Goal: Information Seeking & Learning: Learn about a topic

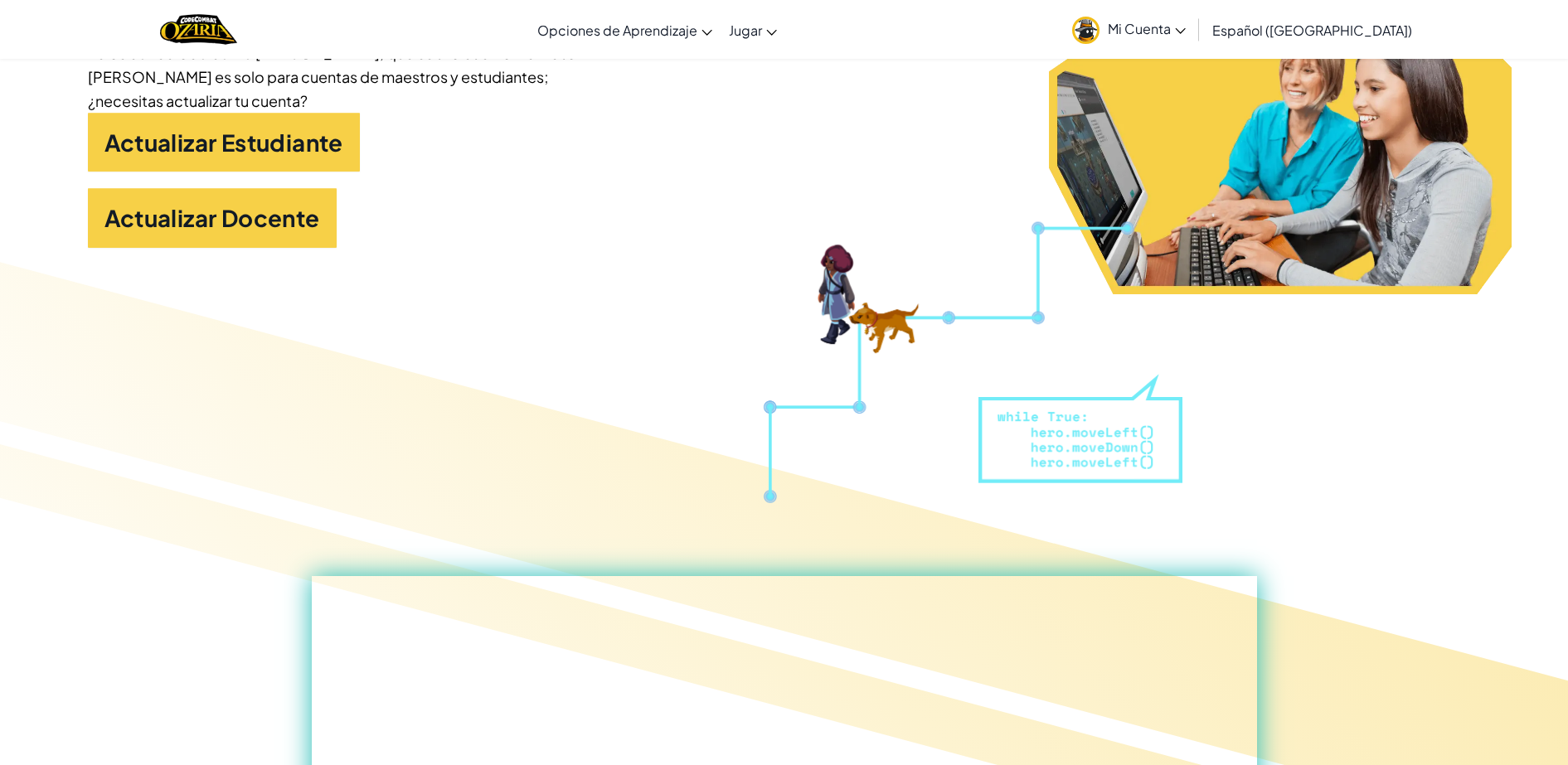
scroll to position [386, 0]
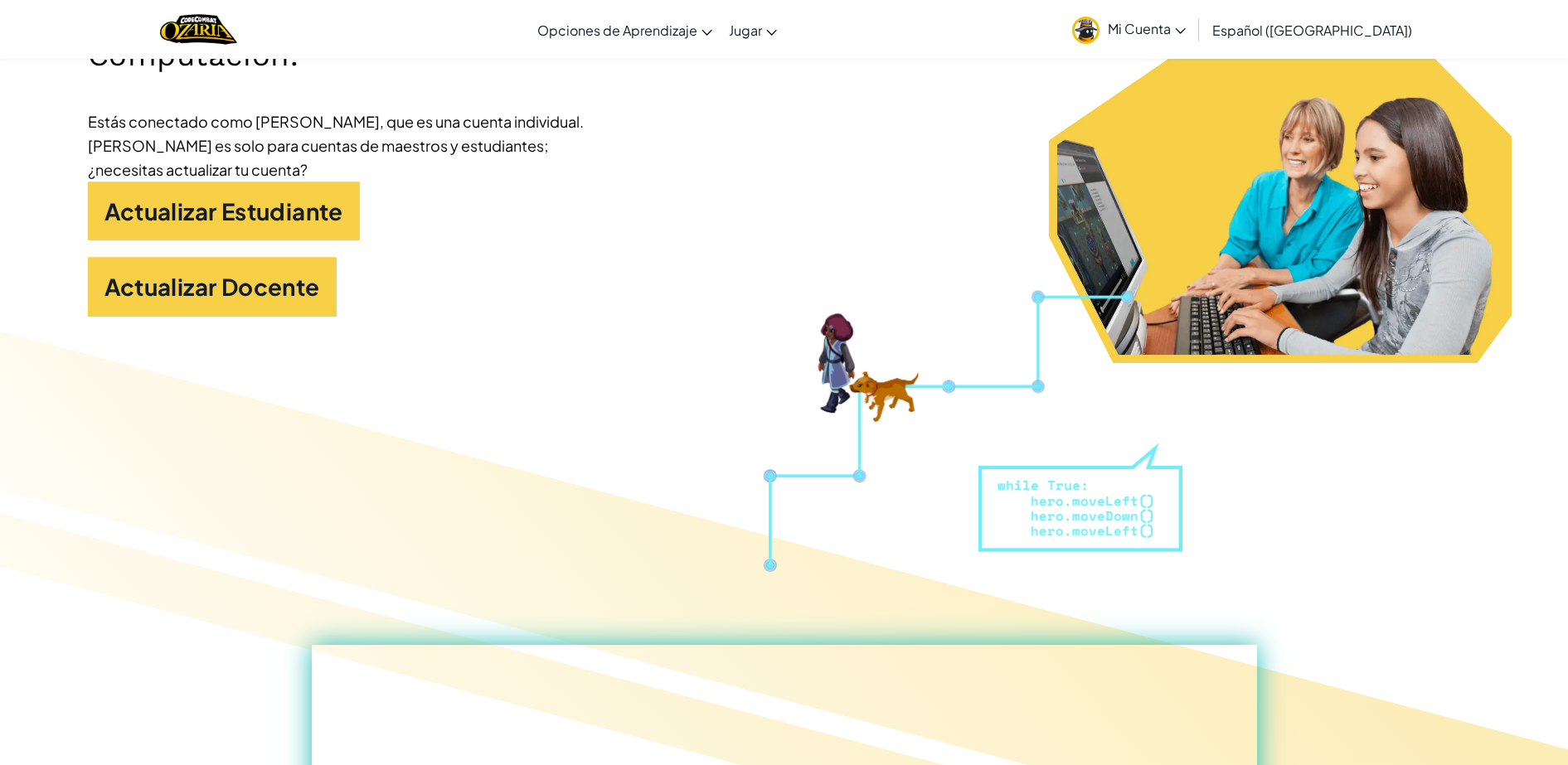
click at [1193, 38] on link "Mi Cuenta" at bounding box center [1130, 29] width 130 height 52
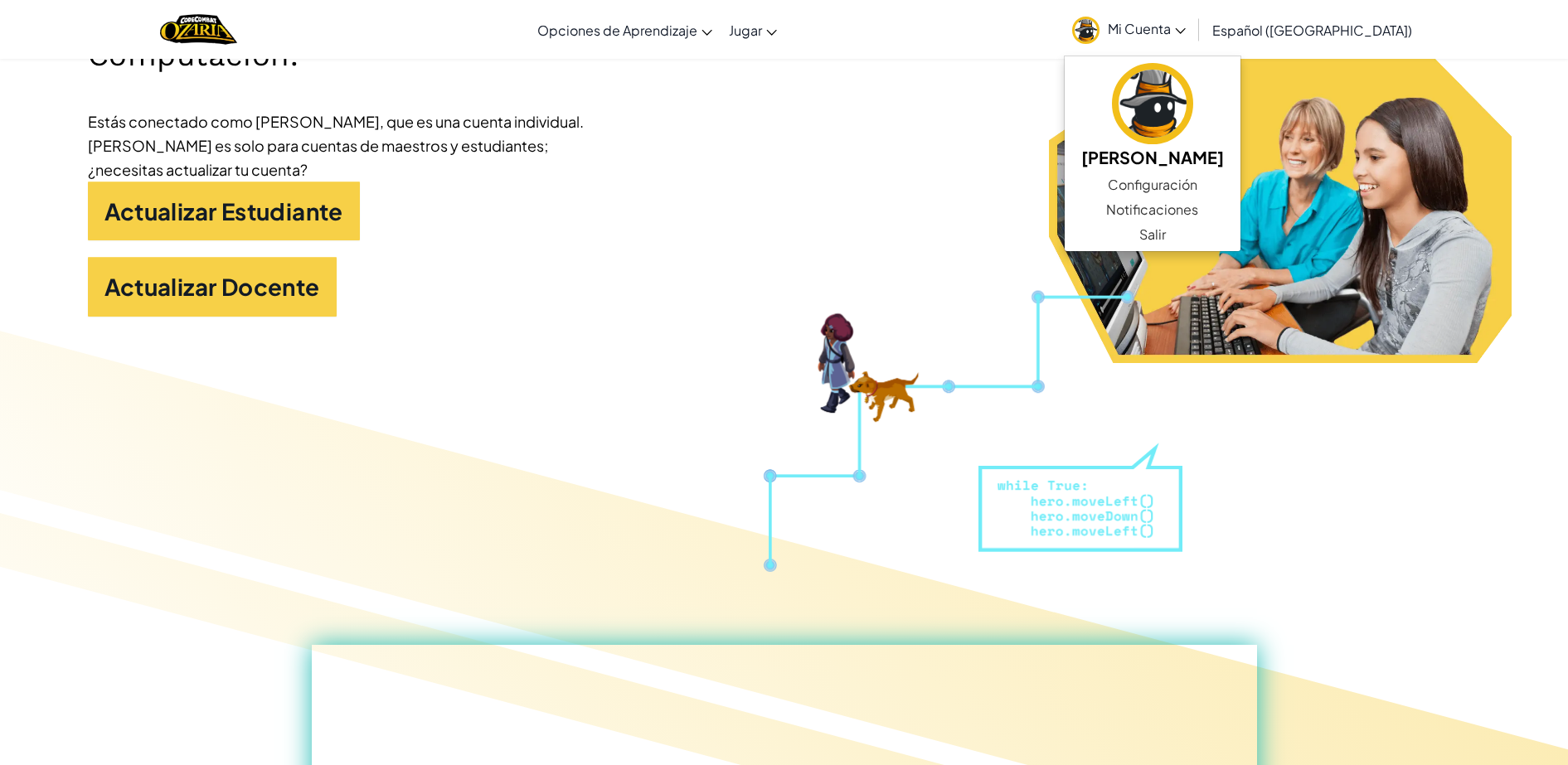
click at [1193, 38] on link "Mi Cuenta" at bounding box center [1130, 29] width 130 height 52
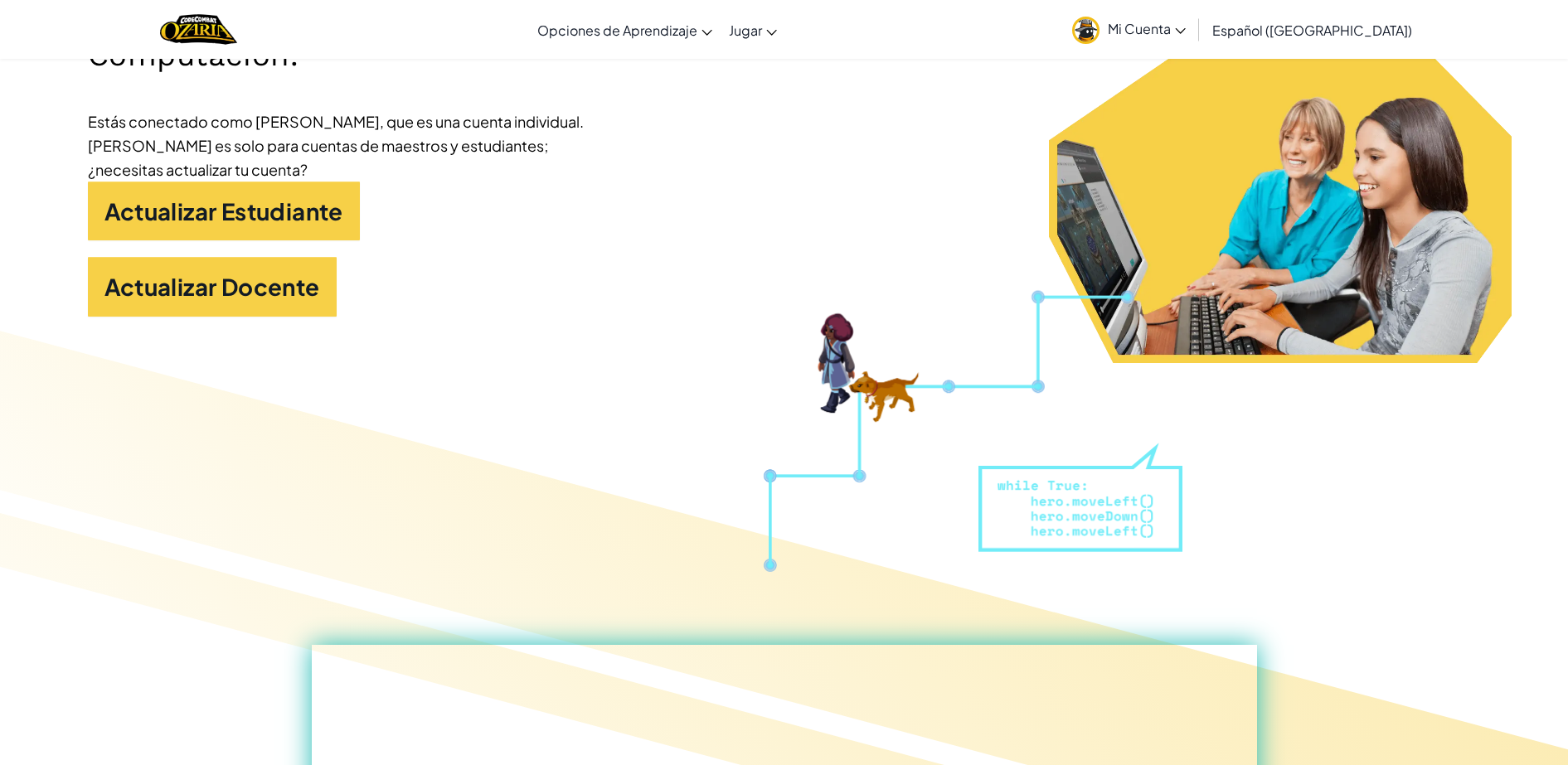
click at [1193, 38] on link "Mi Cuenta" at bounding box center [1130, 29] width 130 height 52
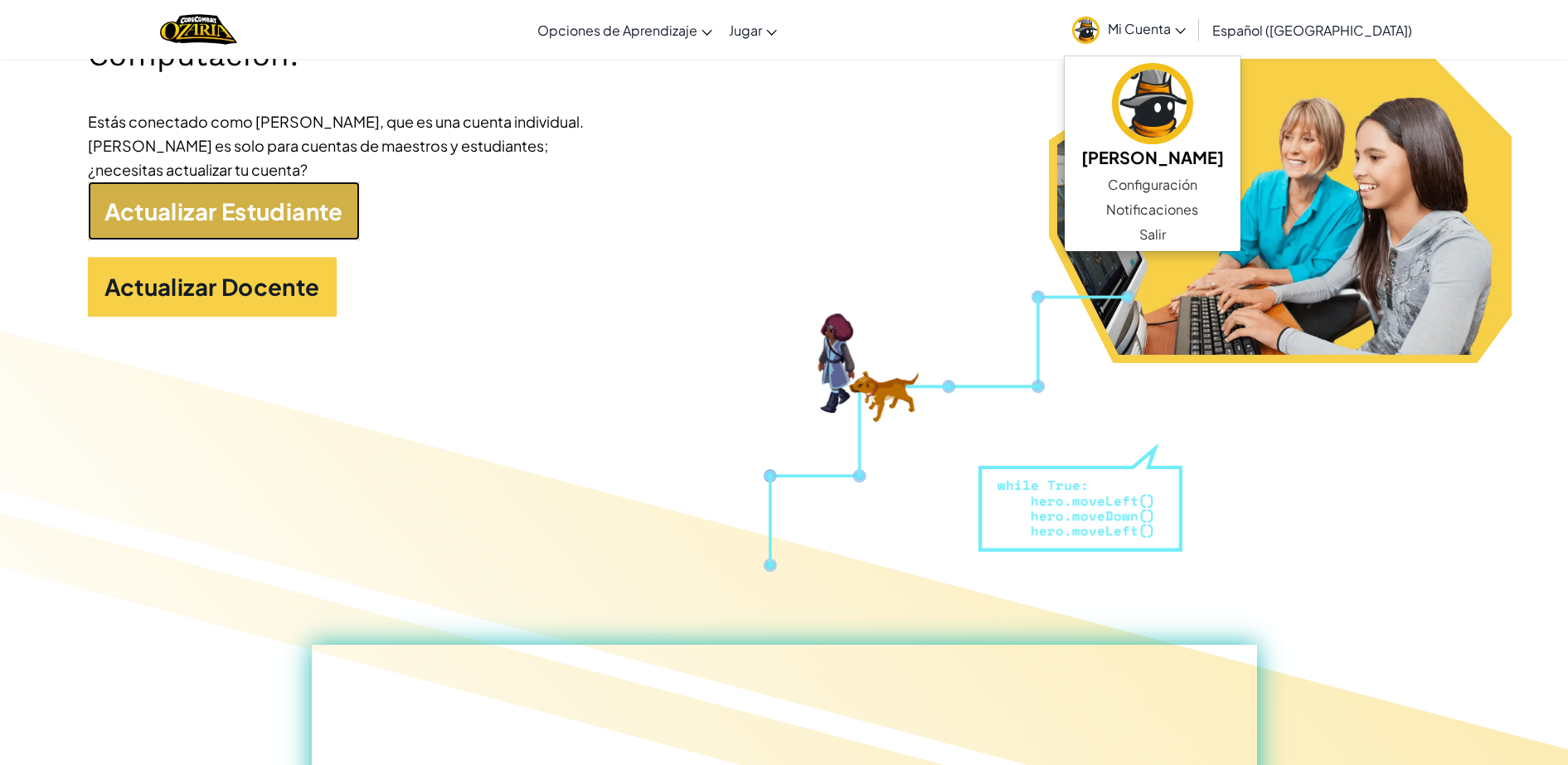
click at [306, 195] on link "Actualizar Estudiante" at bounding box center [224, 211] width 273 height 59
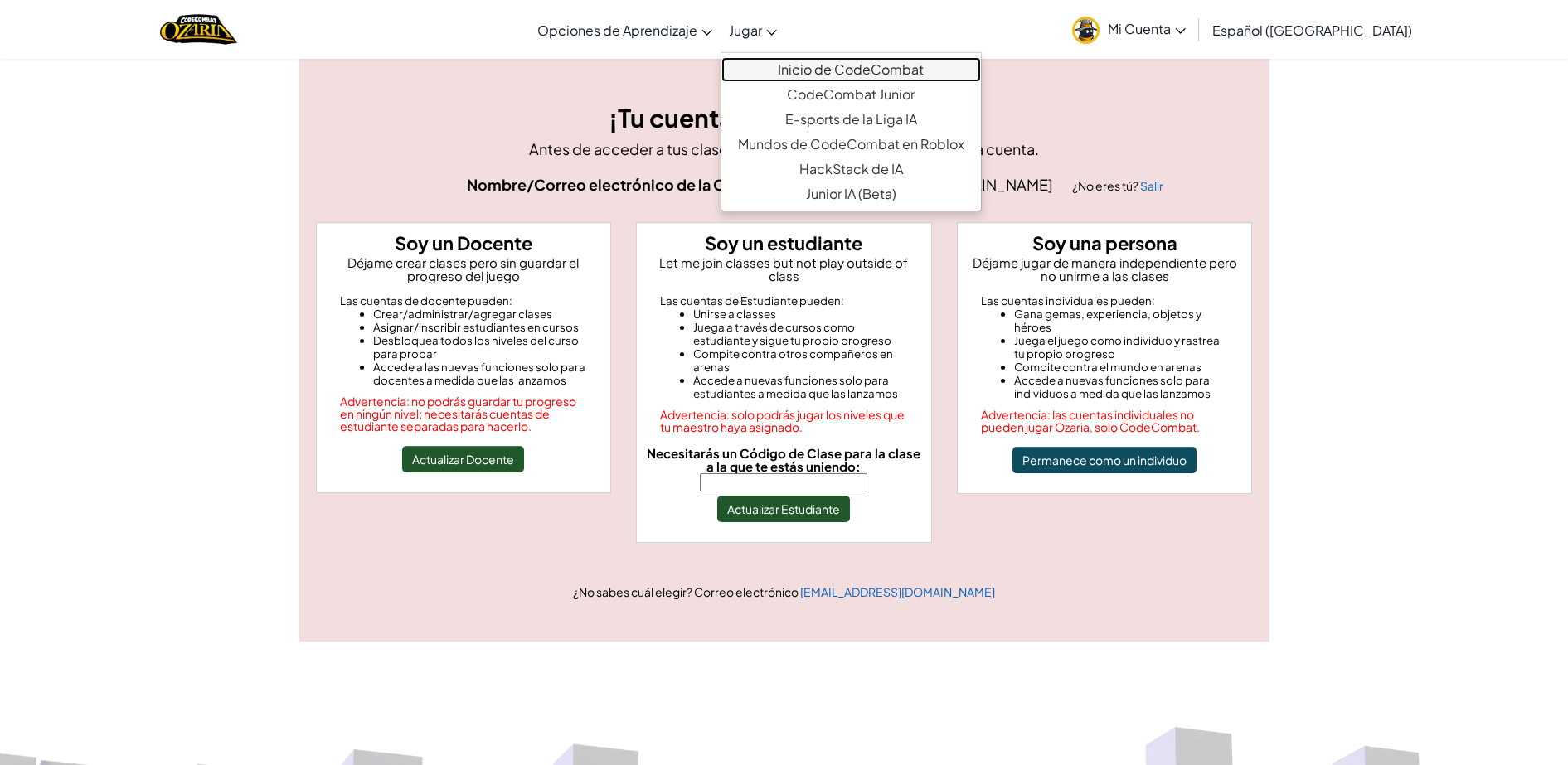
click at [925, 74] on link "Inicio de CodeCombat" at bounding box center [851, 69] width 260 height 25
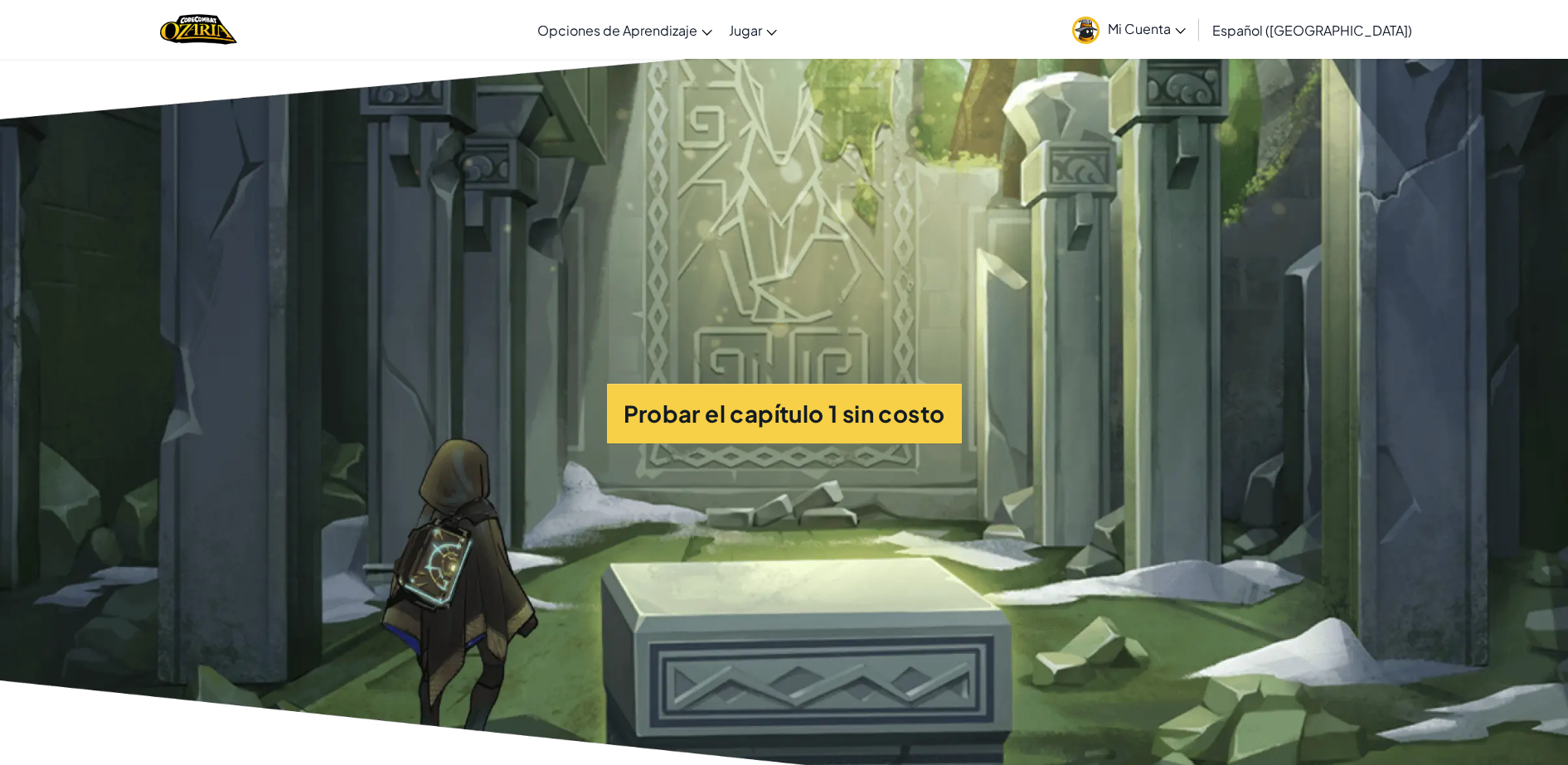
scroll to position [4293, 0]
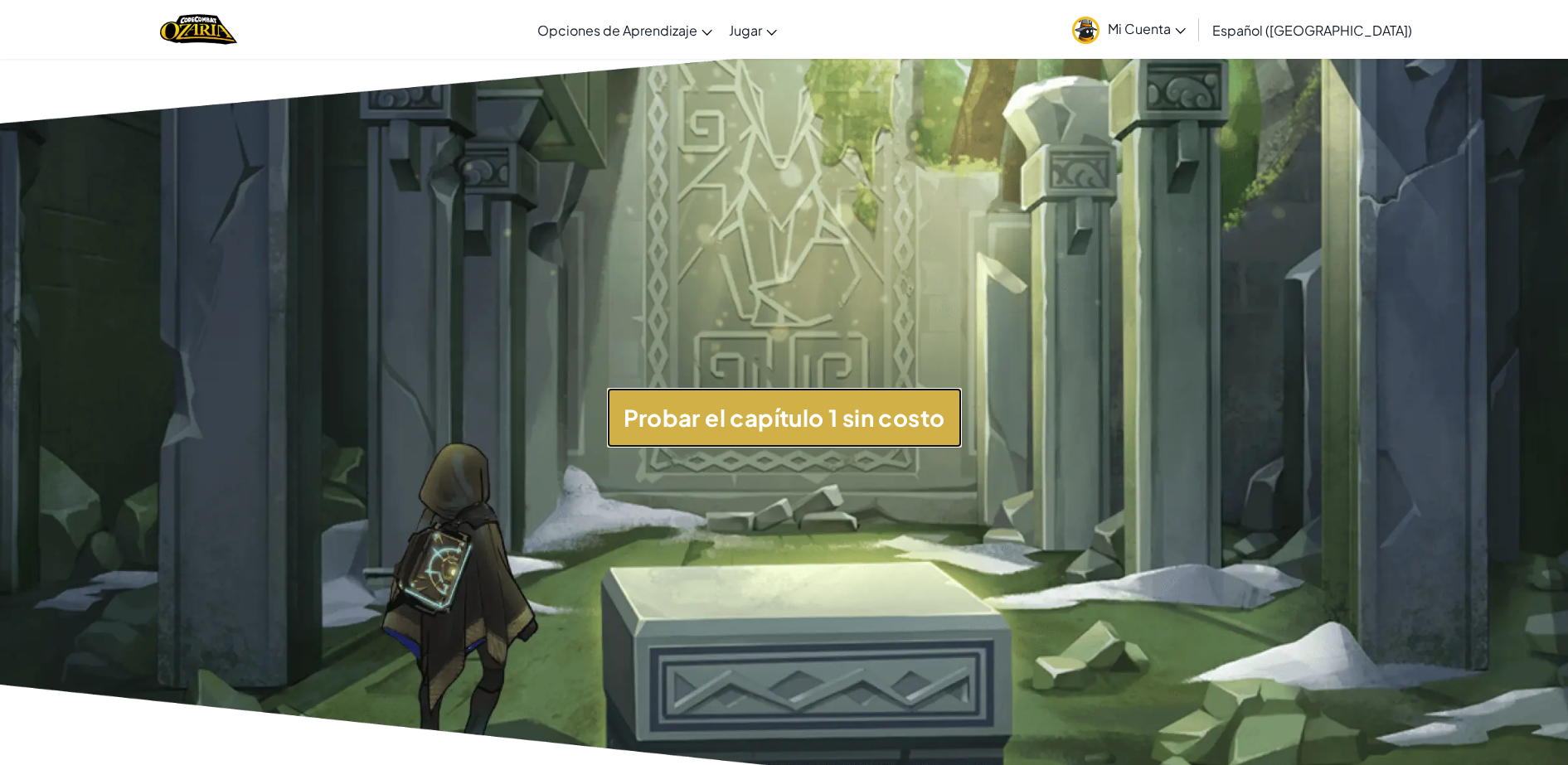
click at [775, 434] on button "Probar el capítulo 1 sin costo" at bounding box center [785, 418] width 355 height 59
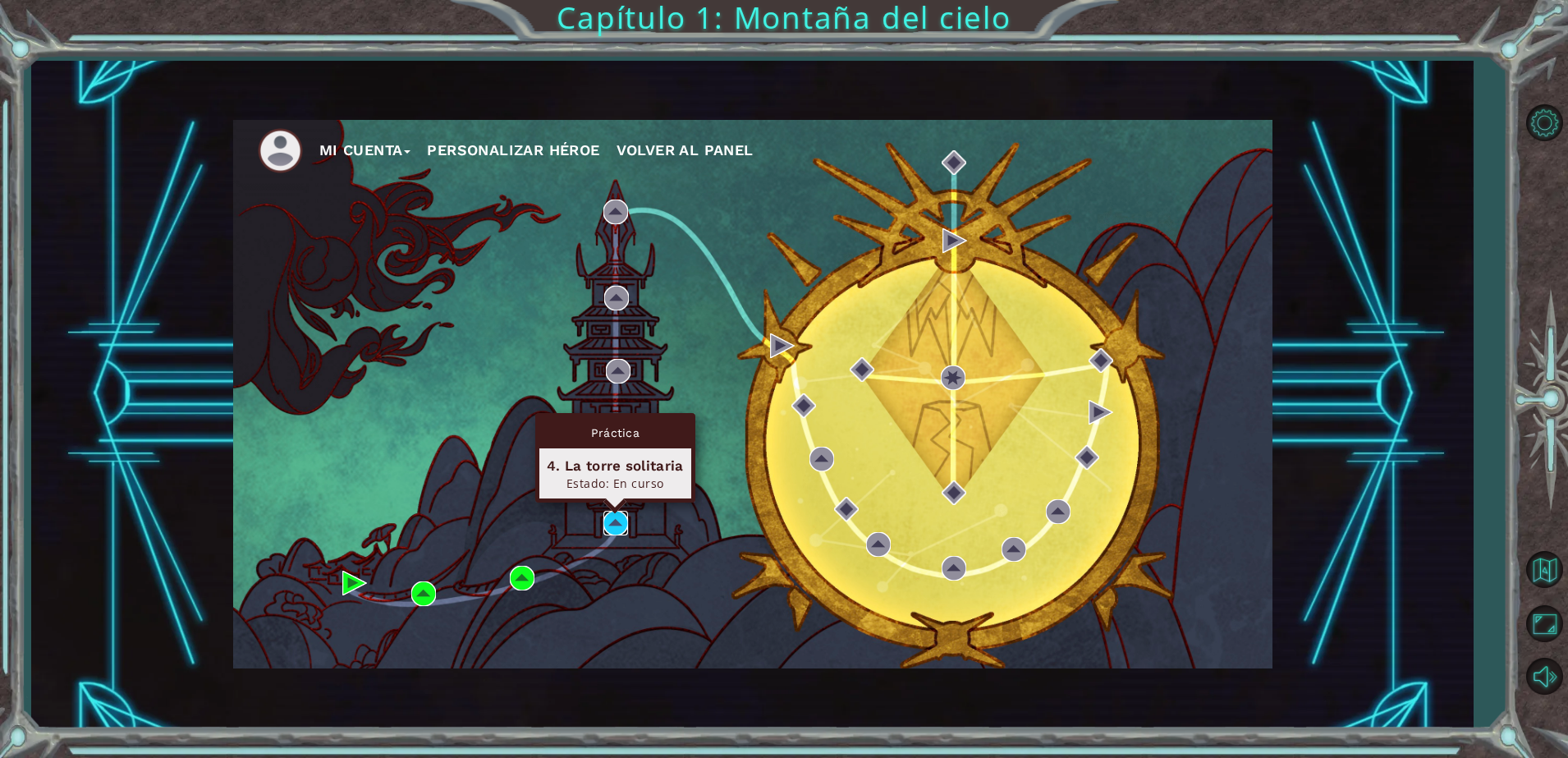
click at [619, 526] on img at bounding box center [615, 522] width 24 height 24
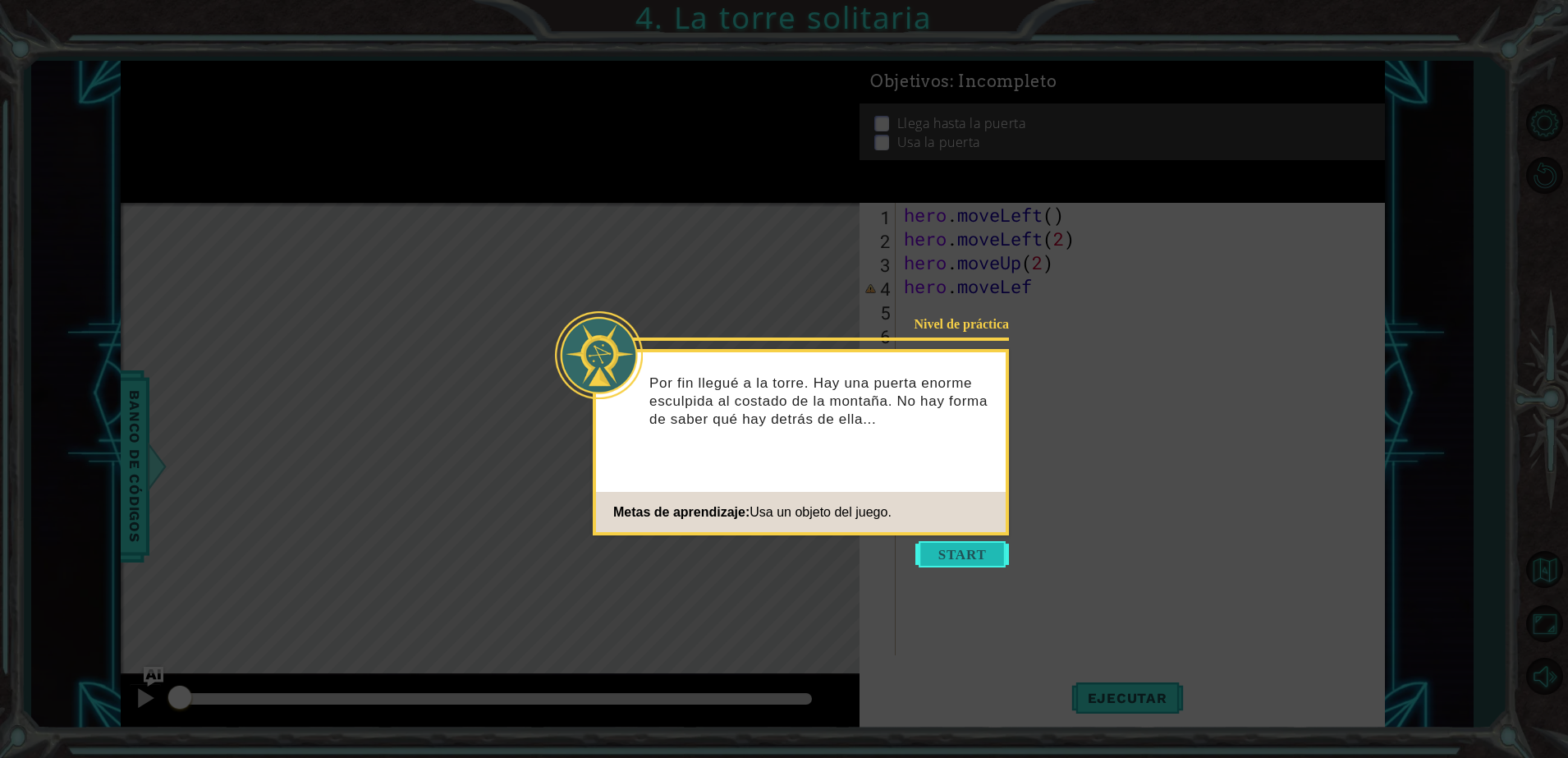
click at [978, 558] on button "Start" at bounding box center [963, 555] width 94 height 26
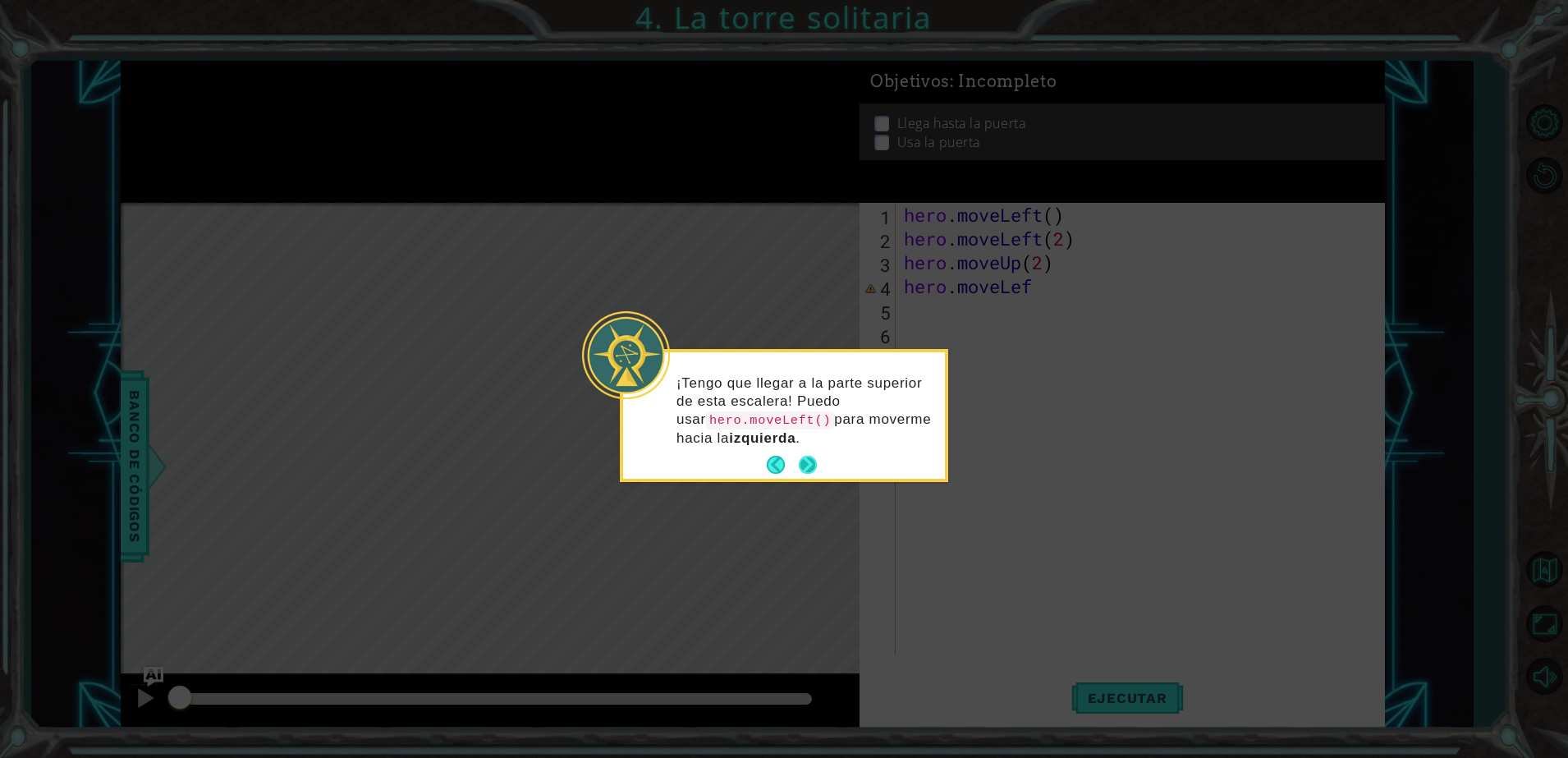
click at [806, 466] on button "Next" at bounding box center [807, 465] width 18 height 18
click at [806, 466] on icon at bounding box center [784, 379] width 1568 height 758
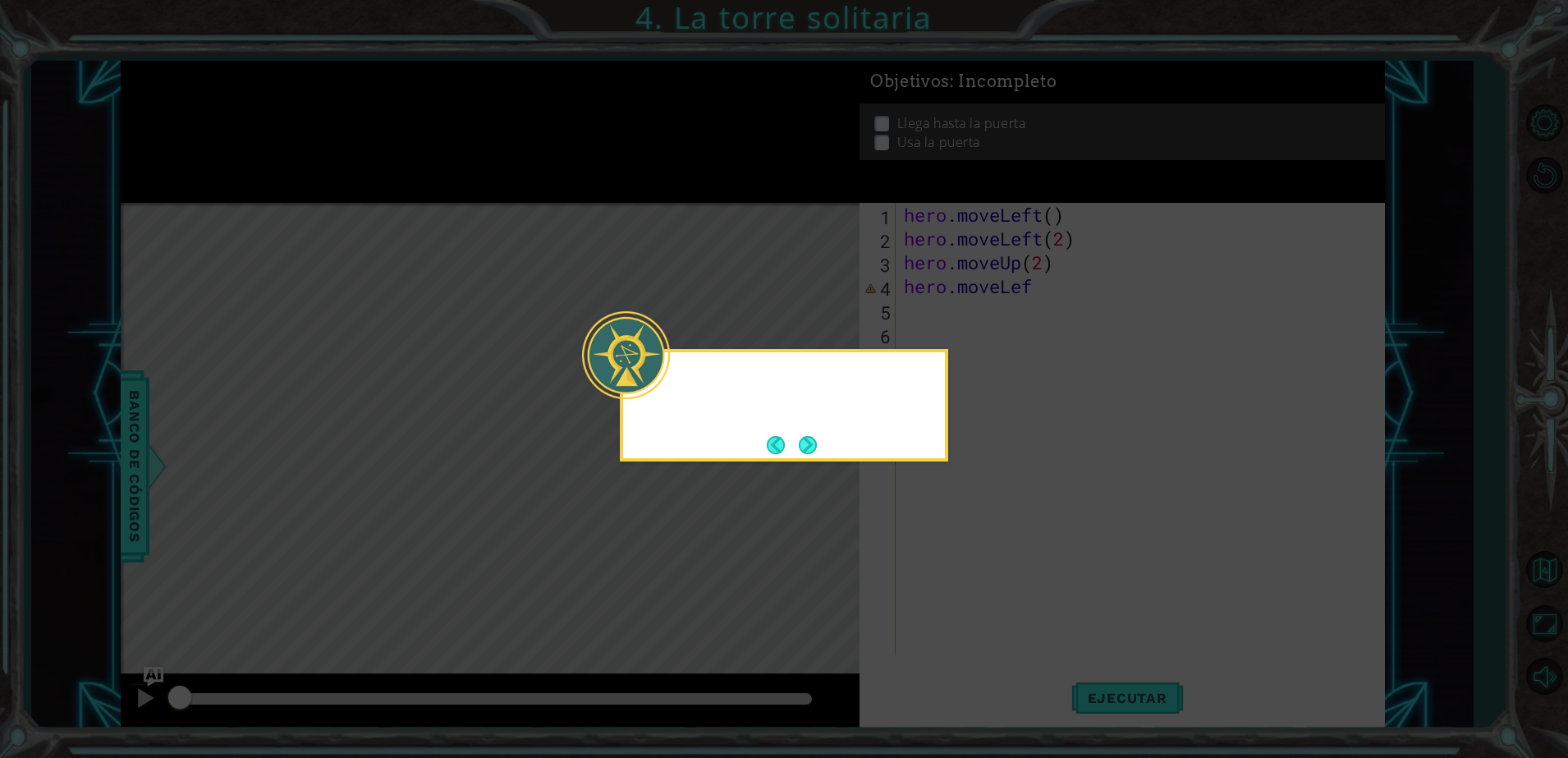
click at [806, 466] on icon at bounding box center [784, 379] width 1568 height 758
drag, startPoint x: 806, startPoint y: 466, endPoint x: 813, endPoint y: 434, distance: 32.8
click at [813, 434] on body "1 ההההההההההההההההההההההההההההההההההההההההההההההההההההההההההההההההההההההההההההה…" at bounding box center [784, 379] width 1568 height 758
click at [813, 436] on button "Next" at bounding box center [807, 445] width 18 height 18
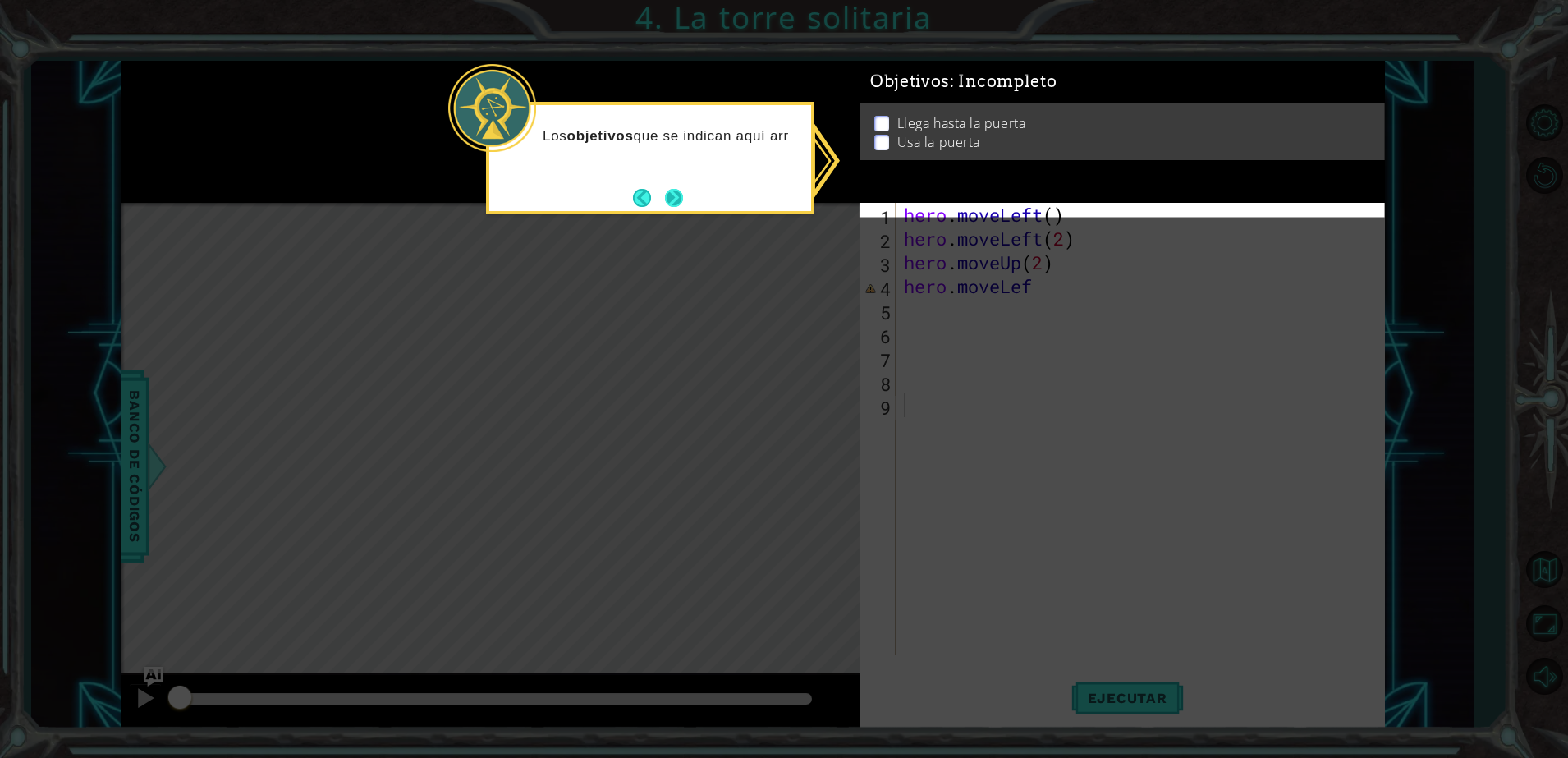
click at [678, 202] on button "Next" at bounding box center [674, 198] width 18 height 18
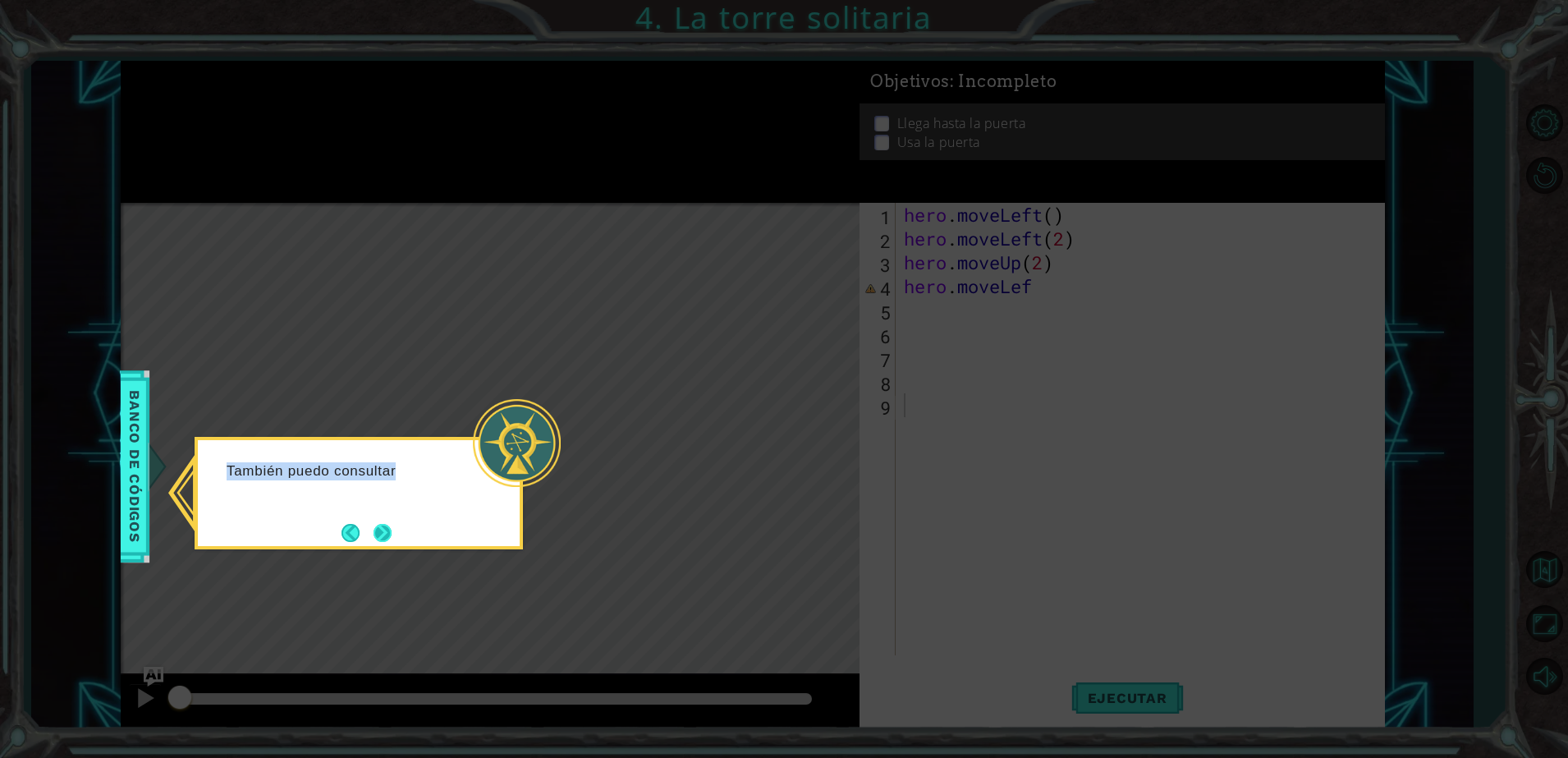
drag, startPoint x: 546, startPoint y: 406, endPoint x: 392, endPoint y: 523, distance: 193.4
click at [392, 512] on div "También puedo consultar" at bounding box center [358, 475] width 322 height 71
click at [385, 533] on button "Next" at bounding box center [382, 534] width 18 height 18
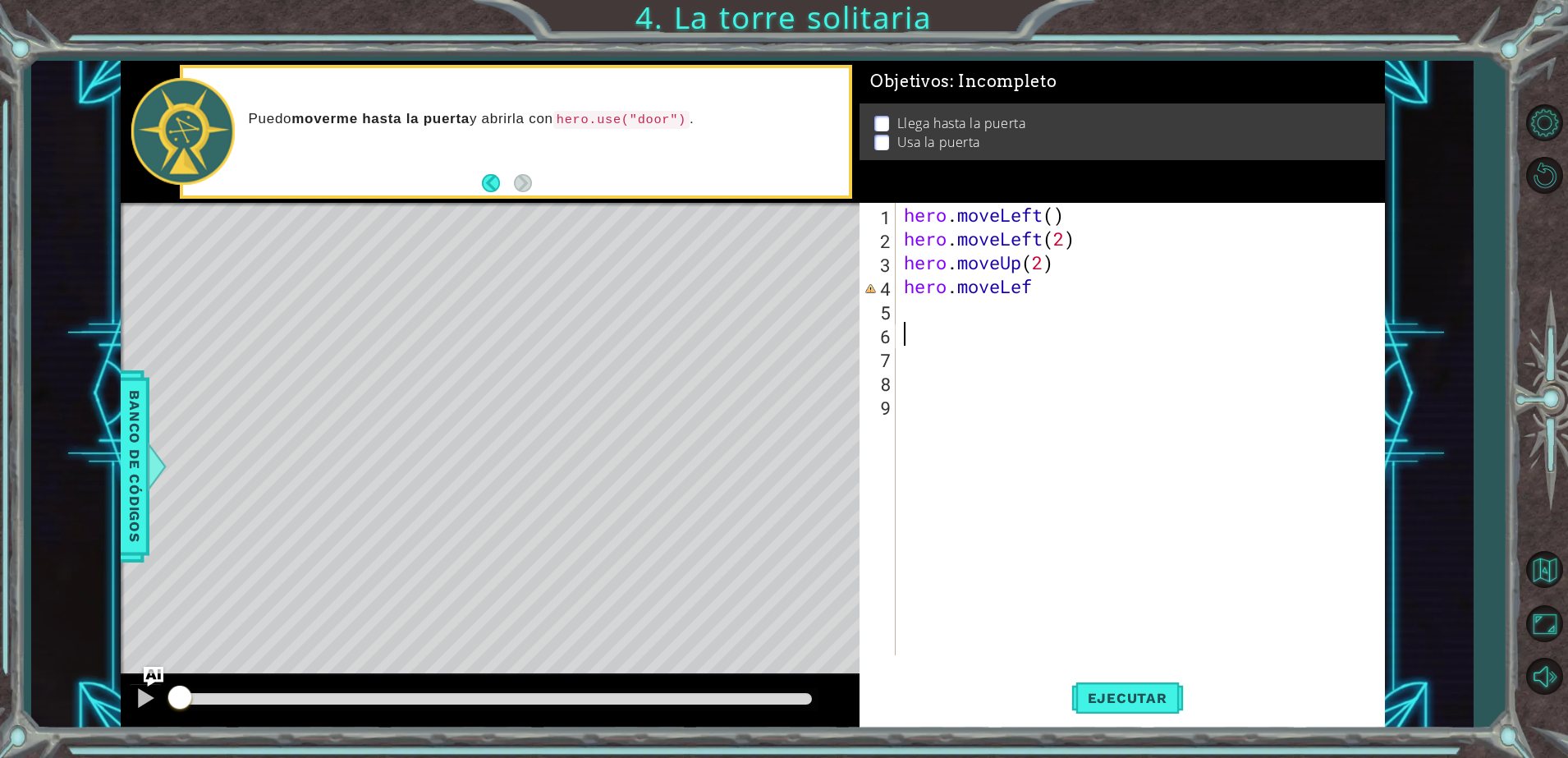
click at [946, 325] on div "hero . moveLeft ( ) hero . moveLeft ( 2 ) hero . moveUp ( 2 ) hero . moveLef" at bounding box center [1144, 453] width 487 height 501
click at [968, 307] on div "hero . moveLeft ( ) hero . moveLeft ( 2 ) hero . moveUp ( 2 ) hero . moveLef" at bounding box center [1144, 453] width 487 height 501
click at [1069, 218] on div "hero . moveLeft ( ) hero . moveLeft ( 2 ) hero . moveUp ( 2 ) hero . moveLef" at bounding box center [1144, 453] width 487 height 501
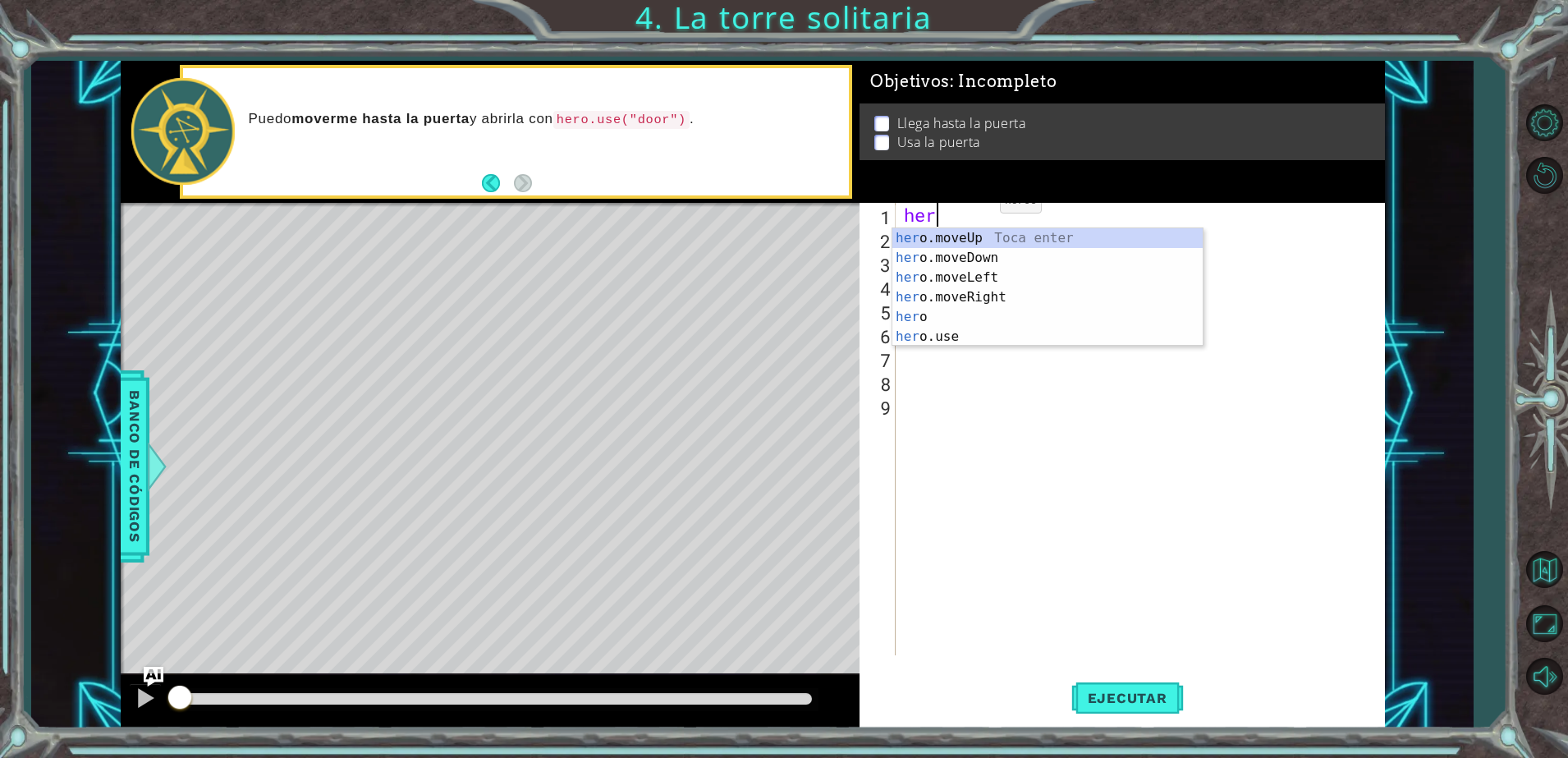
type textarea "h"
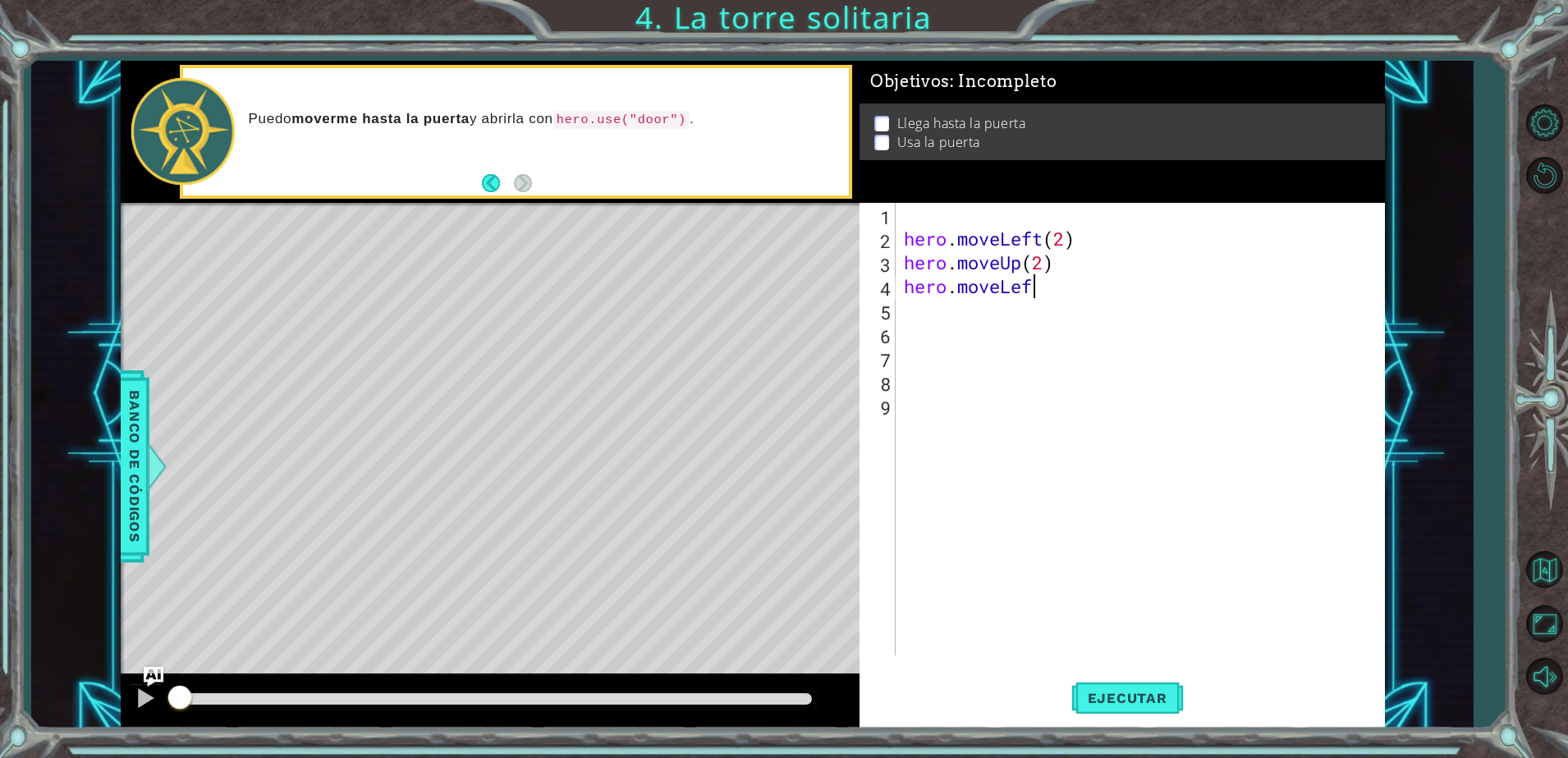
click at [1055, 290] on div "hero . moveLeft ( 2 ) hero . moveUp ( 2 ) hero . moveLef" at bounding box center [1144, 453] width 487 height 501
type textarea "hero.moveRight(2)"
click at [1126, 684] on button "Ejecutar" at bounding box center [1127, 698] width 112 height 53
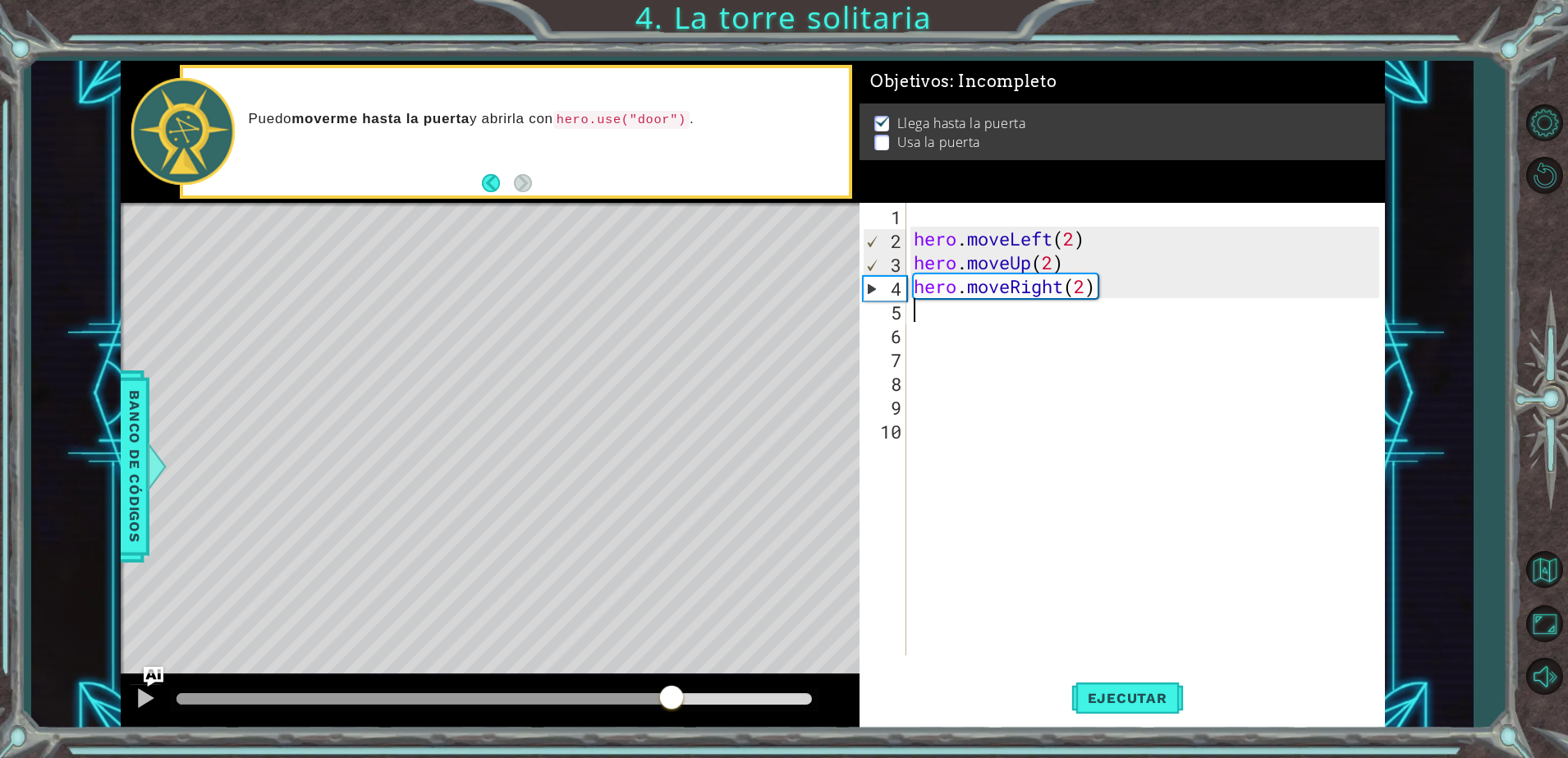
drag, startPoint x: 213, startPoint y: 698, endPoint x: 674, endPoint y: 701, distance: 461.0
click at [674, 701] on div at bounding box center [672, 699] width 29 height 29
drag, startPoint x: 733, startPoint y: 696, endPoint x: 859, endPoint y: 689, distance: 126.2
click at [859, 689] on div "1 ההההההההההההההההההההההההההההההההההההההההההההההההההההההההההההההההההההההההההההה…" at bounding box center [752, 394] width 1264 height 667
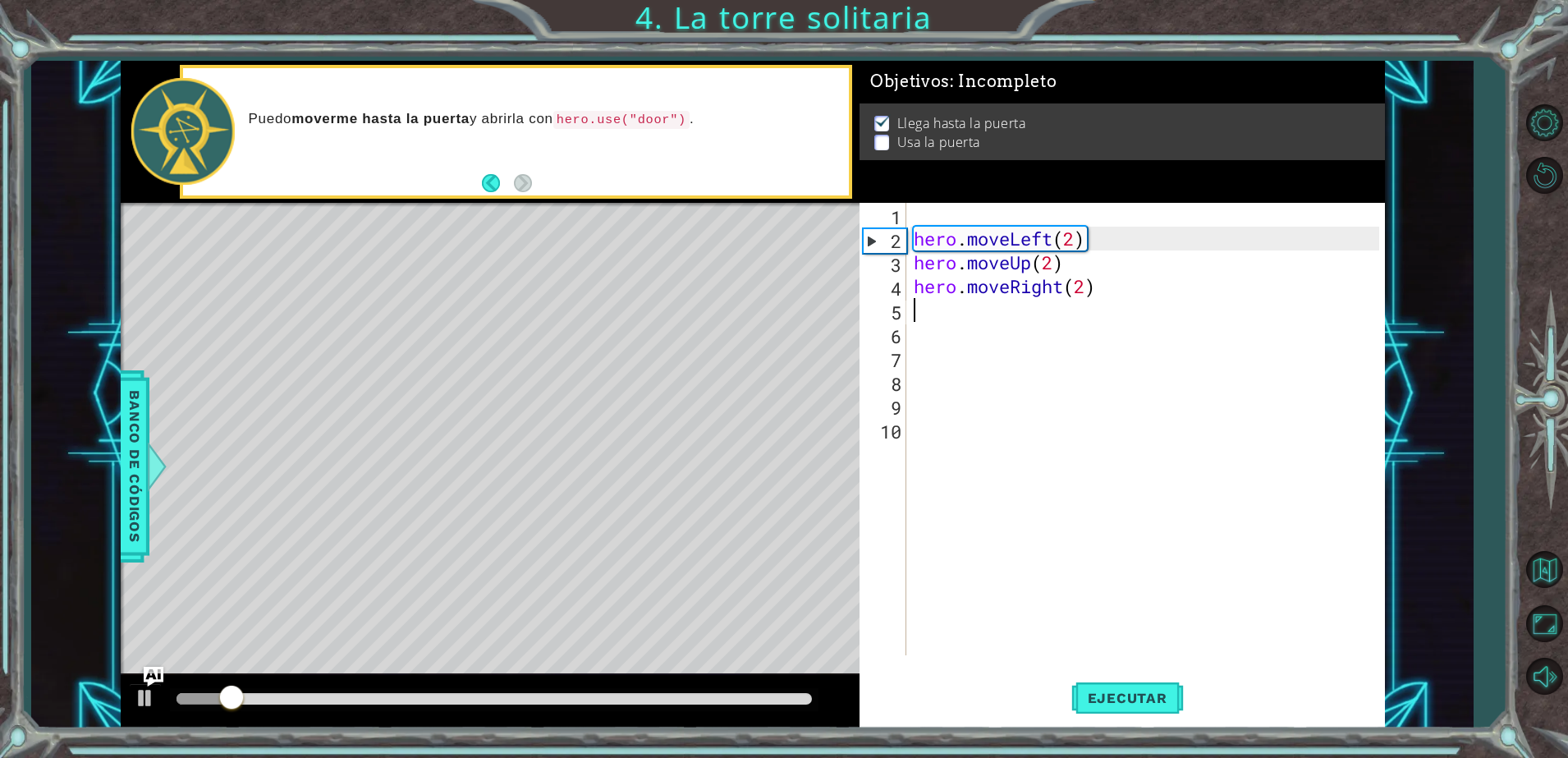
click at [957, 305] on div "hero . moveLeft ( 2 ) hero . moveUp ( 2 ) hero . moveRight ( 2 )" at bounding box center [1150, 453] width 477 height 501
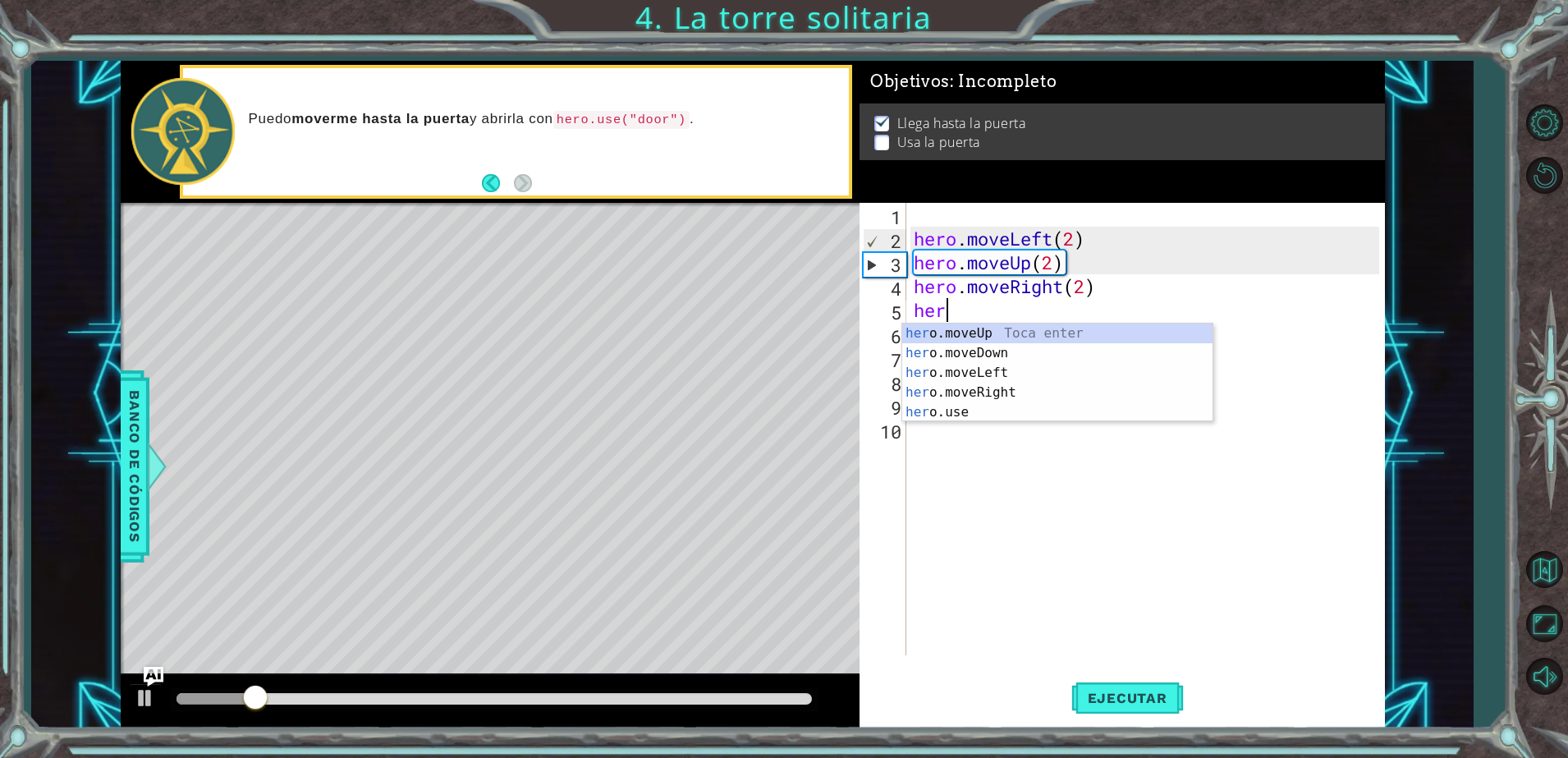
scroll to position [0, 1]
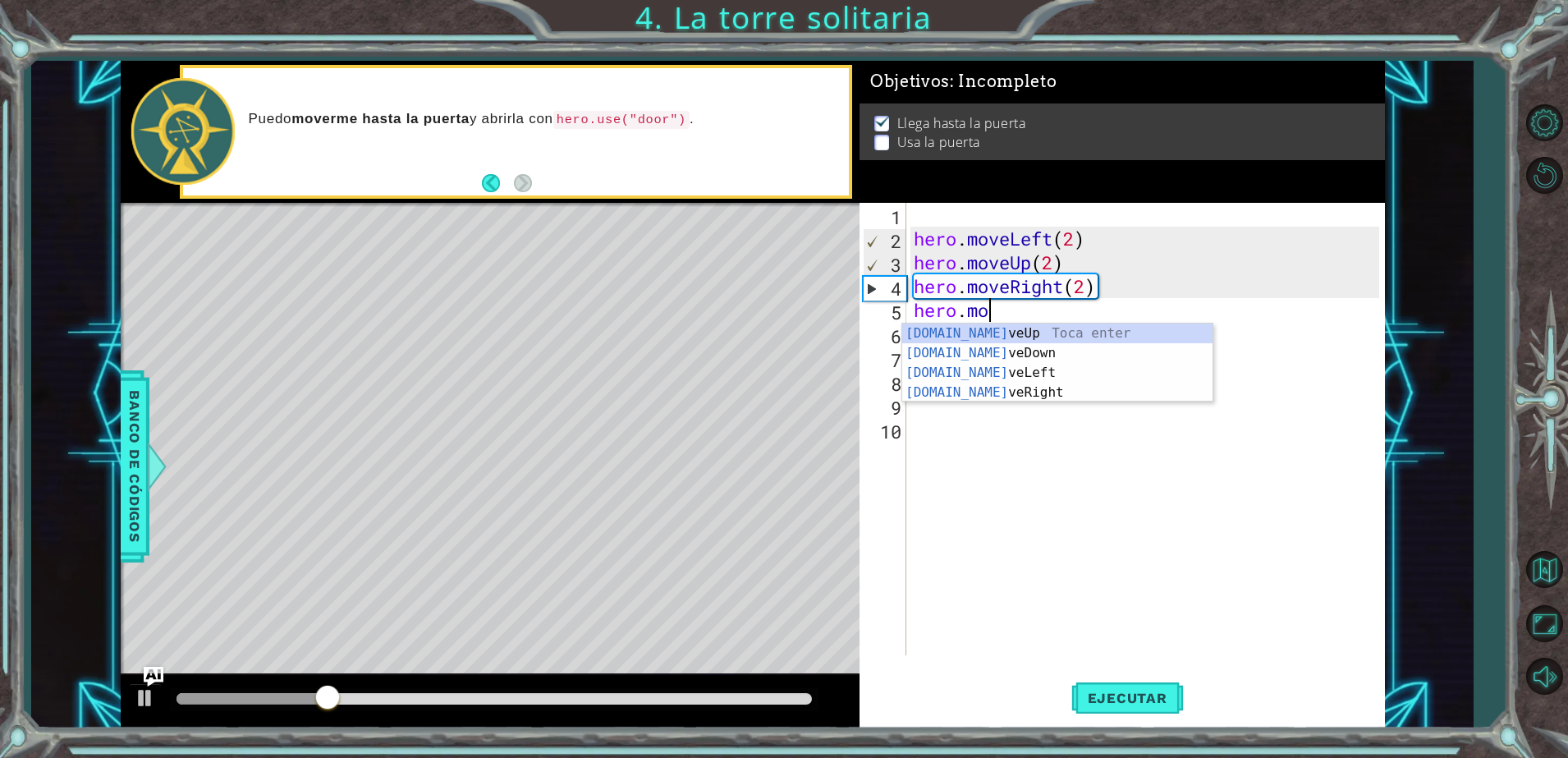
type textarea "hero.move"
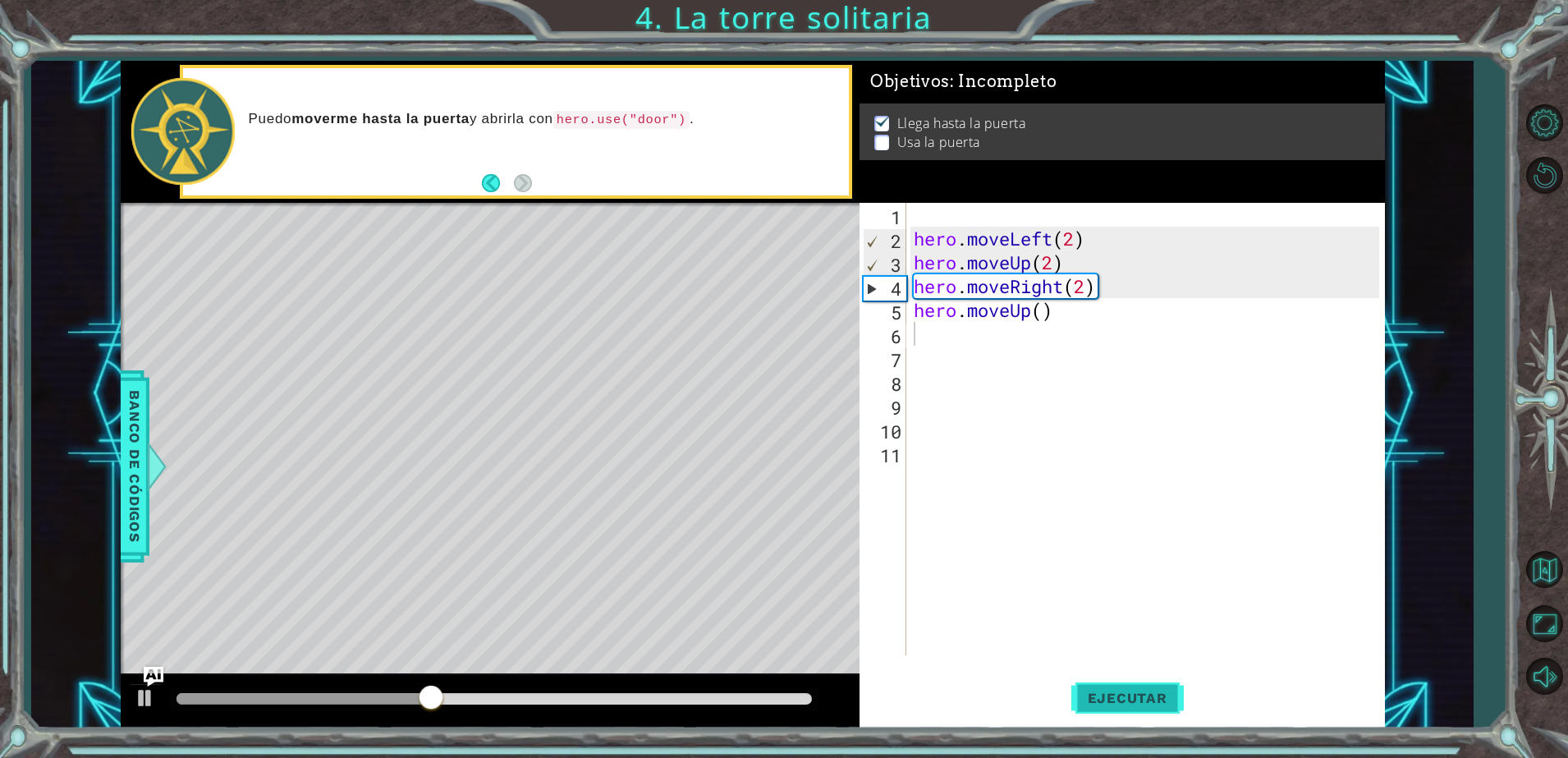
click at [1136, 697] on span "Ejecutar" at bounding box center [1127, 698] width 112 height 17
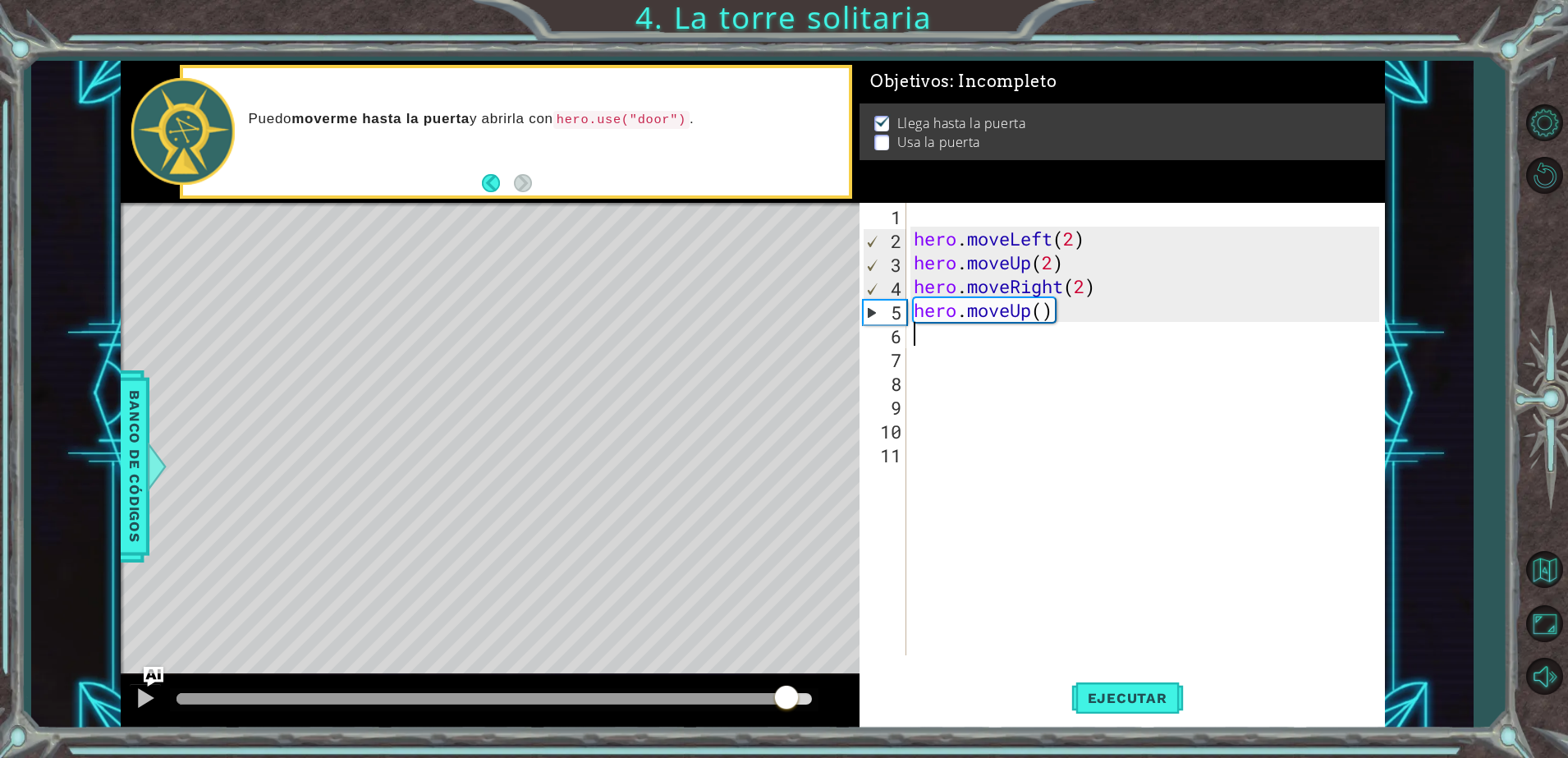
drag, startPoint x: 545, startPoint y: 699, endPoint x: 823, endPoint y: 691, distance: 278.1
click at [802, 691] on div at bounding box center [787, 699] width 29 height 29
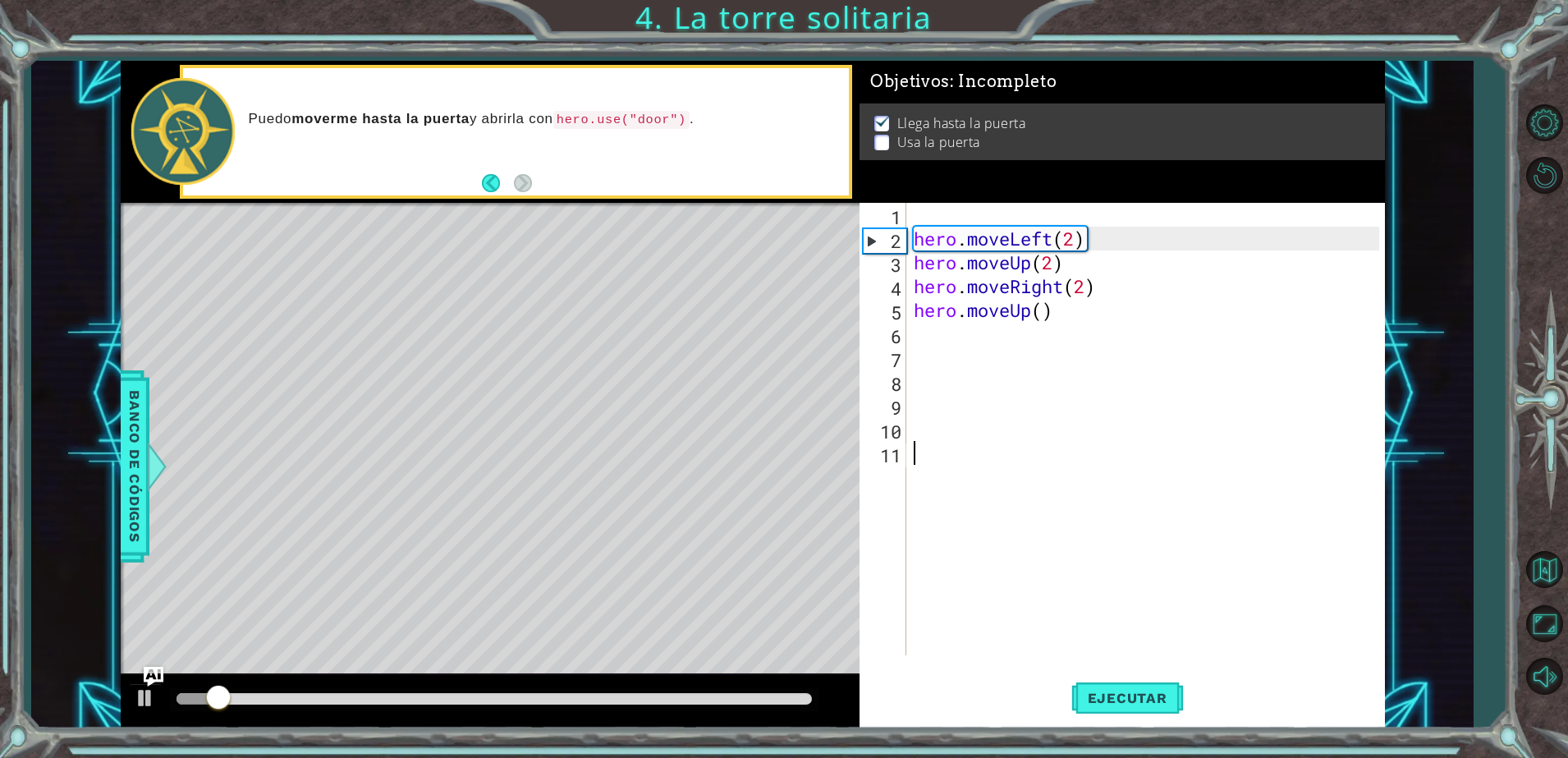
click at [921, 451] on div "hero . moveLeft ( 2 ) hero . moveUp ( 2 ) hero . moveRight ( 2 ) hero . moveUp …" at bounding box center [1150, 453] width 477 height 501
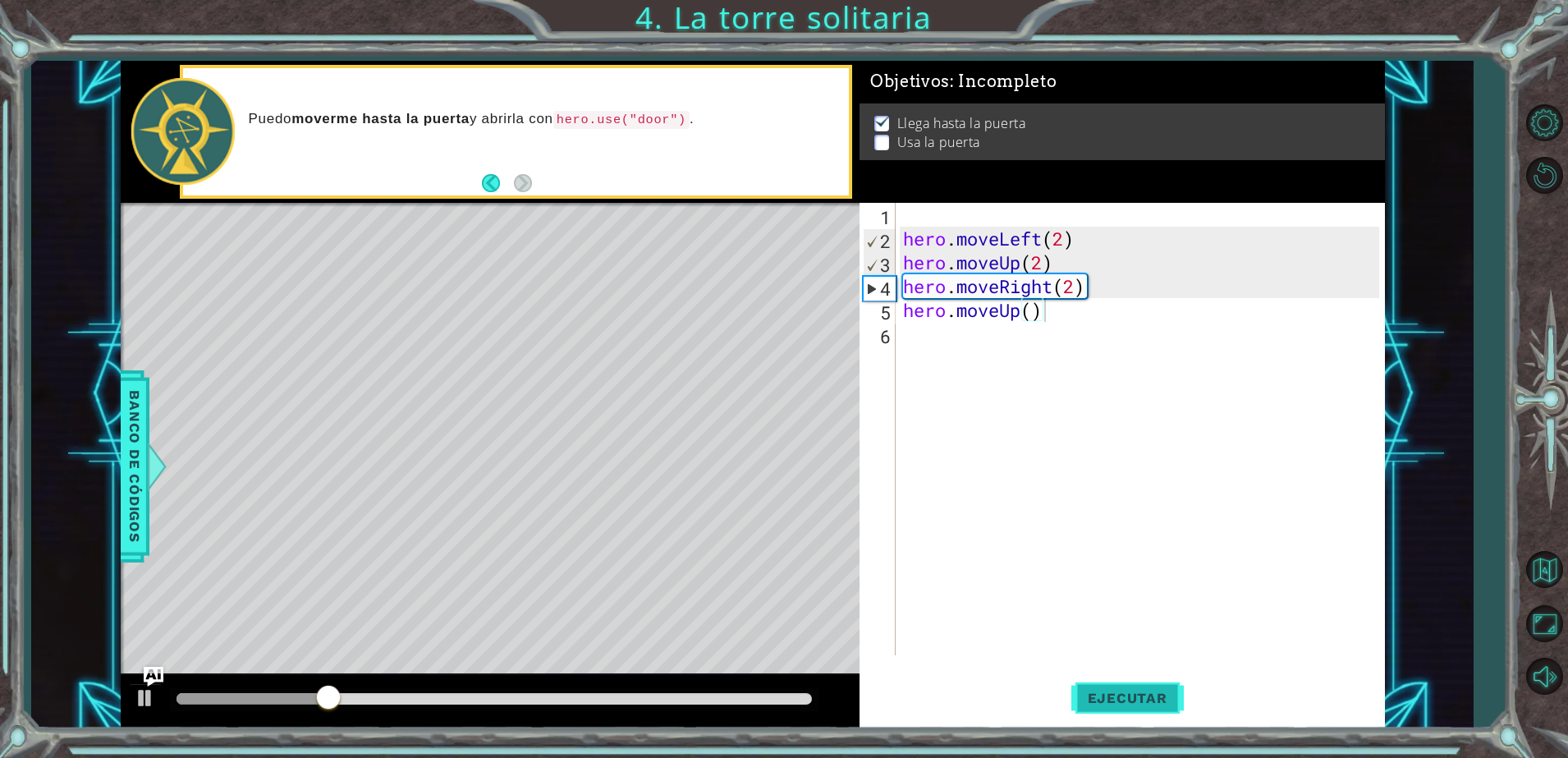
click at [1126, 711] on button "Ejecutar" at bounding box center [1127, 698] width 112 height 53
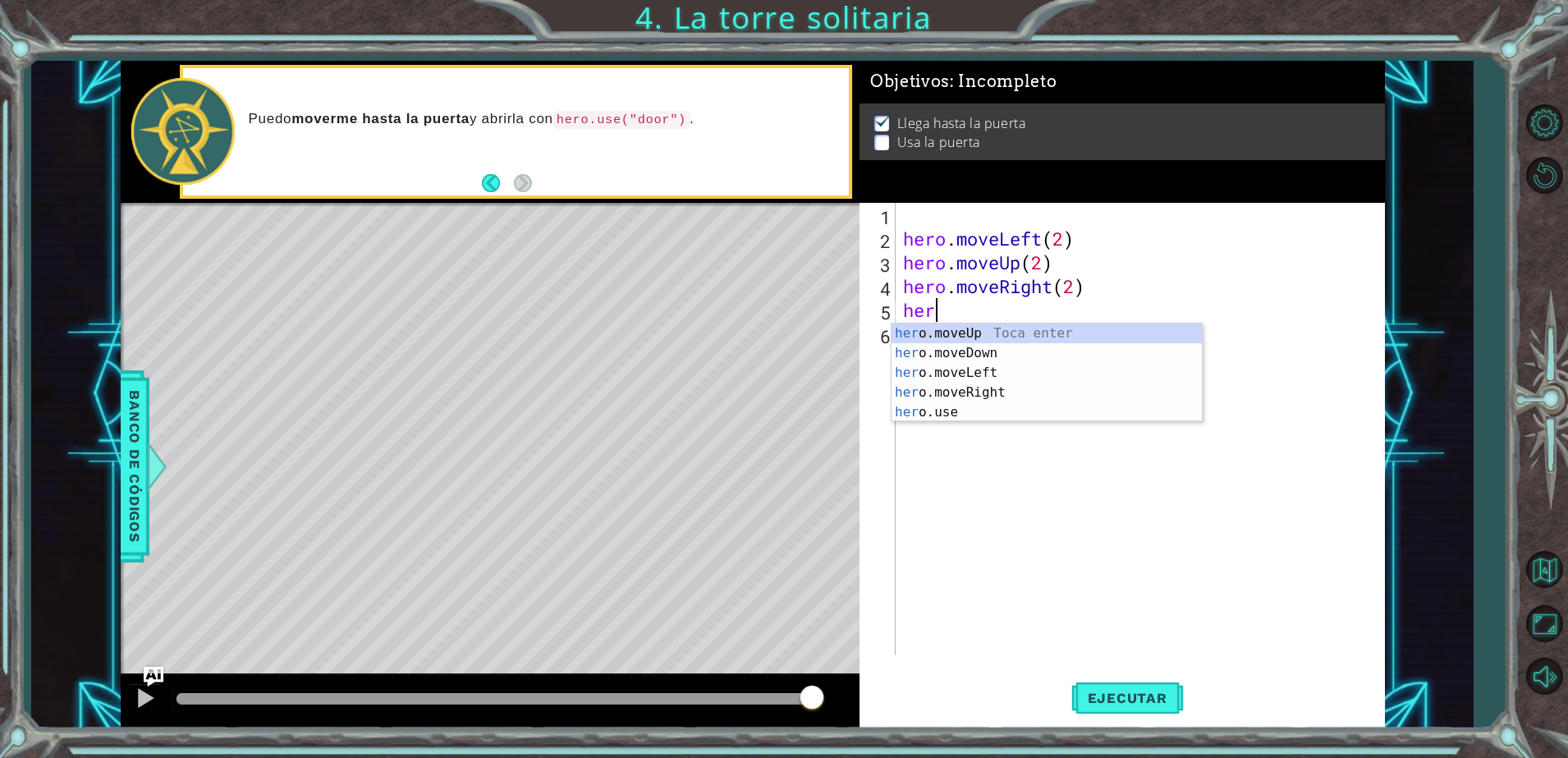
type textarea "h"
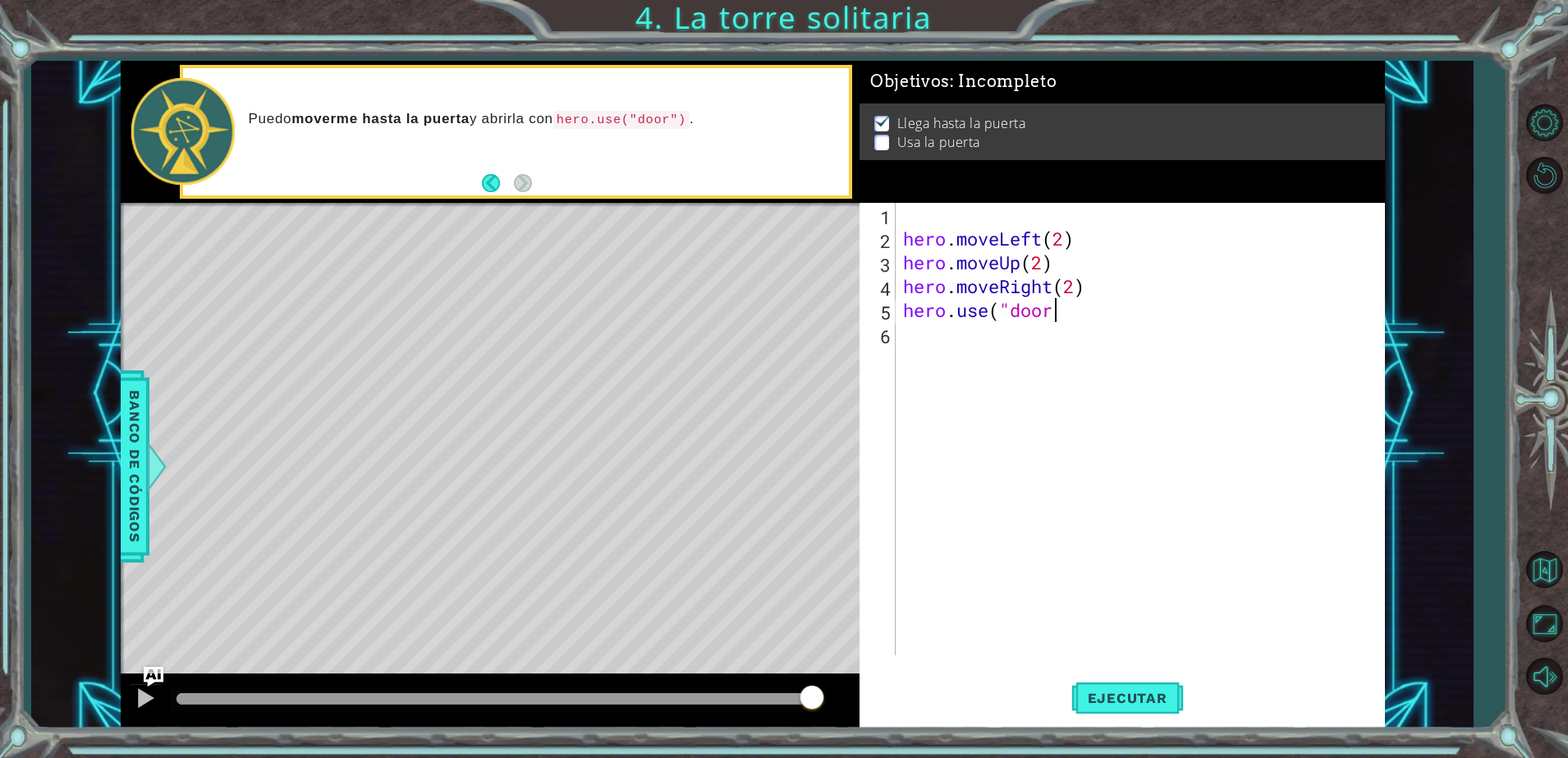
scroll to position [0, 6]
type textarea "hero.use("door")"
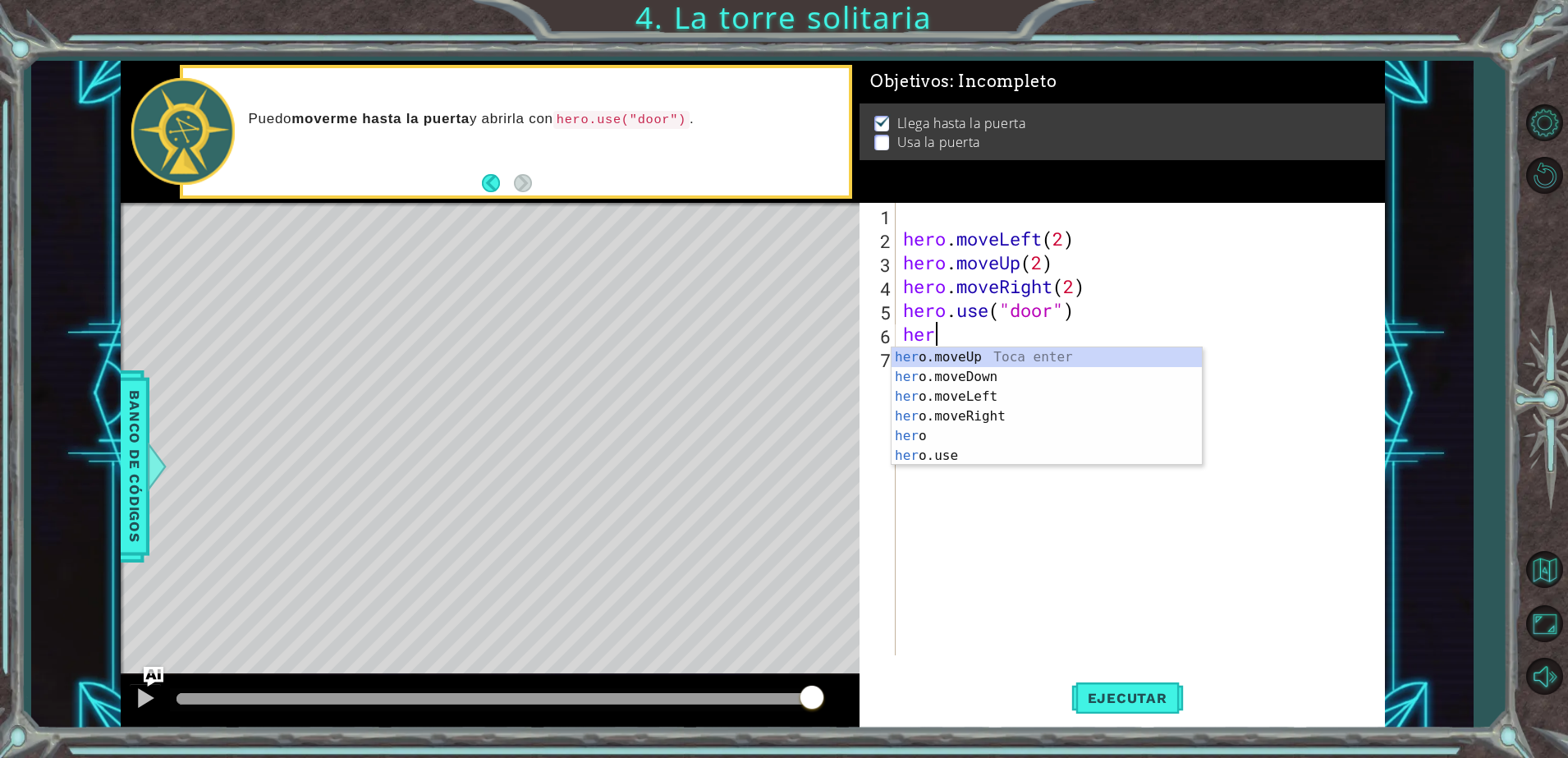
type textarea "hero"
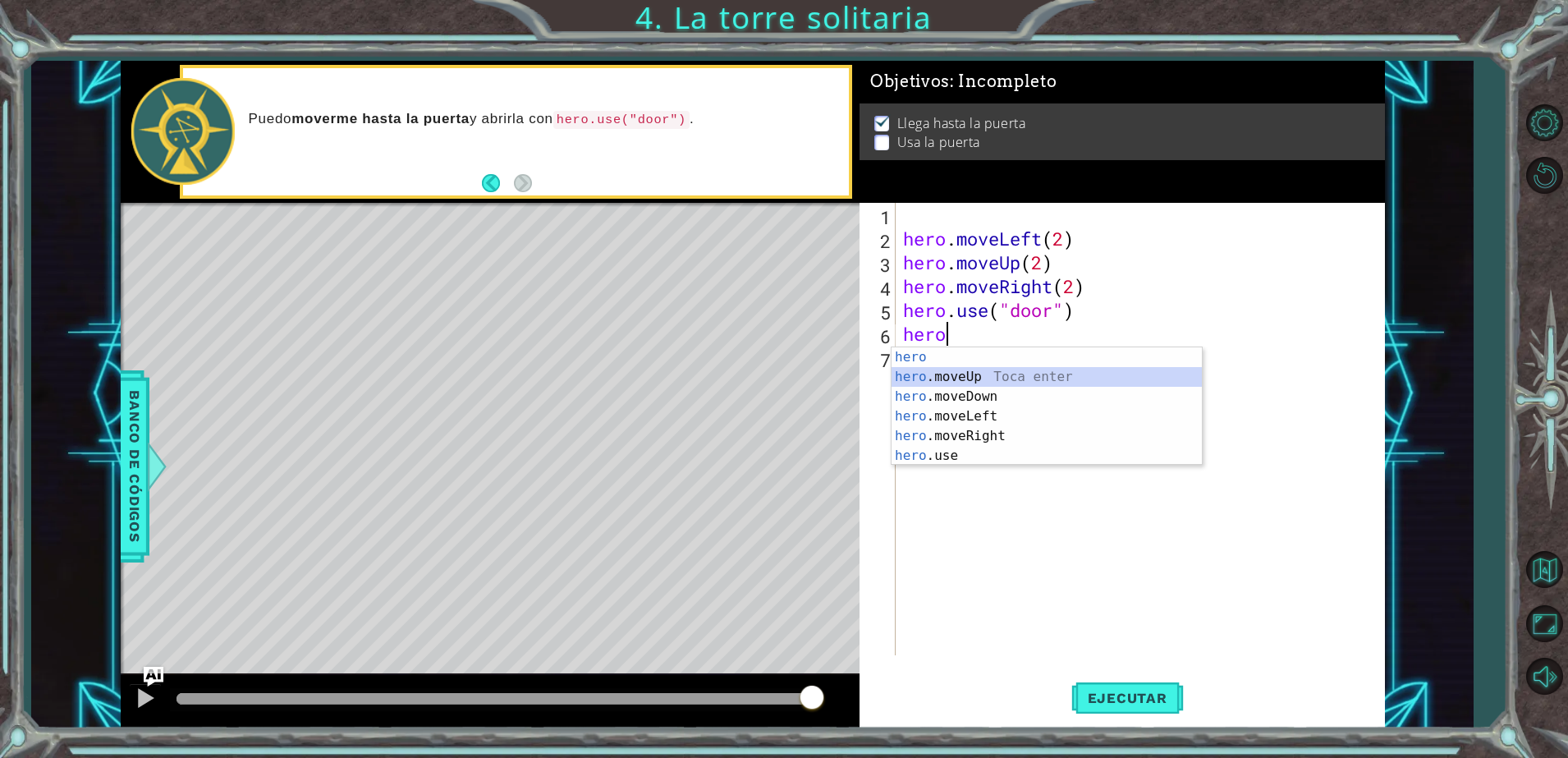
click at [1004, 383] on div "hero Toca enter hero .moveUp Toca enter hero .moveDown Toca enter hero .moveLef…" at bounding box center [1047, 425] width 311 height 157
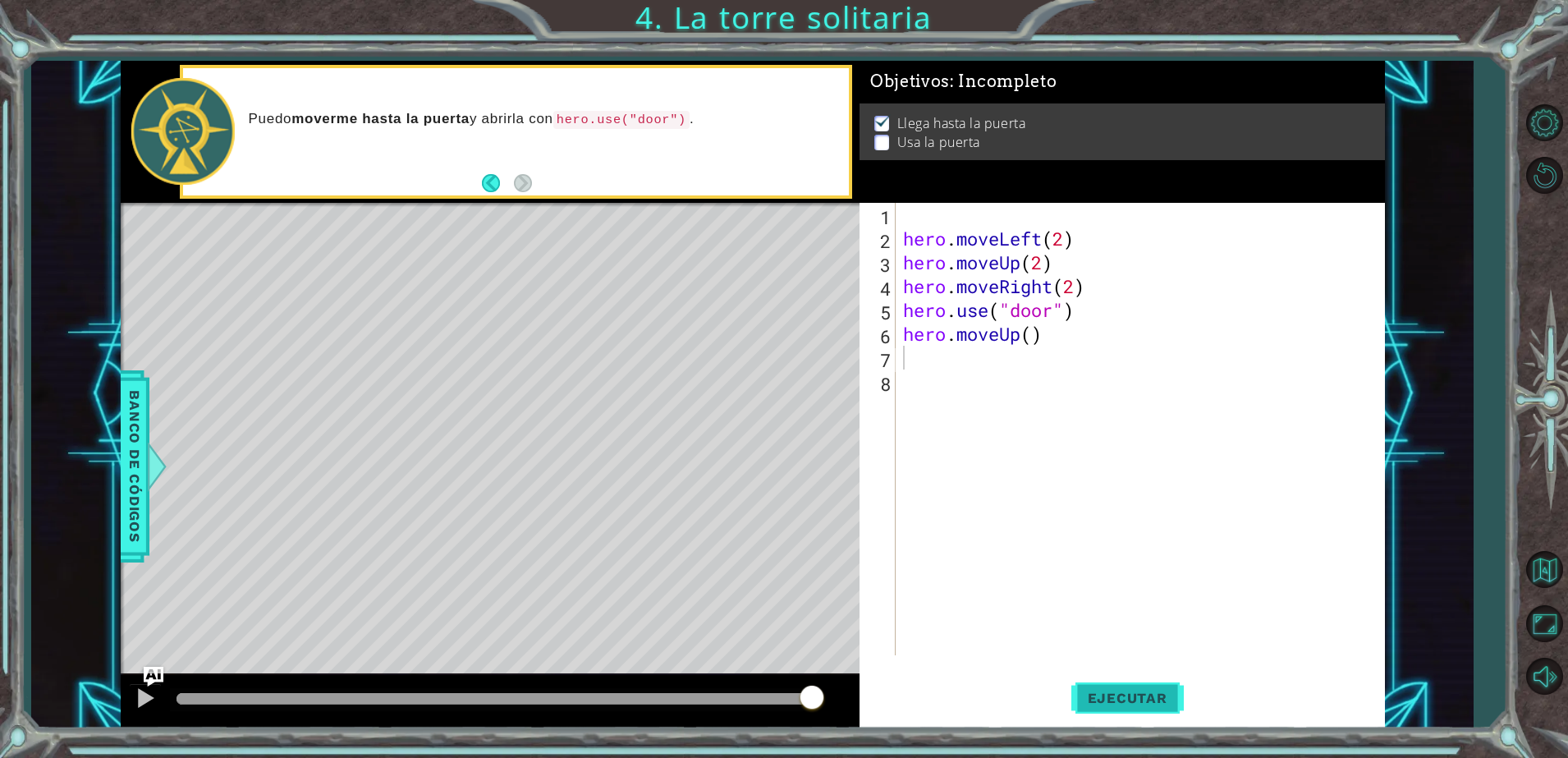
click at [1116, 697] on span "Ejecutar" at bounding box center [1127, 698] width 112 height 17
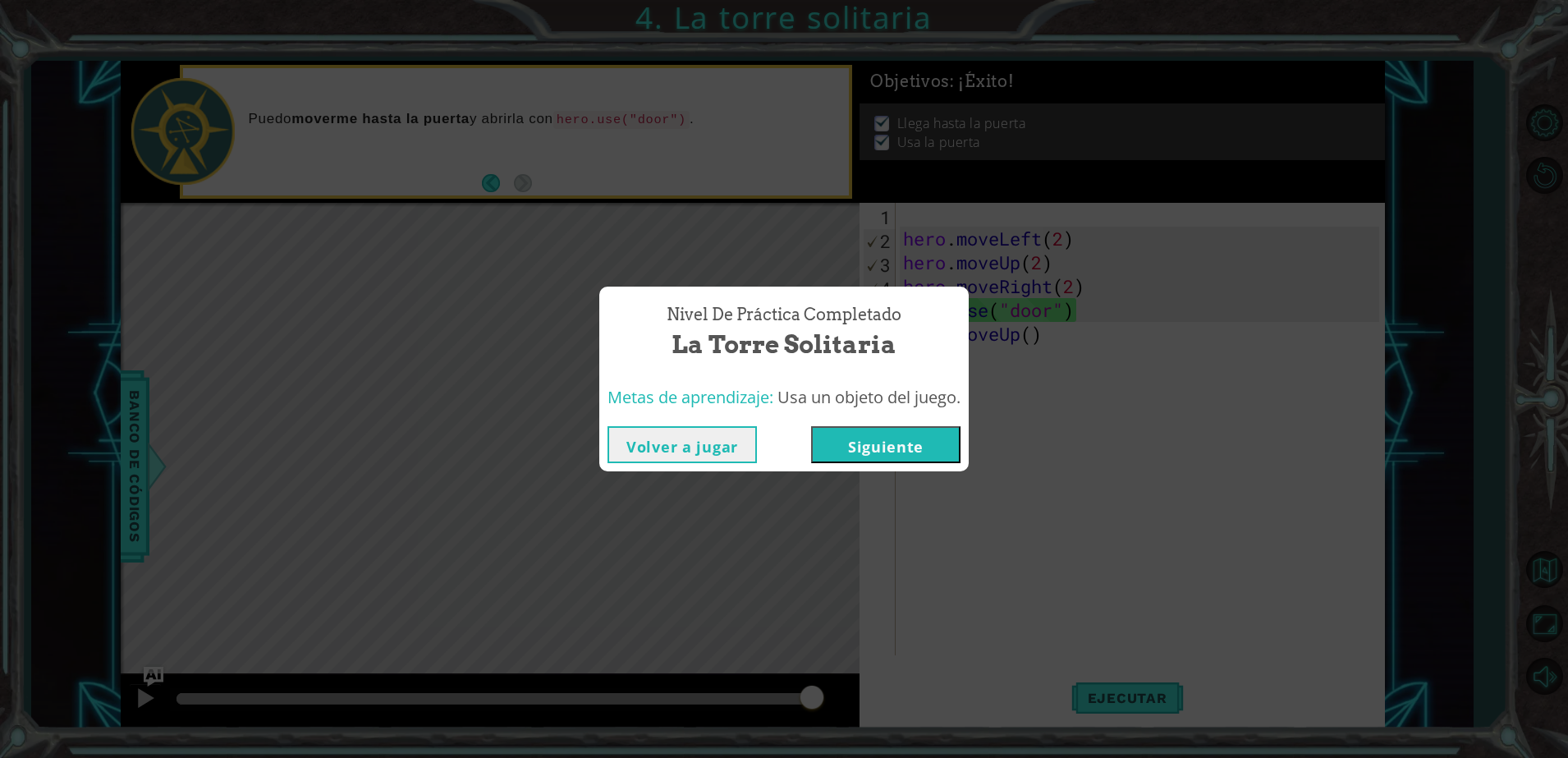
click at [912, 446] on button "Siguiente" at bounding box center [886, 445] width 150 height 37
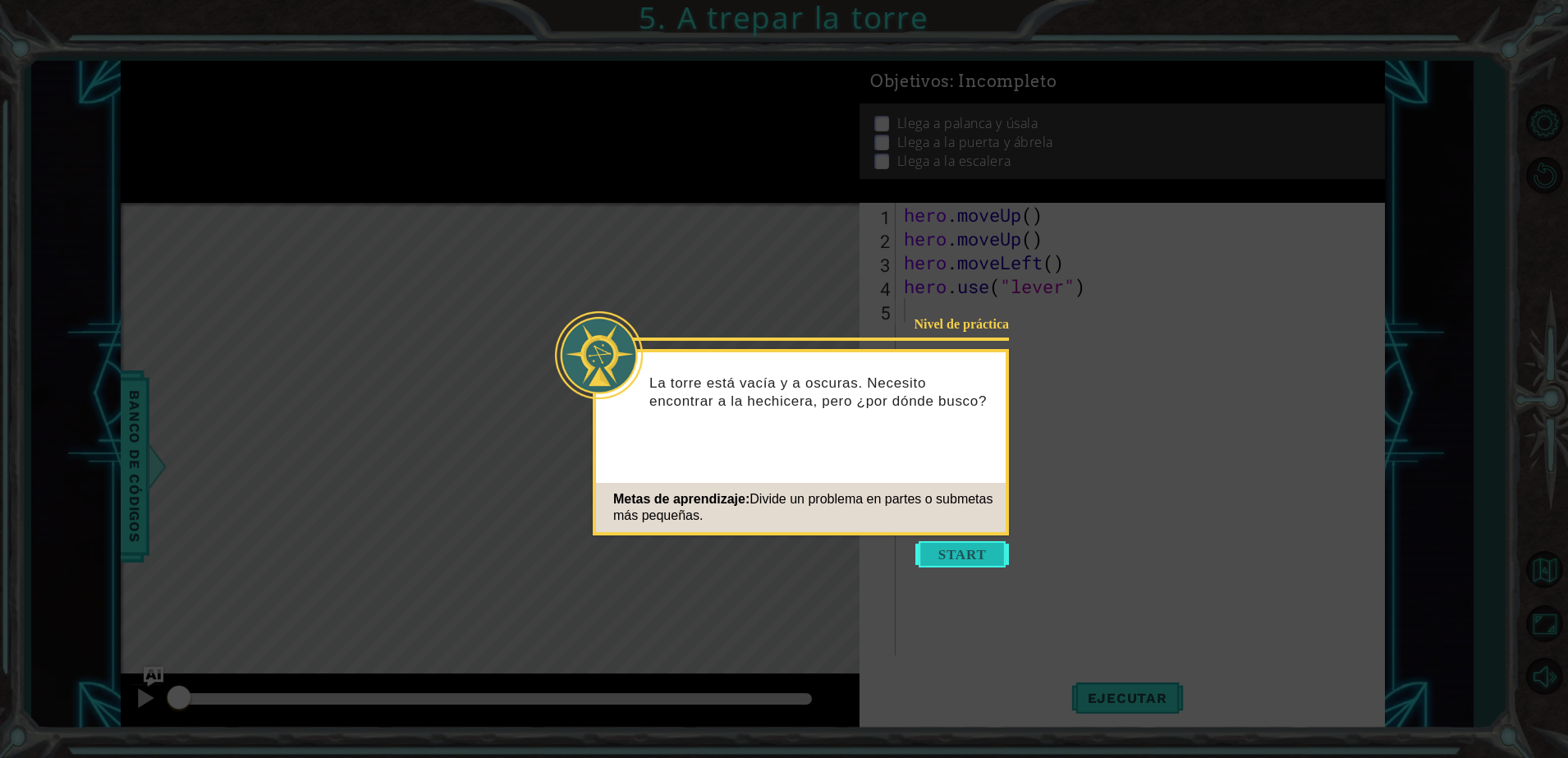
click at [967, 553] on button "Start" at bounding box center [963, 555] width 94 height 26
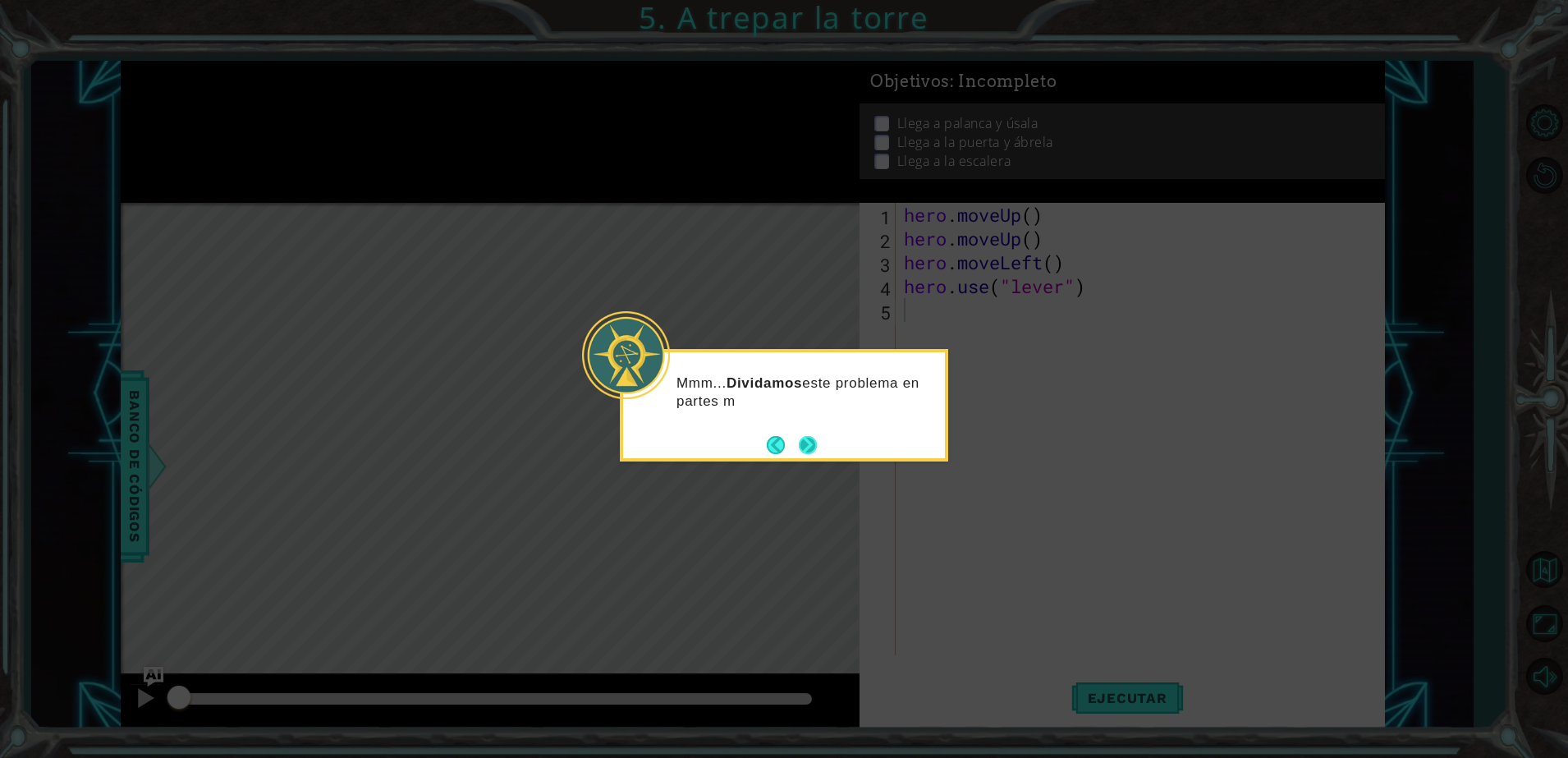
click at [802, 442] on button "Next" at bounding box center [807, 445] width 18 height 18
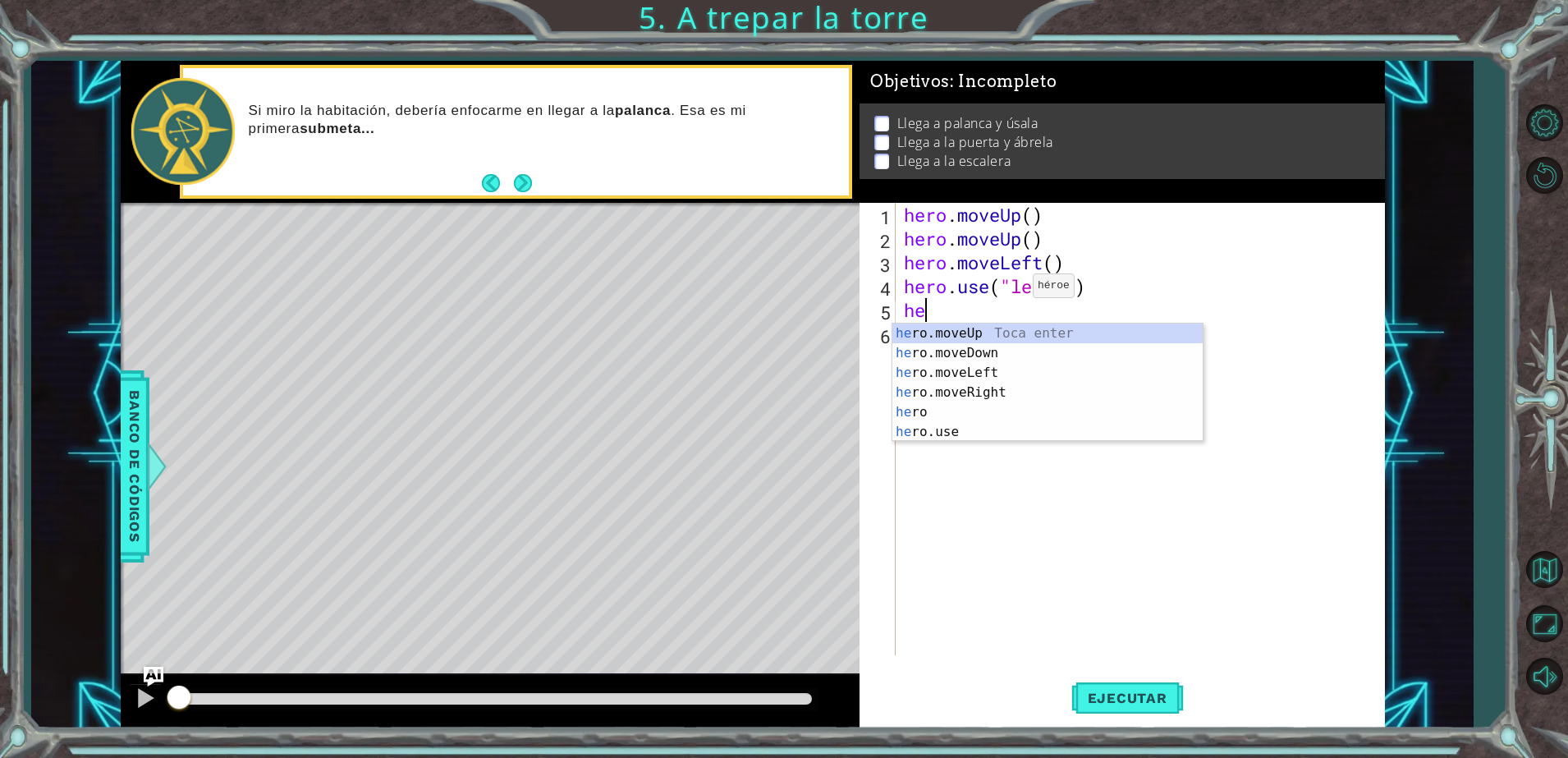
type textarea "h"
type textarea "hero"
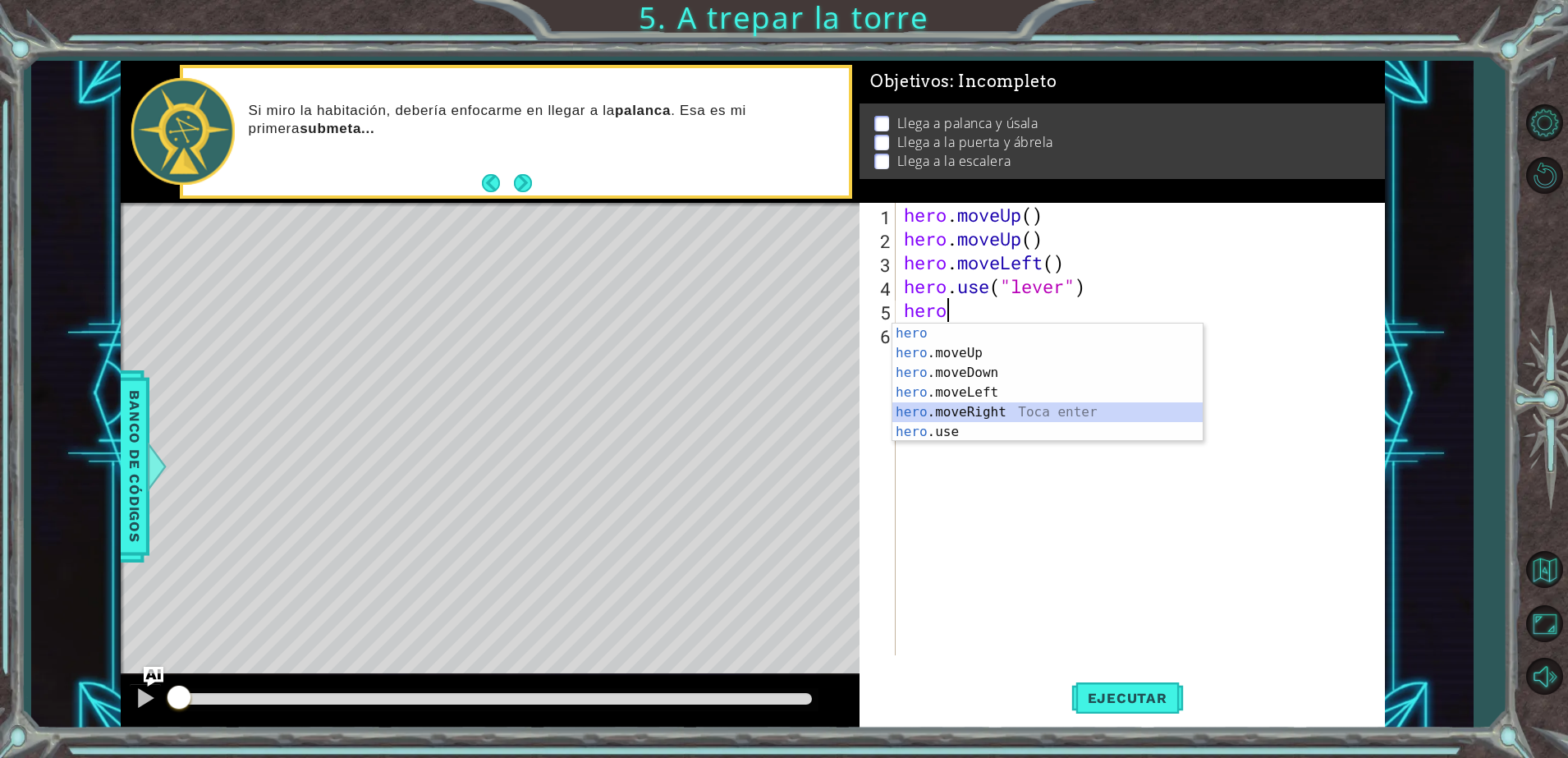
click at [957, 407] on div "hero Toca enter hero .moveUp Toca enter hero .moveDown Toca enter hero .moveLef…" at bounding box center [1048, 402] width 311 height 157
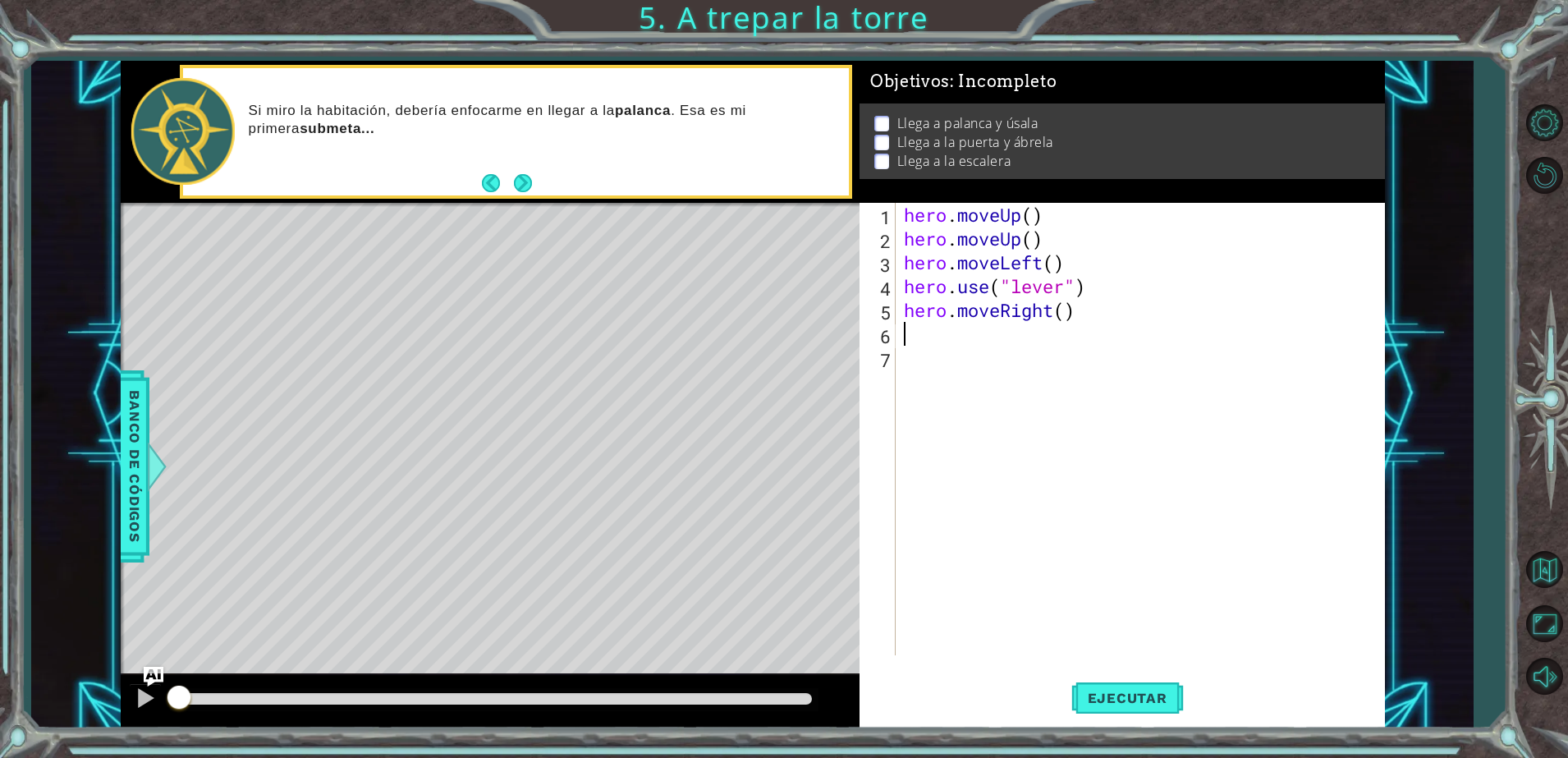
scroll to position [0, 0]
click at [1067, 309] on div "hero . moveUp ( ) hero . moveUp ( ) hero . moveLeft ( ) hero . use ( "lever" ) …" at bounding box center [1144, 453] width 487 height 501
type textarea "hero.moveRight(3)"
click at [917, 333] on div "hero . moveUp ( ) hero . moveUp ( ) hero . moveLeft ( ) hero . use ( "lever" ) …" at bounding box center [1144, 453] width 487 height 501
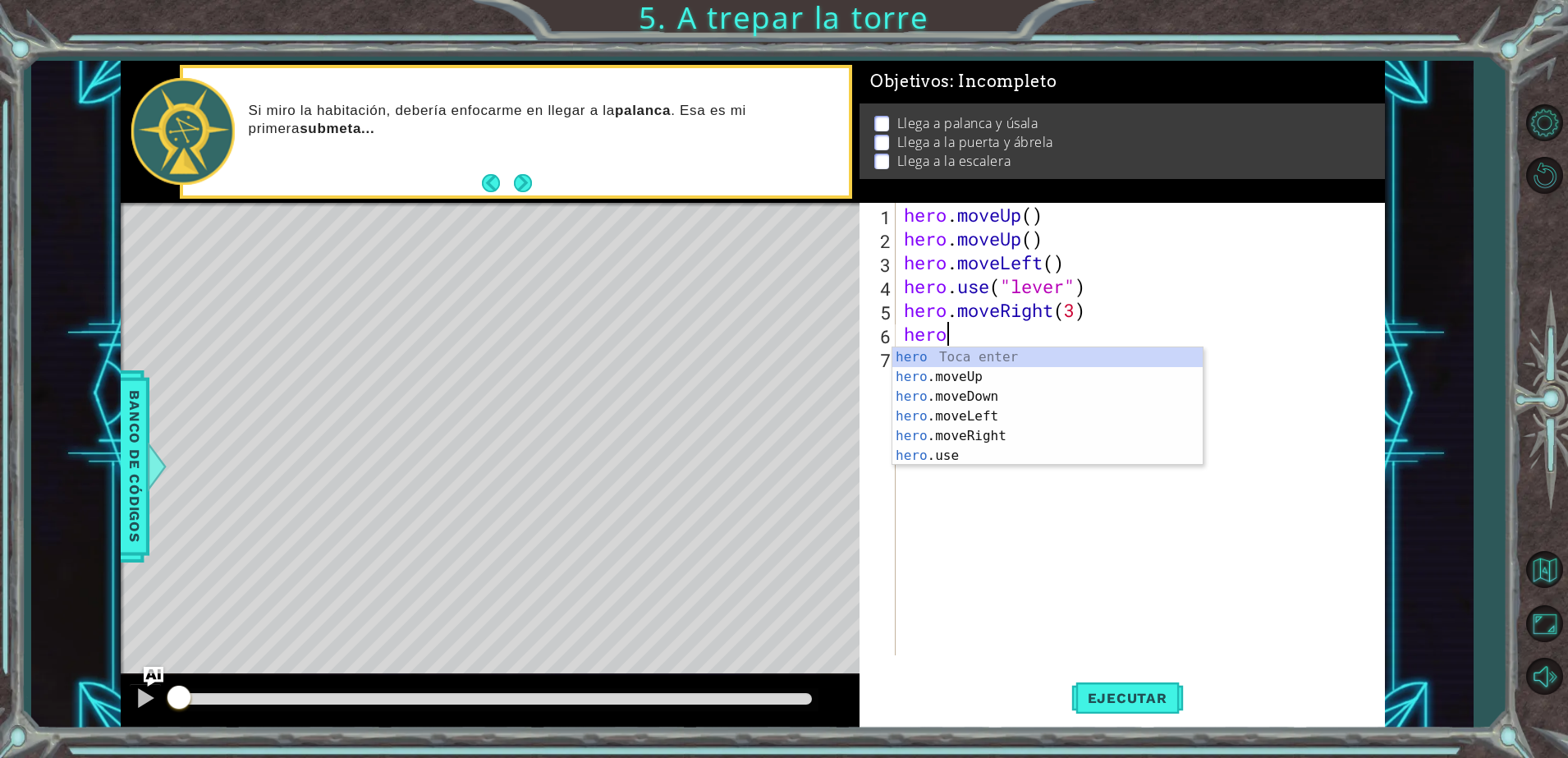
scroll to position [0, 1]
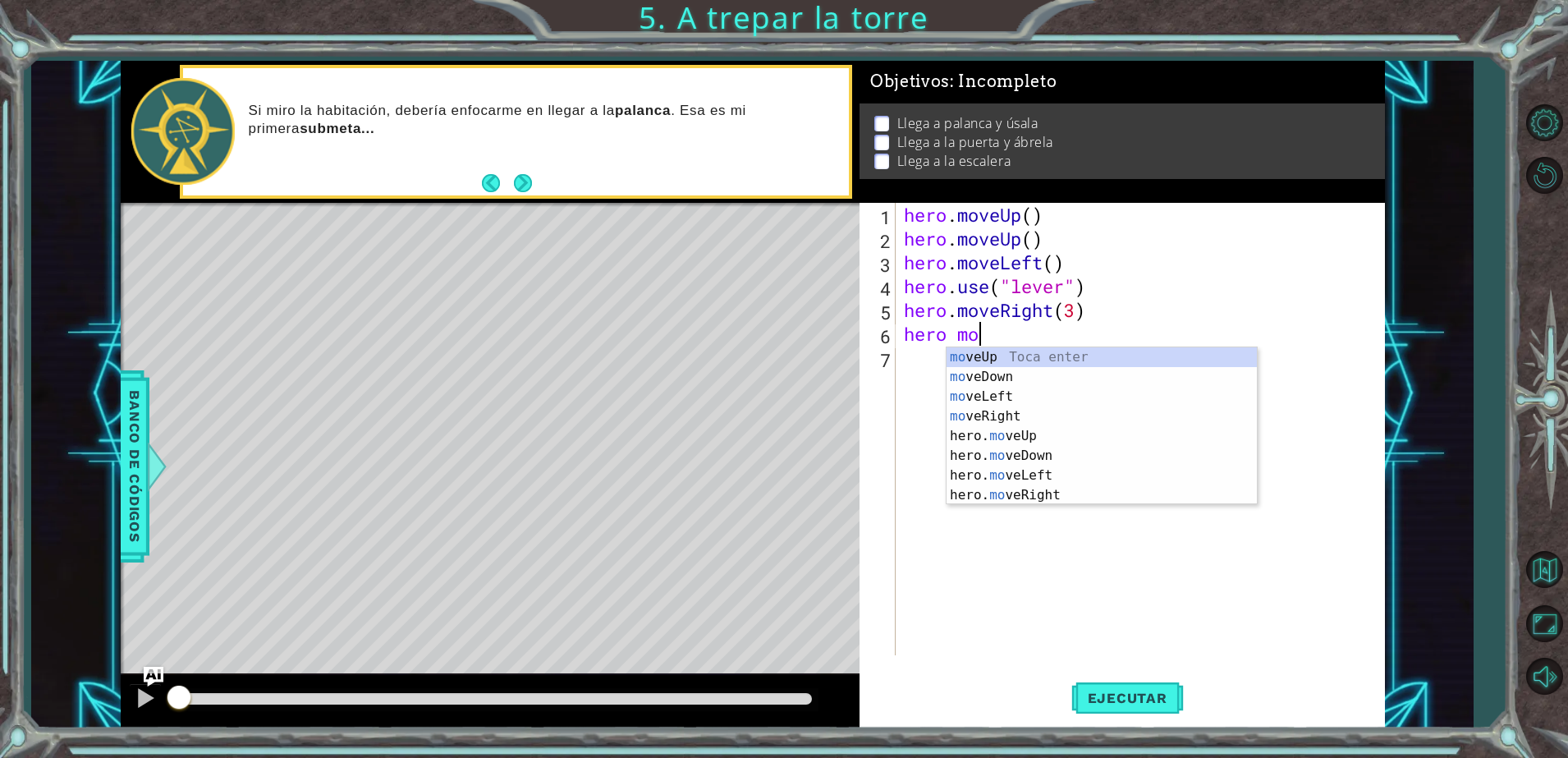
type textarea "hero move"
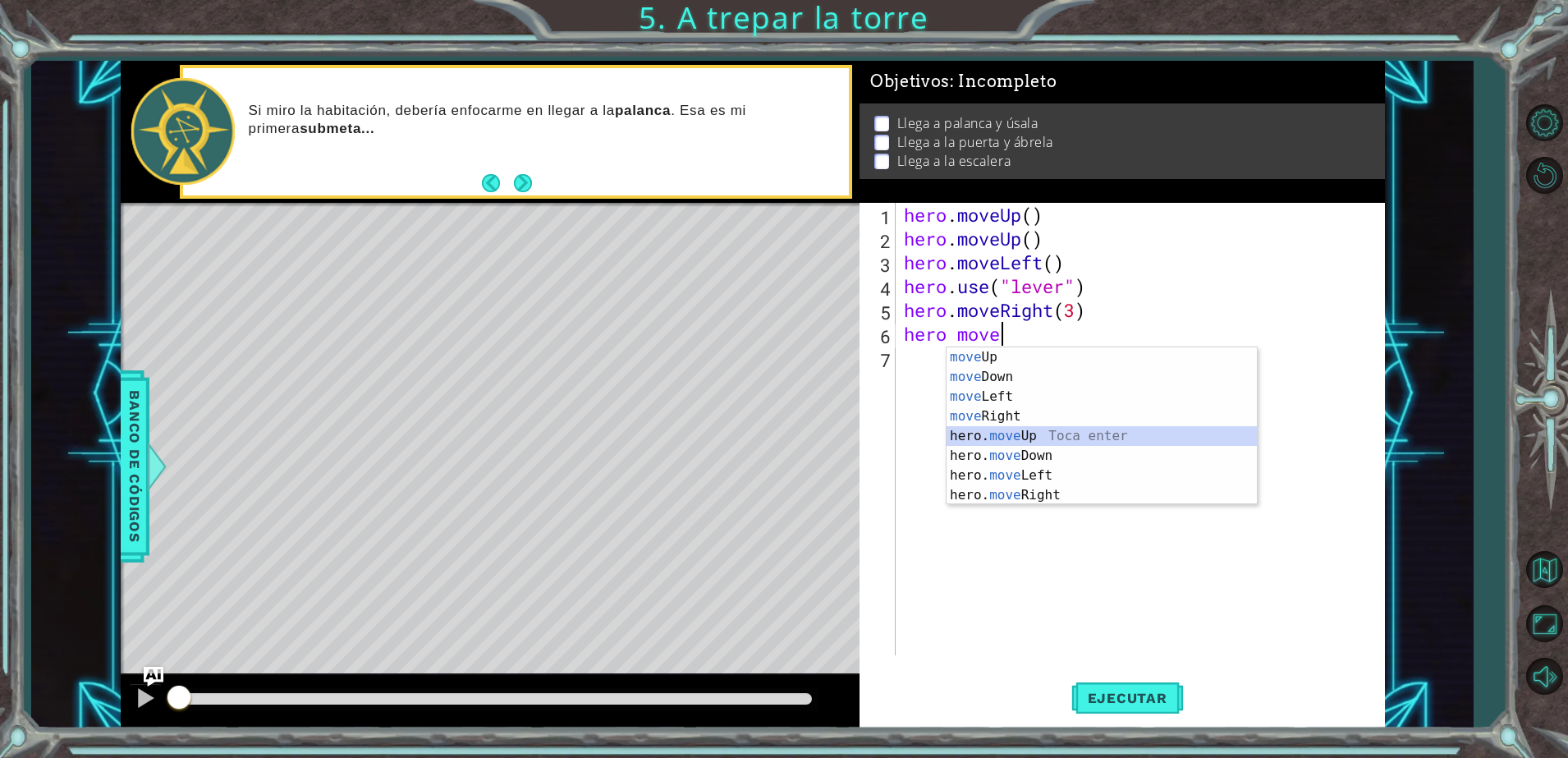
click at [1053, 435] on div "move Up Toca enter move Down Toca enter move Left Toca enter move Right Toca en…" at bounding box center [1102, 446] width 311 height 198
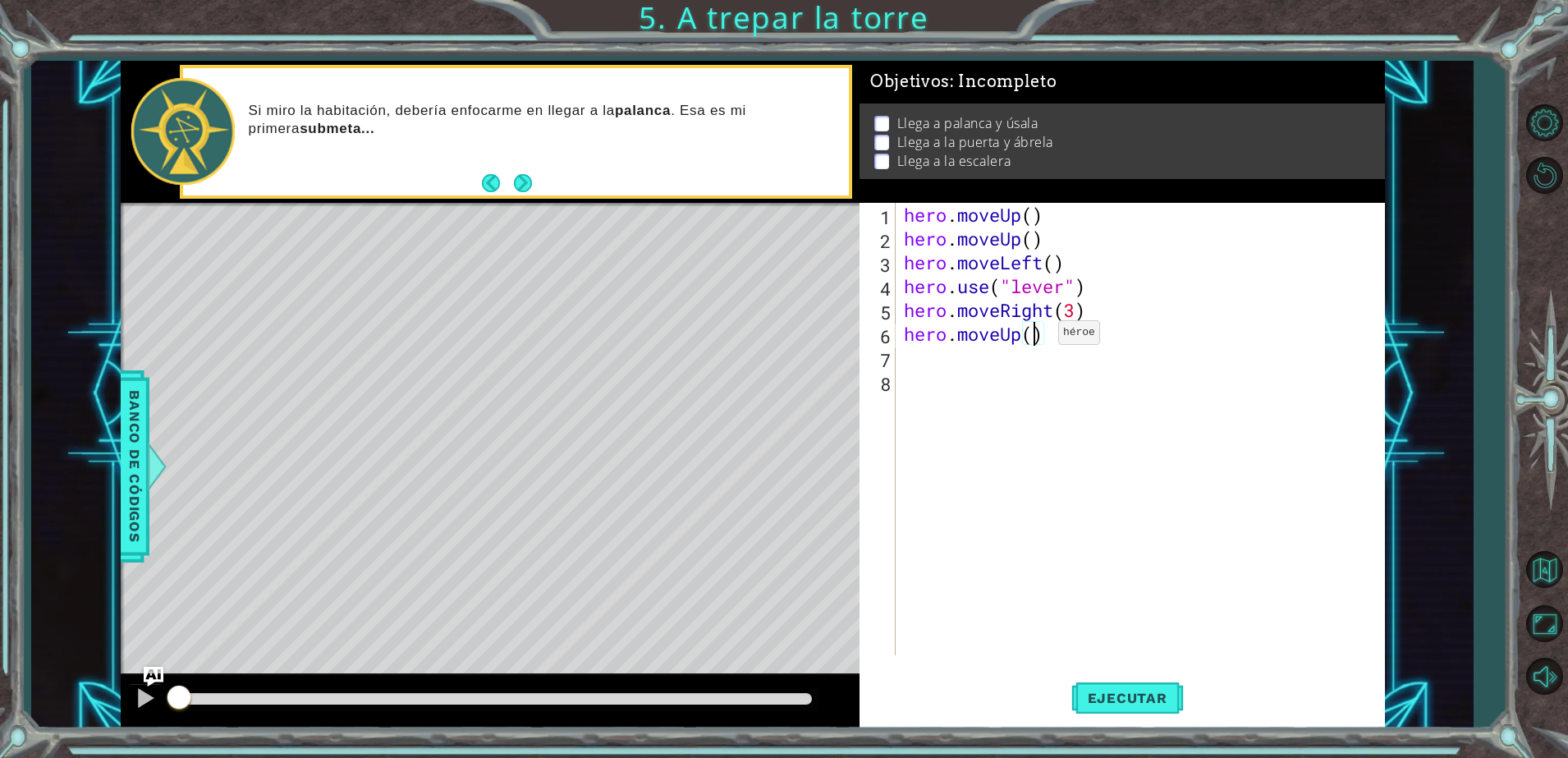
click at [1034, 336] on div "hero . moveUp ( ) hero . moveUp ( ) hero . moveLeft ( ) hero . use ( "lever" ) …" at bounding box center [1144, 453] width 487 height 501
type textarea "hero.moveUp(2)"
click at [952, 358] on div "hero . moveUp ( ) hero . moveUp ( ) hero . moveLeft ( ) hero . use ( "lever" ) …" at bounding box center [1144, 453] width 487 height 501
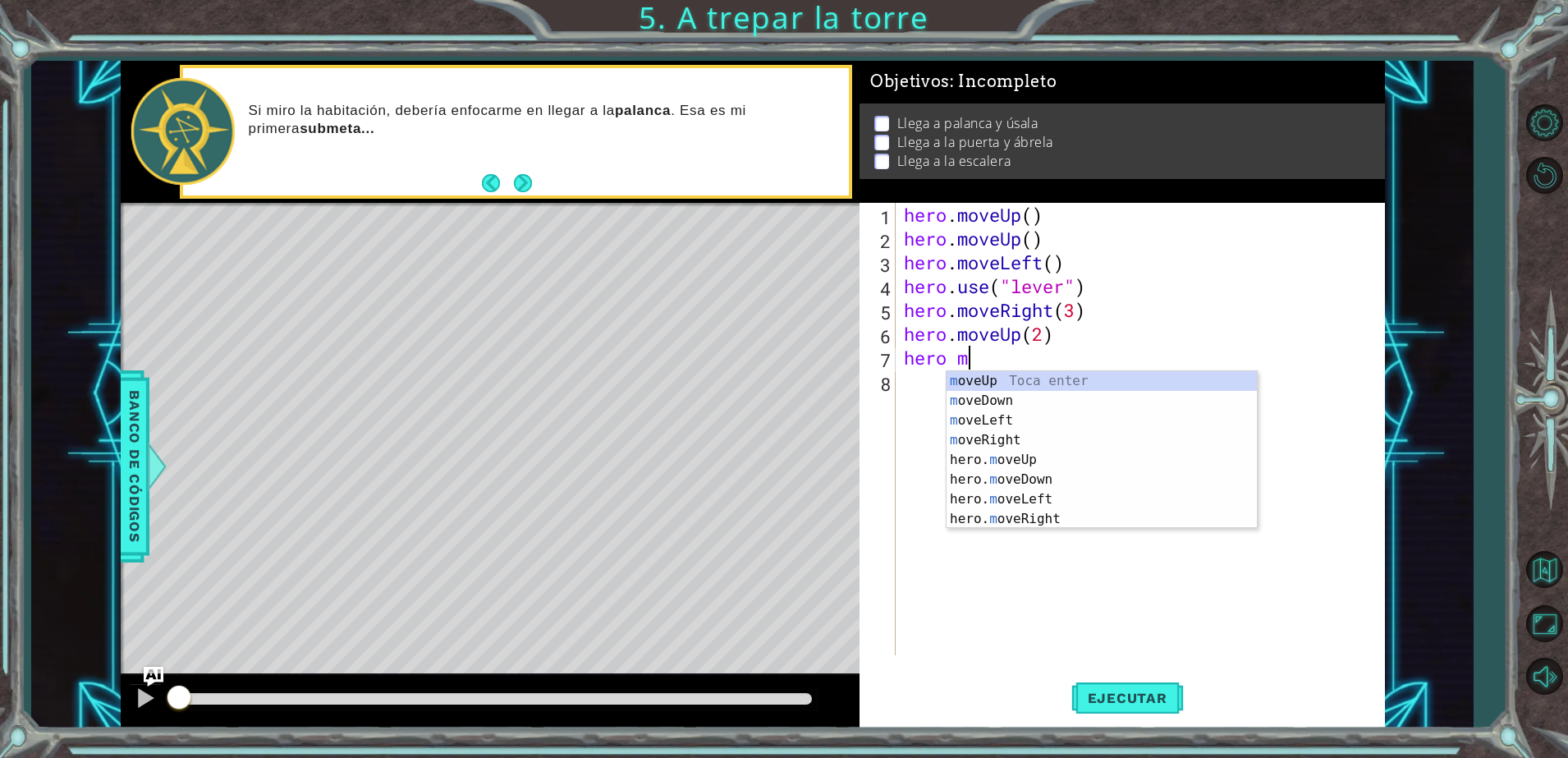
scroll to position [0, 2]
type textarea "hero mo"
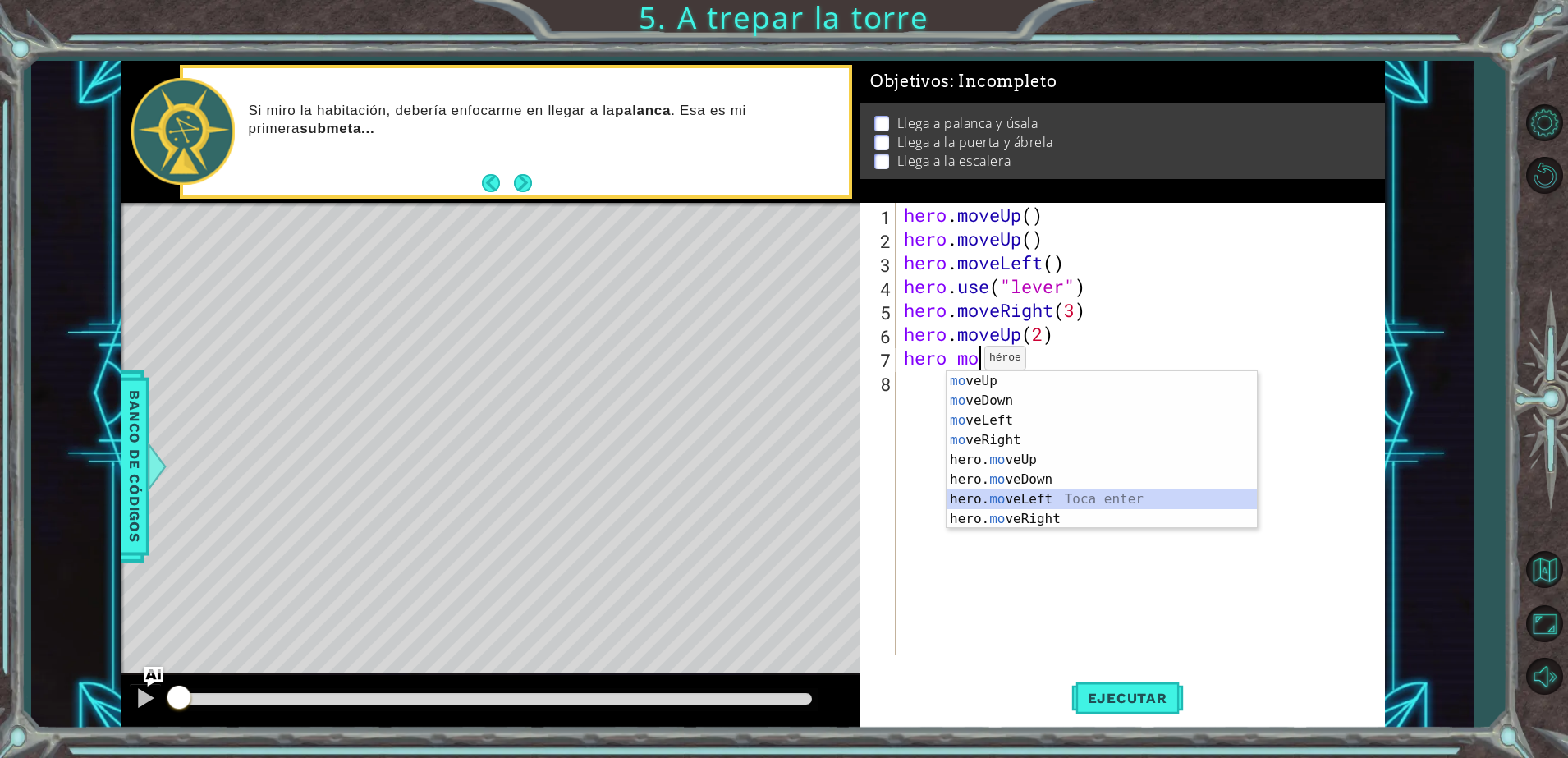
click at [1053, 498] on div "mo veUp Toca enter mo veDown Toca enter mo veLeft Toca enter mo veRight Toca en…" at bounding box center [1102, 470] width 311 height 198
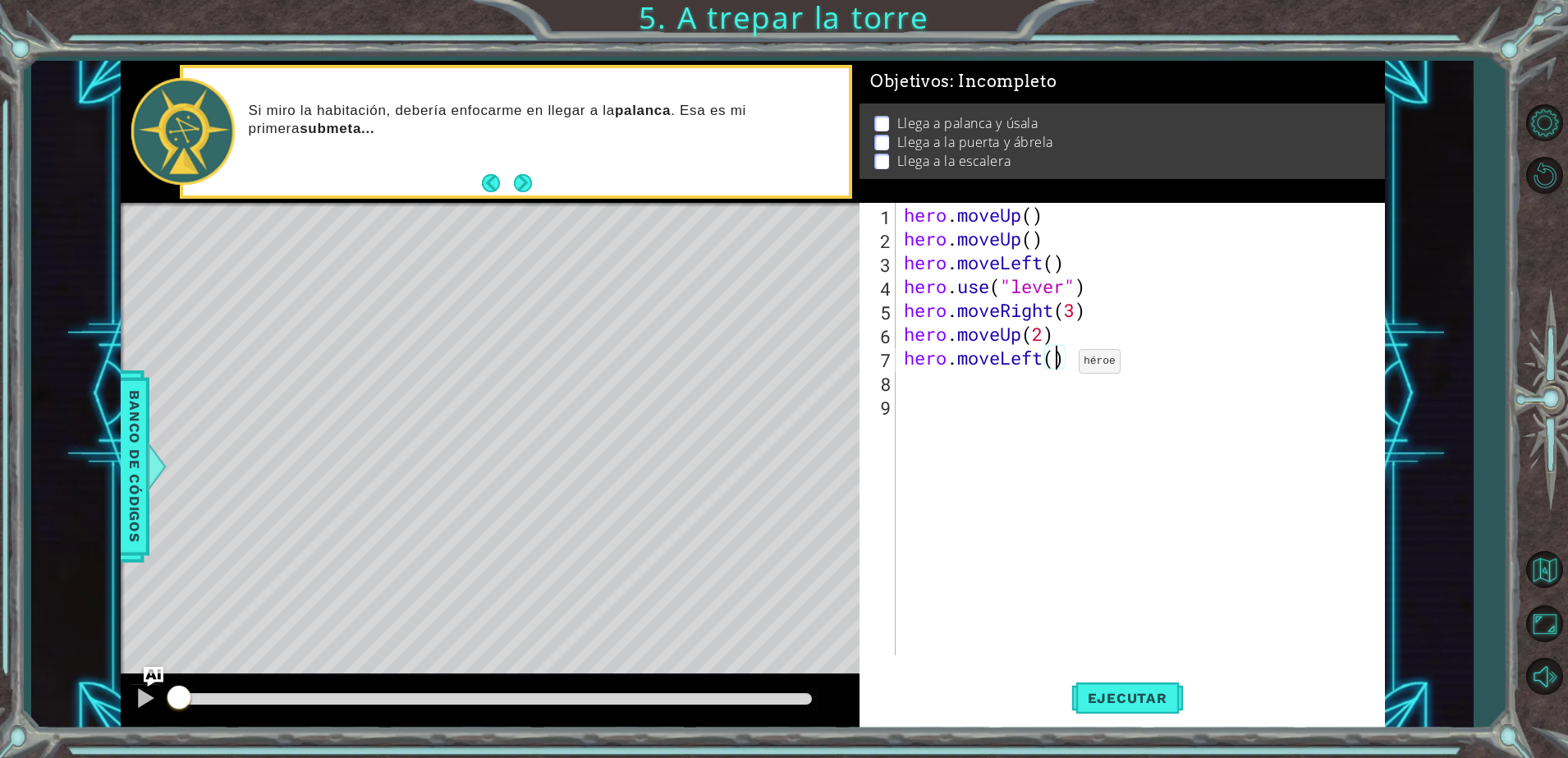
click at [1055, 365] on div "hero . moveUp ( ) hero . moveUp ( ) hero . moveLeft ( ) hero . use ( "lever" ) …" at bounding box center [1144, 453] width 487 height 501
type textarea "hero.moveLeft(3)"
click at [943, 381] on div "hero . moveUp ( ) hero . moveUp ( ) hero . moveLeft ( ) hero . use ( "lever" ) …" at bounding box center [1144, 453] width 487 height 501
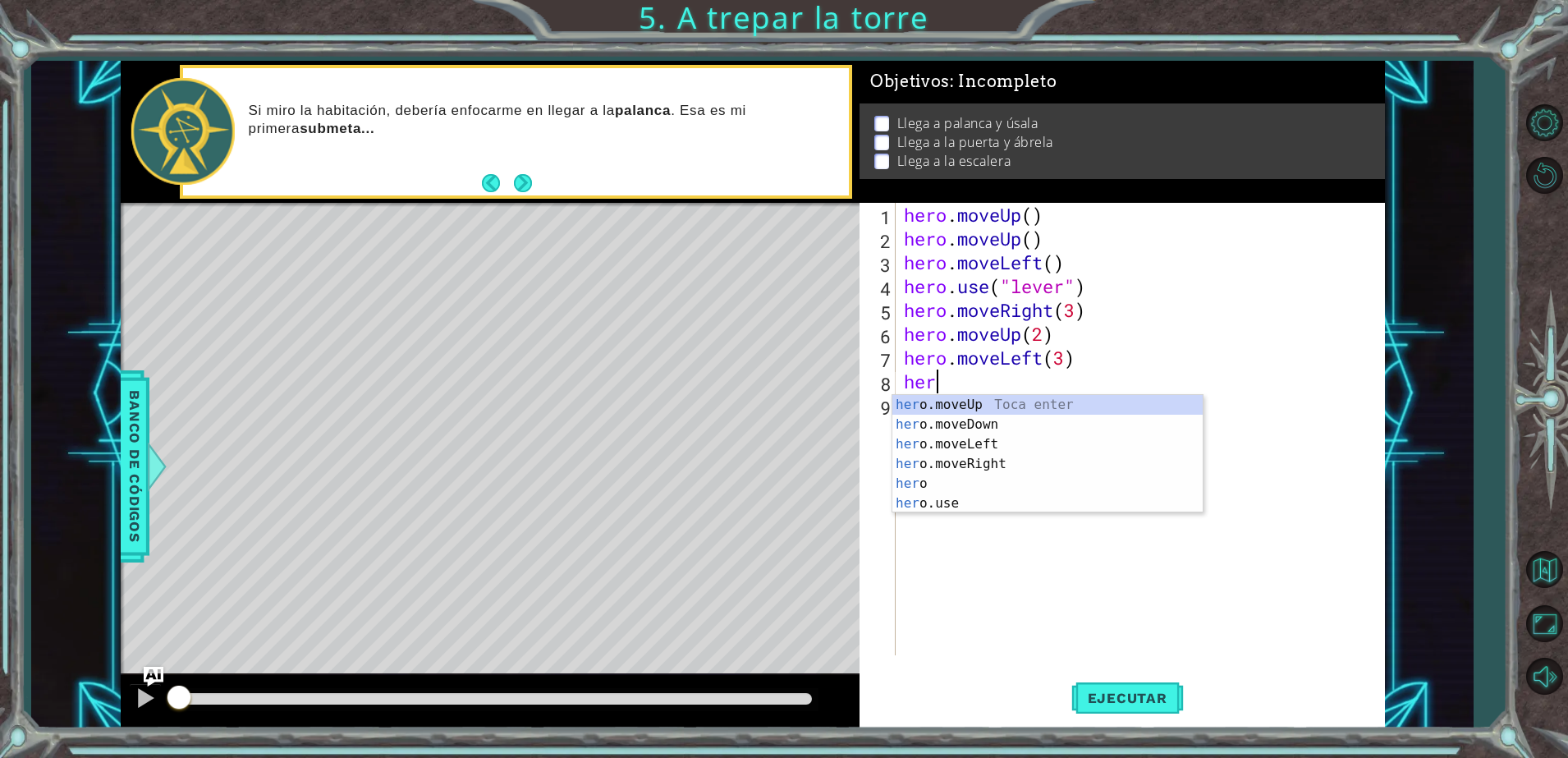
scroll to position [0, 1]
type textarea "hero."
click at [1014, 406] on div "hero. moveUp Toca enter hero. moveDown Toca enter hero. moveLeft Toca enter her…" at bounding box center [1048, 464] width 311 height 138
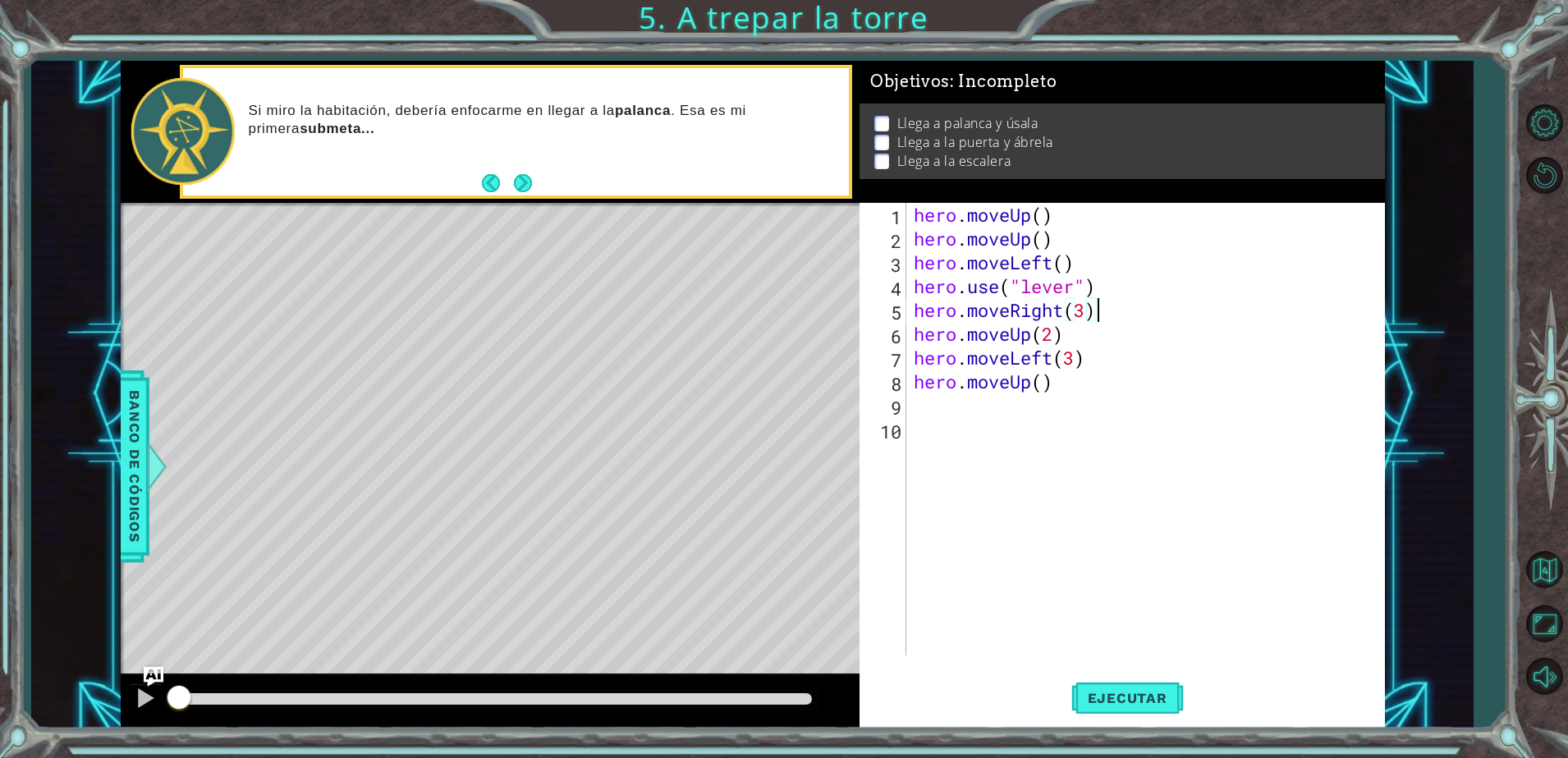
click at [1098, 320] on div "hero . moveUp ( ) hero . moveUp ( ) hero . moveLeft ( ) hero . use ( "lever" ) …" at bounding box center [1150, 453] width 477 height 501
type textarea "hero.moveRight(3)"
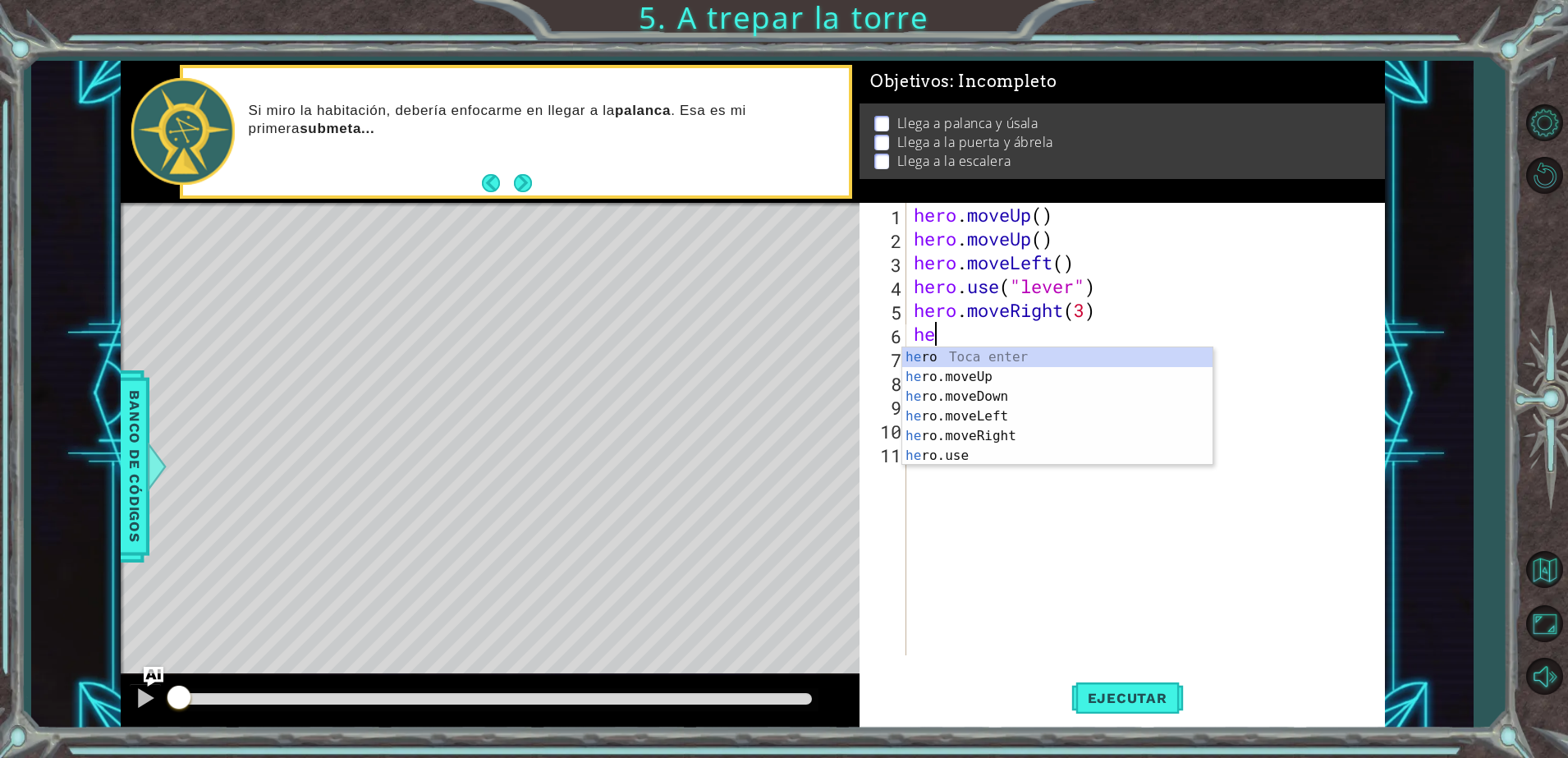
type textarea "her"
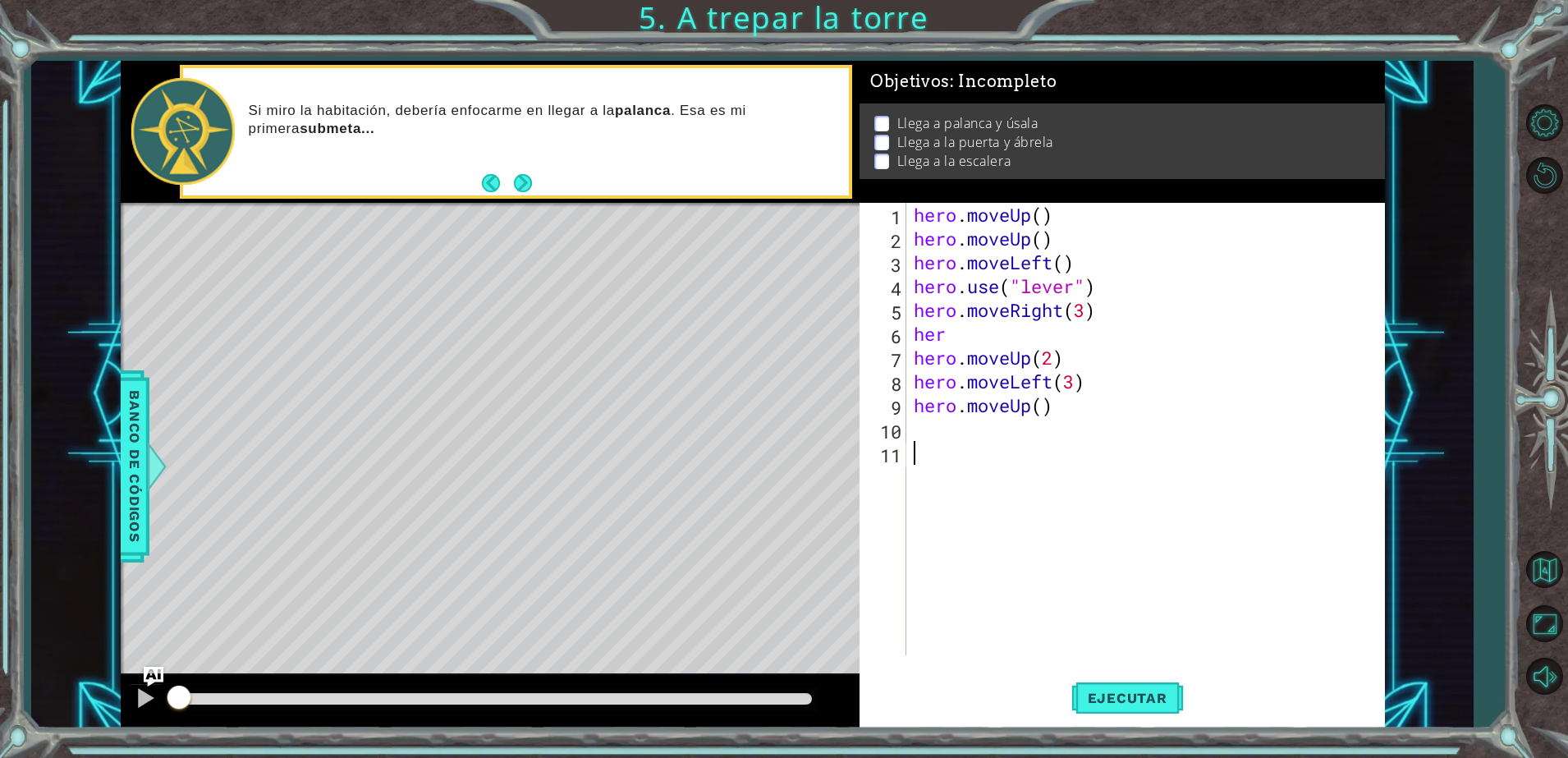
click at [973, 466] on div "hero . moveUp ( ) hero . moveUp ( ) hero . moveLeft ( ) hero . use ( "lever" ) …" at bounding box center [1150, 453] width 477 height 501
click at [970, 338] on div "hero . moveUp ( ) hero . moveUp ( ) hero . moveLeft ( ) hero . use ( "lever" ) …" at bounding box center [1150, 453] width 477 height 501
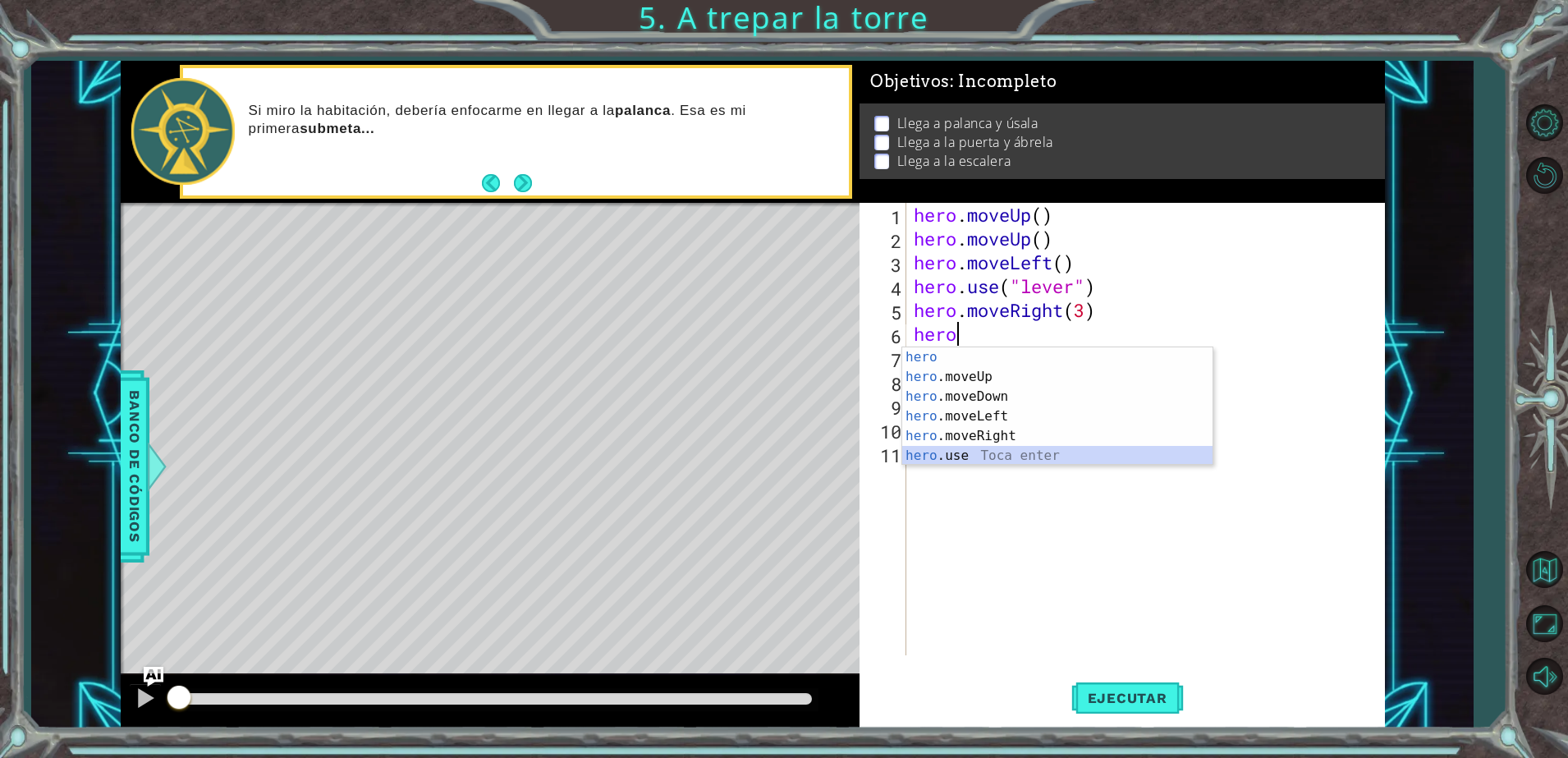
click at [994, 456] on div "hero Toca enter hero .moveUp Toca enter hero .moveDown Toca enter hero .moveLef…" at bounding box center [1058, 425] width 311 height 157
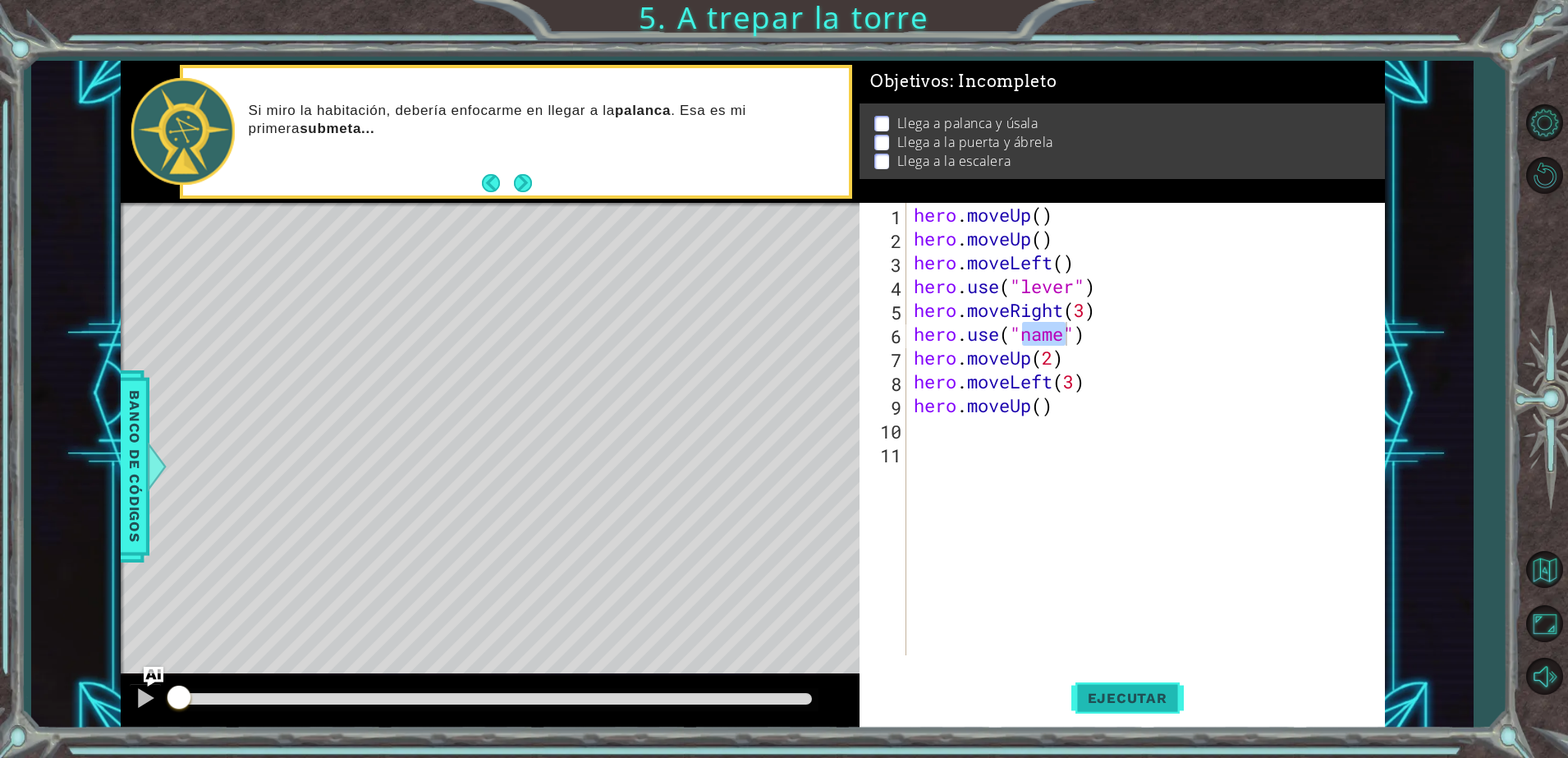
click at [1132, 691] on span "Ejecutar" at bounding box center [1127, 698] width 112 height 17
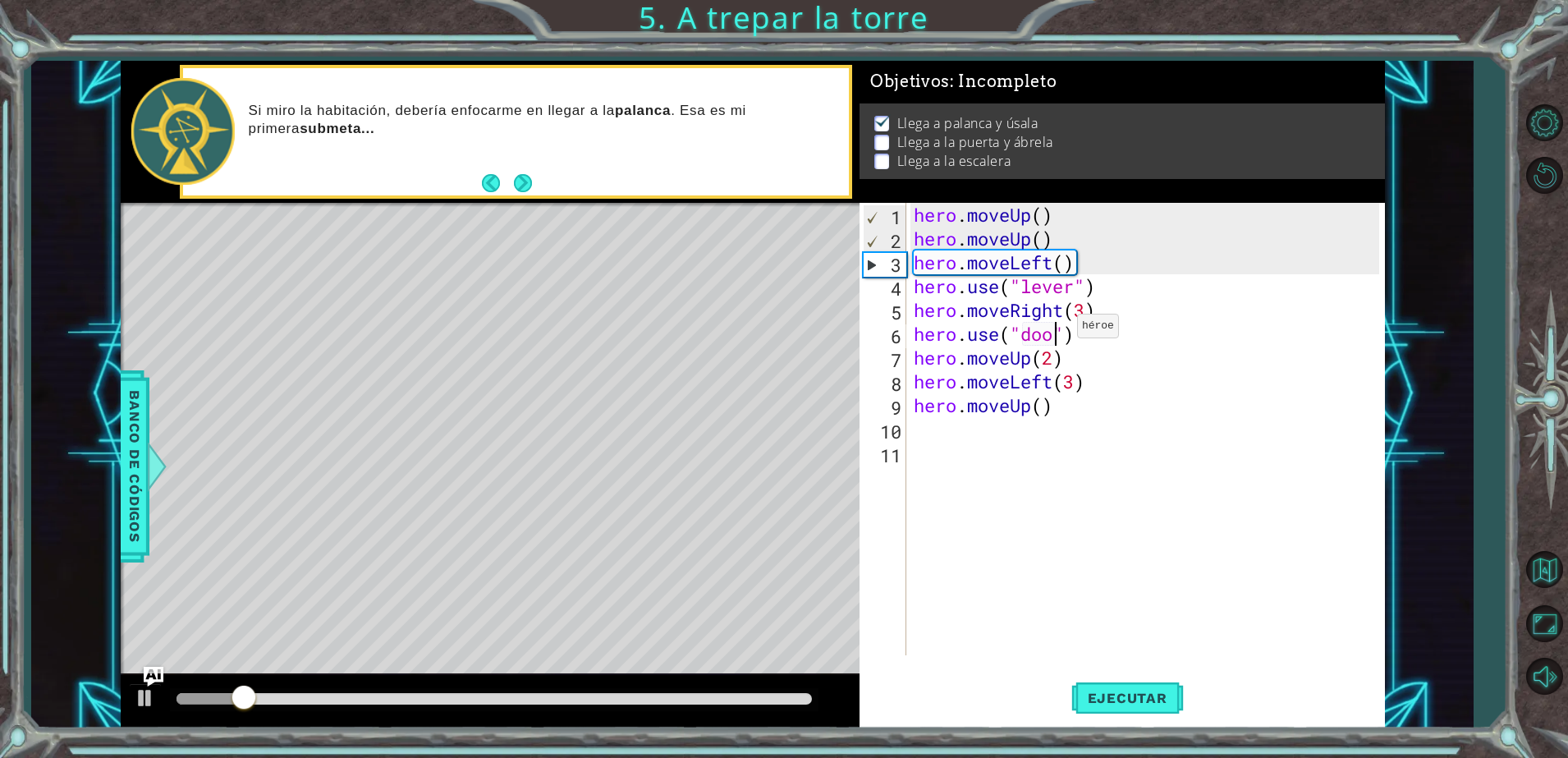
scroll to position [0, 7]
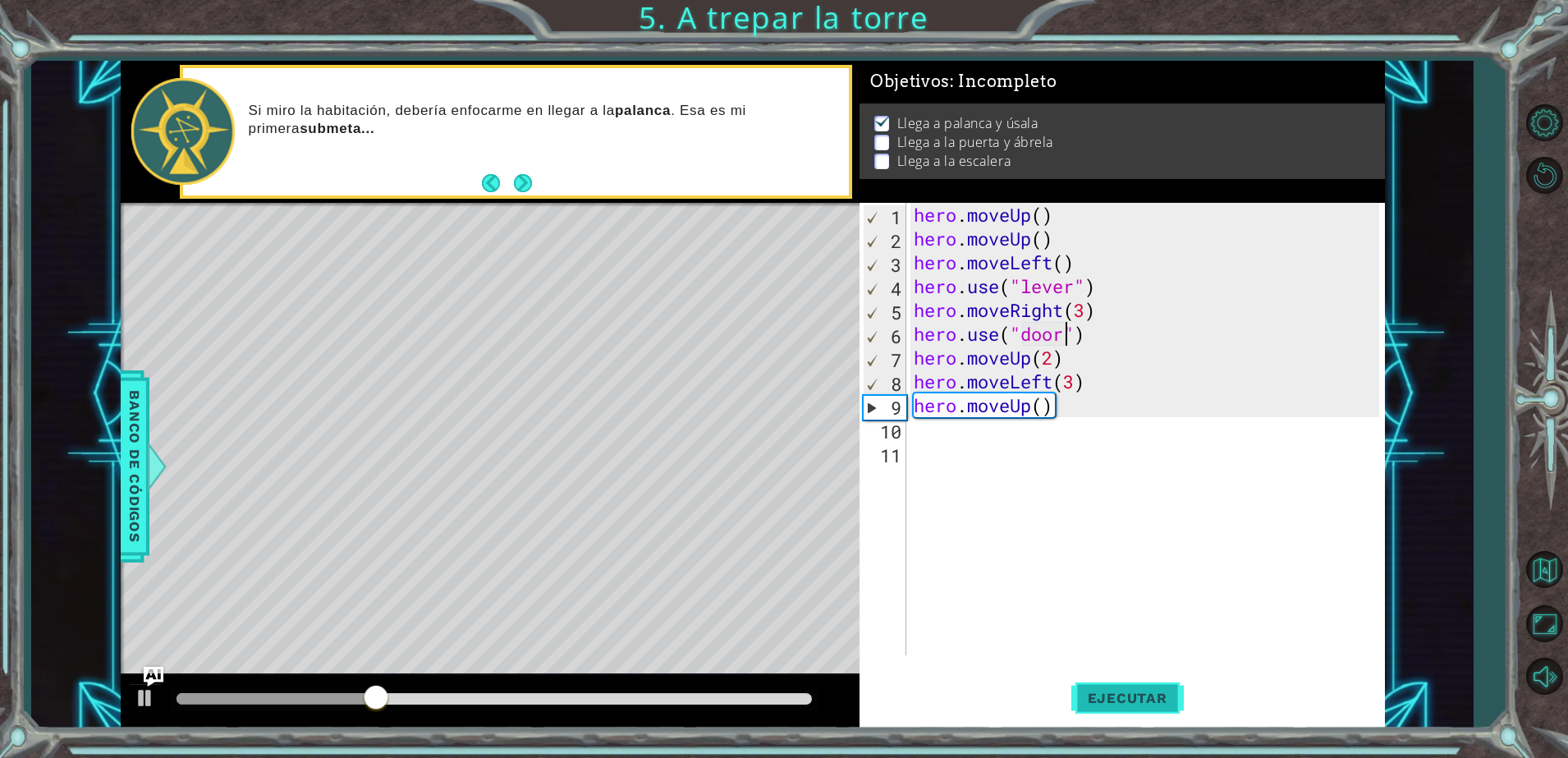
type textarea "hero.use("door")"
click at [1090, 702] on span "Ejecutar" at bounding box center [1127, 698] width 112 height 17
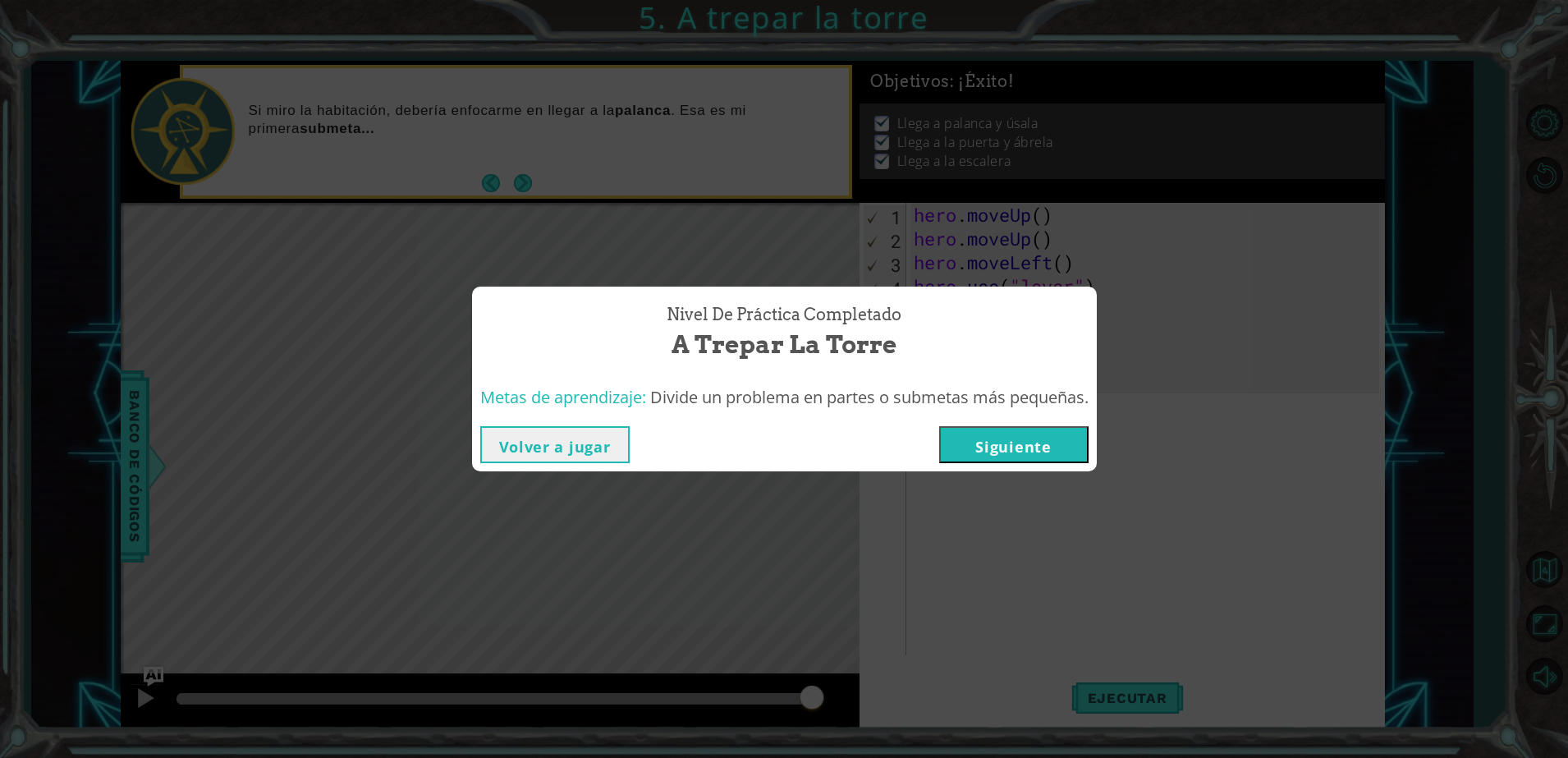
click at [1012, 449] on button "Siguiente" at bounding box center [1014, 445] width 150 height 37
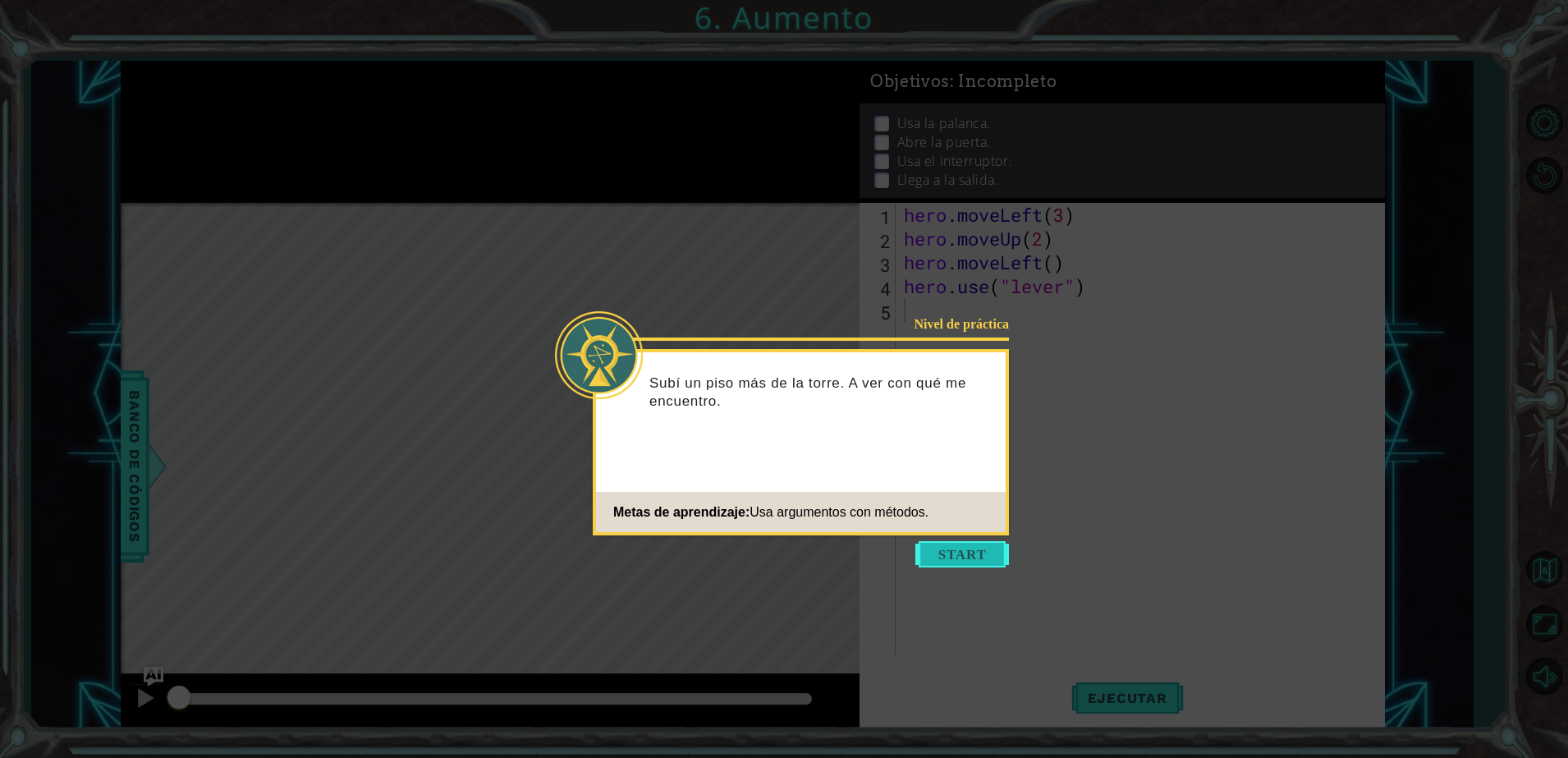
click at [934, 562] on button "Start" at bounding box center [963, 555] width 94 height 26
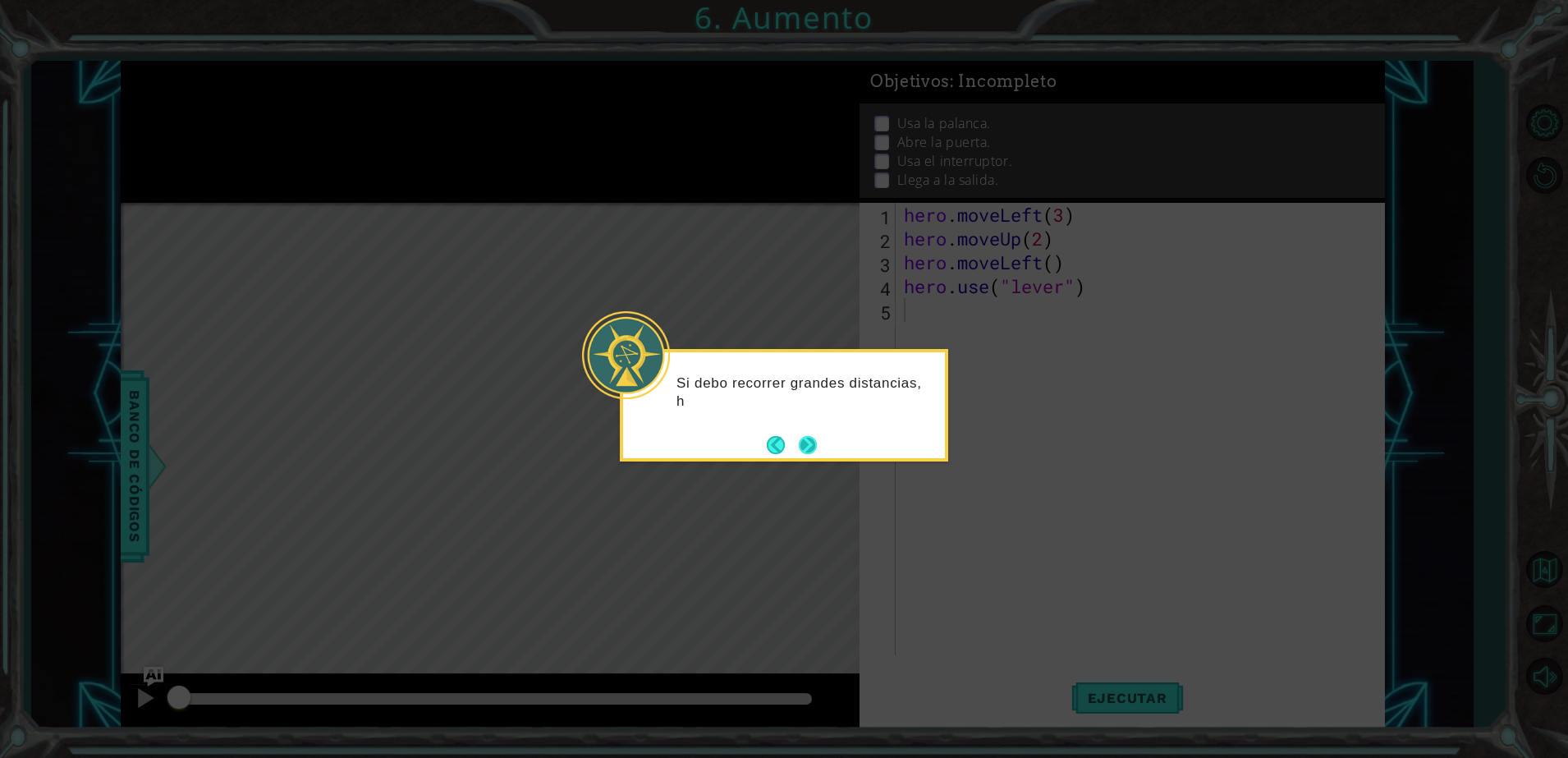
click at [817, 436] on button "Next" at bounding box center [807, 445] width 18 height 18
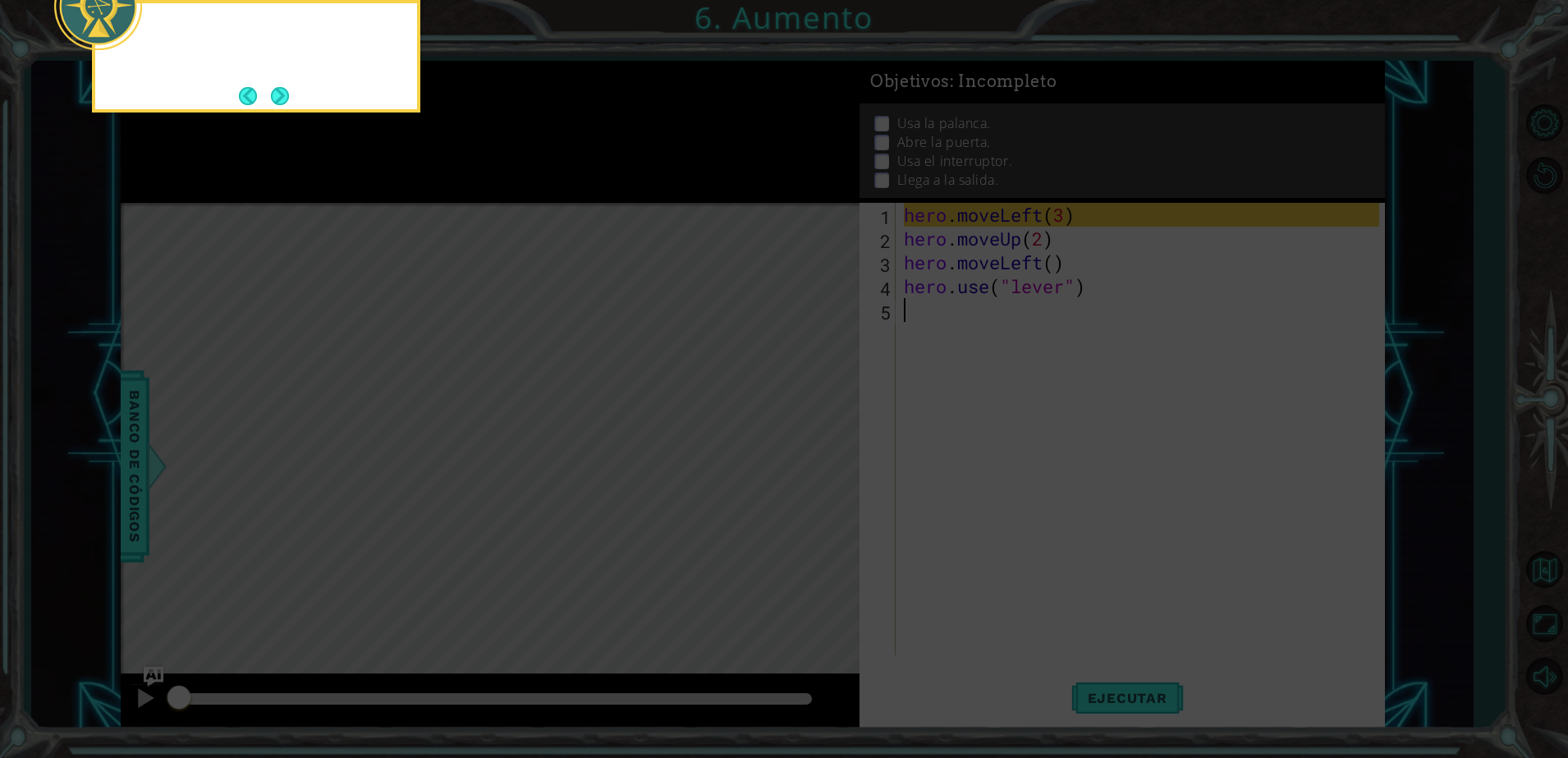
click at [818, 436] on icon at bounding box center [784, 113] width 1568 height 1290
click at [283, 93] on button "Next" at bounding box center [280, 96] width 18 height 18
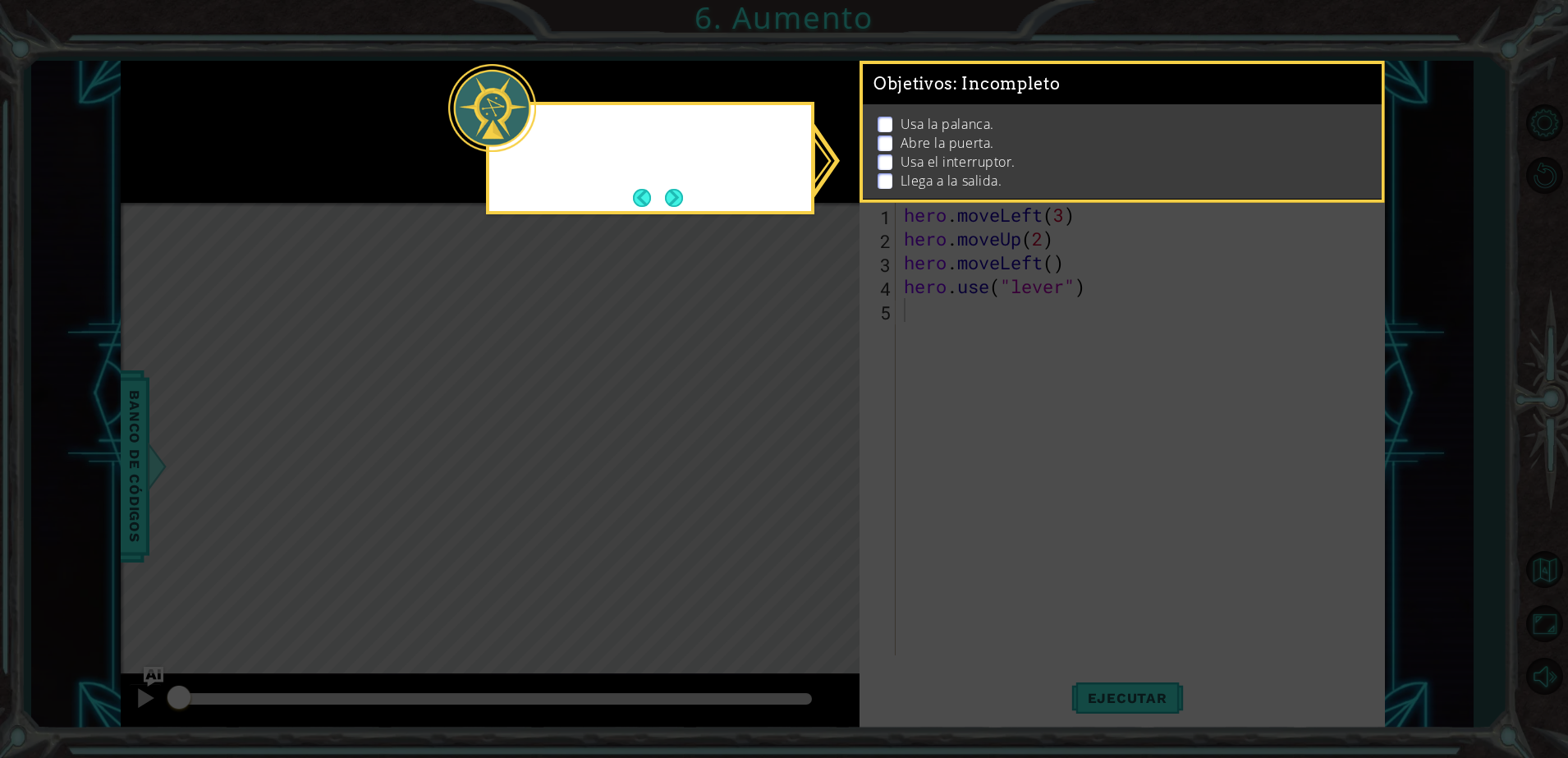
click at [283, 93] on icon at bounding box center [784, 379] width 1568 height 758
click at [675, 189] on button "Next" at bounding box center [674, 198] width 18 height 18
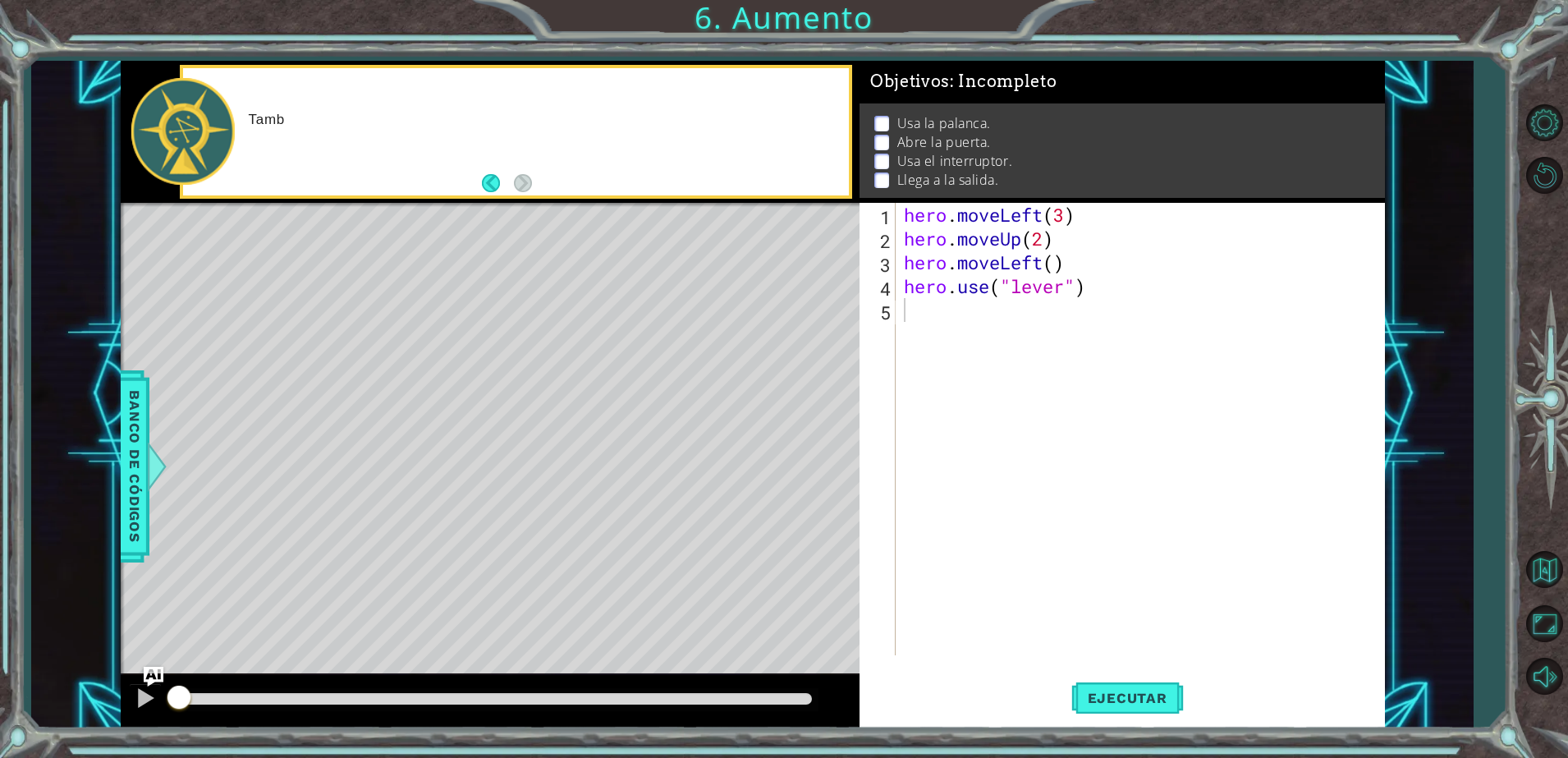
drag, startPoint x: 675, startPoint y: 185, endPoint x: 947, endPoint y: 263, distance: 283.0
click at [947, 263] on div "1 ההההההההההההההההההההההההההההההההההההההההההההההההההההההההההההההההההההההההההההה…" at bounding box center [752, 394] width 1264 height 667
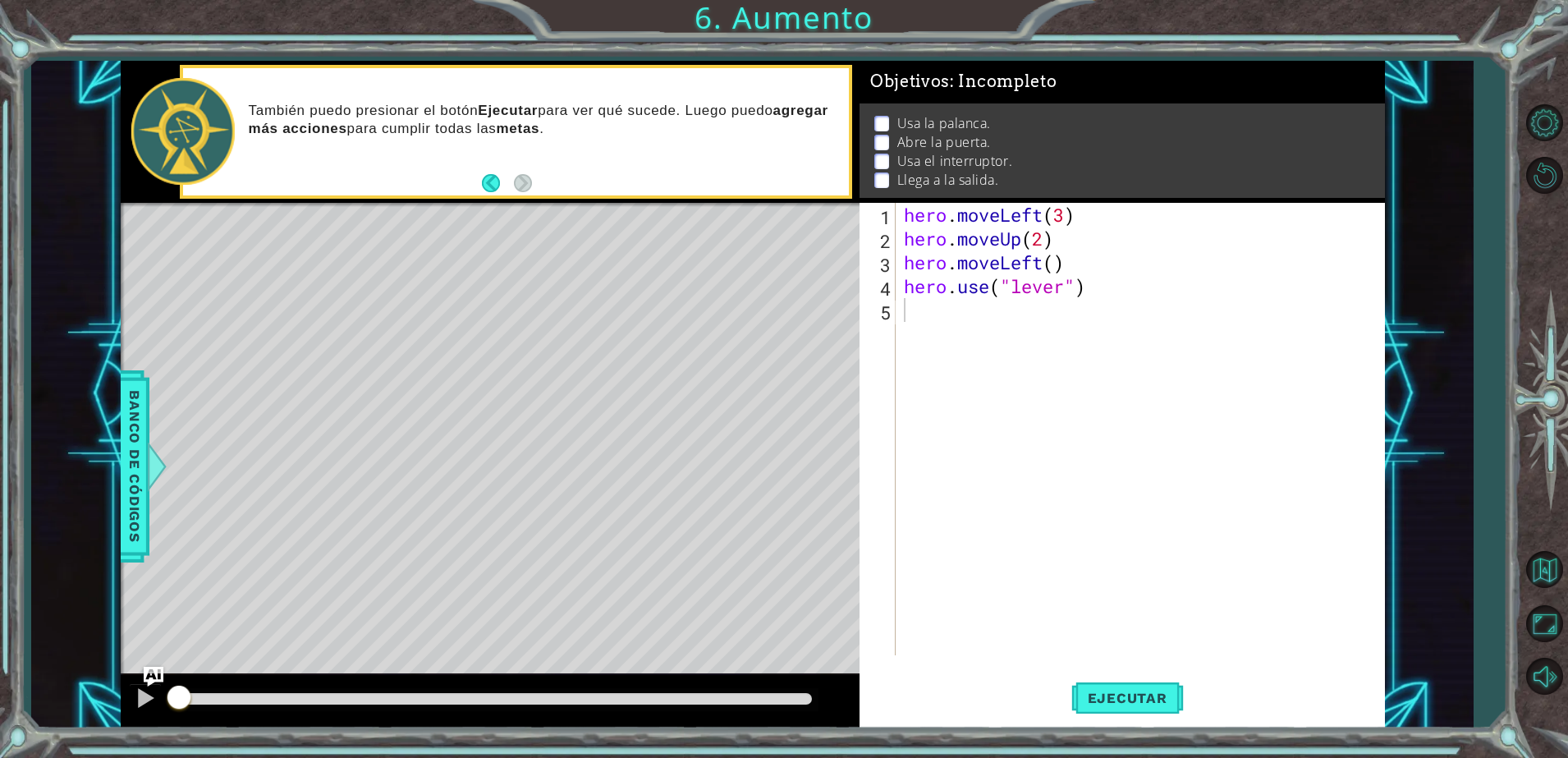
click at [952, 328] on div "hero . moveLeft ( 3 ) hero . moveUp ( 2 ) hero . moveLeft ( ) hero . use ( "lev…" at bounding box center [1144, 453] width 487 height 501
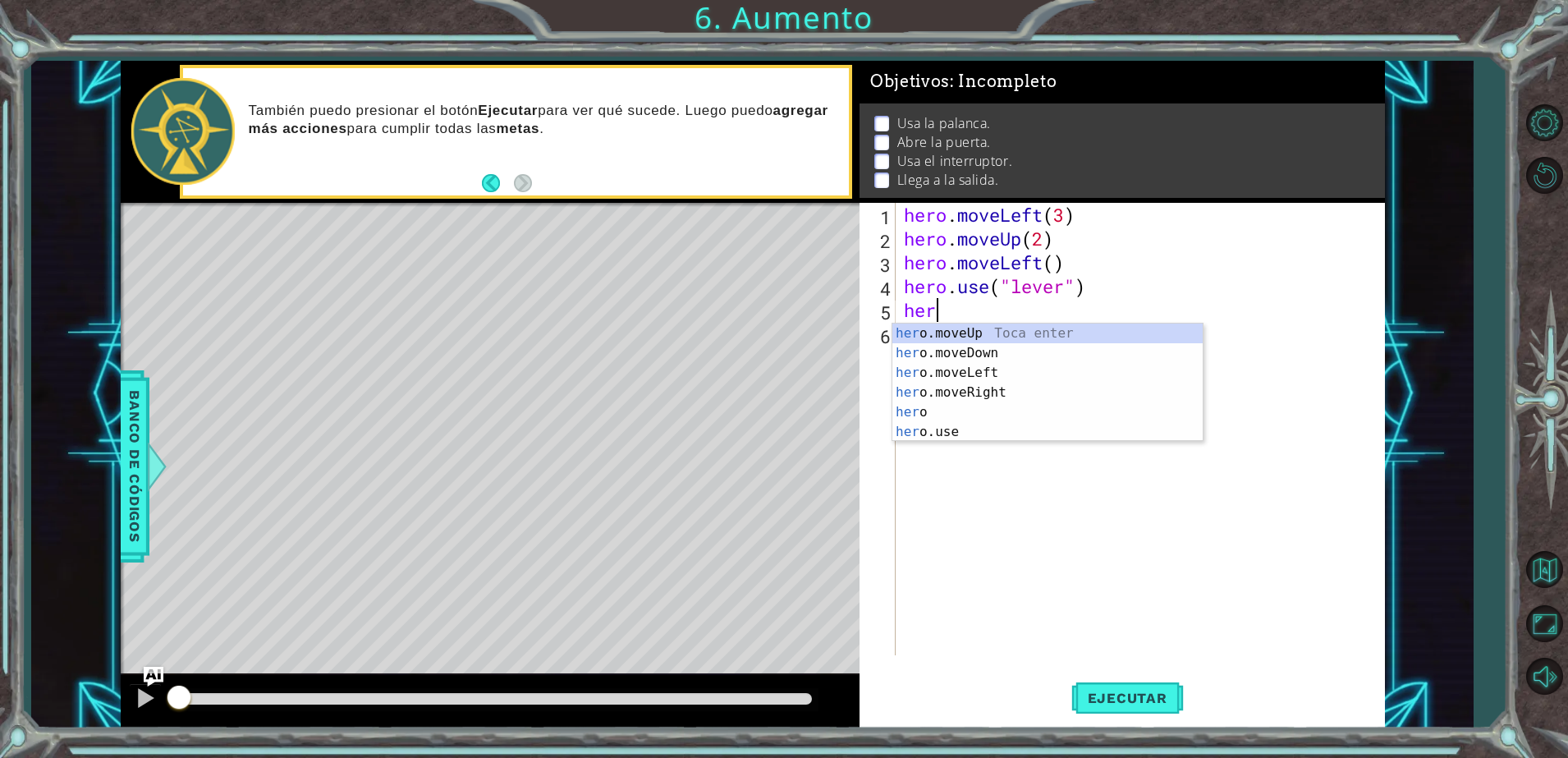
scroll to position [0, 1]
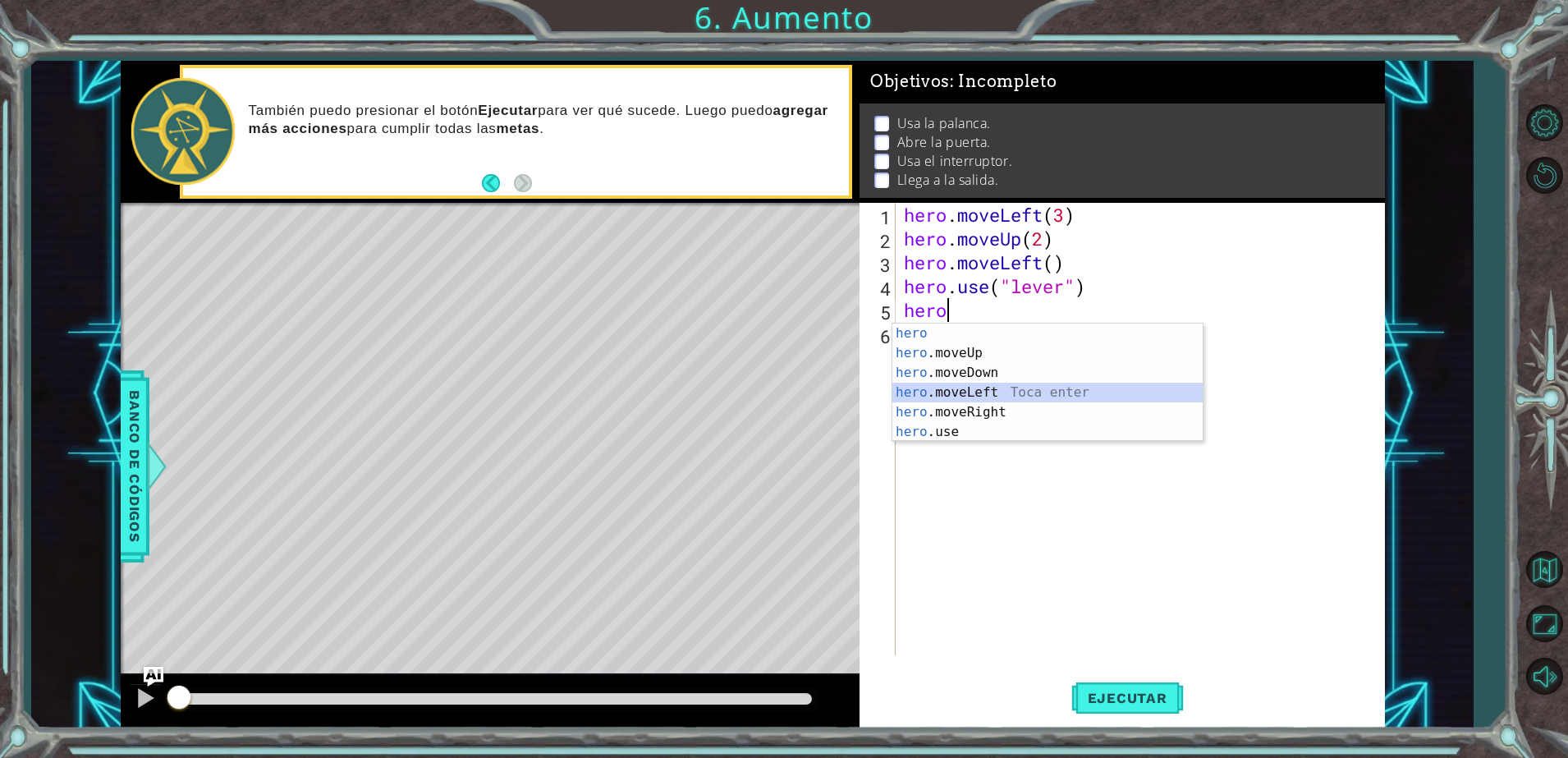
click at [965, 386] on div "hero Toca enter hero .moveUp Toca enter hero .moveDown Toca enter hero .moveLef…" at bounding box center [1048, 402] width 311 height 157
type textarea "hero.moveLeft(1)"
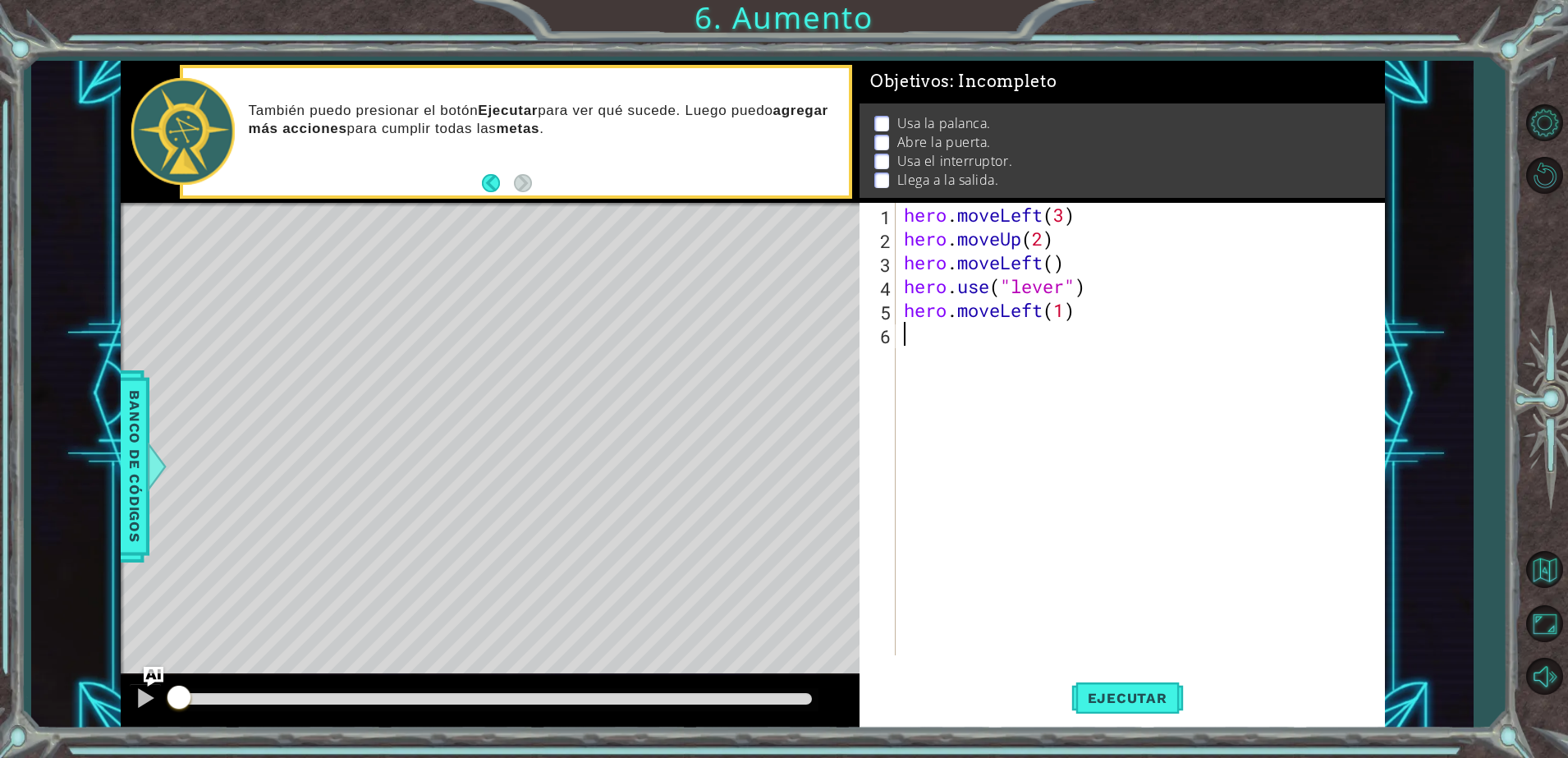
click at [976, 349] on div "hero . moveLeft ( 3 ) hero . moveUp ( 2 ) hero . moveLeft ( ) hero . use ( "lev…" at bounding box center [1144, 453] width 487 height 501
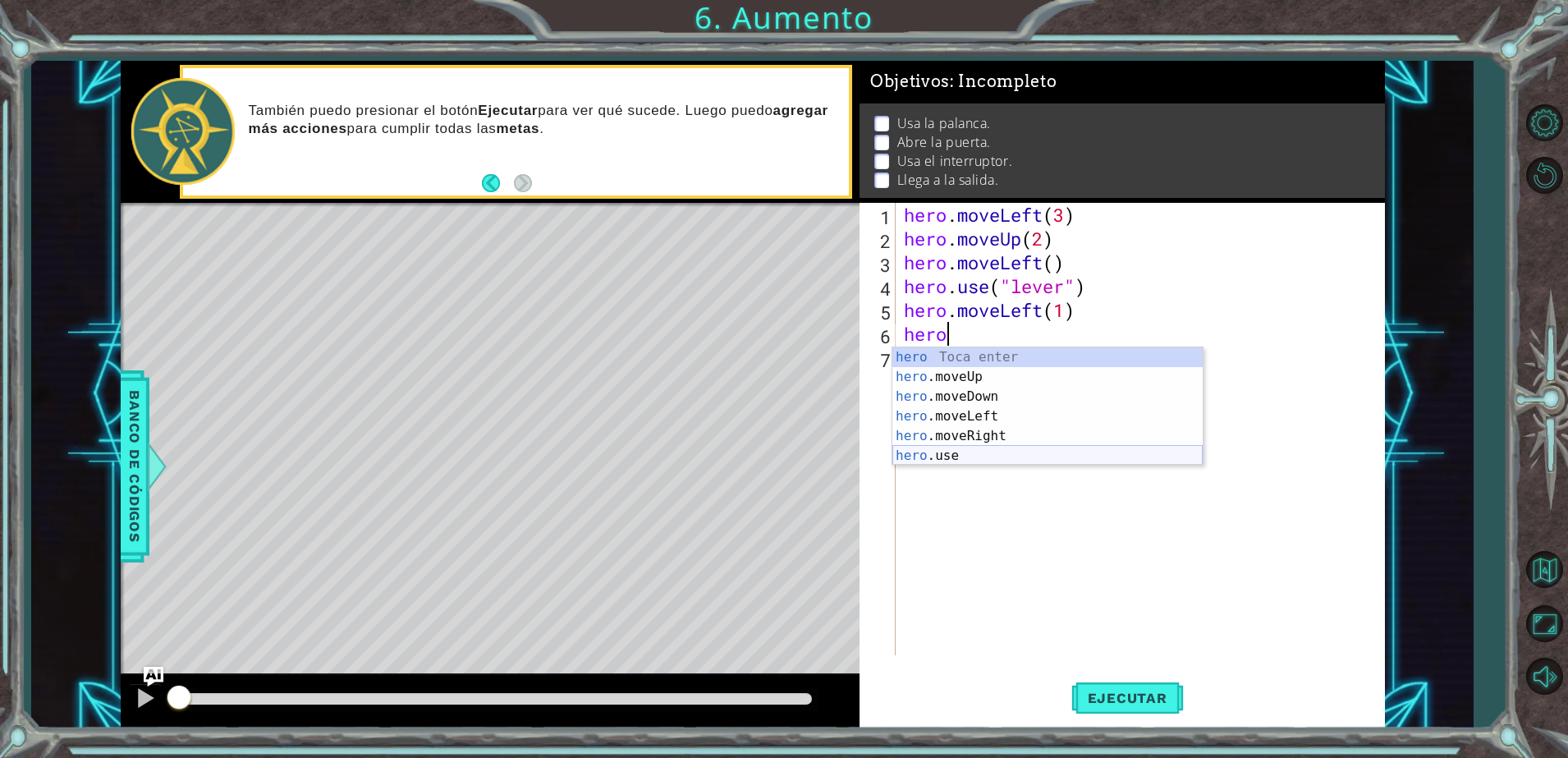
click at [968, 461] on div "hero Toca enter hero .moveUp Toca enter hero .moveDown Toca enter hero .moveLef…" at bounding box center [1048, 425] width 311 height 157
type textarea "hero.use("name")"
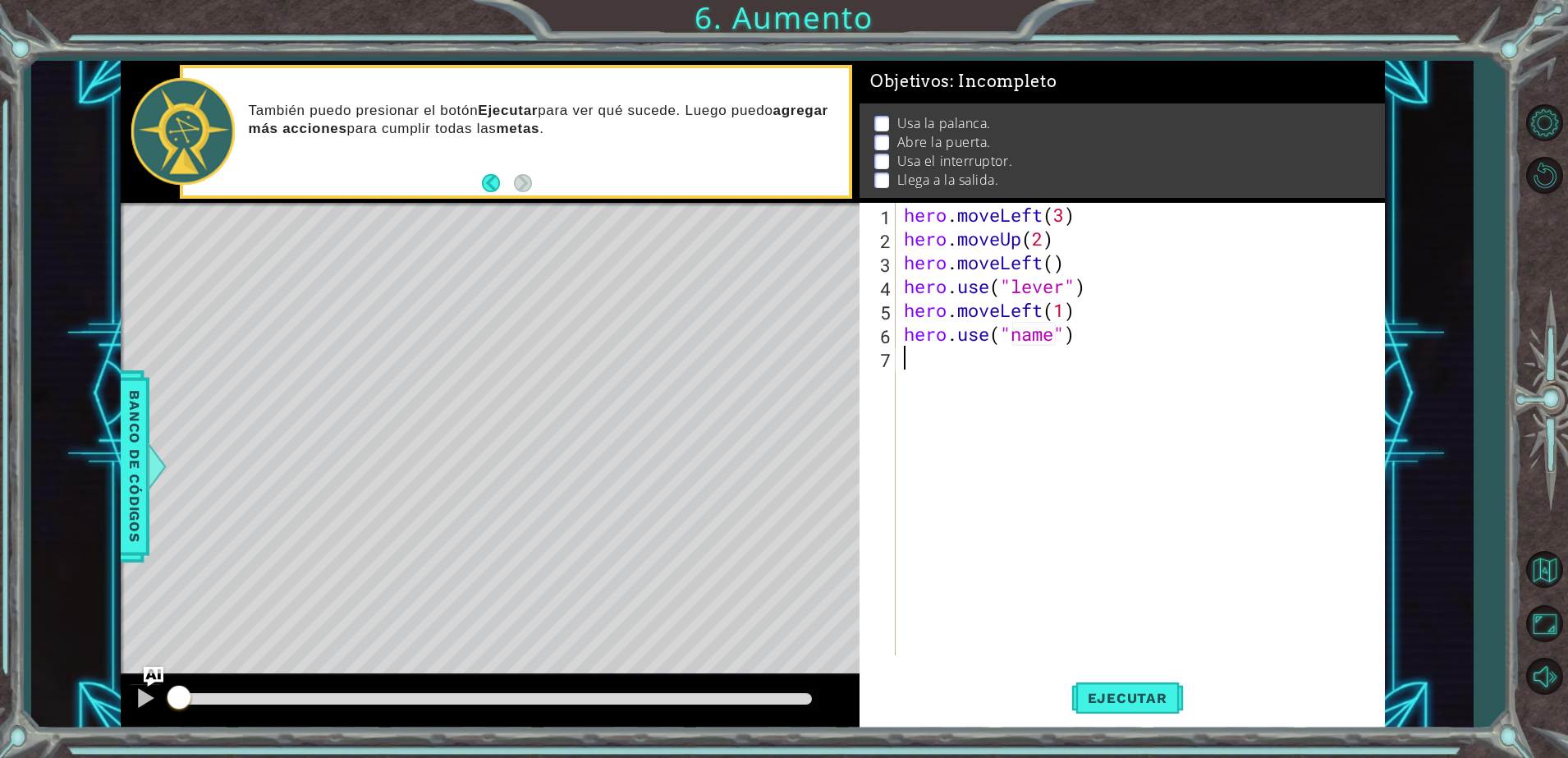
click at [975, 368] on div "hero . moveLeft ( 3 ) hero . moveUp ( 2 ) hero . moveLeft ( ) hero . use ( "lev…" at bounding box center [1144, 453] width 487 height 501
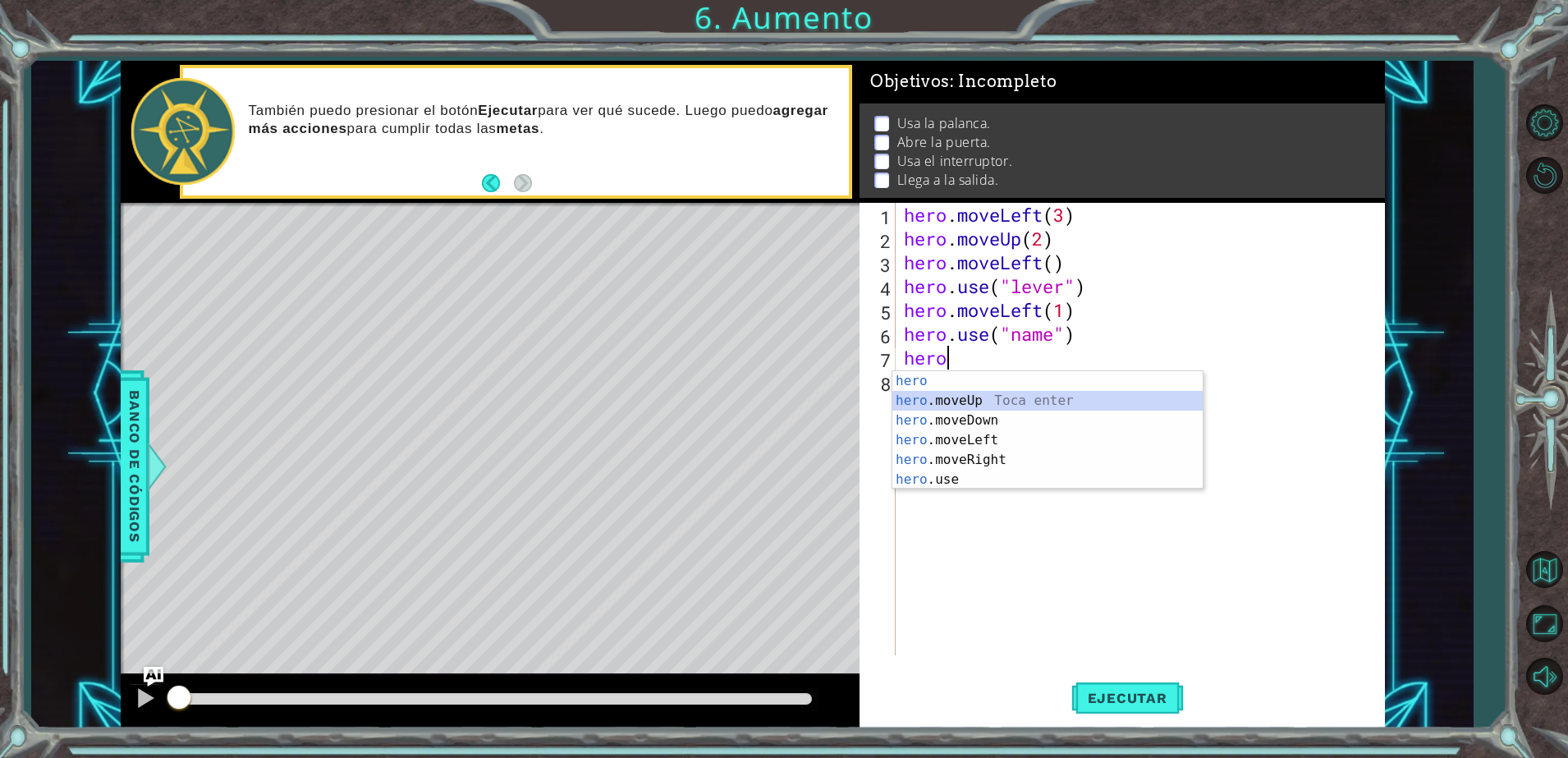
click at [965, 403] on div "hero Toca enter hero .moveUp Toca enter hero .moveDown Toca enter hero .moveLef…" at bounding box center [1048, 450] width 311 height 157
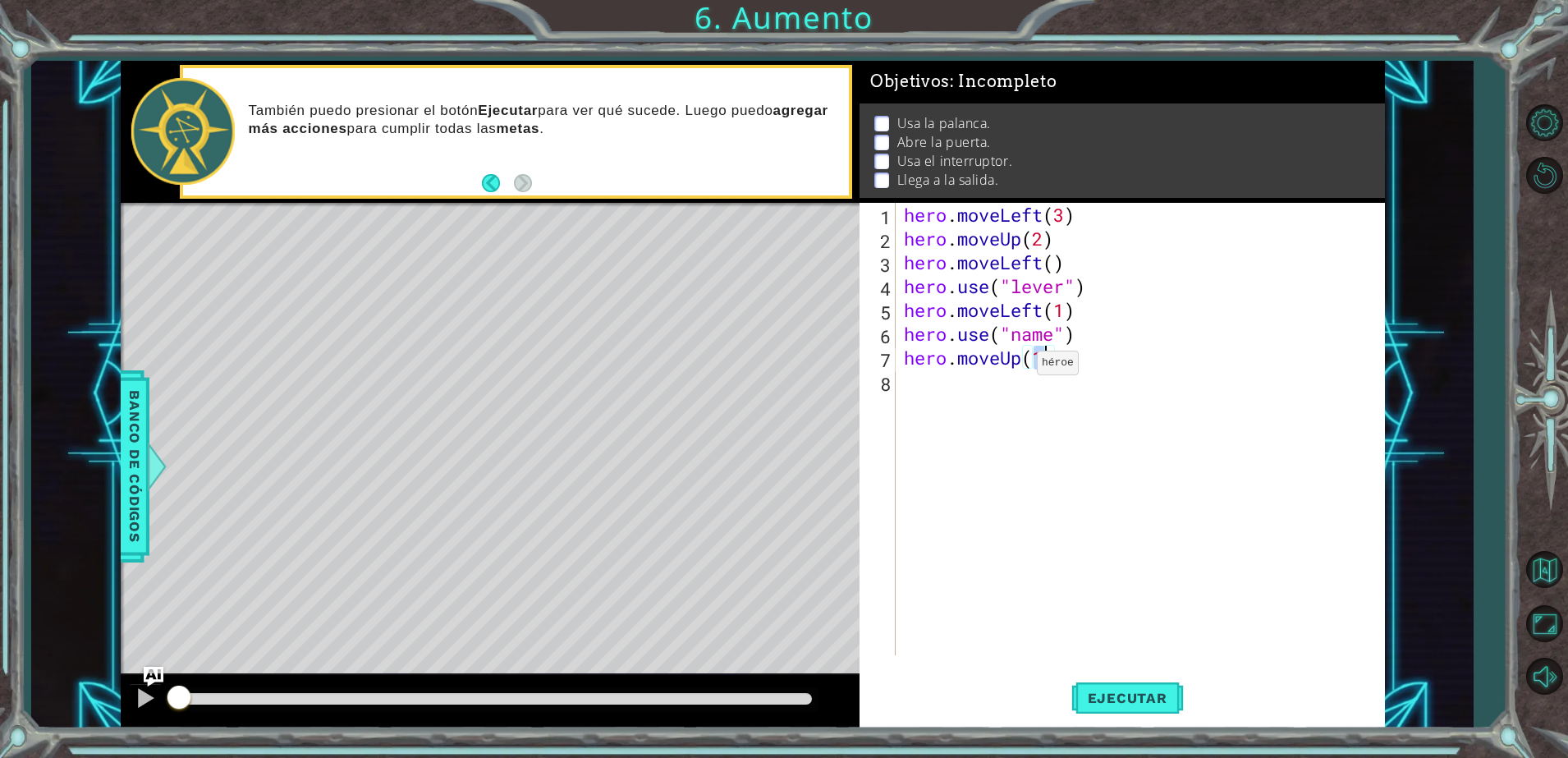
type textarea "hero.moveUp(2)"
click at [987, 387] on div "hero . moveLeft ( 3 ) hero . moveUp ( 2 ) hero . moveLeft ( ) hero . use ( "lev…" at bounding box center [1144, 453] width 487 height 501
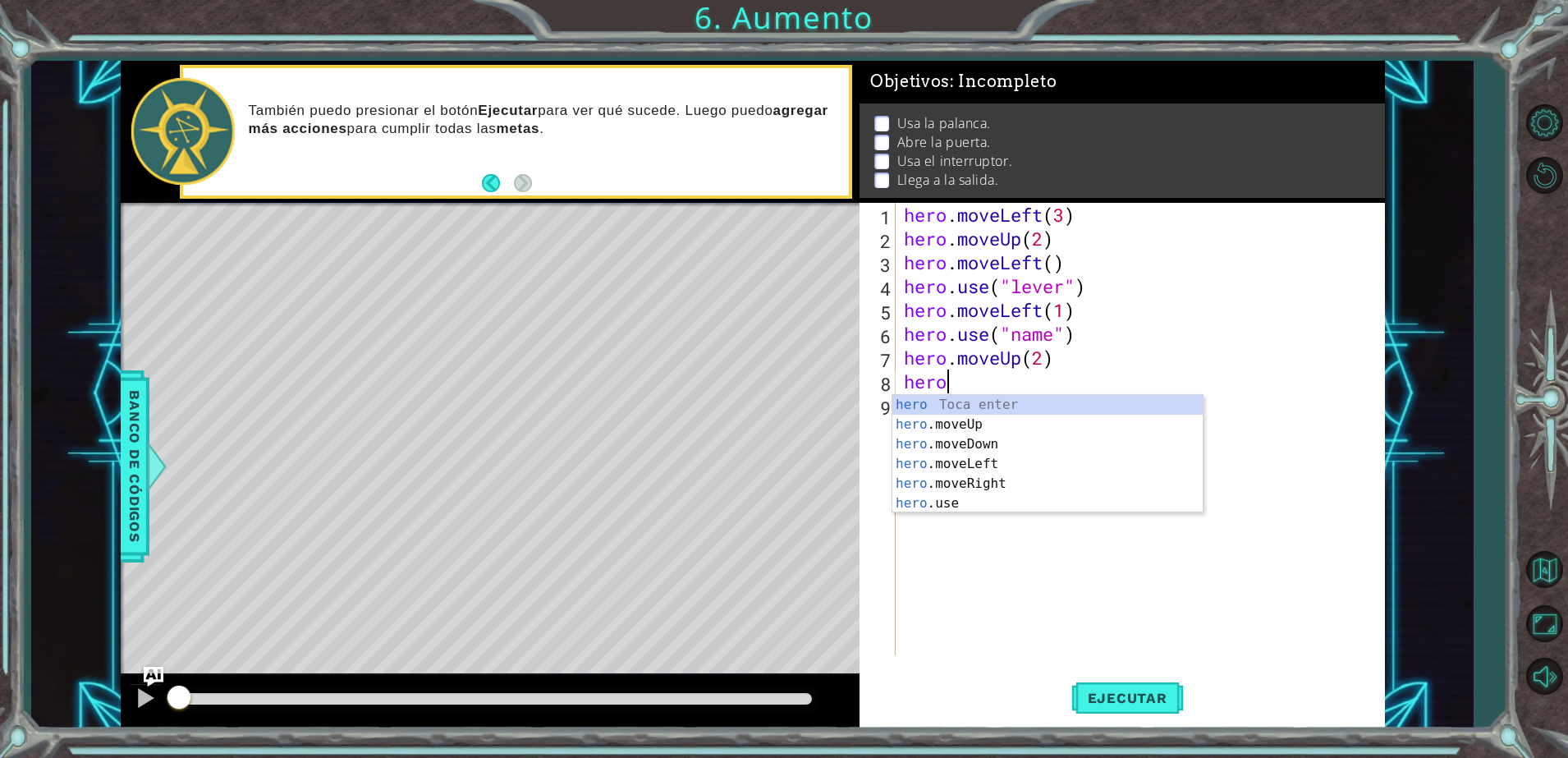
scroll to position [0, 1]
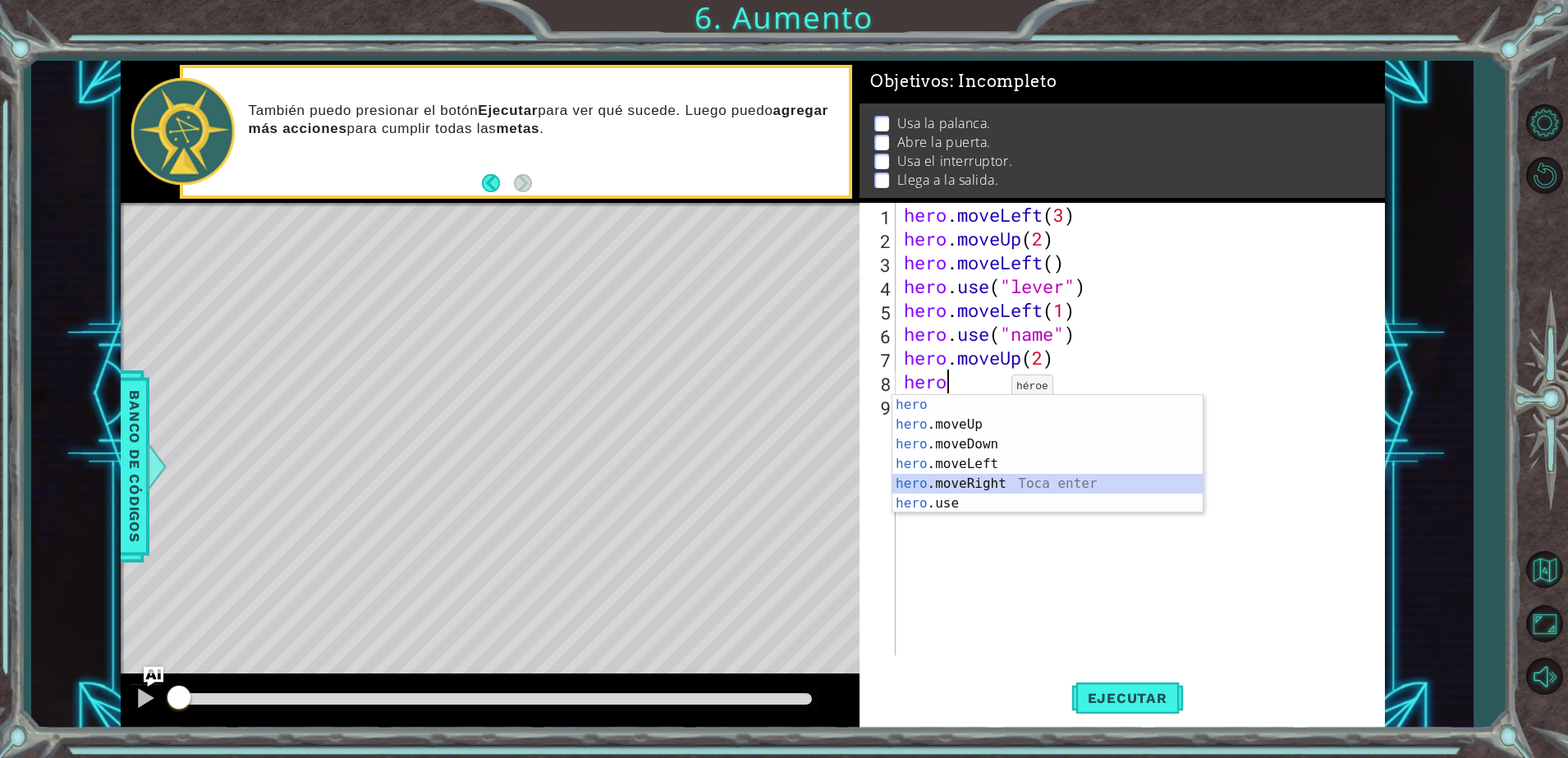
click at [959, 485] on div "hero Toca enter hero .moveUp Toca enter hero .moveDown Toca enter hero .moveLef…" at bounding box center [1048, 473] width 311 height 157
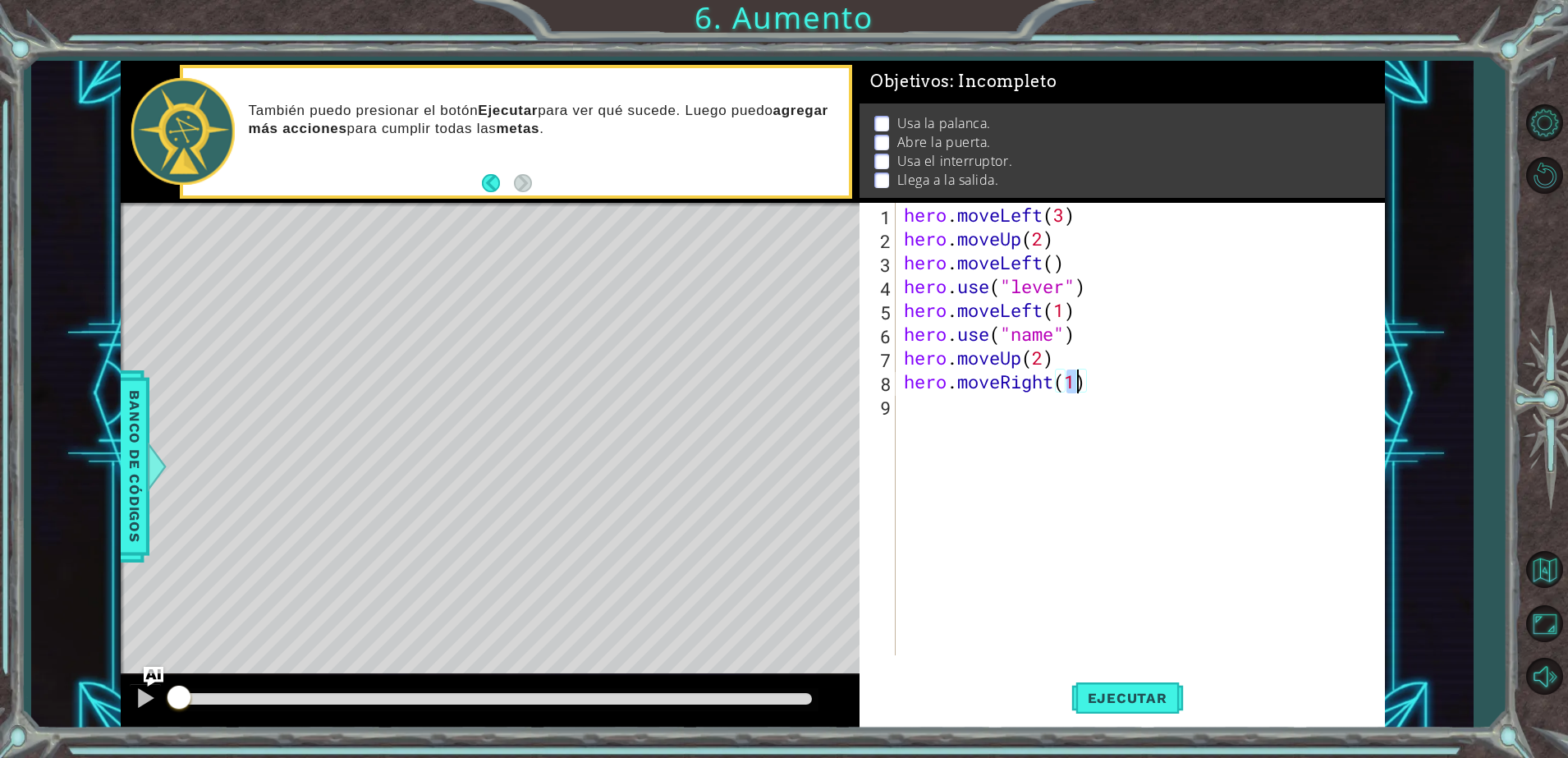
type textarea "hero.moveRight(2)"
click at [908, 424] on div "hero . moveLeft ( 3 ) hero . moveUp ( 2 ) hero . moveLeft ( ) hero . use ( "lev…" at bounding box center [1144, 453] width 487 height 501
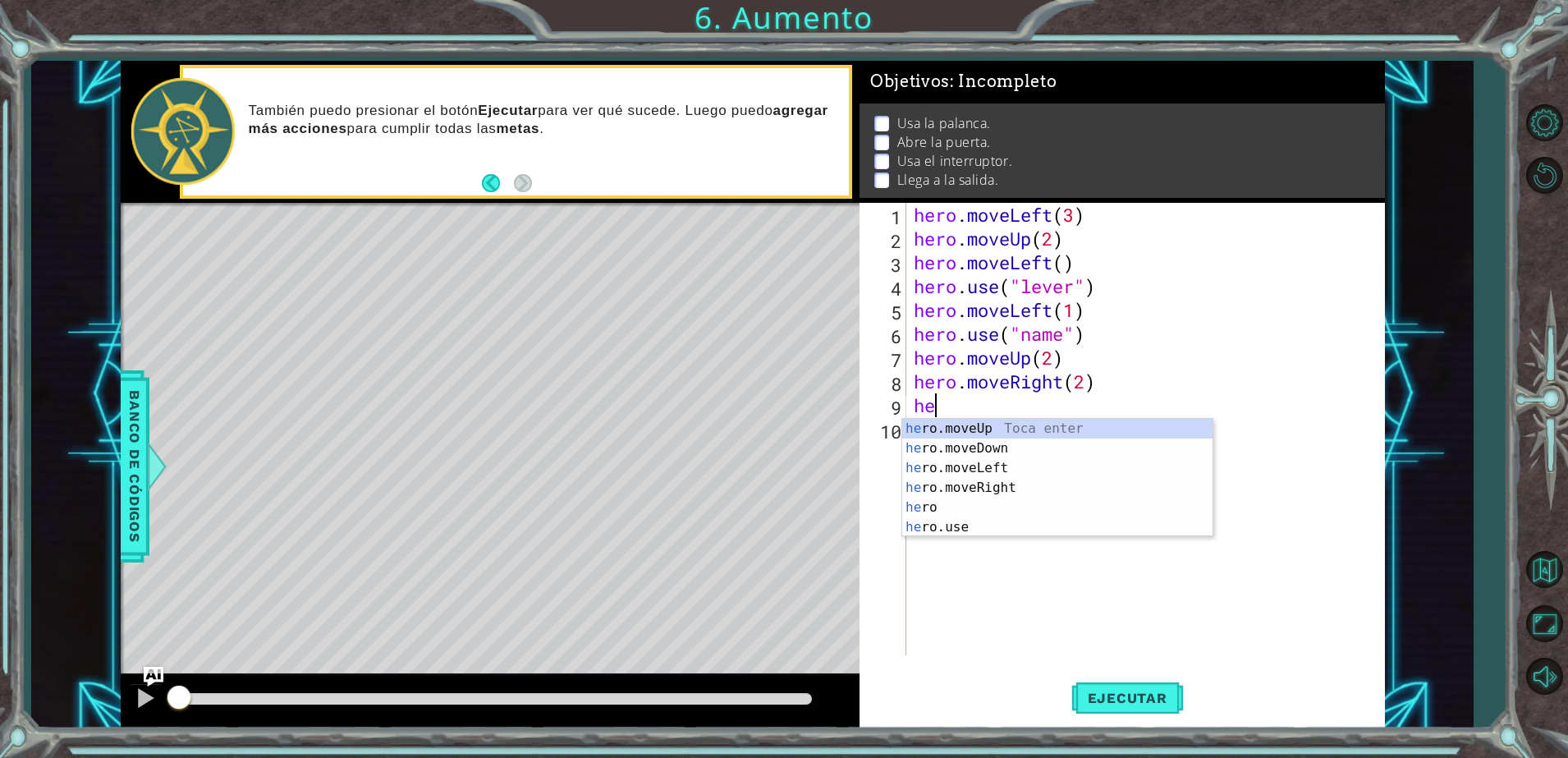
type textarea "hero"
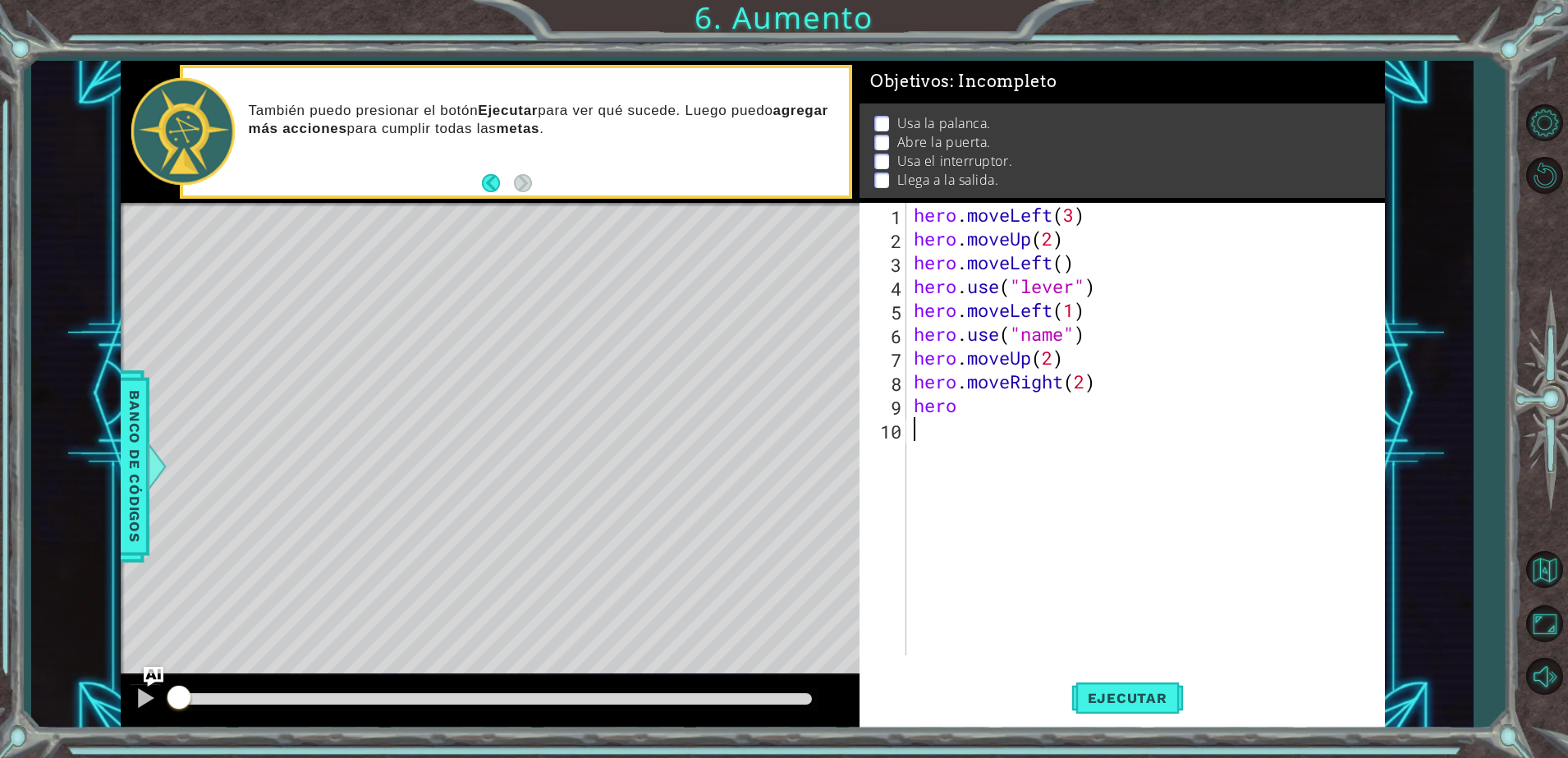
click at [966, 536] on div "hero . moveLeft ( 3 ) hero . moveUp ( 2 ) hero . moveLeft ( ) hero . use ( "lev…" at bounding box center [1150, 453] width 477 height 501
click at [974, 419] on div "hero . moveLeft ( 3 ) hero . moveUp ( 2 ) hero . moveLeft ( ) hero . use ( "lev…" at bounding box center [1150, 453] width 477 height 501
click at [978, 396] on div "hero . moveLeft ( 3 ) hero . moveUp ( 2 ) hero . moveLeft ( ) hero . use ( "lev…" at bounding box center [1150, 453] width 477 height 501
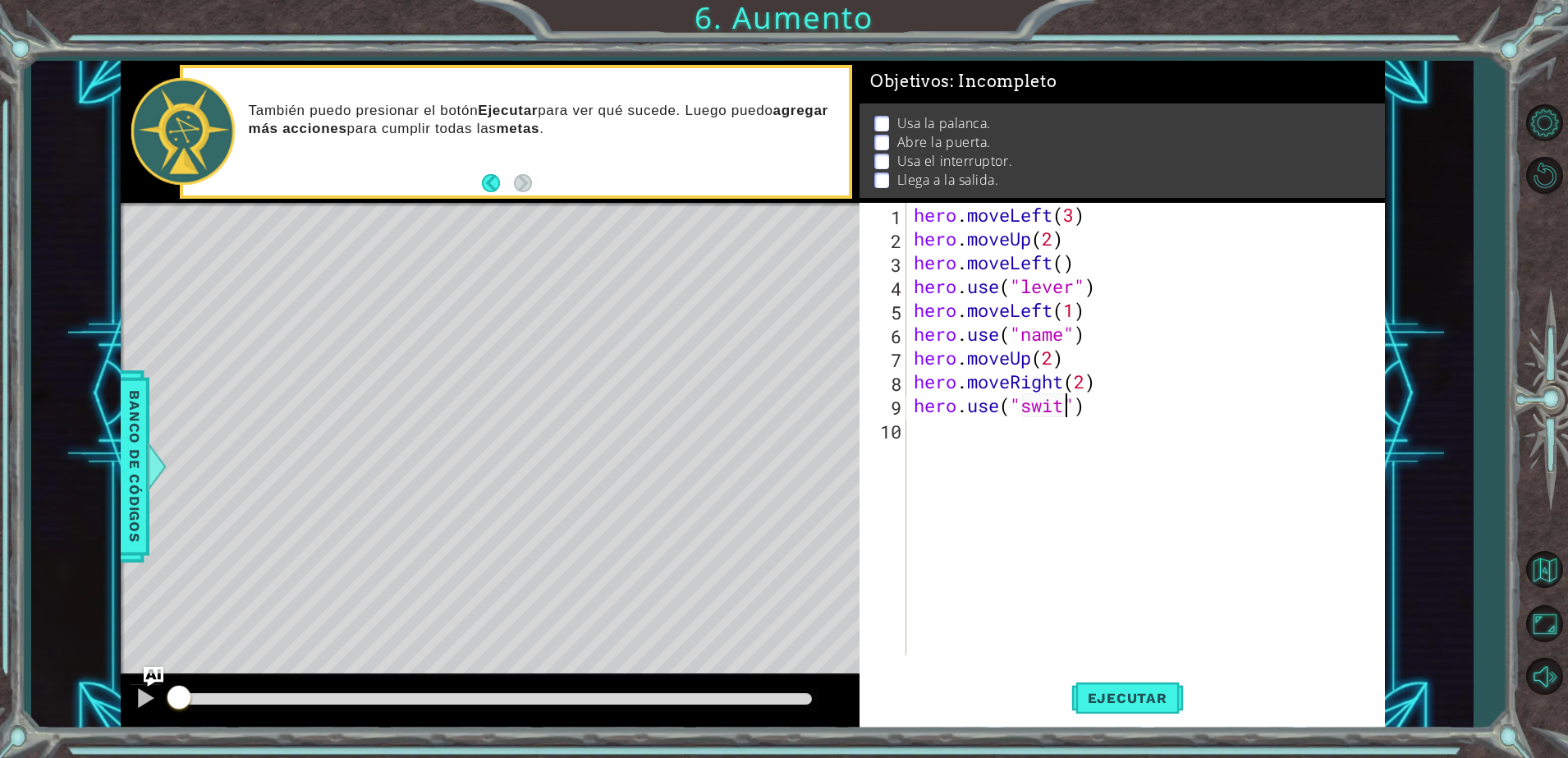
scroll to position [0, 8]
click at [1065, 343] on div "hero . moveLeft ( 3 ) hero . moveUp ( 2 ) hero . moveLeft ( ) hero . use ( "lev…" at bounding box center [1150, 453] width 477 height 501
type textarea "hero.use("door")"
click at [976, 430] on div "hero . moveLeft ( 3 ) hero . moveUp ( 2 ) hero . moveLeft ( ) hero . use ( "lev…" at bounding box center [1150, 453] width 477 height 501
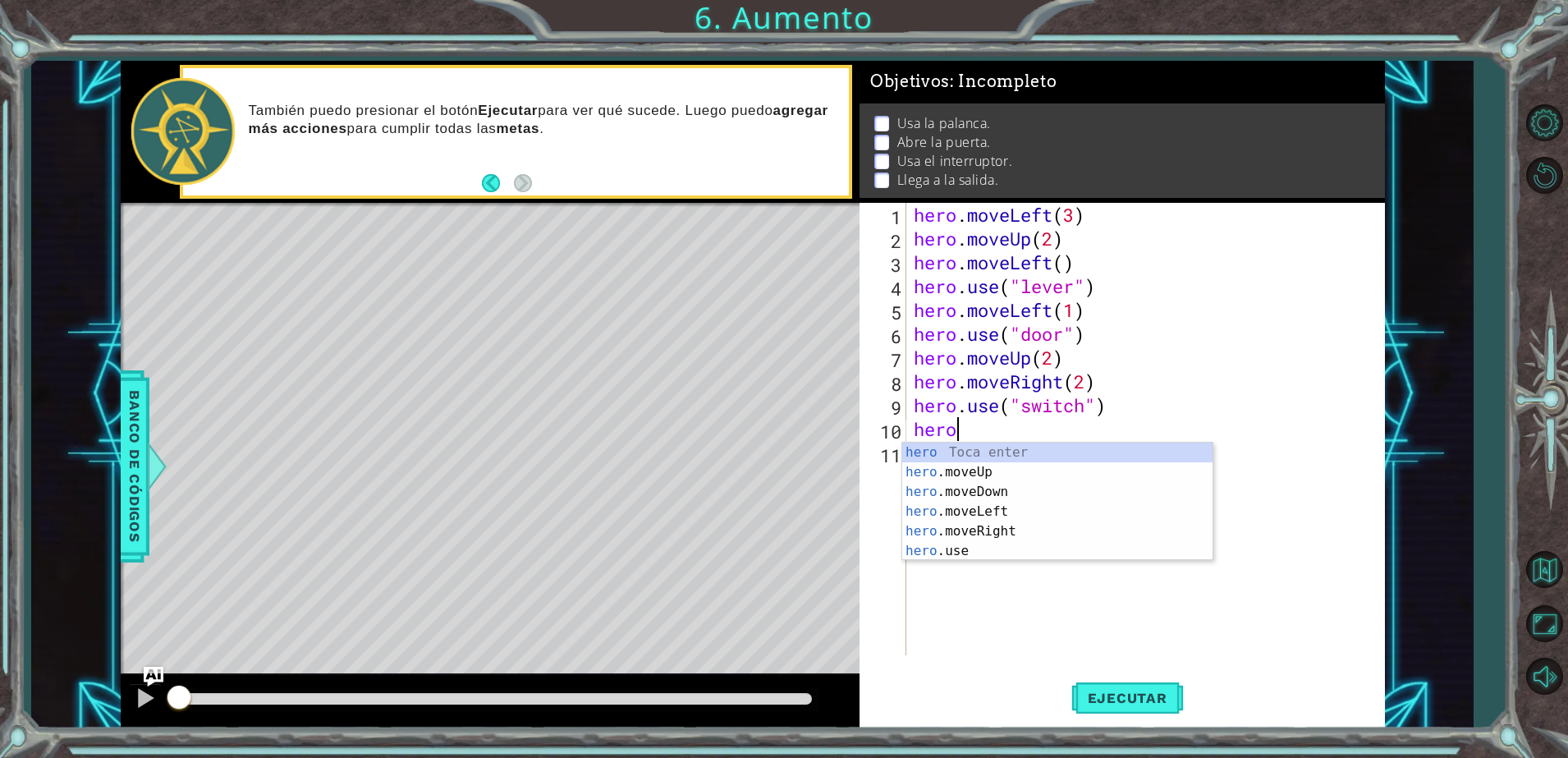
scroll to position [0, 1]
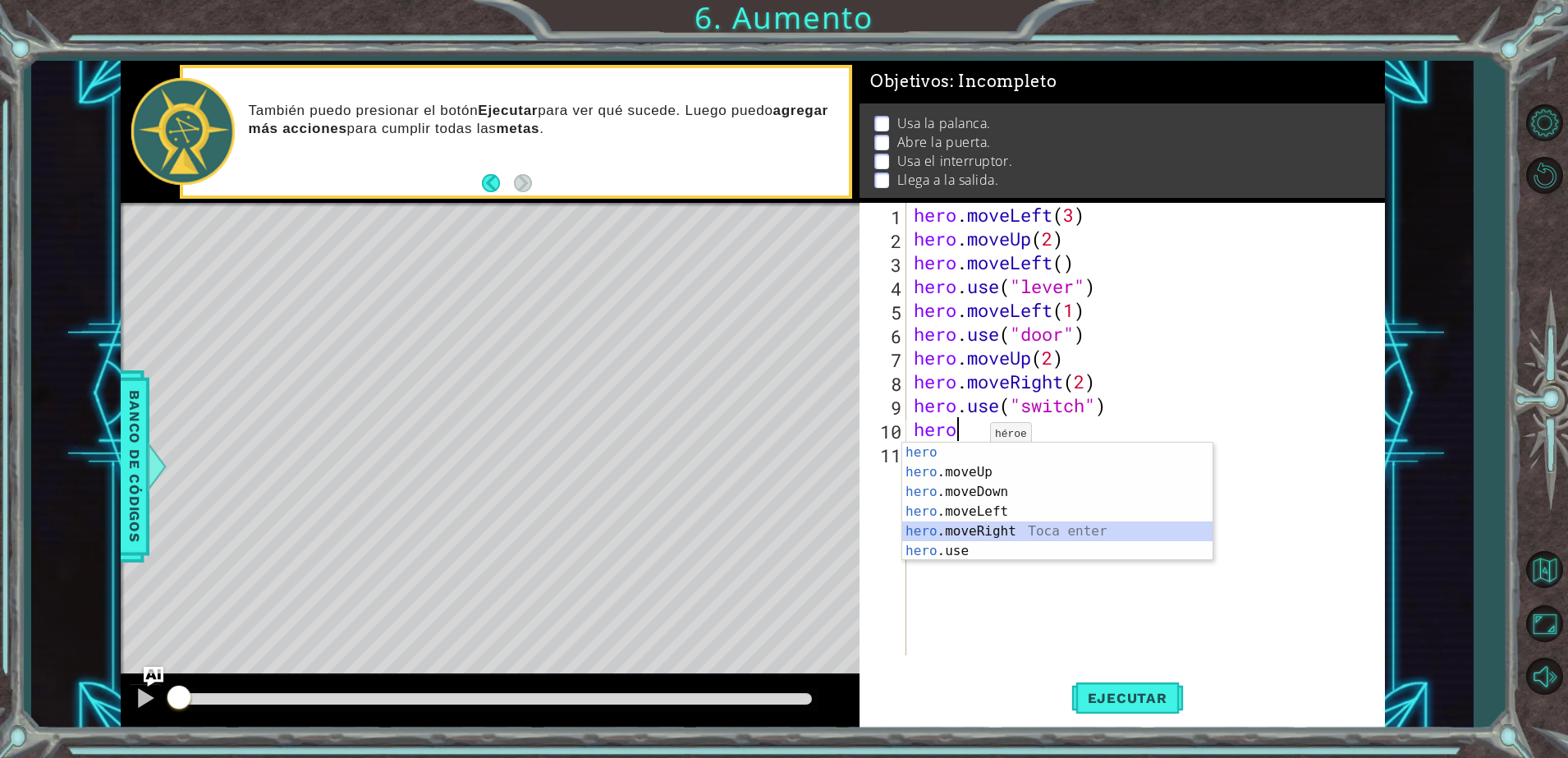
click at [986, 528] on div "hero Toca enter hero .moveUp Toca enter hero .moveDown Toca enter hero .moveLef…" at bounding box center [1058, 521] width 311 height 157
type textarea "hero.moveRight(1)"
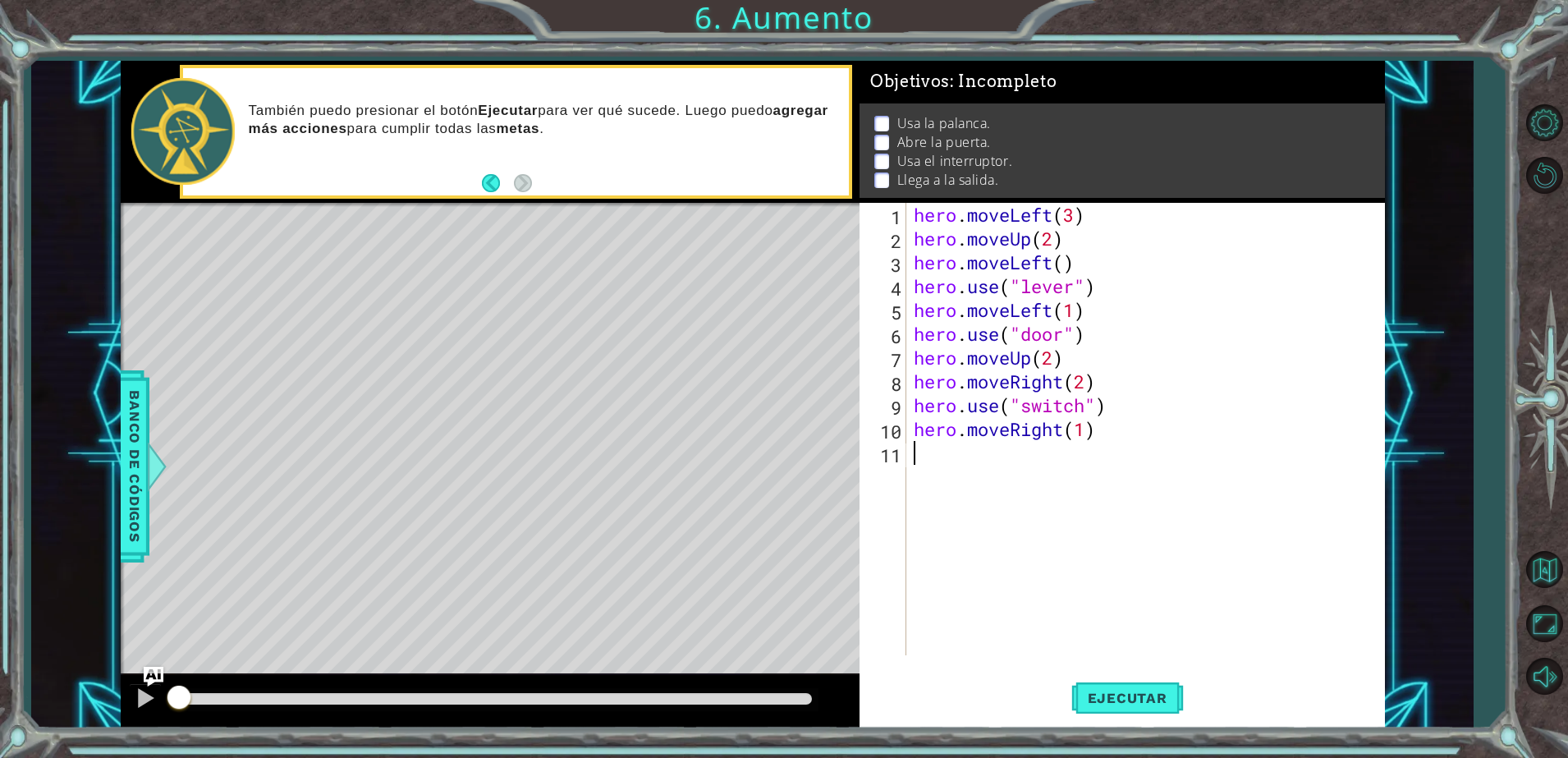
click at [975, 464] on div "hero . moveLeft ( 3 ) hero . moveUp ( 2 ) hero . moveLeft ( ) hero . use ( "lev…" at bounding box center [1150, 453] width 477 height 501
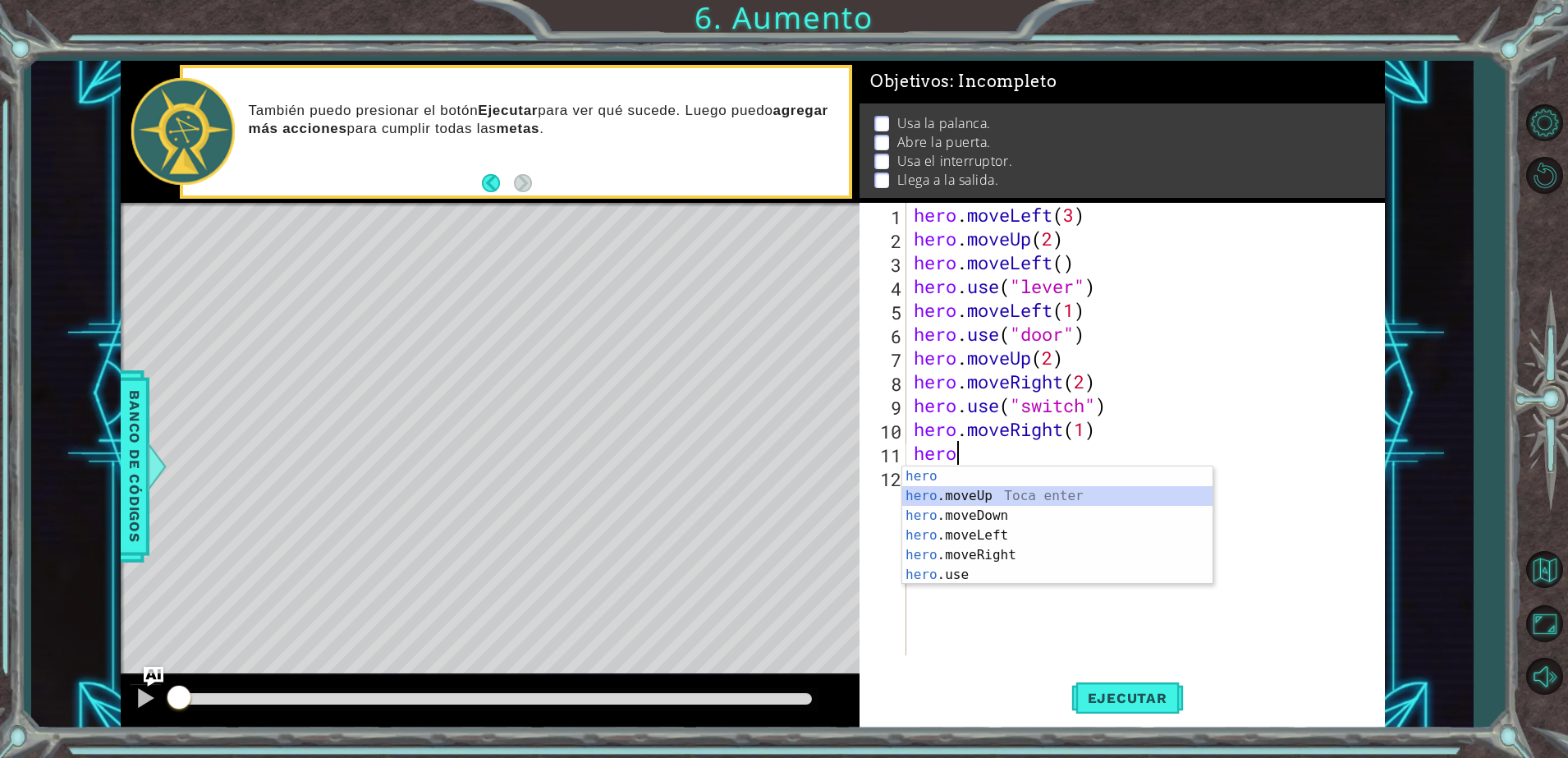
click at [980, 501] on div "hero Toca enter hero .moveUp Toca enter hero .moveDown Toca enter hero .moveLef…" at bounding box center [1058, 545] width 311 height 157
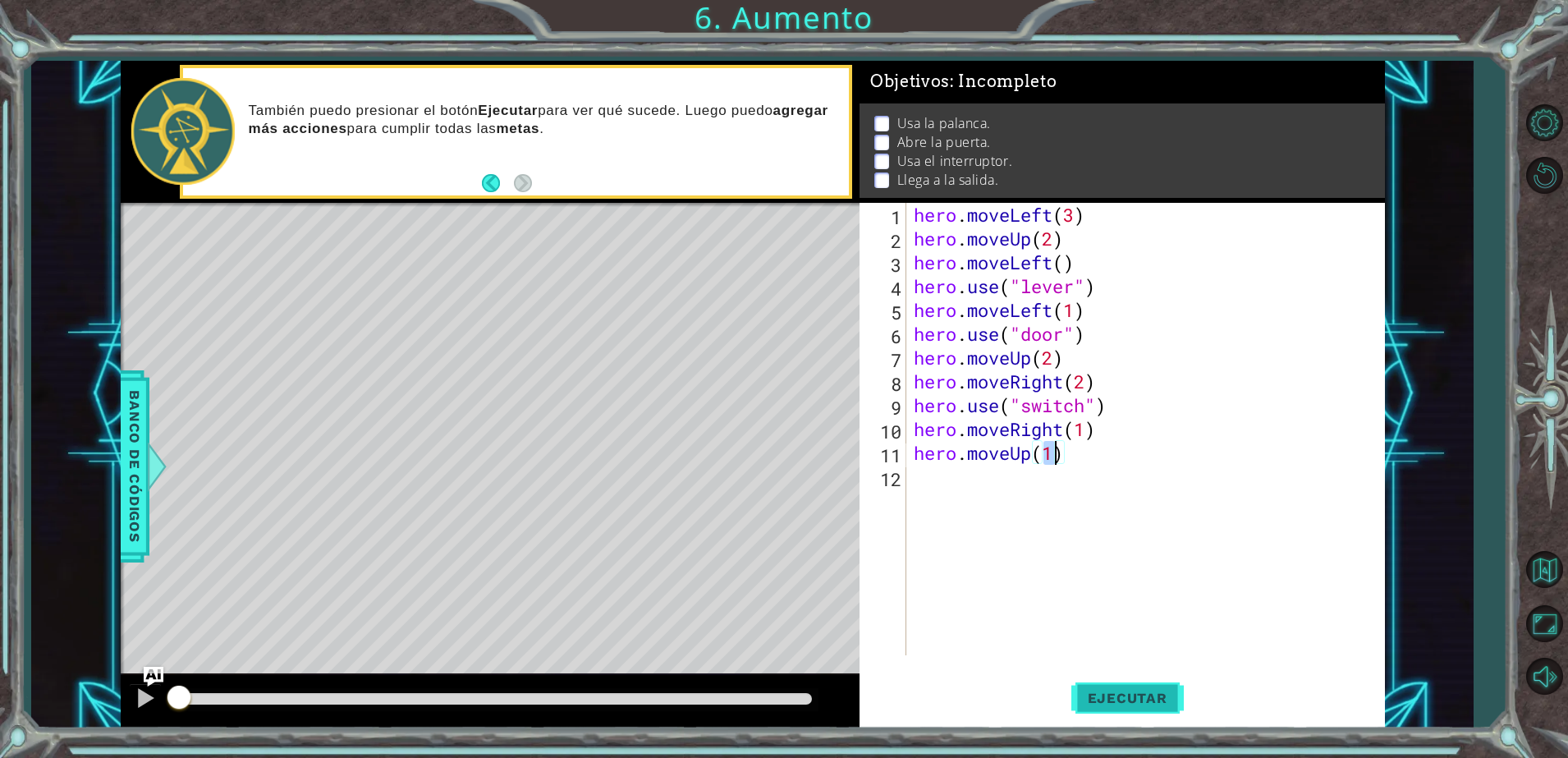
type textarea "hero.moveUp(1)"
click at [1091, 696] on span "Ejecutar" at bounding box center [1127, 698] width 112 height 17
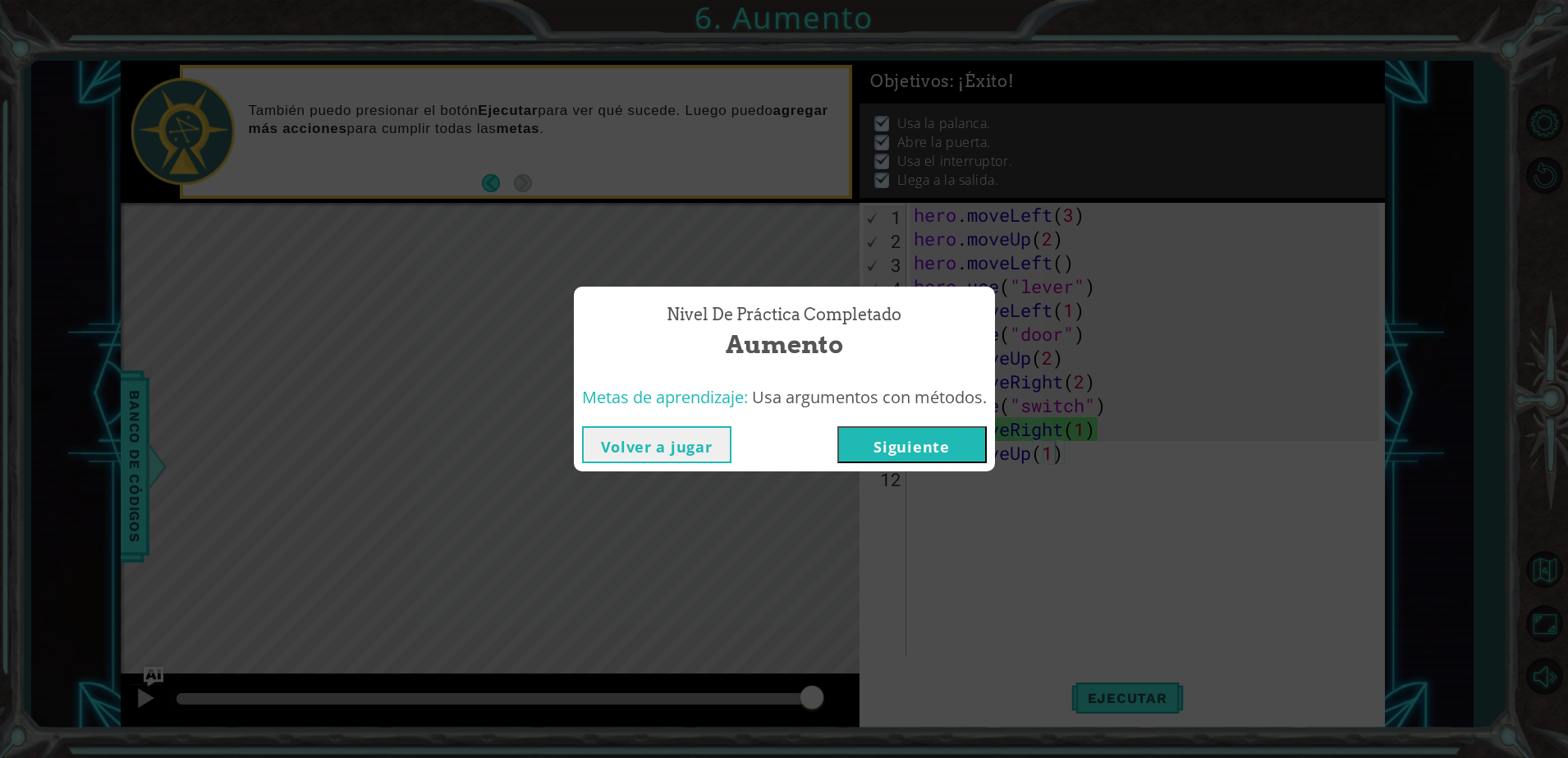
click at [909, 443] on button "Siguiente" at bounding box center [912, 445] width 150 height 37
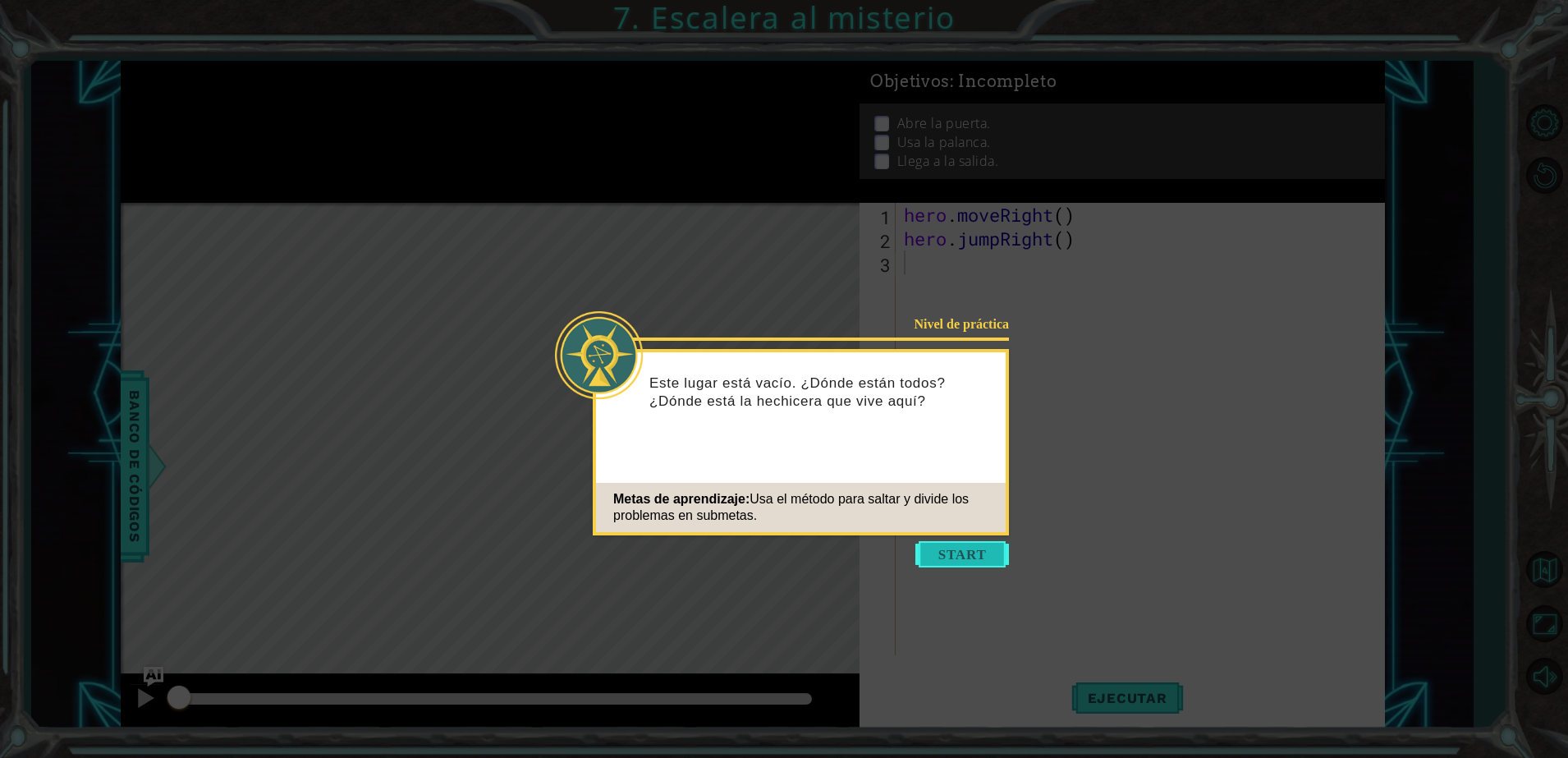
click at [934, 557] on button "Start" at bounding box center [963, 555] width 94 height 26
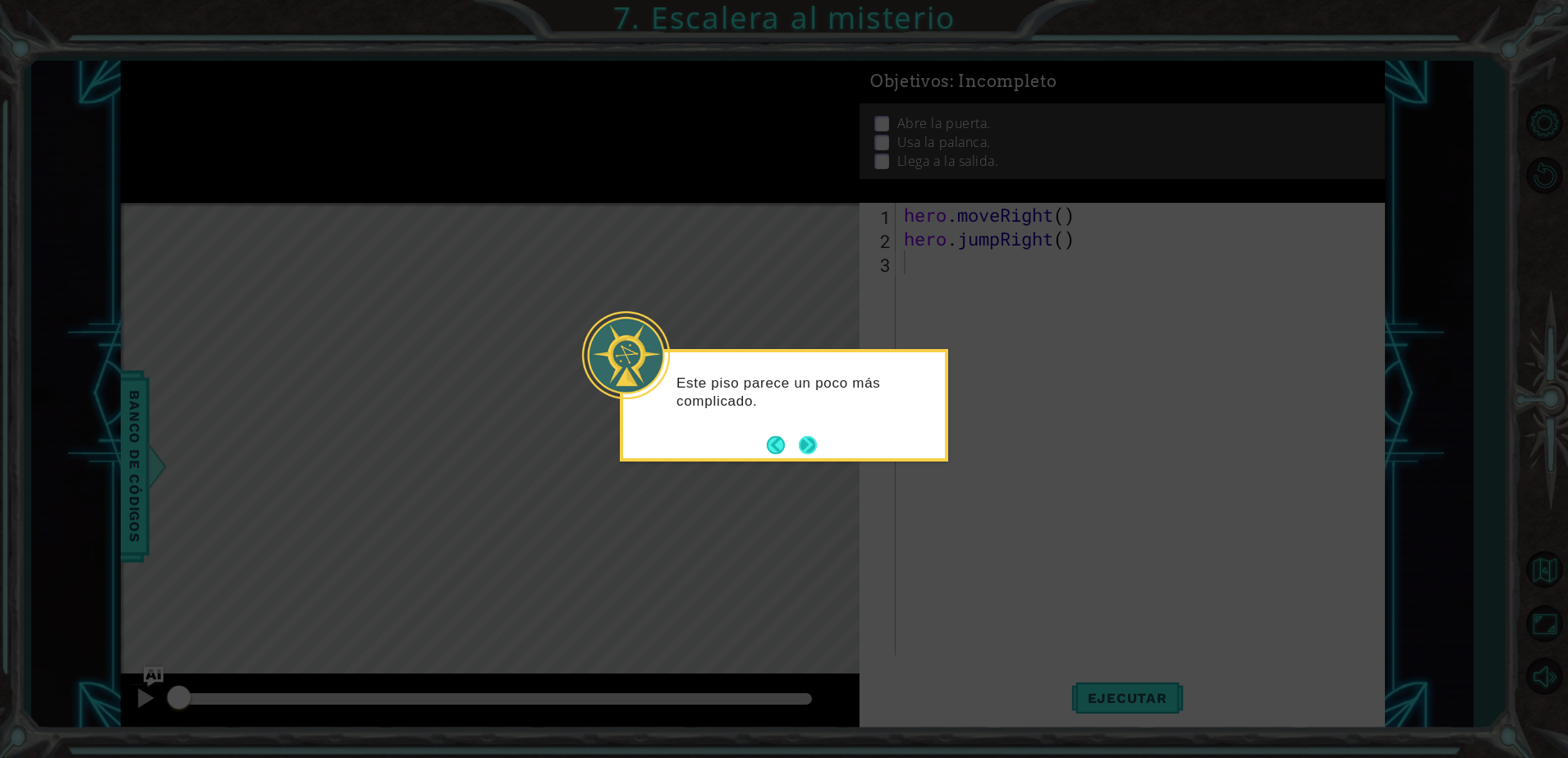
click at [818, 444] on div "Este piso parece un poco más complicado." at bounding box center [784, 405] width 328 height 112
click at [817, 444] on button "Next" at bounding box center [807, 445] width 18 height 18
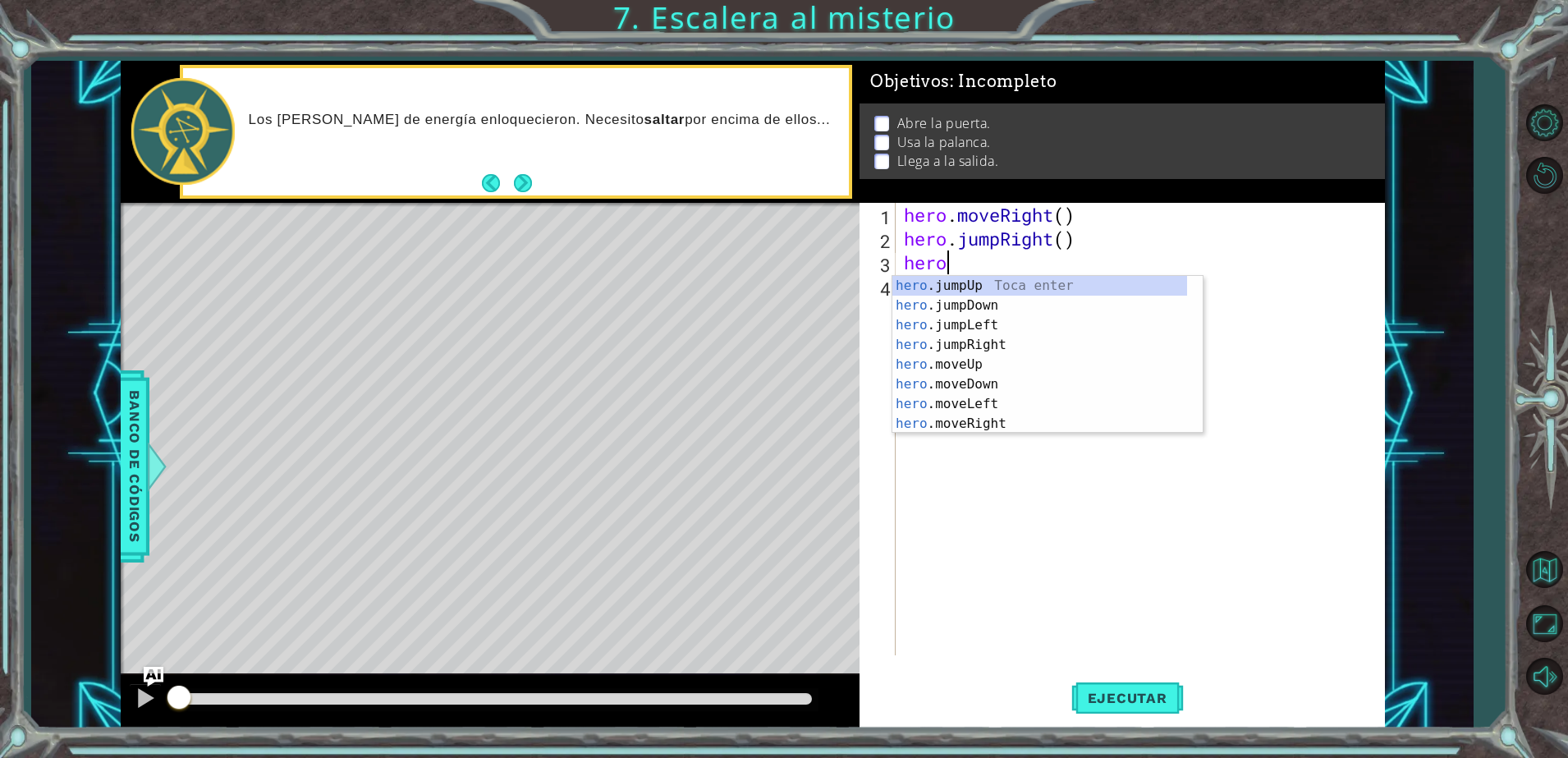
scroll to position [0, 1]
click at [982, 416] on div "hero .jumpUp Toca enter hero .jumpDown Toca enter hero .jumpLeft Toca enter her…" at bounding box center [1040, 375] width 295 height 198
type textarea "hero.moveRight(1)"
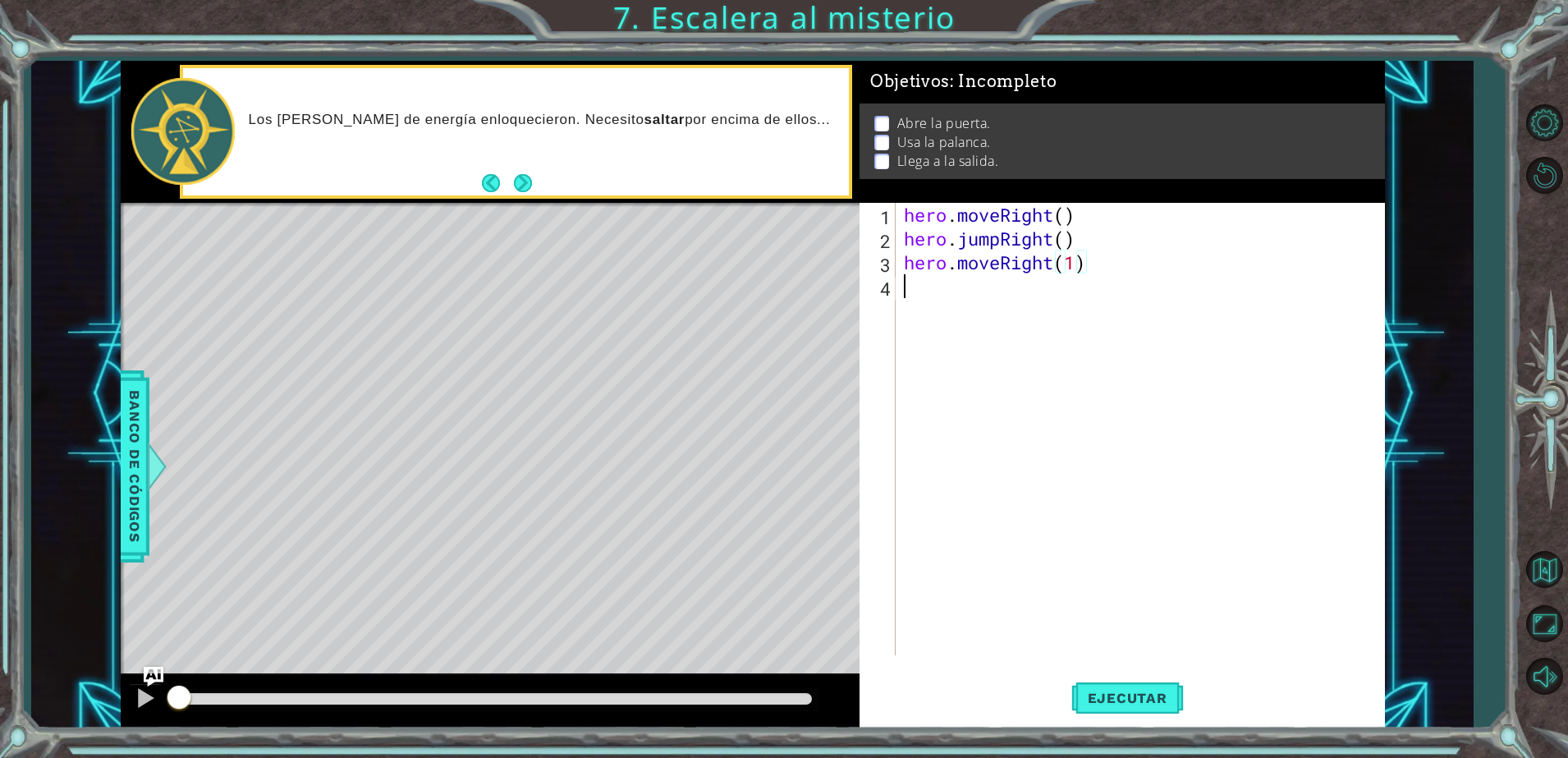
click at [960, 295] on div "hero . moveRight ( ) hero . jumpRight ( ) hero . moveRight ( 1 )" at bounding box center [1144, 453] width 487 height 501
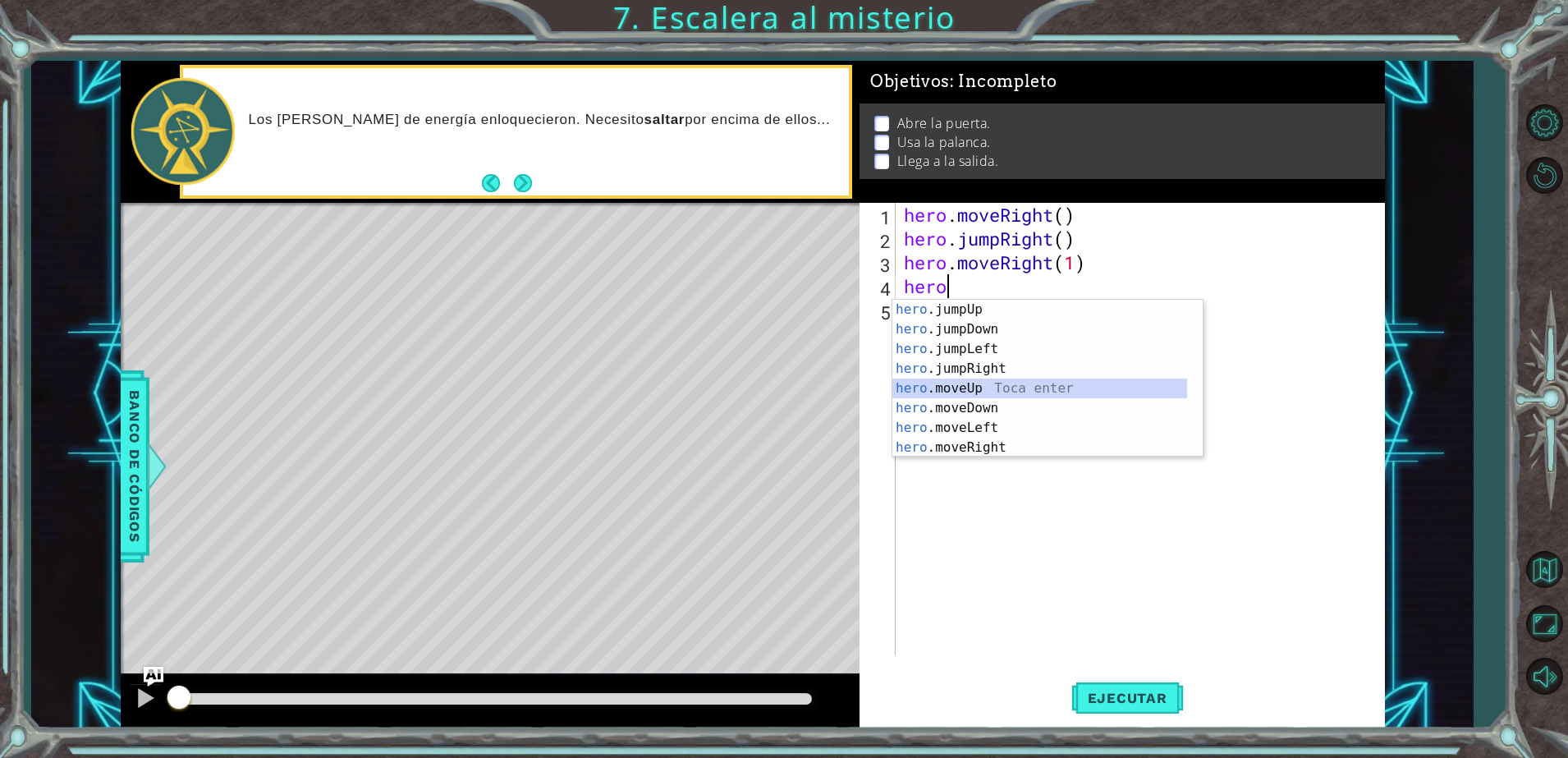
click at [1017, 398] on div "hero .jumpUp Toca enter hero .jumpDown Toca enter hero .jumpLeft Toca enter her…" at bounding box center [1040, 399] width 295 height 198
type textarea "hero.moveUp(1)"
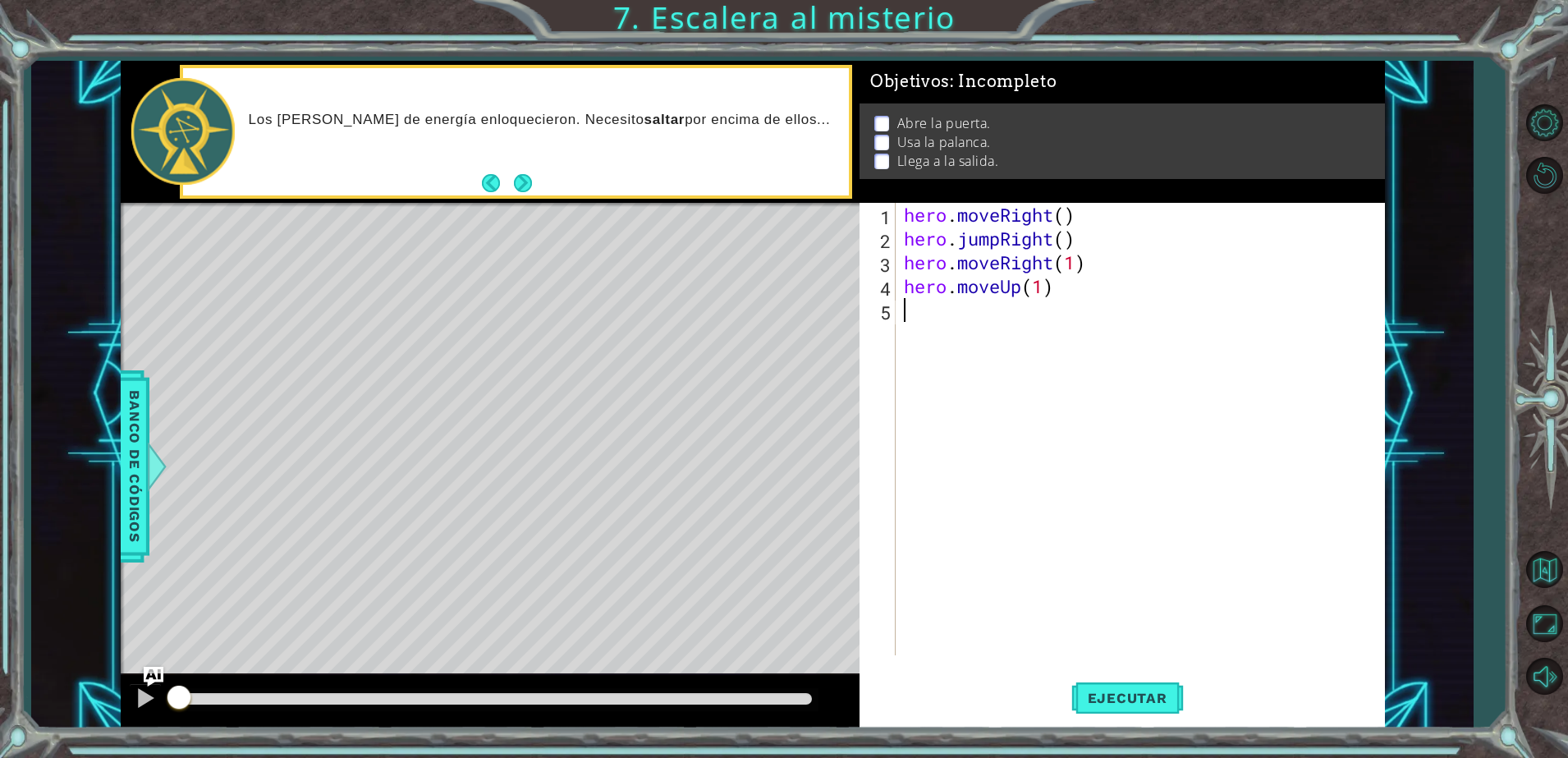
click at [962, 318] on div "hero . moveRight ( ) hero . jumpRight ( ) hero . moveRight ( 1 ) hero . moveUp …" at bounding box center [1144, 453] width 487 height 501
click at [1047, 340] on div "hero.use Toca enter" at bounding box center [1048, 353] width 311 height 59
type textarea "hero.use("door")"
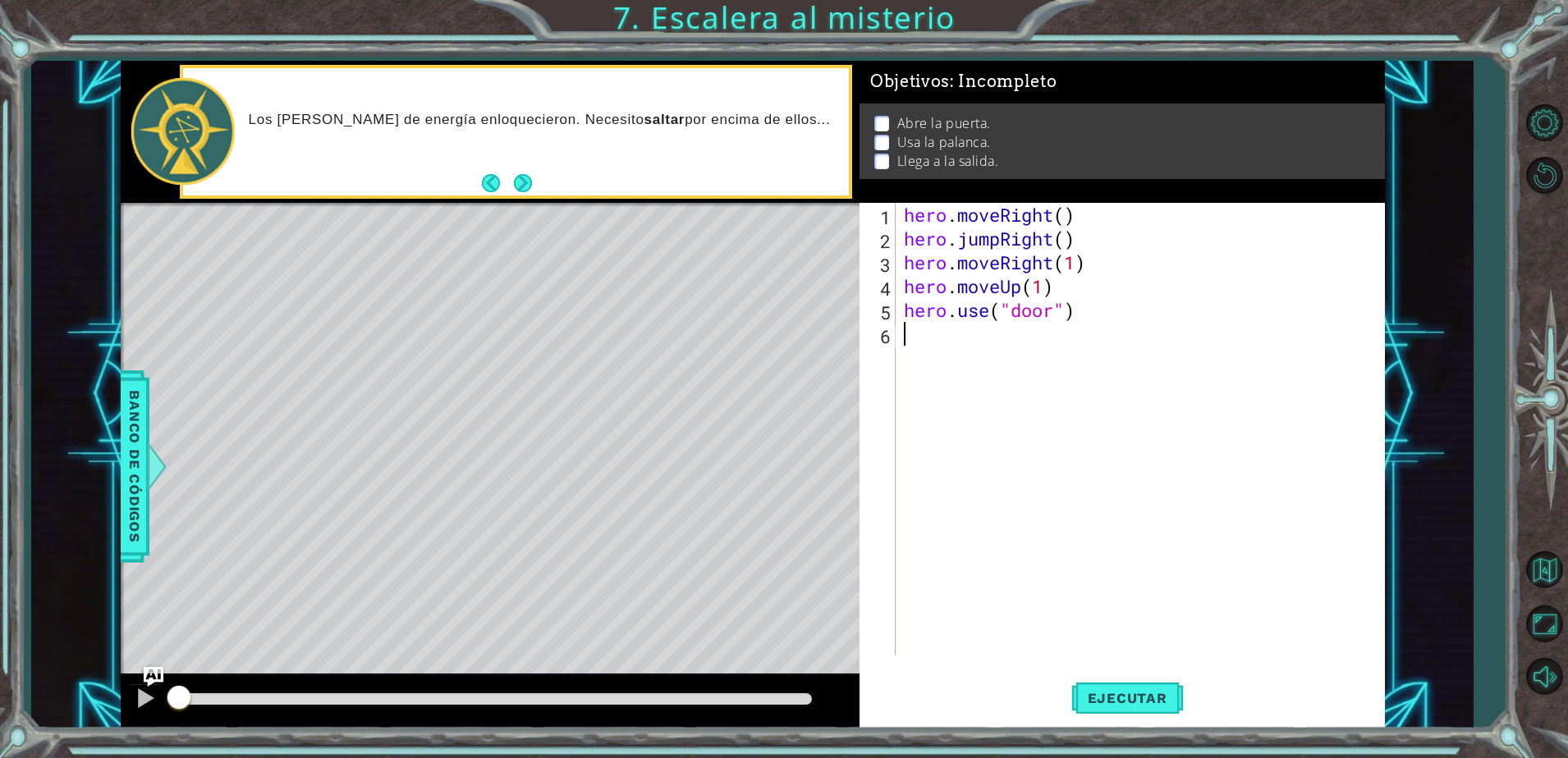
click at [1026, 332] on div "hero . moveRight ( ) hero . jumpRight ( ) hero . moveRight ( 1 ) hero . moveUp …" at bounding box center [1144, 453] width 487 height 501
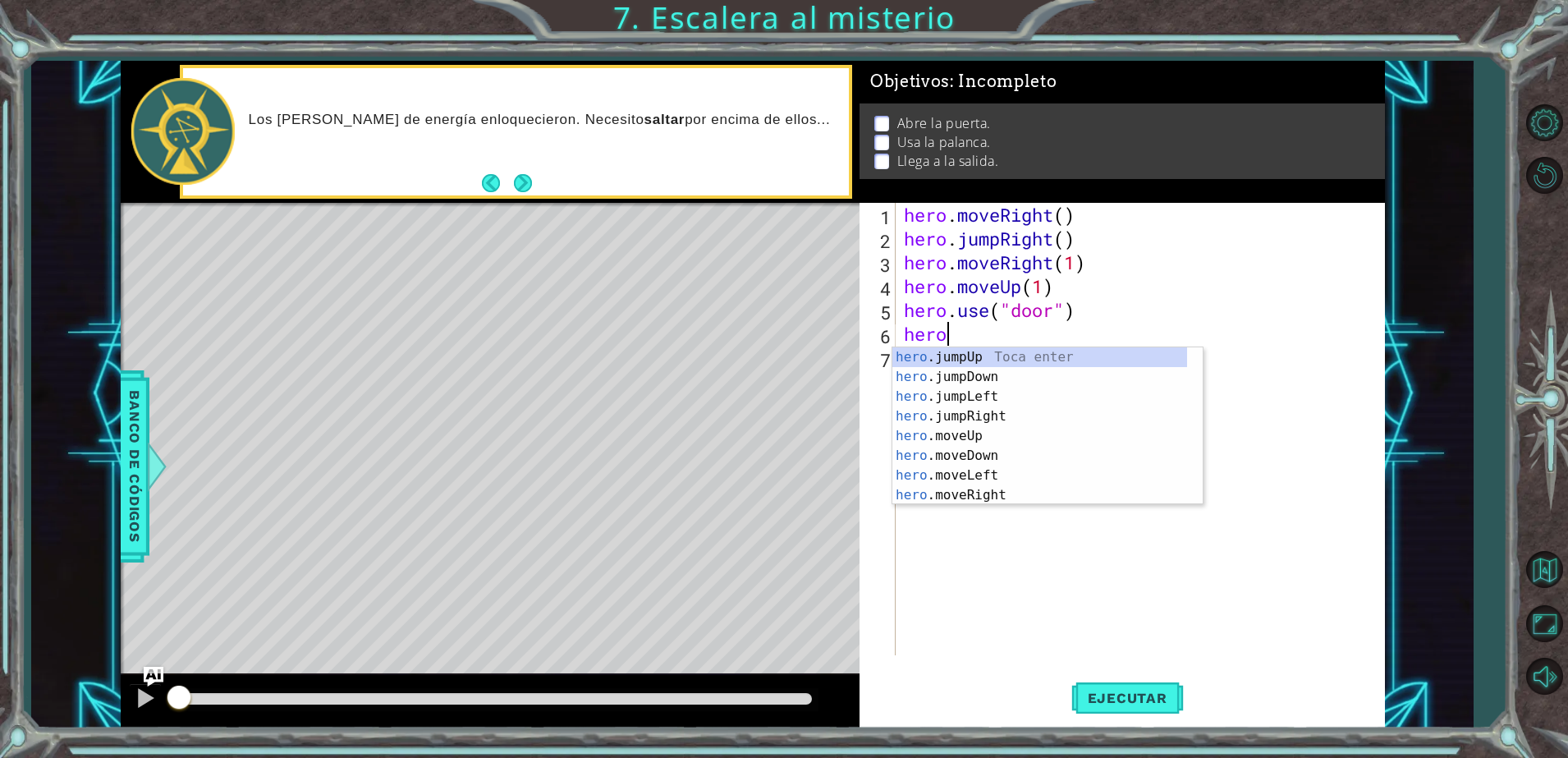
scroll to position [0, 1]
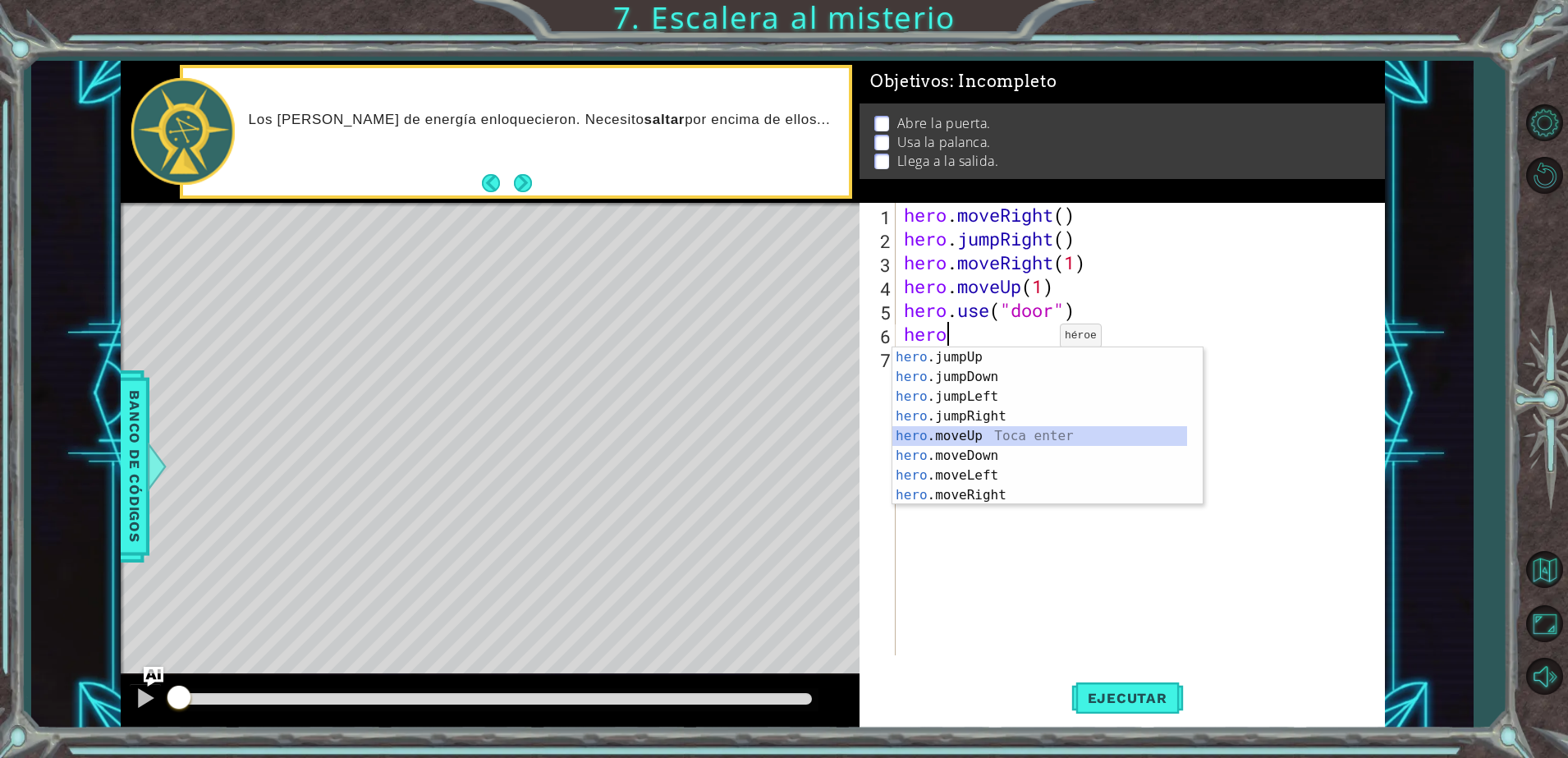
click at [984, 438] on div "hero .jumpUp Toca enter hero .jumpDown Toca enter hero .jumpLeft Toca enter her…" at bounding box center [1040, 446] width 295 height 198
type textarea "hero.moveUp(1)"
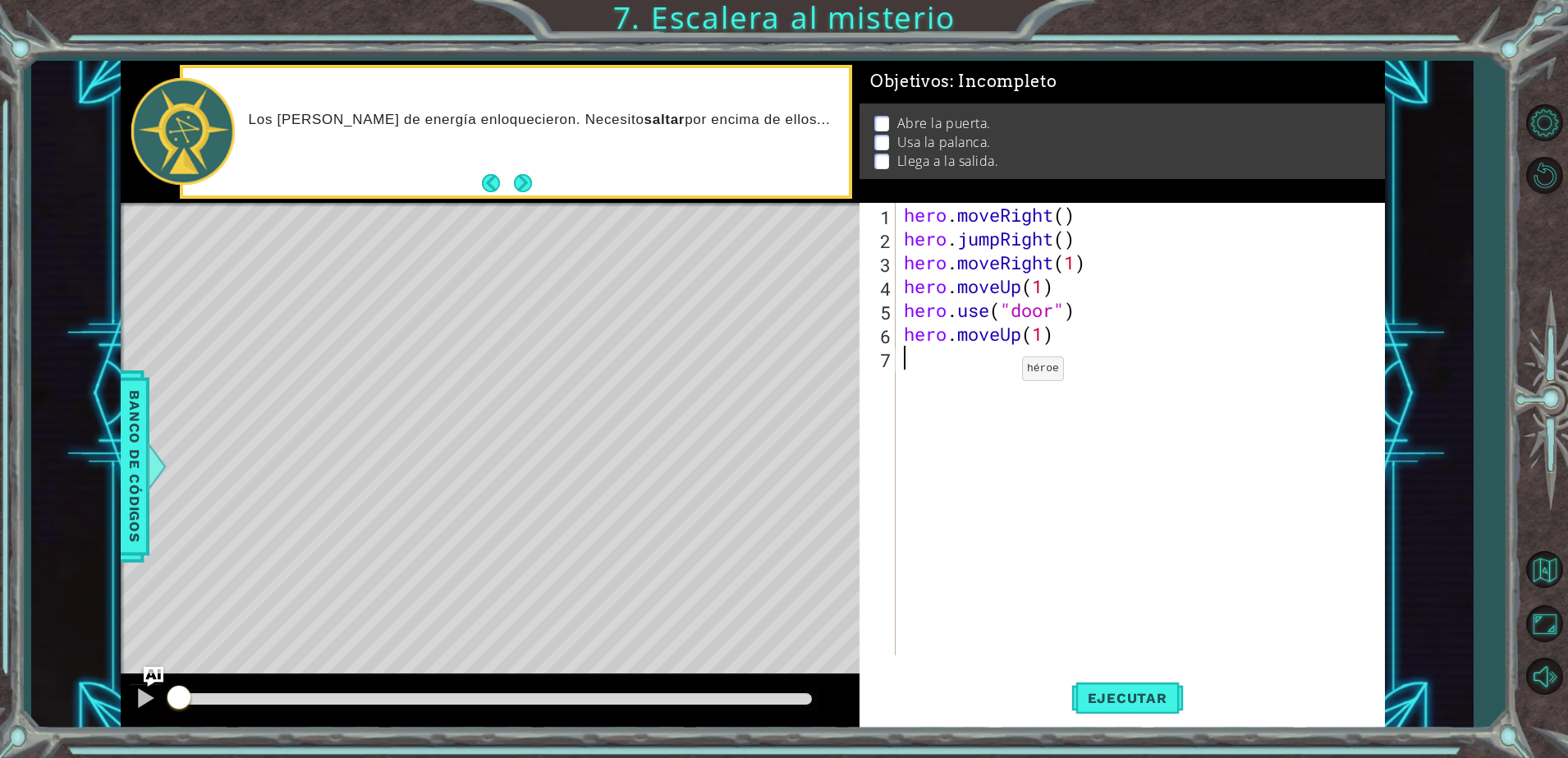
click at [998, 373] on div "hero . moveRight ( ) hero . jumpRight ( ) hero . moveRight ( 1 ) hero . moveUp …" at bounding box center [1144, 453] width 487 height 501
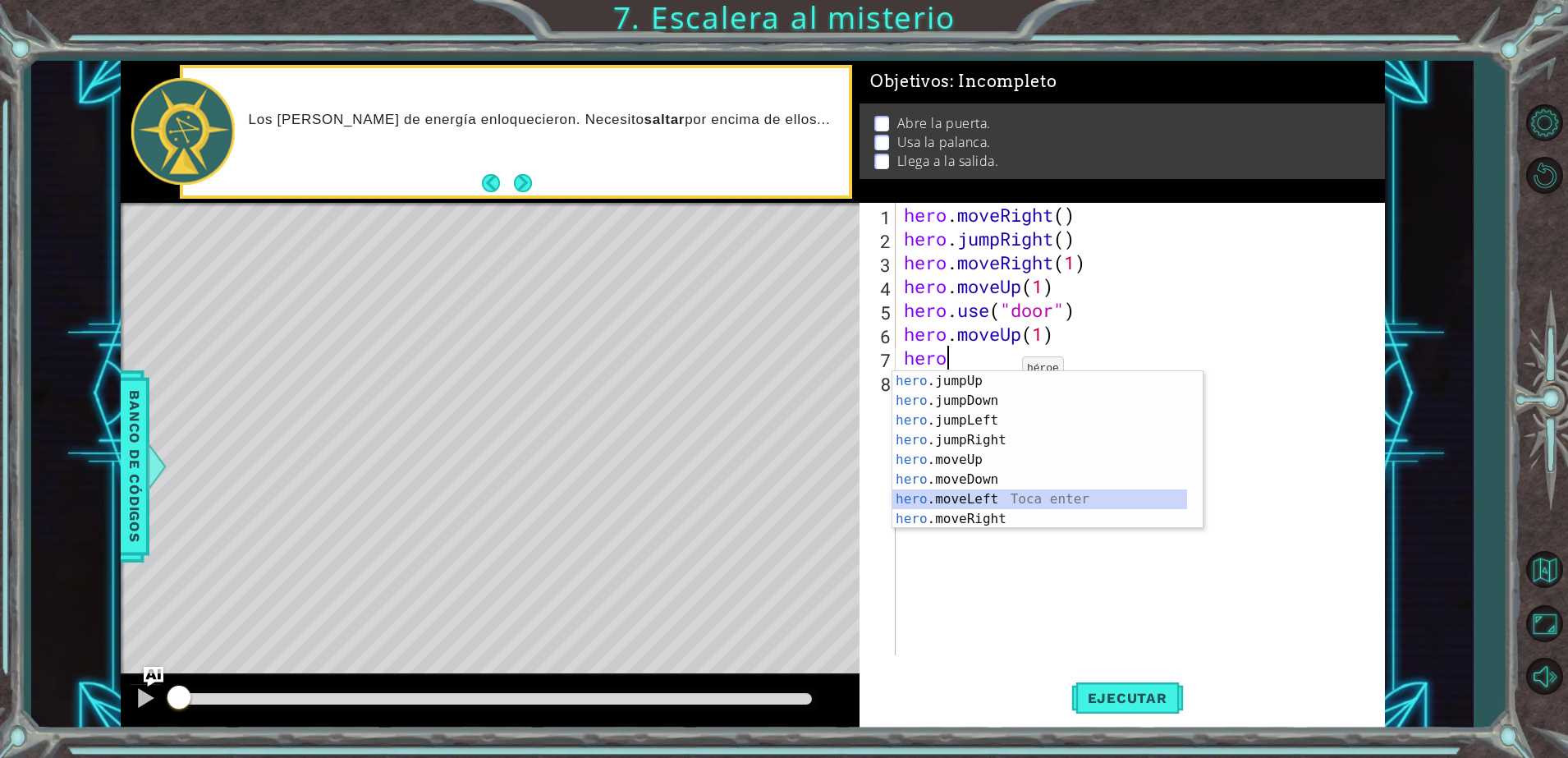
click at [1003, 499] on div "hero .jumpUp Toca enter hero .jumpDown Toca enter hero .jumpLeft Toca enter her…" at bounding box center [1040, 470] width 295 height 198
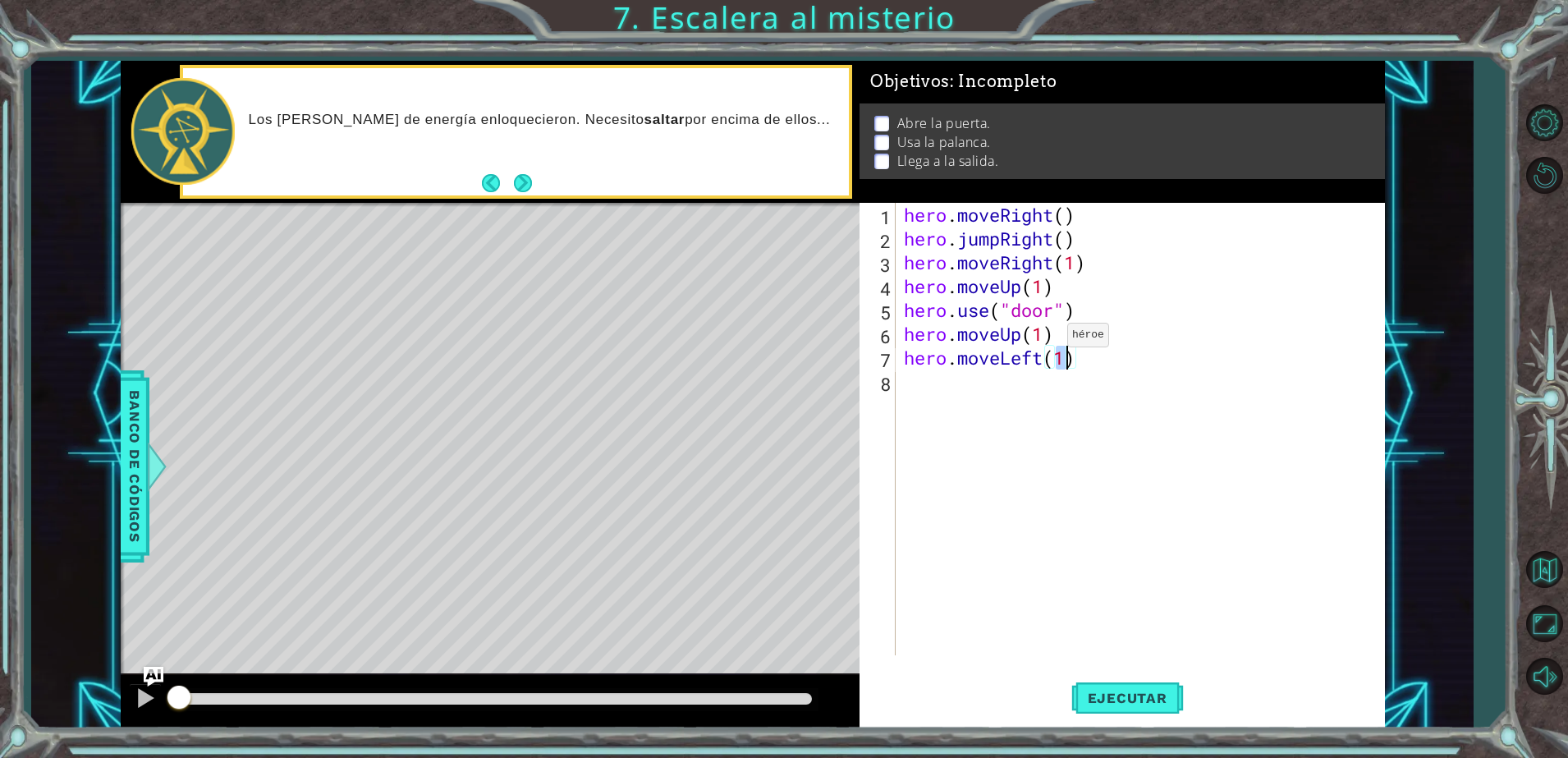
click at [1044, 338] on div "hero . moveRight ( ) hero . jumpRight ( ) hero . moveRight ( 1 ) hero . moveUp …" at bounding box center [1144, 453] width 487 height 501
type textarea "hero.moveUp(2)"
click at [946, 384] on div "hero . moveRight ( ) hero . jumpRight ( ) hero . moveRight ( 1 ) hero . moveUp …" at bounding box center [1144, 453] width 487 height 501
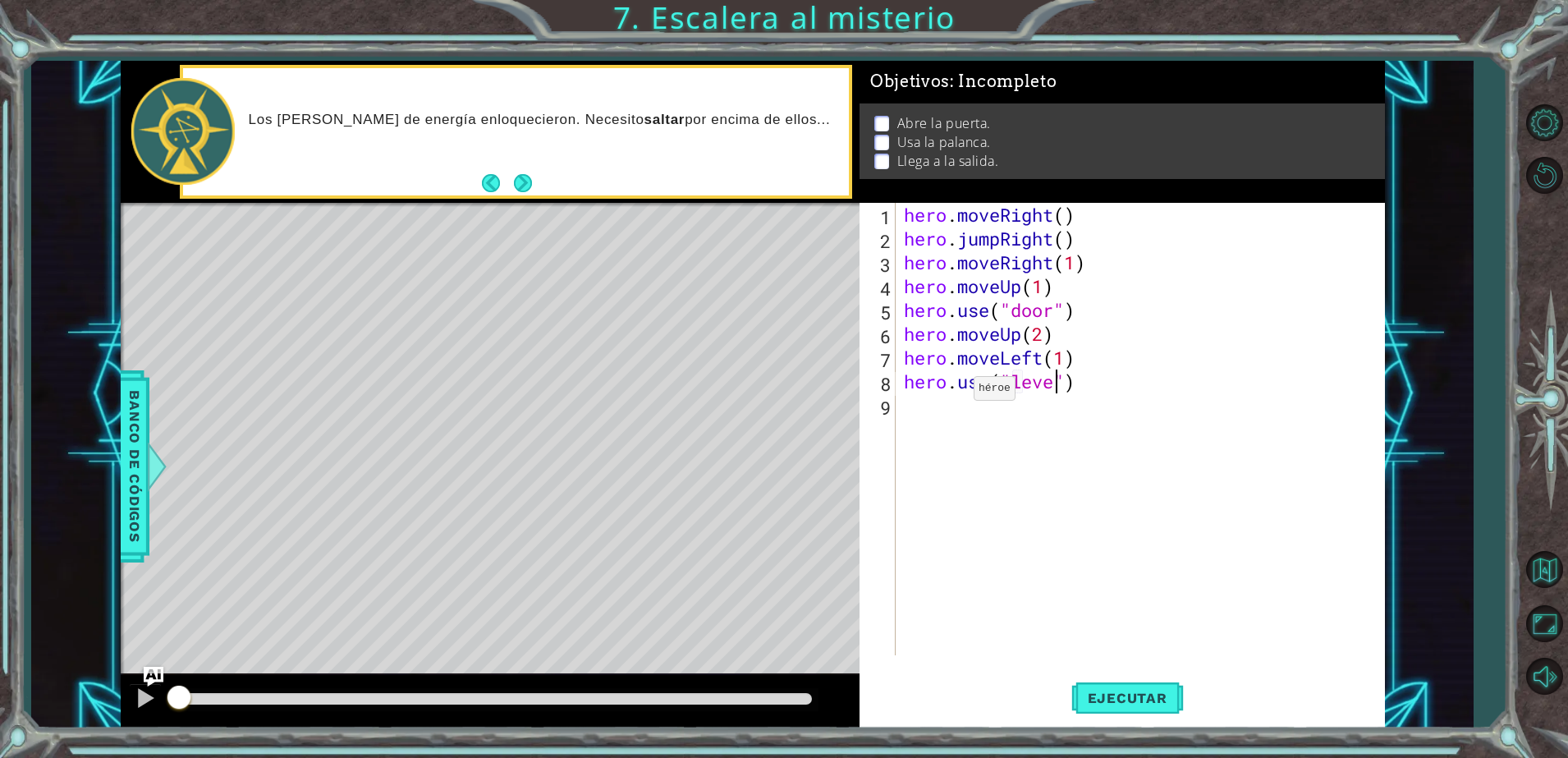
type textarea "hero.use("lever")"
click at [926, 396] on div "hero . moveRight ( ) hero . jumpRight ( ) hero . moveRight ( 1 ) hero . moveUp …" at bounding box center [1144, 453] width 487 height 501
type textarea "j"
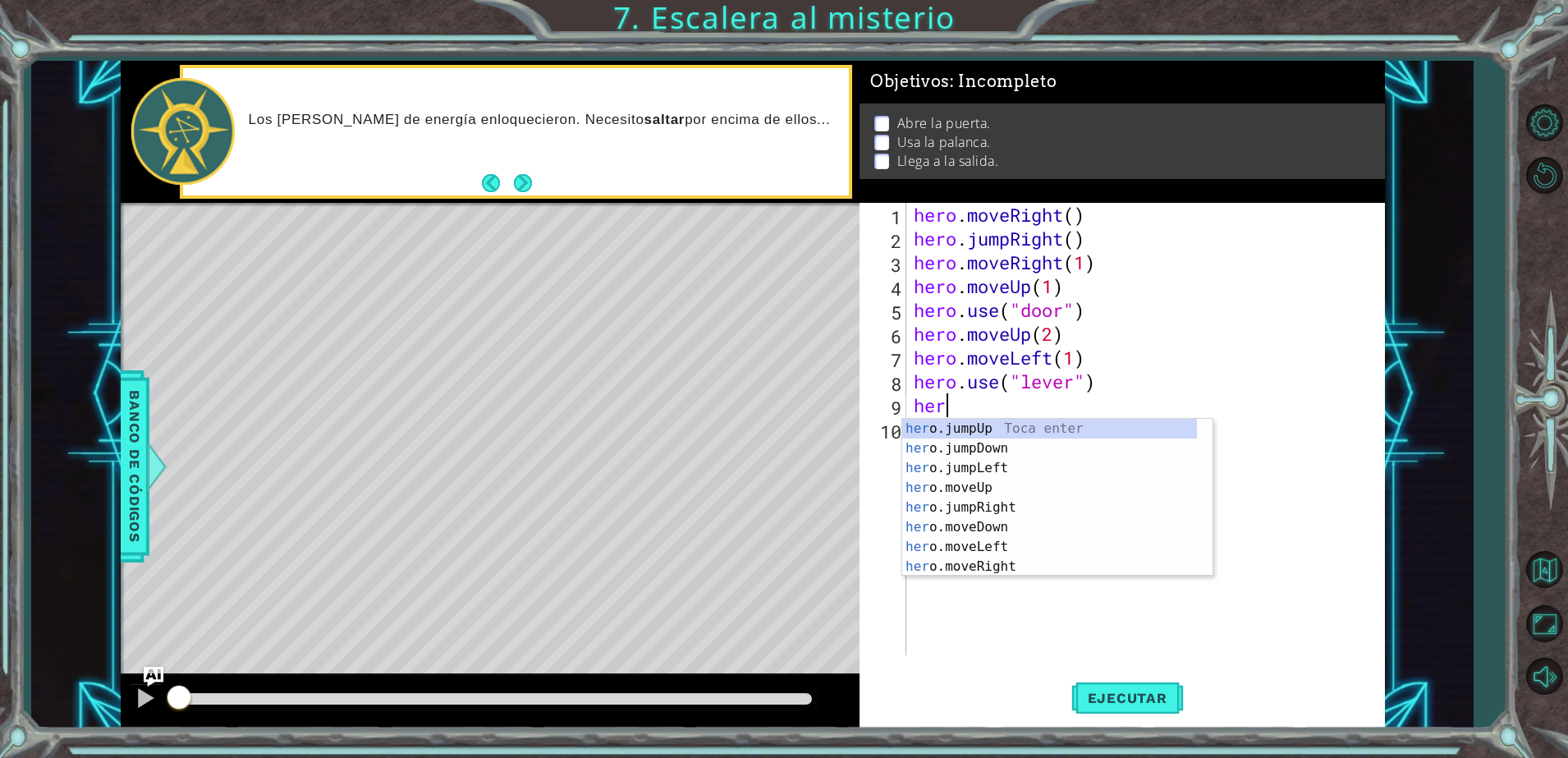
scroll to position [0, 1]
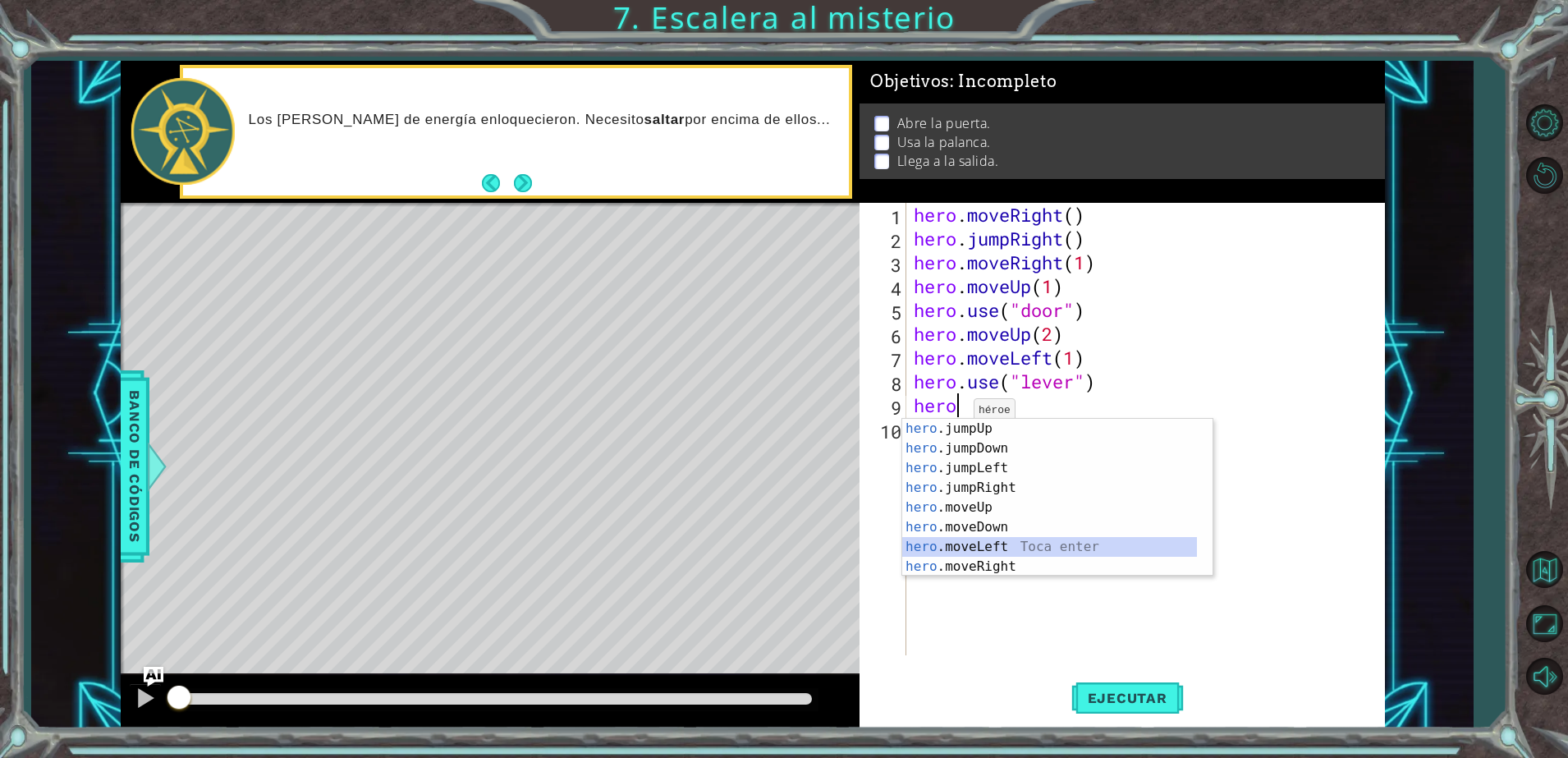
click at [1003, 542] on div "hero .jumpUp Toca enter hero .jumpDown Toca enter hero .jumpLeft Toca enter her…" at bounding box center [1050, 517] width 295 height 198
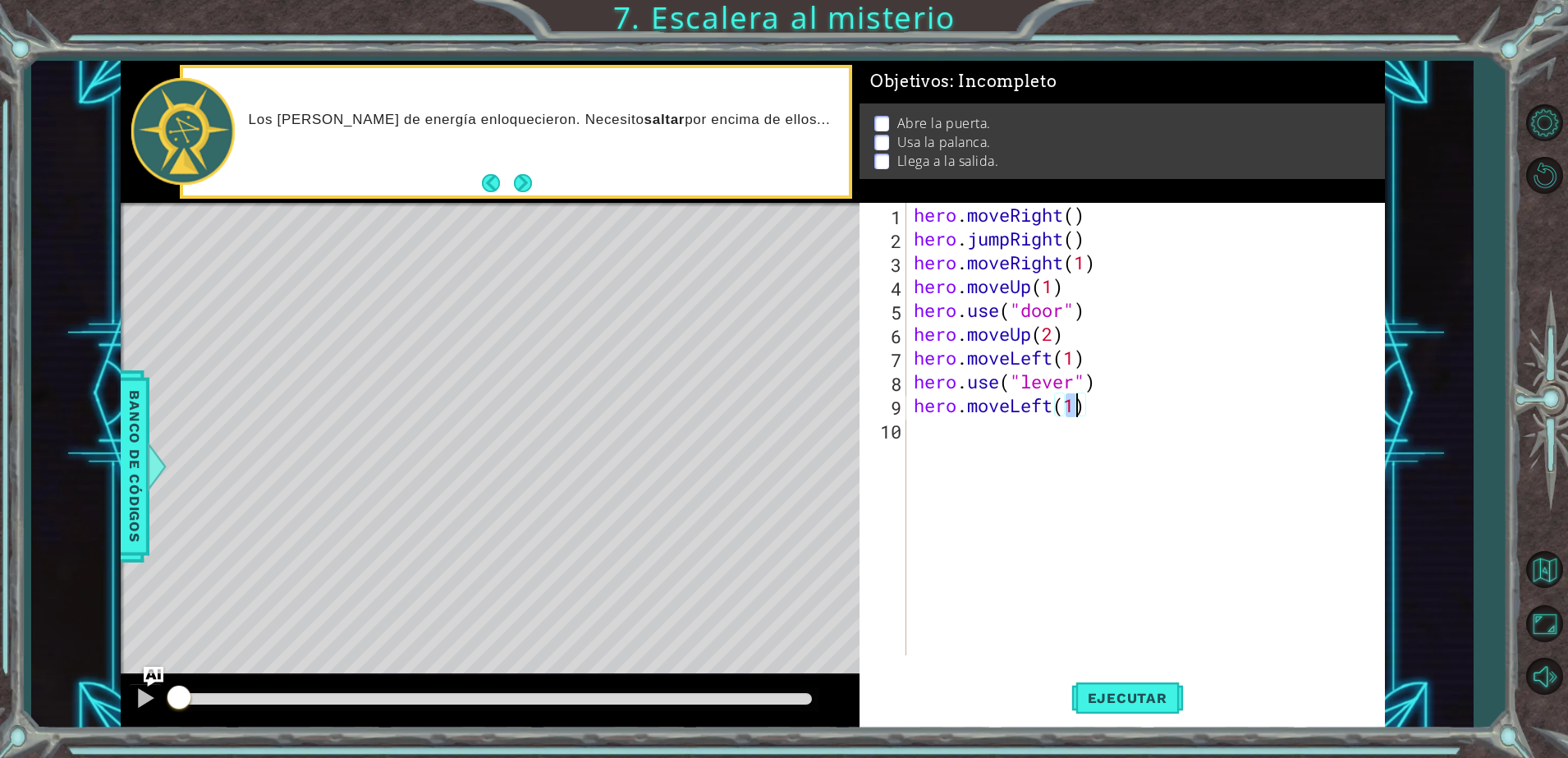
type textarea "hero.moveLeft(2)"
click at [958, 430] on div "hero . moveRight ( ) hero . jumpRight ( ) hero . moveRight ( 1 ) hero . moveUp …" at bounding box center [1150, 453] width 477 height 501
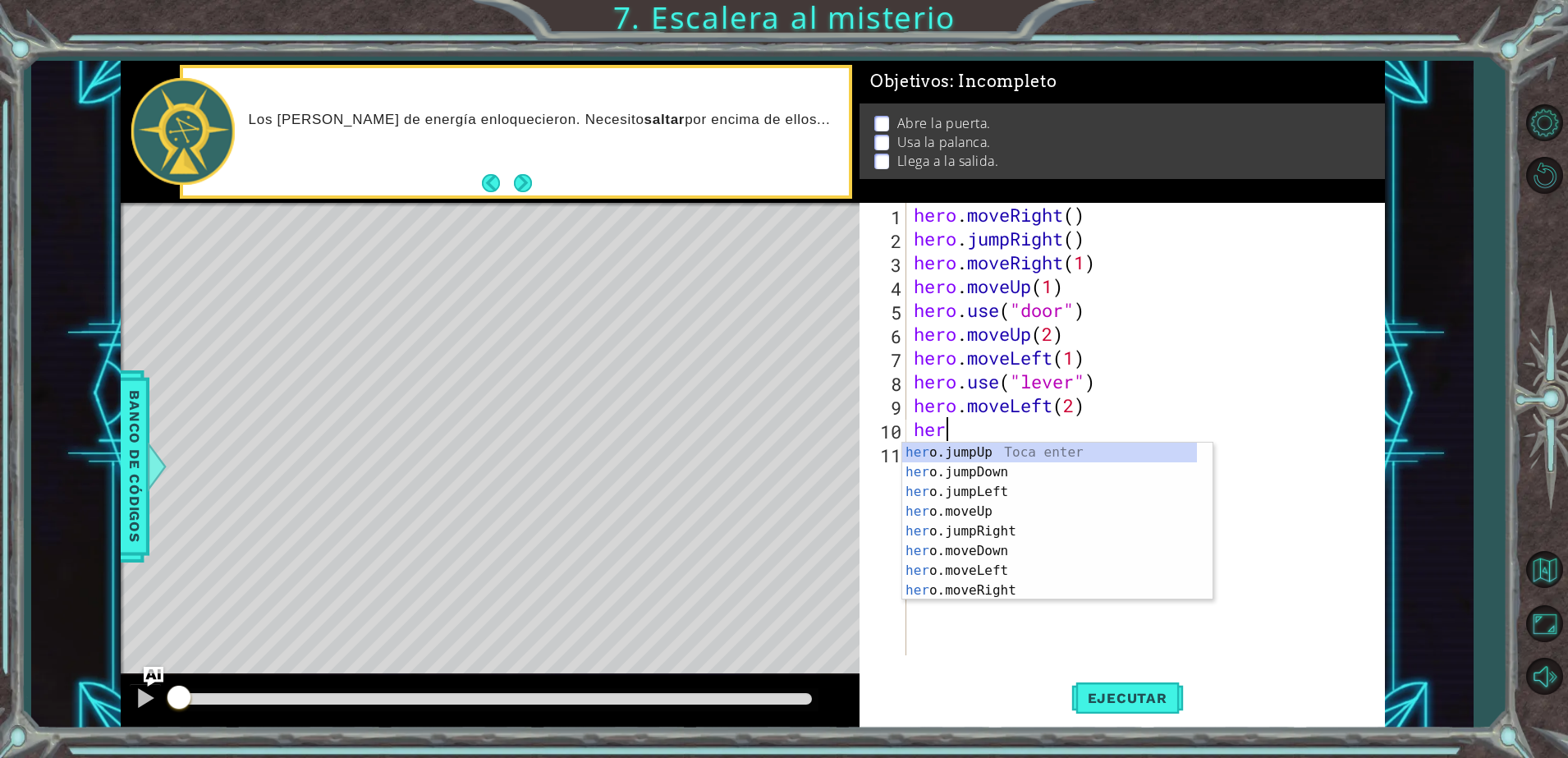
type textarea "hero"
click at [1044, 449] on div "hero .jumpUp Toca enter hero .jumpDown Toca enter hero .jumpLeft Toca enter her…" at bounding box center [1050, 542] width 295 height 198
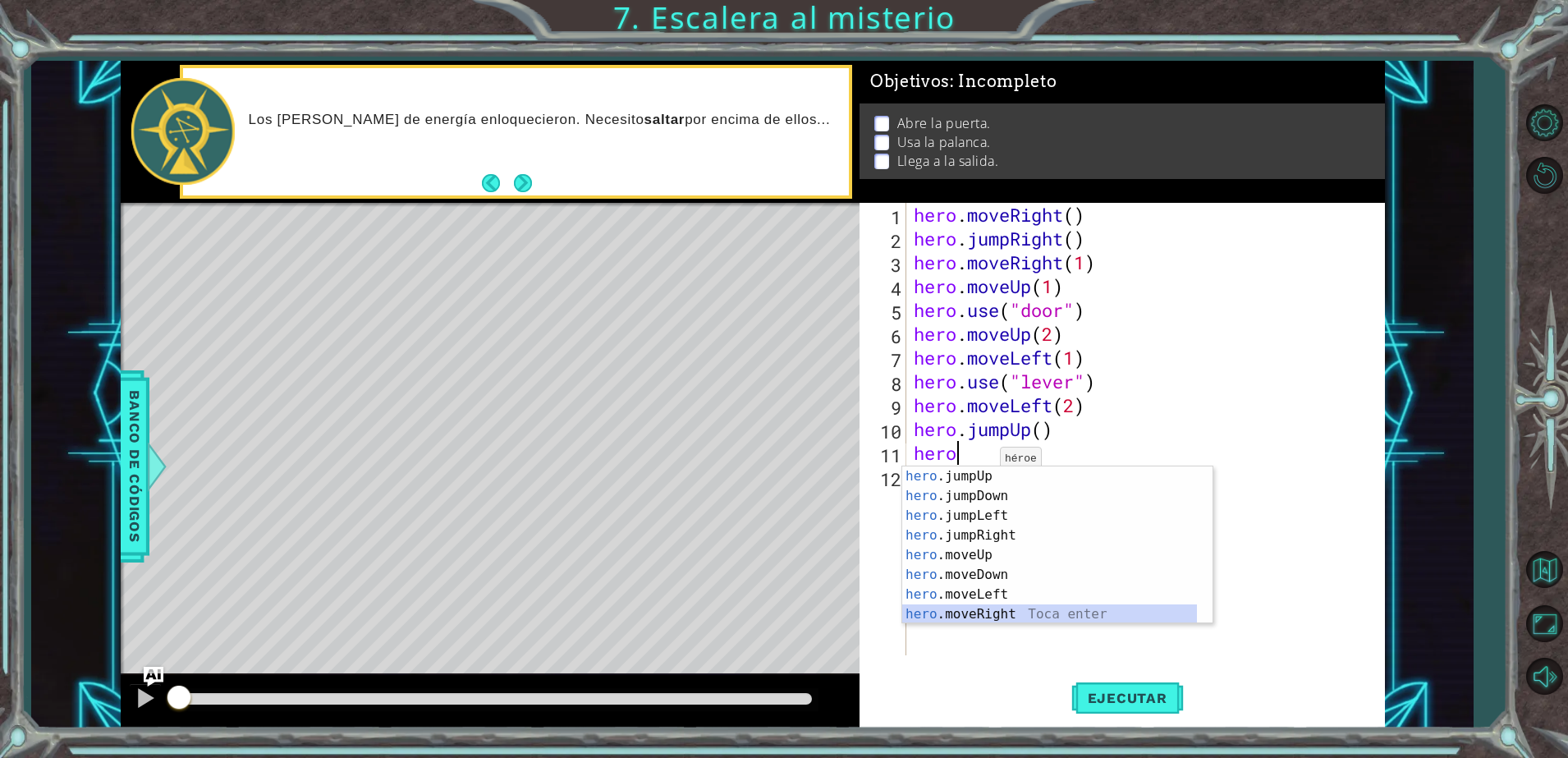
click at [1024, 610] on div "hero .jumpUp Toca enter hero .jumpDown Toca enter hero .jumpLeft Toca enter her…" at bounding box center [1050, 565] width 295 height 198
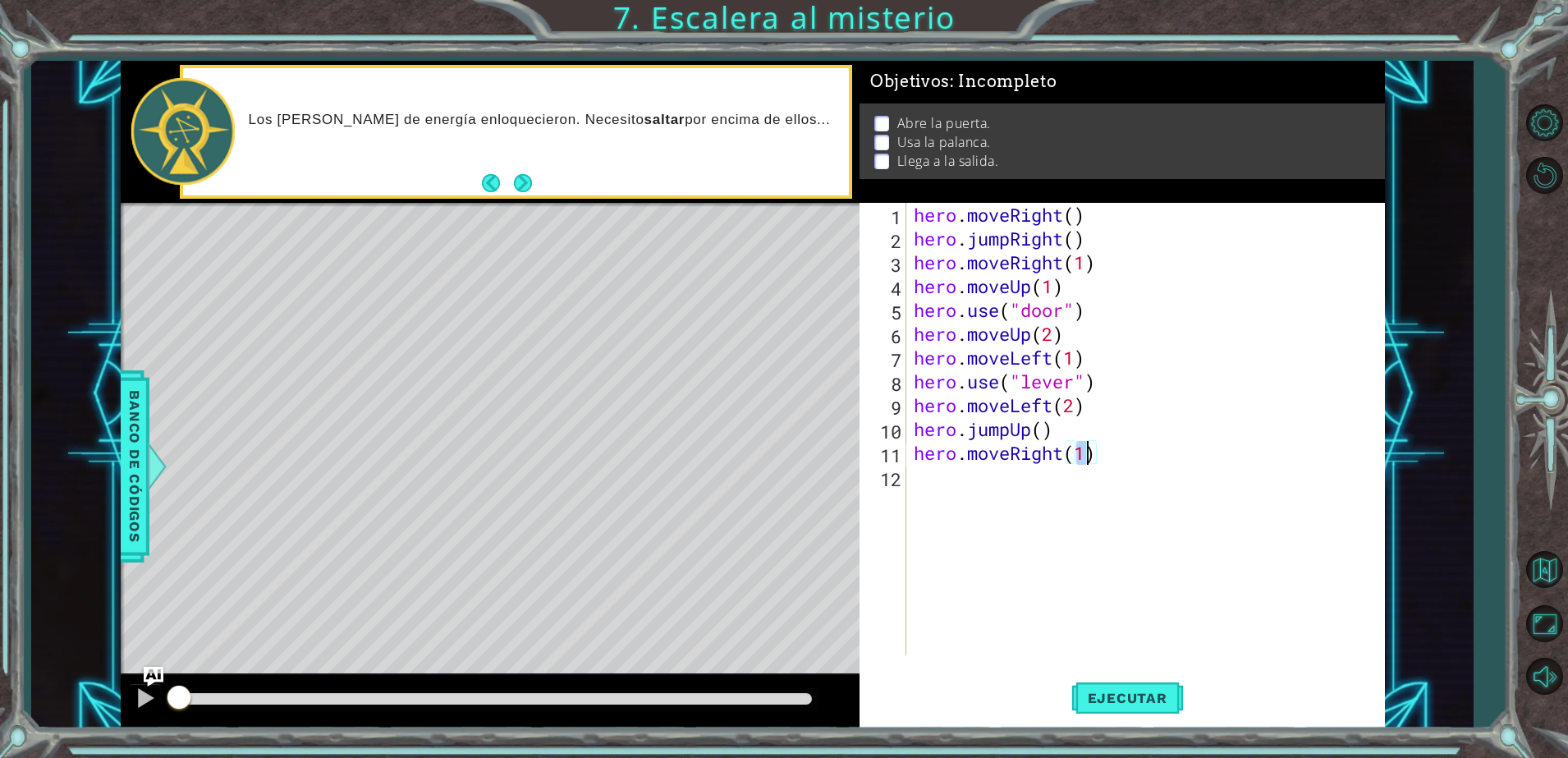
type textarea "hero.moveRight(2)"
click at [1027, 490] on div "hero . moveRight ( ) hero . jumpRight ( ) hero . moveRight ( 1 ) hero . moveUp …" at bounding box center [1150, 453] width 477 height 501
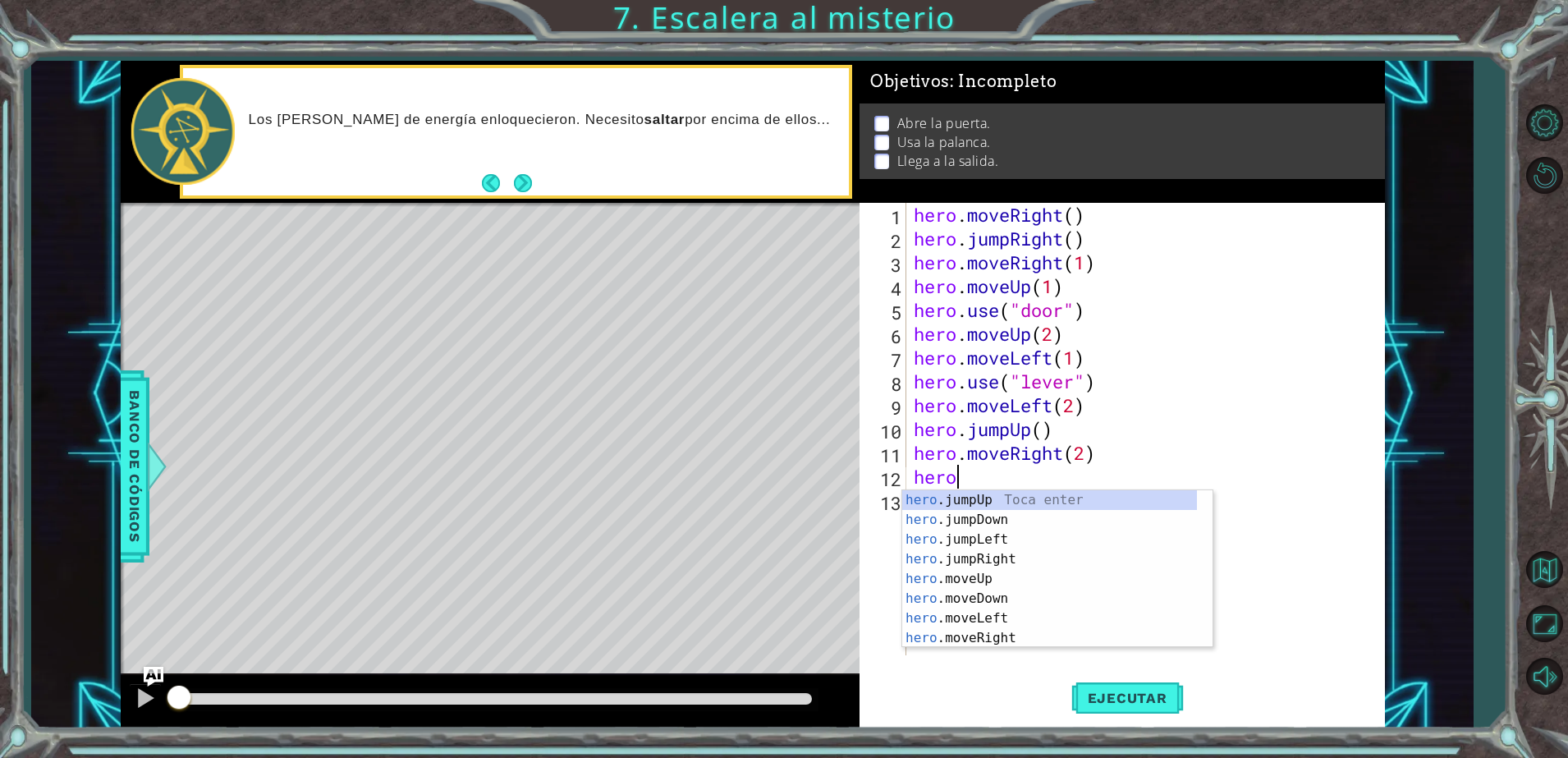
scroll to position [0, 1]
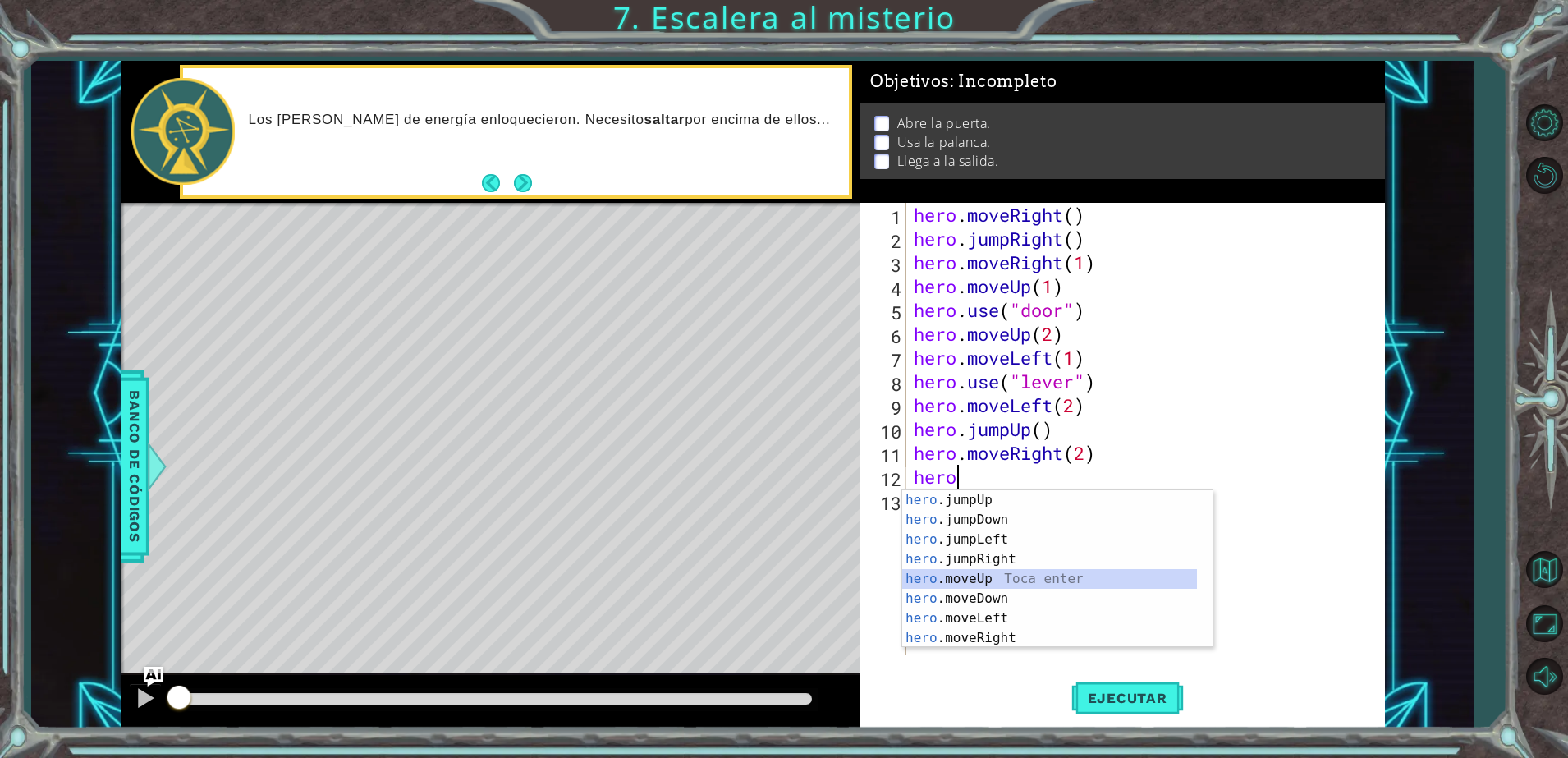
click at [1021, 579] on div "hero .jumpUp Toca enter hero .jumpDown Toca enter hero .jumpLeft Toca enter her…" at bounding box center [1050, 589] width 295 height 198
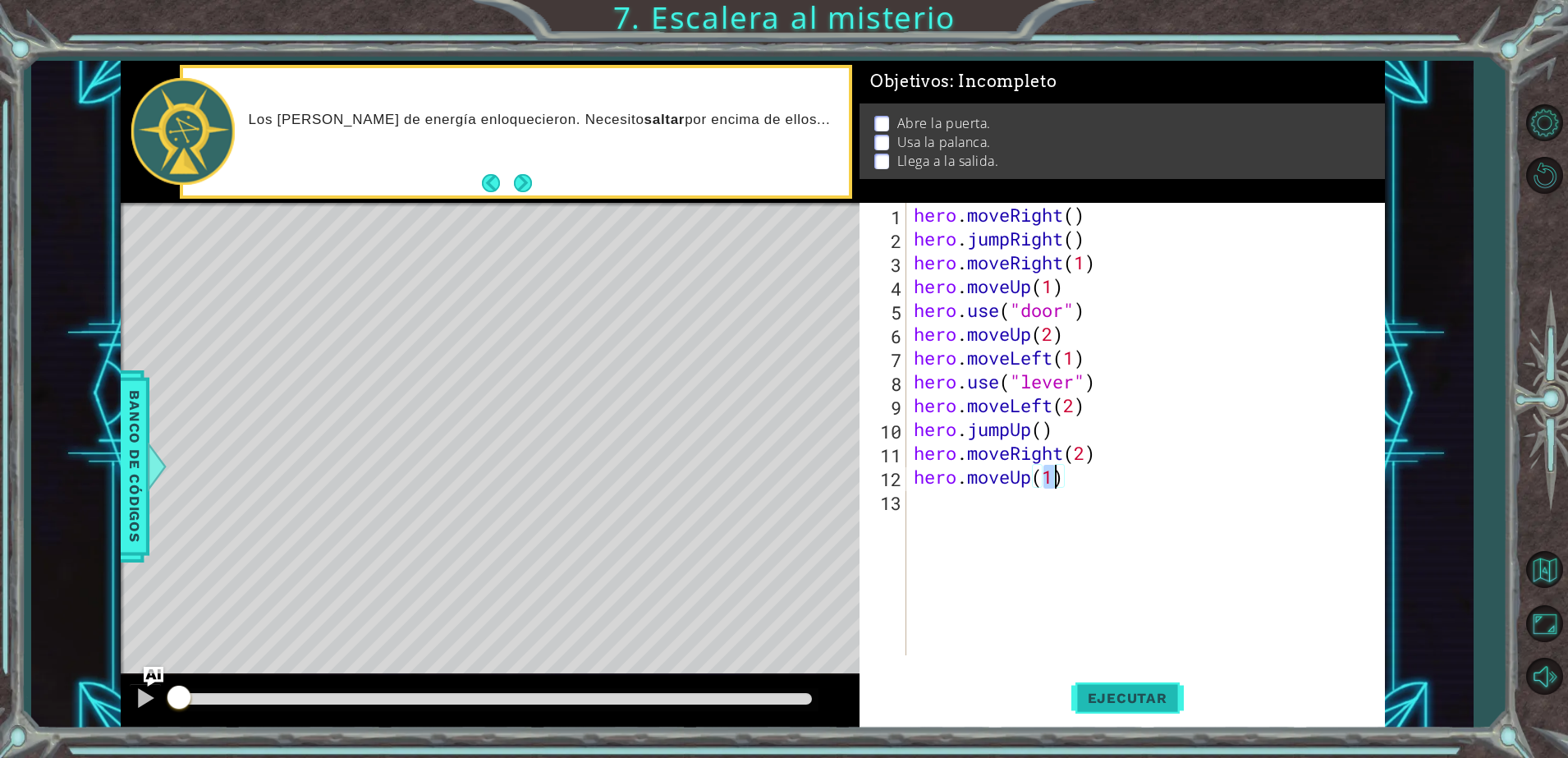
type textarea "hero.moveUp(1)"
click at [1111, 698] on span "Ejecutar" at bounding box center [1127, 698] width 112 height 17
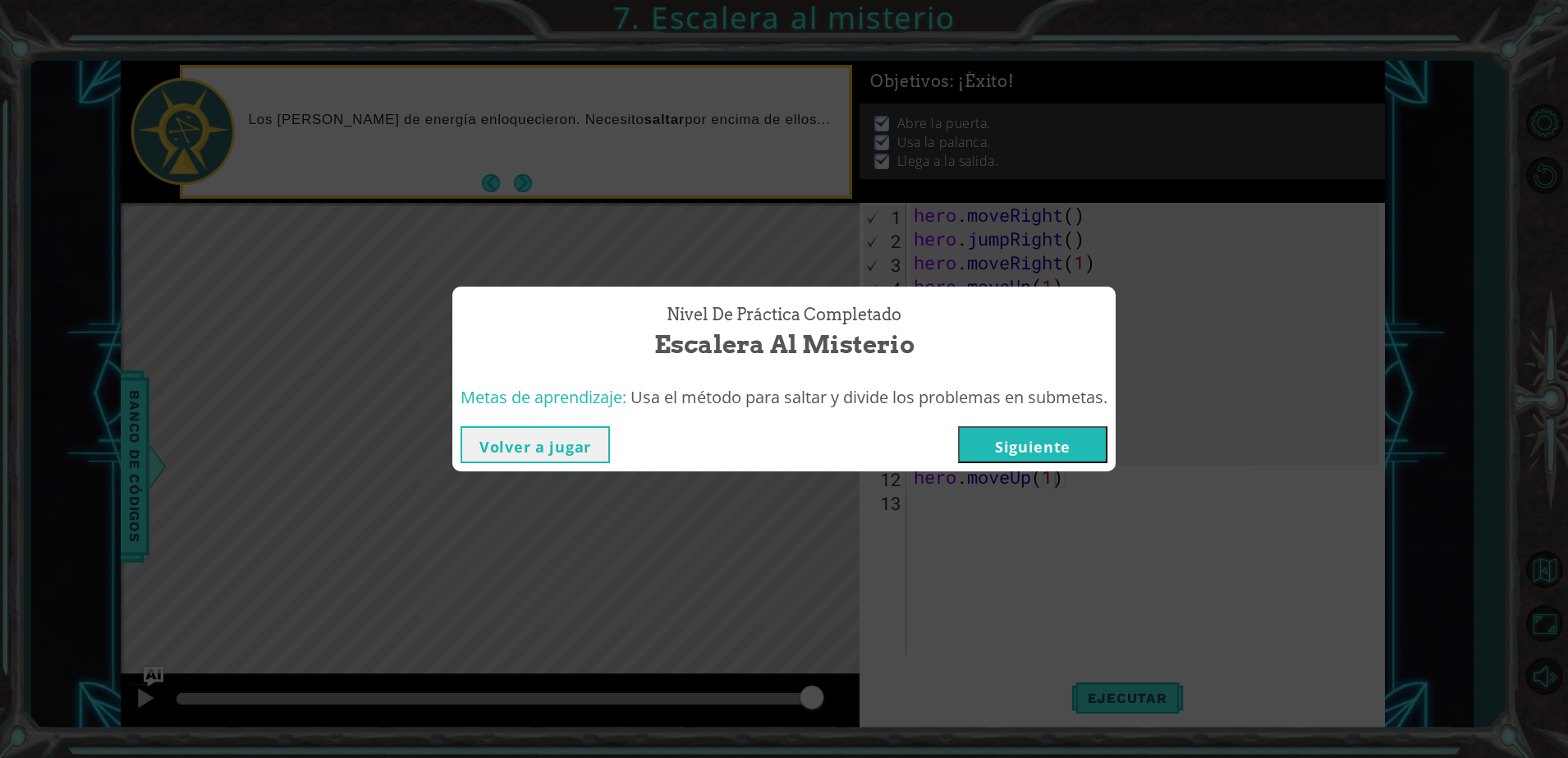
click at [1053, 443] on button "Siguiente" at bounding box center [1032, 445] width 150 height 37
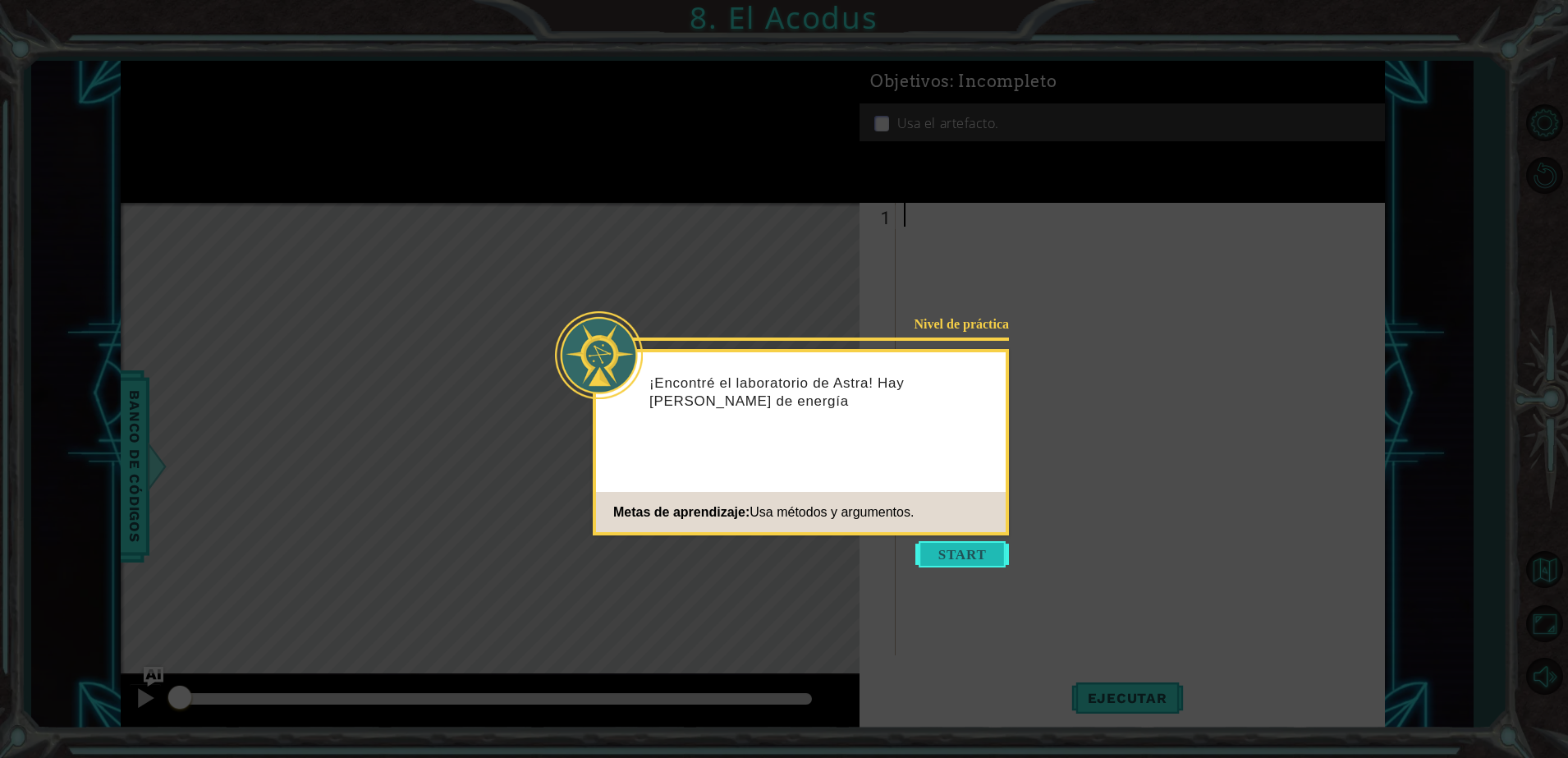
click at [983, 553] on button "Start" at bounding box center [963, 555] width 94 height 26
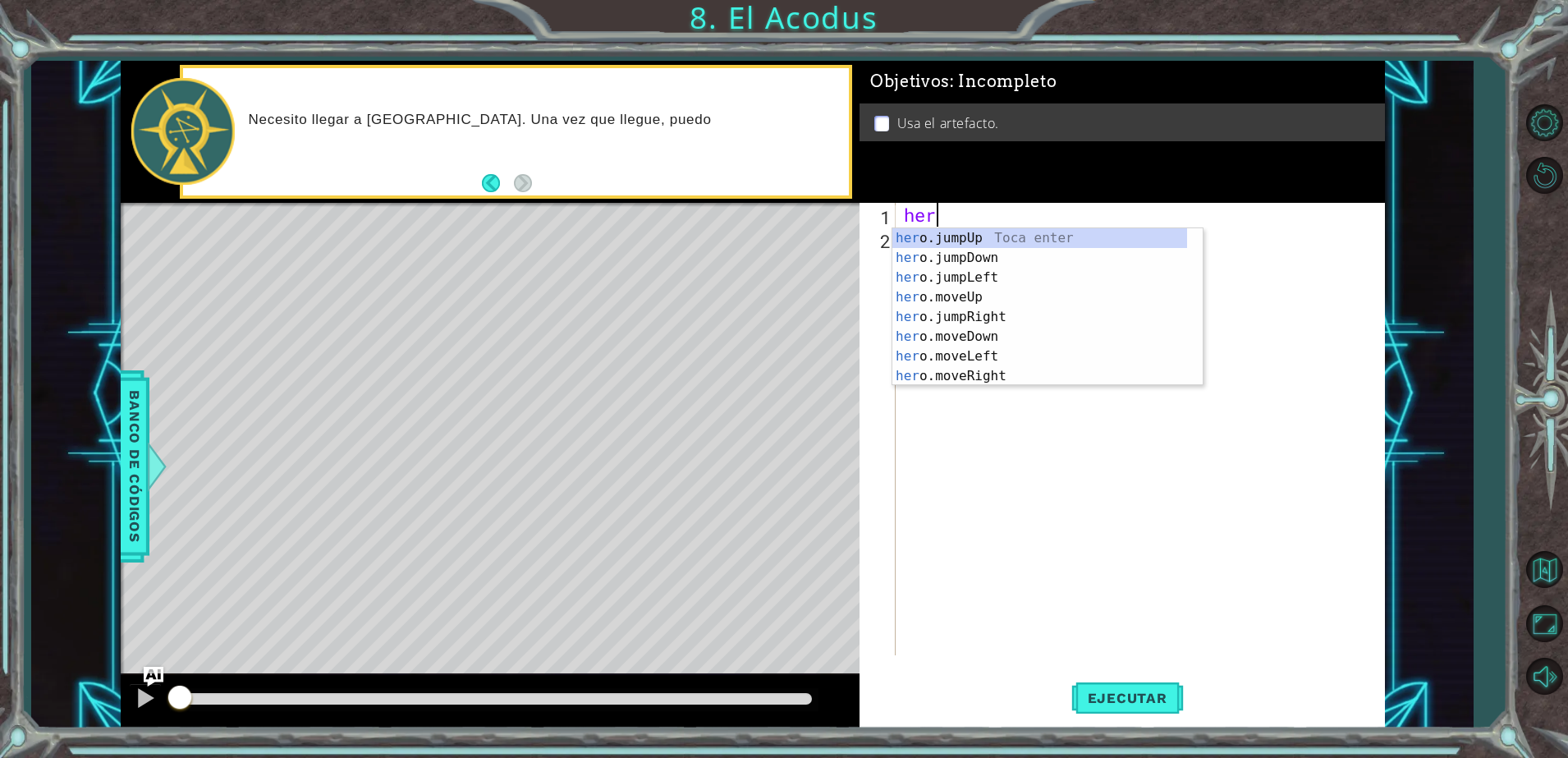
scroll to position [0, 1]
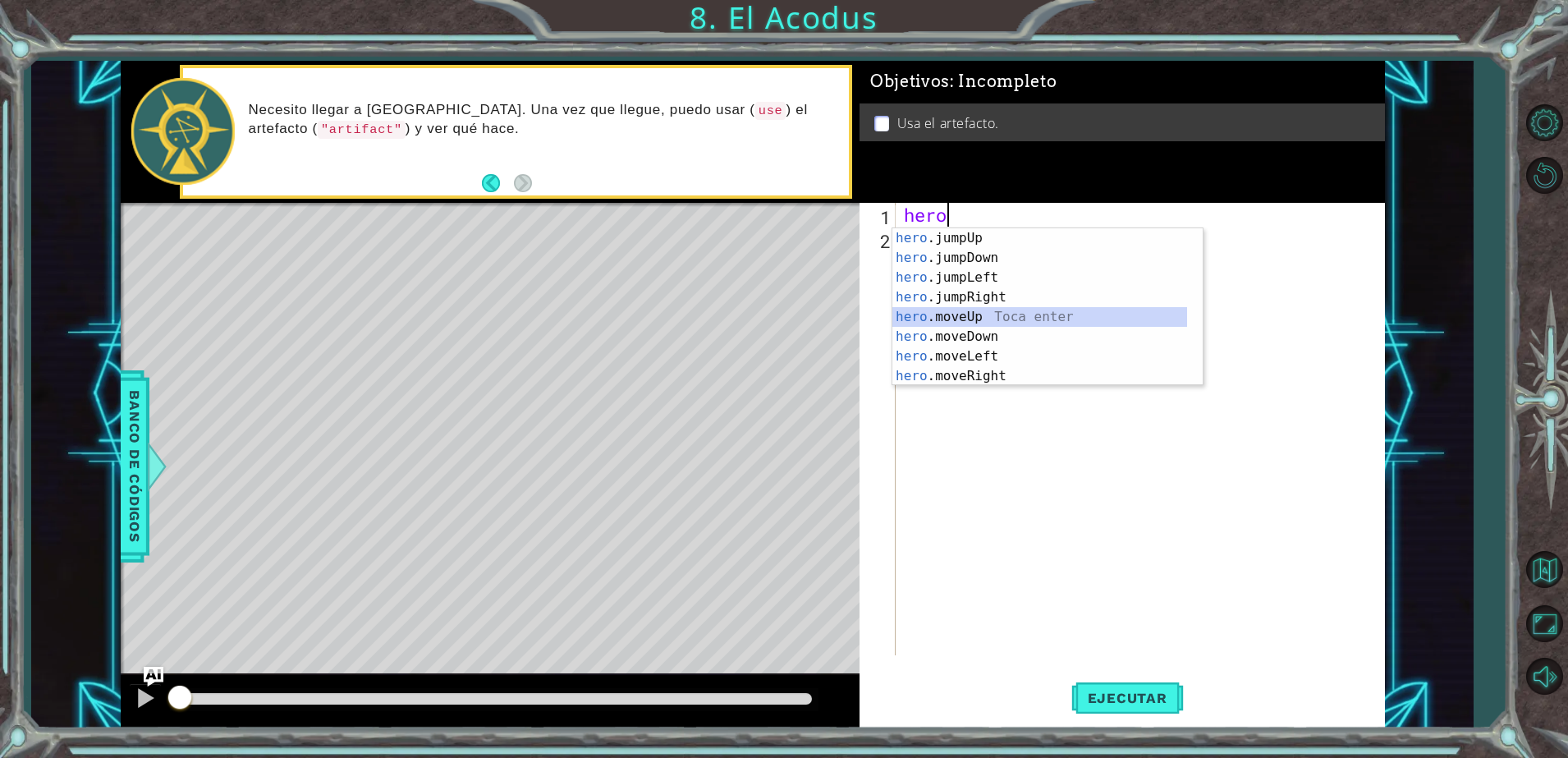
click at [979, 311] on div "hero .jumpUp Toca enter hero .jumpDown Toca enter hero .jumpLeft Toca enter her…" at bounding box center [1040, 328] width 295 height 198
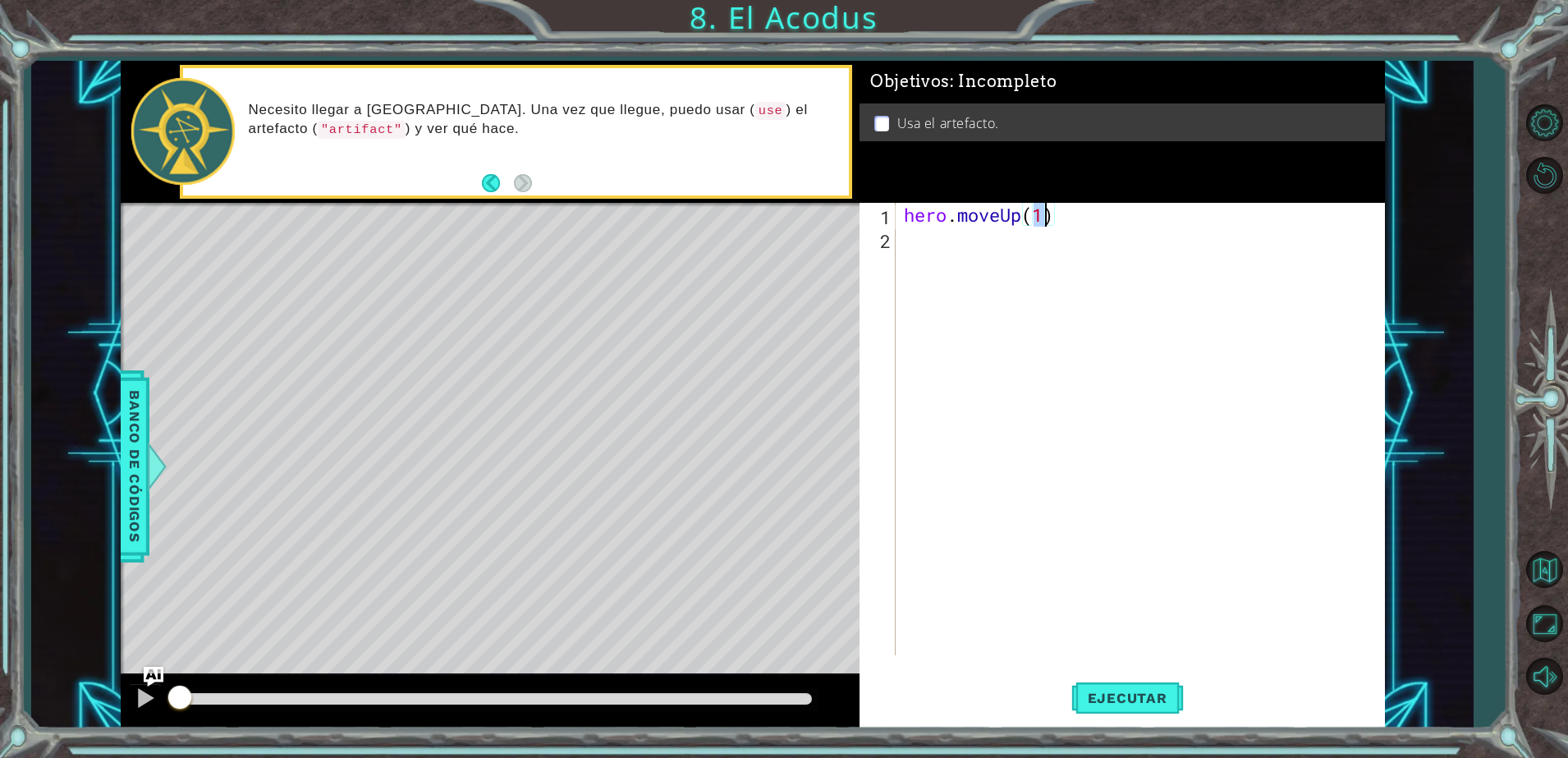
type textarea "hero.moveUp(2)"
click at [985, 247] on div "hero . moveUp ( 2 )" at bounding box center [1144, 453] width 487 height 501
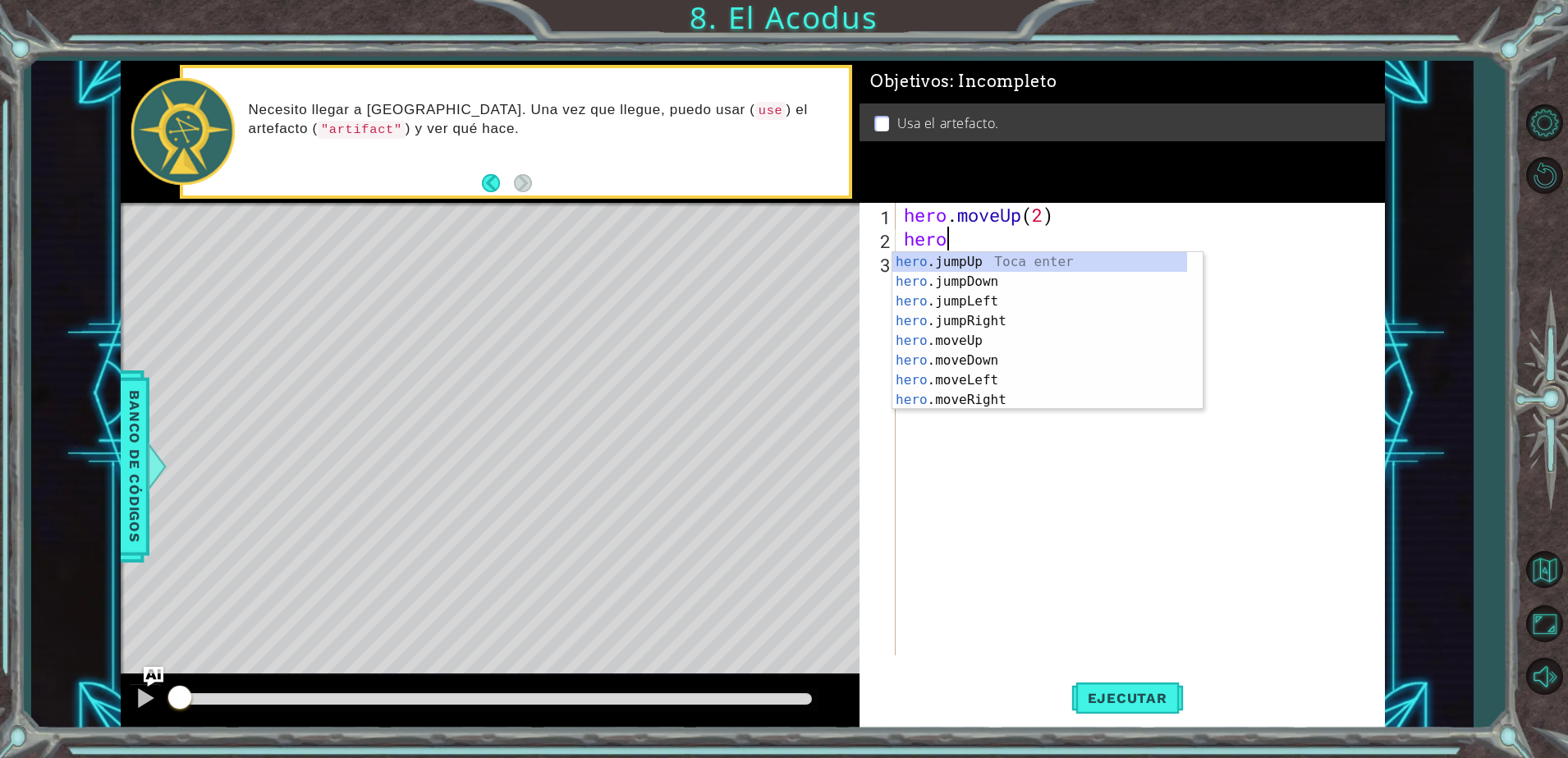
scroll to position [0, 1]
click at [998, 381] on div "hero .jumpUp Toca enter hero .jumpDown Toca enter hero .jumpLeft Toca enter her…" at bounding box center [1040, 351] width 295 height 198
type textarea "hero.moveLeft(1)"
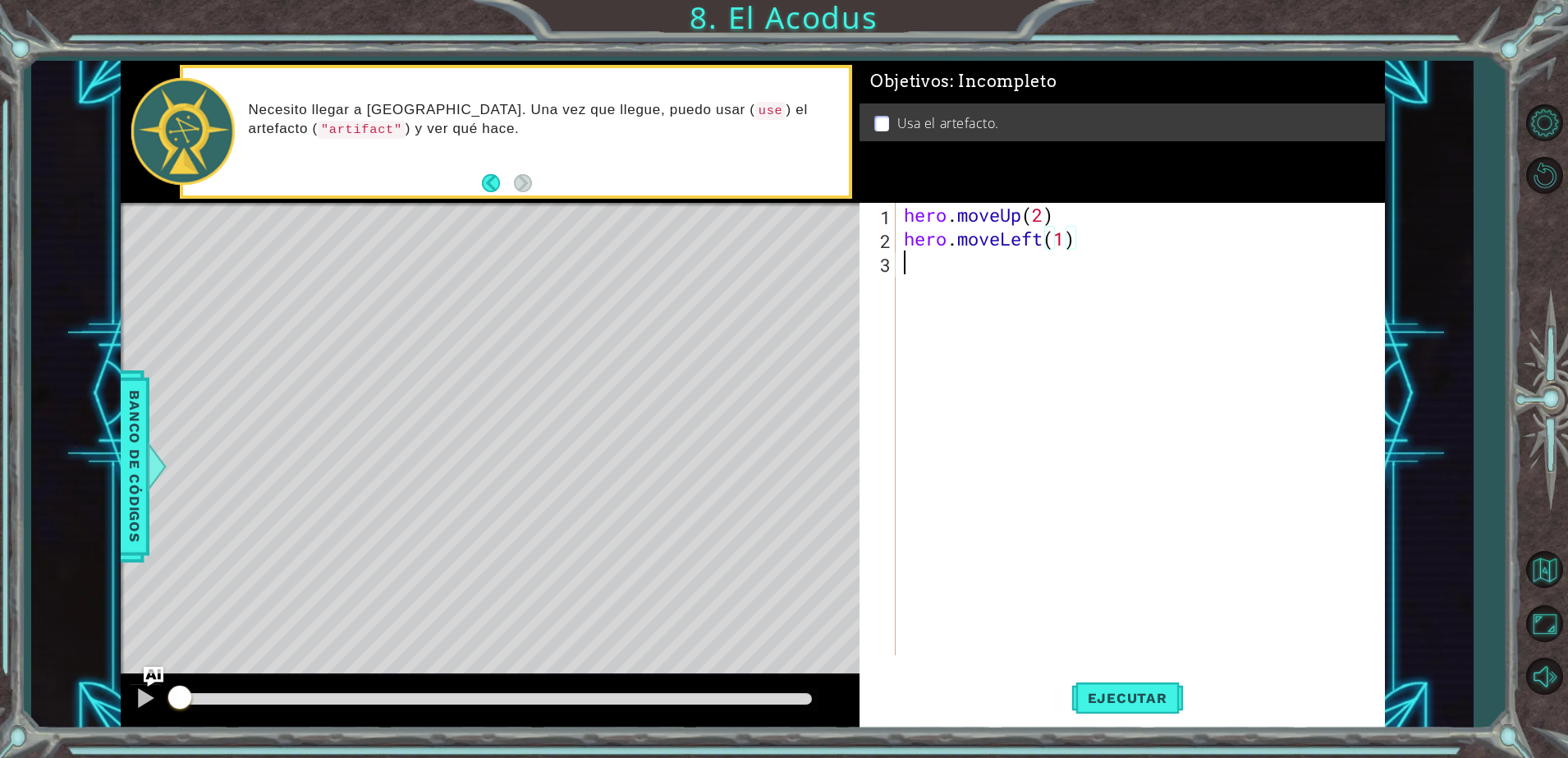
click at [1014, 283] on div "hero . moveUp ( 2 ) hero . moveLeft ( 1 )" at bounding box center [1144, 453] width 487 height 501
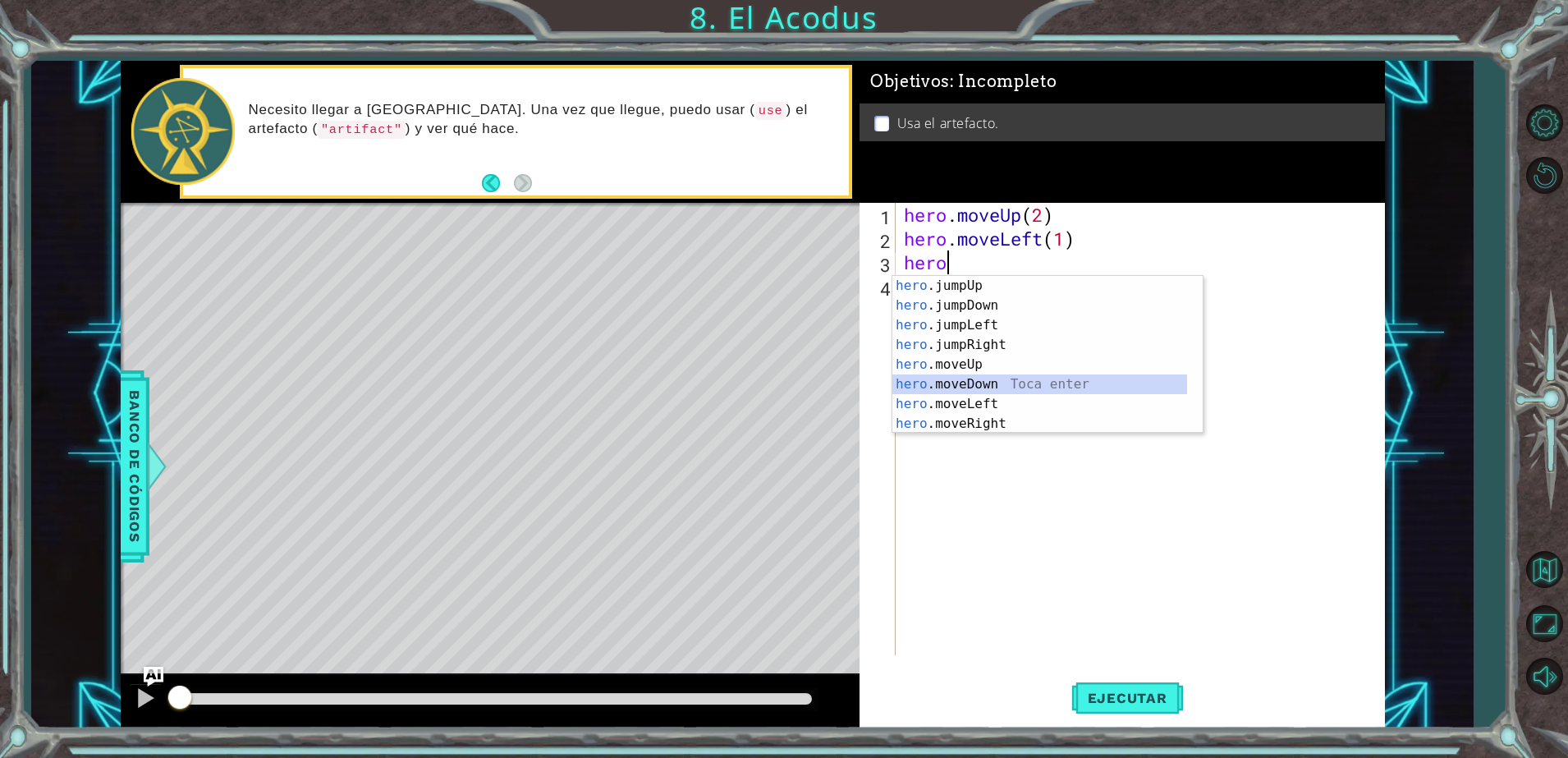
click at [1019, 382] on div "hero .jumpUp Toca enter hero .jumpDown Toca enter hero .jumpLeft Toca enter her…" at bounding box center [1040, 375] width 295 height 198
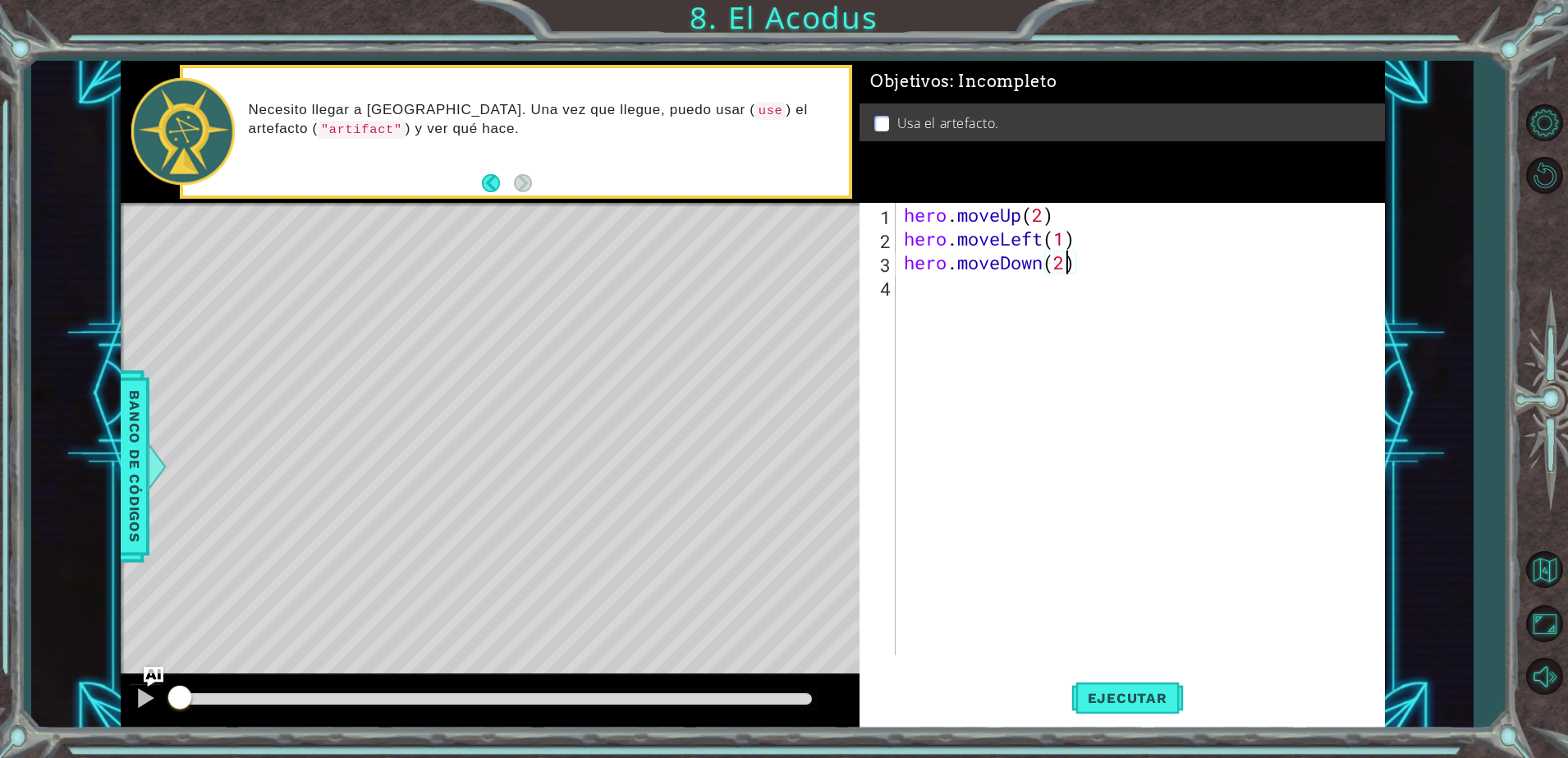
type textarea "hero.moveDown(2)"
click at [997, 295] on div "hero . moveUp ( 2 ) hero . moveLeft ( 1 ) hero . moveDown ( 2 )" at bounding box center [1144, 453] width 487 height 501
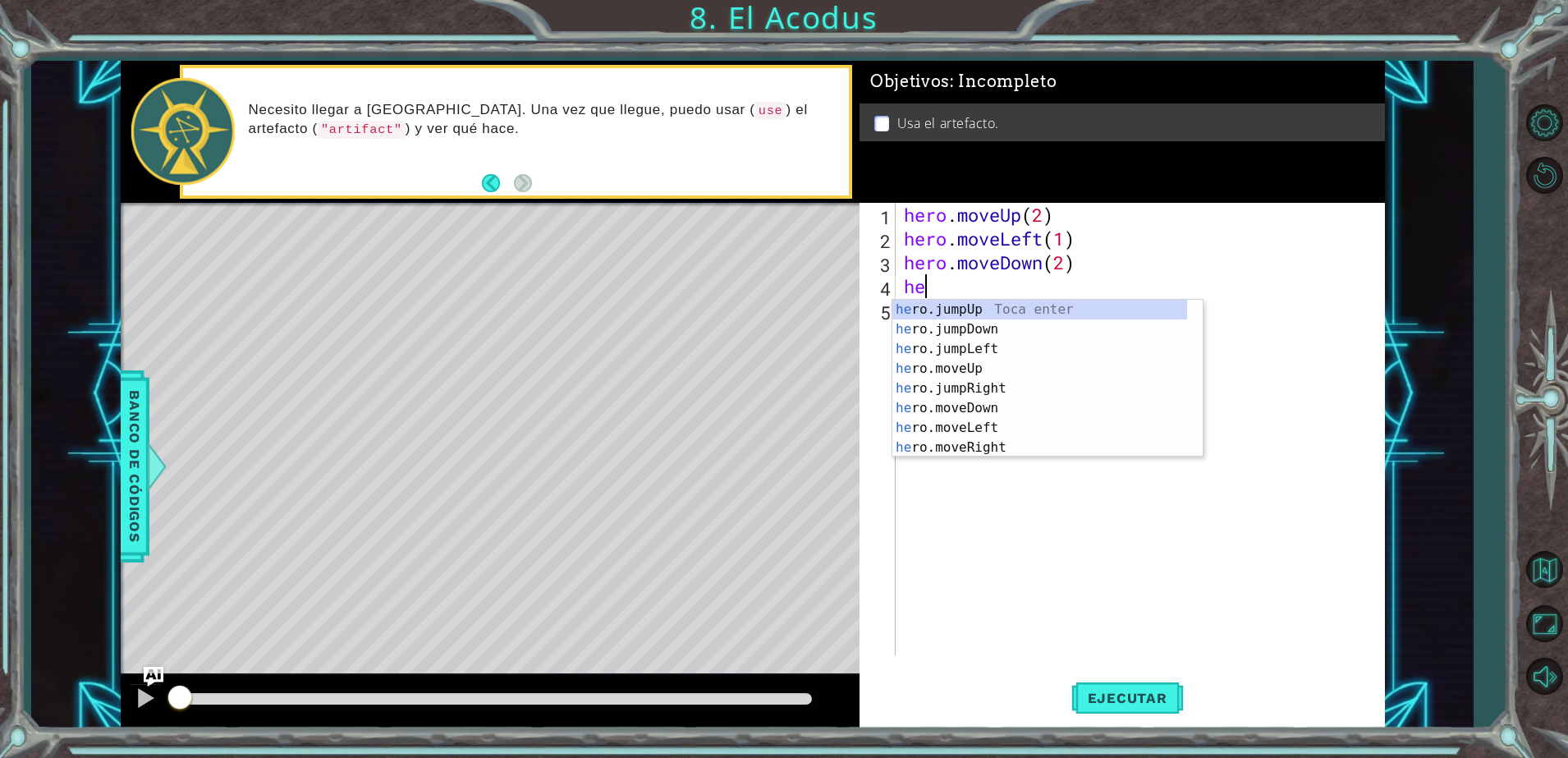
type textarea "hero"
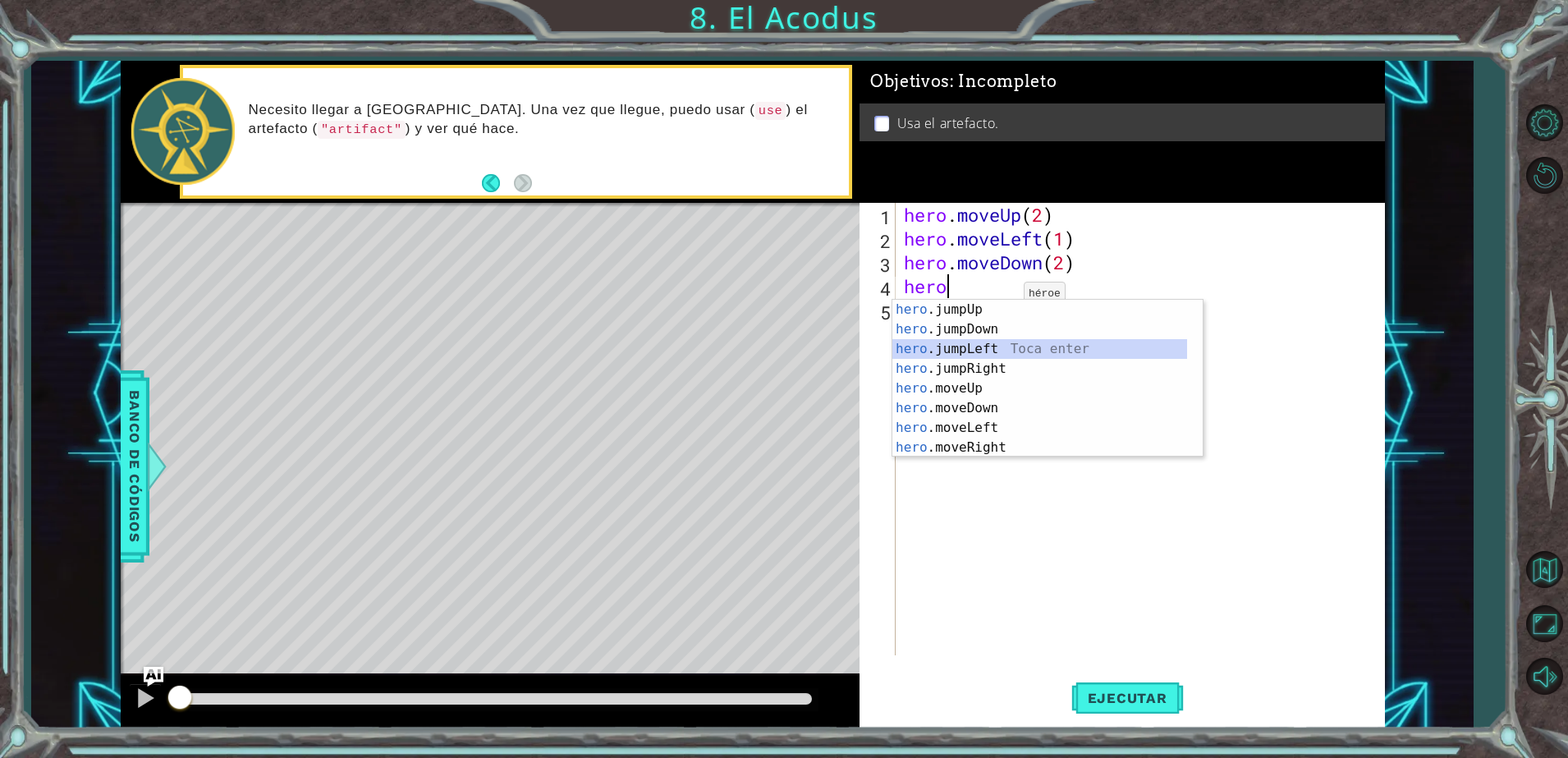
click at [1022, 352] on div "hero .jumpUp Toca enter hero .jumpDown Toca enter hero .jumpLeft Toca enter her…" at bounding box center [1040, 399] width 295 height 198
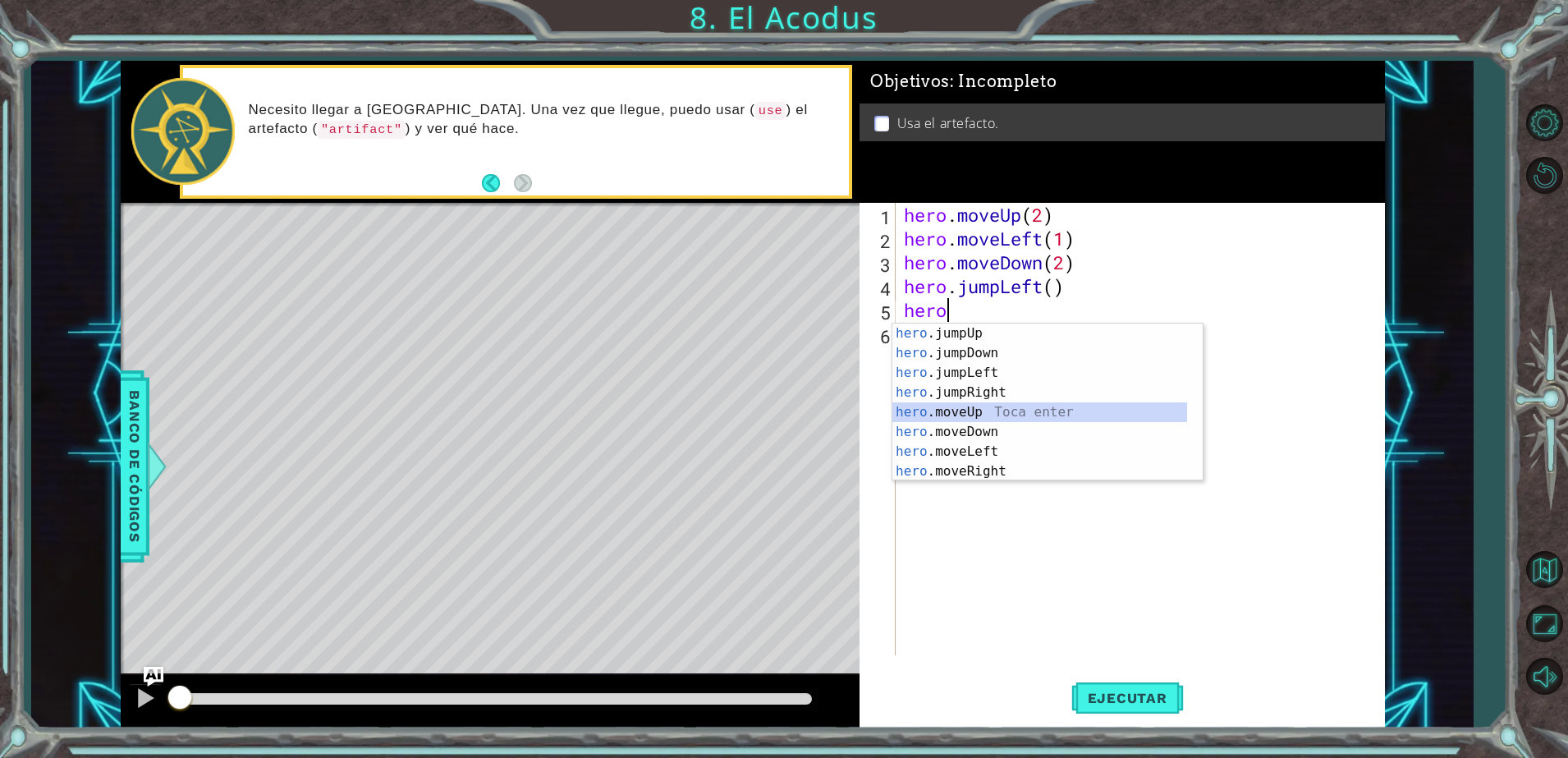
click at [1003, 415] on div "hero .jumpUp Toca enter hero .jumpDown Toca enter hero .jumpLeft Toca enter her…" at bounding box center [1040, 423] width 295 height 198
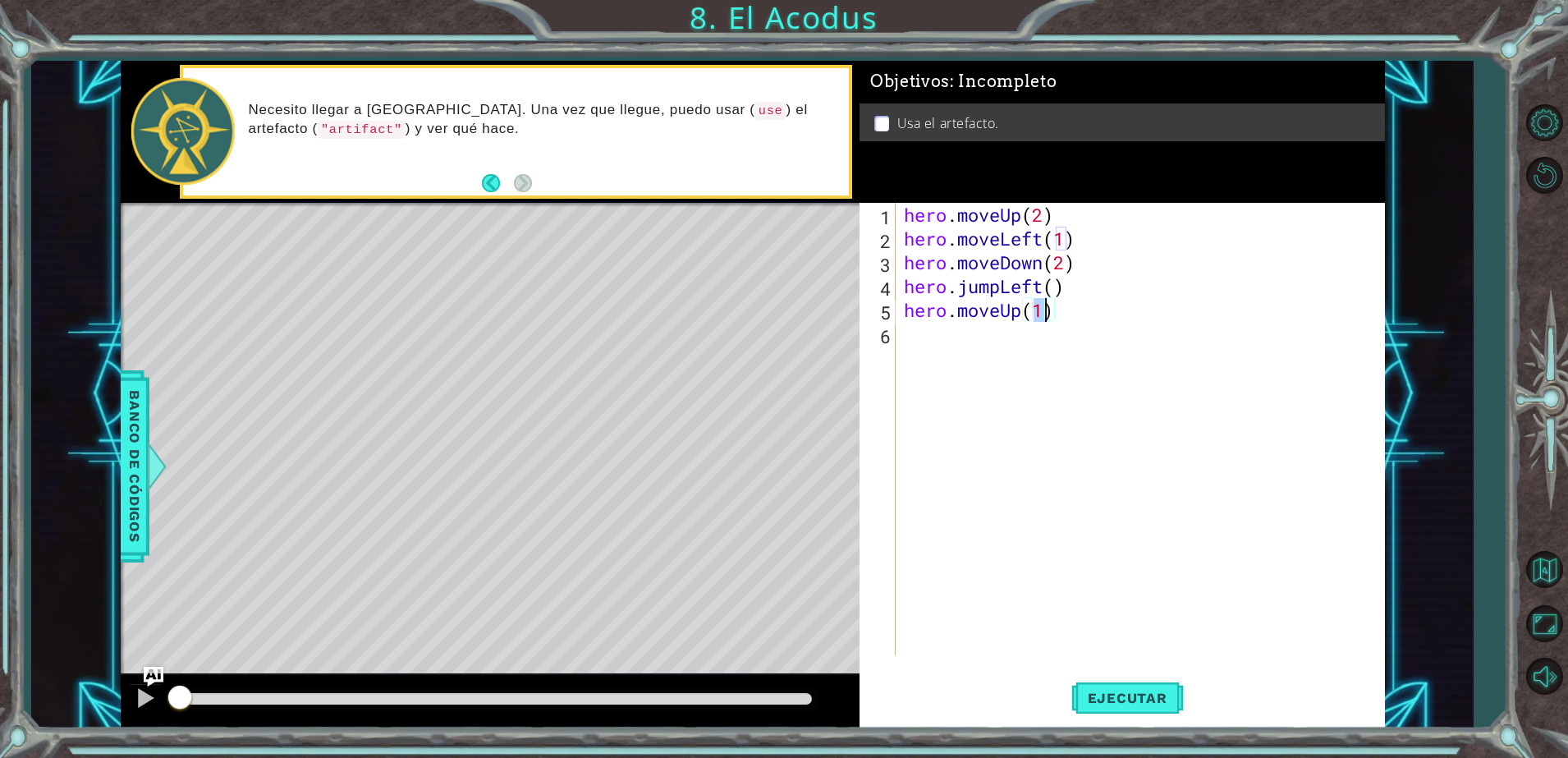
type textarea "hero.moveUp(2)"
click at [1028, 379] on div "hero . moveUp ( 2 ) hero . moveLeft ( 1 ) hero . moveDown ( 2 ) hero . jumpLeft…" at bounding box center [1144, 453] width 487 height 501
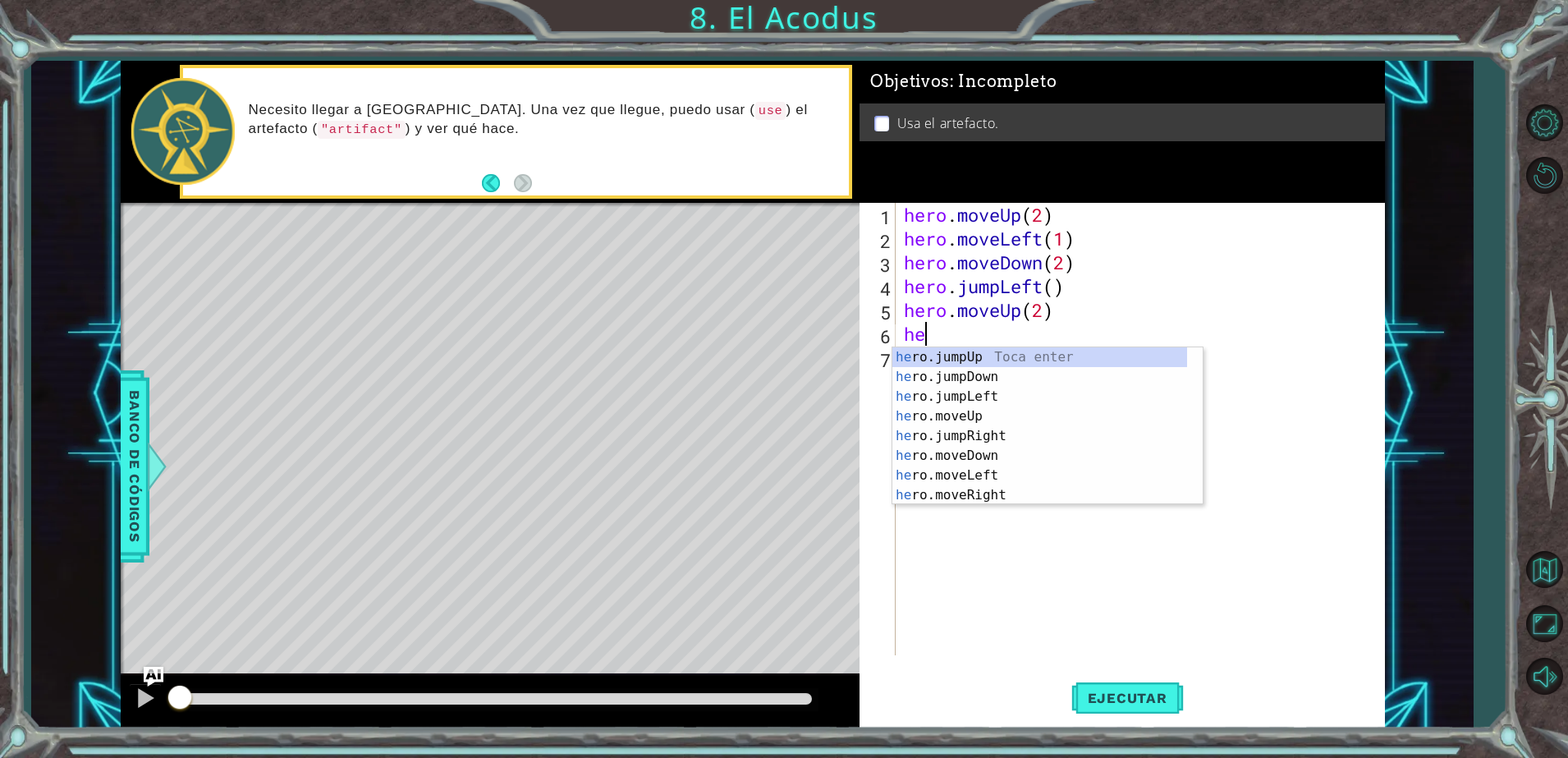
scroll to position [0, 1]
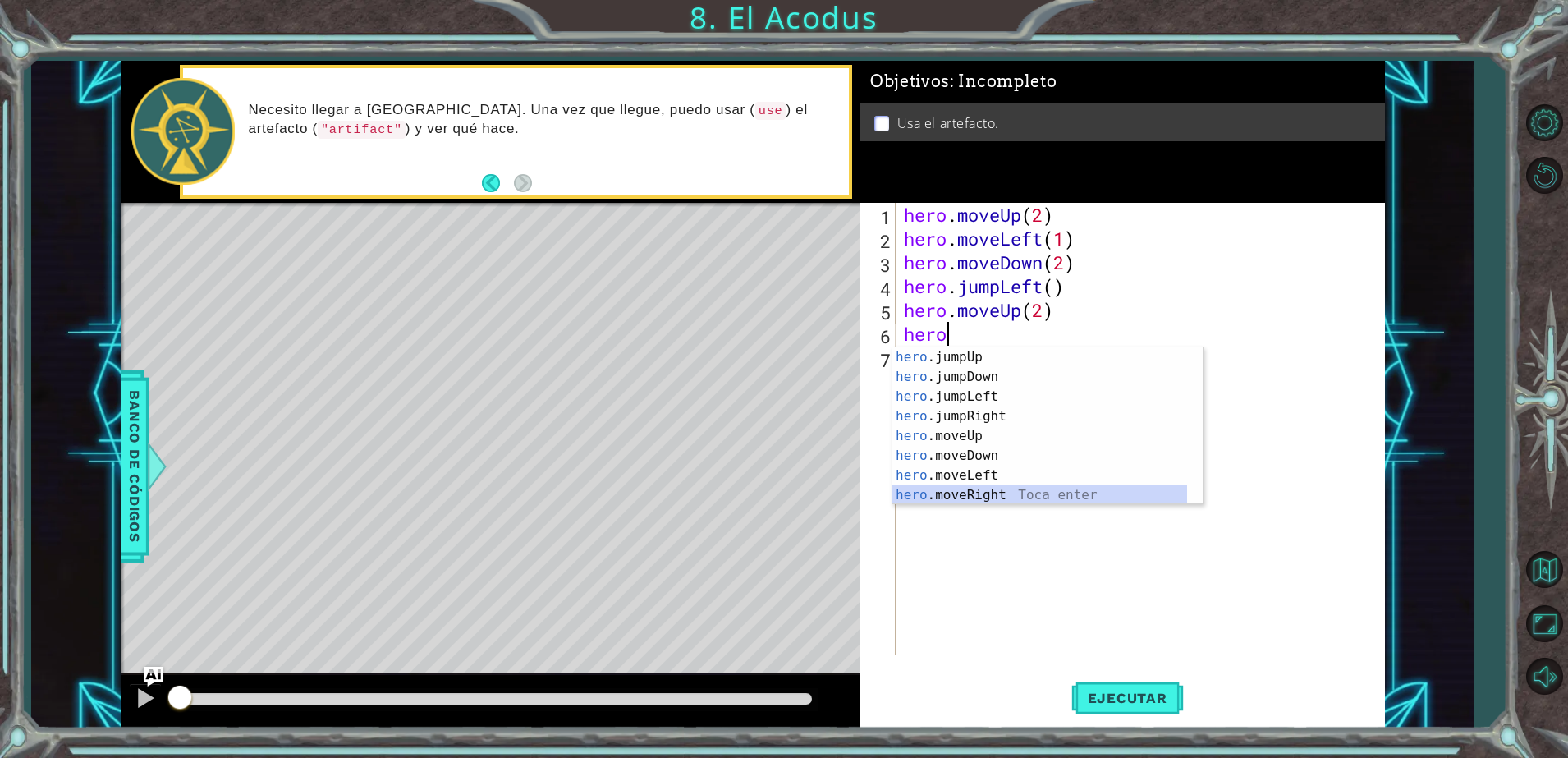
click at [1003, 490] on div "hero .jumpUp Toca enter hero .jumpDown Toca enter hero .jumpLeft Toca enter her…" at bounding box center [1040, 446] width 295 height 198
type textarea "hero.moveRight(1)"
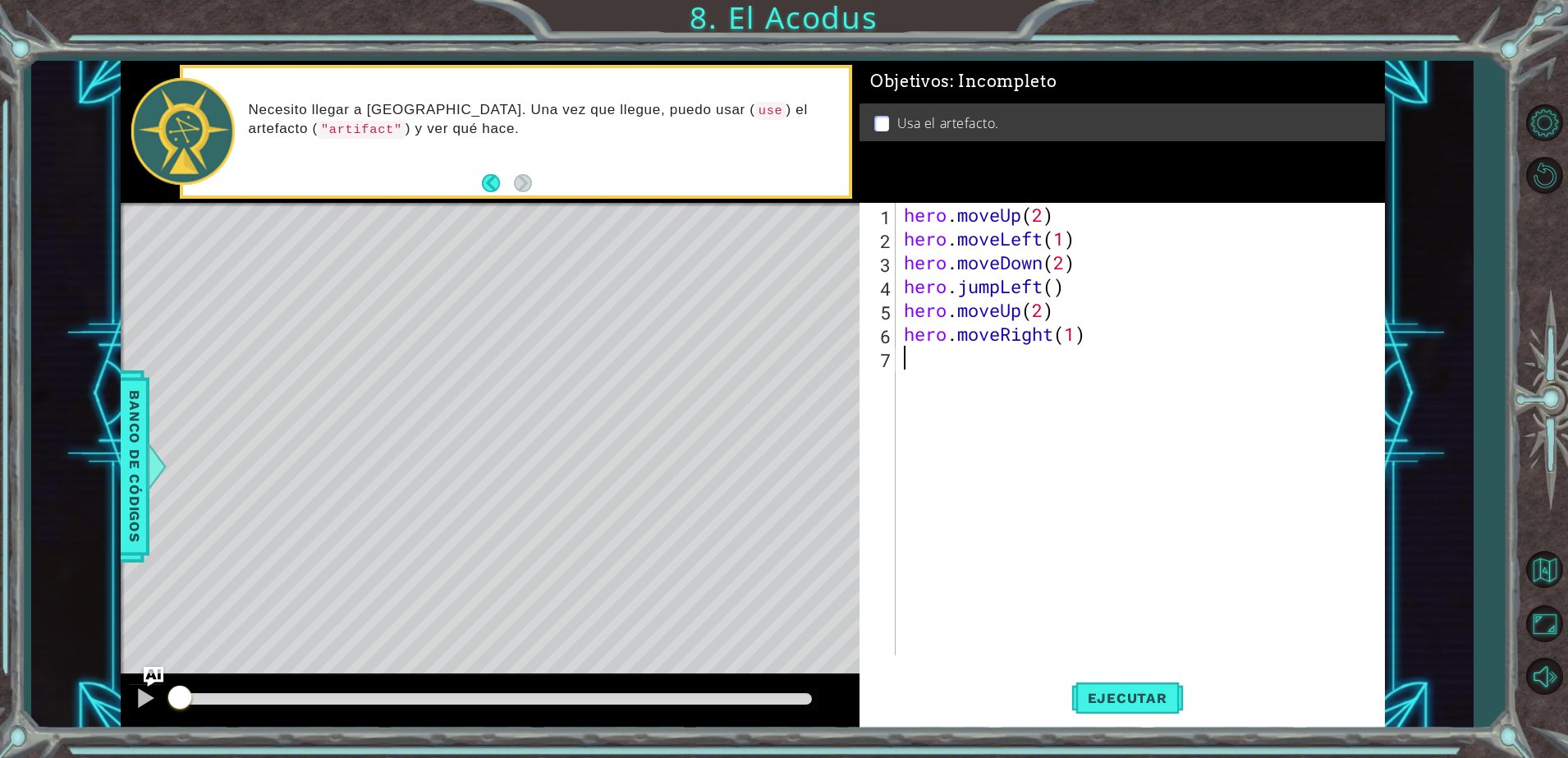
click at [1039, 413] on div "hero . moveUp ( 2 ) hero . moveLeft ( 1 ) hero . moveDown ( 2 ) hero . jumpLeft…" at bounding box center [1144, 453] width 487 height 501
type textarea "hero.use("artefact")"
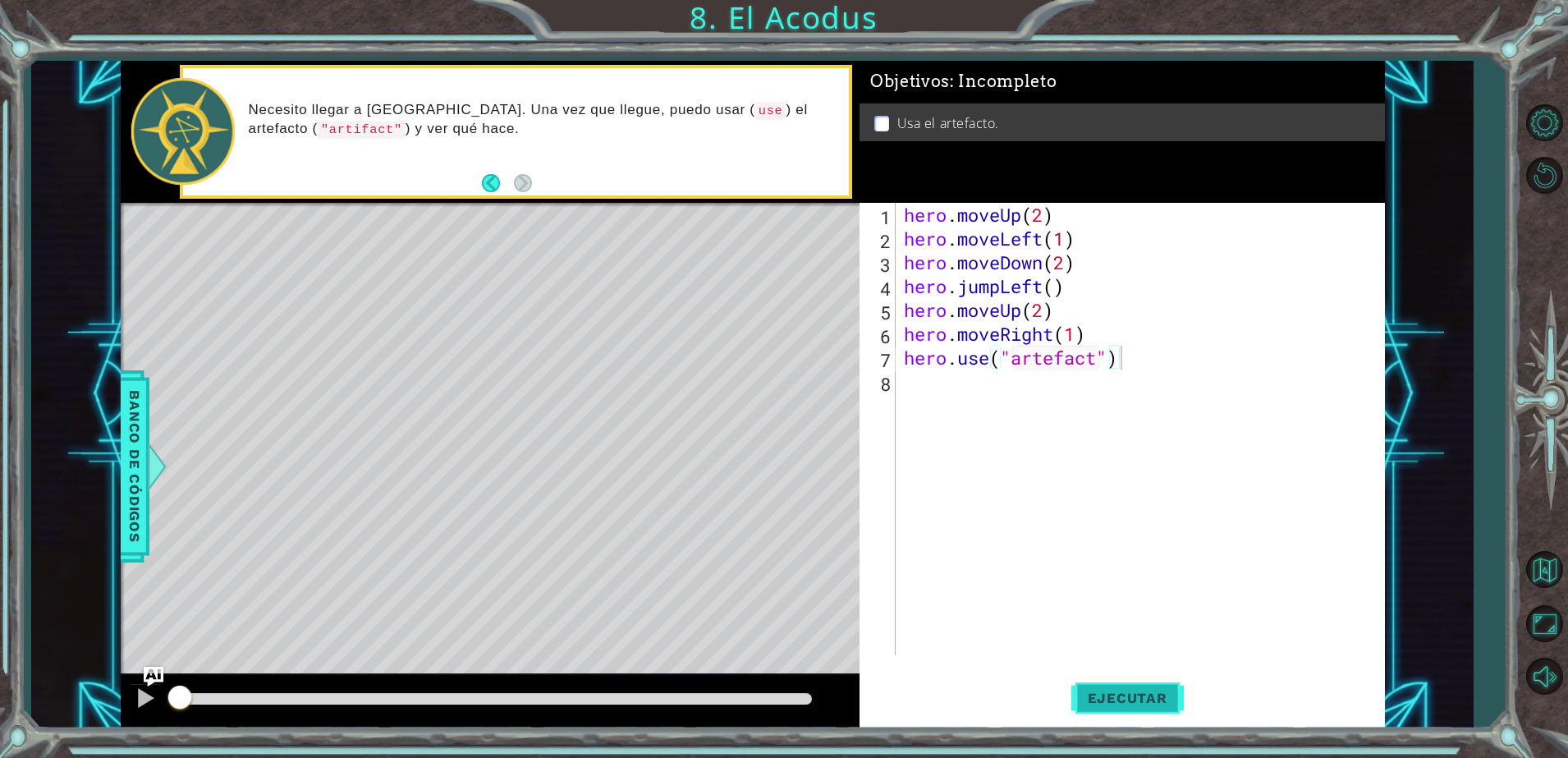
click at [1107, 713] on button "Ejecutar" at bounding box center [1127, 698] width 112 height 53
click at [1152, 680] on button "Ejecutar" at bounding box center [1127, 698] width 112 height 53
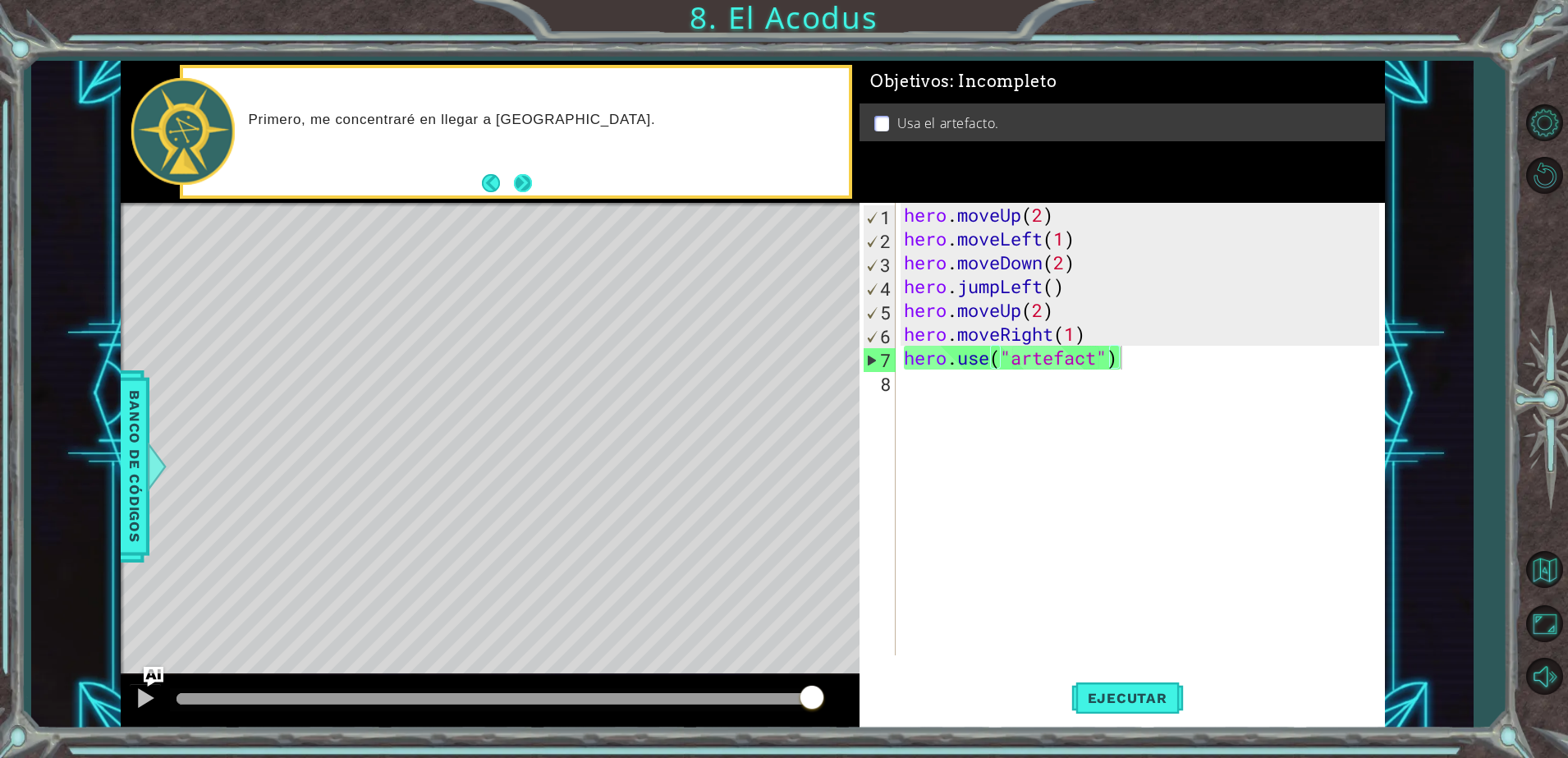
click at [521, 183] on button "Next" at bounding box center [523, 183] width 18 height 18
click at [1057, 371] on div "hero . moveUp ( 2 ) hero . moveLeft ( 1 ) hero . moveDown ( 2 ) hero . jumpLeft…" at bounding box center [1144, 453] width 487 height 501
click at [1057, 356] on div "hero . moveUp ( 2 ) hero . moveLeft ( 1 ) hero . moveDown ( 2 ) hero . jumpLeft…" at bounding box center [1144, 453] width 487 height 501
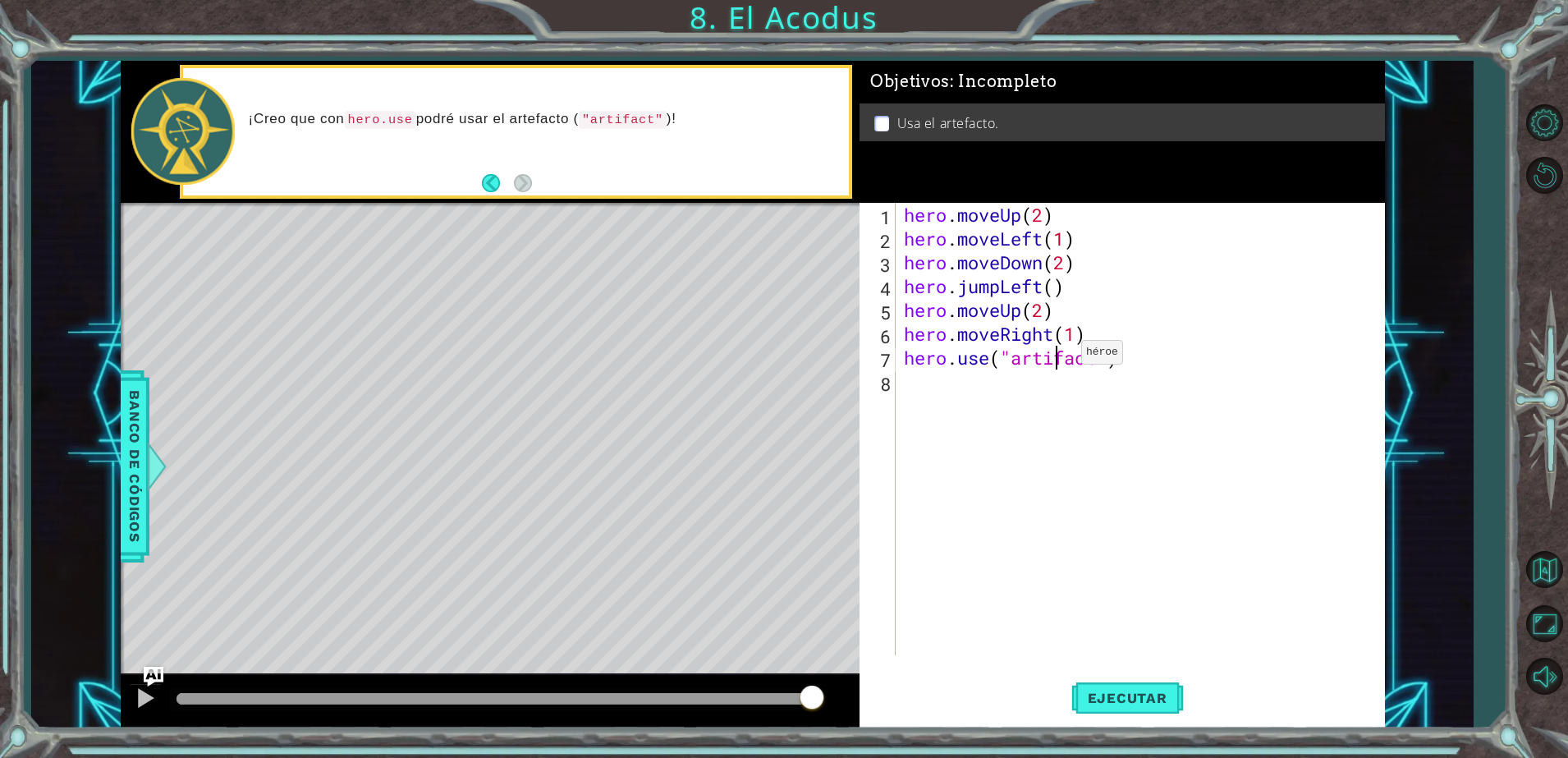
scroll to position [0, 7]
type textarea "hero.use("artifact")"
click at [1134, 688] on button "Ejecutar" at bounding box center [1127, 698] width 112 height 53
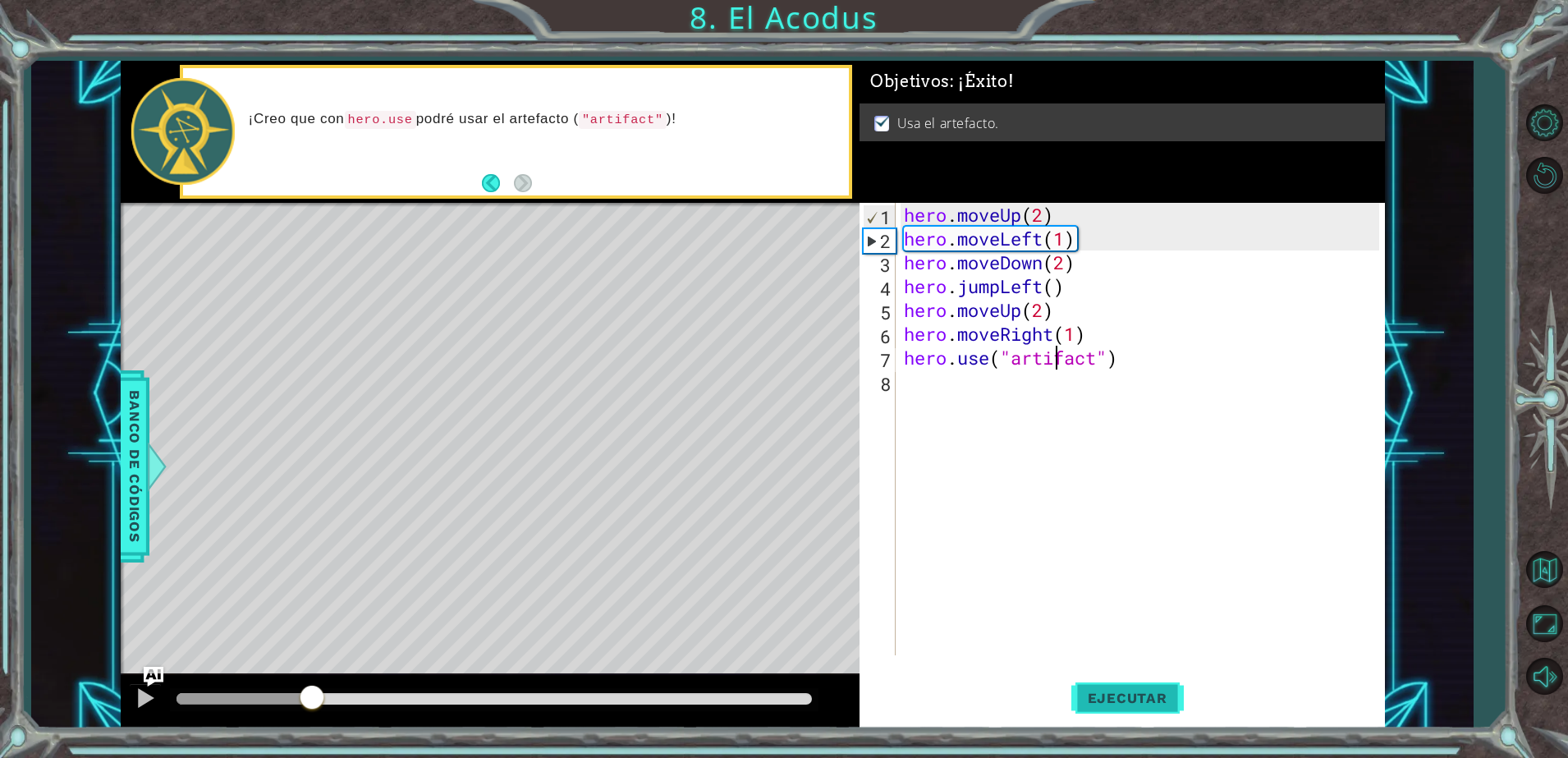
drag, startPoint x: 312, startPoint y: 700, endPoint x: 1095, endPoint y: 696, distance: 783.0
click at [1095, 696] on div "1 ההההההההההההההההההההההההההההההההההההההההההההההההההההההההההההההההההההההההההההה…" at bounding box center [752, 394] width 1264 height 667
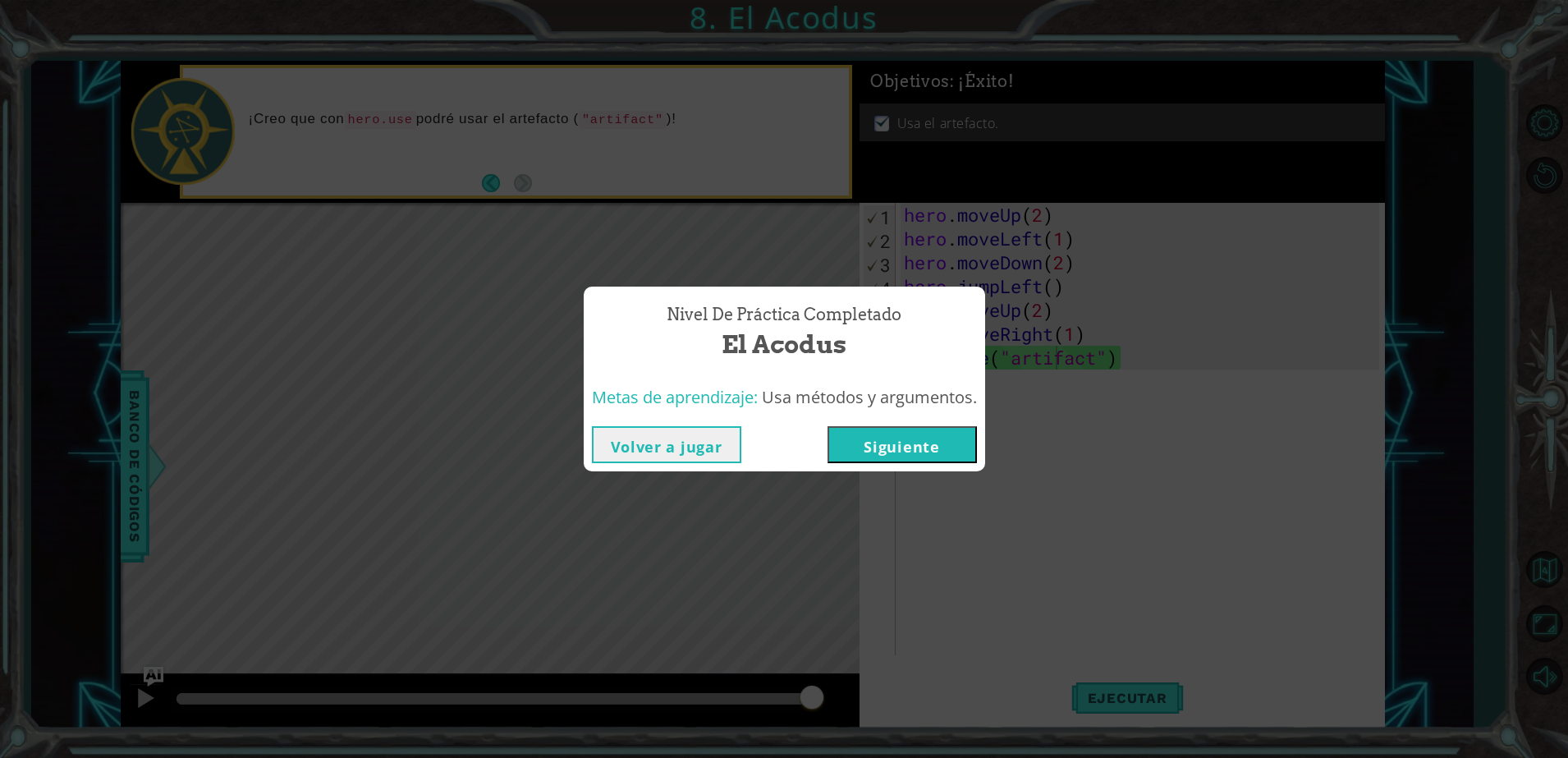
click at [895, 451] on button "Siguiente" at bounding box center [902, 445] width 150 height 37
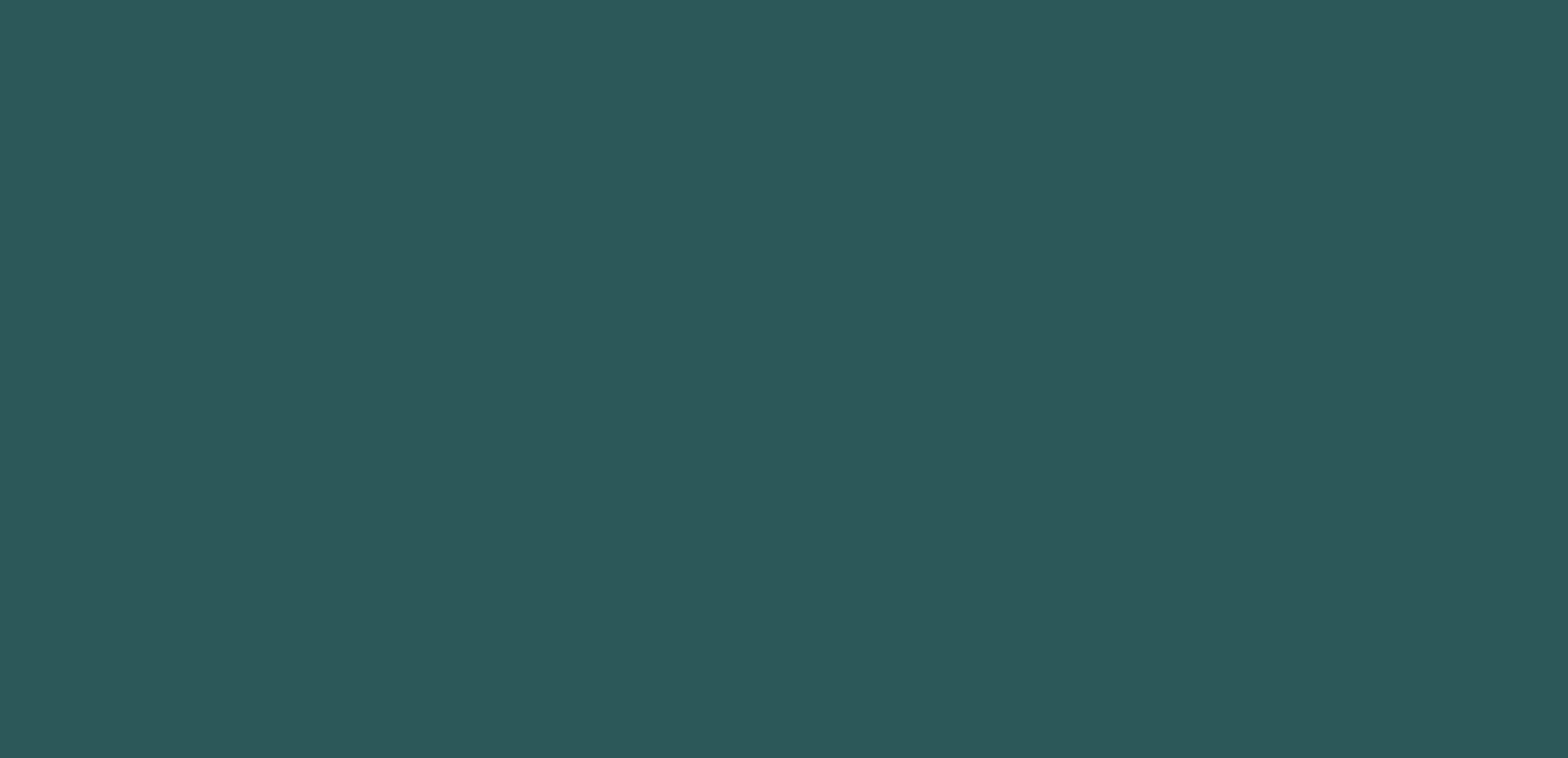
click at [895, 451] on body "hero Toca enter hero .moveUp Toca enter hero .moveDown Toca enter hero .moveLef…" at bounding box center [784, 379] width 1568 height 758
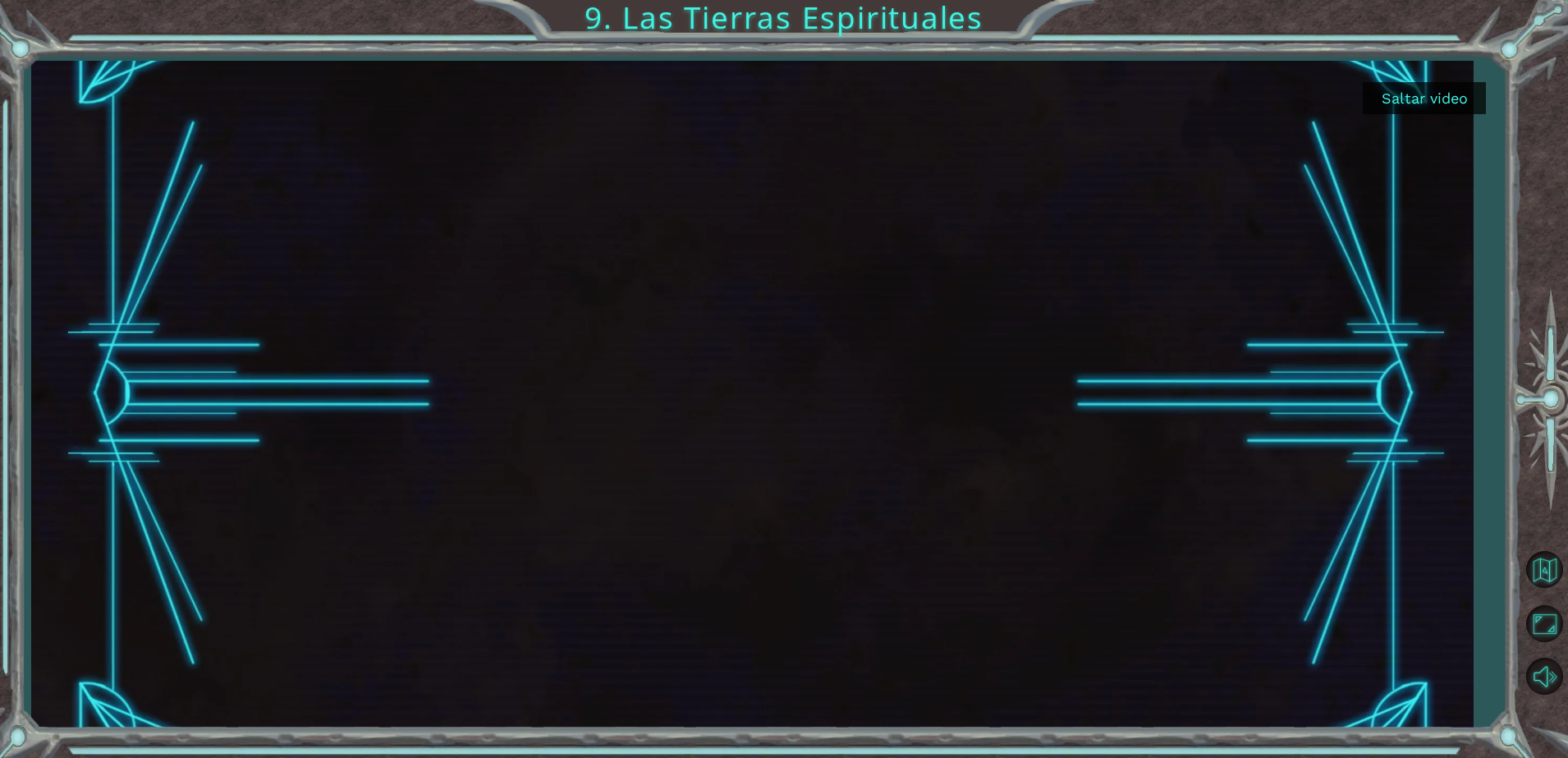
click at [1395, 92] on button "Saltar video" at bounding box center [1424, 98] width 123 height 32
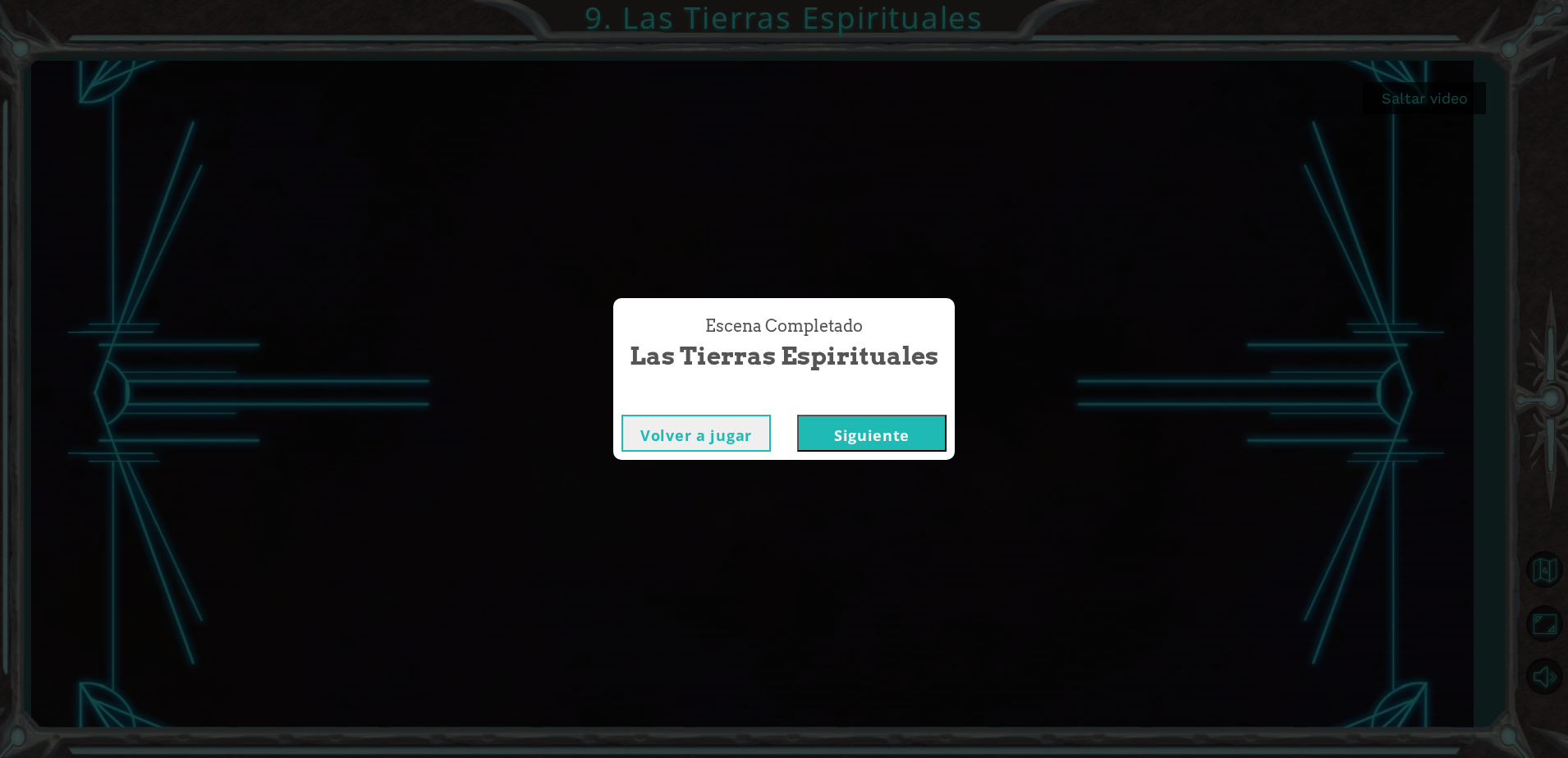
click at [844, 445] on button "Siguiente" at bounding box center [872, 433] width 150 height 37
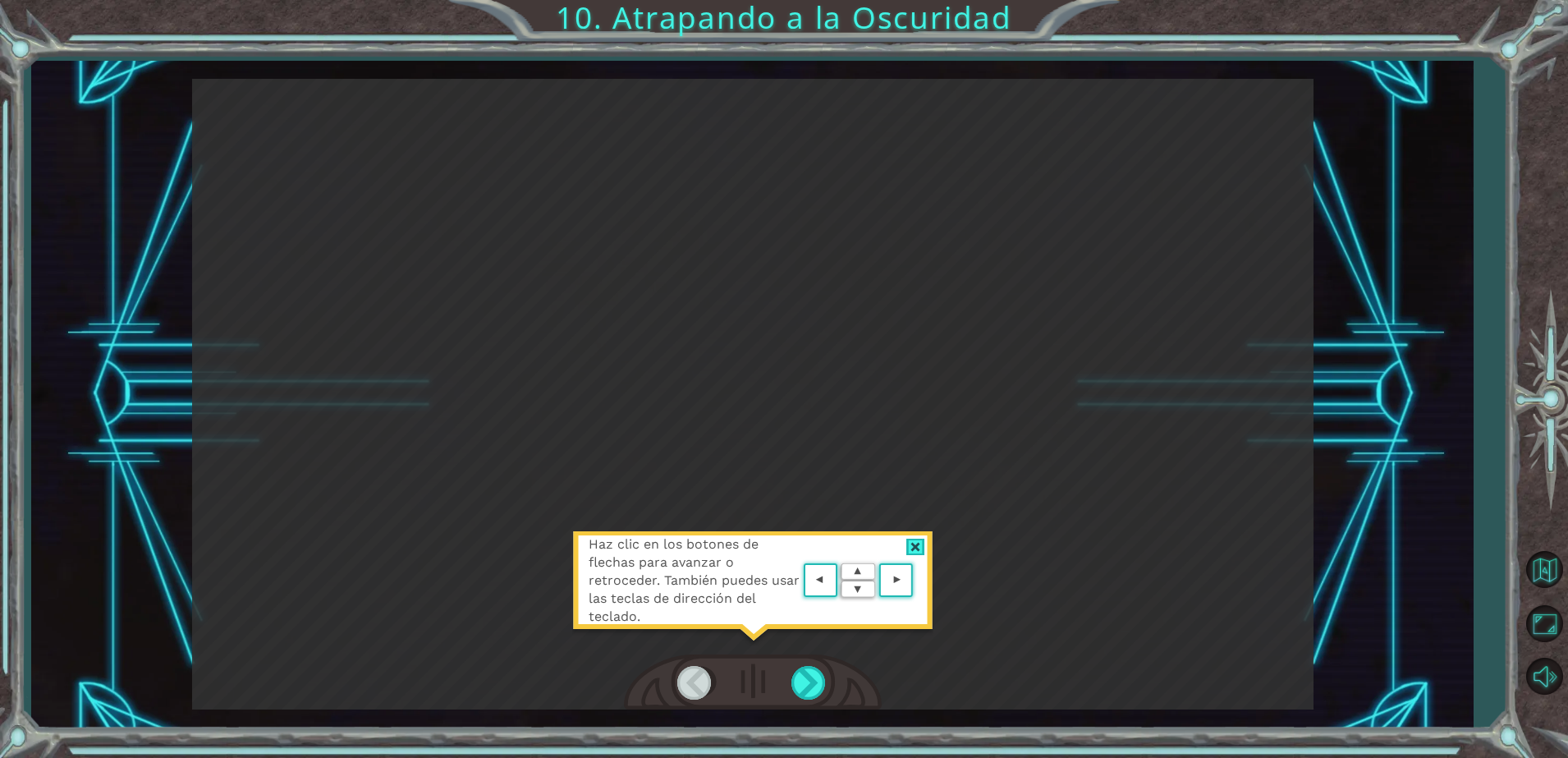
click at [916, 549] on div at bounding box center [915, 548] width 19 height 18
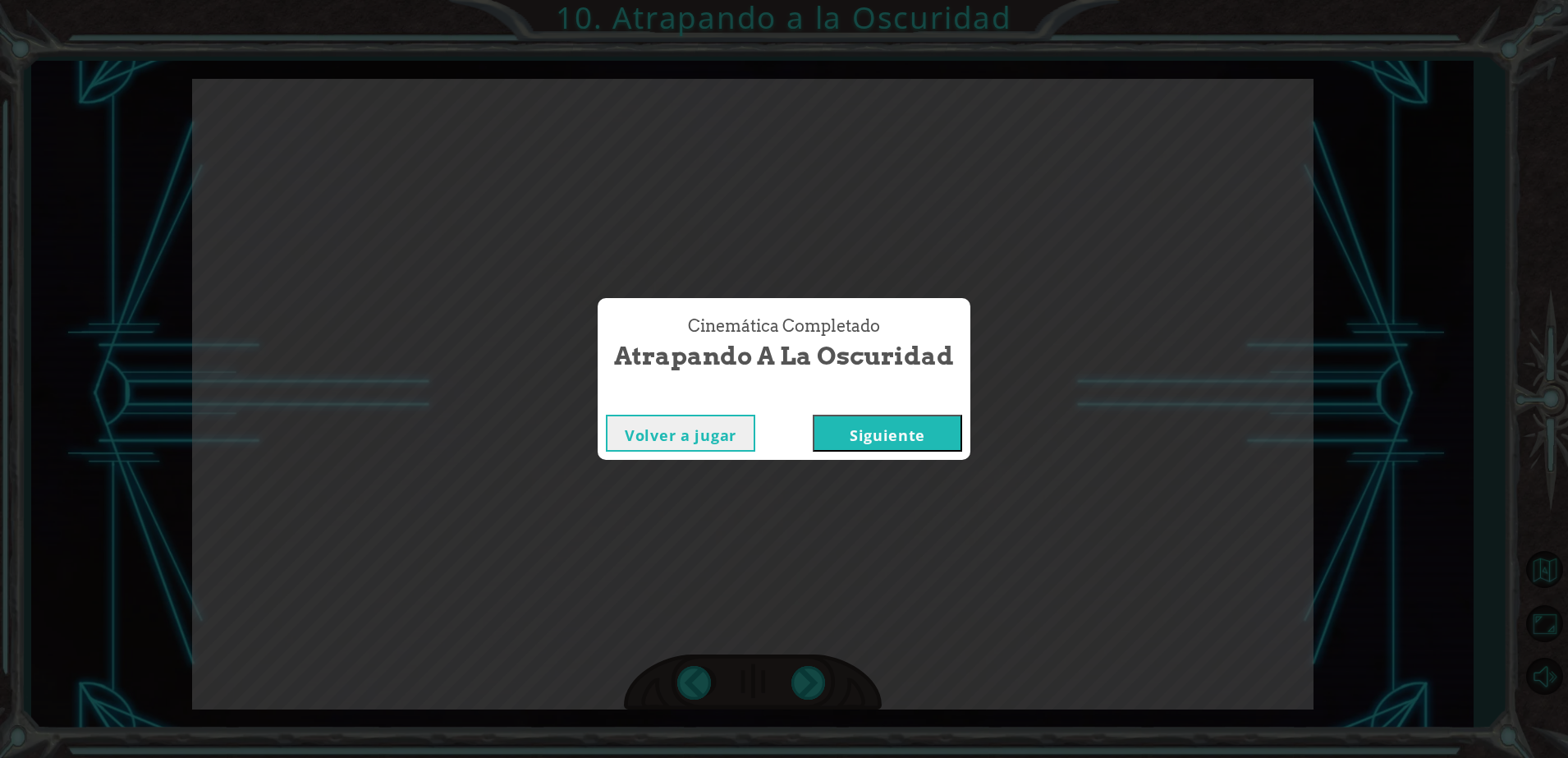
click at [939, 436] on button "Siguiente" at bounding box center [888, 433] width 150 height 37
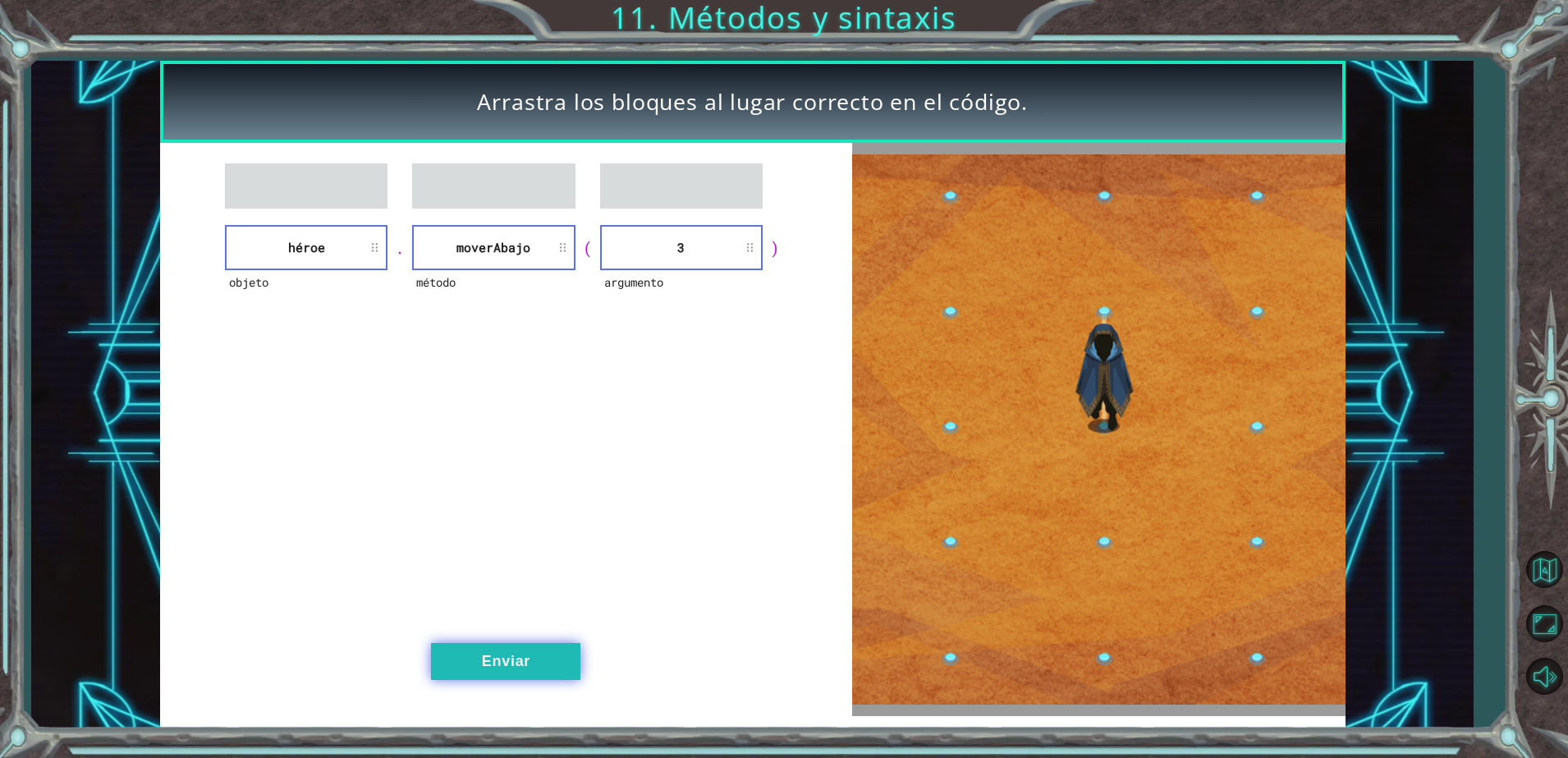
click at [514, 649] on button "Enviar" at bounding box center [505, 662] width 150 height 37
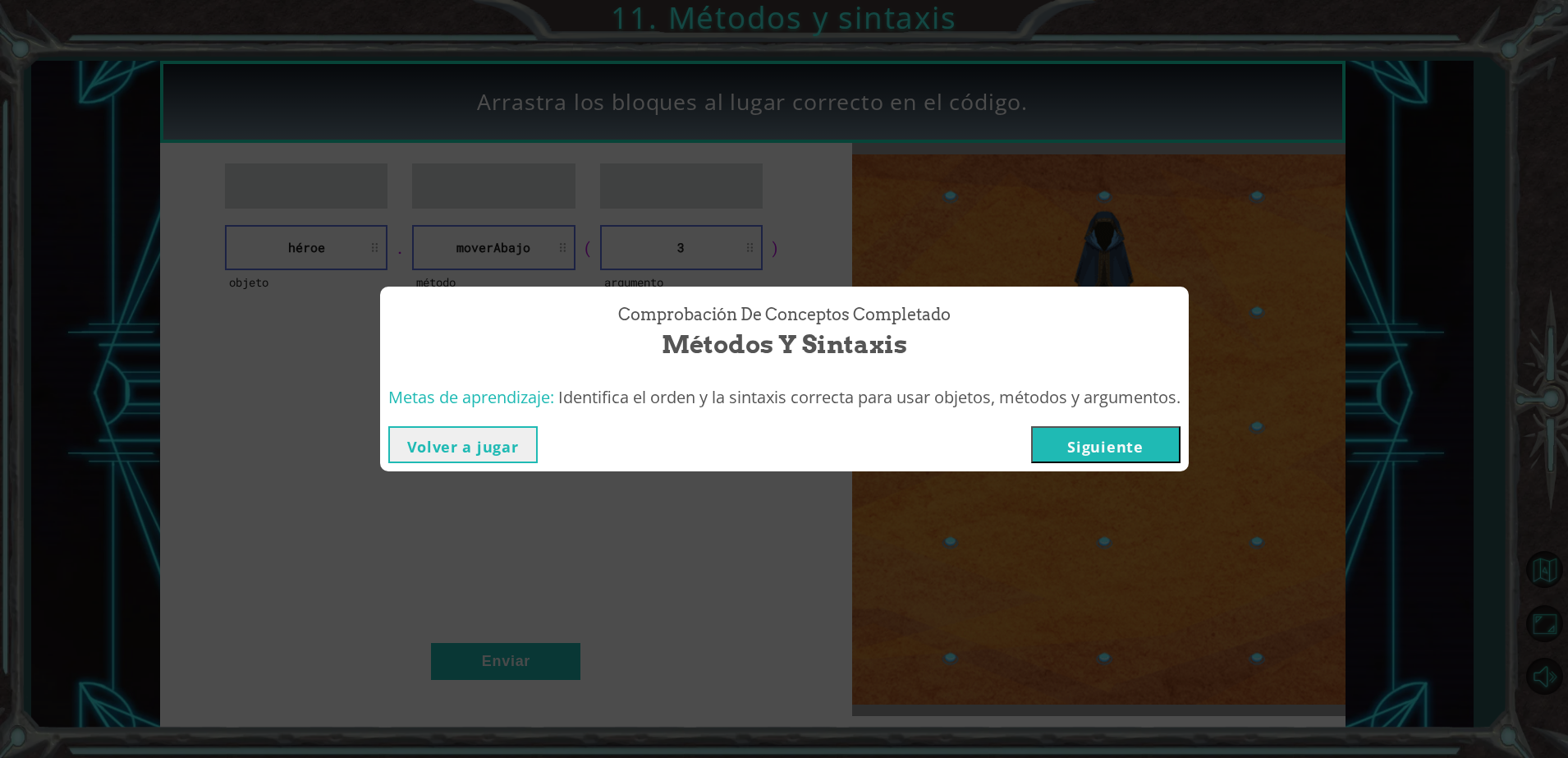
click at [1118, 441] on button "Siguiente" at bounding box center [1106, 445] width 150 height 37
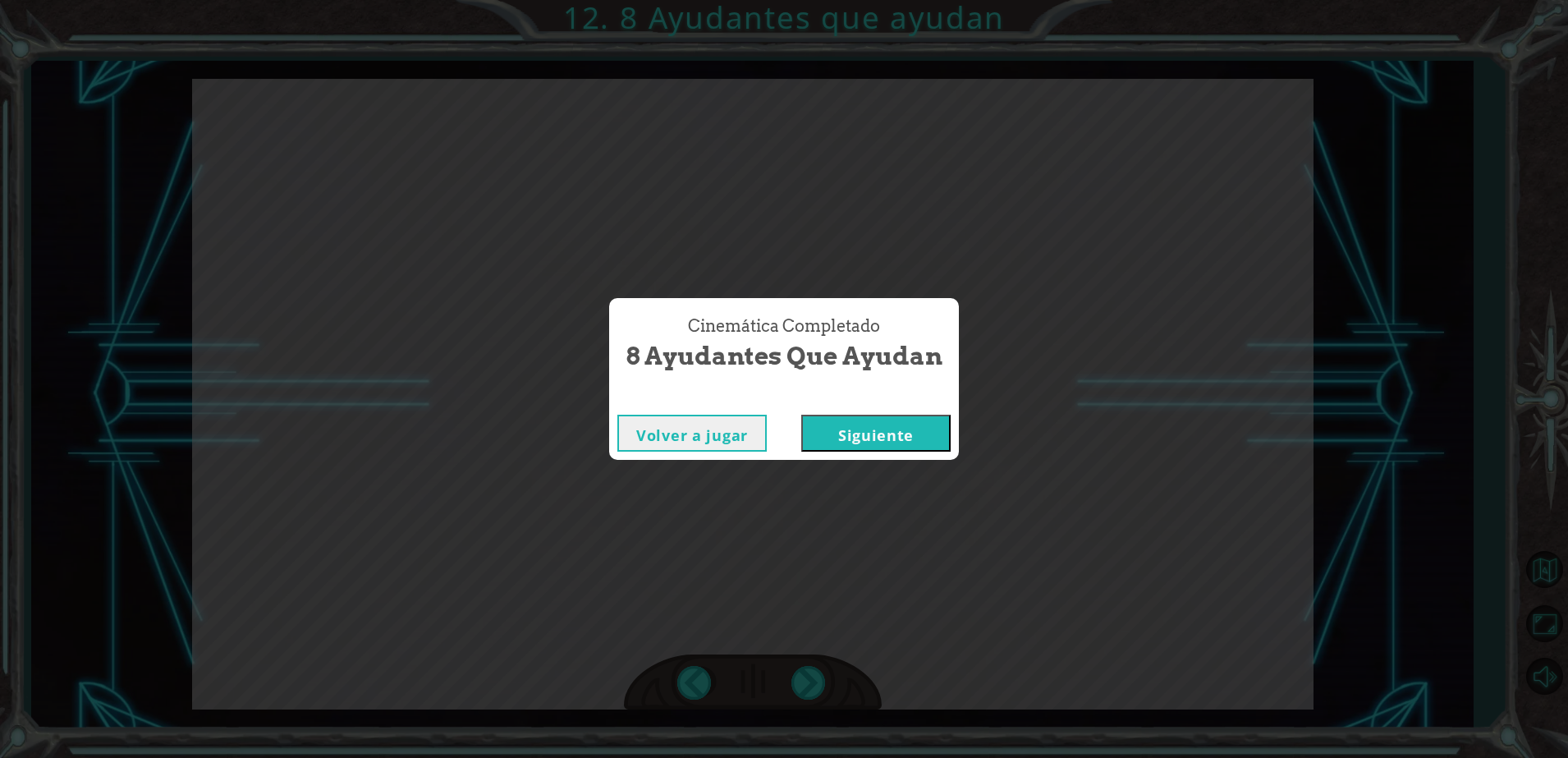
click at [909, 427] on button "Siguiente" at bounding box center [876, 433] width 150 height 37
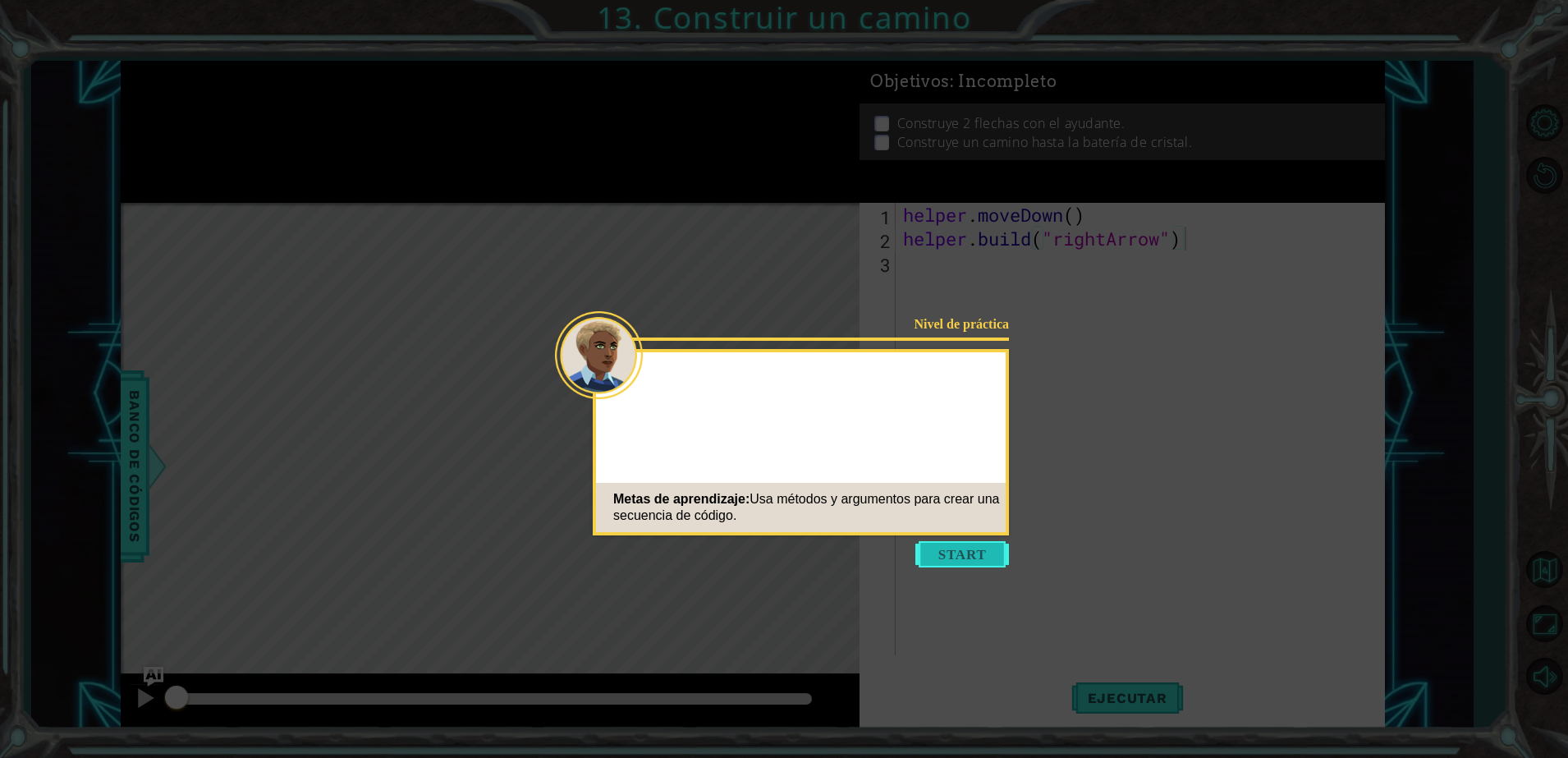
click at [935, 560] on button "Start" at bounding box center [963, 555] width 94 height 26
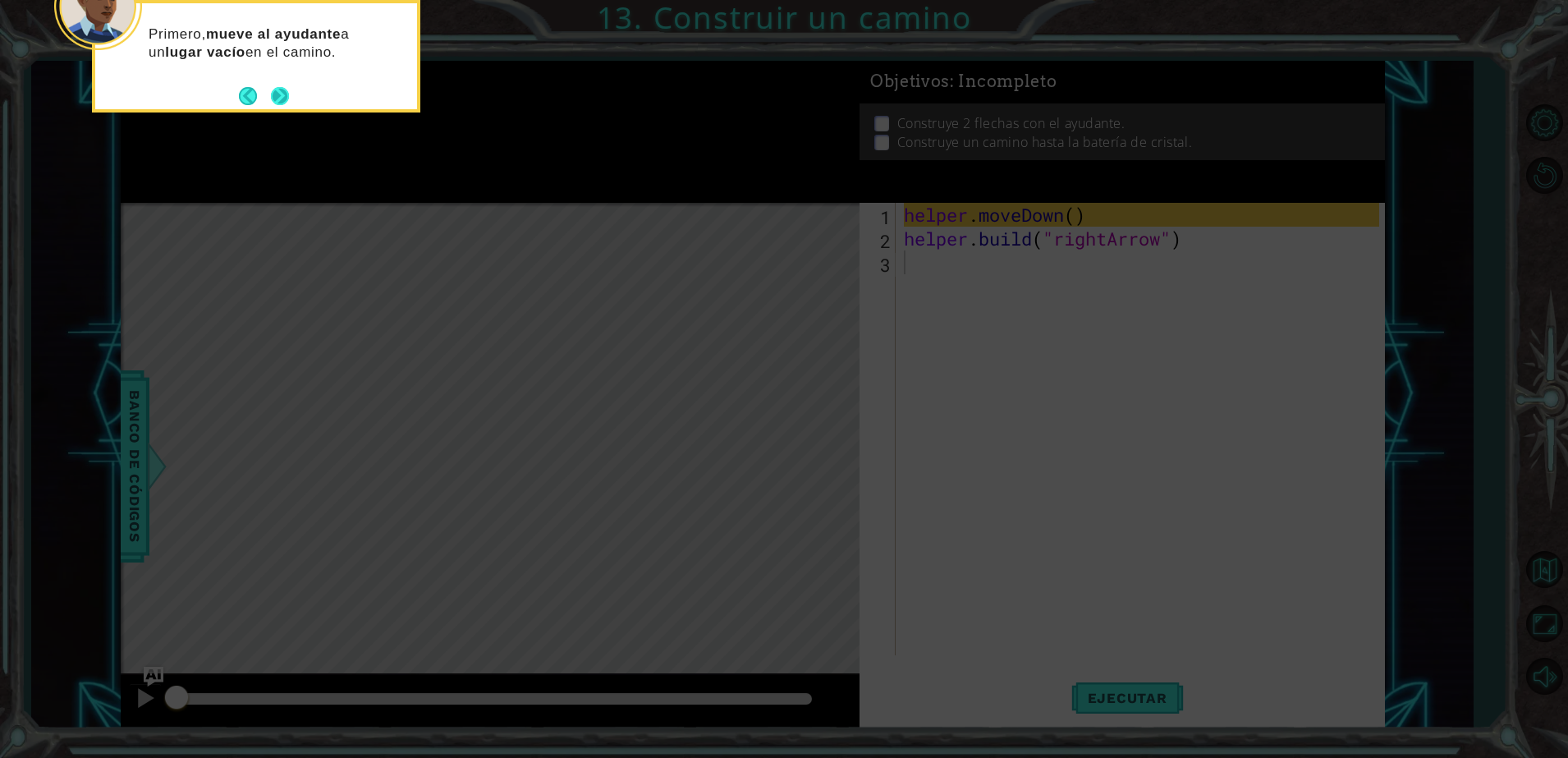
click at [281, 90] on button "Next" at bounding box center [280, 96] width 18 height 18
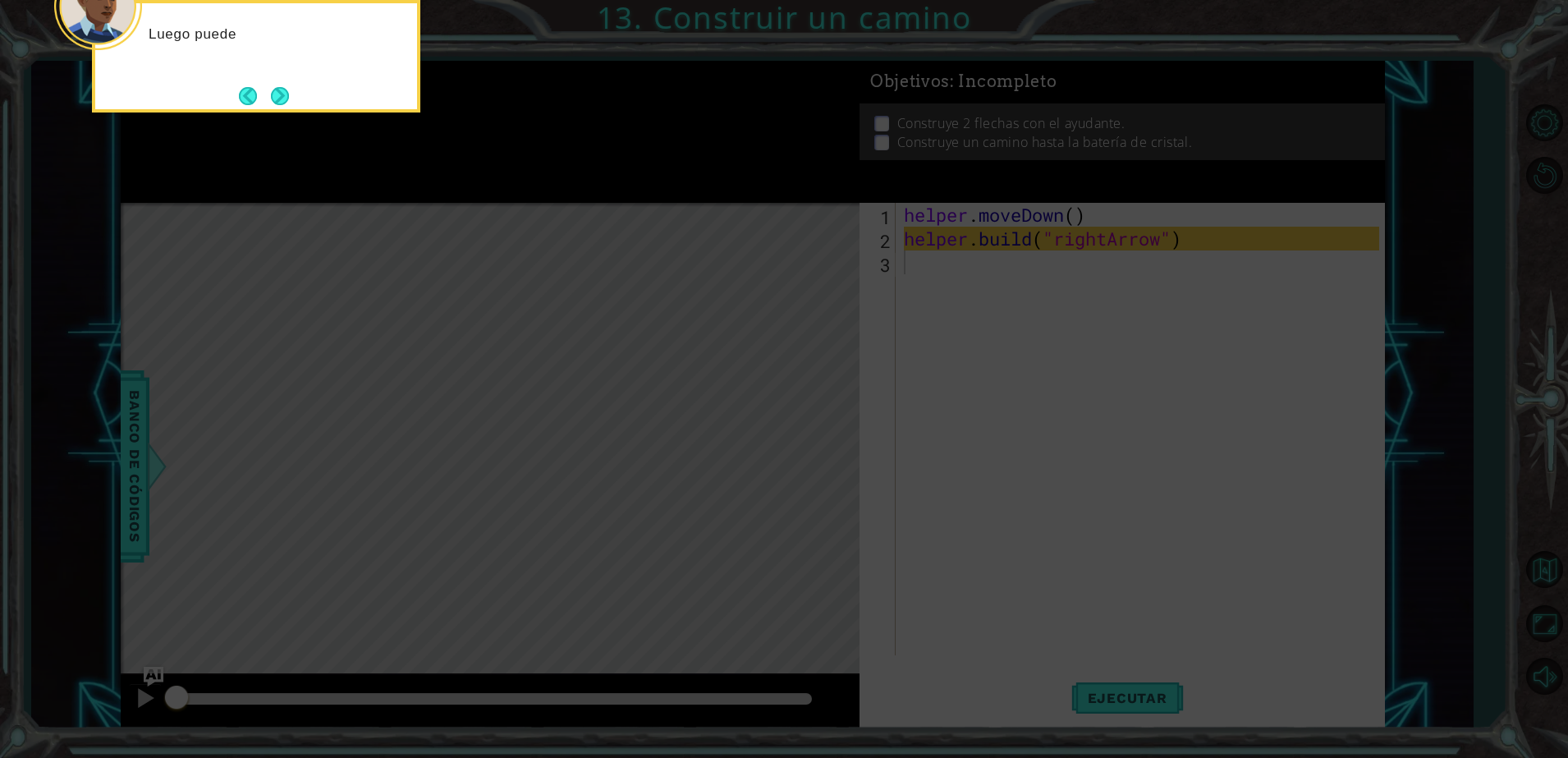
click at [281, 90] on button "Next" at bounding box center [280, 96] width 18 height 18
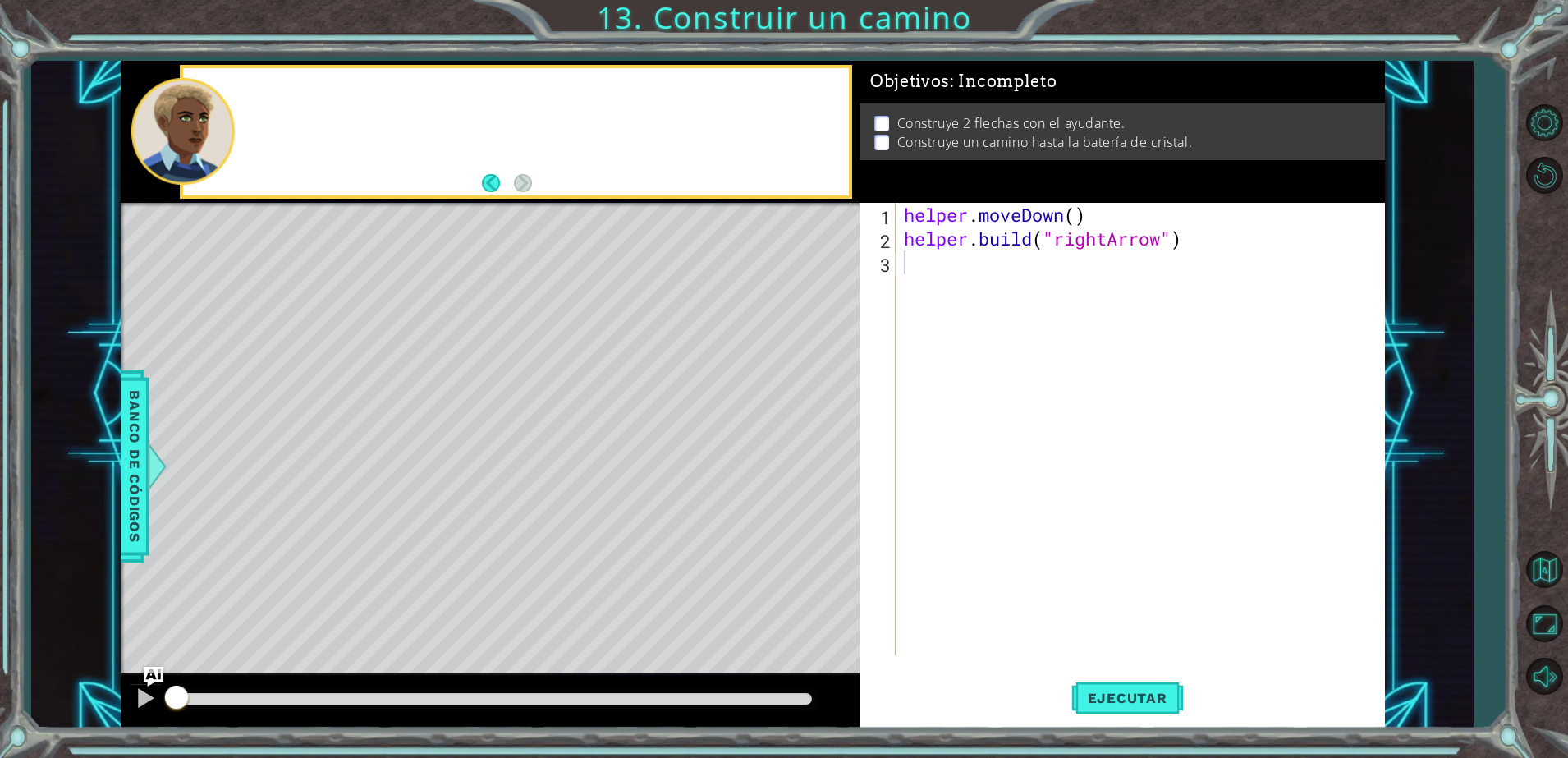
click at [281, 90] on div at bounding box center [515, 132] width 666 height 127
click at [281, 90] on div "¿Sue" at bounding box center [515, 132] width 666 height 127
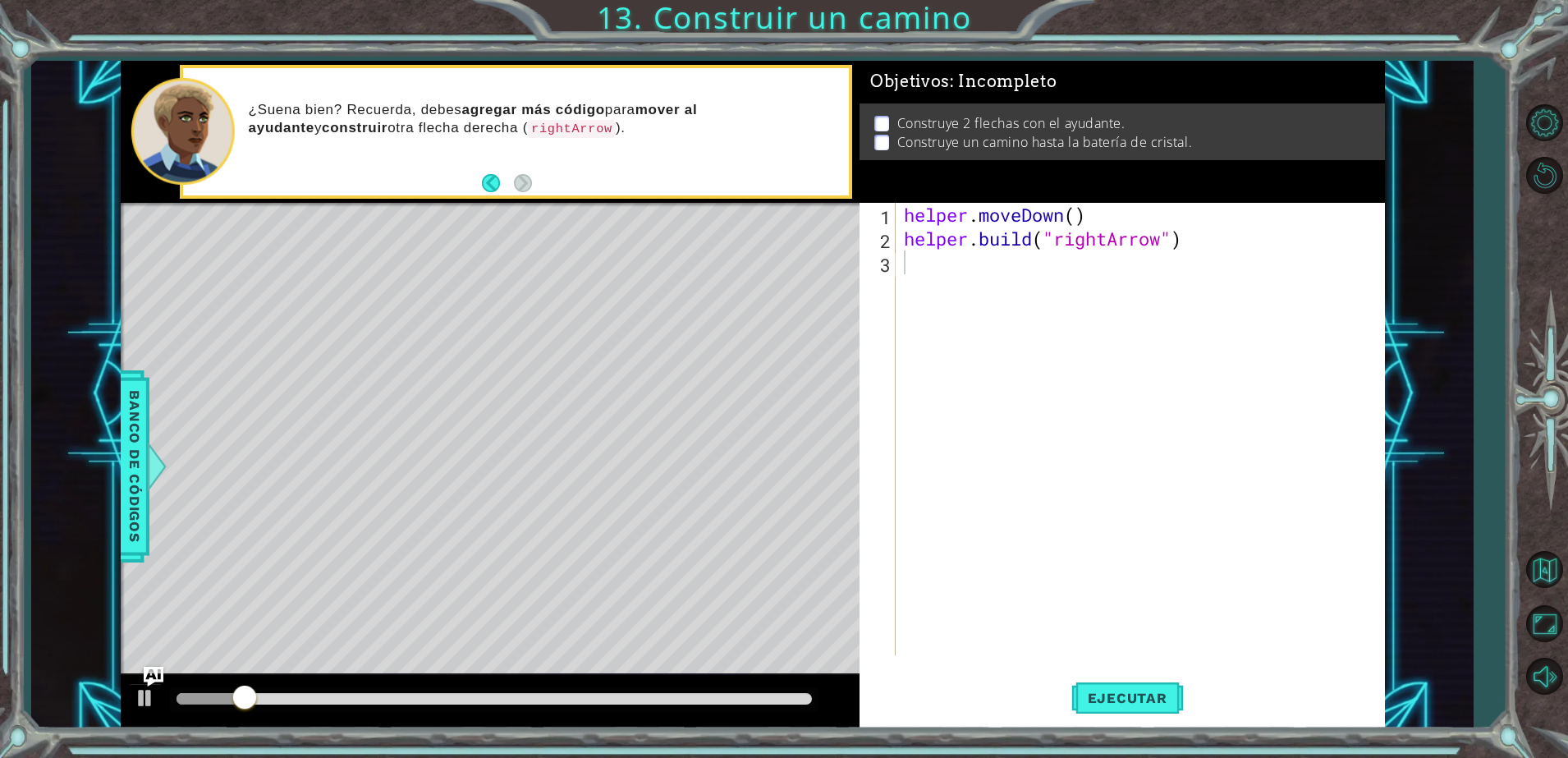
click at [988, 277] on div "helper . moveDown ( ) helper . build ( "rightArrow" )" at bounding box center [1144, 453] width 487 height 501
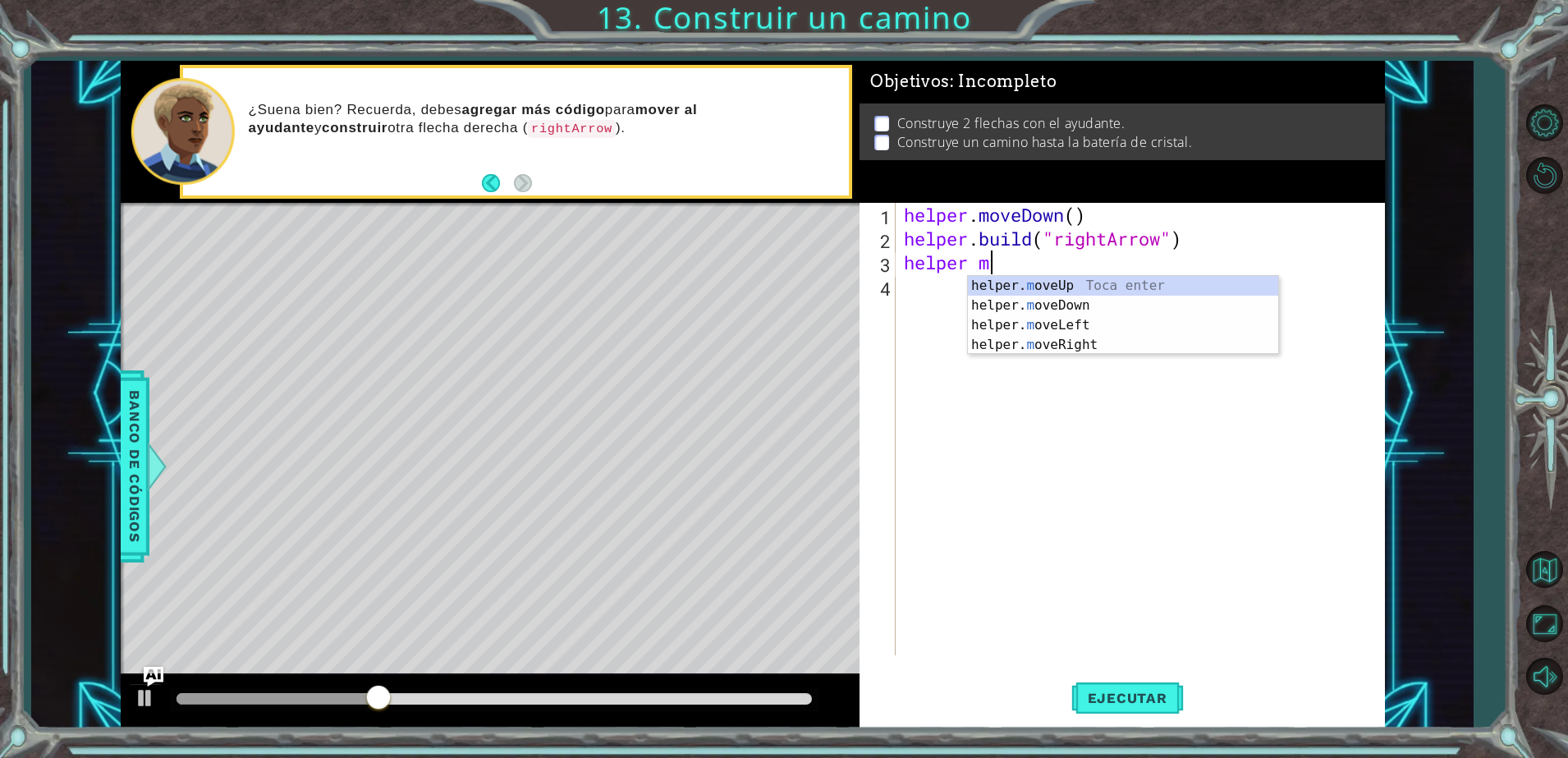
scroll to position [0, 3]
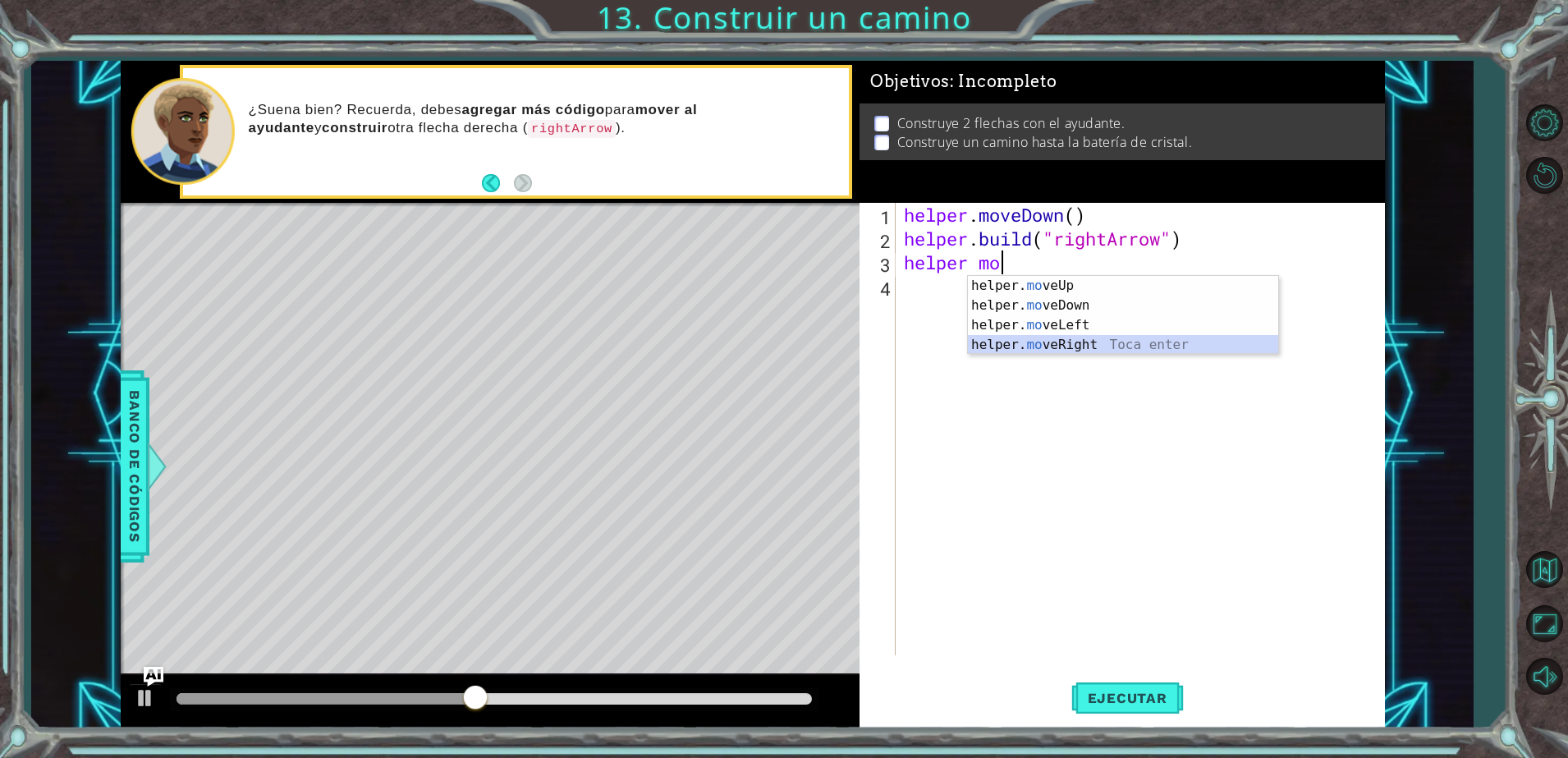
click at [1089, 343] on div "helper. mo veUp Toca enter helper. mo veDown Toca enter helper. mo veLeft Toca …" at bounding box center [1123, 334] width 311 height 118
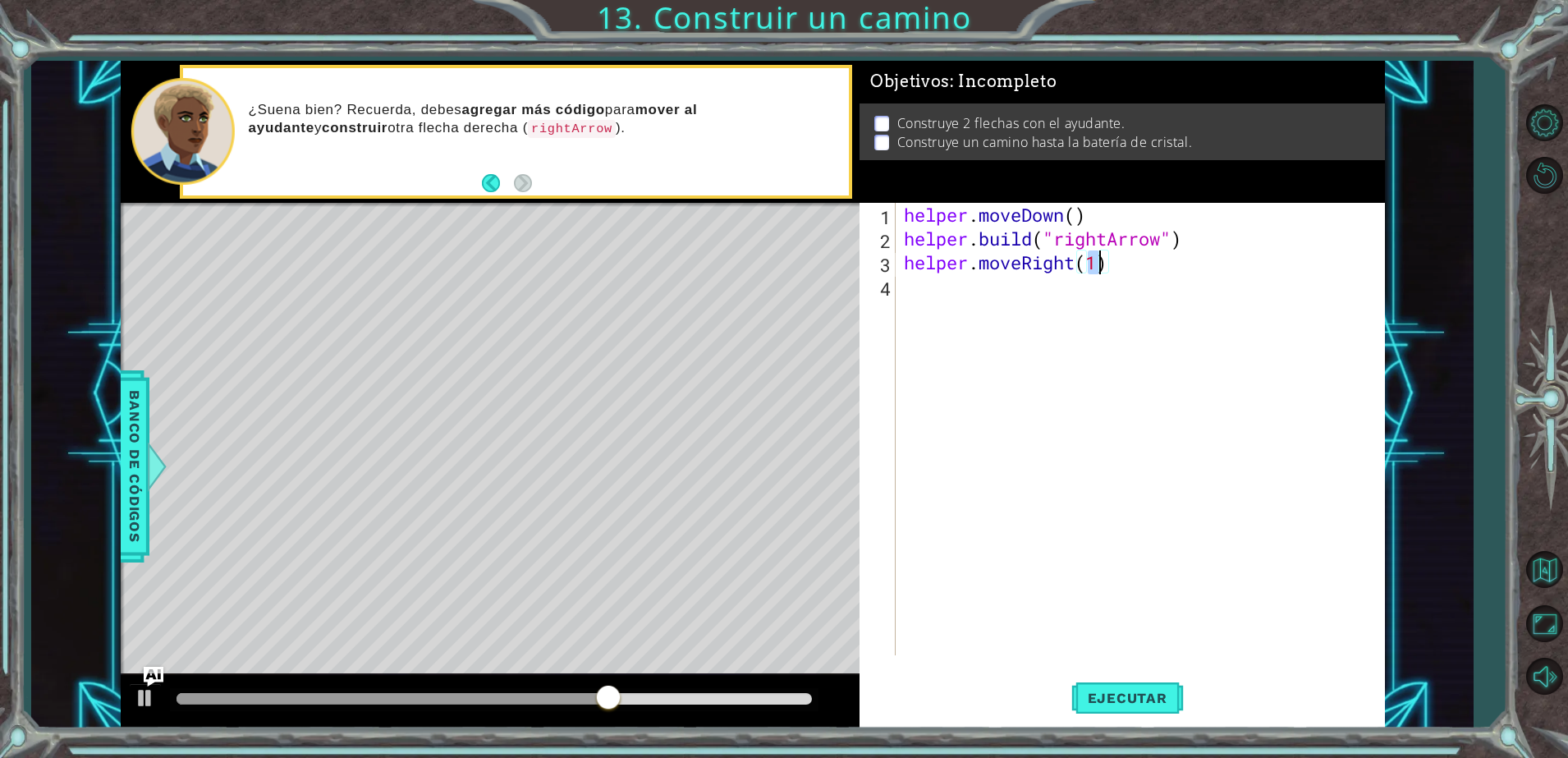
type textarea "helper.moveRight(3)"
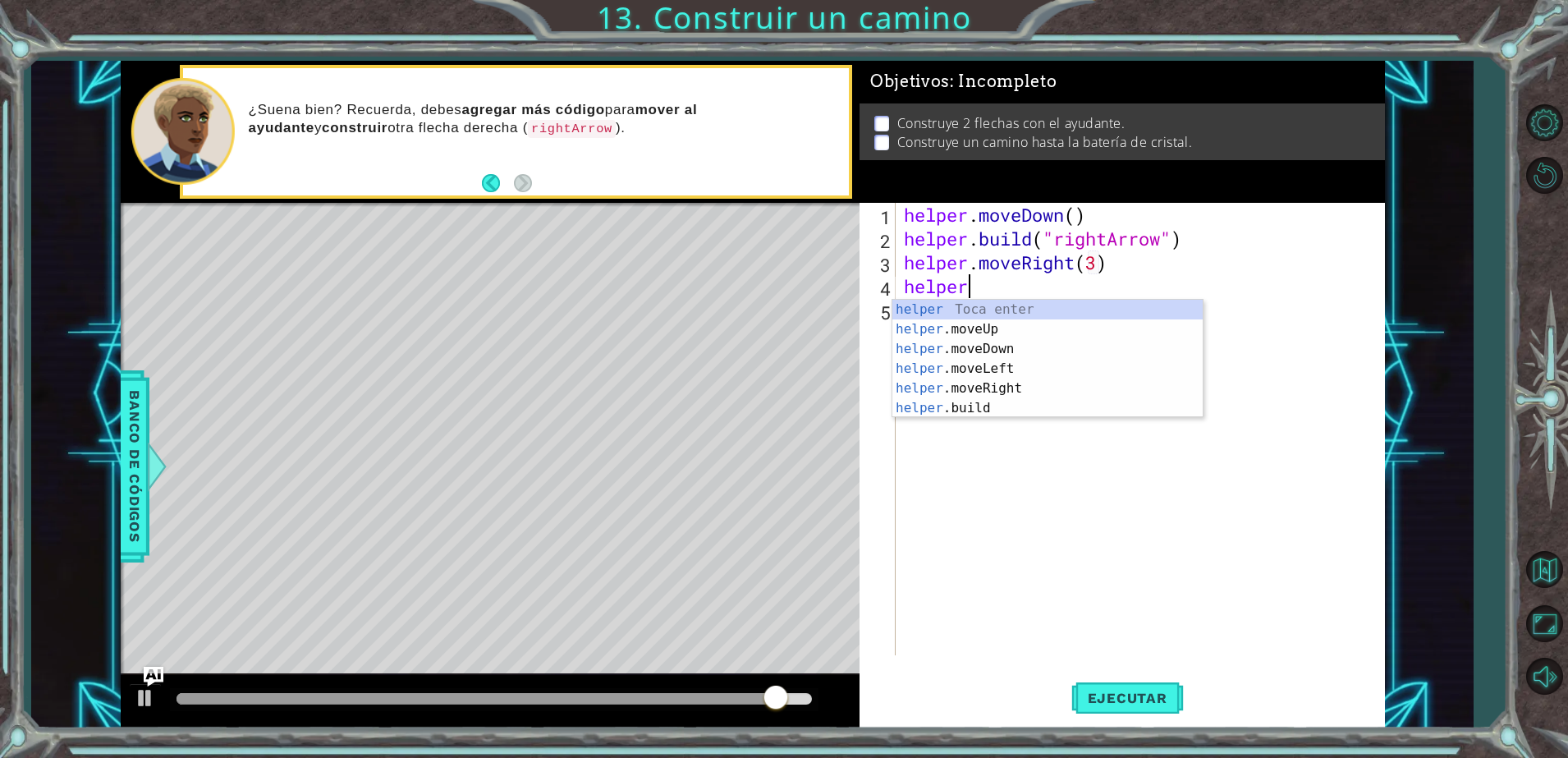
scroll to position [0, 2]
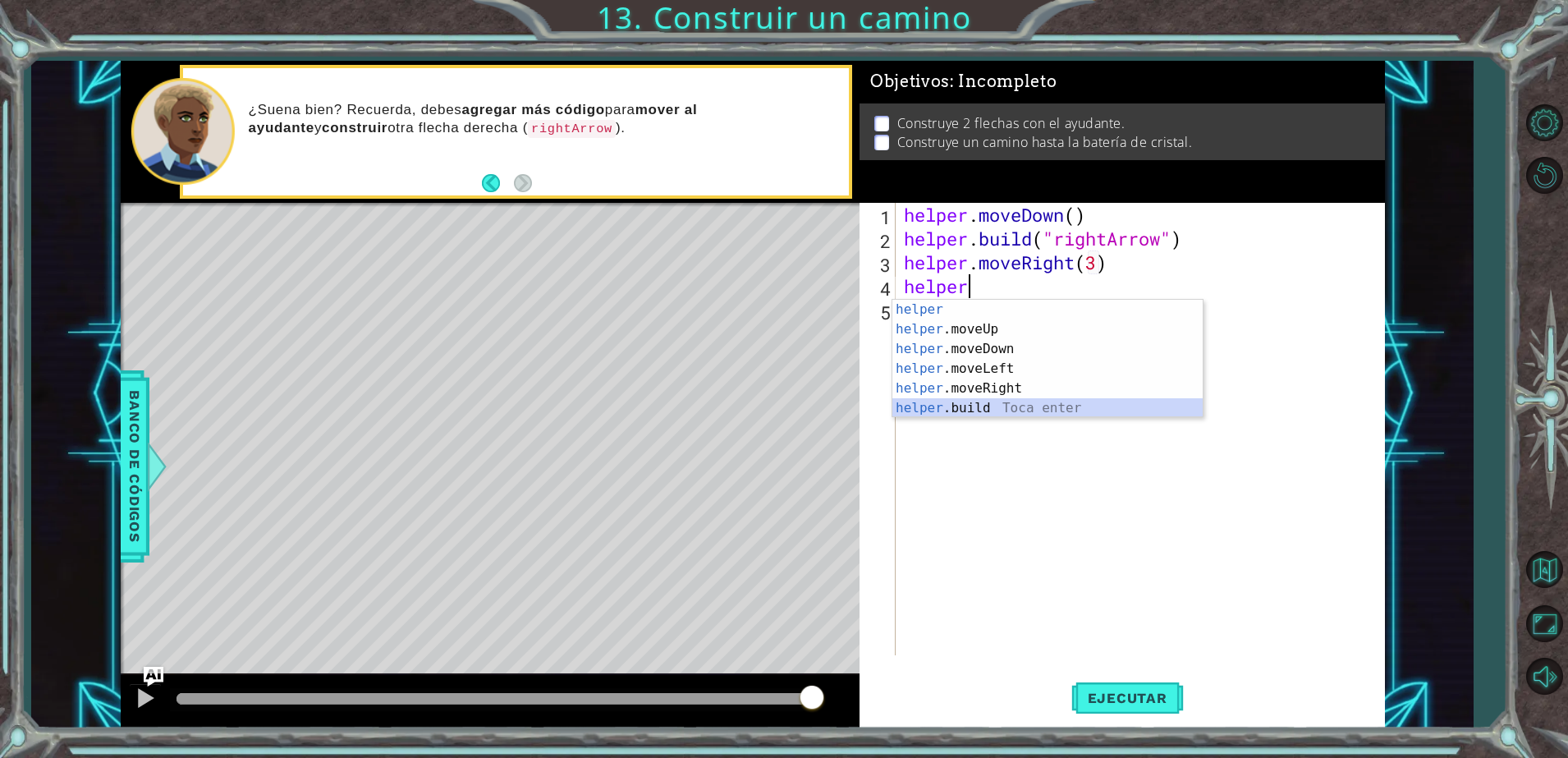
click at [1012, 402] on div "helper Toca enter helper .moveUp Toca enter helper .moveDown Toca enter helper …" at bounding box center [1048, 379] width 311 height 157
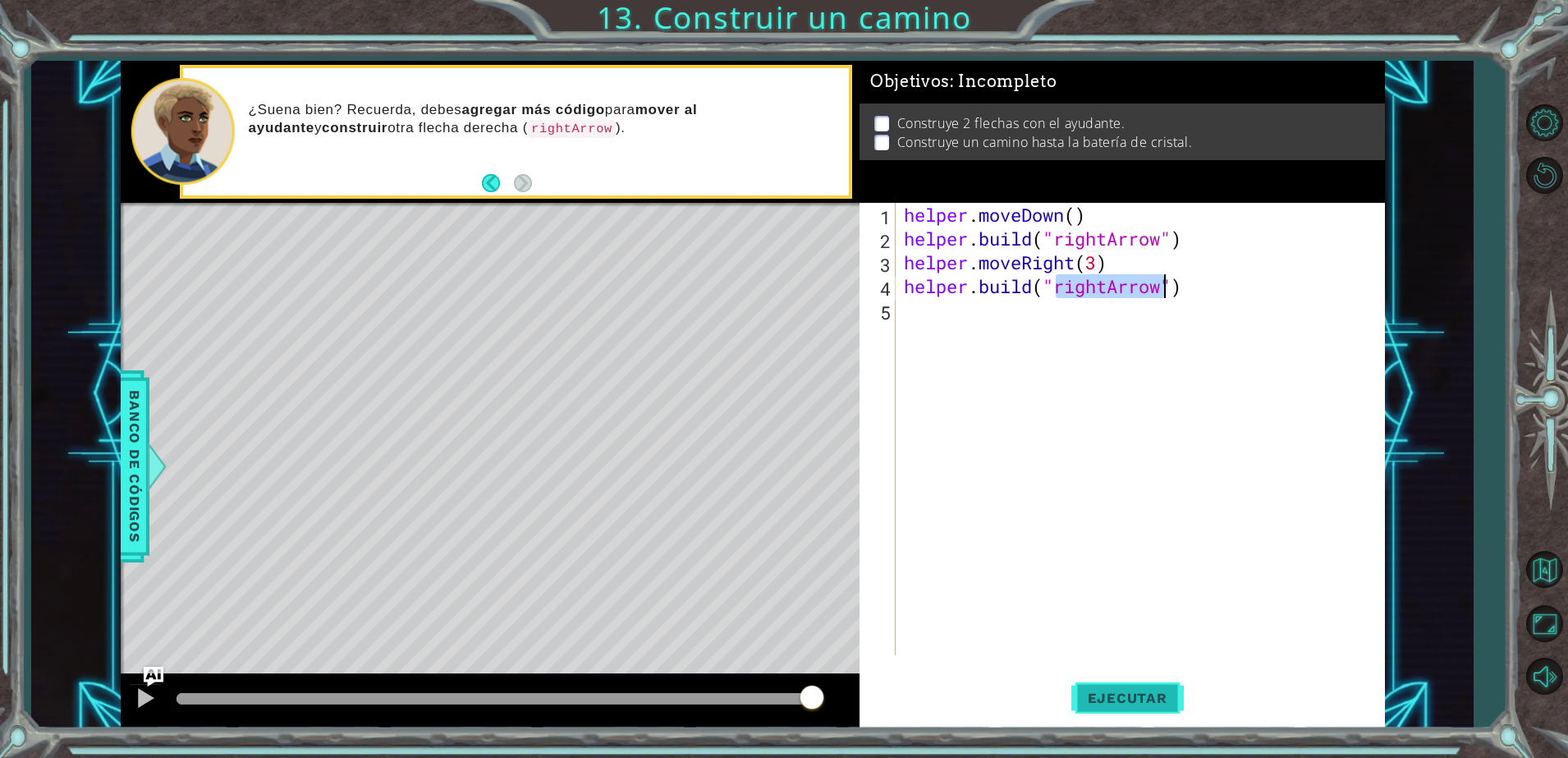
type textarea "helper.build("rightArrow")"
click at [1139, 691] on span "Ejecutar" at bounding box center [1127, 698] width 112 height 17
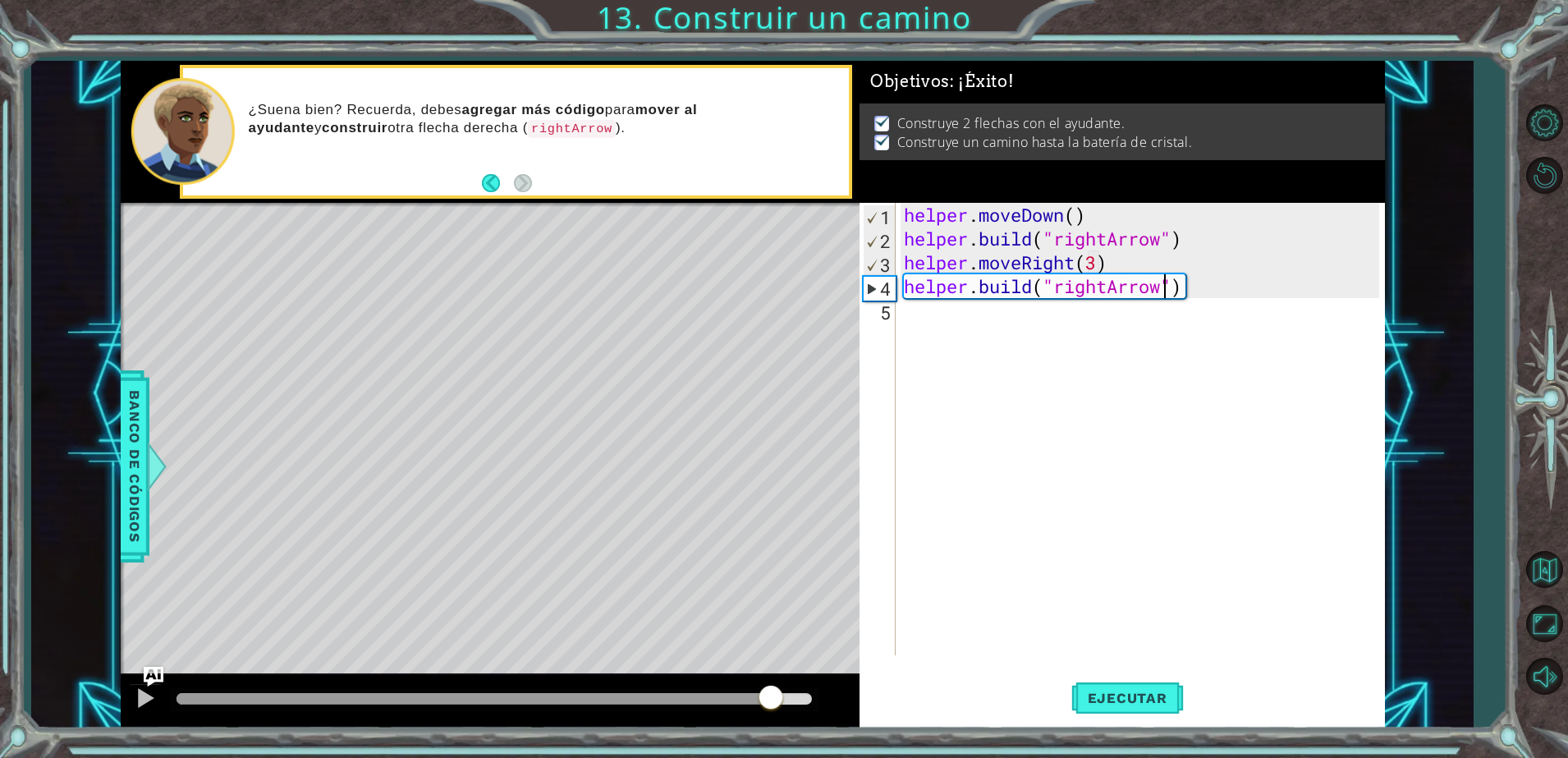
drag, startPoint x: 243, startPoint y: 691, endPoint x: 920, endPoint y: 635, distance: 679.3
click at [920, 635] on div "1 ההההההההההההההההההההההההההההההההההההההההההההההההההההההההההההההההההההההההההההה…" at bounding box center [752, 394] width 1264 height 667
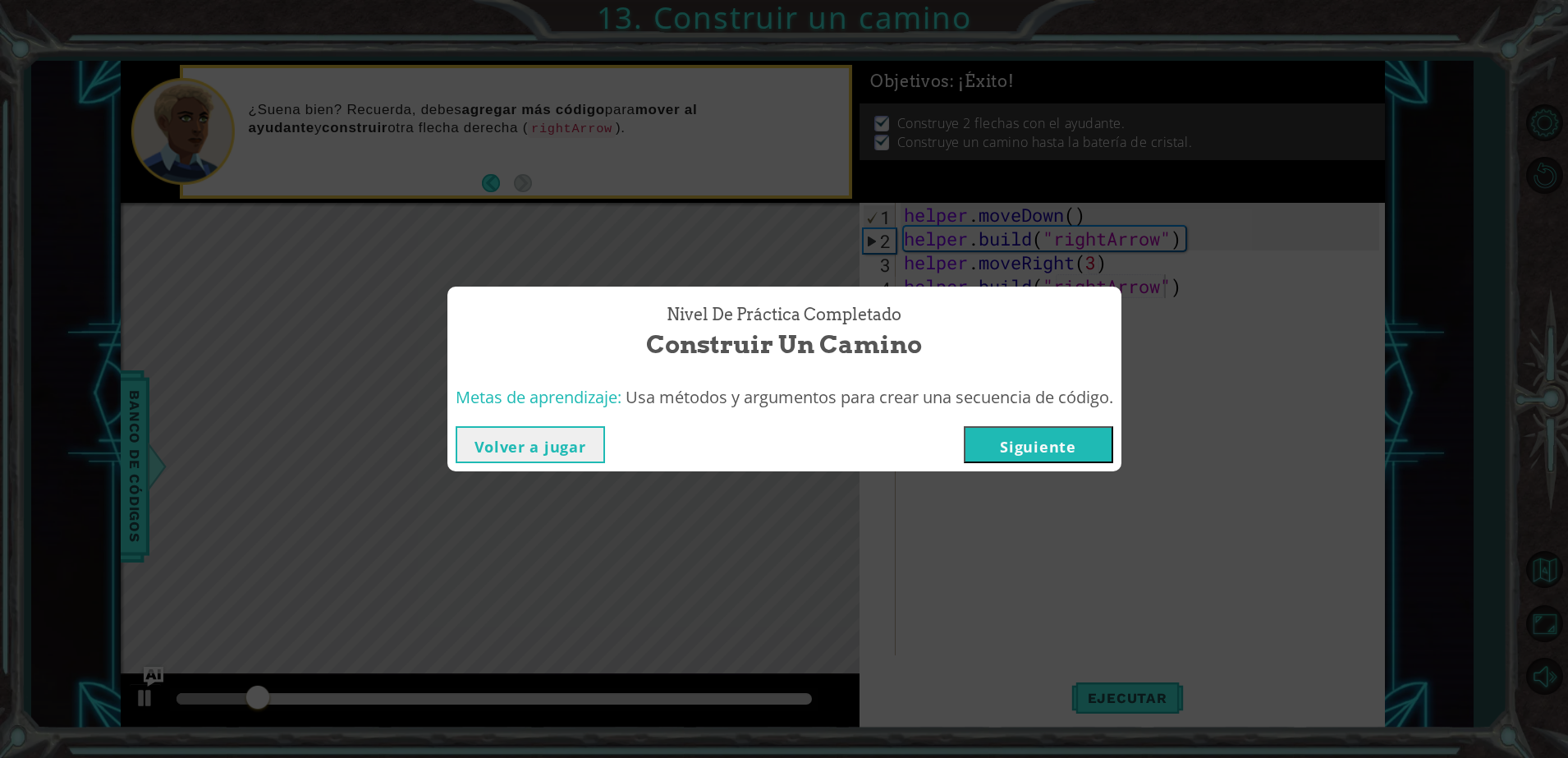
click at [1051, 462] on button "Siguiente" at bounding box center [1038, 445] width 150 height 37
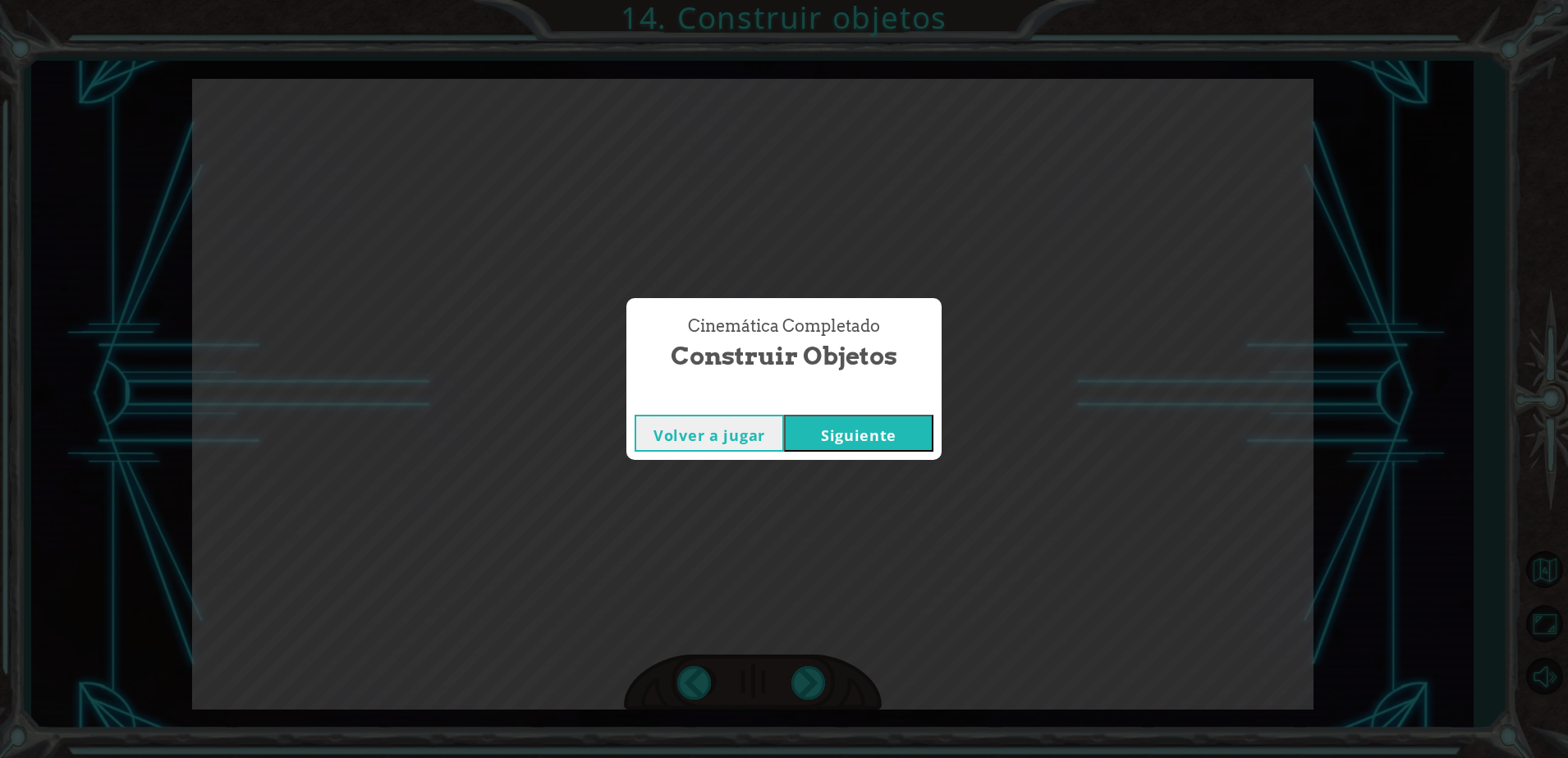
click at [859, 437] on button "Siguiente" at bounding box center [858, 433] width 150 height 37
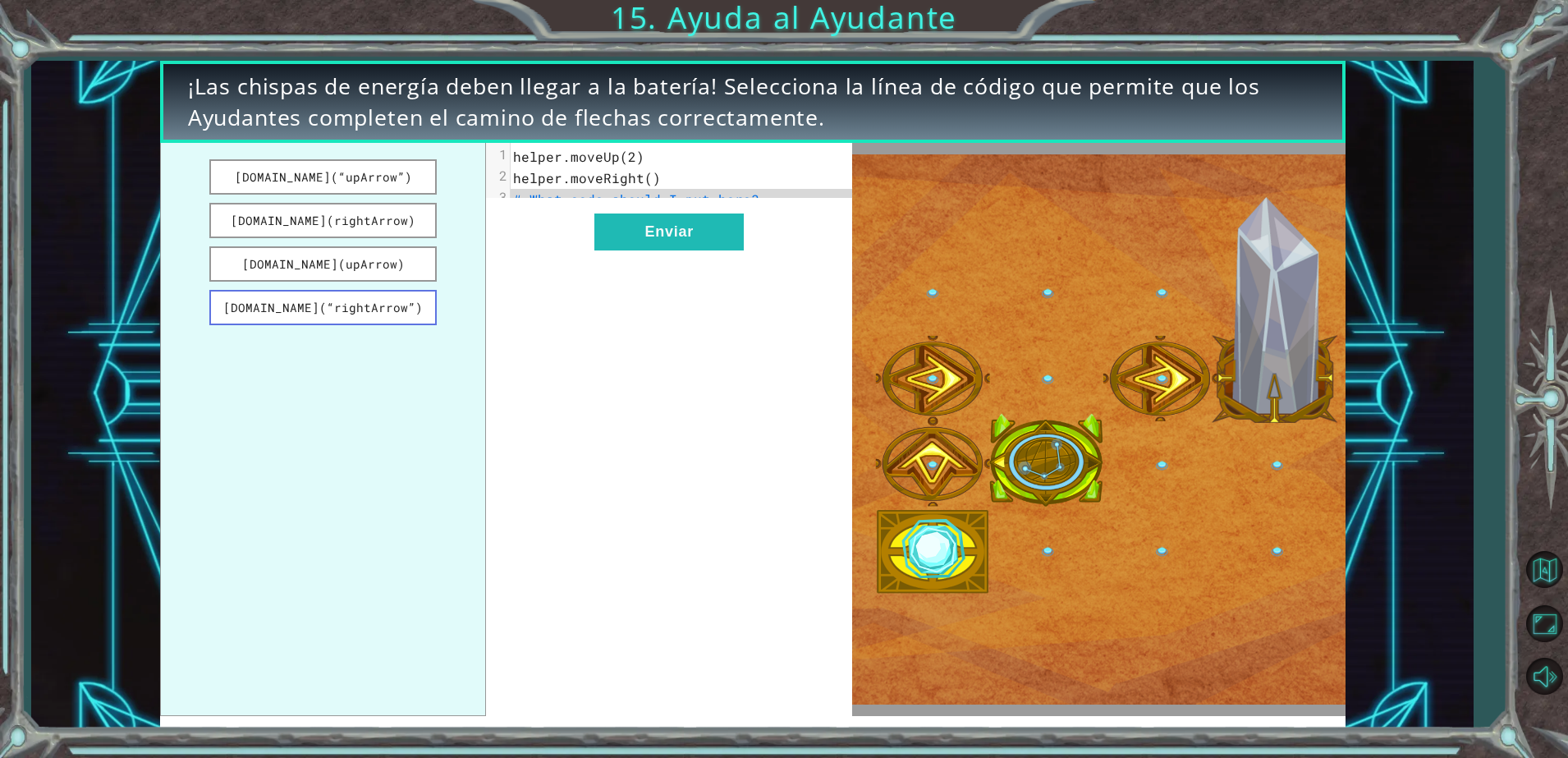
click at [348, 305] on button "helper.build(“rightArrow”)" at bounding box center [323, 308] width 228 height 35
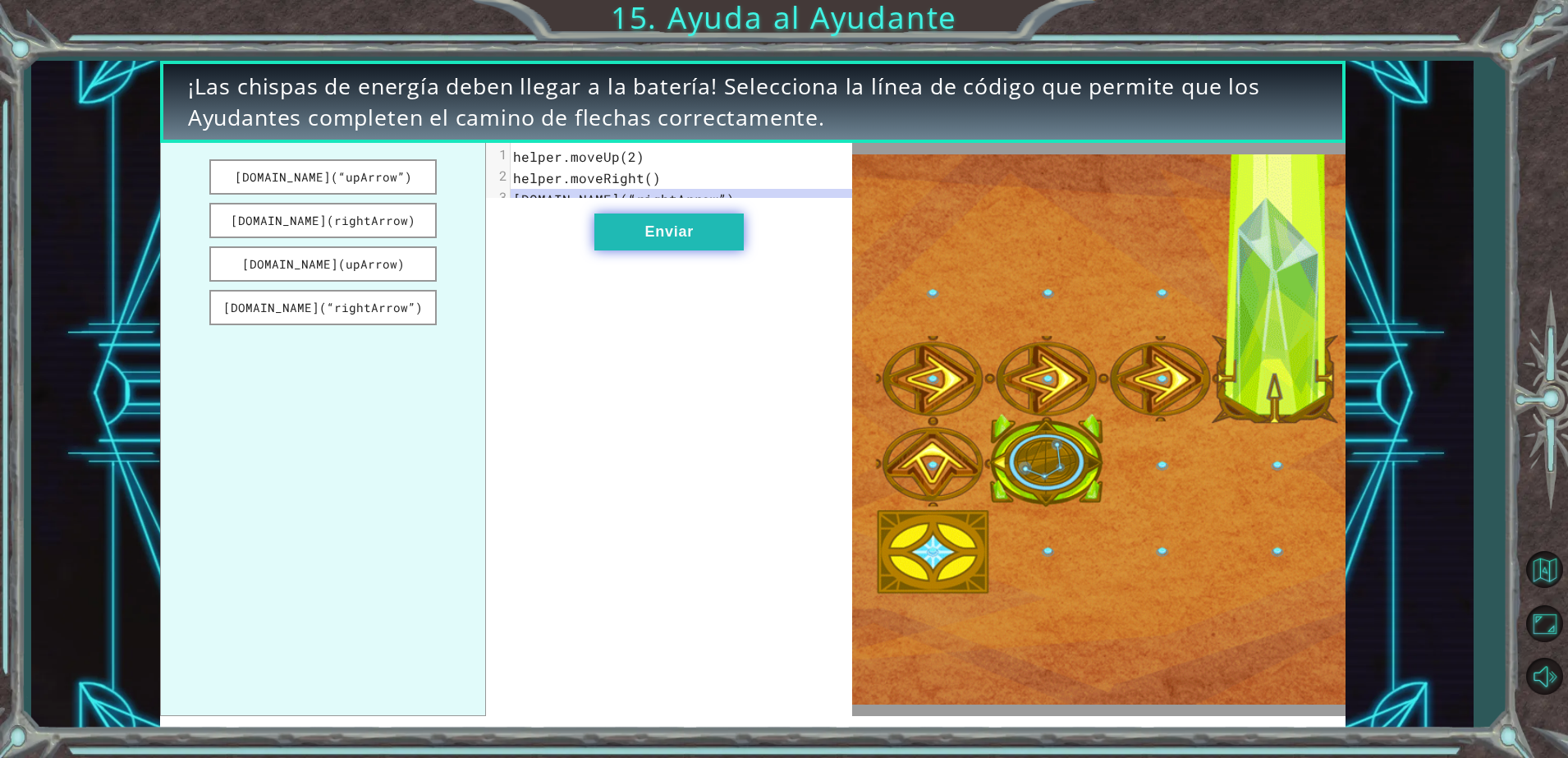
click at [635, 250] on button "Enviar" at bounding box center [669, 232] width 150 height 37
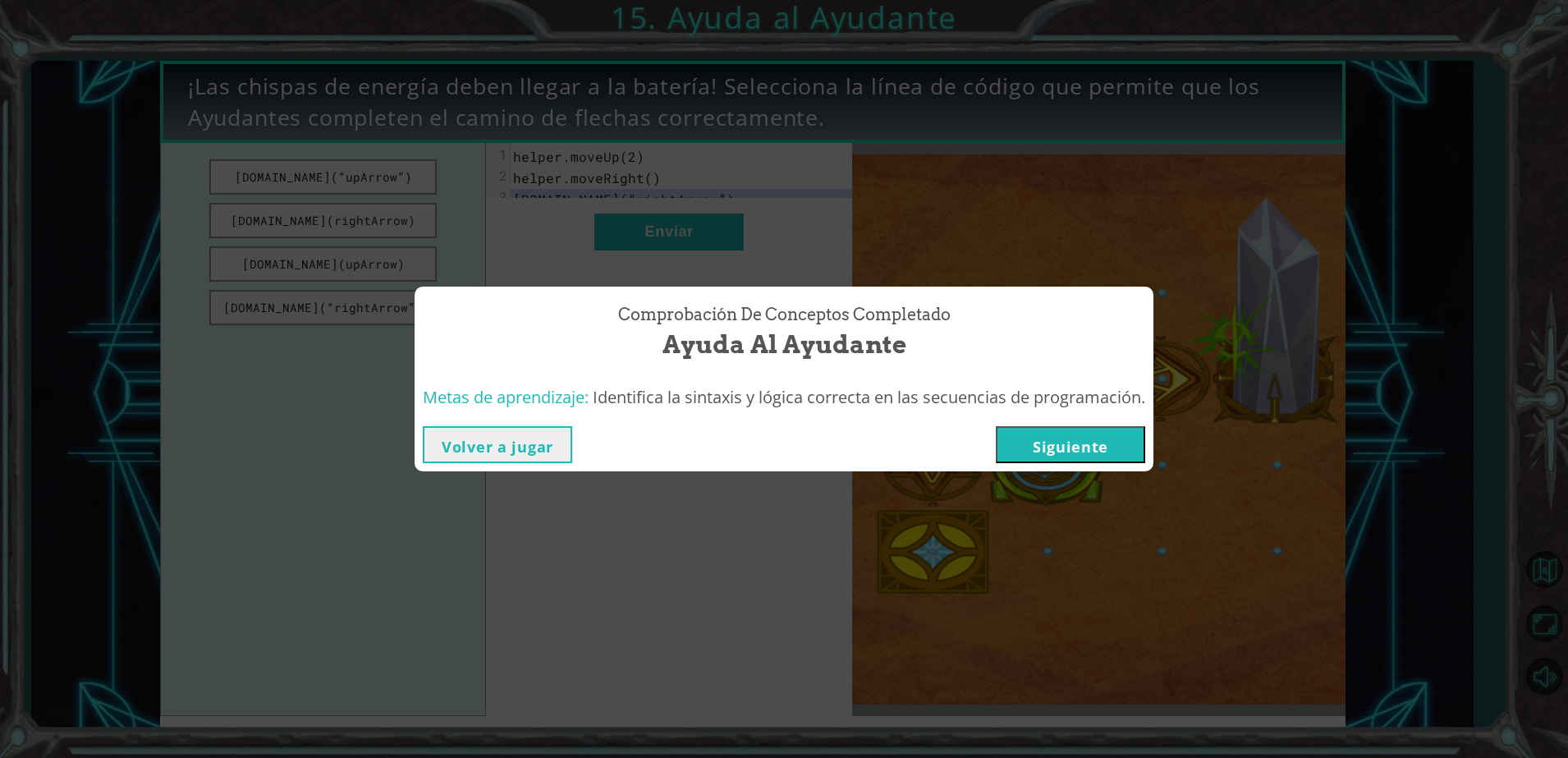
click at [1032, 435] on button "Siguiente" at bounding box center [1070, 445] width 150 height 37
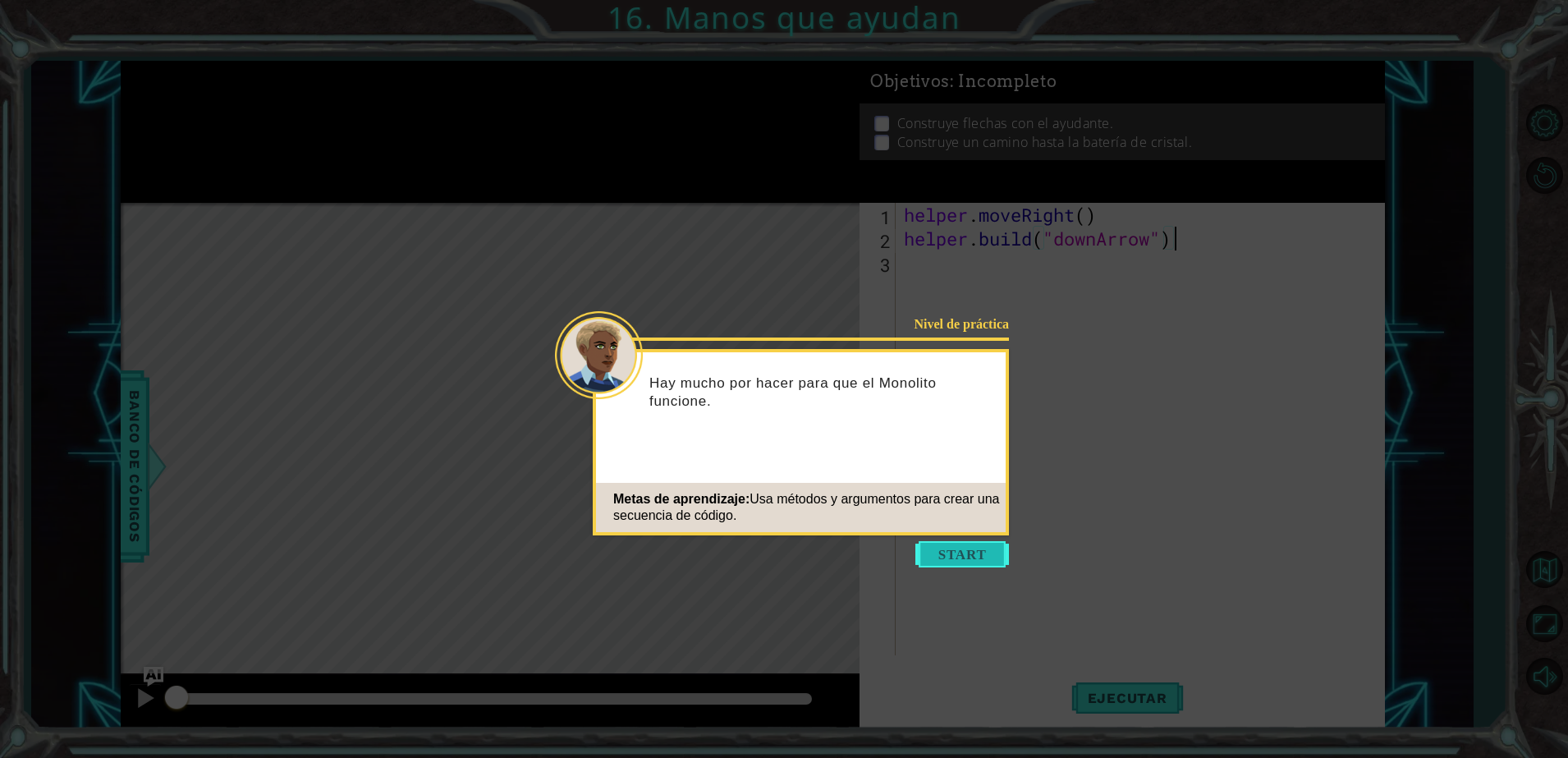
click at [959, 554] on button "Start" at bounding box center [963, 555] width 94 height 26
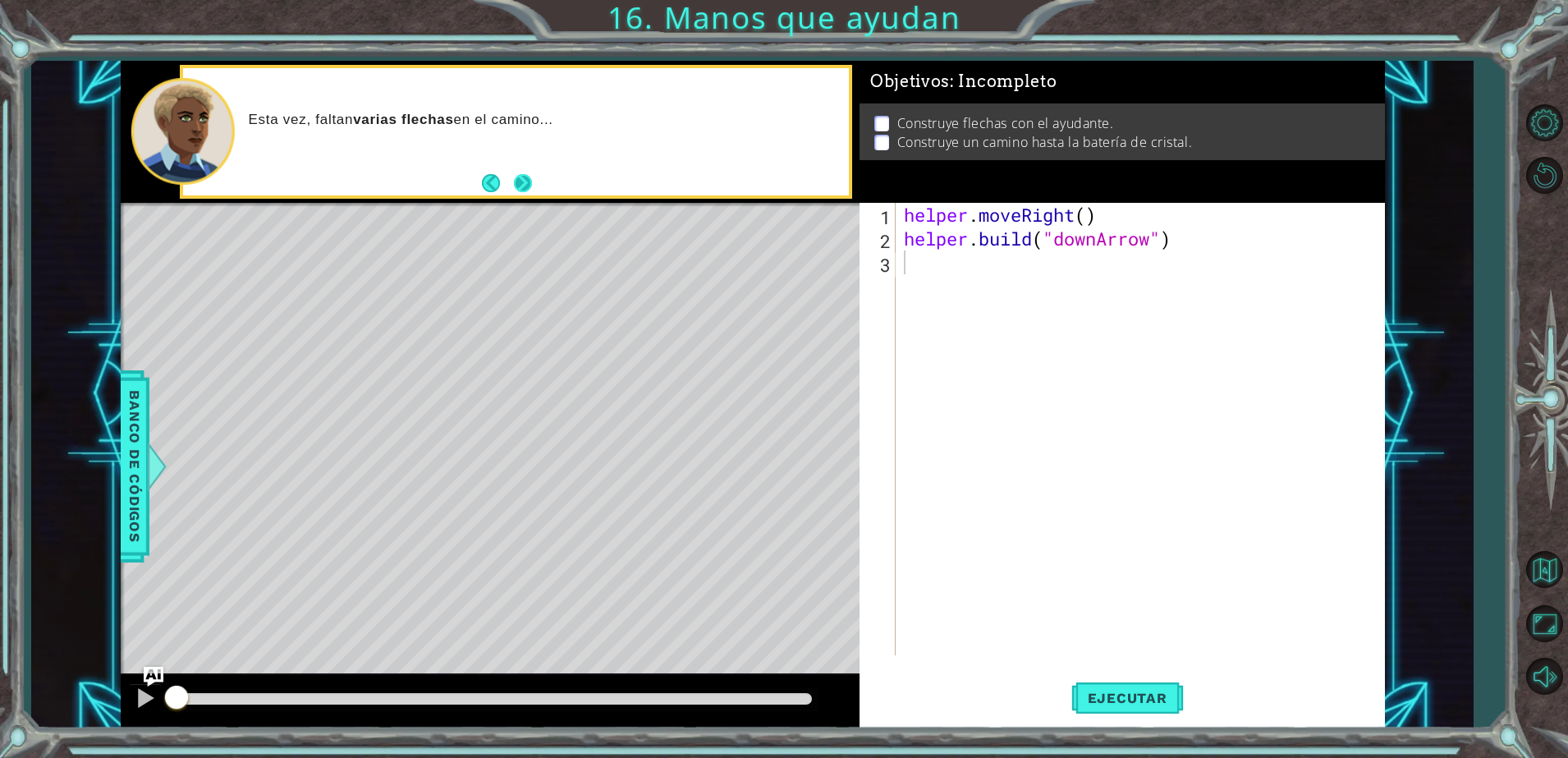
click at [536, 182] on div "Esta vez, faltan varias flechas en el camino..." at bounding box center [515, 132] width 666 height 127
click at [1014, 278] on div "helper . moveRight ( ) helper . build ( "downArrow" )" at bounding box center [1144, 453] width 487 height 501
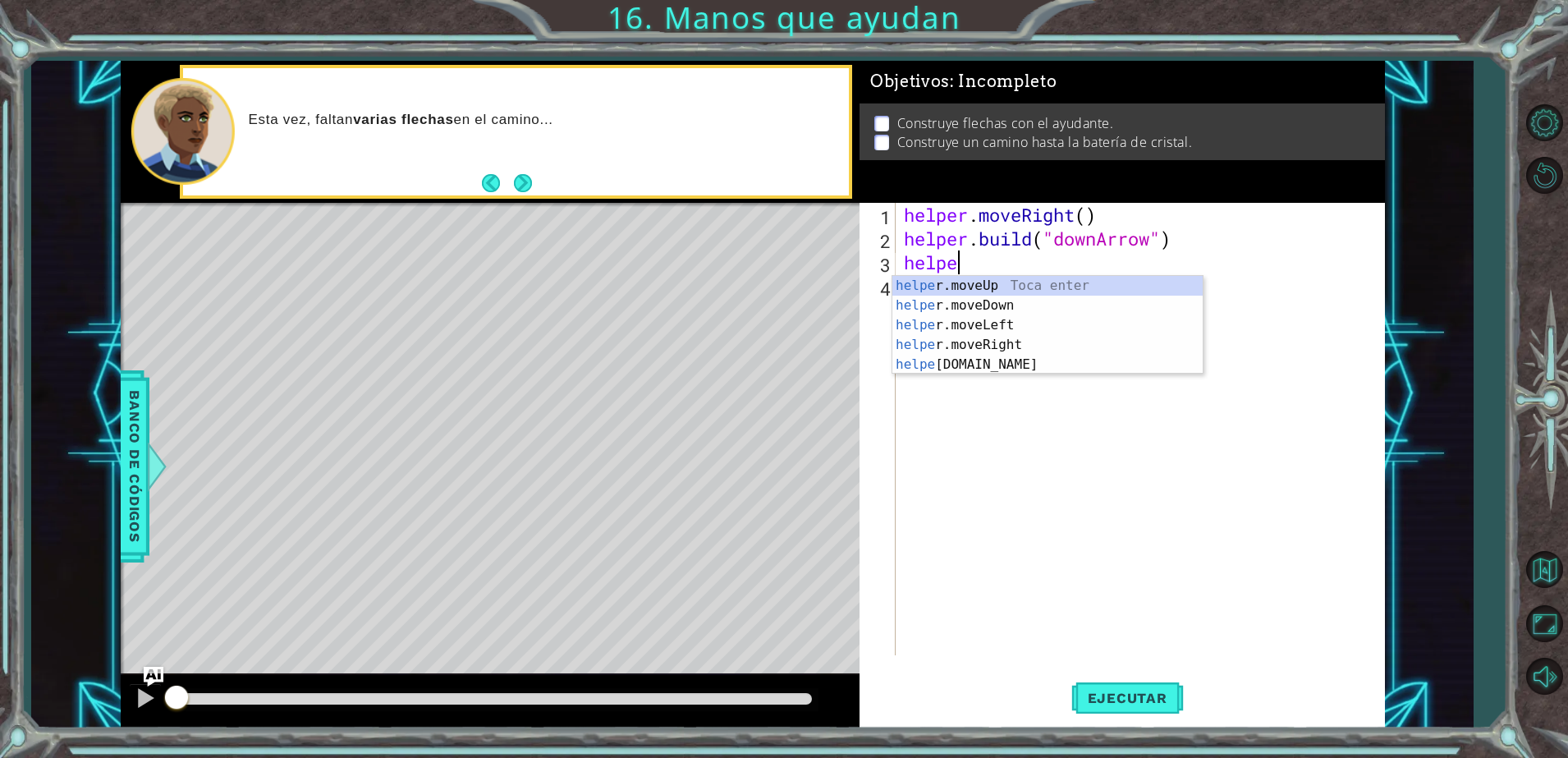
scroll to position [0, 2]
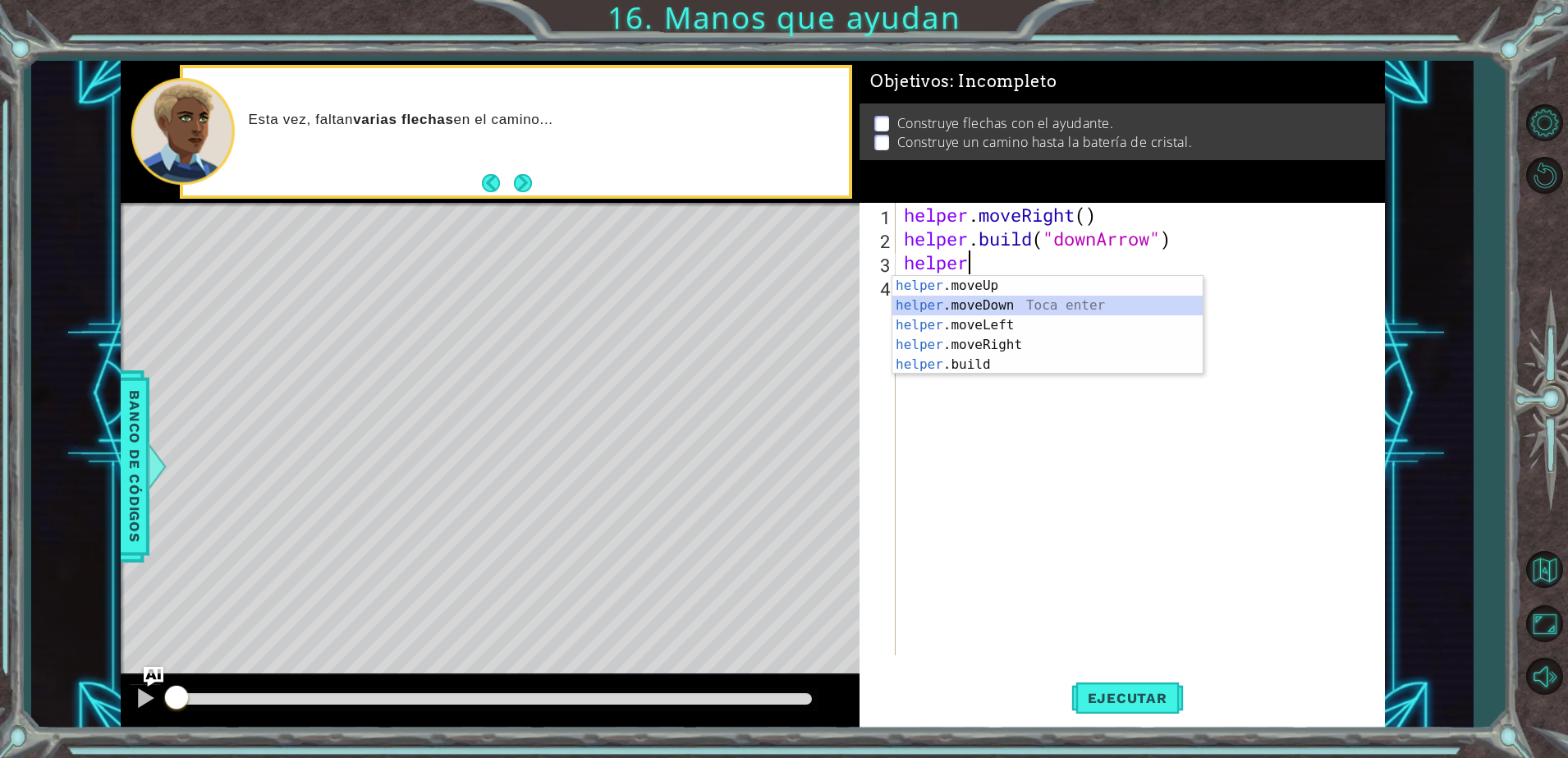
click at [1013, 304] on div "helper .moveUp Toca enter helper .moveDown Toca enter helper .moveLeft Toca ent…" at bounding box center [1048, 344] width 311 height 138
type textarea "helper.moveDown(1)"
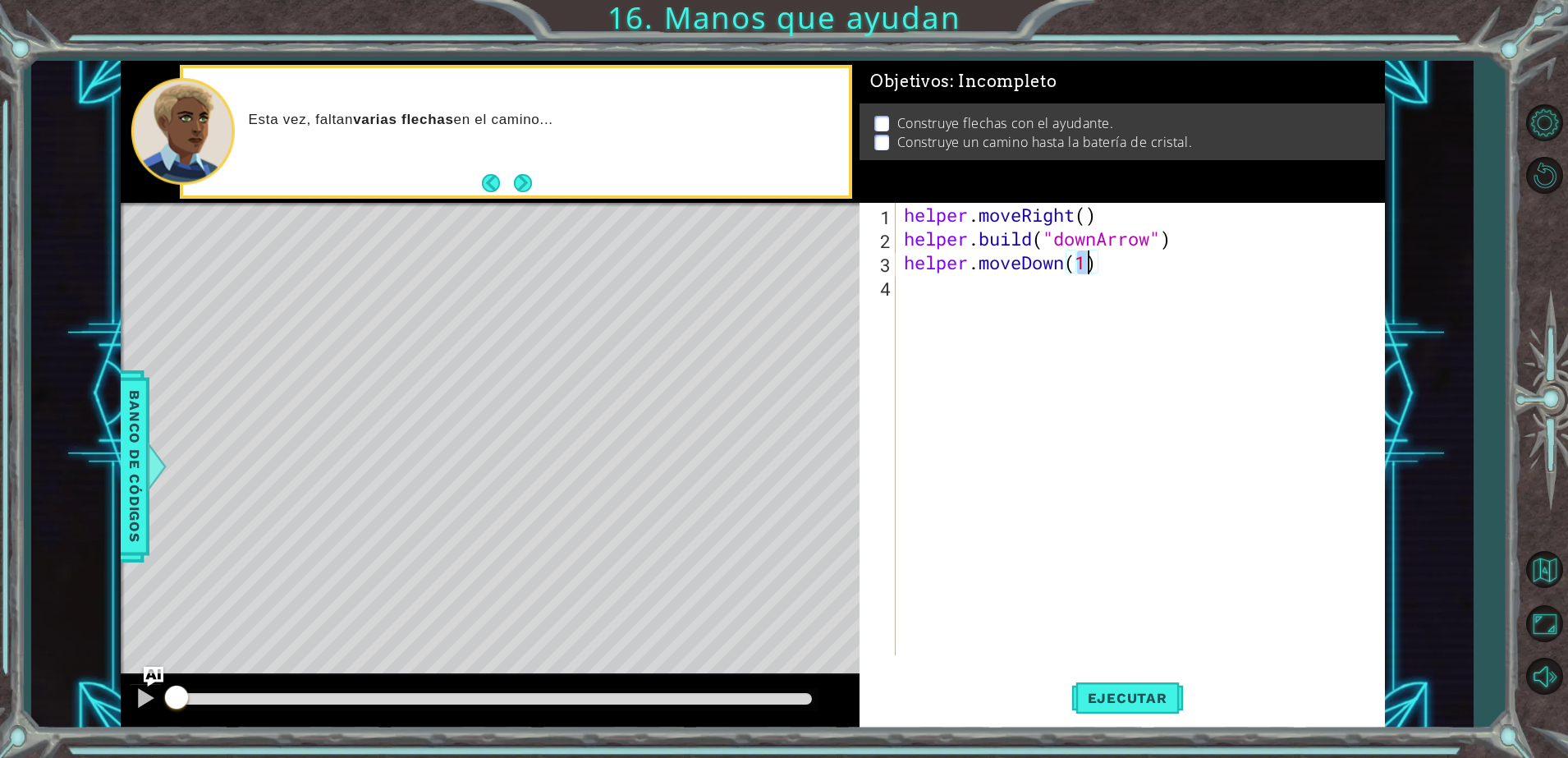
click at [1024, 295] on div "helper . moveRight ( ) helper . build ( "downArrow" ) helper . moveDown ( 1 )" at bounding box center [1144, 453] width 487 height 501
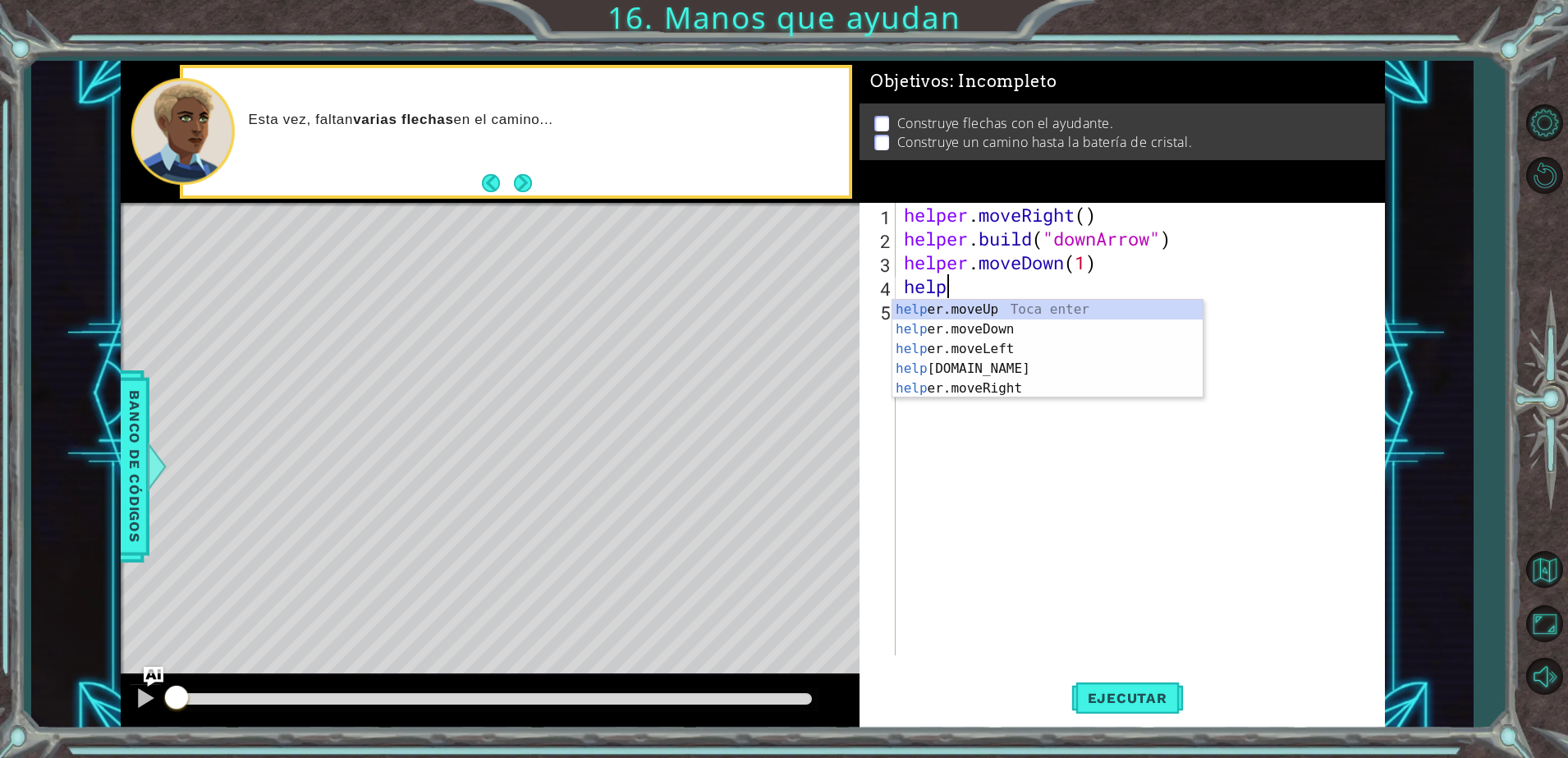
scroll to position [0, 1]
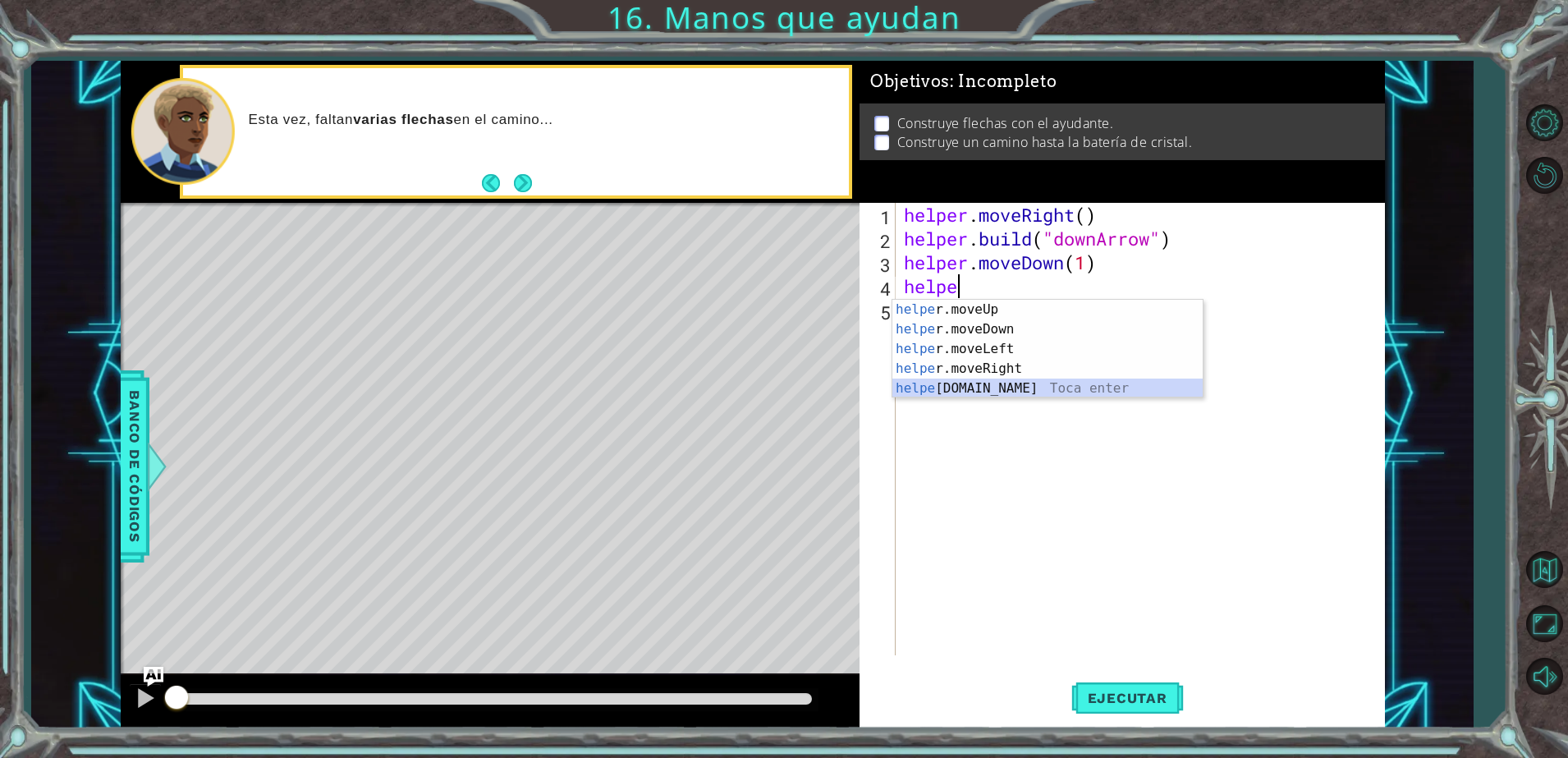
click at [989, 385] on div "helpe r.moveUp Toca enter helpe r.moveDown Toca enter helpe r.moveLeft Toca ent…" at bounding box center [1048, 369] width 311 height 138
type textarea "helper.build("rightArrow")"
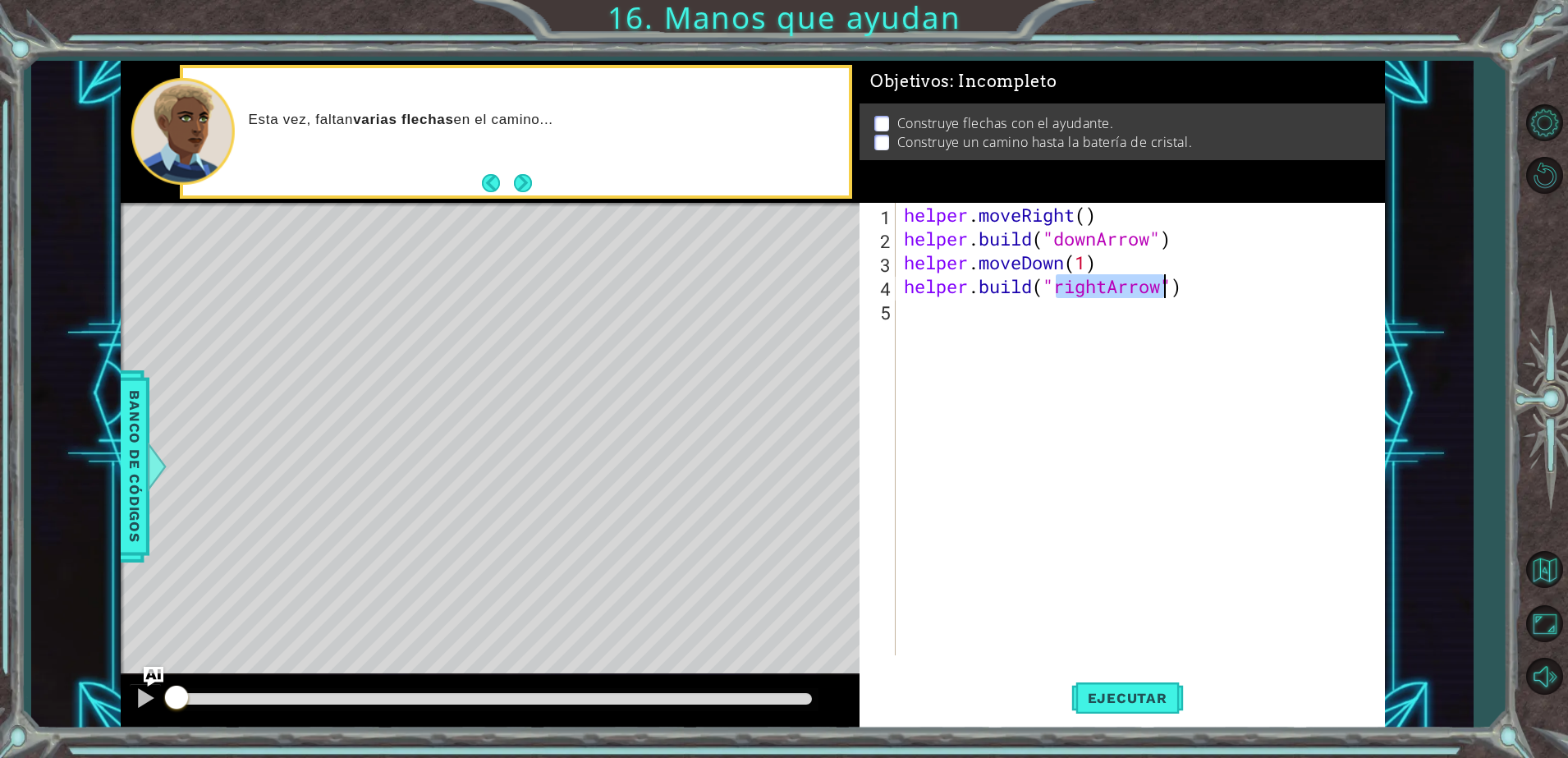
click at [1046, 316] on div "helper . moveRight ( ) helper . build ( "downArrow" ) helper . moveDown ( 1 ) h…" at bounding box center [1144, 453] width 487 height 501
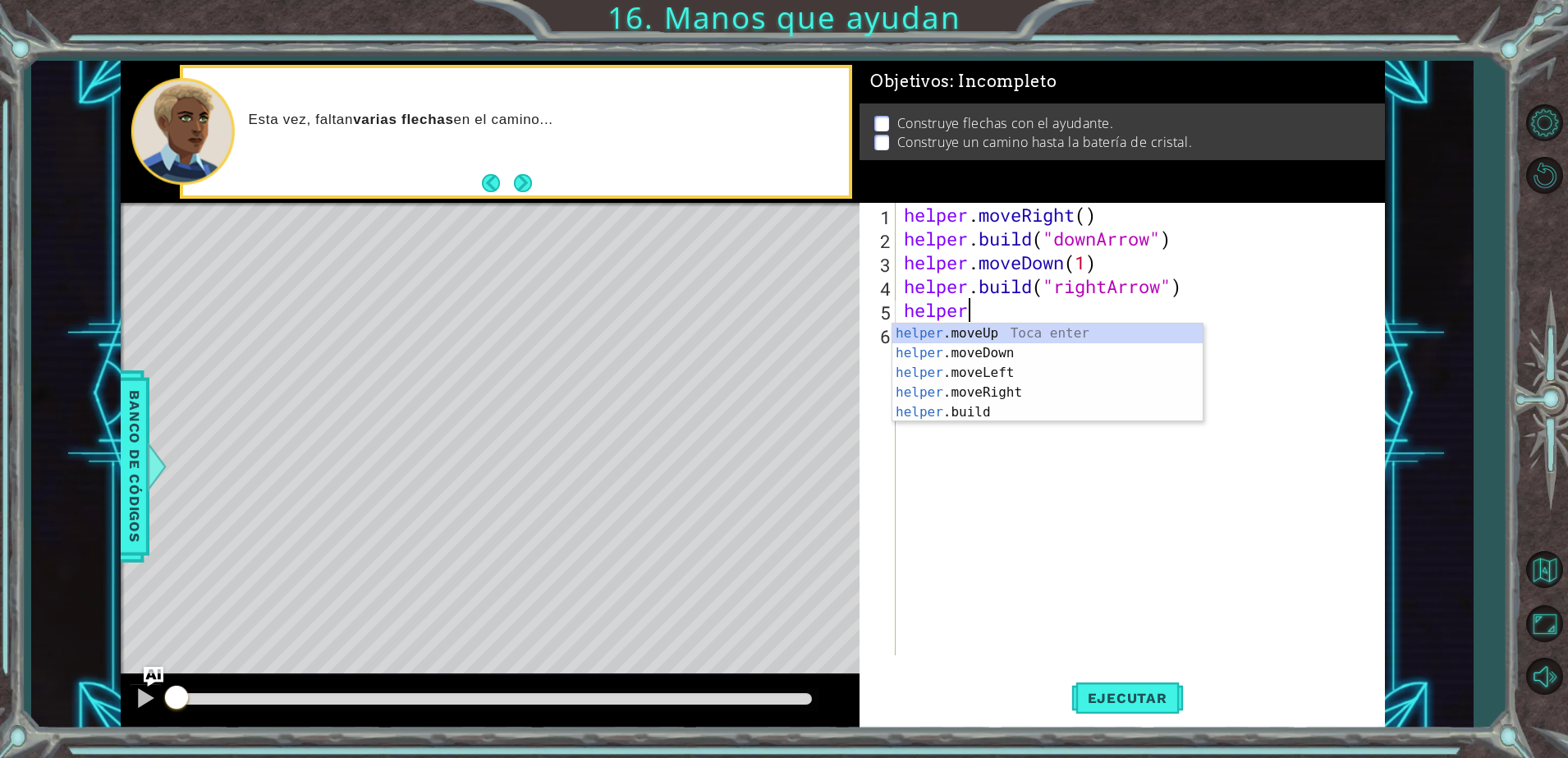
scroll to position [0, 2]
click at [1014, 394] on div "helper .moveUp Toca enter helper .moveDown Toca enter helper .moveLeft Toca ent…" at bounding box center [1048, 392] width 311 height 138
type textarea "helper.moveRight(1)"
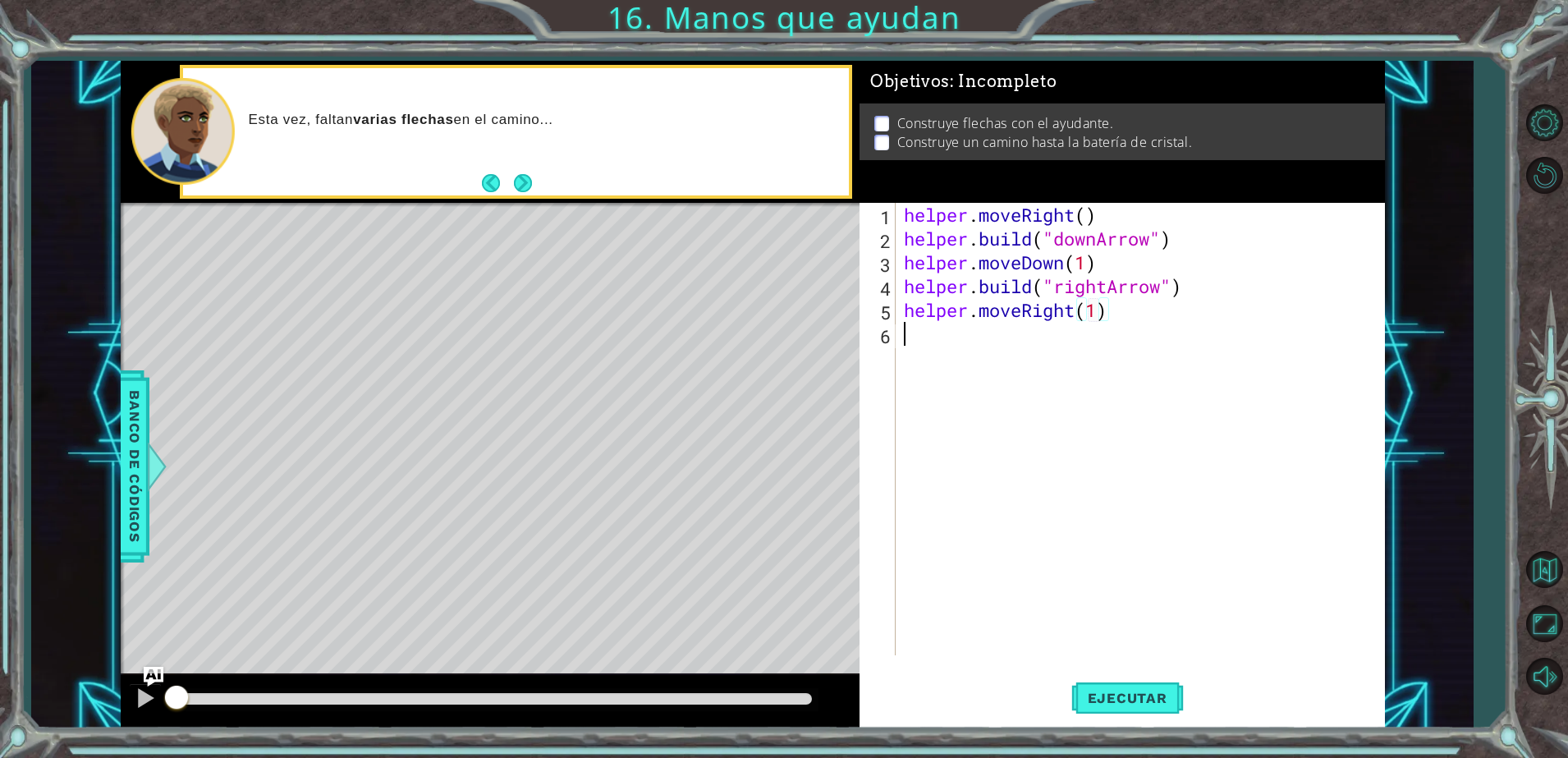
click at [1028, 346] on div "helper . moveRight ( ) helper . build ( "downArrow" ) helper . moveDown ( 1 ) h…" at bounding box center [1144, 453] width 487 height 501
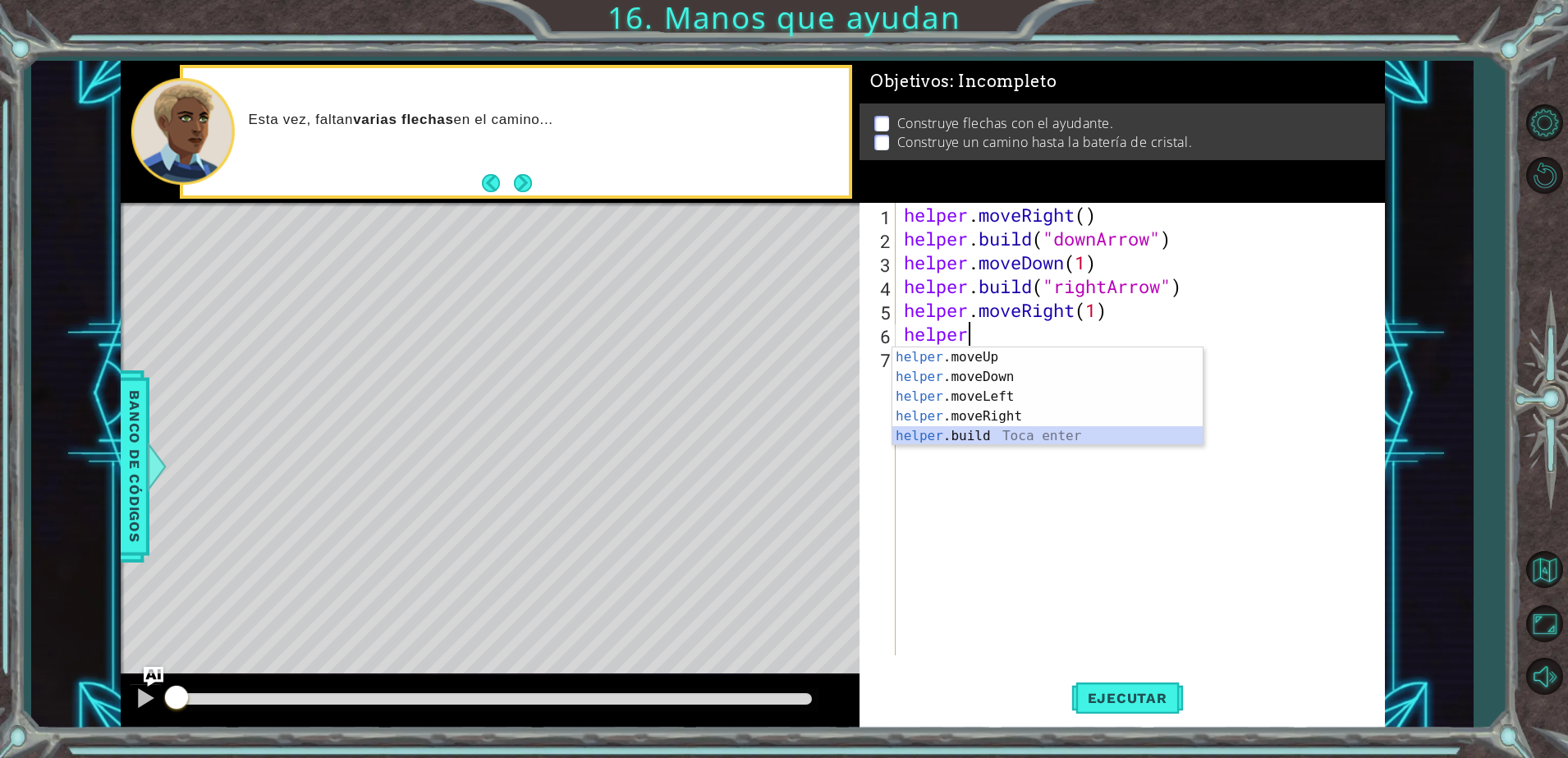
click at [1009, 434] on div "helper .moveUp Toca enter helper .moveDown Toca enter helper .moveLeft Toca ent…" at bounding box center [1048, 416] width 311 height 138
type textarea "helper.build("rightArrow")"
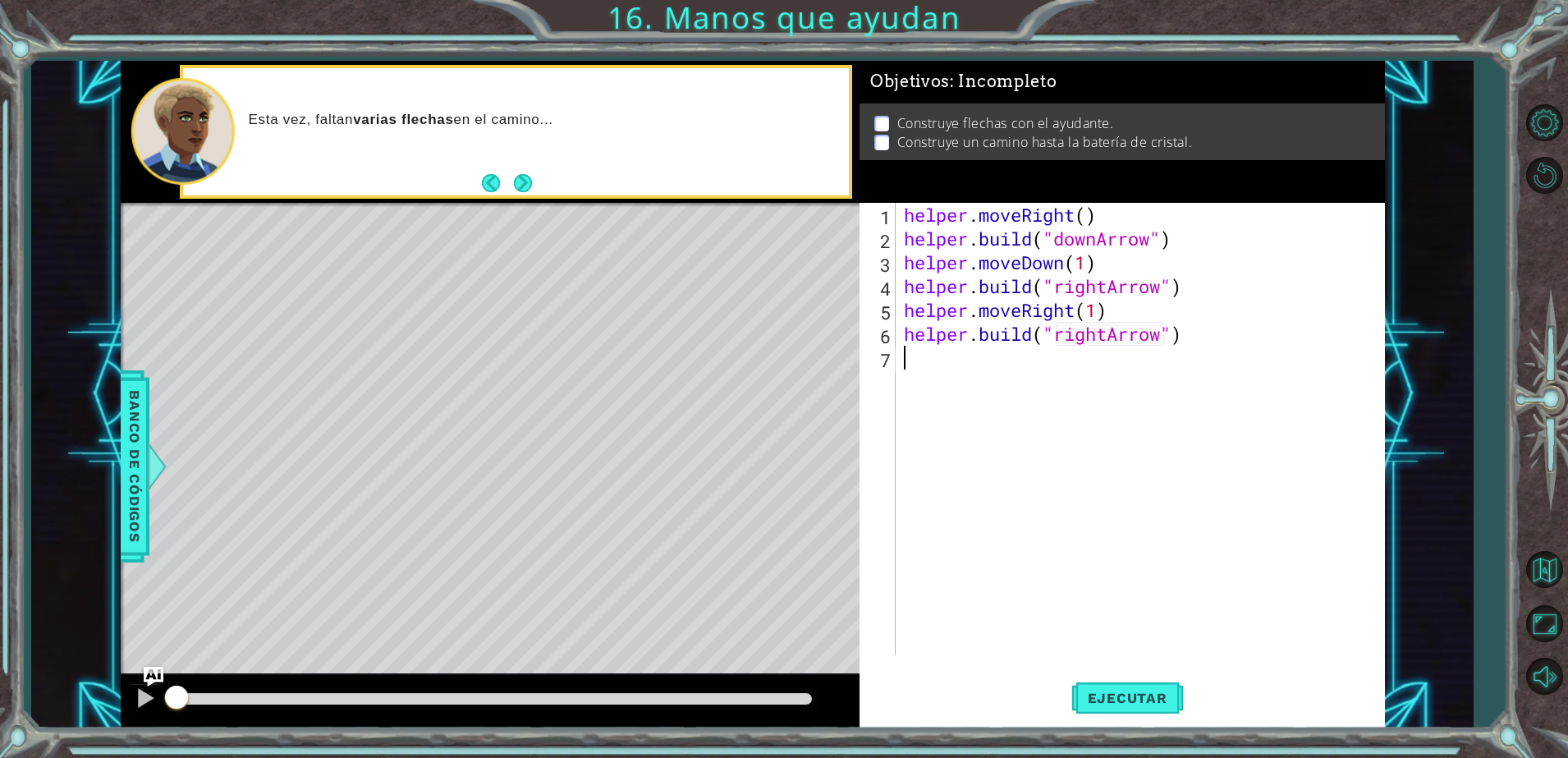
click at [1038, 371] on div "helper . moveRight ( ) helper . build ( "downArrow" ) helper . moveDown ( 1 ) h…" at bounding box center [1144, 453] width 487 height 501
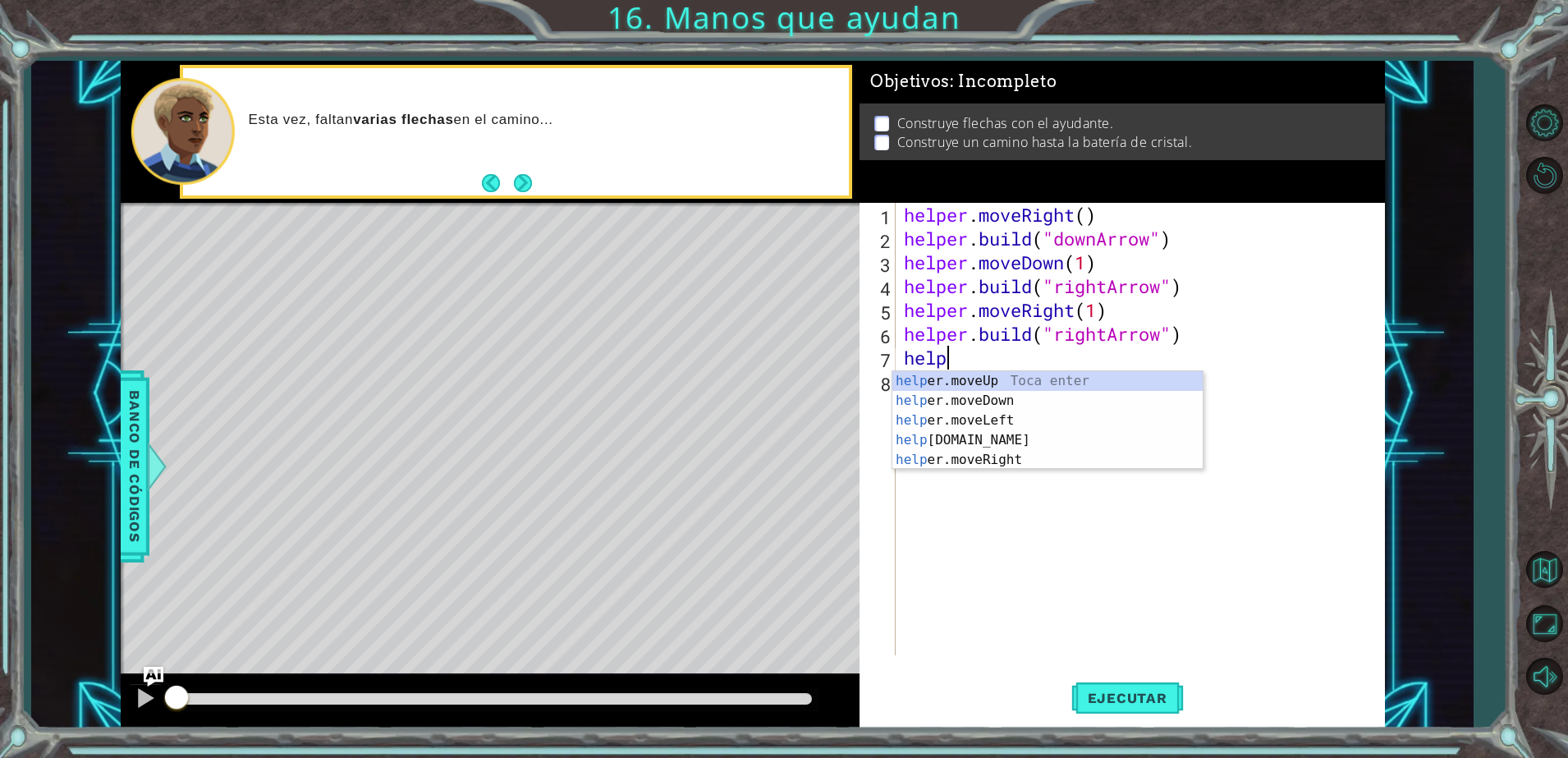
scroll to position [0, 1]
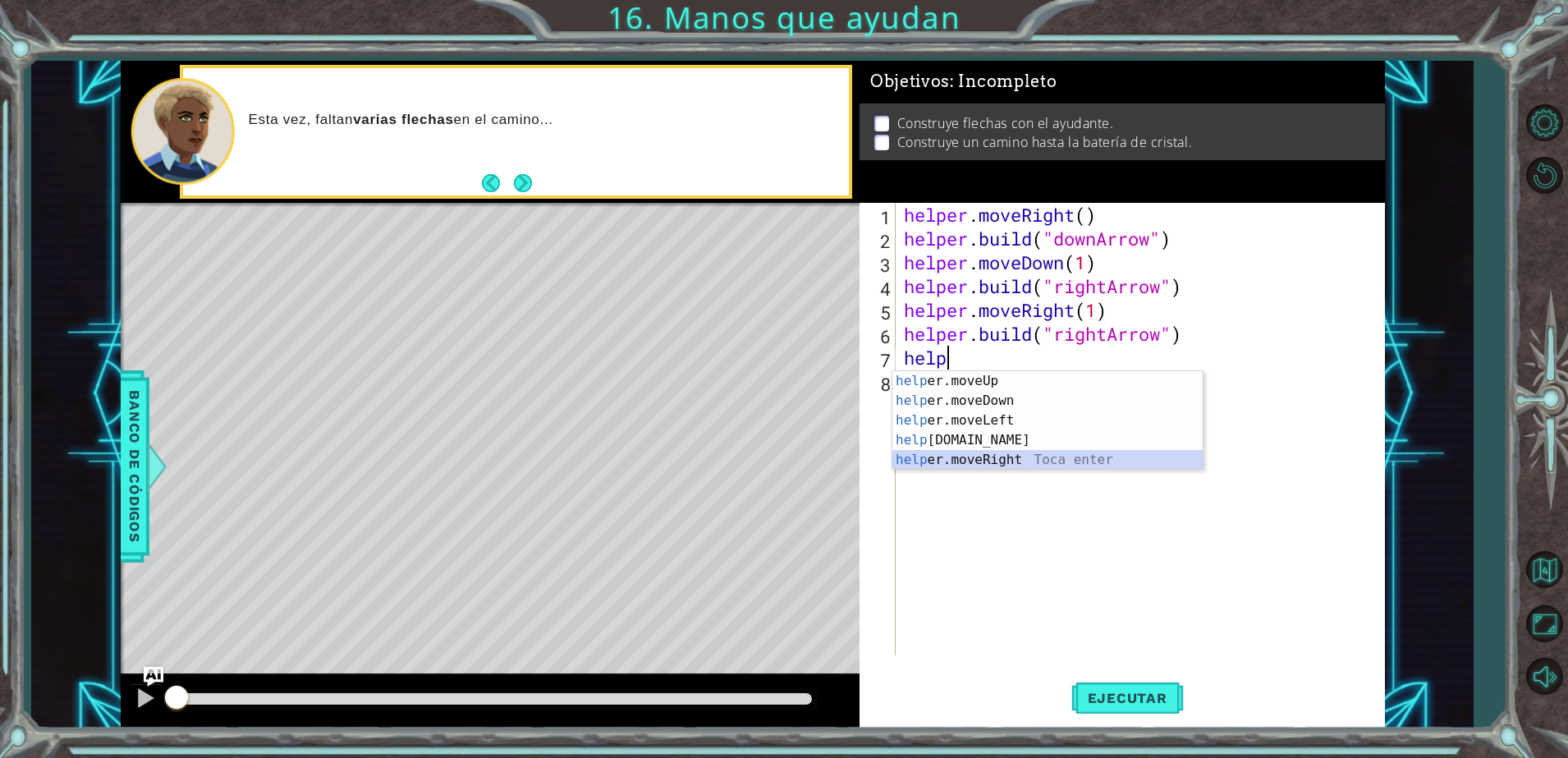
click at [1002, 456] on div "help er.moveUp Toca enter help er.moveDown Toca enter help er.moveLeft Toca ent…" at bounding box center [1048, 440] width 311 height 138
type textarea "helper.moveRight(1)"
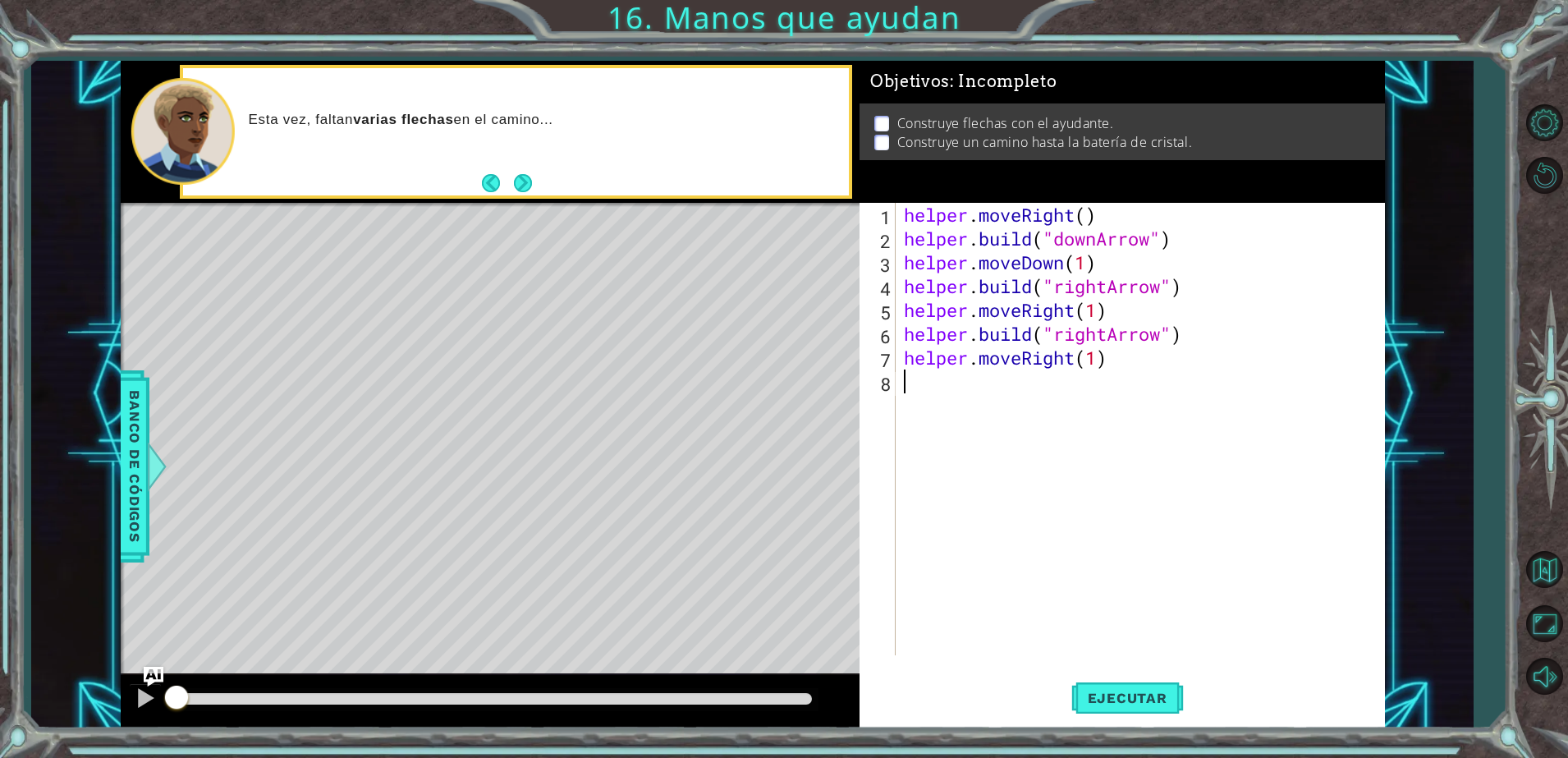
click at [1053, 378] on div "helper . moveRight ( ) helper . build ( "downArrow" ) helper . moveDown ( 1 ) h…" at bounding box center [1144, 453] width 487 height 501
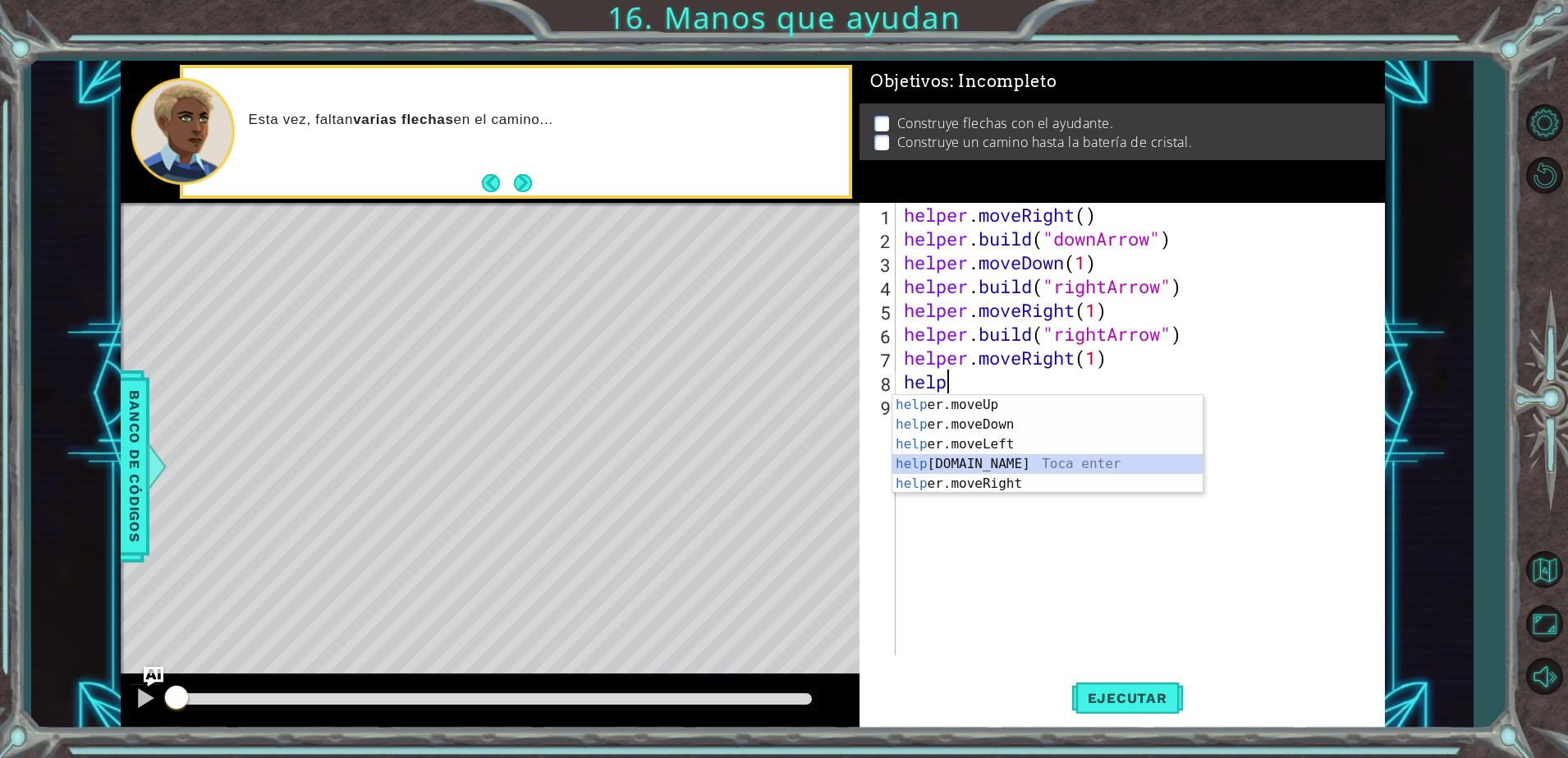
click at [1041, 461] on div "help er.moveUp Toca enter help er.moveDown Toca enter help er.moveLeft Toca ent…" at bounding box center [1048, 464] width 311 height 138
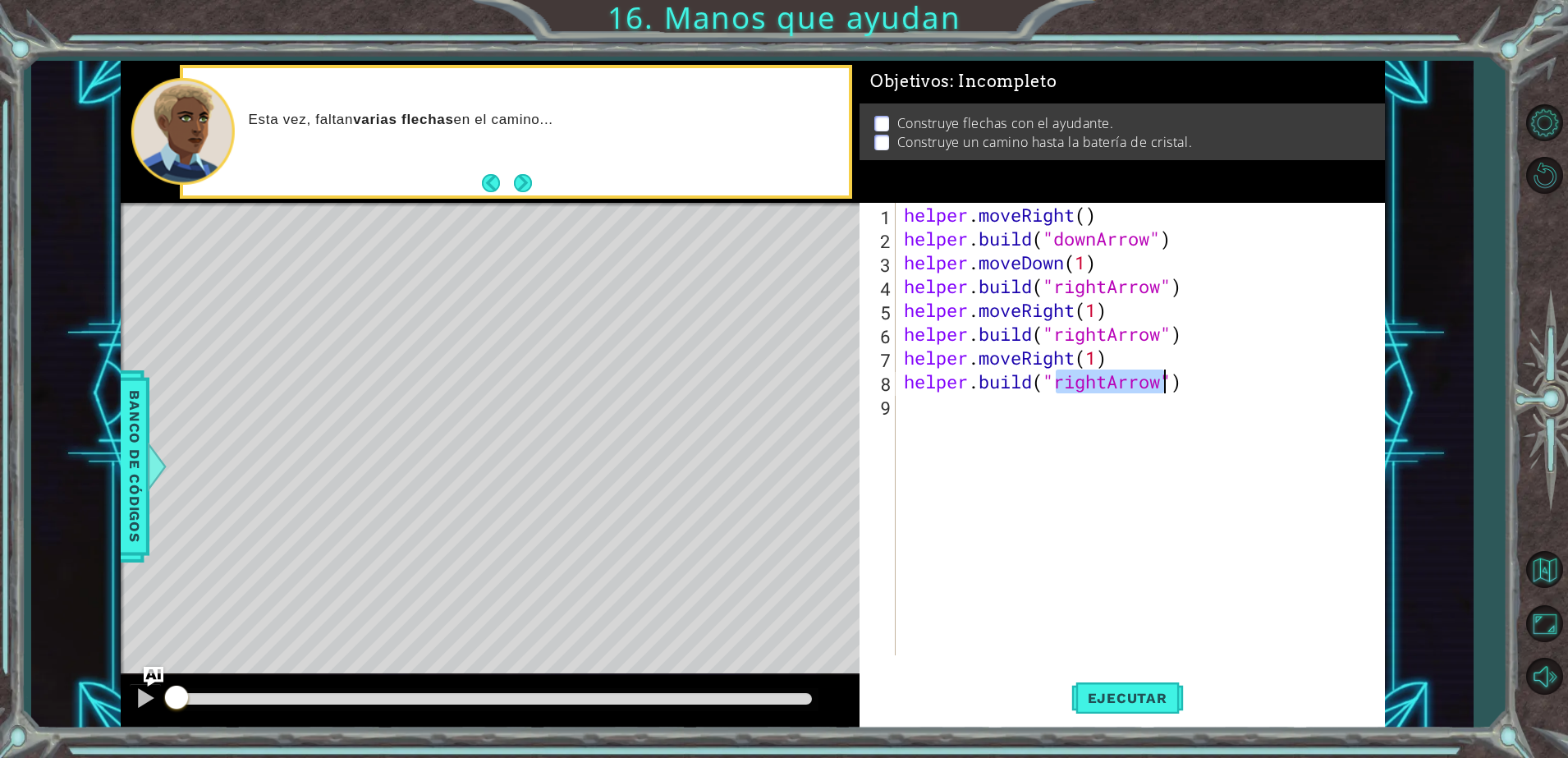
click at [1113, 385] on div "helper . moveRight ( ) helper . build ( "downArrow" ) helper . moveDown ( 1 ) h…" at bounding box center [1140, 428] width 479 height 453
type textarea "helper.build("upArrow")"
click at [1109, 679] on button "Ejecutar" at bounding box center [1127, 698] width 112 height 53
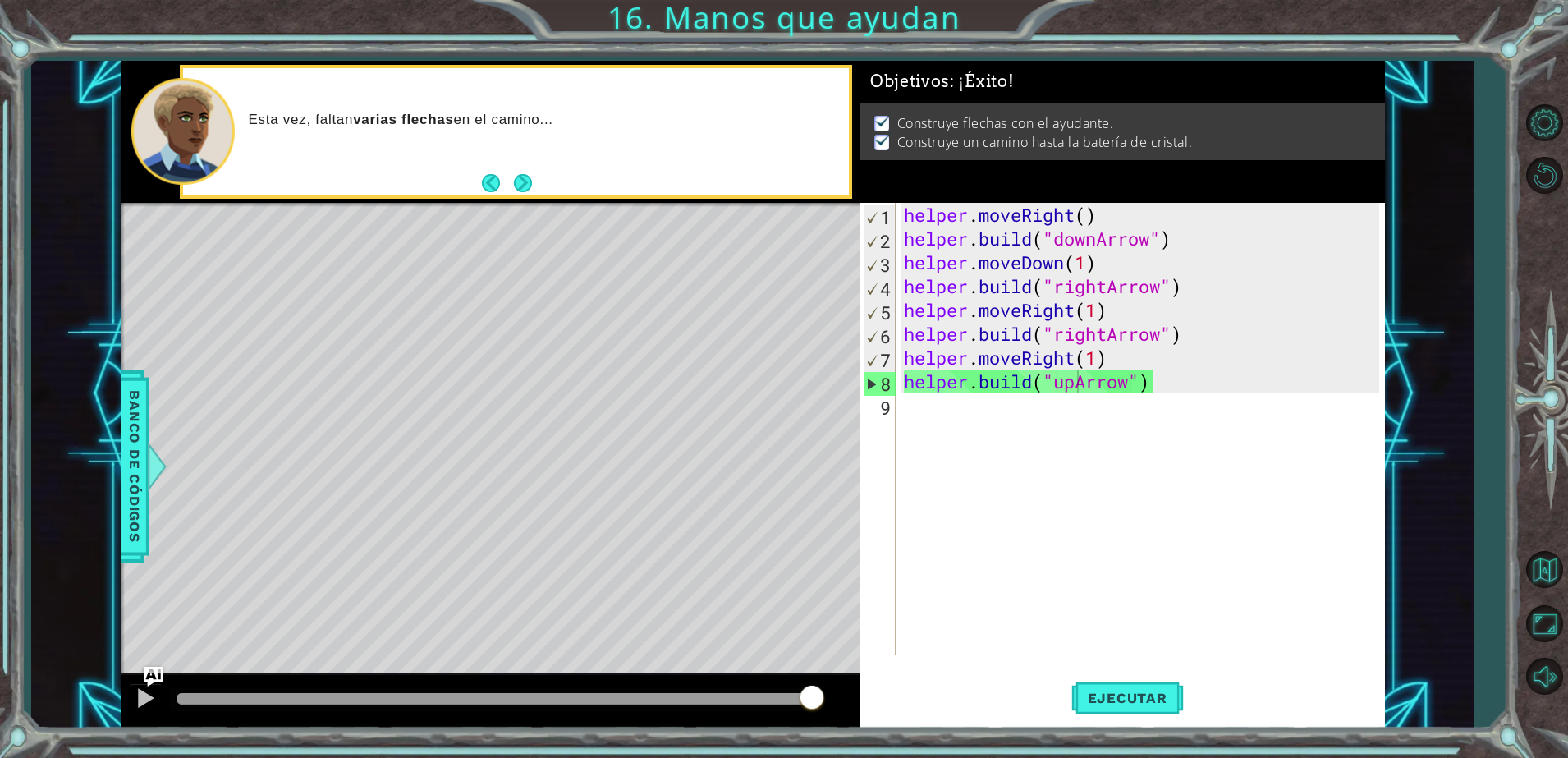
drag, startPoint x: 247, startPoint y: 688, endPoint x: 1108, endPoint y: 663, distance: 861.4
click at [1108, 663] on div "1 ההההההההההההההההההההההההההההההההההההההההההההההההההההההההההההההההההההההההההההה…" at bounding box center [752, 394] width 1264 height 667
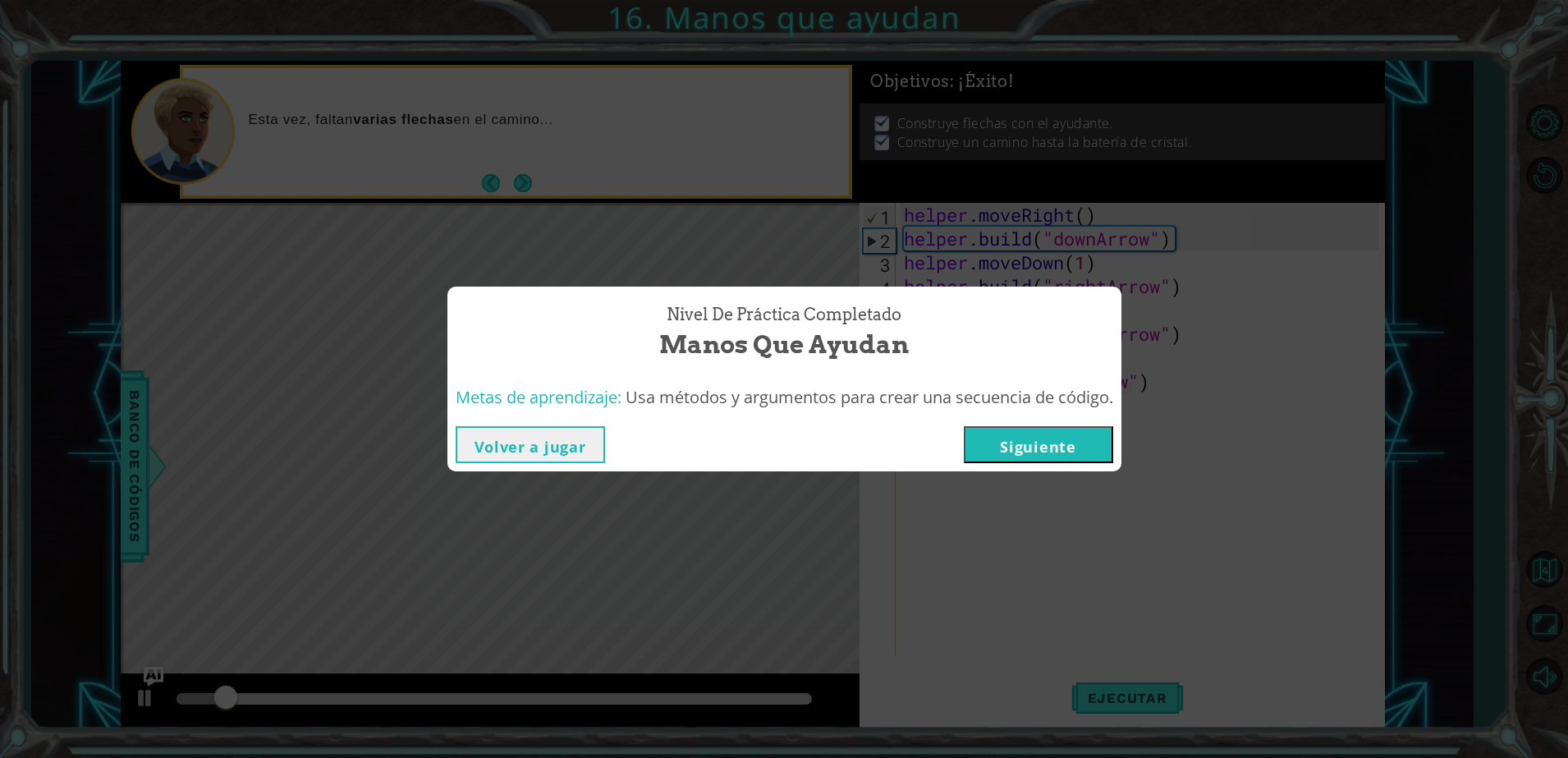
click at [1047, 444] on button "Siguiente" at bounding box center [1038, 445] width 150 height 37
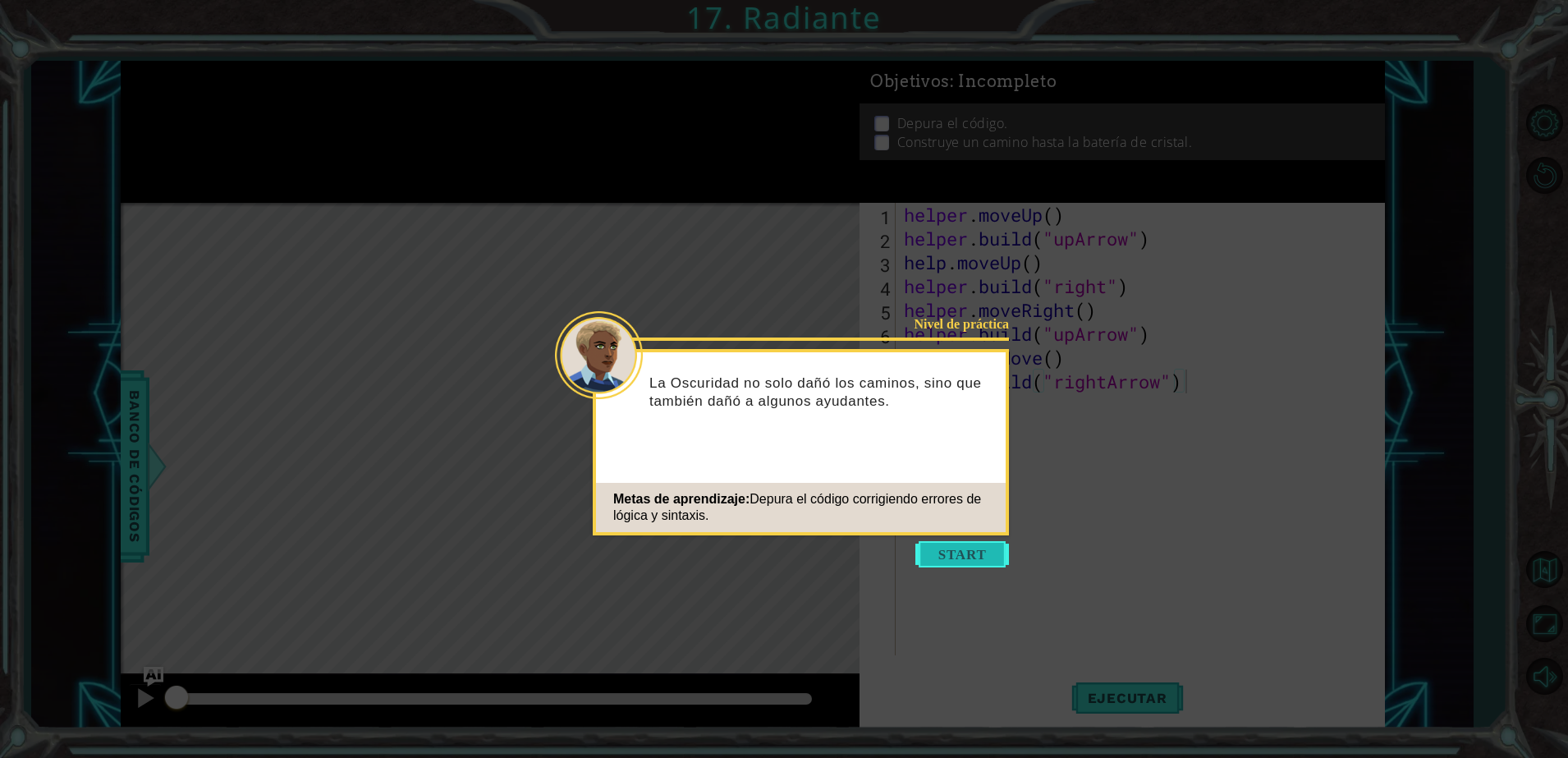
click at [954, 558] on button "Start" at bounding box center [963, 555] width 94 height 26
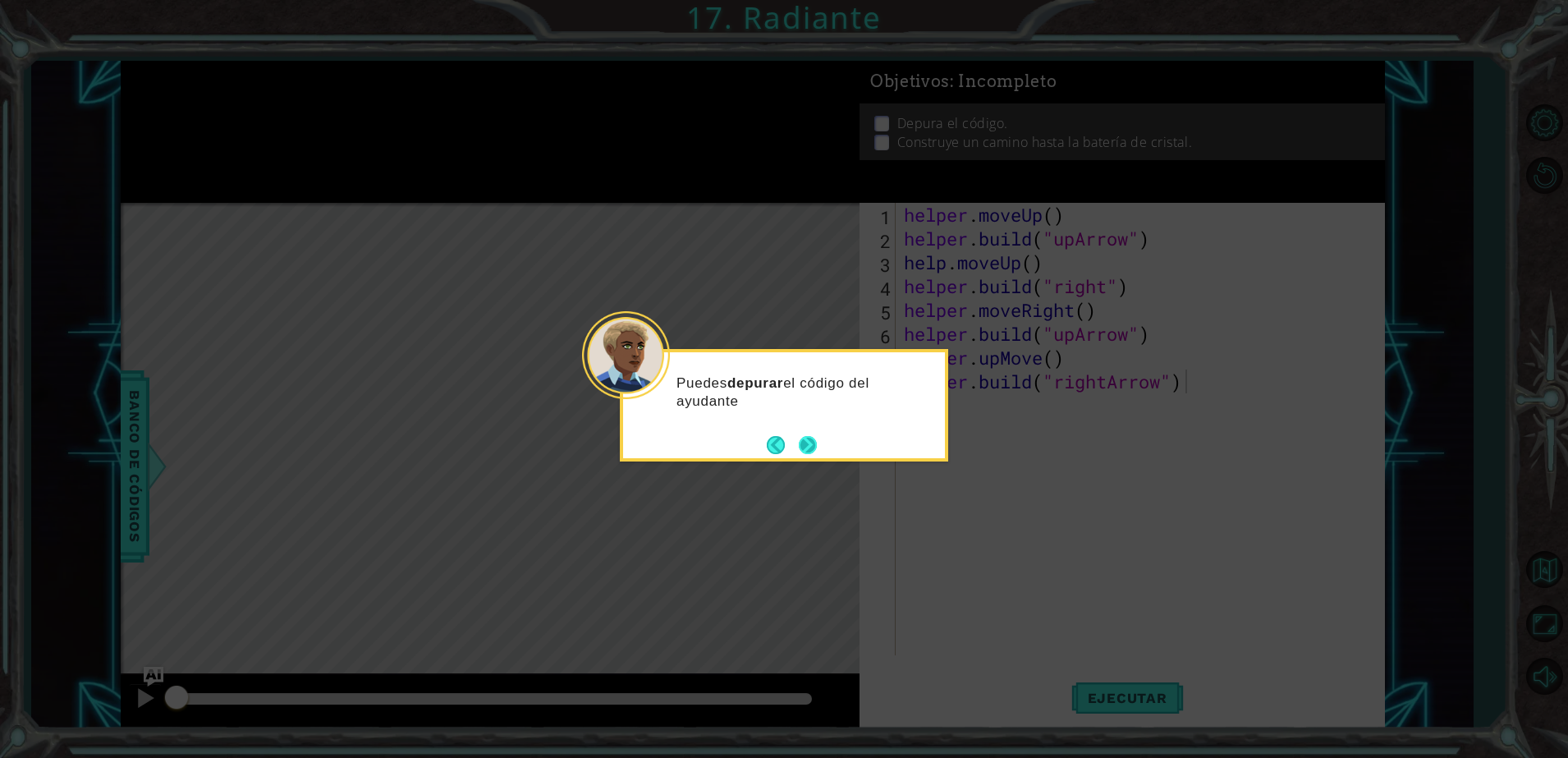
click at [808, 452] on button "Next" at bounding box center [807, 445] width 18 height 18
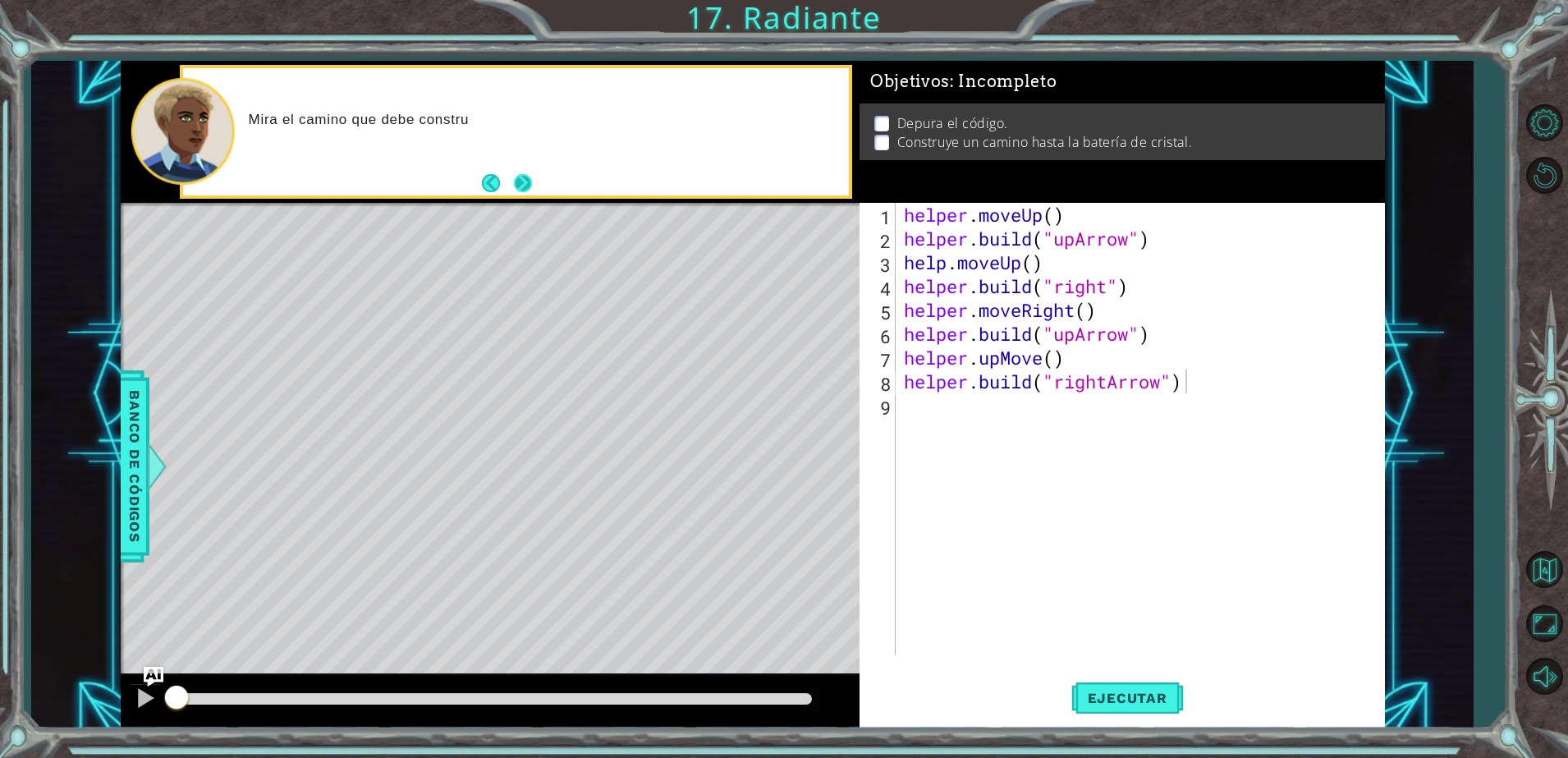
click at [523, 176] on button "Next" at bounding box center [523, 183] width 18 height 18
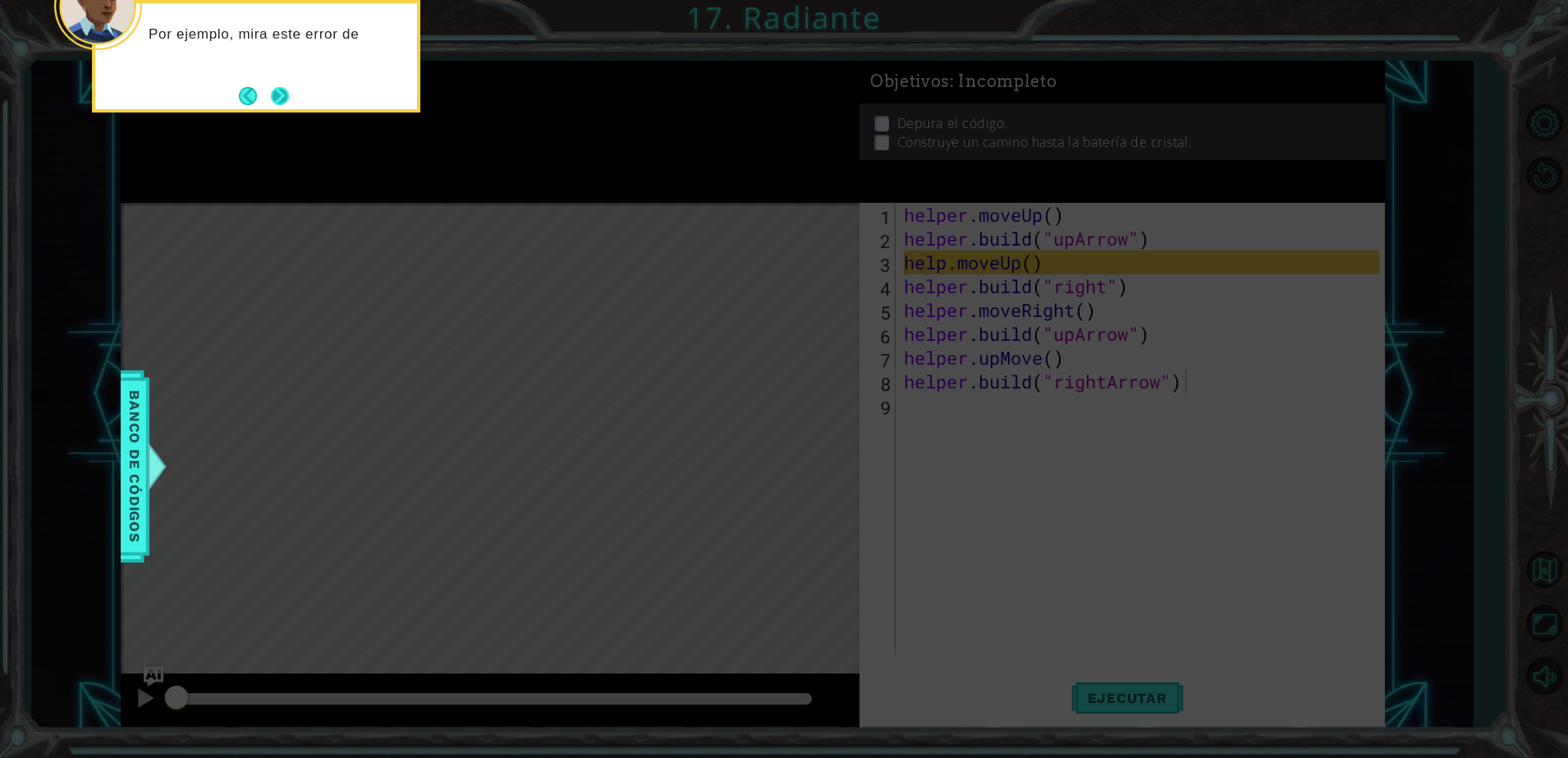
click at [289, 99] on button "Next" at bounding box center [280, 96] width 18 height 18
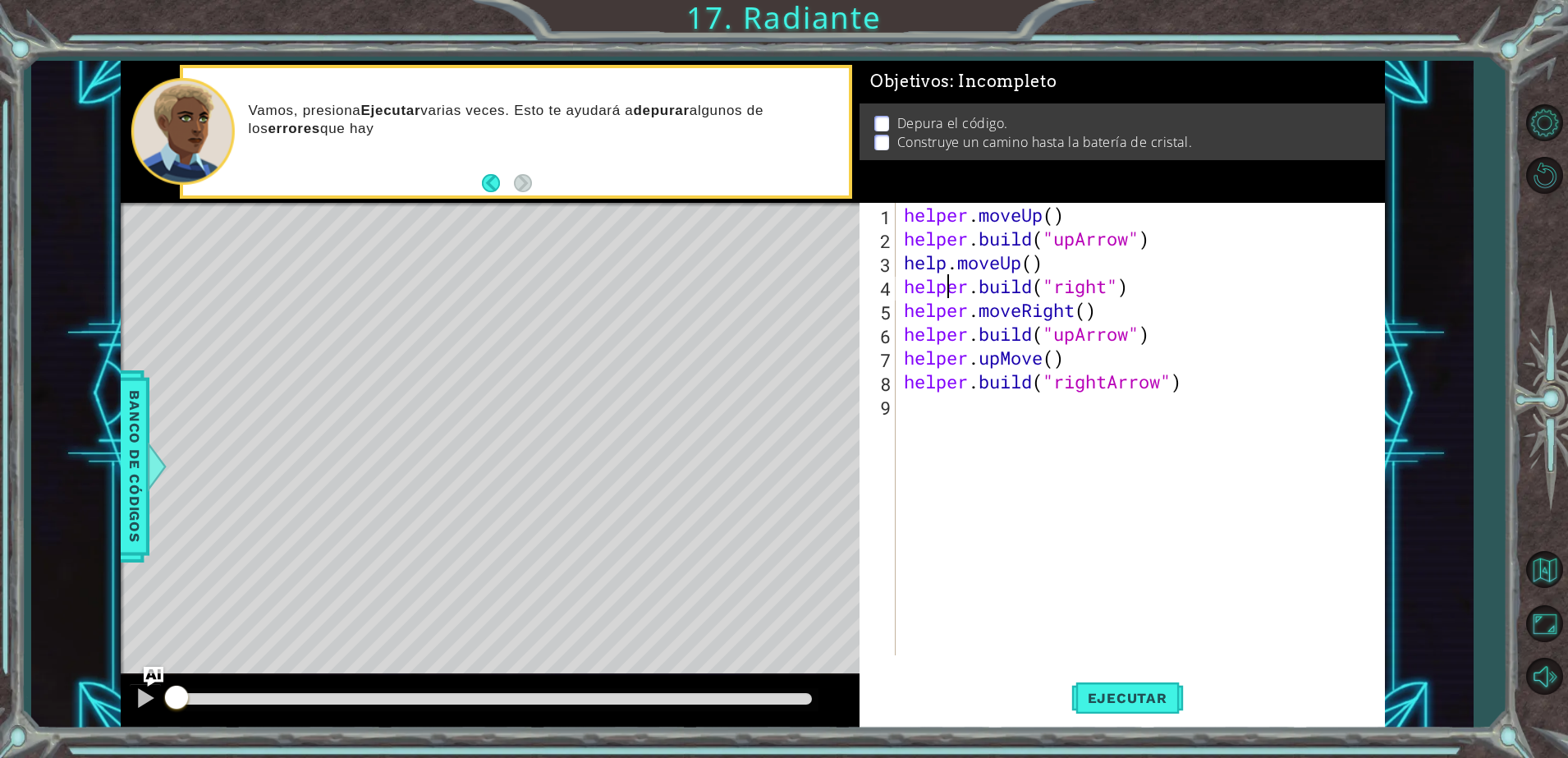
click at [942, 275] on div "helper . moveUp ( ) helper . build ( "upArrow" ) help . moveUp ( ) helper . bui…" at bounding box center [1144, 453] width 487 height 501
click at [944, 262] on div "helper . moveUp ( ) helper . build ( "upArrow" ) help . moveUp ( ) helper . bui…" at bounding box center [1144, 453] width 487 height 501
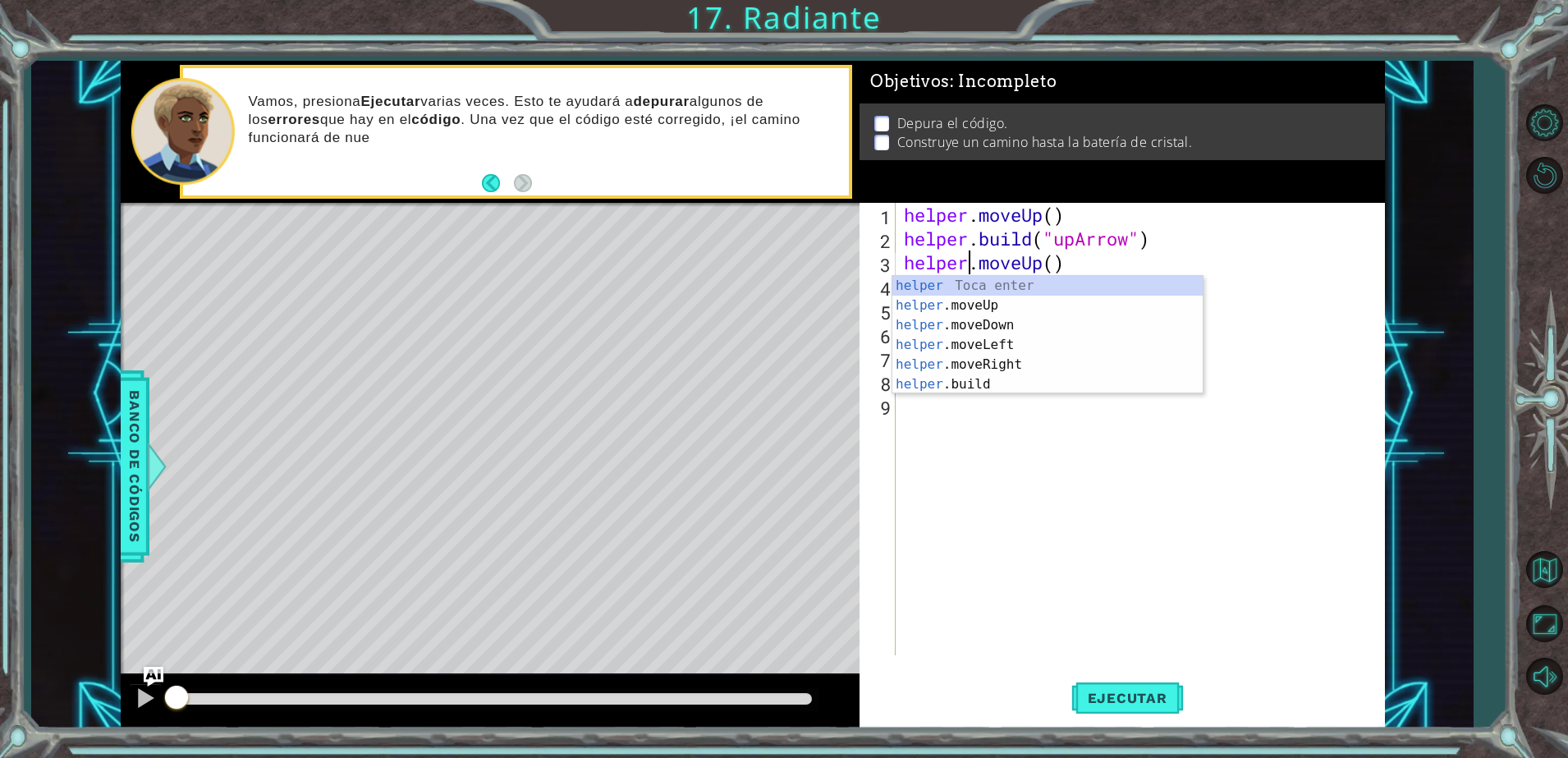
scroll to position [0, 3]
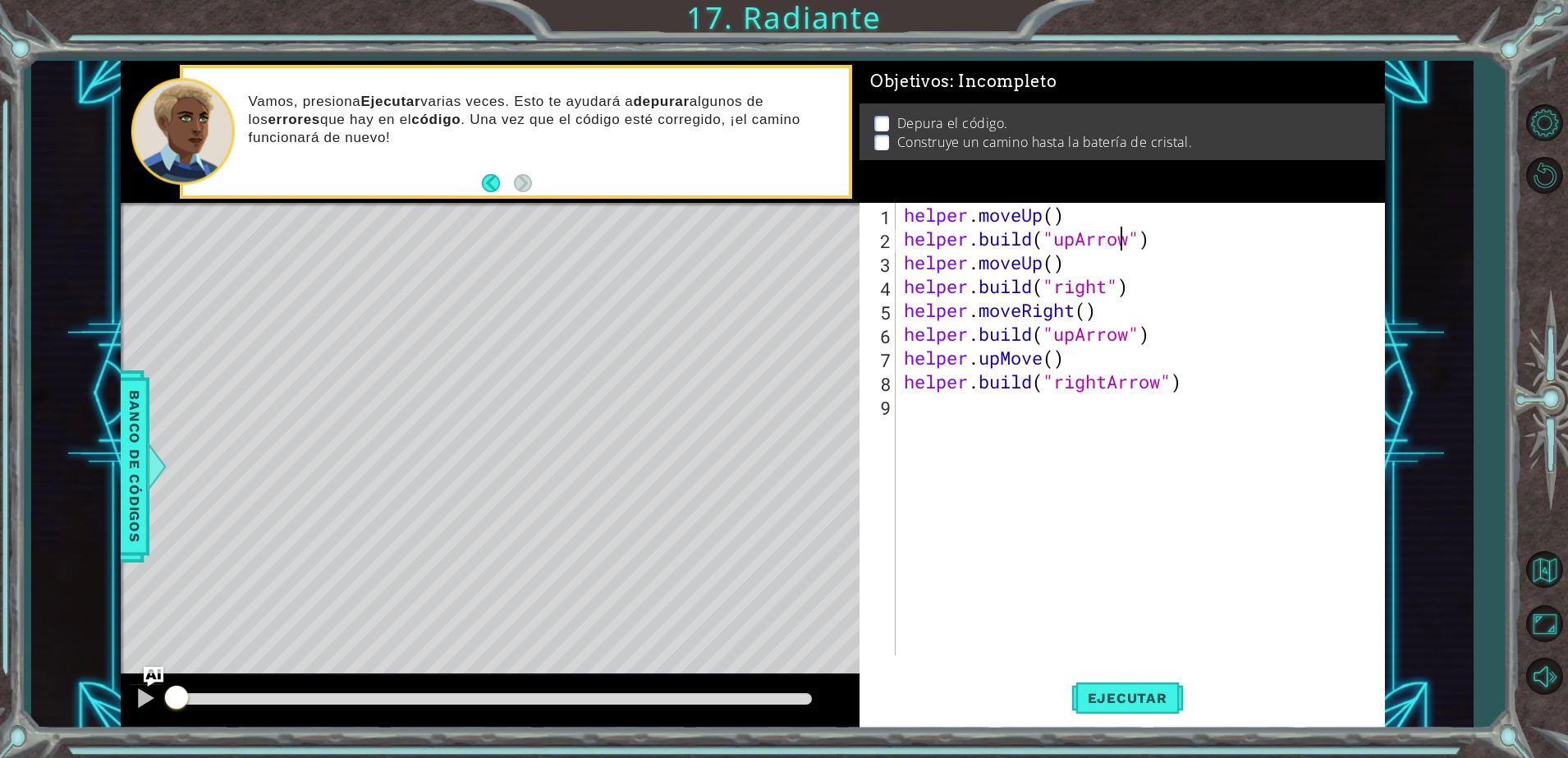
click at [1125, 239] on div "helper . moveUp ( ) helper . build ( "upArrow" ) helper . moveUp ( ) helper . b…" at bounding box center [1144, 453] width 487 height 501
click at [1107, 286] on div "helper . moveUp ( ) helper . build ( "upArrow" ) helper . moveUp ( ) helper . b…" at bounding box center [1144, 453] width 487 height 501
type textarea "helper.build("rightArrow")"
click at [1039, 480] on div "helper . moveUp ( ) helper . build ( "upArrow" ) helper . moveUp ( ) helper . b…" at bounding box center [1144, 453] width 487 height 501
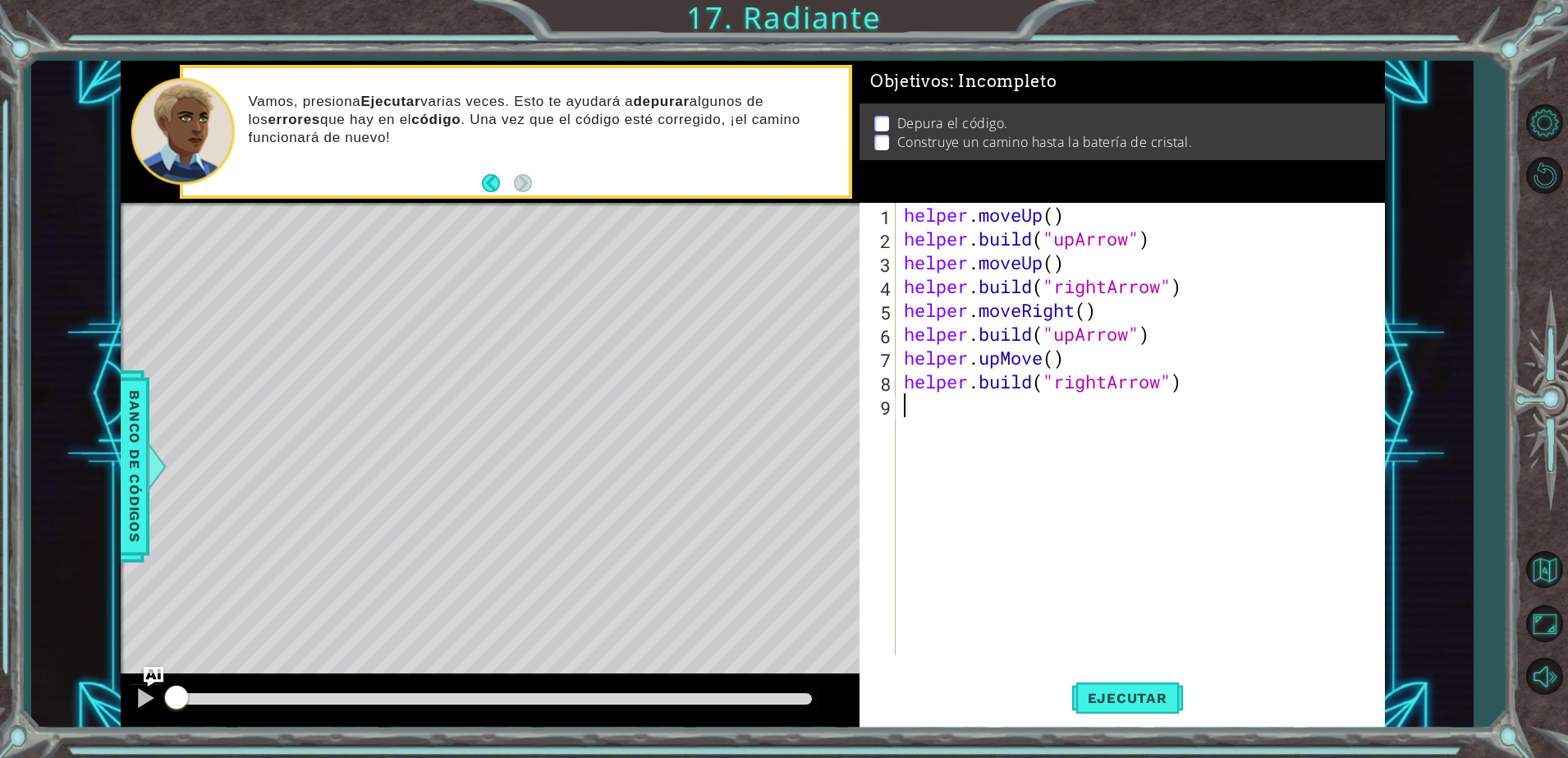
scroll to position [0, 0]
click at [1041, 358] on div "helper . moveUp ( ) helper . build ( "upArrow" ) helper . moveUp ( ) helper . b…" at bounding box center [1144, 453] width 487 height 501
click at [1111, 686] on button "Ejecutar" at bounding box center [1127, 698] width 112 height 53
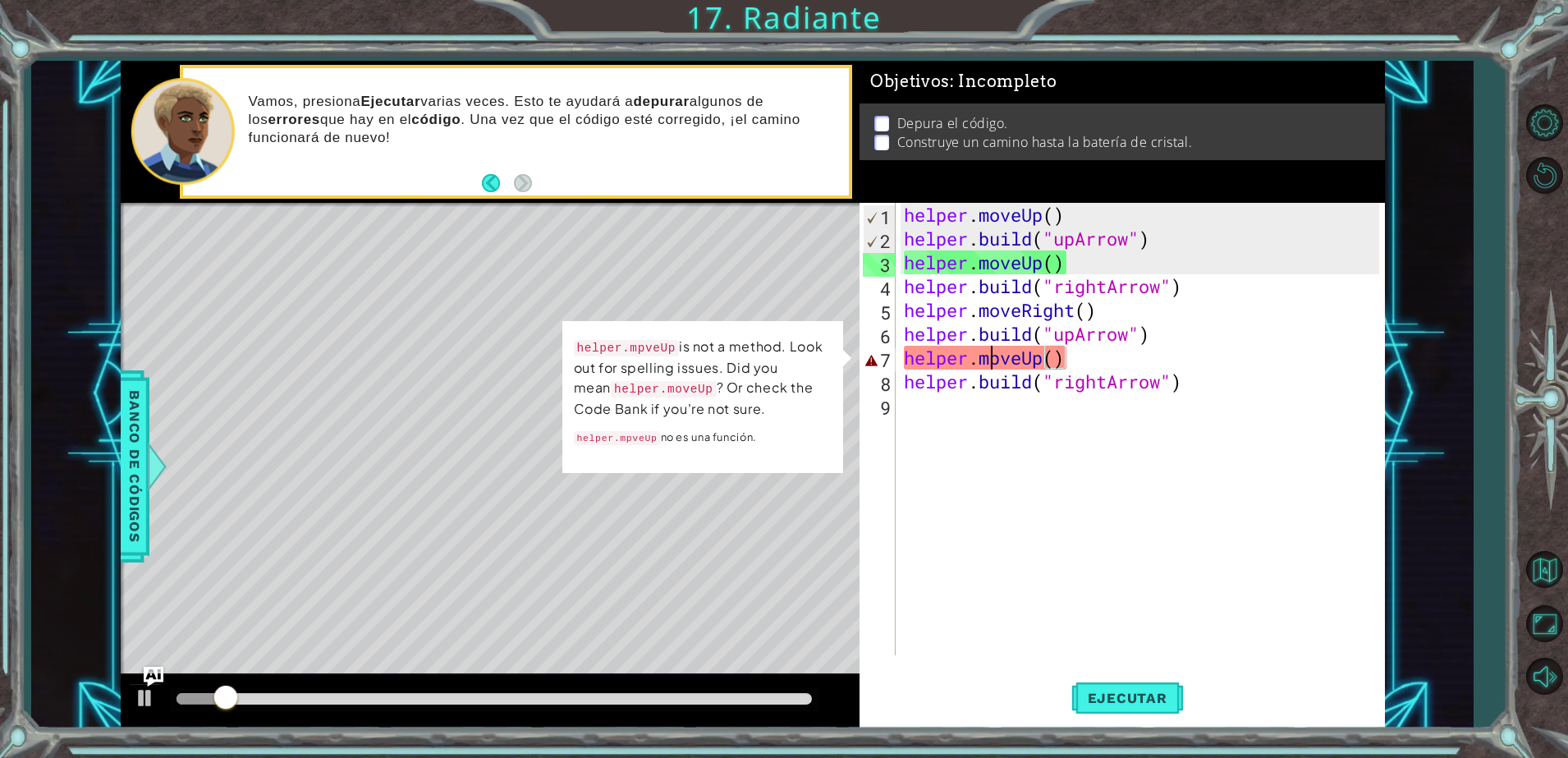
click at [995, 355] on div "helper . moveUp ( ) helper . build ( "upArrow" ) helper . moveUp ( ) helper . b…" at bounding box center [1144, 453] width 487 height 501
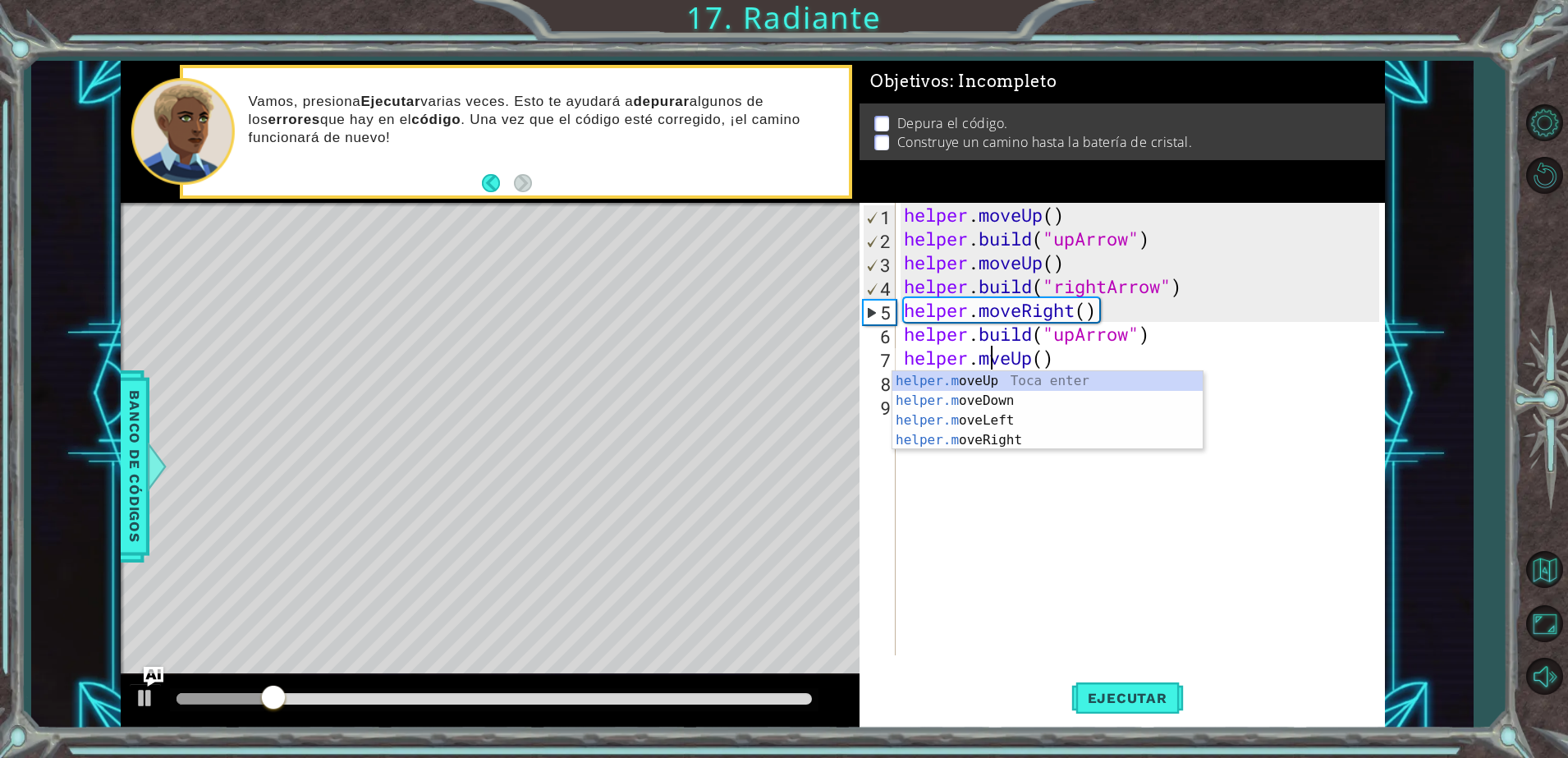
type textarea "helper.moveUp()"
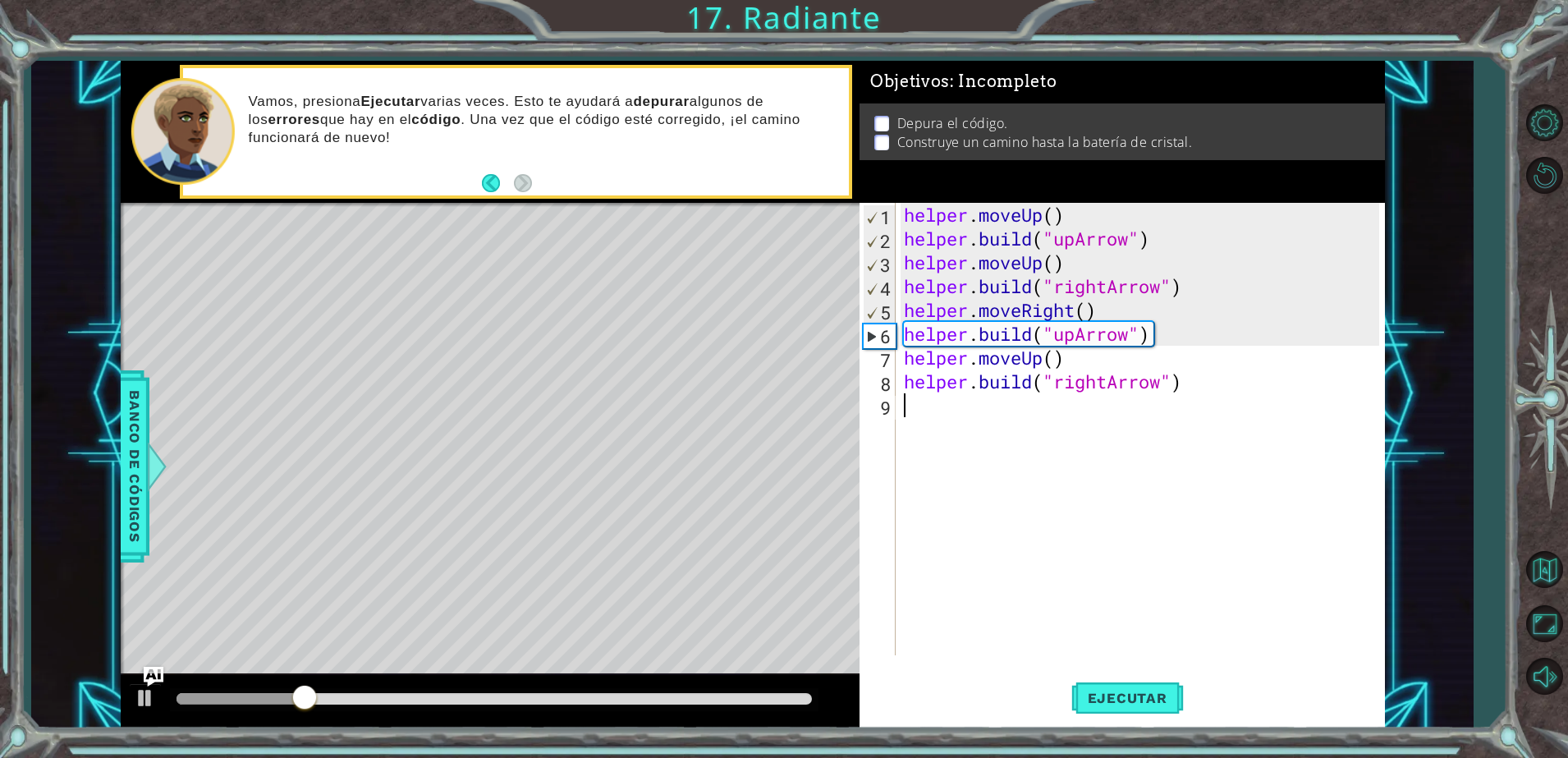
click at [1089, 516] on div "helper . moveUp ( ) helper . build ( "upArrow" ) helper . moveUp ( ) helper . b…" at bounding box center [1144, 453] width 487 height 501
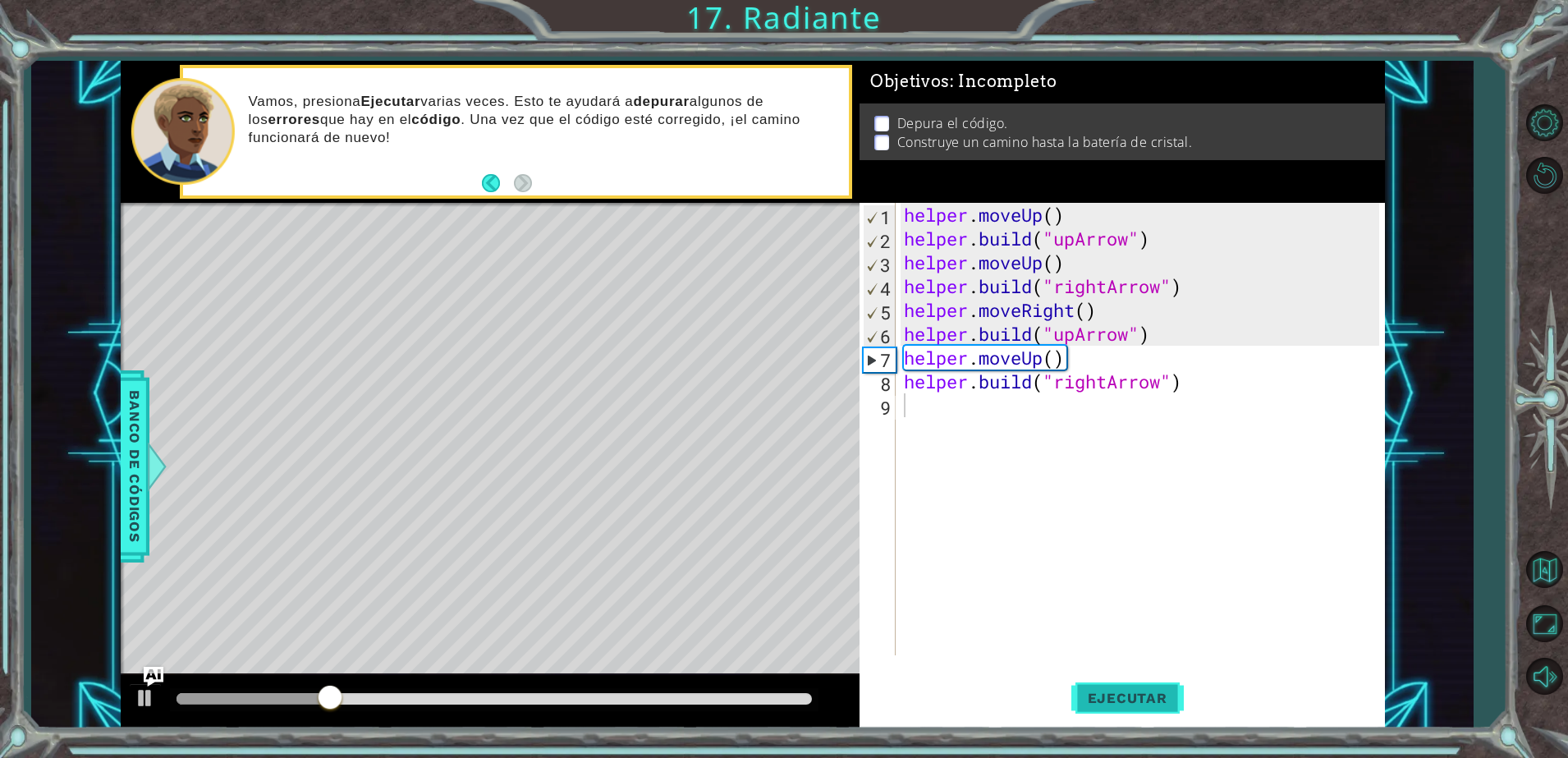
click at [1132, 694] on span "Ejecutar" at bounding box center [1127, 698] width 112 height 17
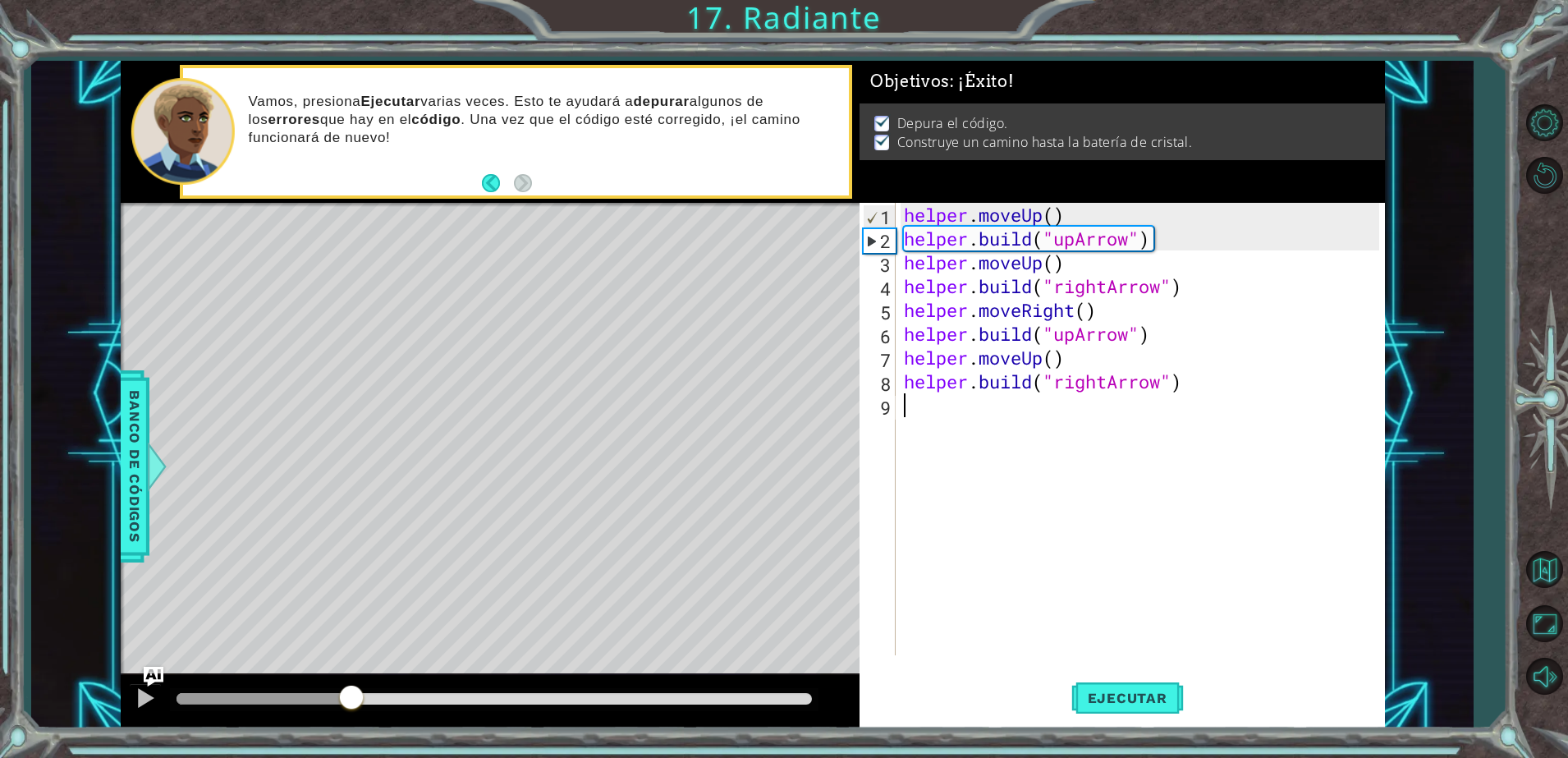
drag, startPoint x: 230, startPoint y: 709, endPoint x: 1028, endPoint y: 688, distance: 798.3
click at [1028, 688] on div "1 ההההההההההההההההההההההההההההההההההההההההההההההההההההההההההההההההההההההההההההה…" at bounding box center [752, 394] width 1264 height 667
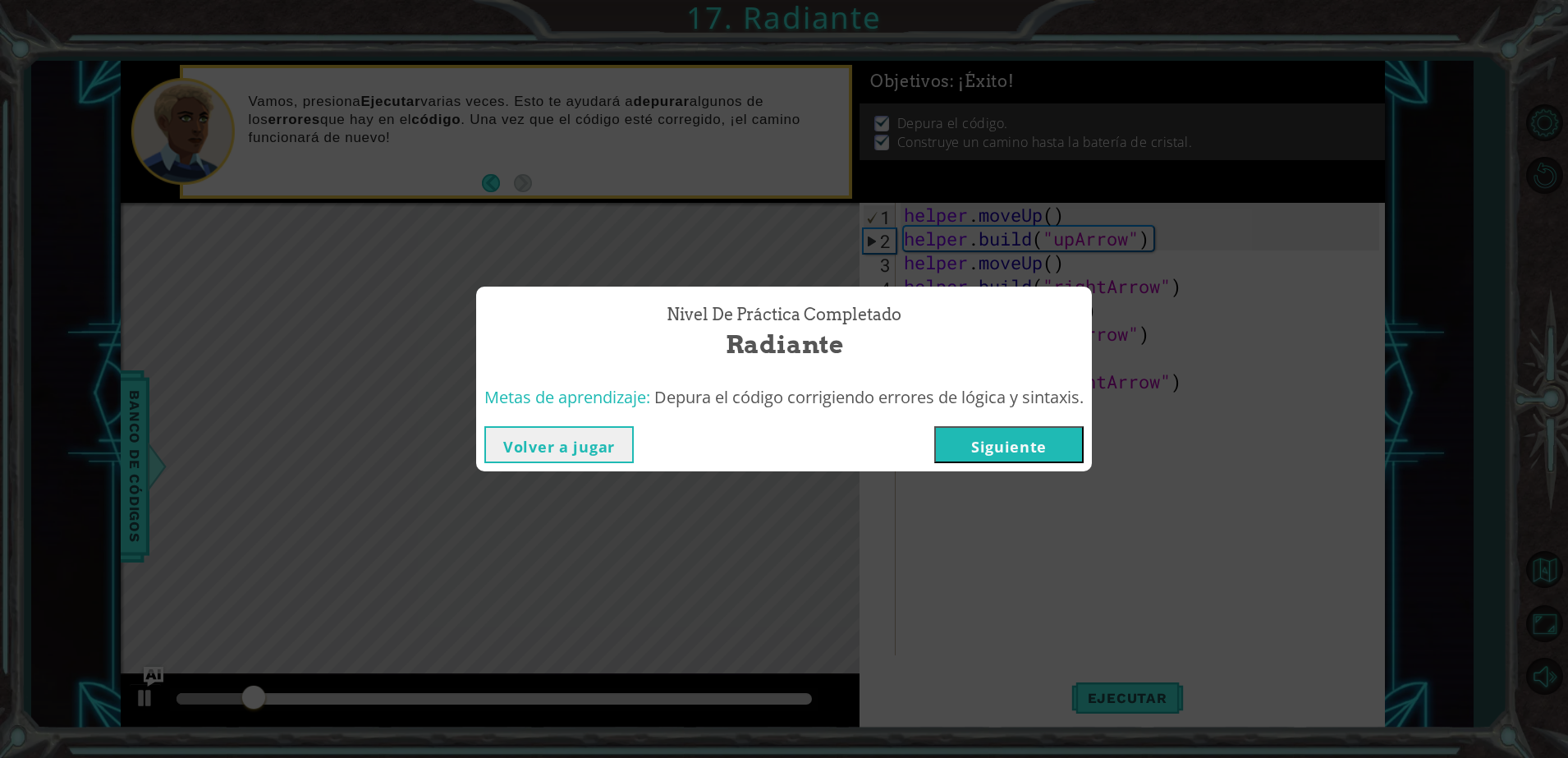
click at [1060, 449] on button "Siguiente" at bounding box center [1009, 445] width 150 height 37
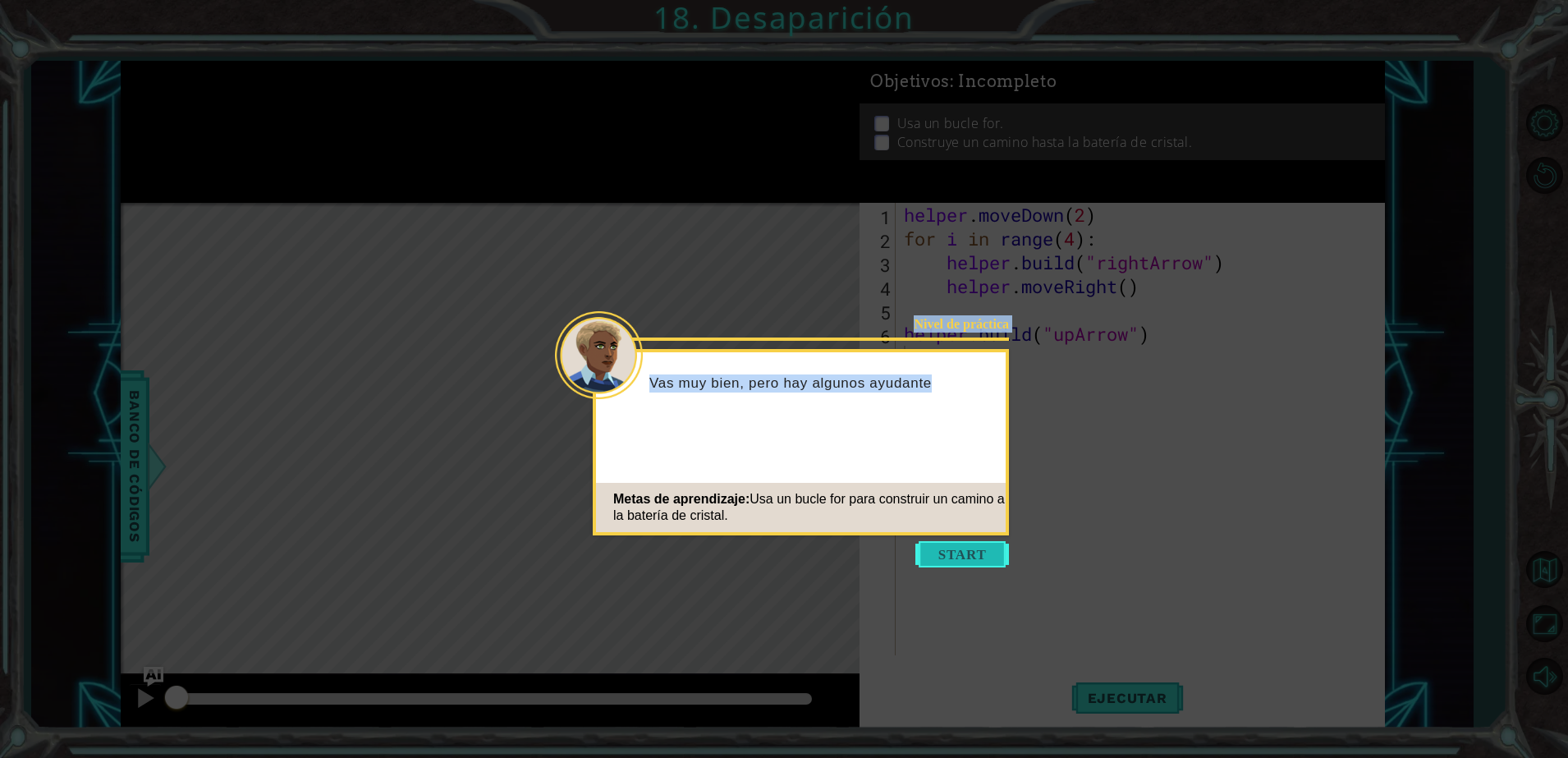
drag, startPoint x: 986, startPoint y: 539, endPoint x: 972, endPoint y: 556, distance: 22.0
click at [972, 556] on body "1 ההההההההההההההההההההההההההההההההההההההההההההההההההההההההההההההההההההההההההההה…" at bounding box center [784, 379] width 1568 height 758
click at [972, 556] on button "Start" at bounding box center [963, 555] width 94 height 26
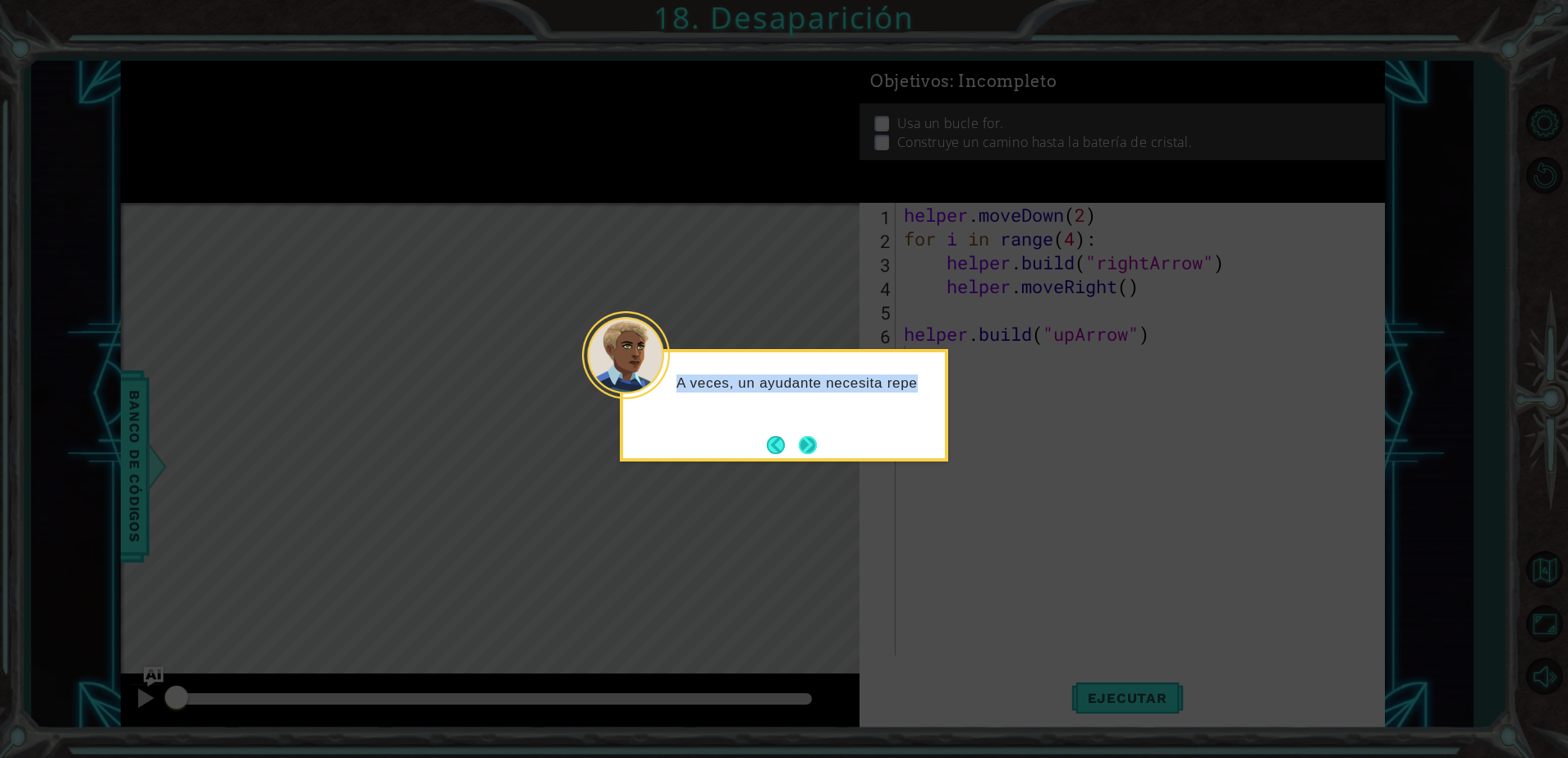
drag, startPoint x: 972, startPoint y: 556, endPoint x: 811, endPoint y: 441, distance: 197.9
click at [811, 441] on body "1 ההההההההההההההההההההההההההההההההההההההההההההההההההההההההההההההההההההההההההההה…" at bounding box center [784, 379] width 1568 height 758
click at [811, 441] on button "Next" at bounding box center [807, 445] width 18 height 18
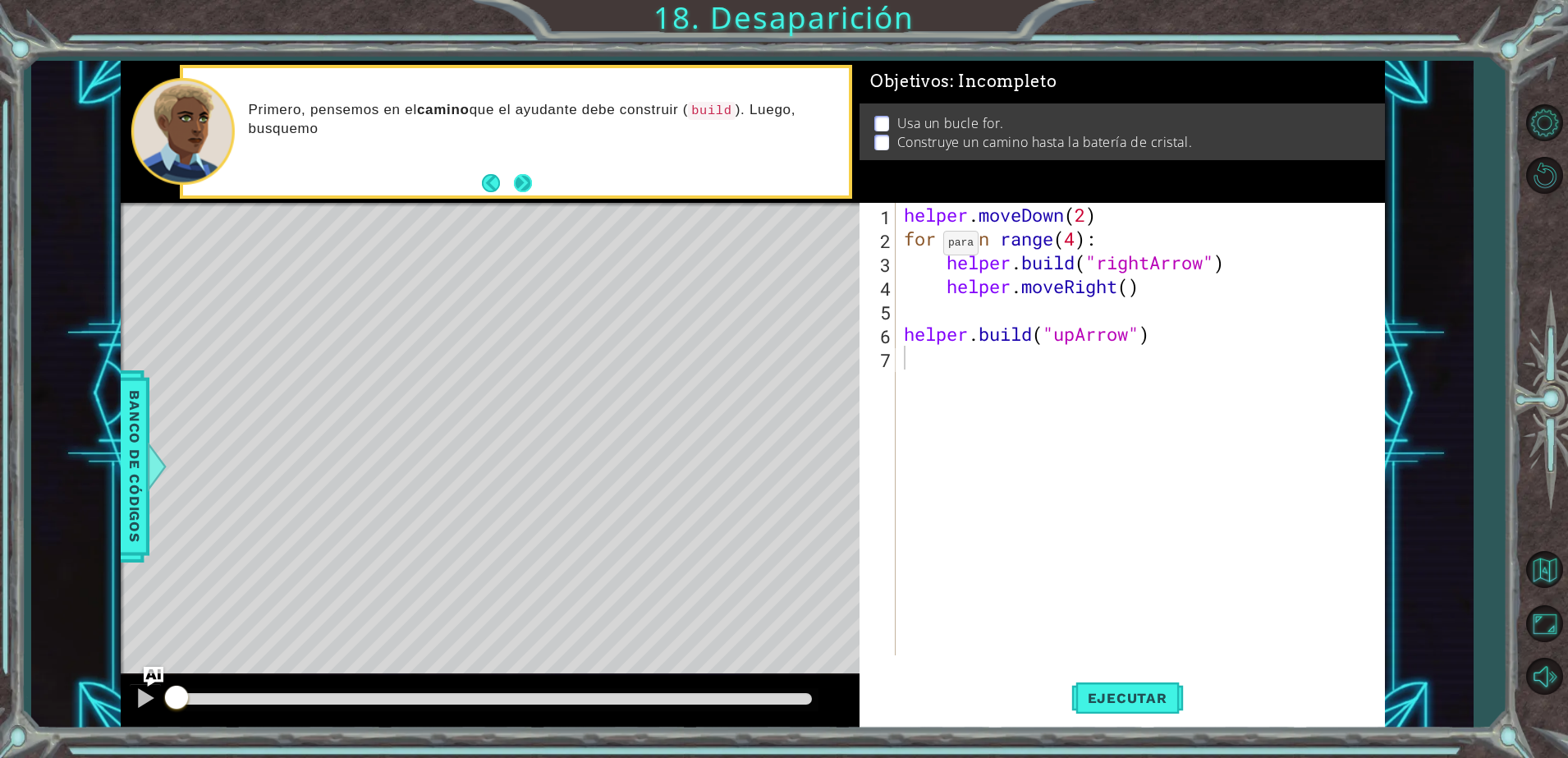
drag, startPoint x: 530, startPoint y: 169, endPoint x: 524, endPoint y: 188, distance: 19.9
click at [524, 188] on div "Primero, pensemos en el camino que el ayudante debe construir ( build ). Luego,…" at bounding box center [515, 132] width 666 height 127
click at [524, 188] on button "Next" at bounding box center [523, 183] width 18 height 18
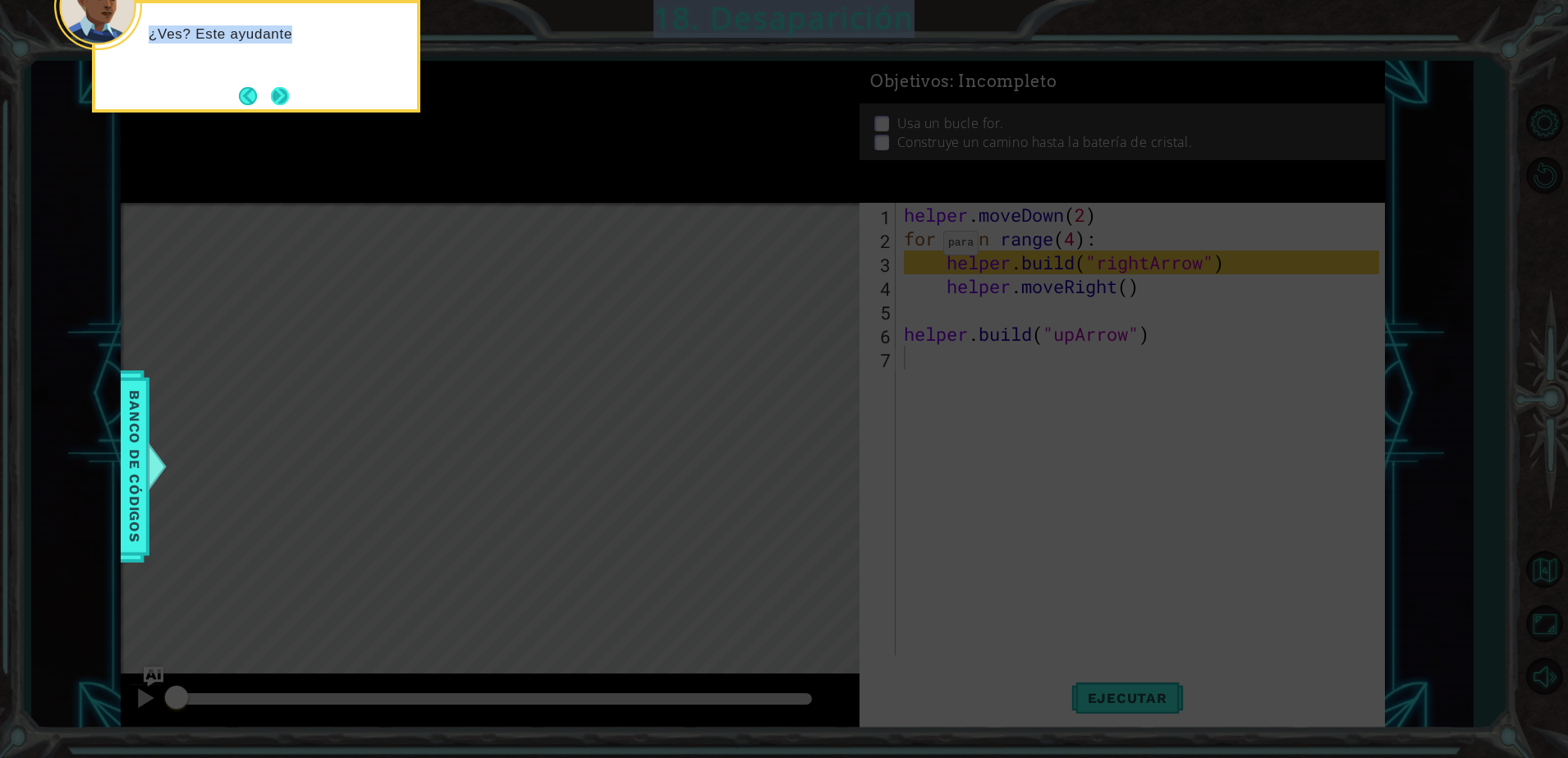
drag, startPoint x: 524, startPoint y: 188, endPoint x: 289, endPoint y: 95, distance: 252.7
click at [289, 95] on body "1 ההההההההההההההההההההההההההההההההההההההההההההההההההההההההההההההההההההההההההההה…" at bounding box center [784, 379] width 1568 height 758
click at [289, 95] on button "Next" at bounding box center [280, 96] width 18 height 18
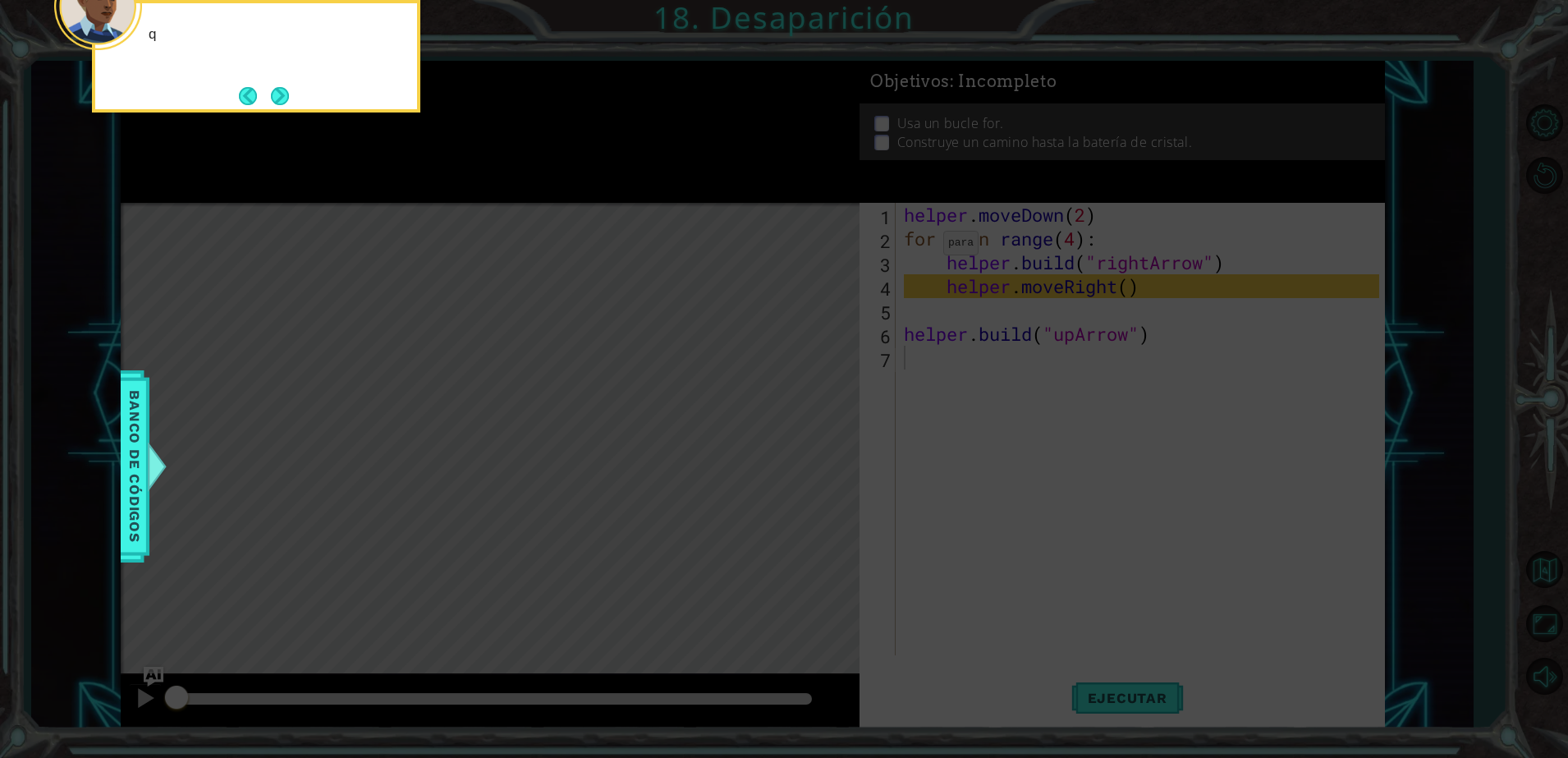
click at [289, 95] on button "Next" at bounding box center [280, 96] width 18 height 18
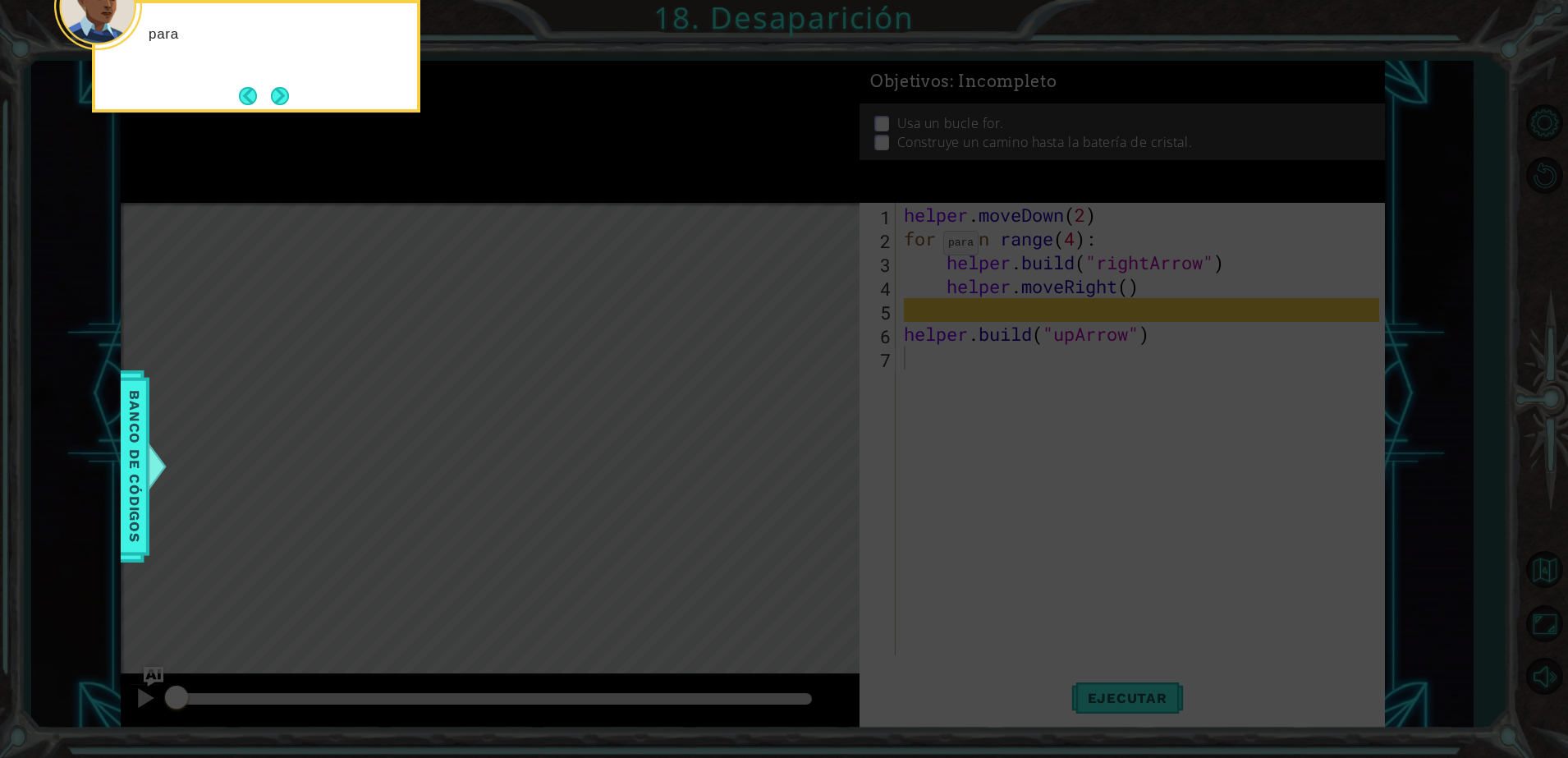
click at [289, 95] on button "Next" at bounding box center [280, 96] width 18 height 18
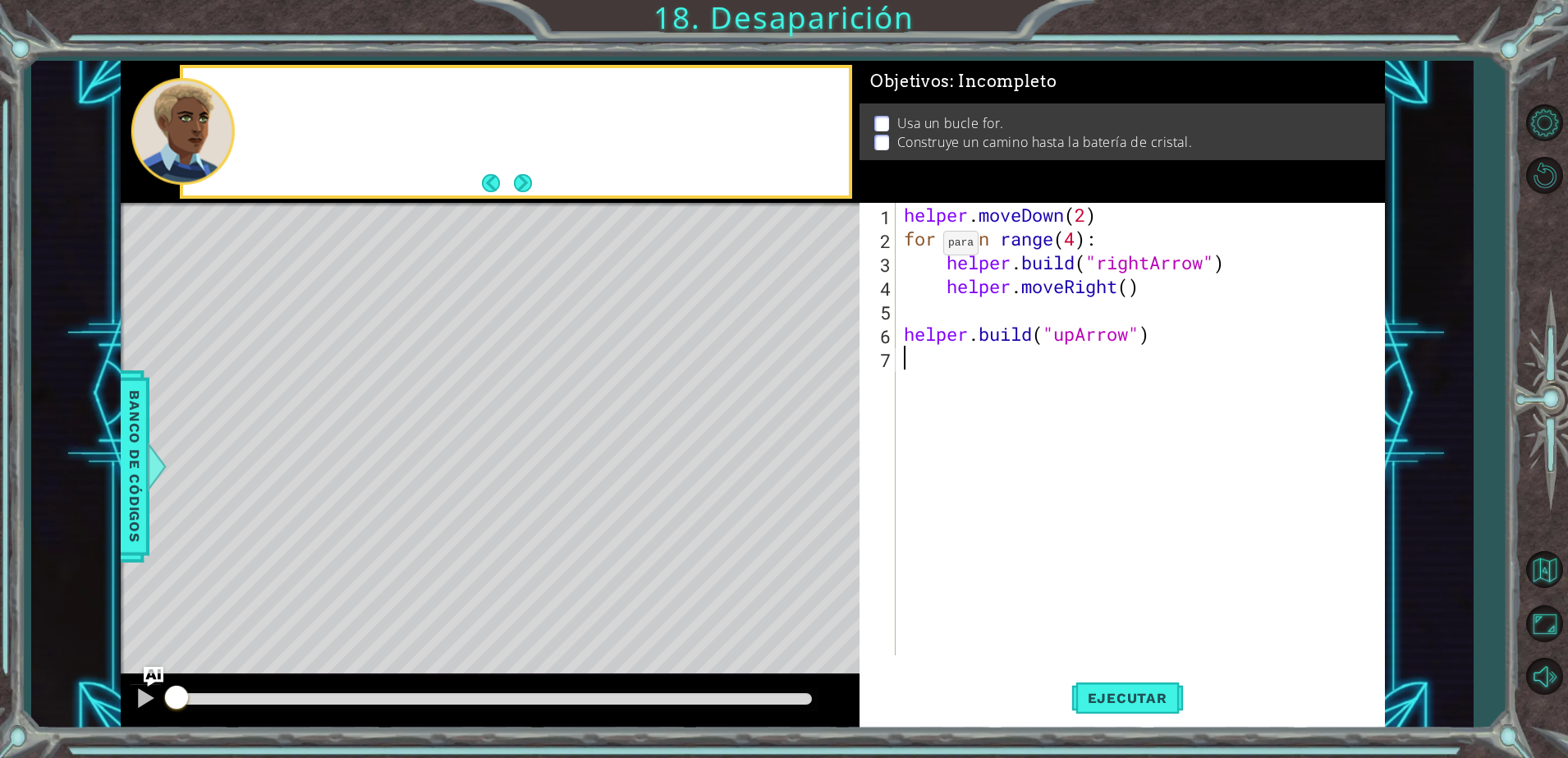
click at [289, 95] on div at bounding box center [515, 132] width 666 height 127
click at [517, 174] on button "Next" at bounding box center [523, 183] width 18 height 18
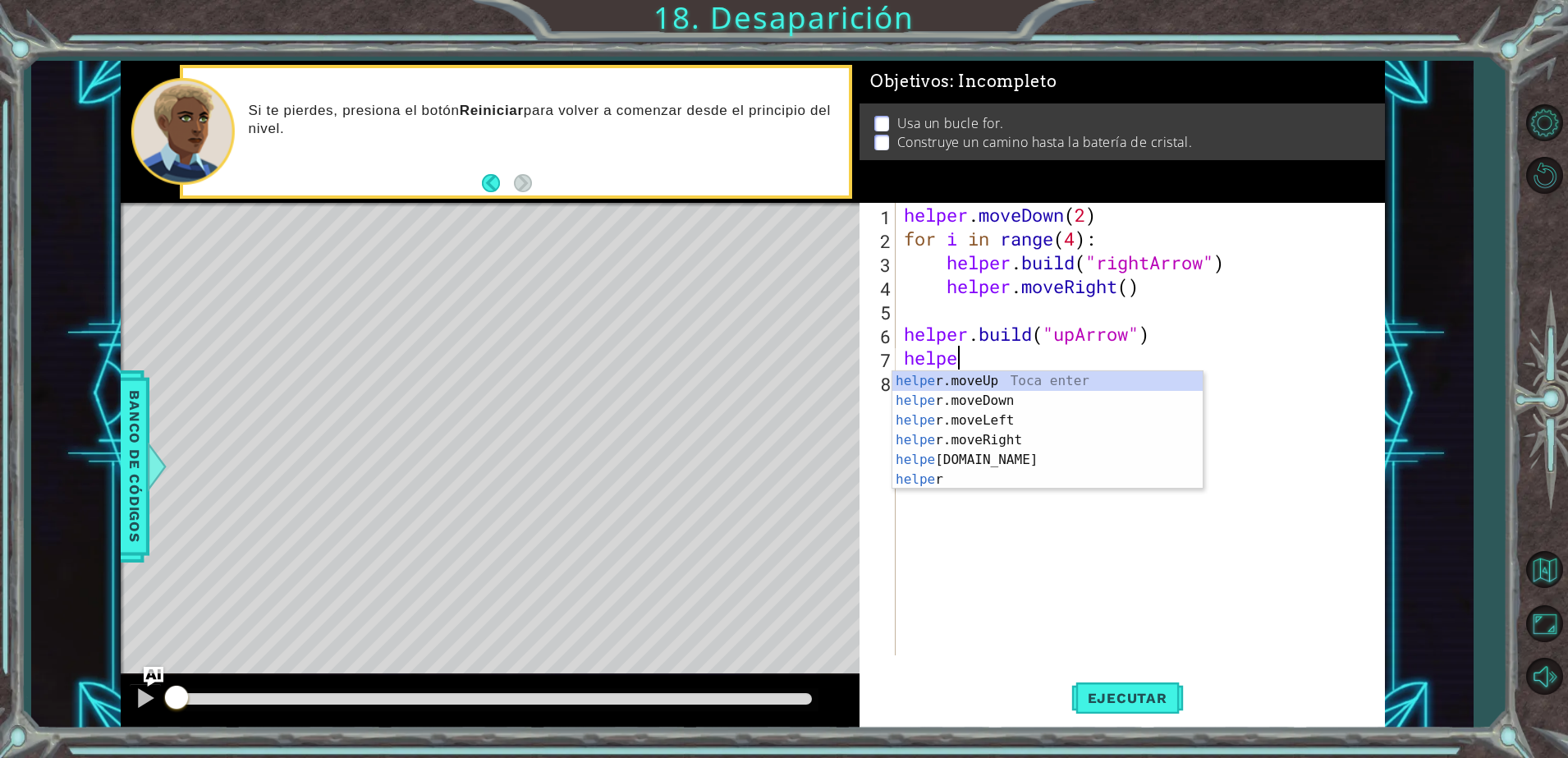
scroll to position [0, 2]
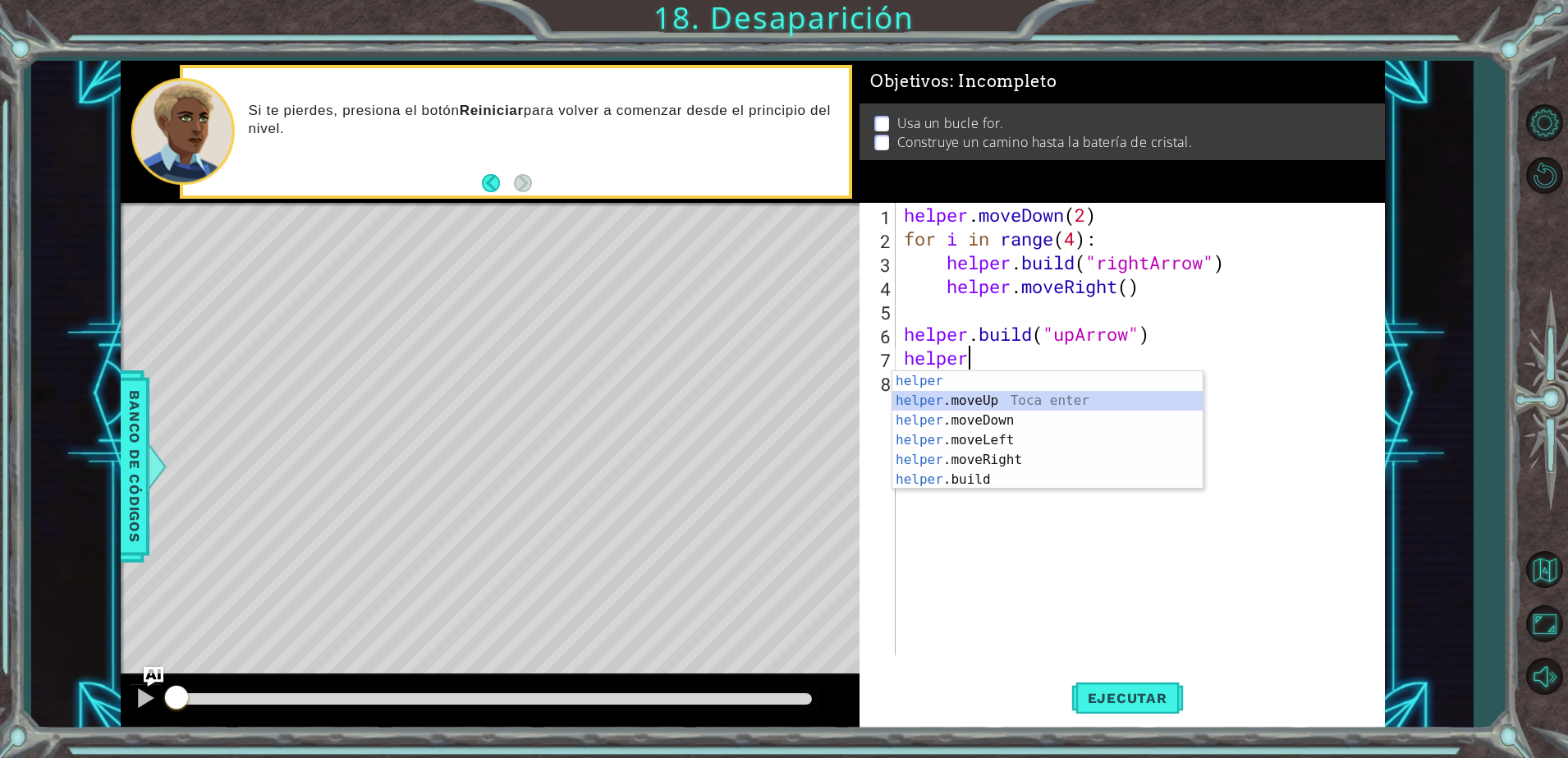
click at [1031, 398] on div "helper Toca enter helper .moveUp Toca enter helper .moveDown Toca enter helper …" at bounding box center [1048, 450] width 311 height 157
type textarea "helper.moveUp(1)"
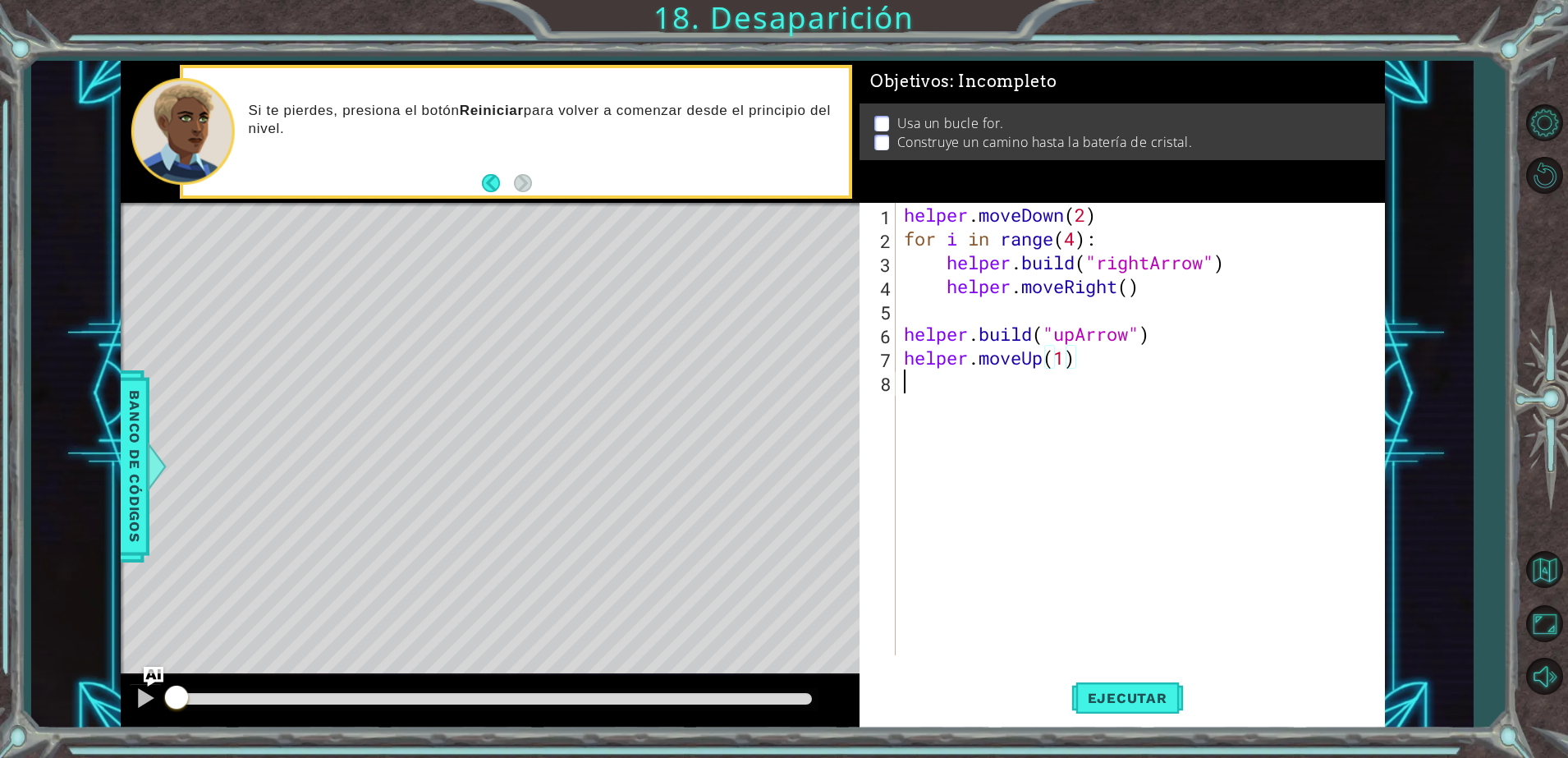
click at [1038, 384] on div "helper . moveDown ( 2 ) for i in range ( 4 ) : helper . build ( "rightArrow" ) …" at bounding box center [1144, 453] width 487 height 501
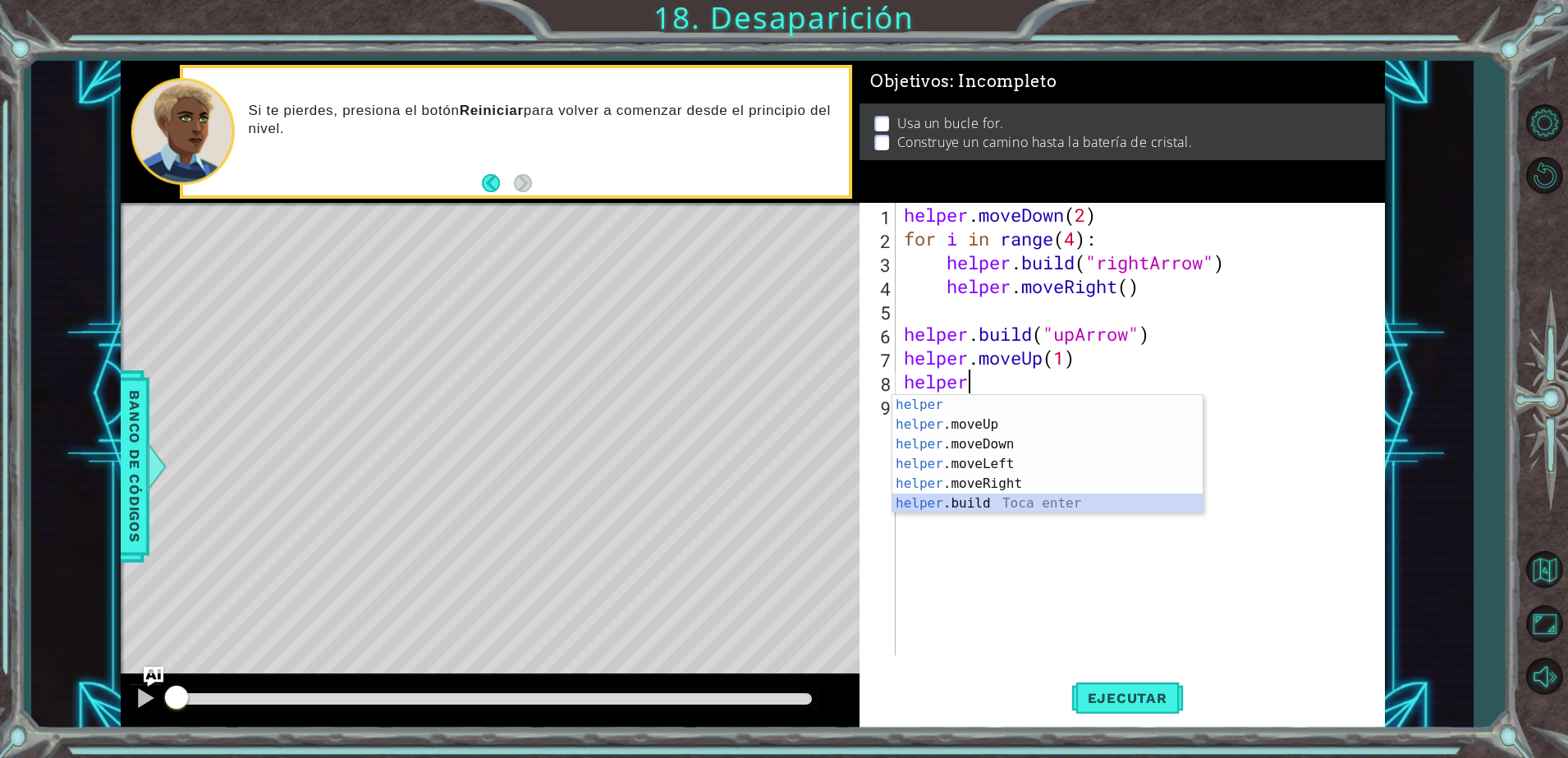
click at [975, 496] on div "helper Toca enter helper .moveUp Toca enter helper .moveDown Toca enter helper …" at bounding box center [1048, 473] width 311 height 157
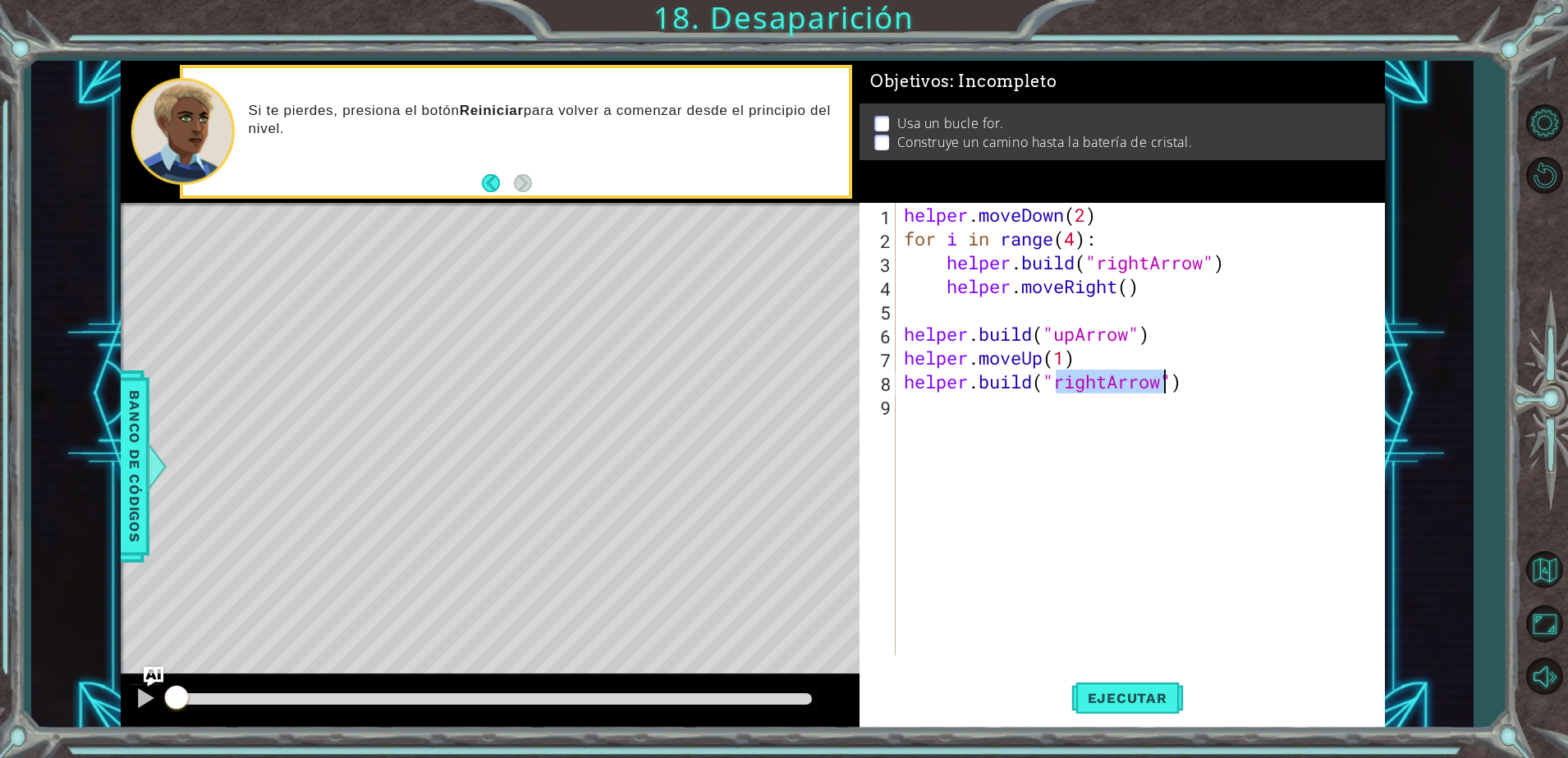
click at [1107, 381] on div "helper . moveDown ( 2 ) for i in range ( 4 ) : helper . build ( "rightArrow" ) …" at bounding box center [1140, 428] width 479 height 453
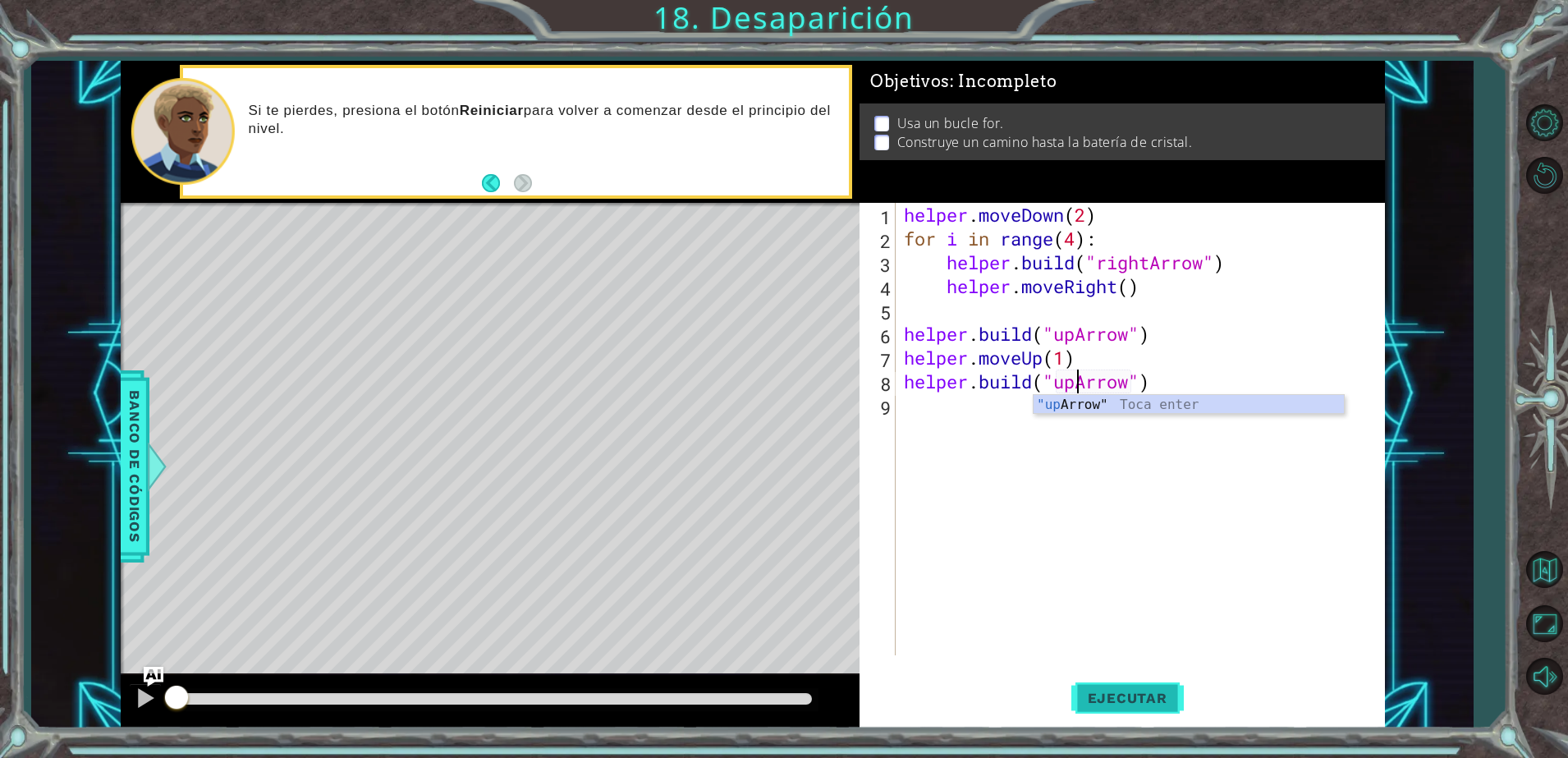
type textarea "helper.build("upArrow")"
click at [1114, 702] on span "Ejecutar" at bounding box center [1127, 698] width 112 height 17
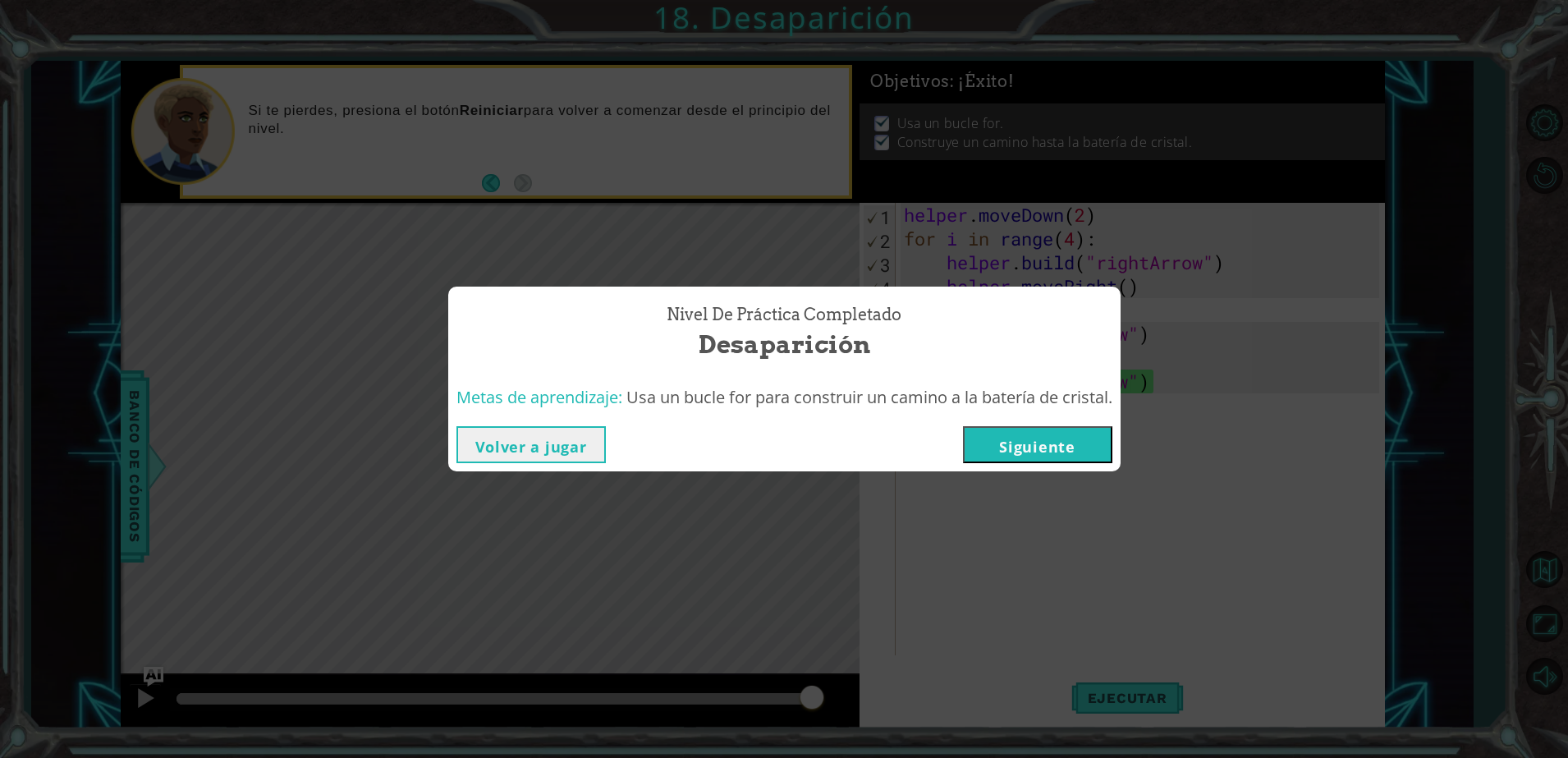
click at [1085, 452] on button "Siguiente" at bounding box center [1037, 445] width 150 height 37
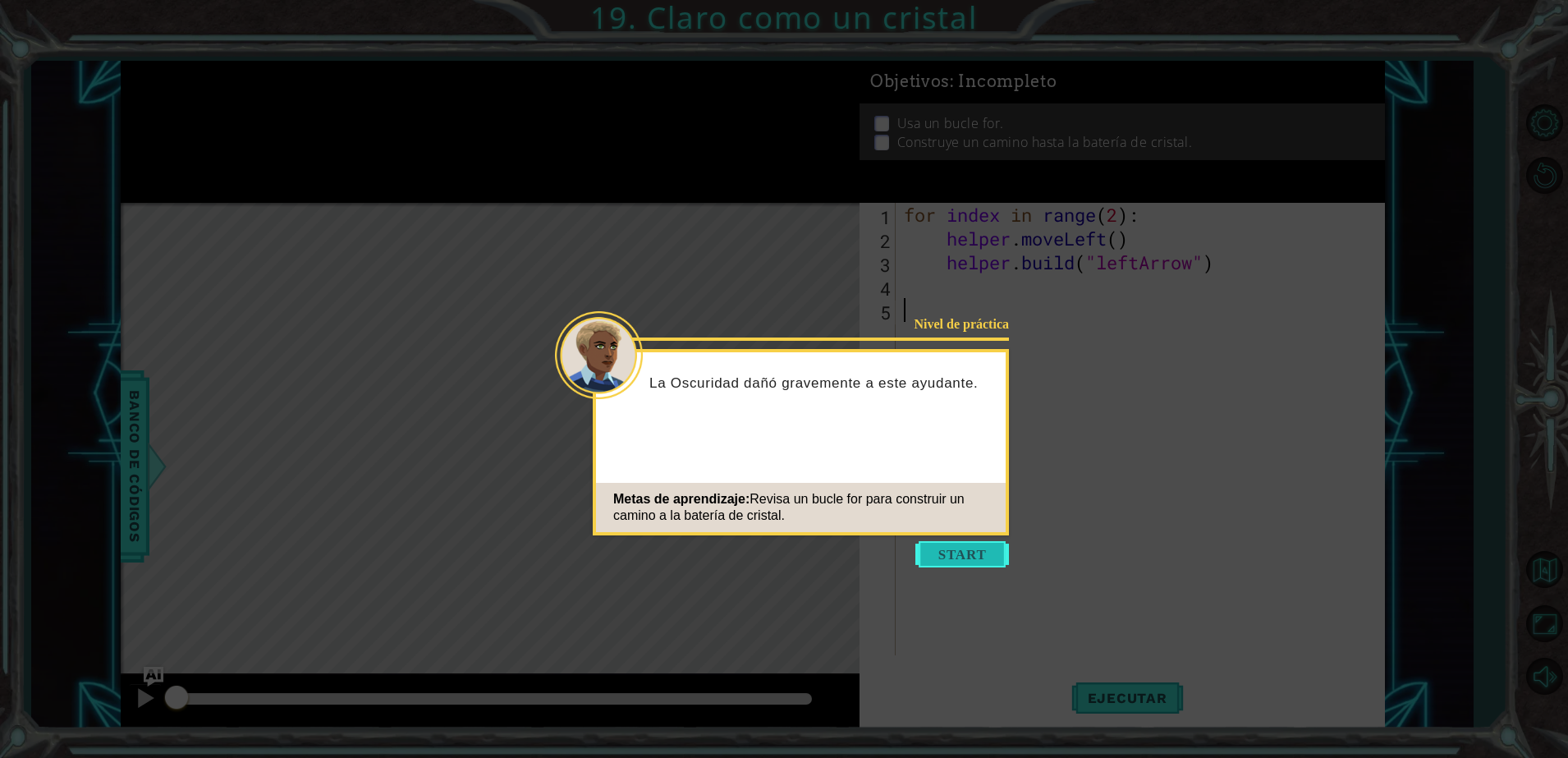
click at [980, 552] on button "Start" at bounding box center [963, 555] width 94 height 26
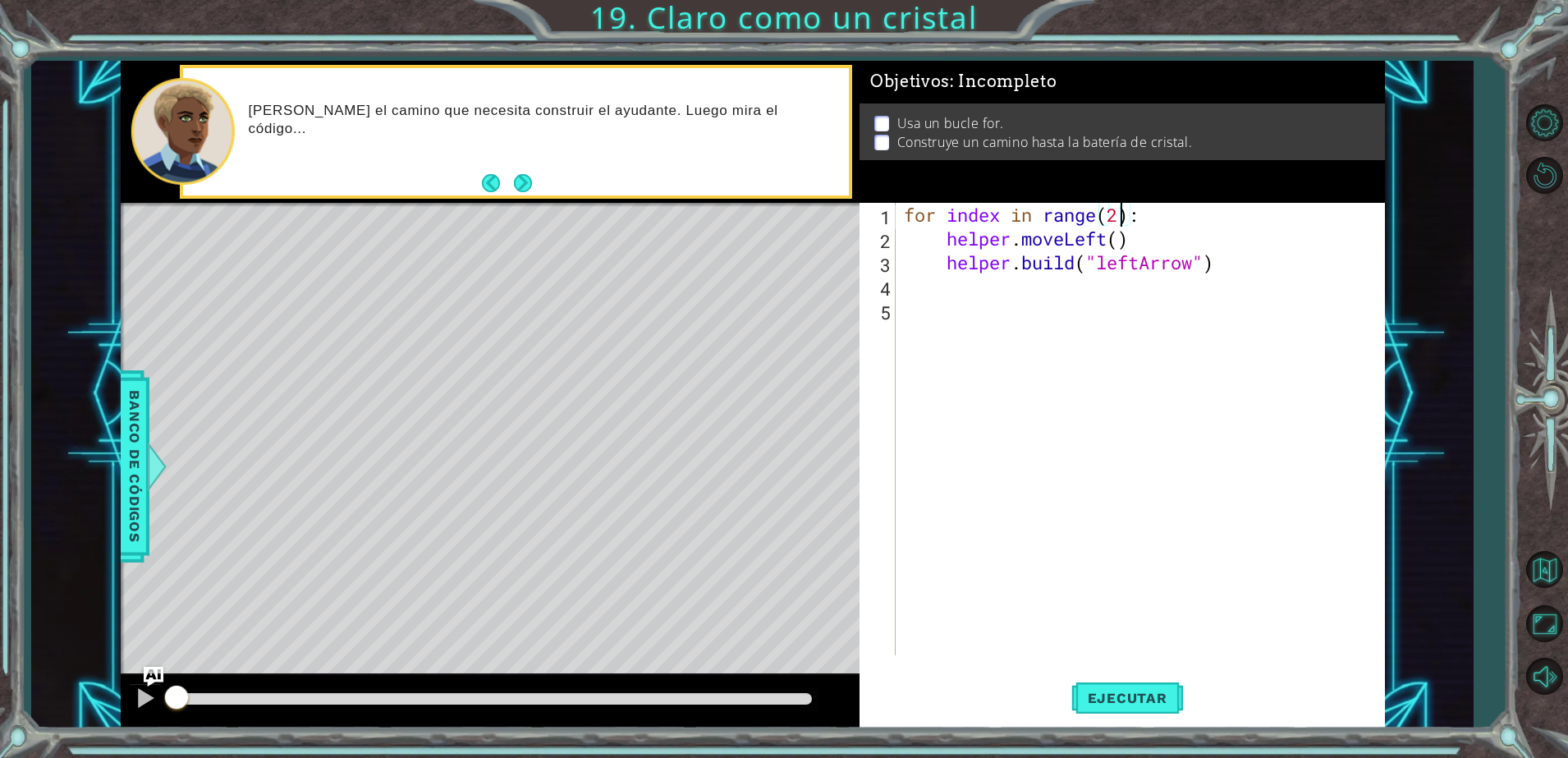
click at [1116, 224] on div "for index in range ( 2 ) : helper . moveLeft ( ) helper . build ( "leftArrow" )" at bounding box center [1144, 453] width 487 height 501
type textarea "for index in range(4):"
click at [1137, 698] on span "Ejecutar" at bounding box center [1127, 698] width 112 height 17
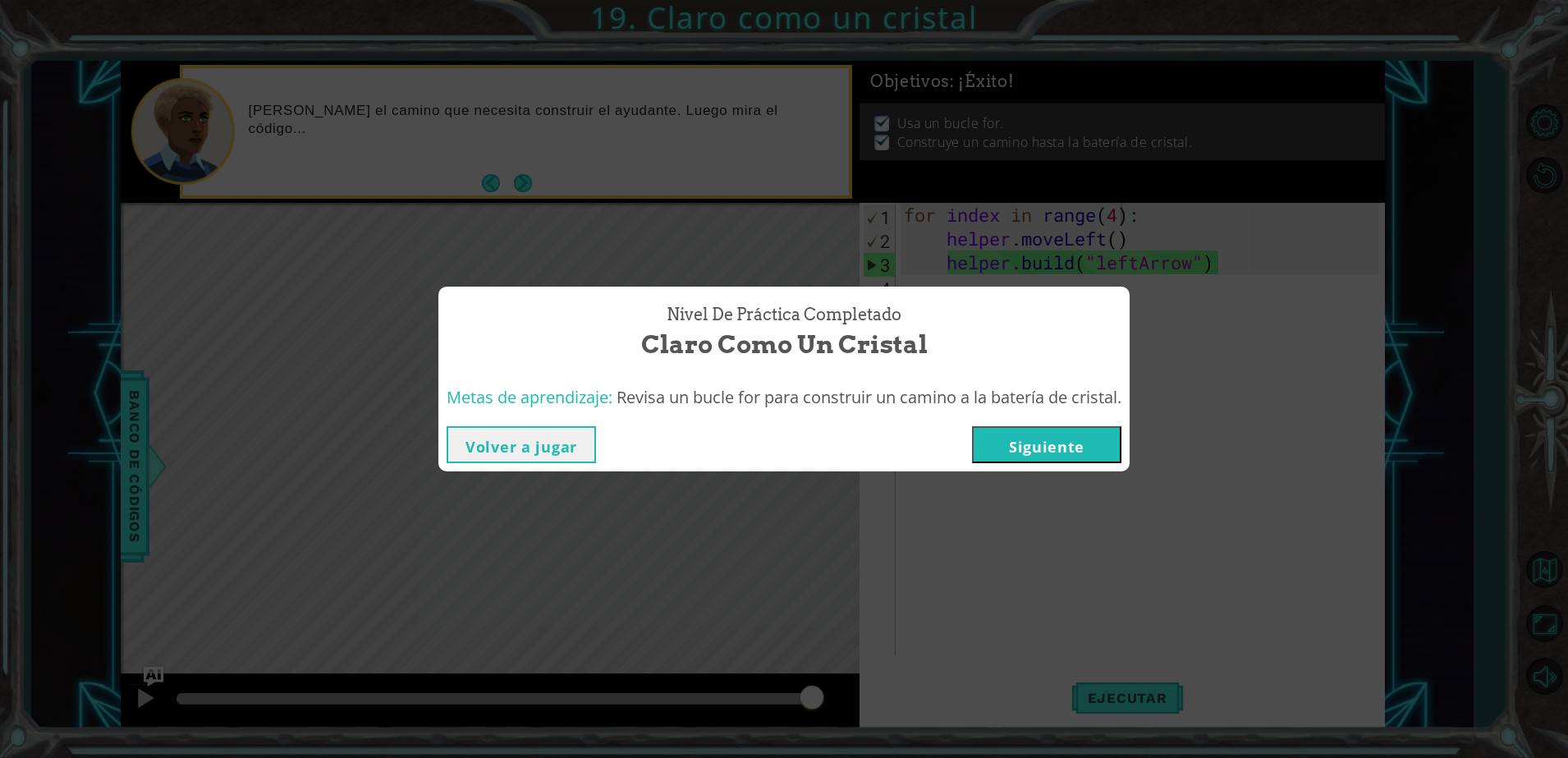
click at [1102, 441] on button "Siguiente" at bounding box center [1047, 445] width 150 height 37
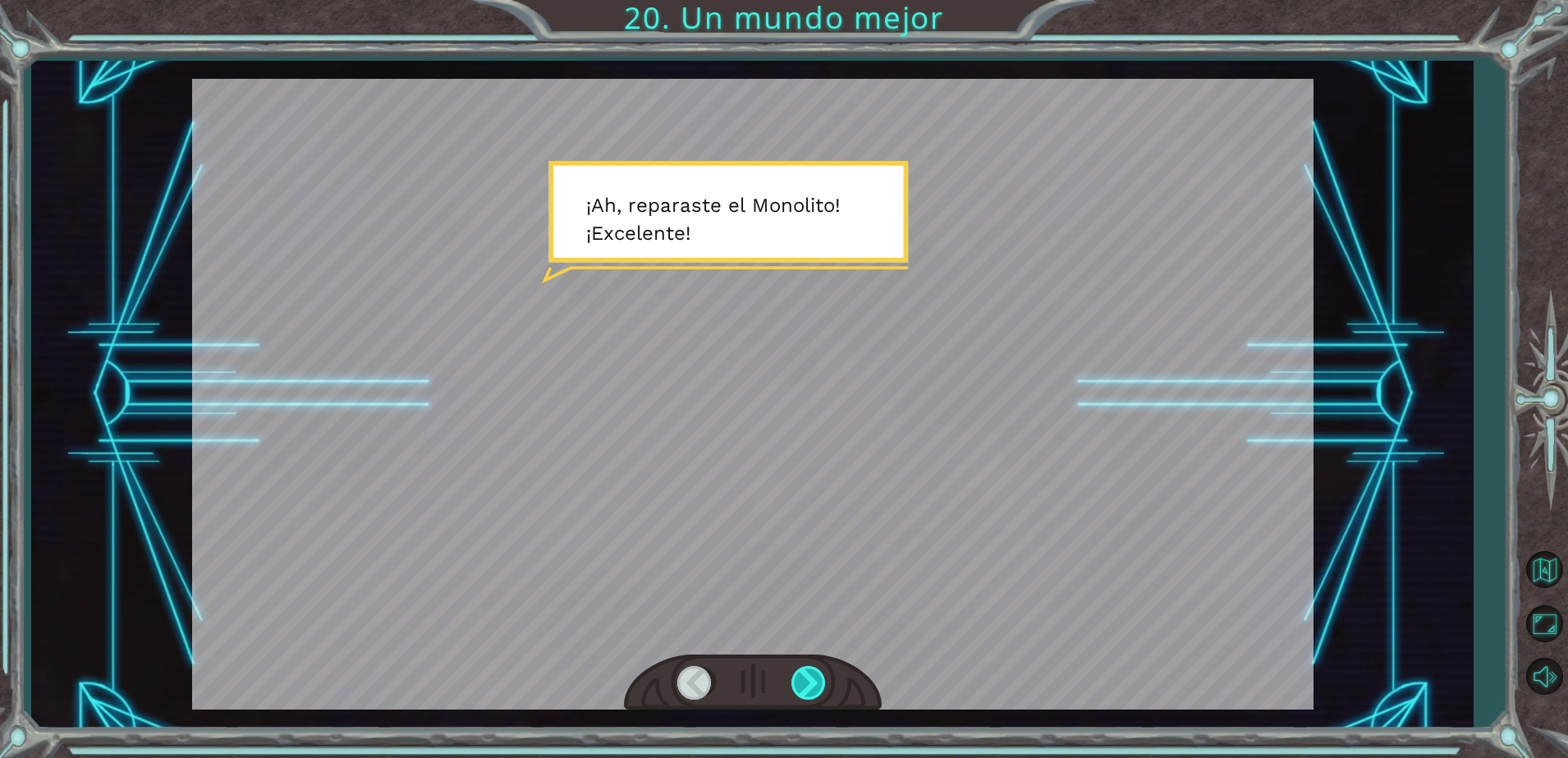
click at [806, 675] on div at bounding box center [810, 683] width 37 height 33
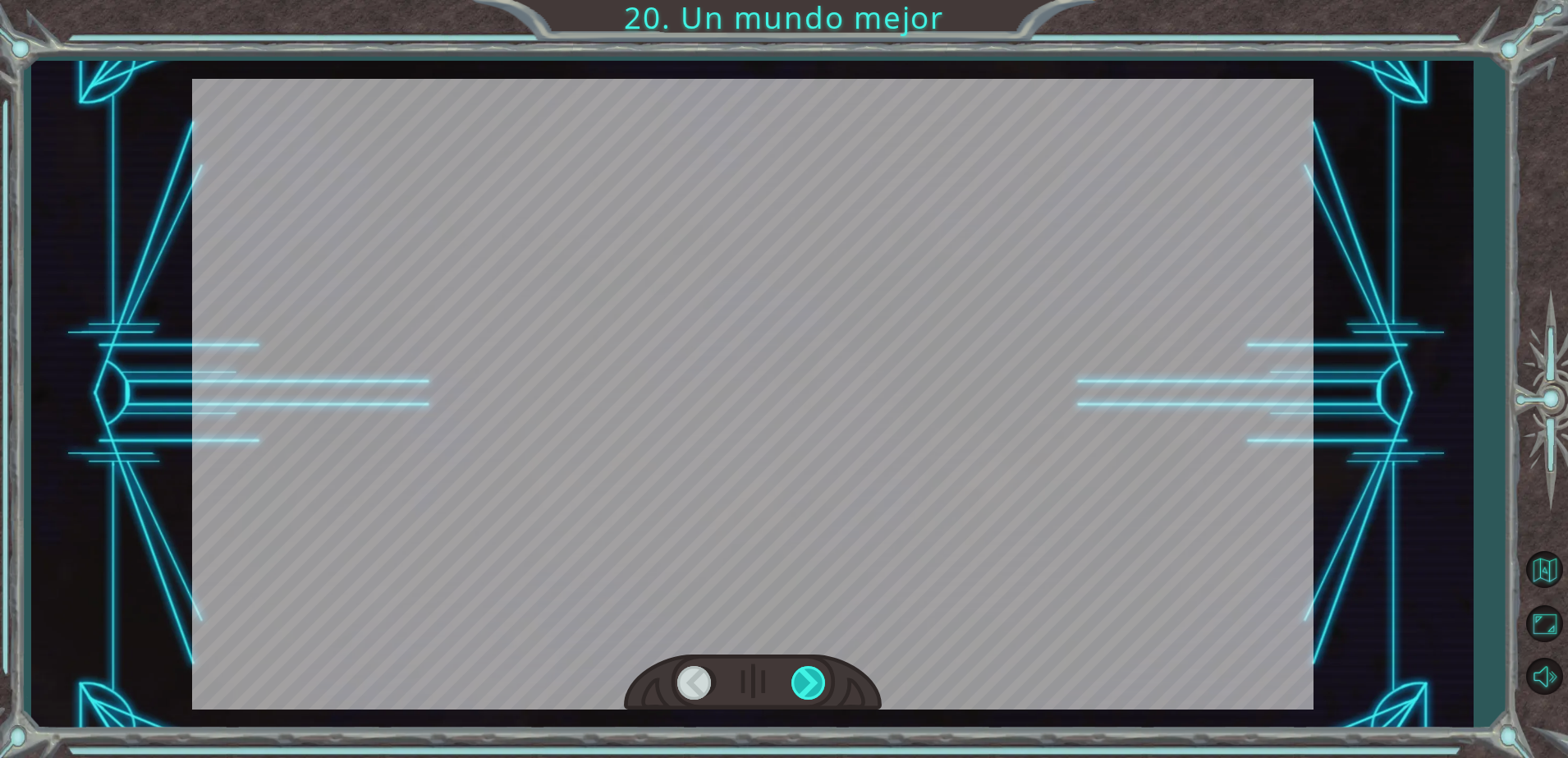
click at [806, 675] on div at bounding box center [810, 683] width 37 height 33
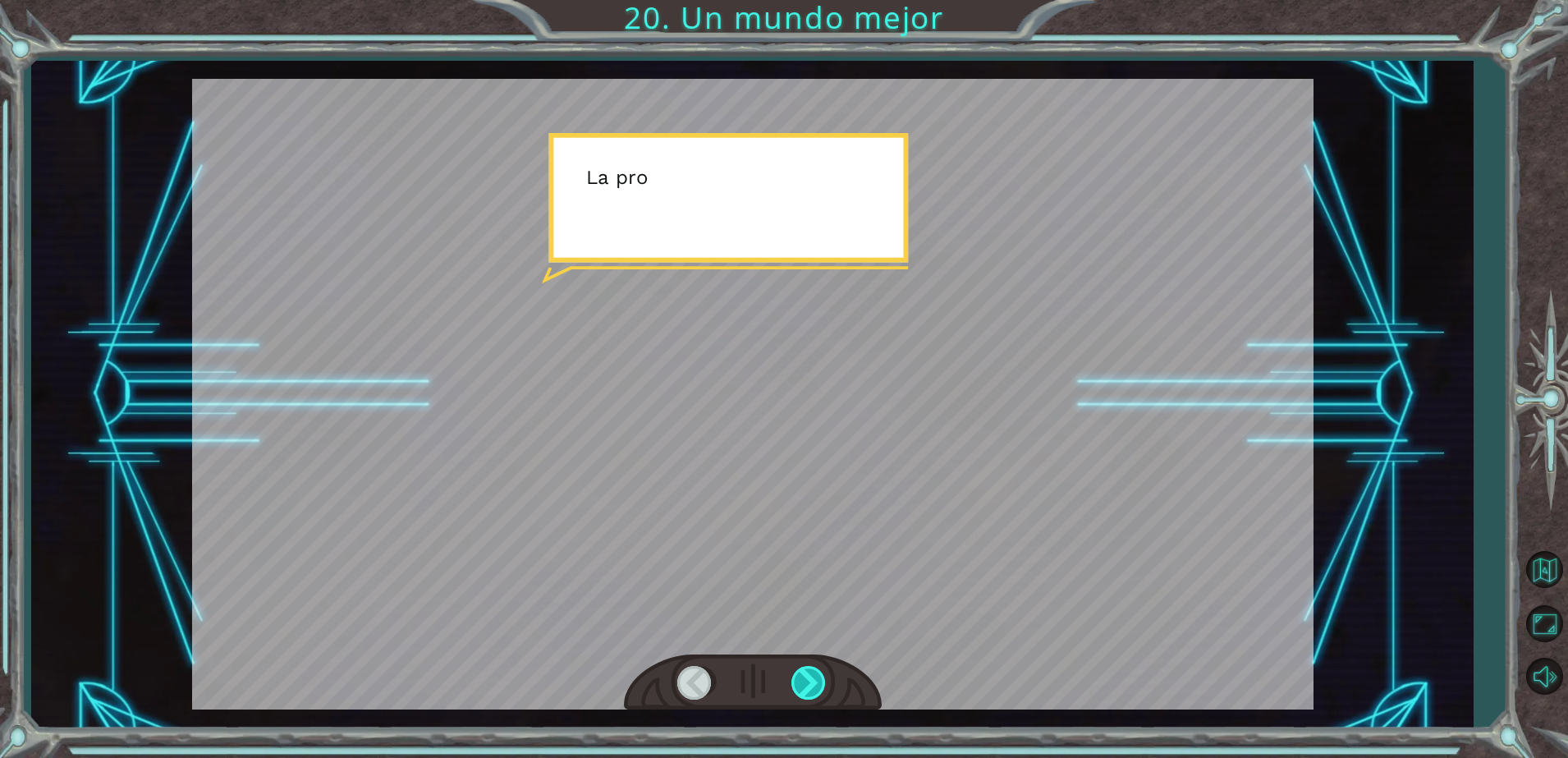
click at [806, 675] on div at bounding box center [810, 683] width 37 height 33
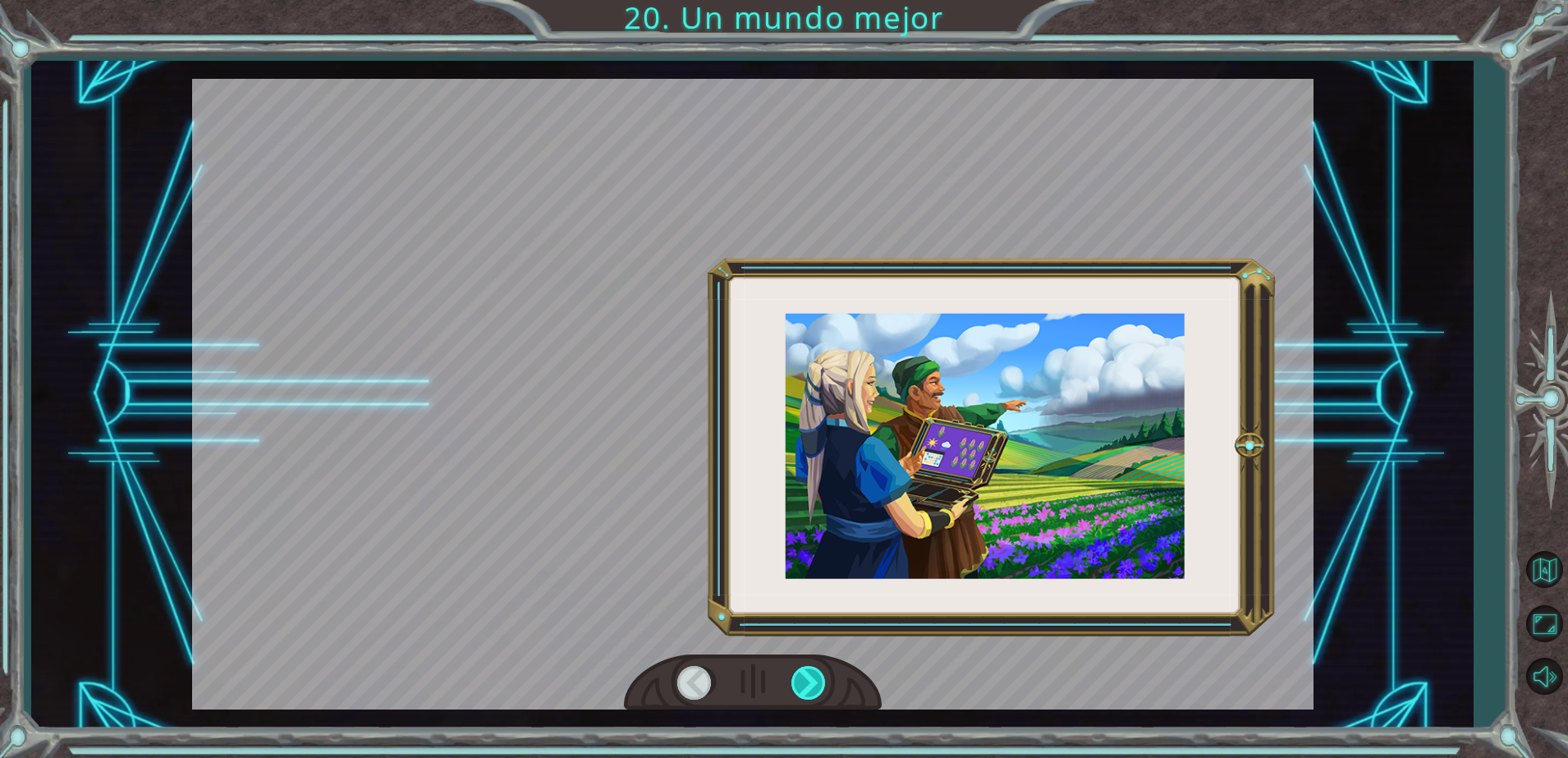
click at [806, 675] on div at bounding box center [810, 683] width 37 height 33
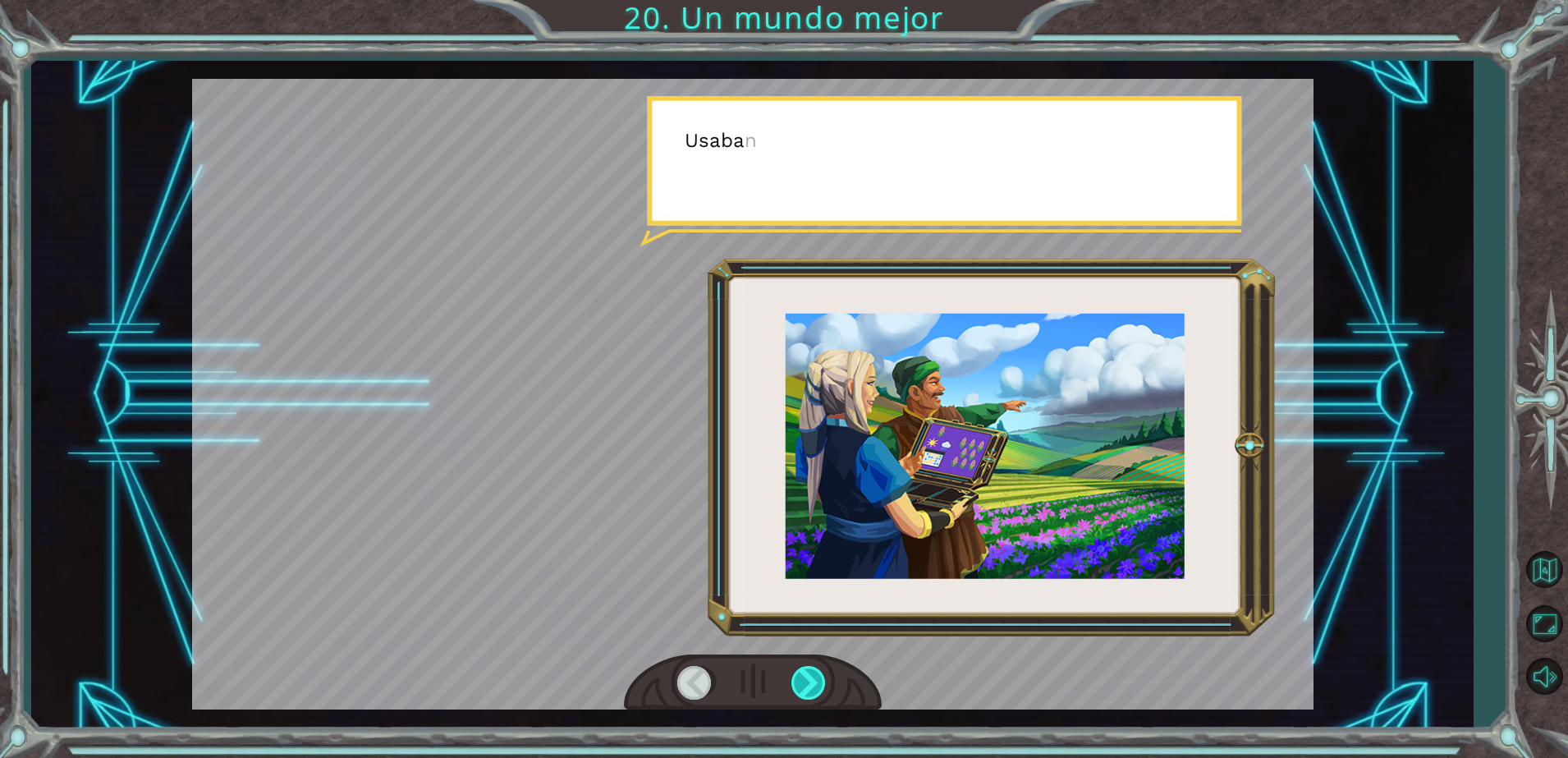
click at [806, 675] on div at bounding box center [810, 683] width 37 height 33
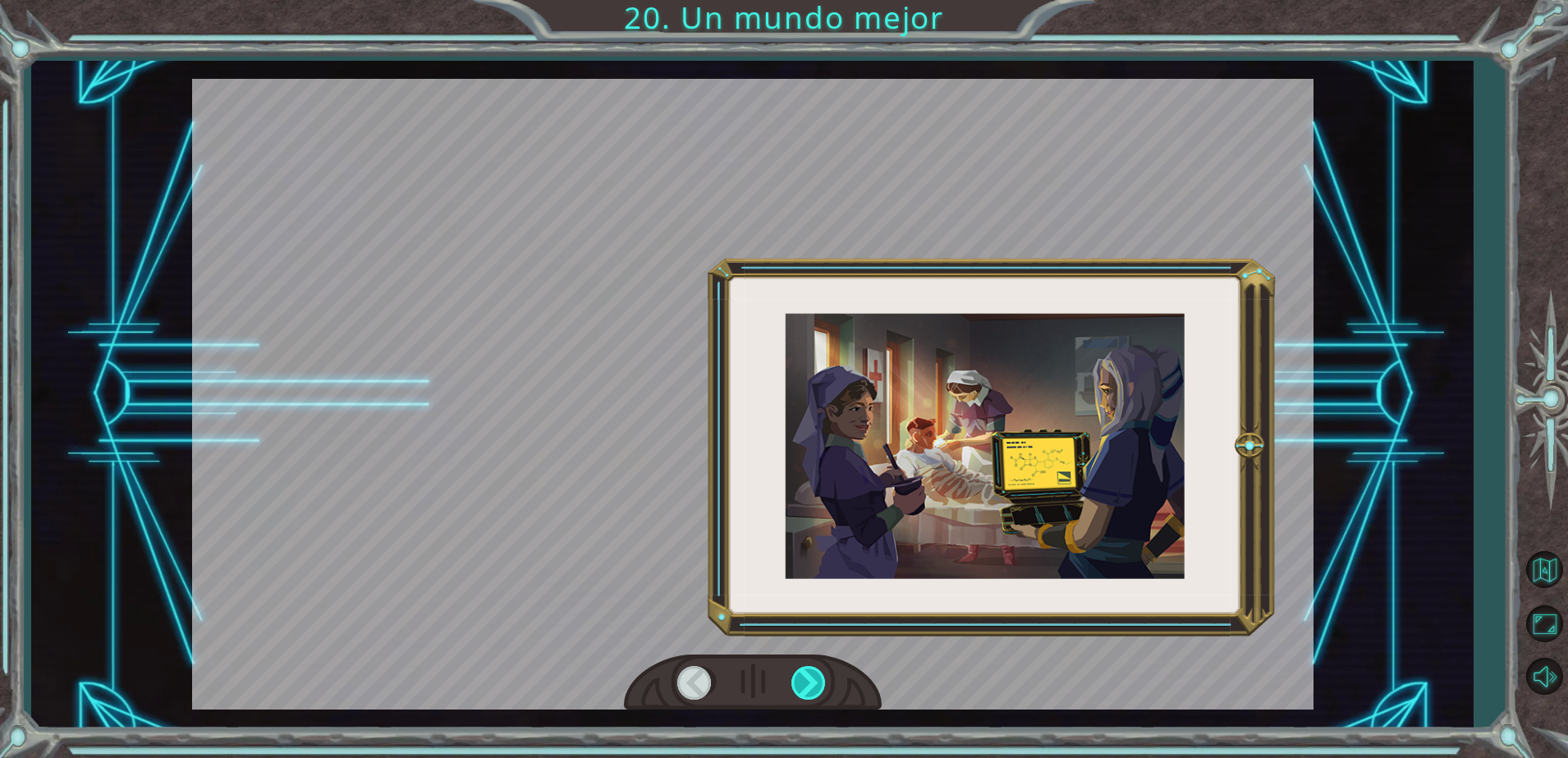
click at [806, 675] on div at bounding box center [810, 683] width 37 height 33
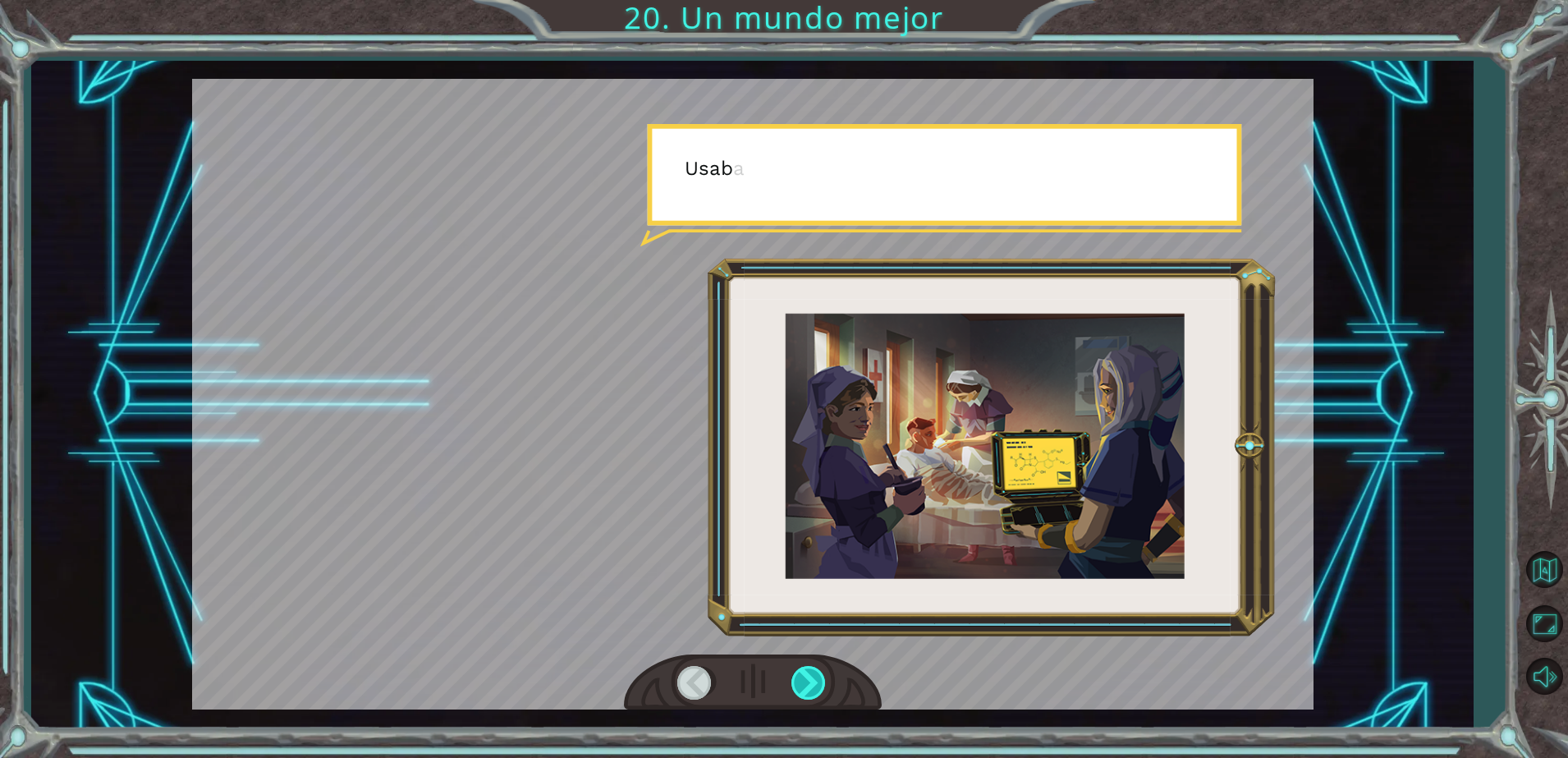
click at [806, 675] on div at bounding box center [810, 683] width 37 height 33
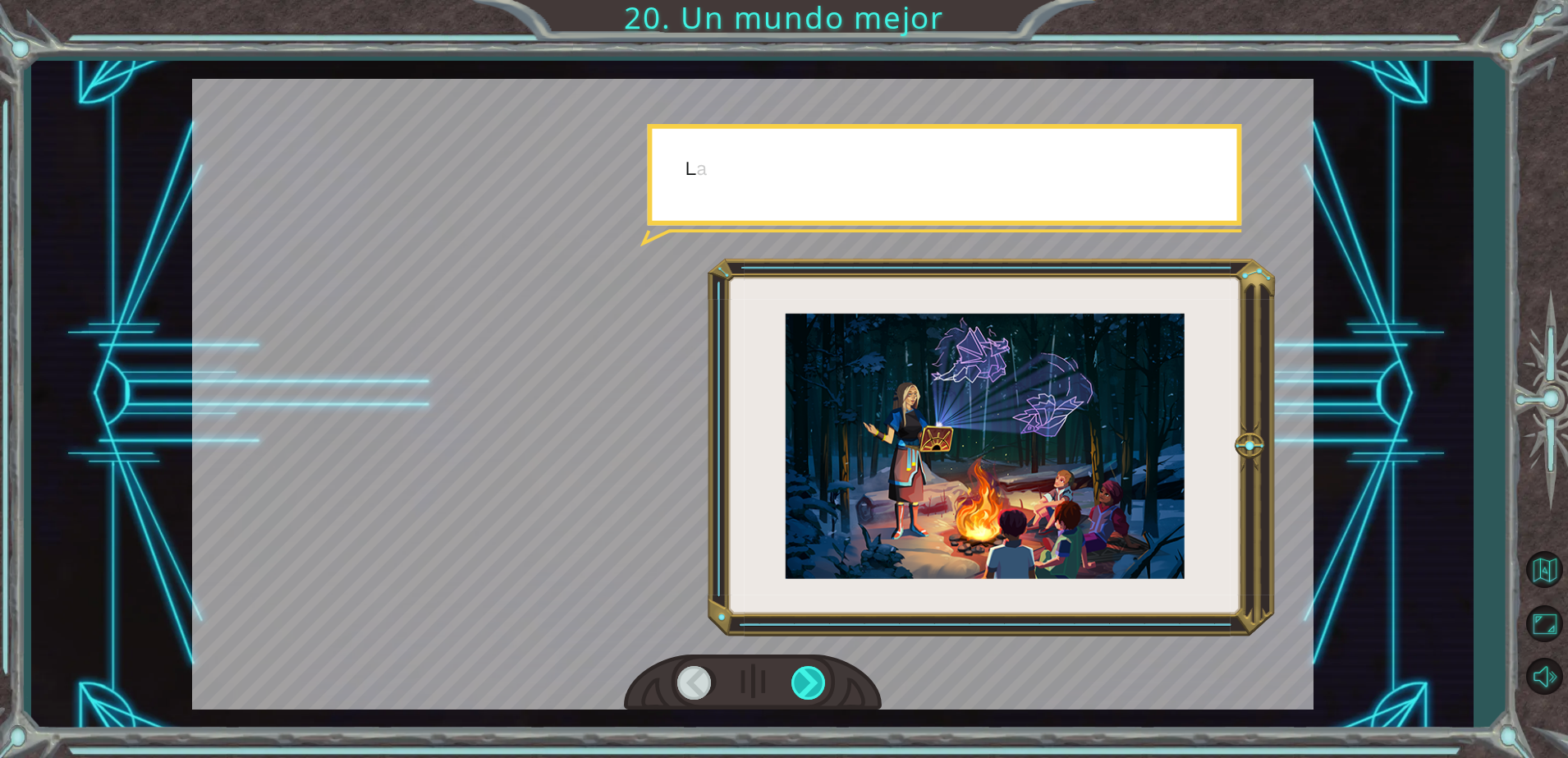
click at [806, 675] on div at bounding box center [810, 683] width 37 height 33
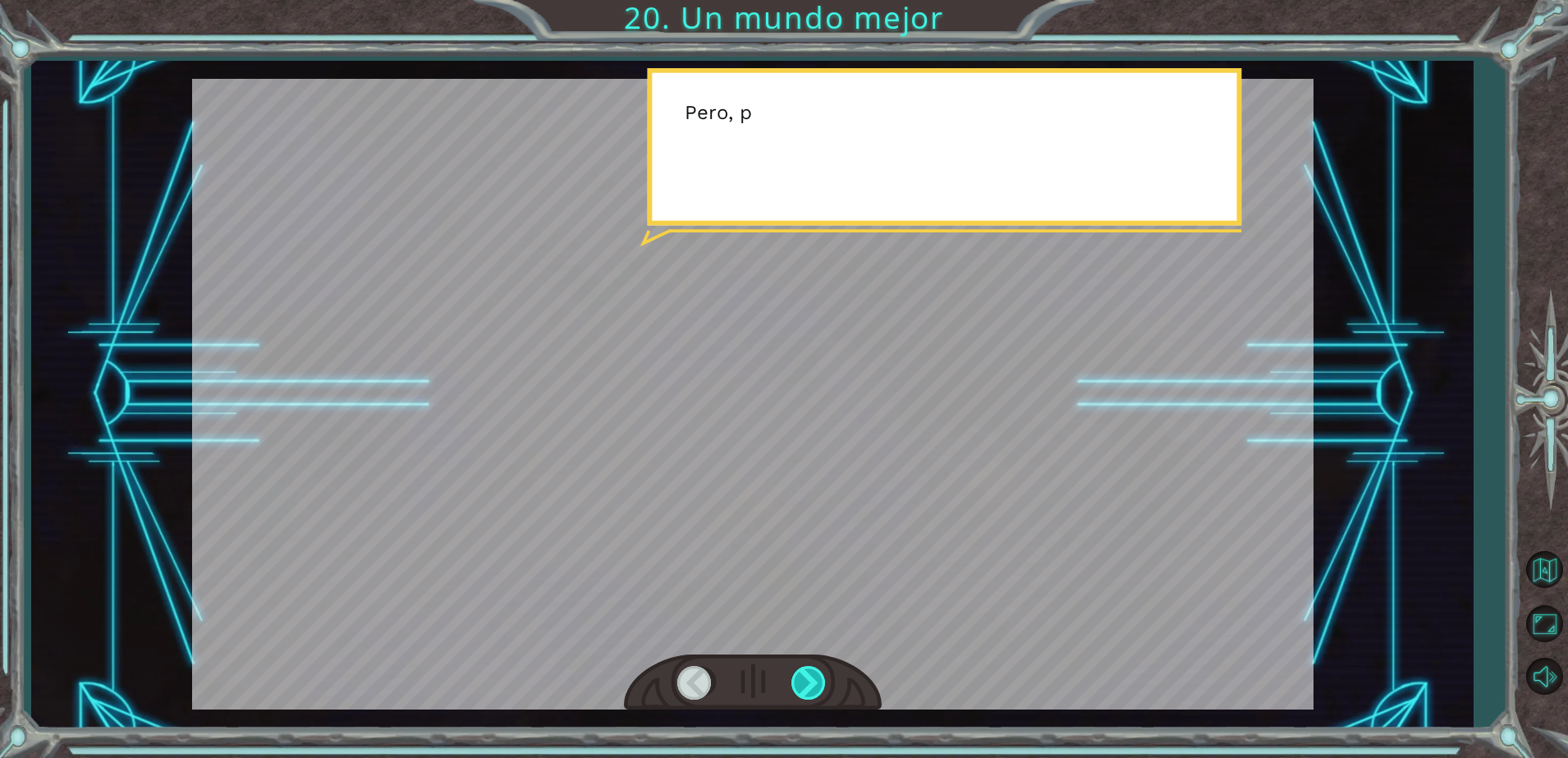
click at [806, 675] on div at bounding box center [810, 683] width 37 height 33
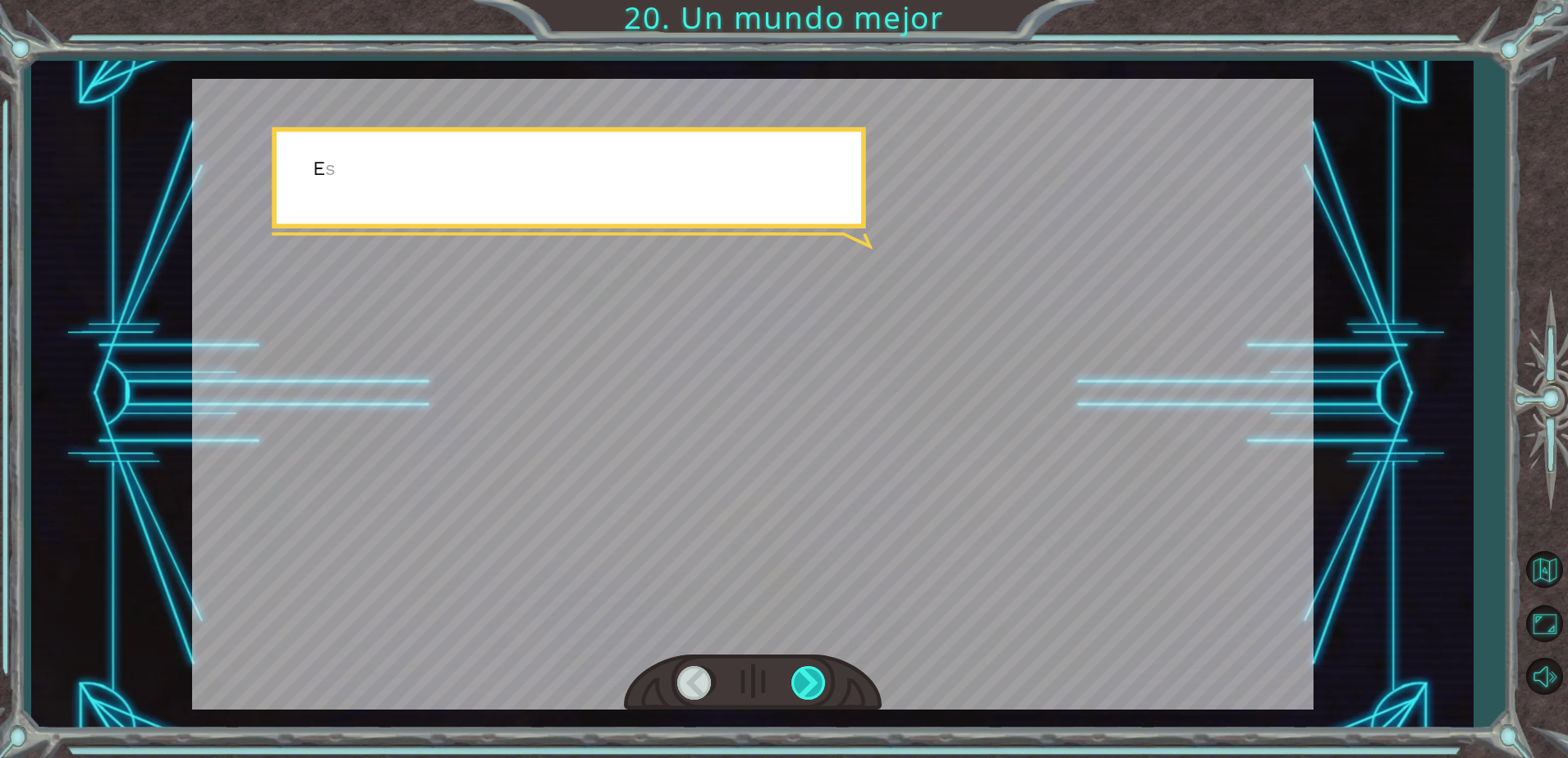
click at [806, 675] on div at bounding box center [810, 683] width 37 height 33
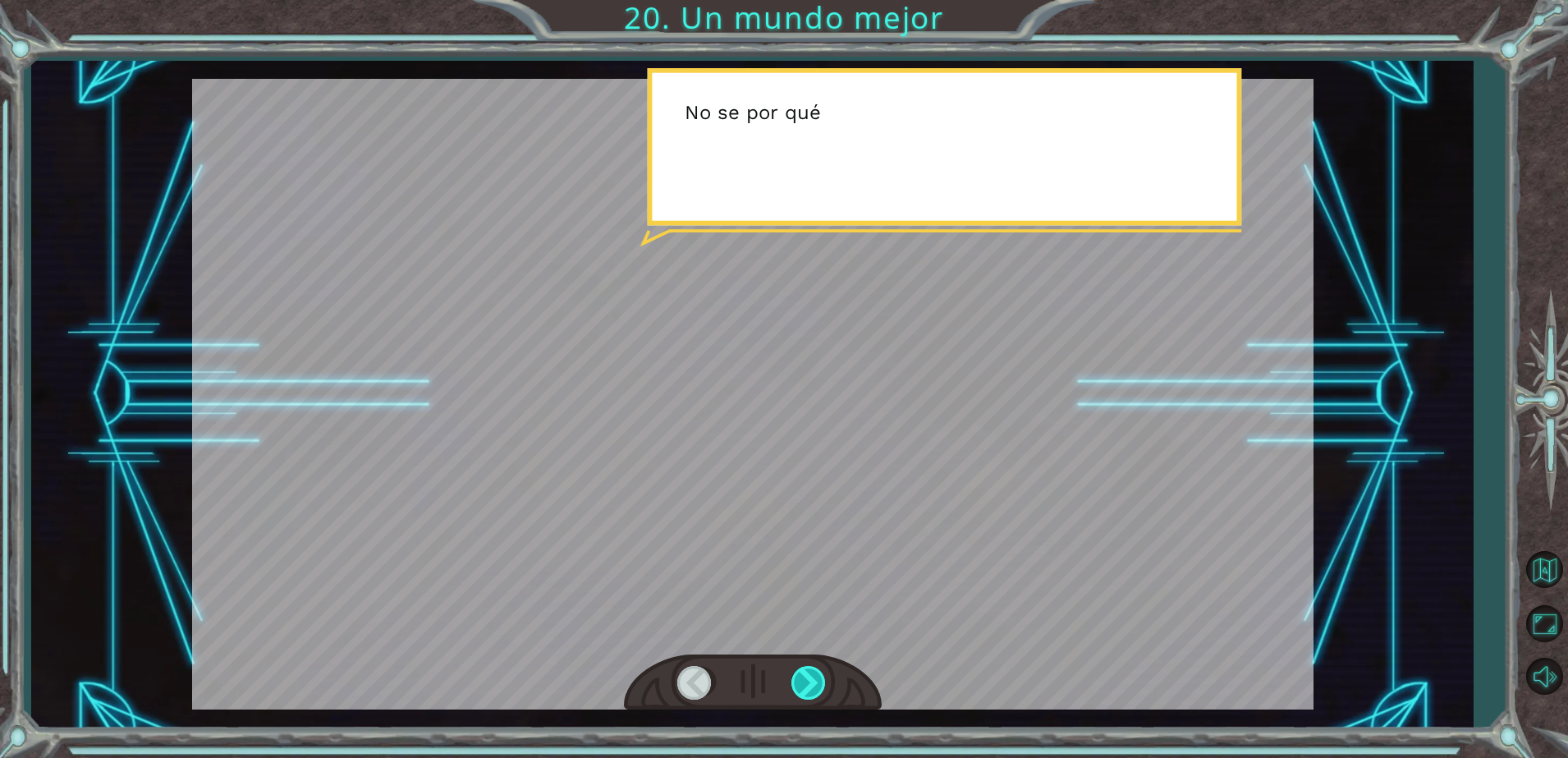
click at [806, 675] on div at bounding box center [810, 683] width 37 height 33
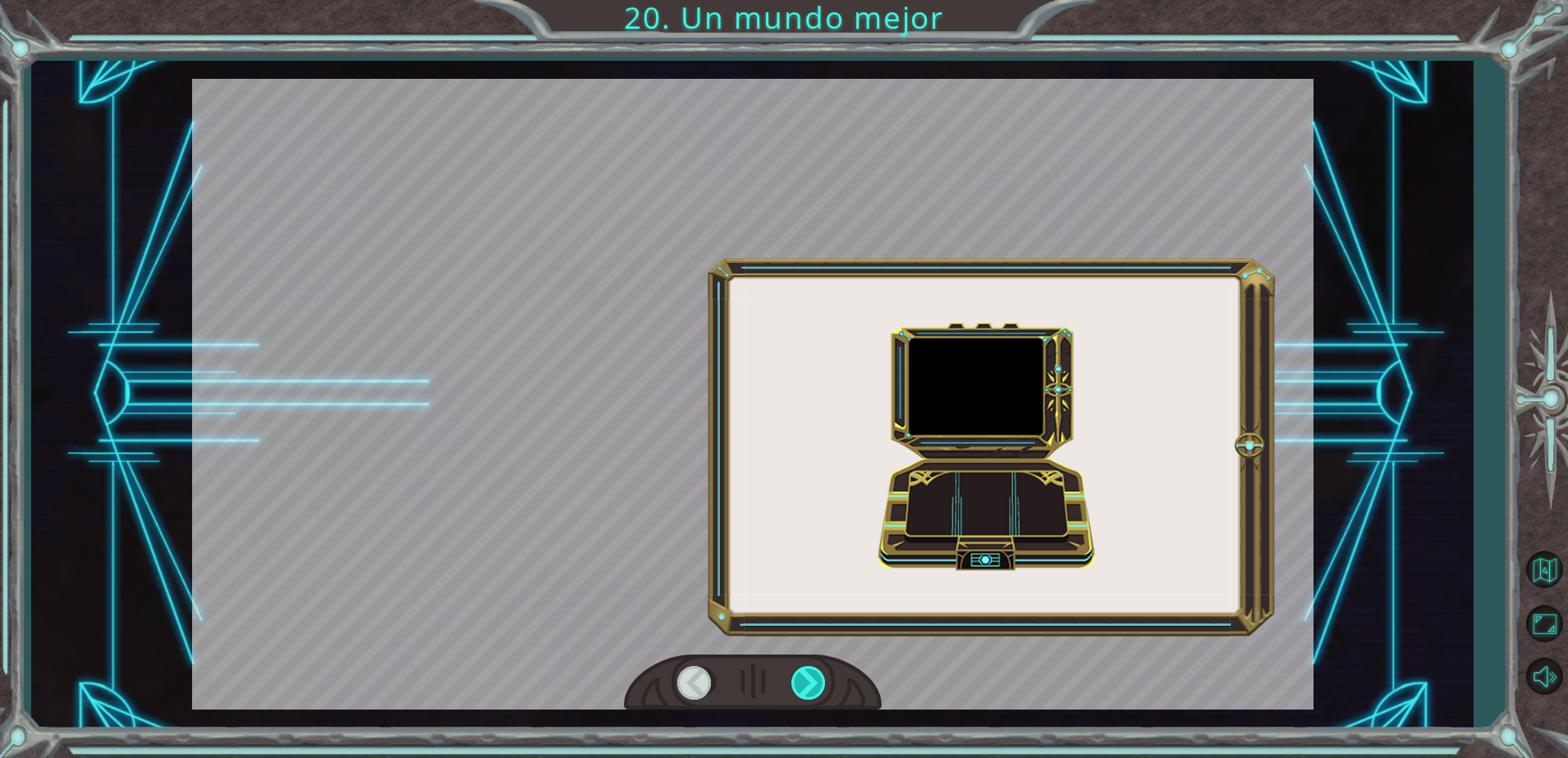
click at [806, 675] on div at bounding box center [810, 683] width 37 height 33
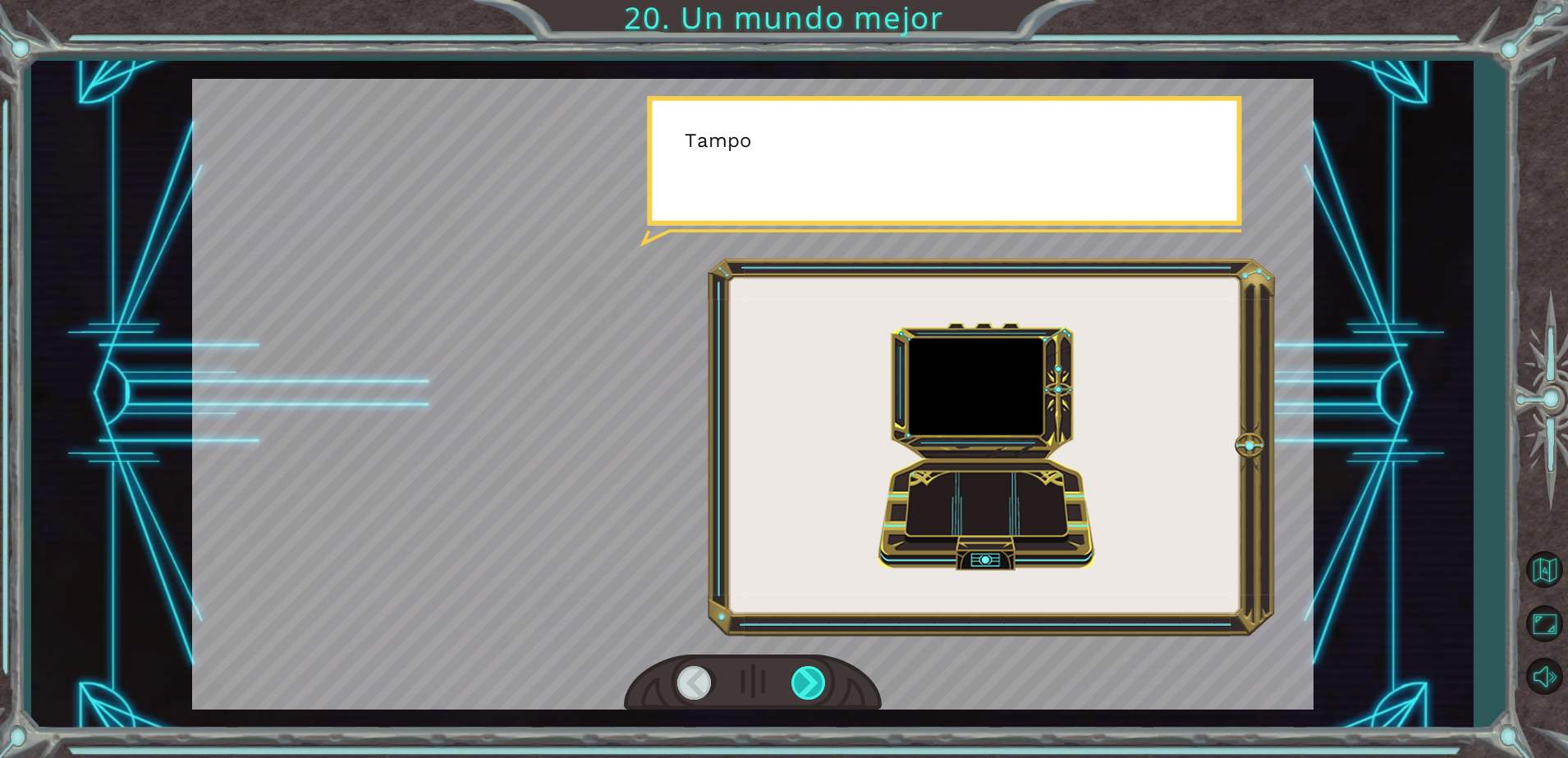
click at [806, 675] on div at bounding box center [810, 683] width 37 height 33
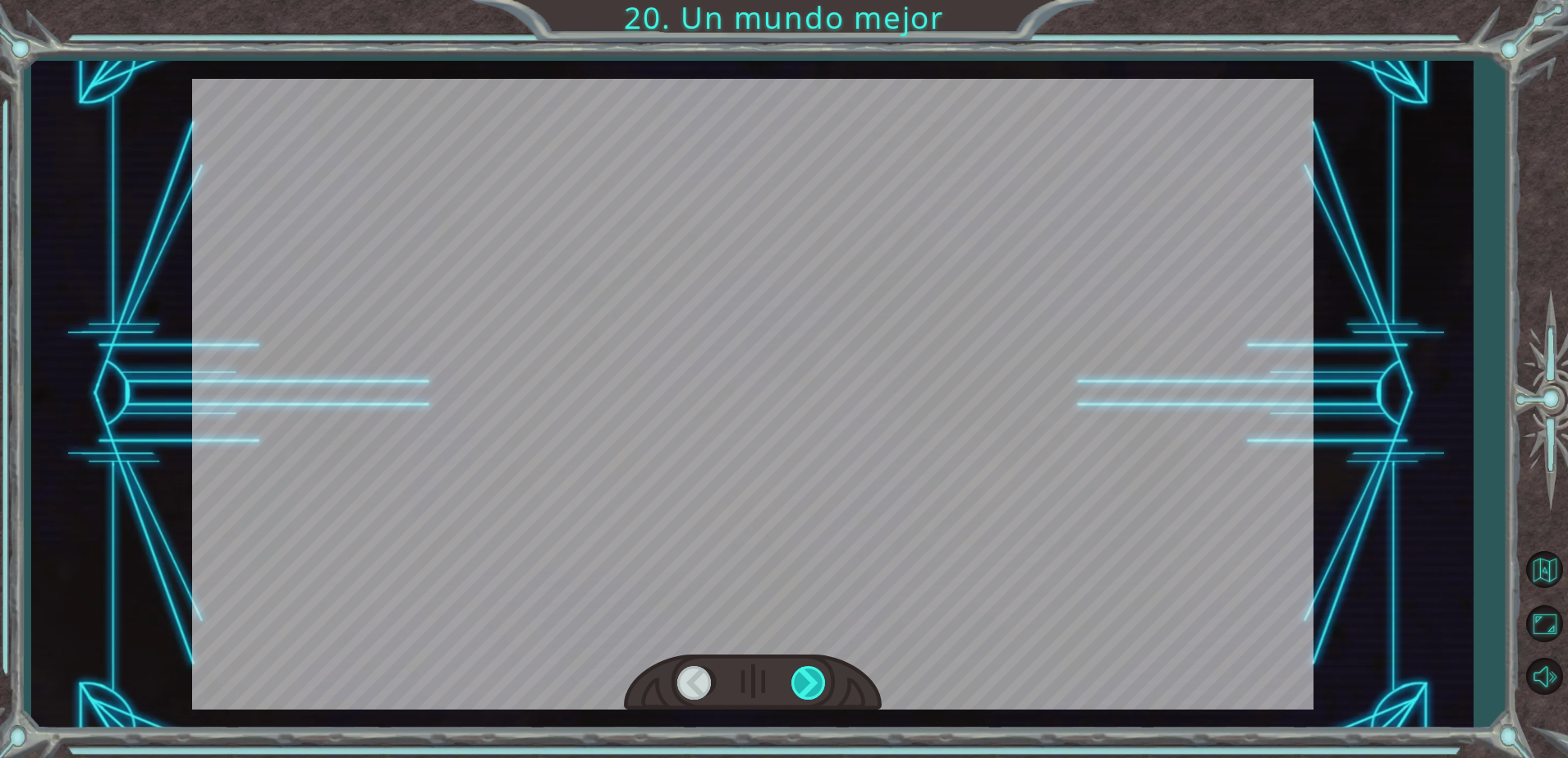
click at [806, 675] on div at bounding box center [810, 683] width 37 height 33
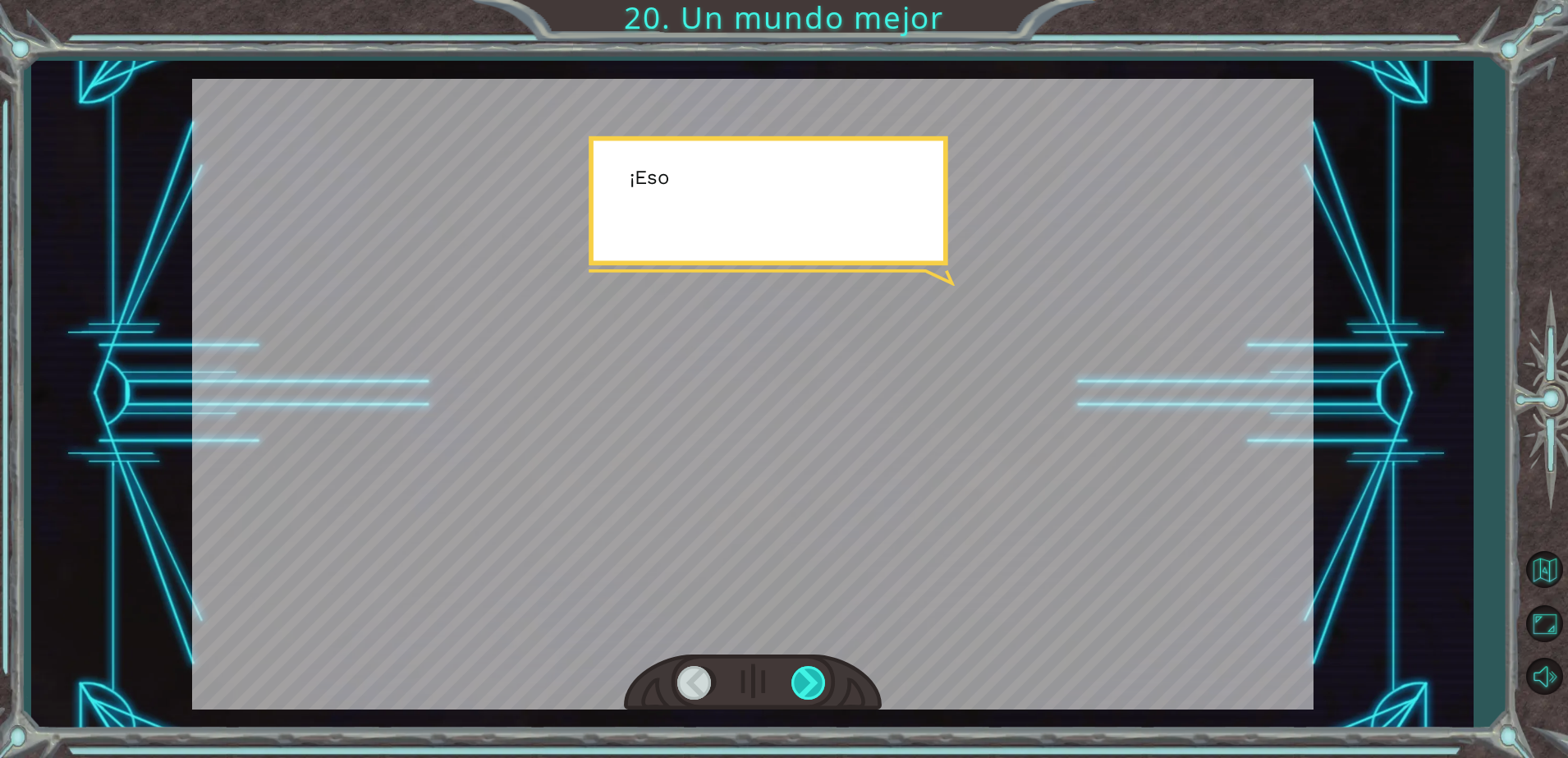
click at [806, 675] on div at bounding box center [810, 683] width 37 height 33
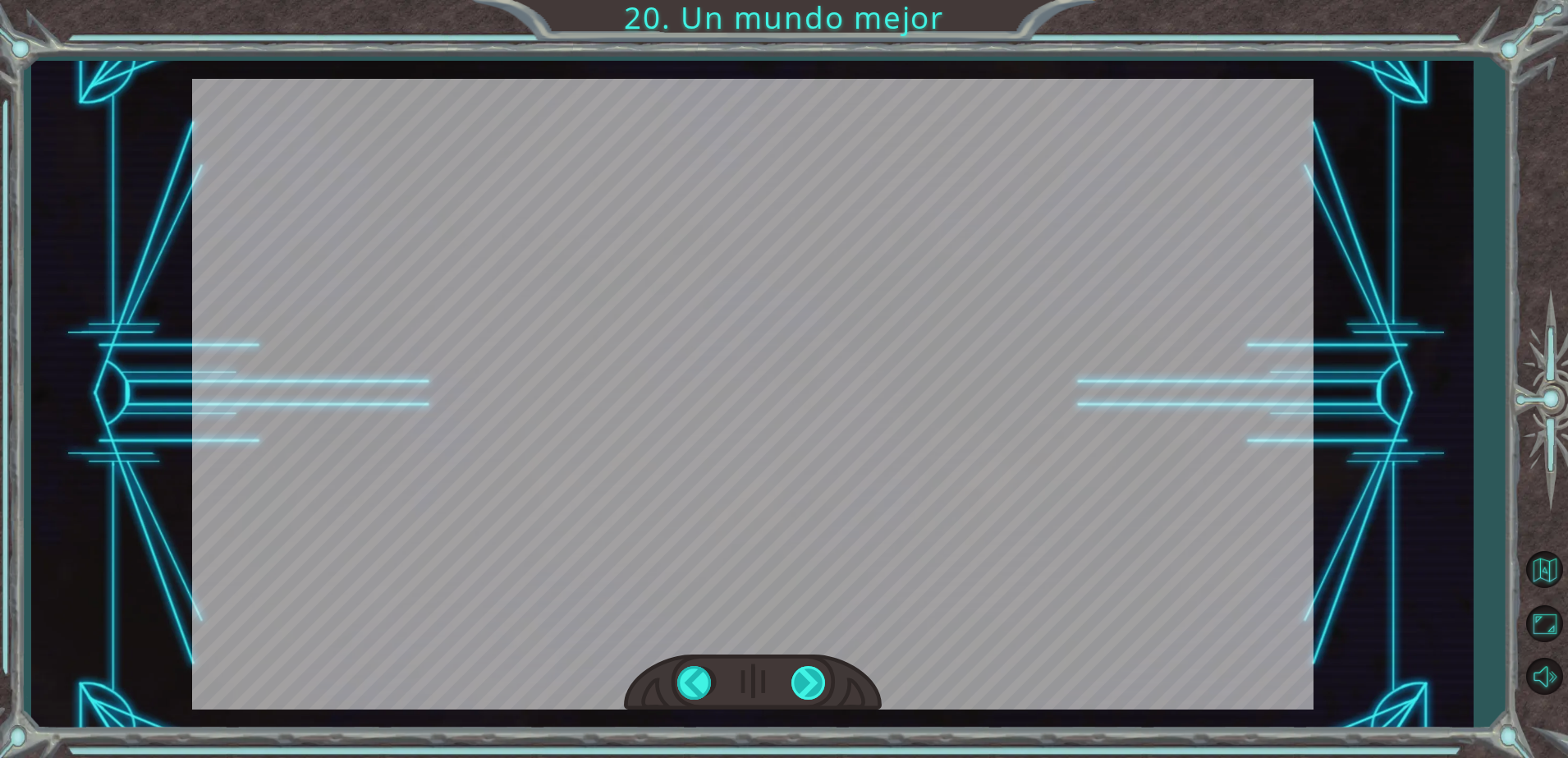
click at [806, 675] on div at bounding box center [810, 683] width 37 height 33
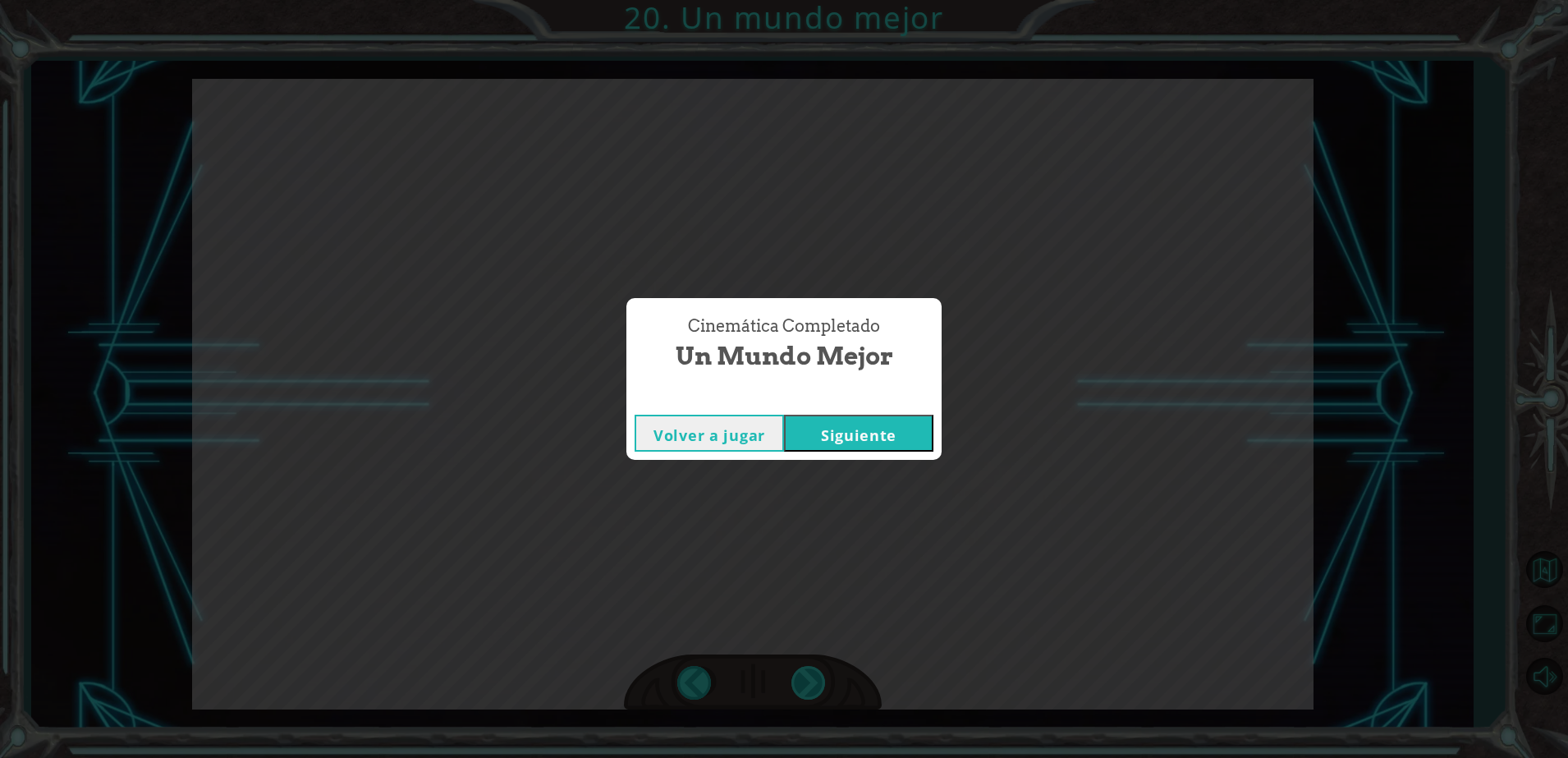
click at [806, 675] on div "Cinemática Completado Un mundo mejor Volver a jugar Siguiente" at bounding box center [784, 379] width 1568 height 758
click at [818, 428] on button "Siguiente" at bounding box center [858, 433] width 150 height 37
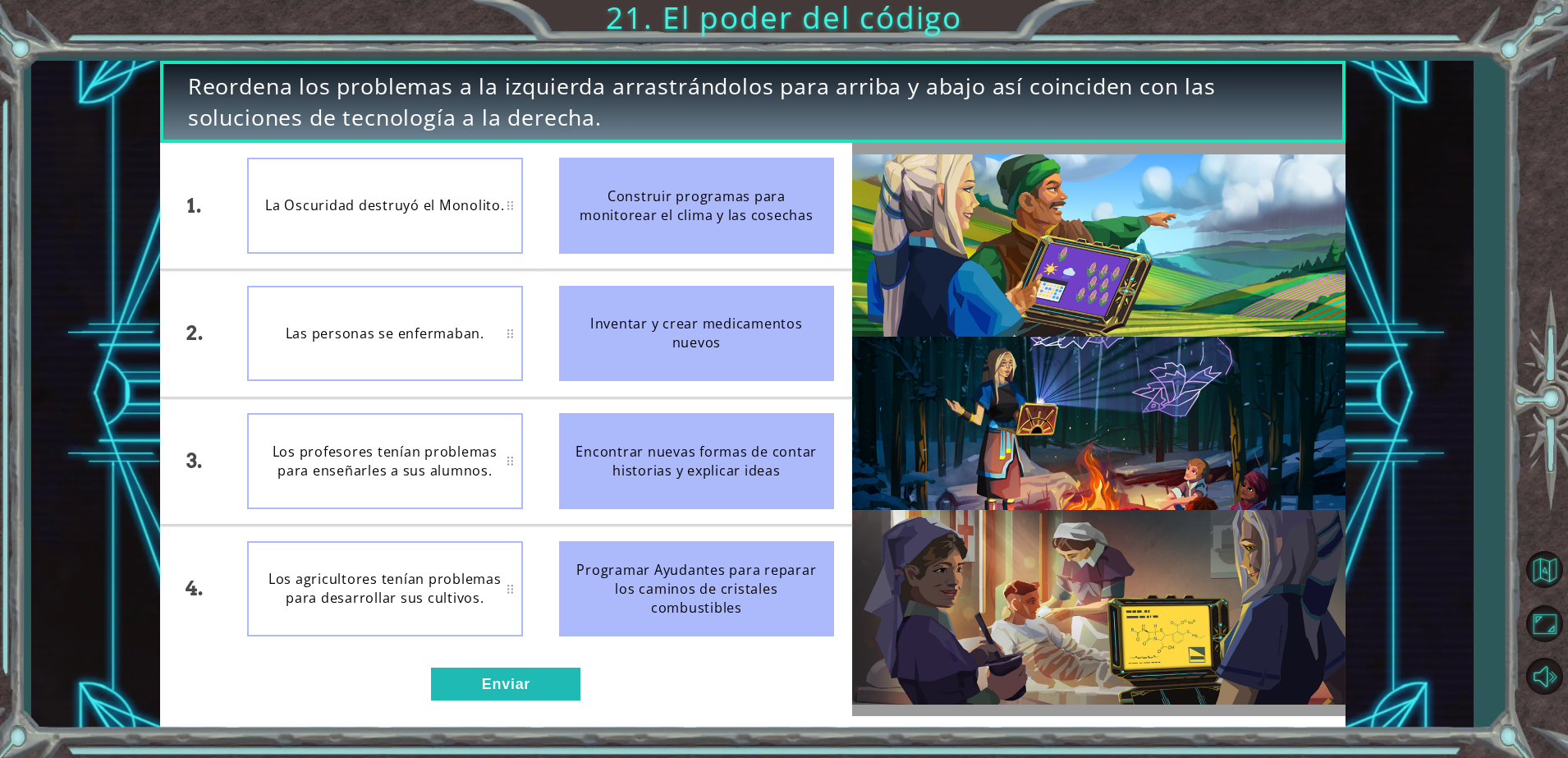
click at [418, 220] on div "La Oscuridad destruyó el Monolito." at bounding box center [384, 205] width 275 height 96
drag, startPoint x: 418, startPoint y: 220, endPoint x: 427, endPoint y: 184, distance: 37.1
click at [427, 184] on div "La Oscuridad destruyó el Monolito." at bounding box center [384, 205] width 275 height 96
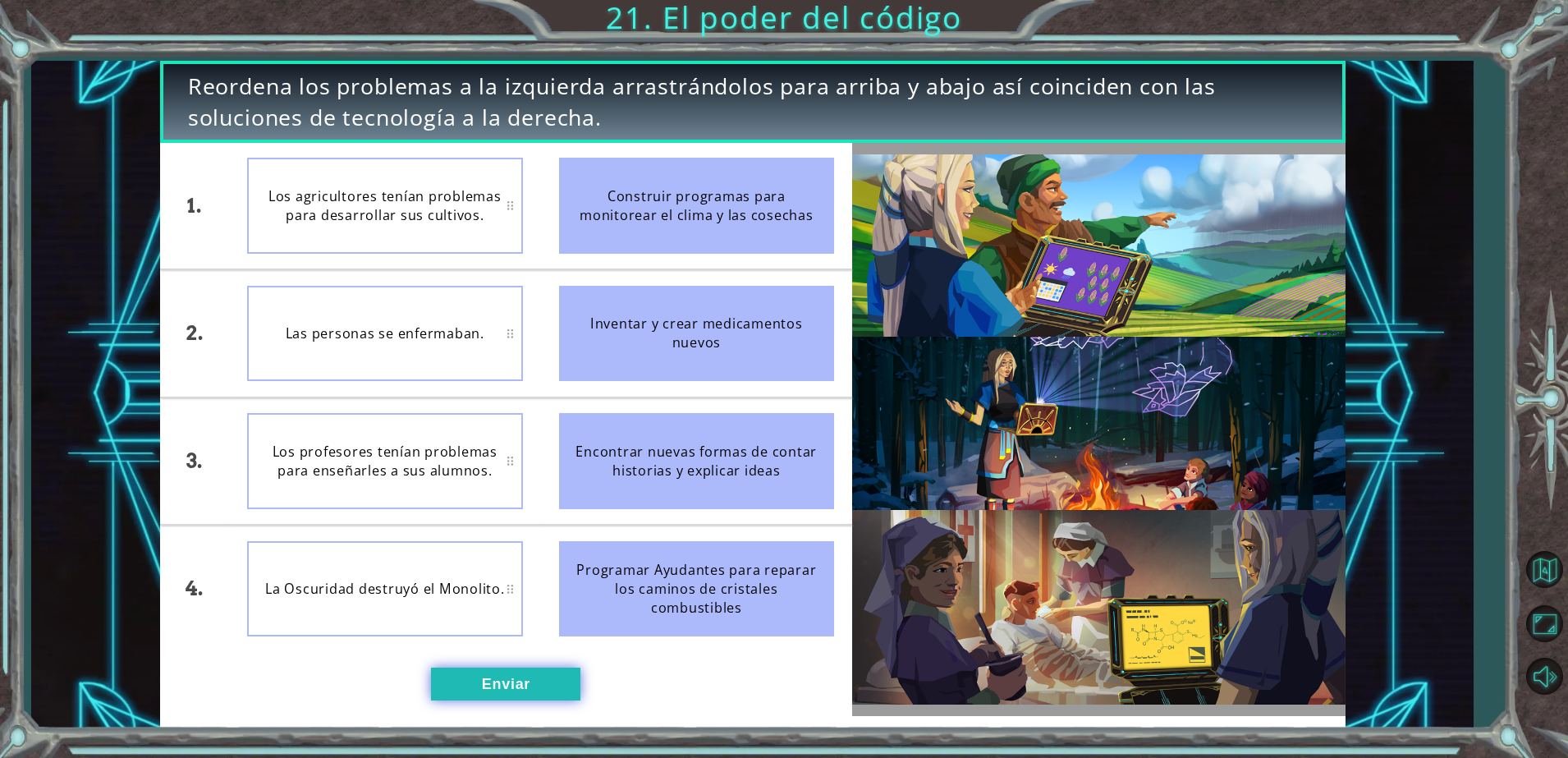
click at [461, 675] on button "Enviar" at bounding box center [505, 685] width 150 height 33
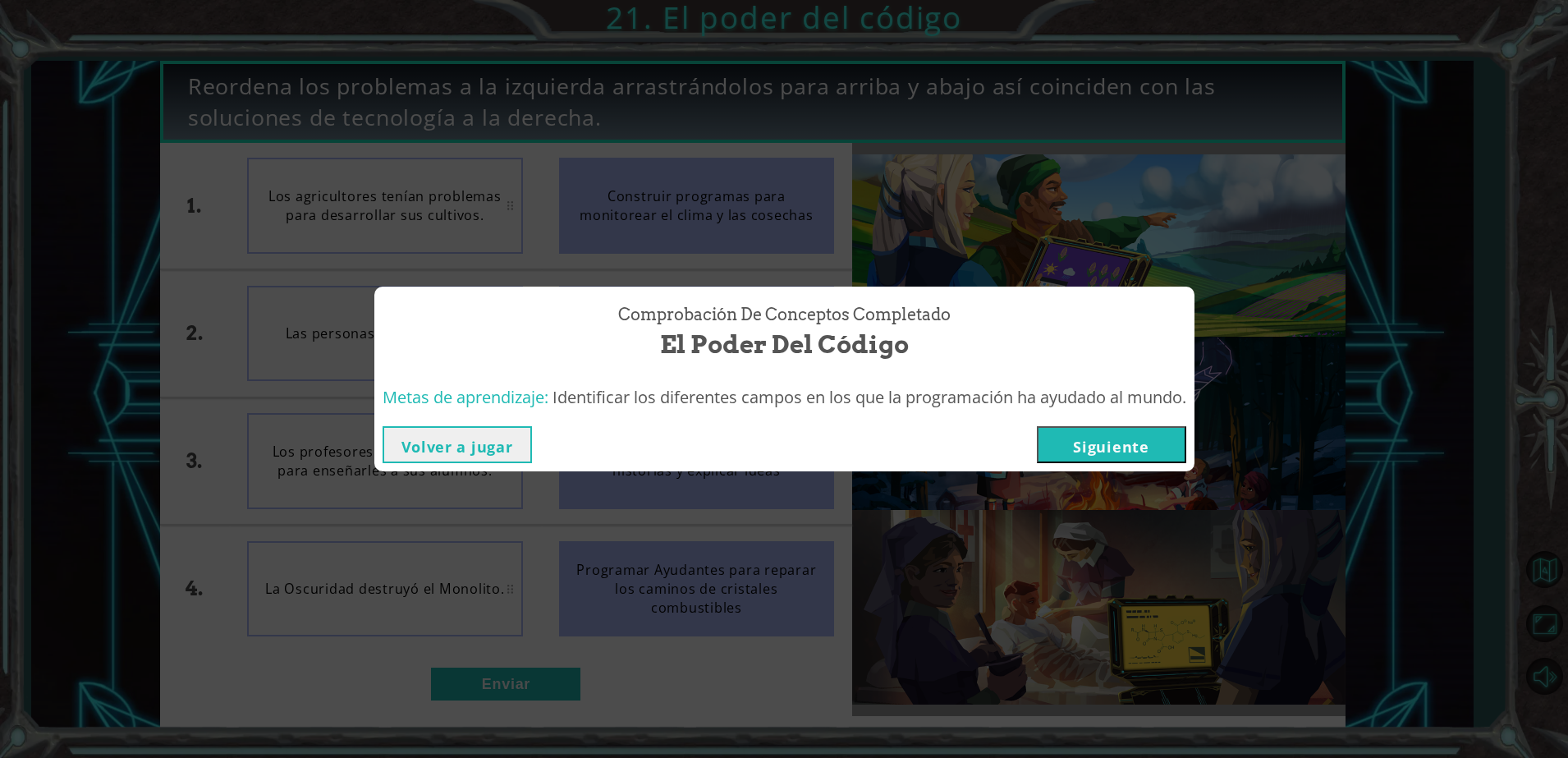
click at [1132, 448] on button "Siguiente" at bounding box center [1111, 445] width 150 height 37
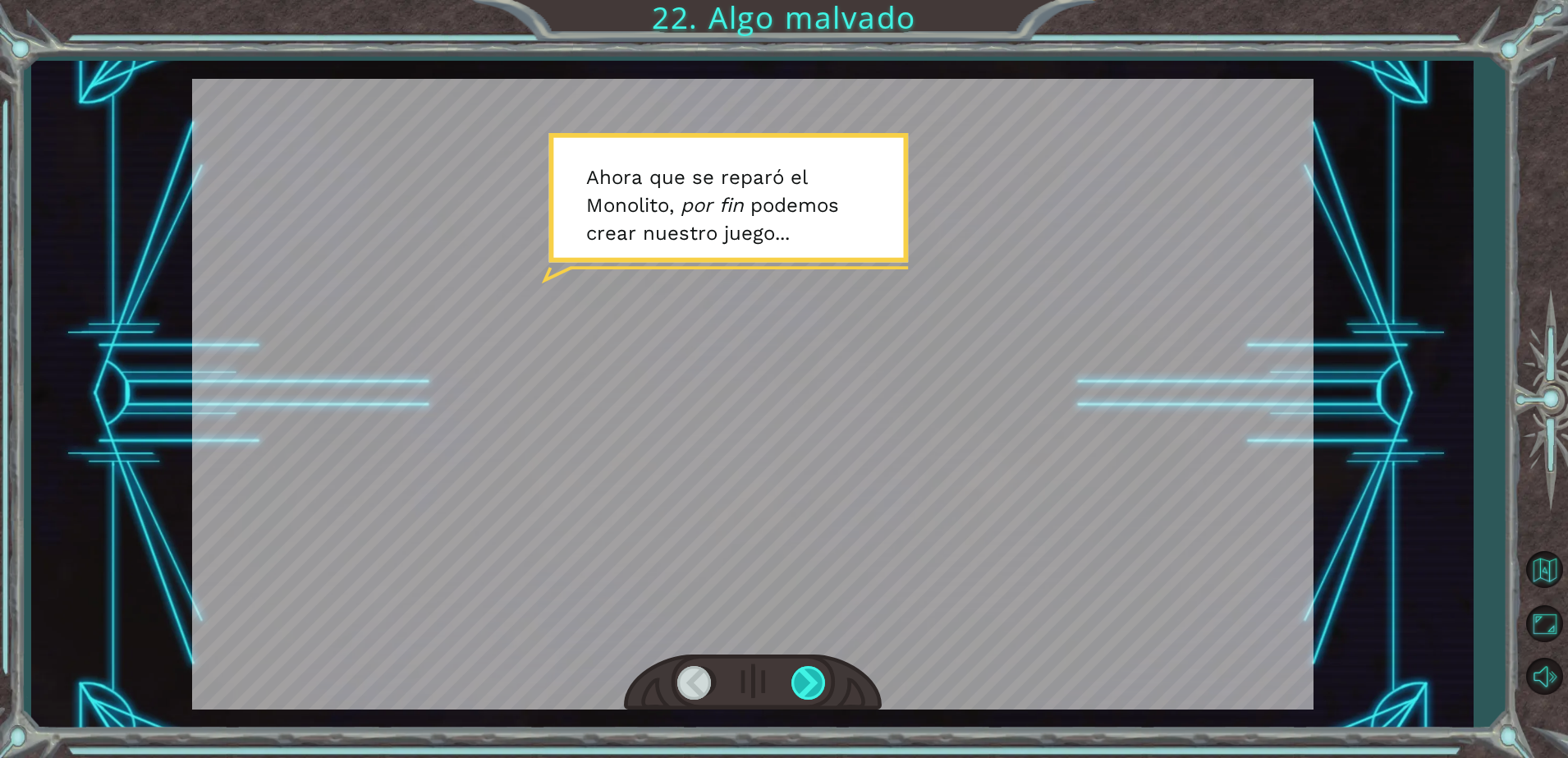
click at [810, 689] on div at bounding box center [810, 683] width 37 height 33
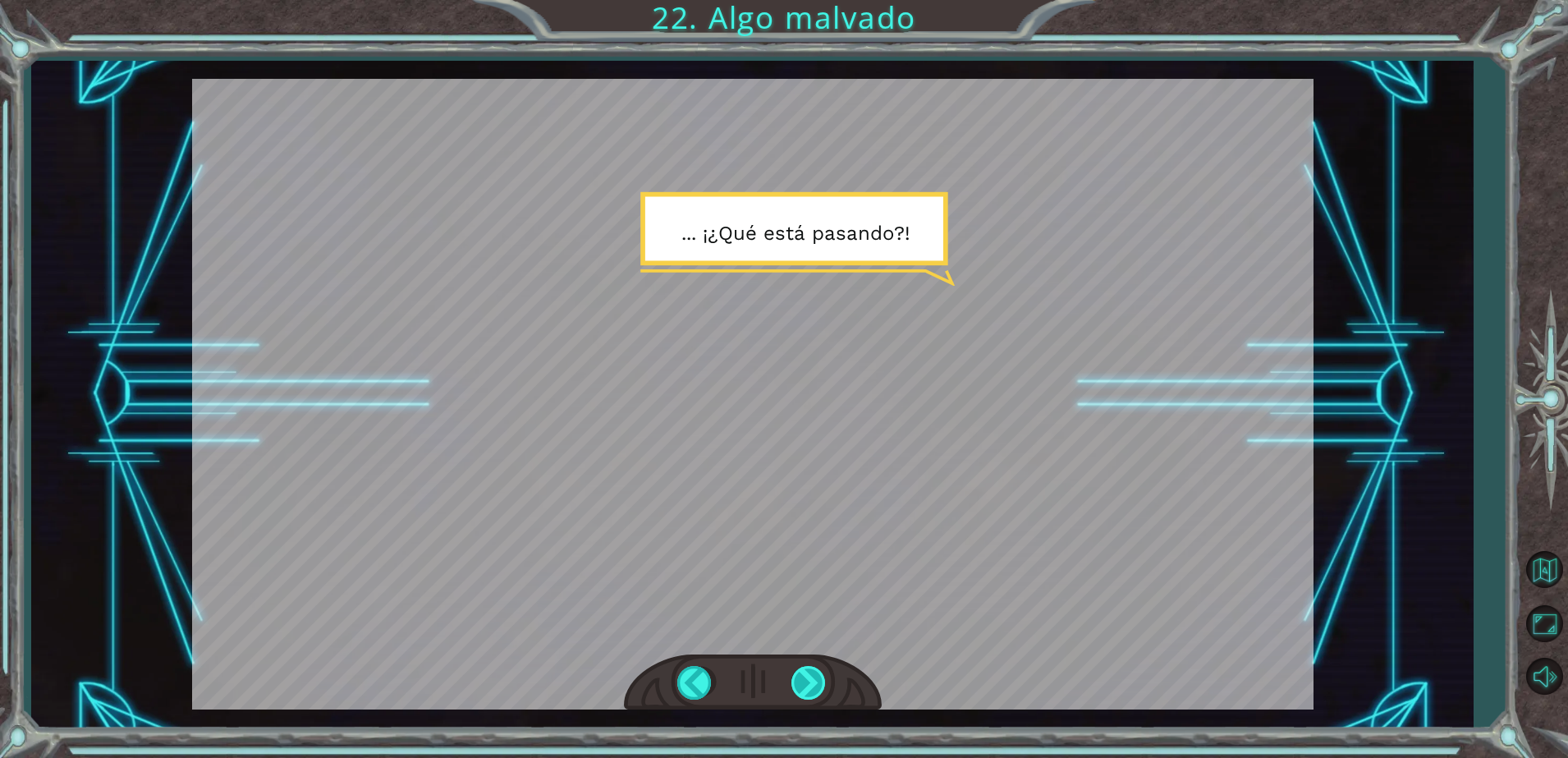
click at [823, 682] on div at bounding box center [810, 683] width 37 height 33
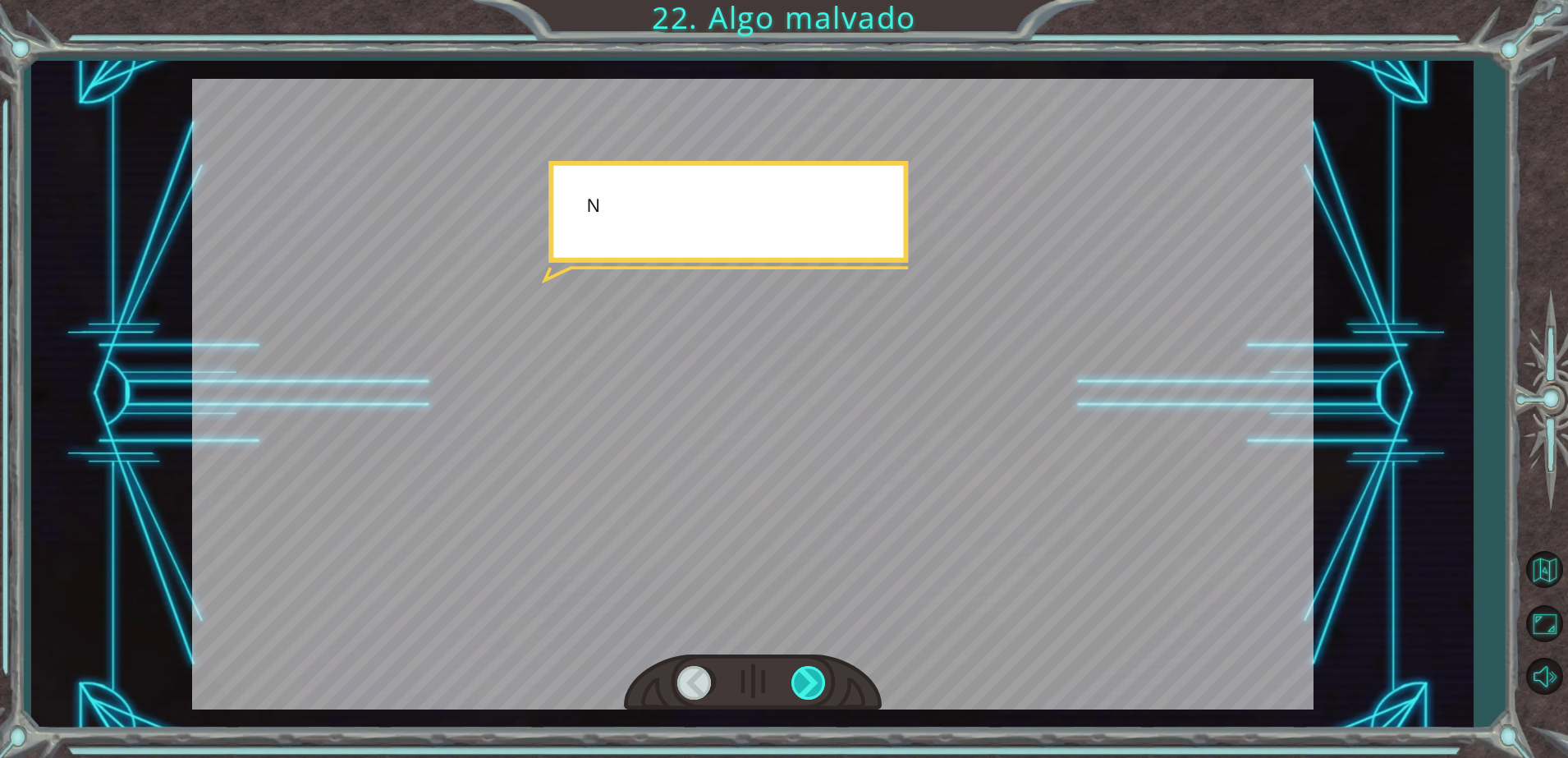
click at [823, 682] on div at bounding box center [810, 683] width 37 height 33
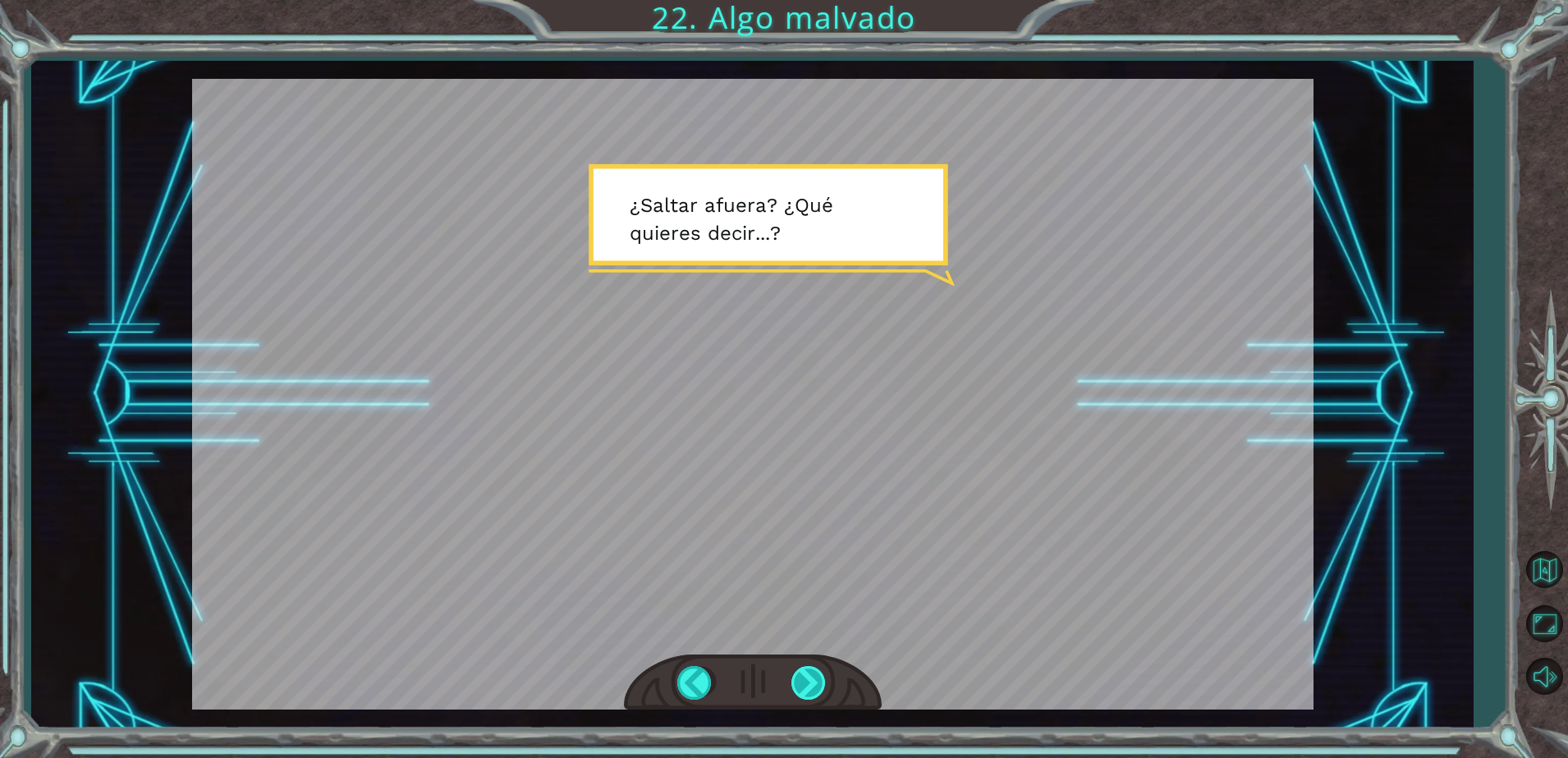
click at [794, 699] on div at bounding box center [810, 683] width 37 height 33
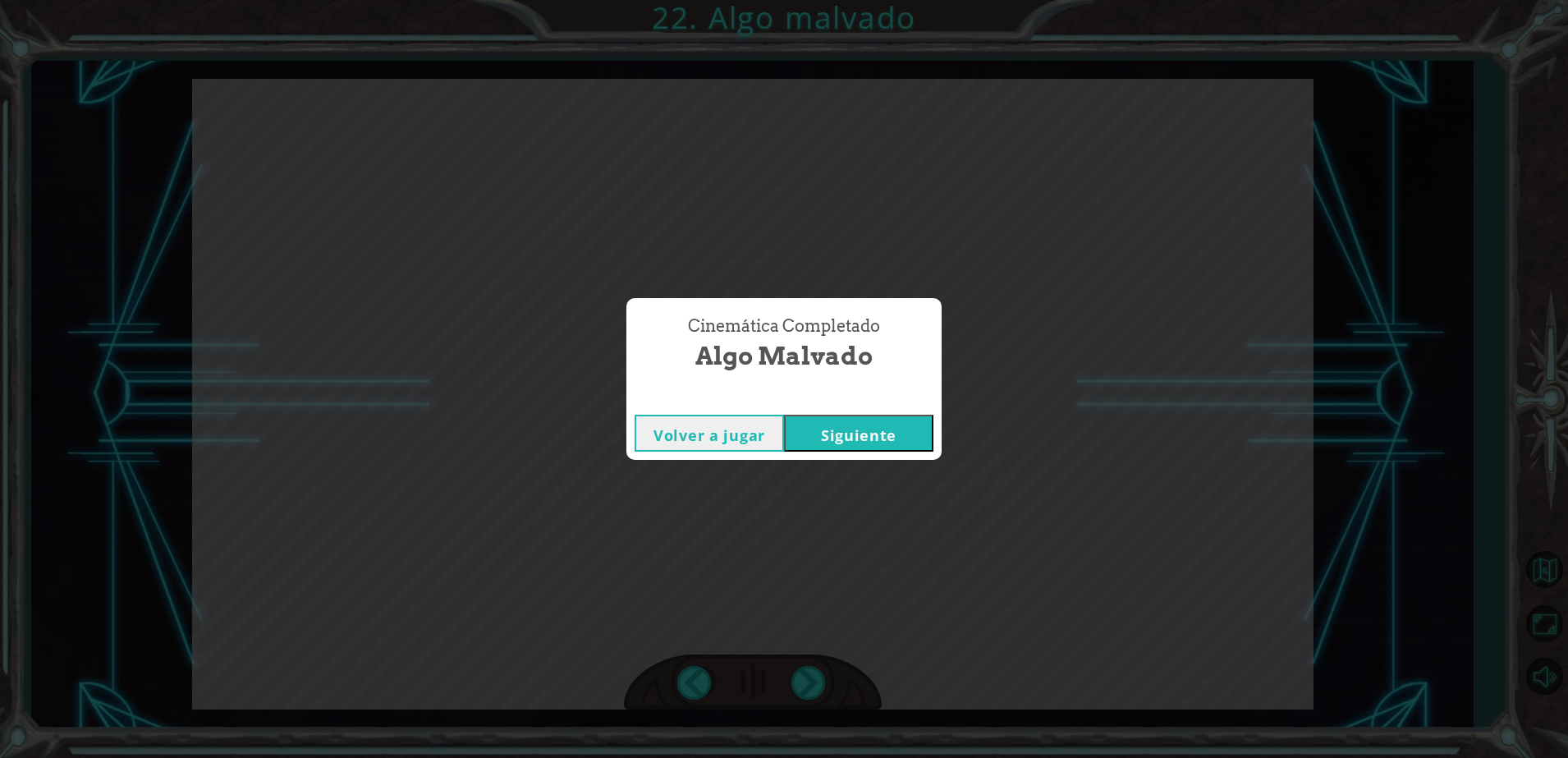
click at [896, 428] on button "Siguiente" at bounding box center [858, 433] width 150 height 37
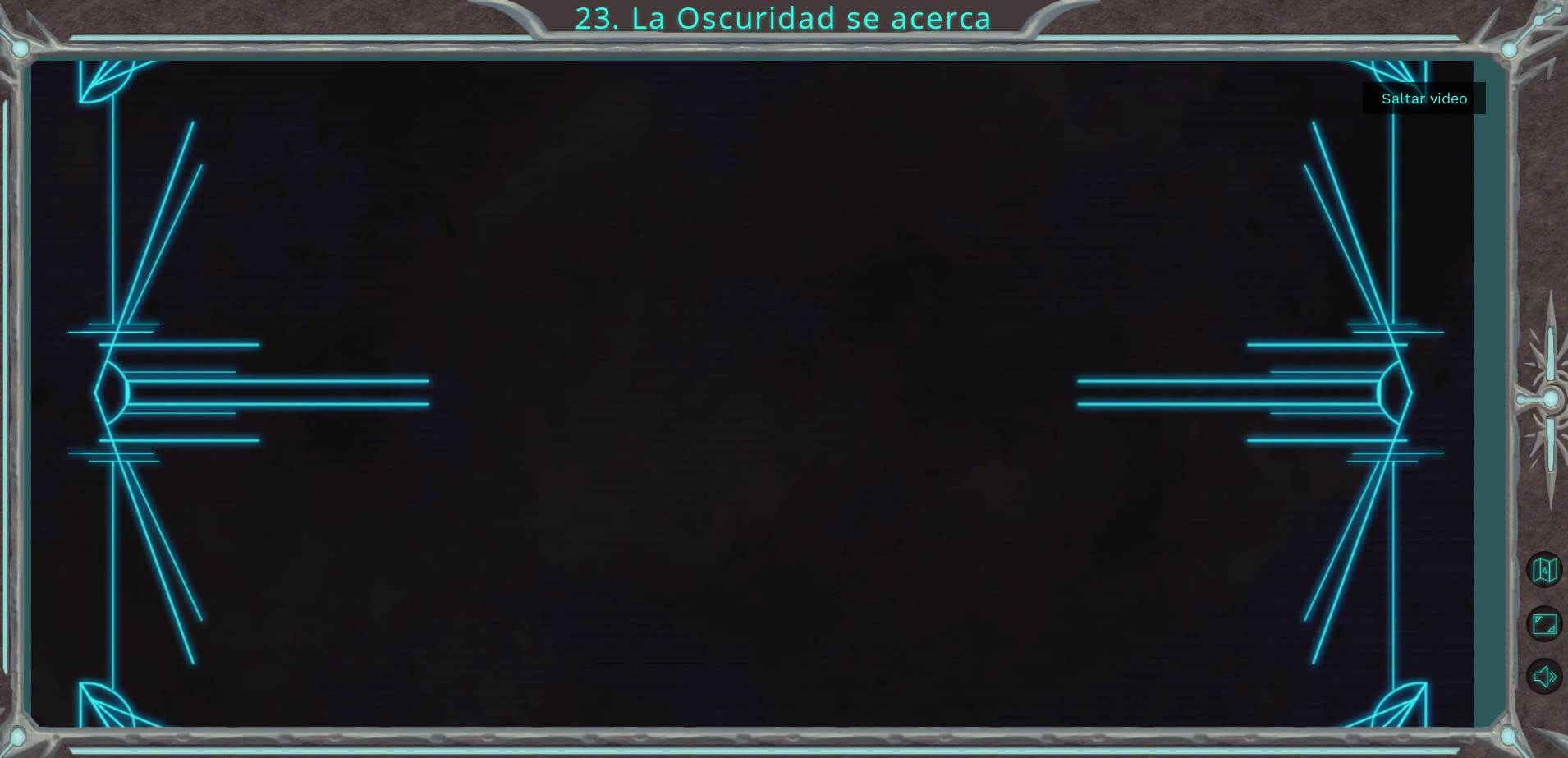
click at [1397, 91] on button "Saltar video" at bounding box center [1424, 98] width 123 height 32
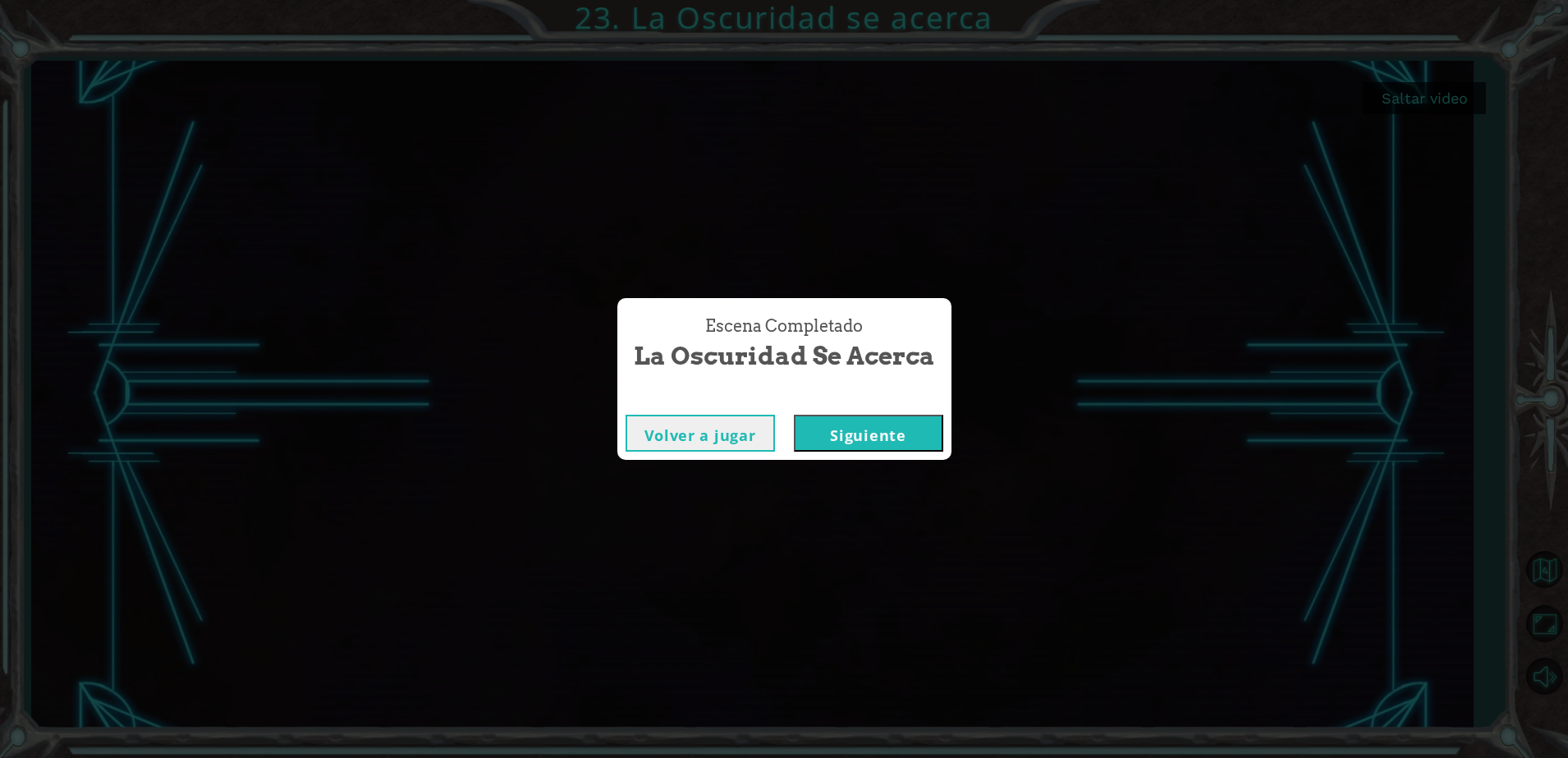
click at [850, 434] on button "Siguiente" at bounding box center [868, 433] width 150 height 37
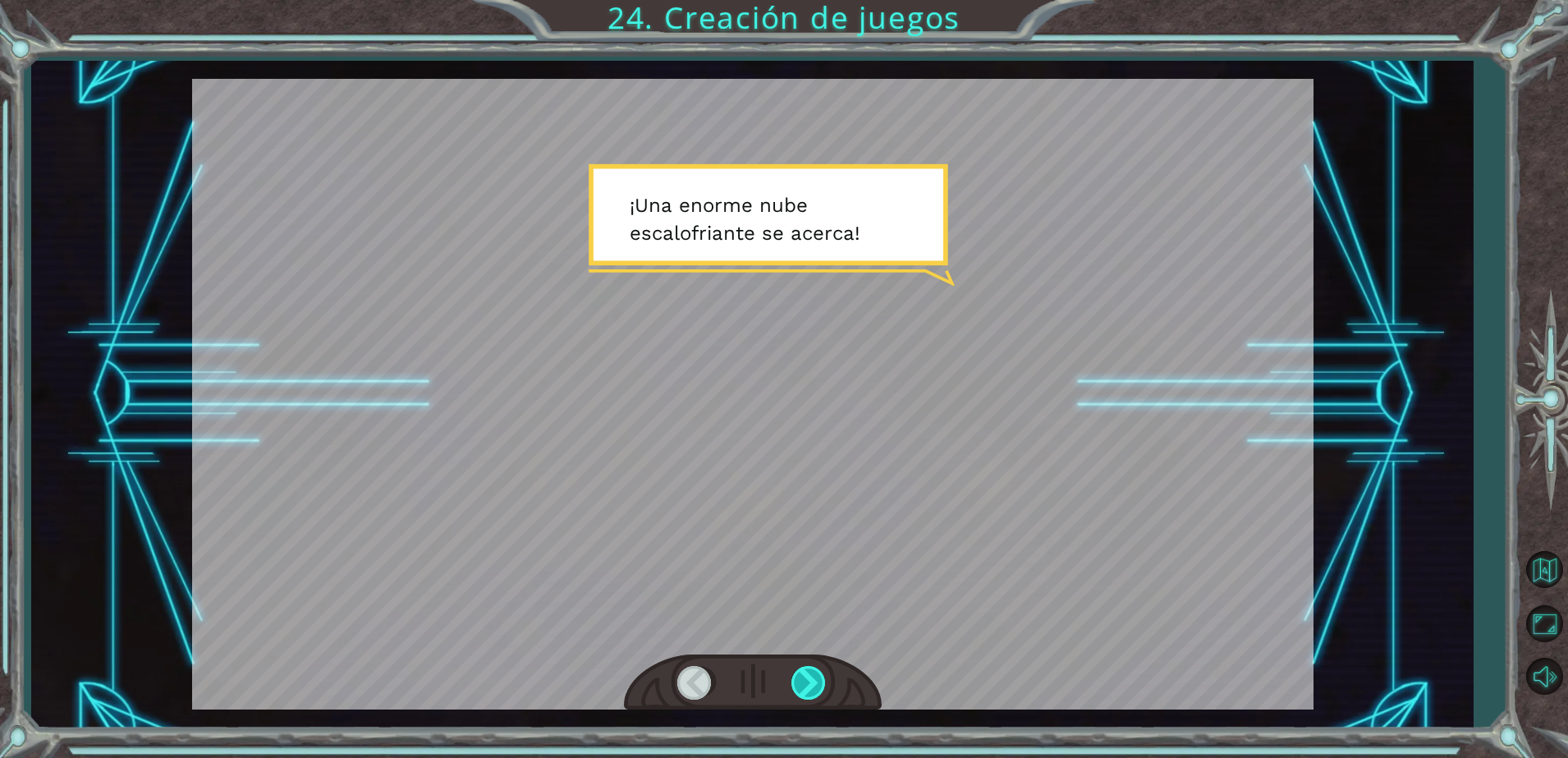
click at [819, 686] on div at bounding box center [810, 683] width 37 height 33
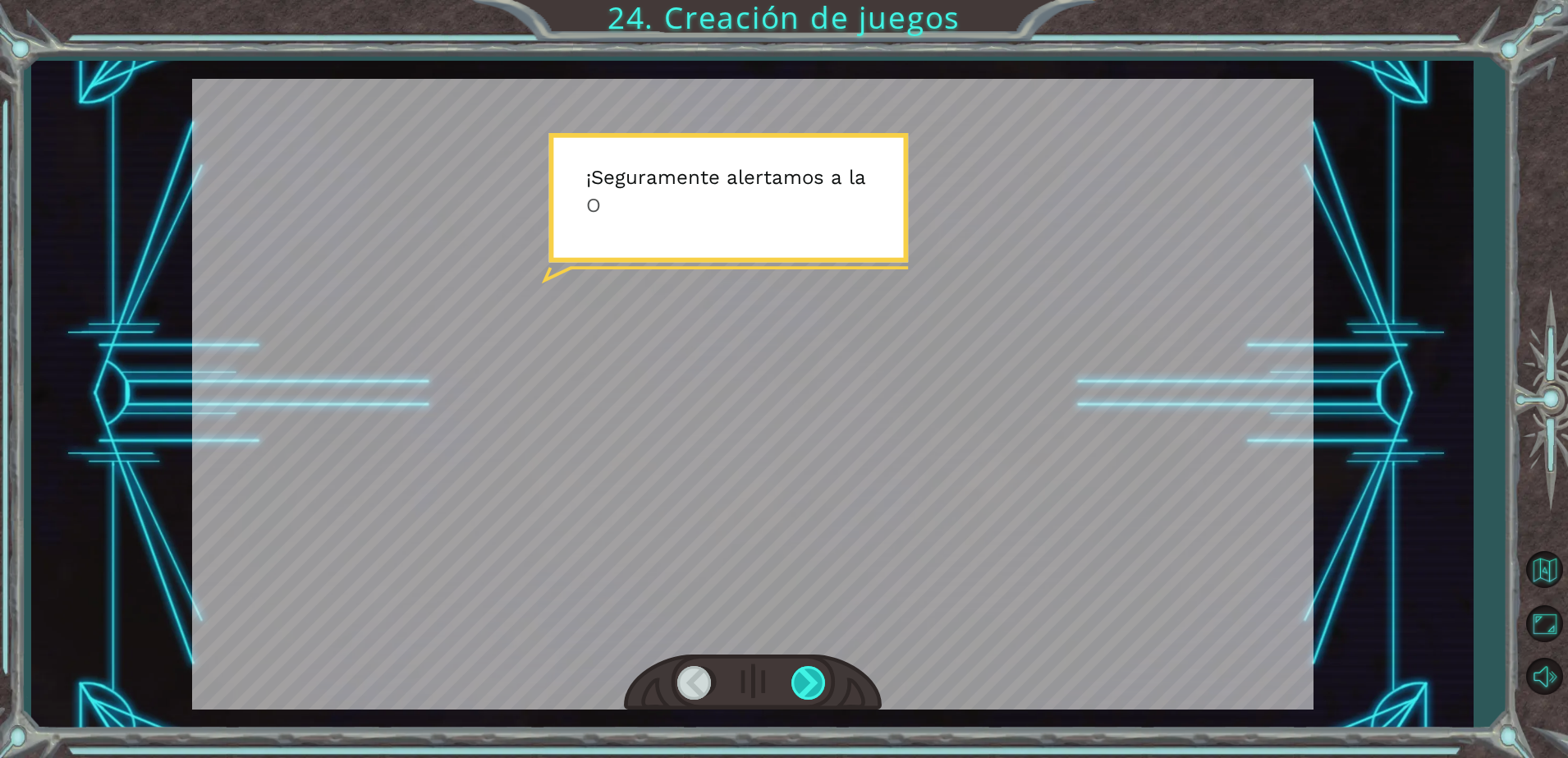
click at [819, 686] on div at bounding box center [810, 683] width 37 height 33
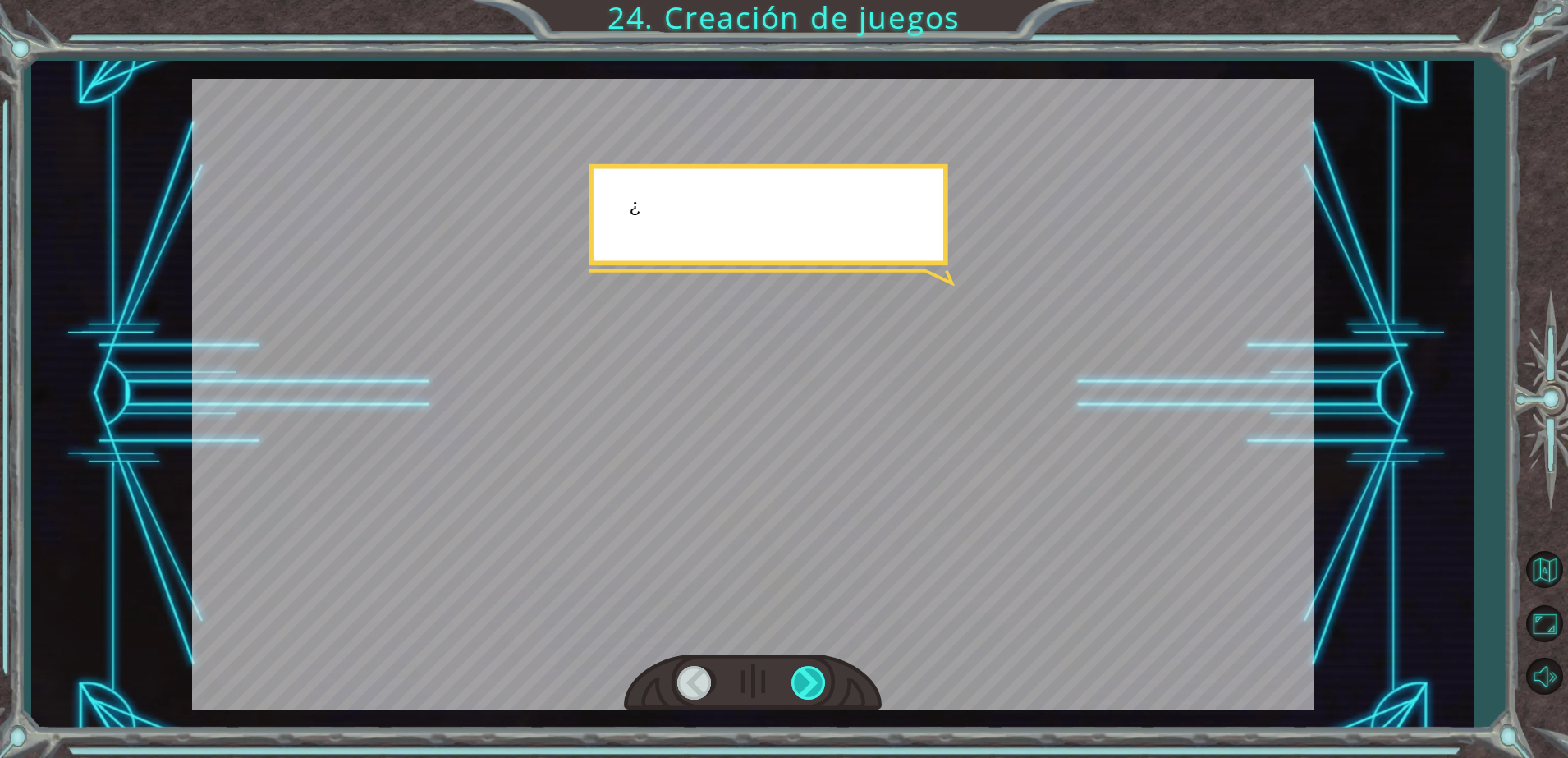
click at [819, 686] on div at bounding box center [810, 683] width 37 height 33
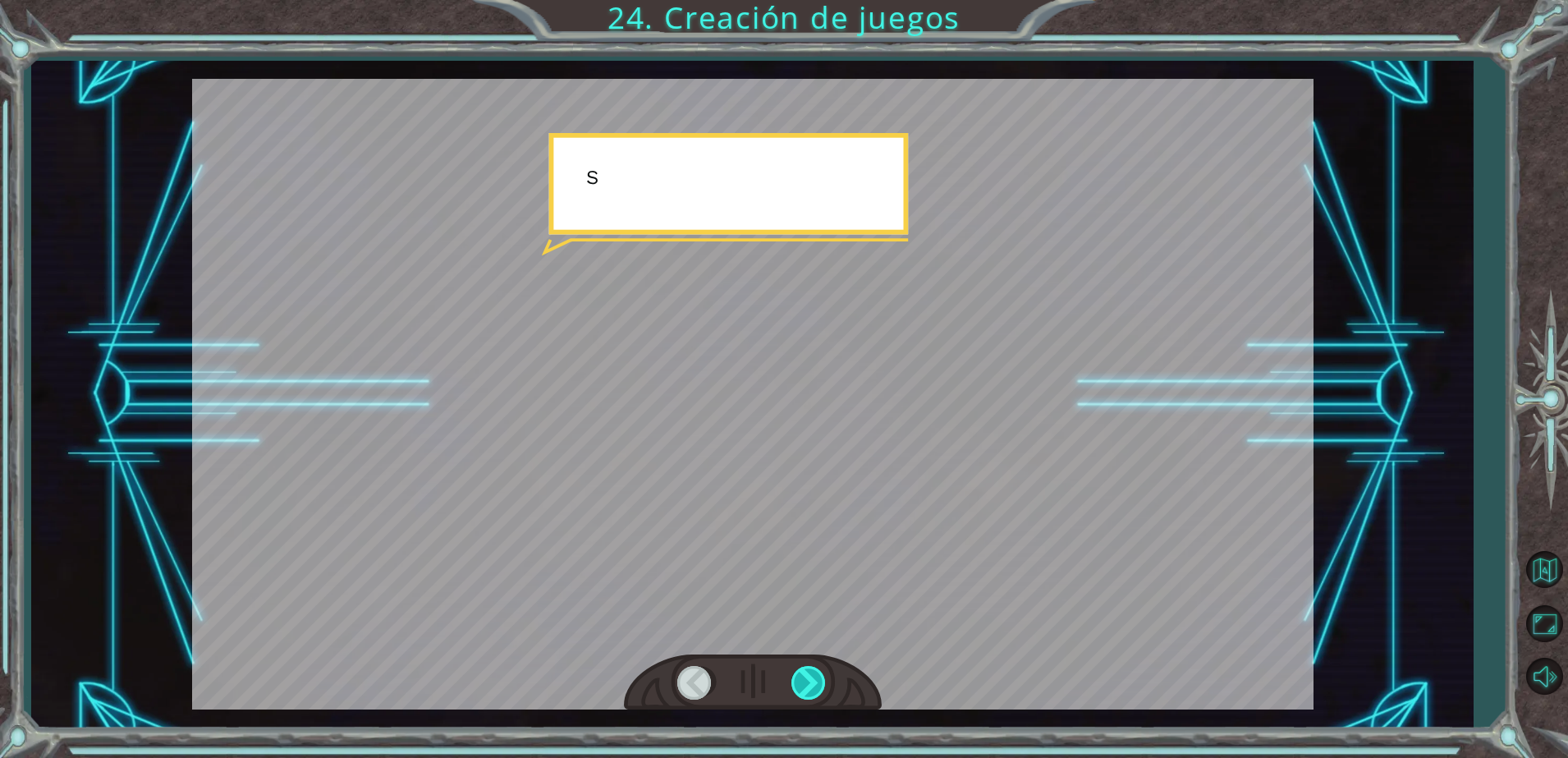
click at [819, 686] on div at bounding box center [810, 683] width 37 height 33
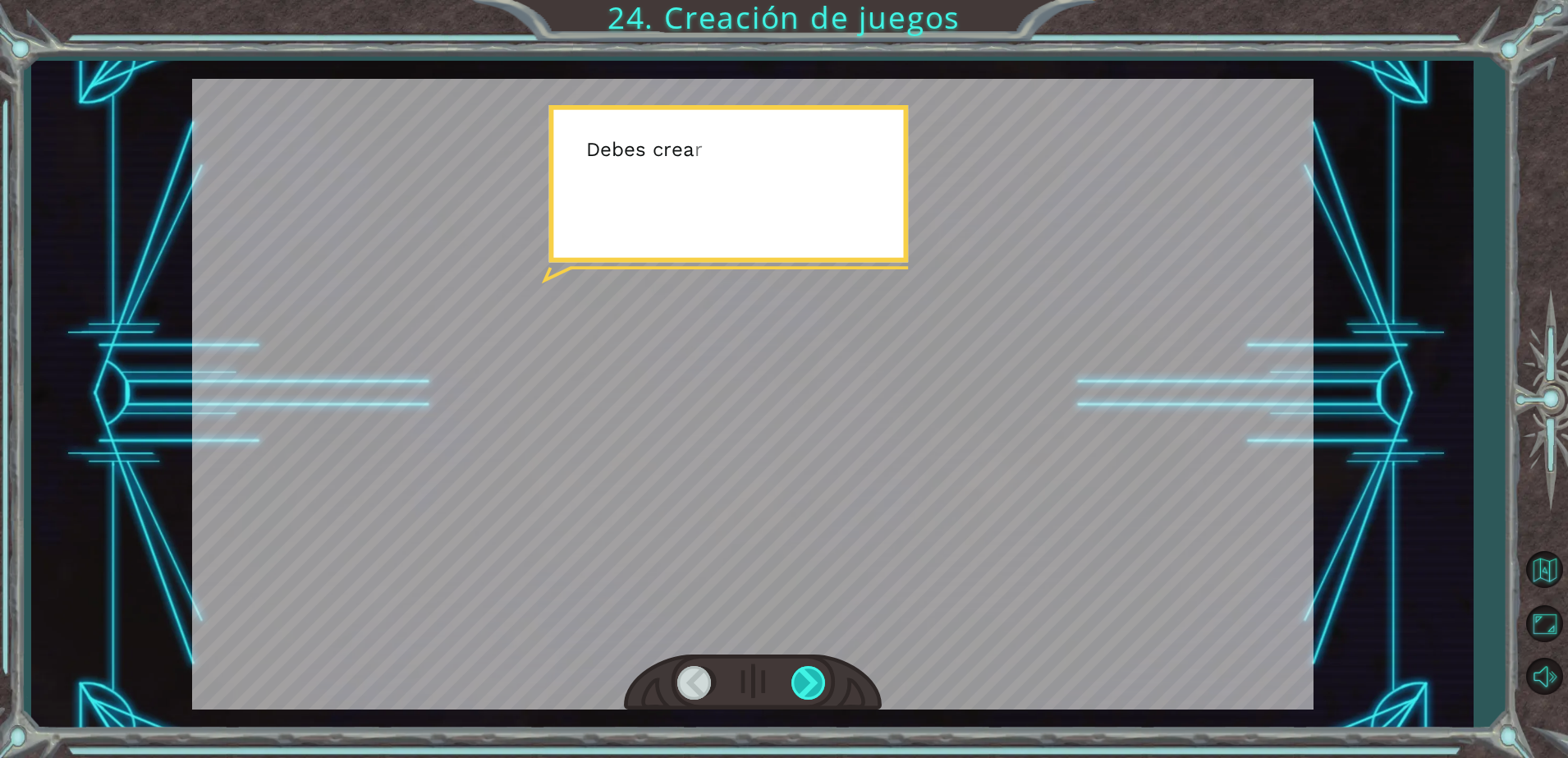
click at [819, 686] on div at bounding box center [810, 683] width 37 height 33
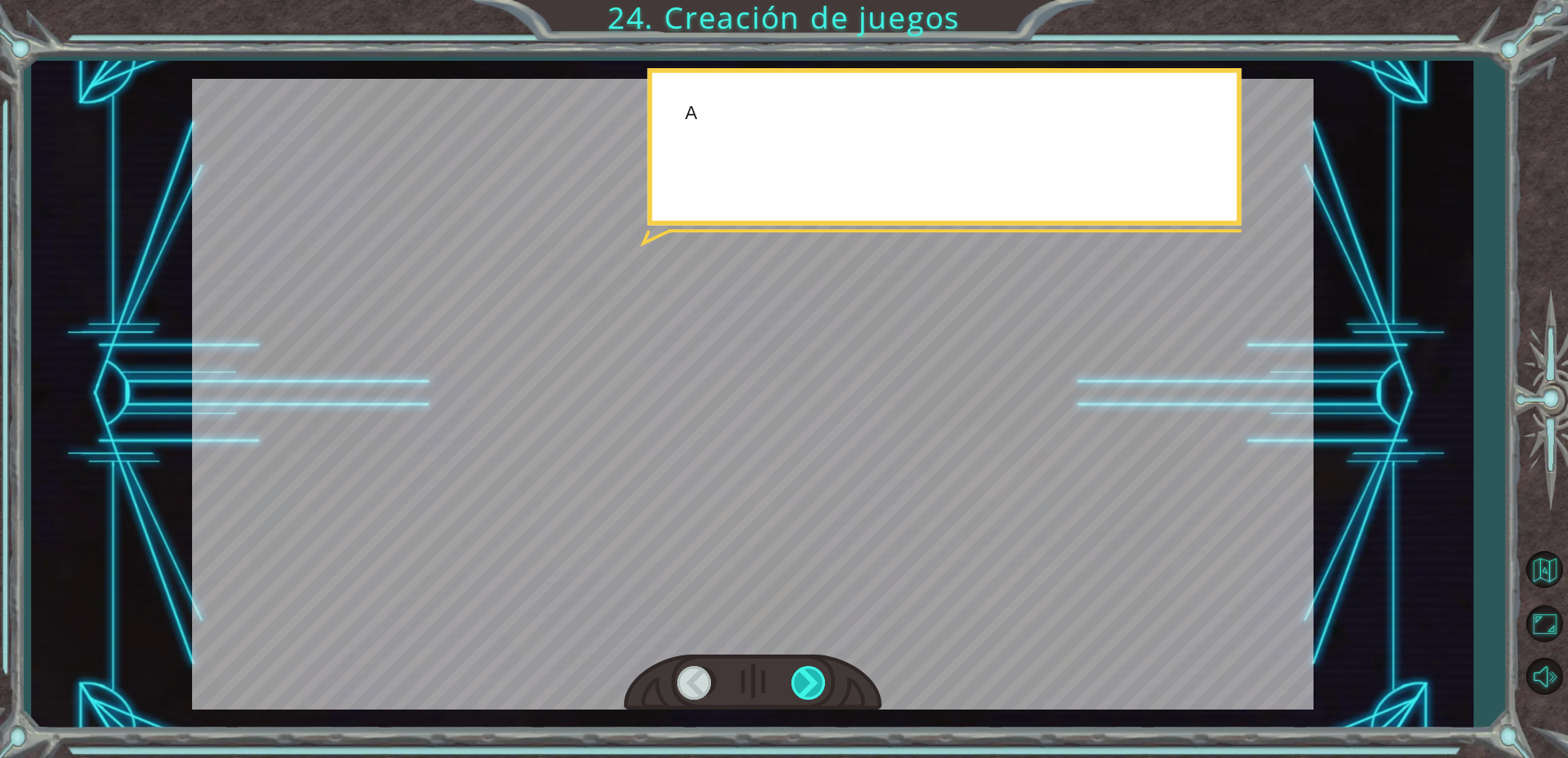
click at [819, 686] on div at bounding box center [810, 683] width 37 height 33
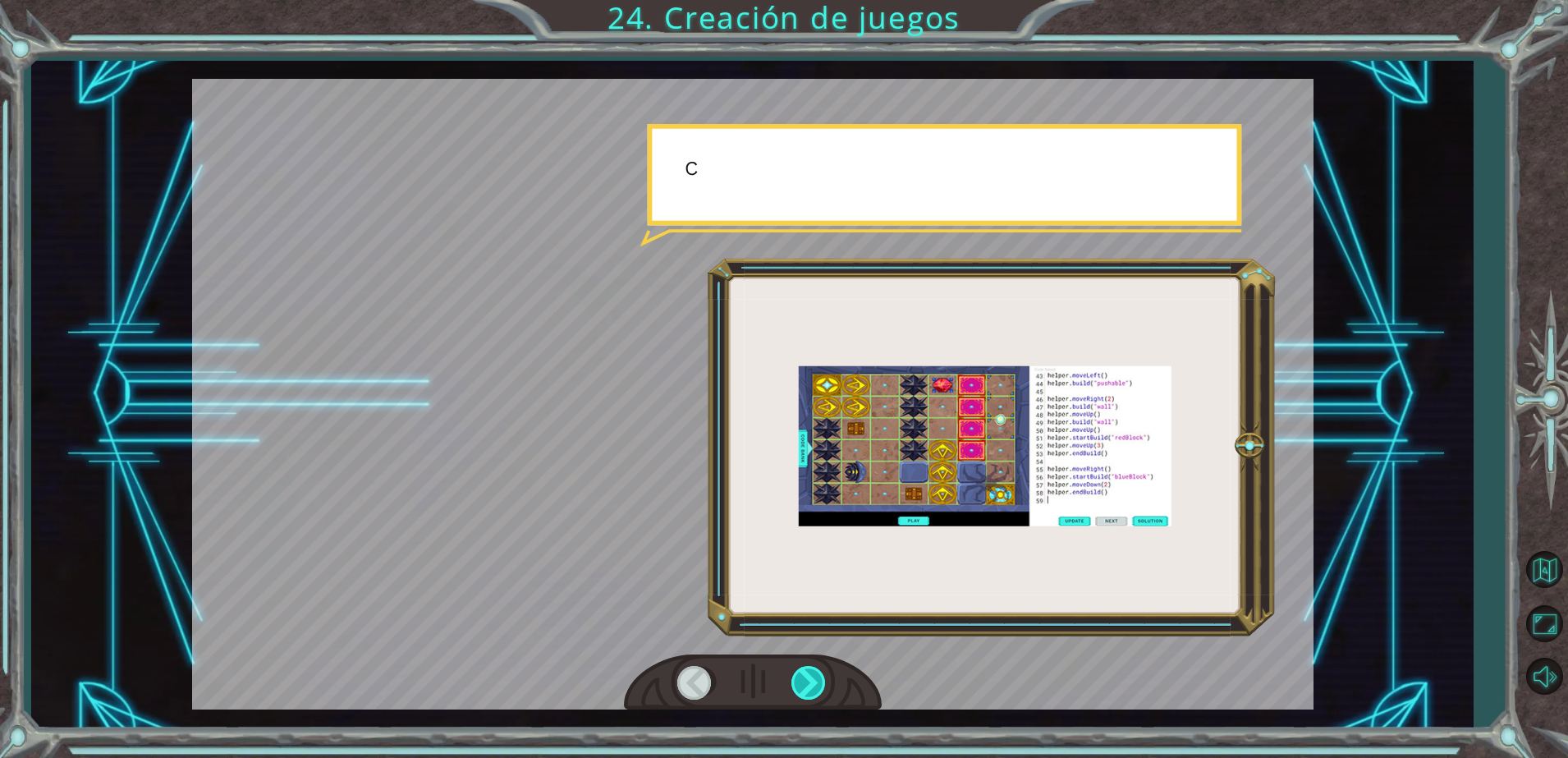
click at [819, 686] on div at bounding box center [810, 683] width 37 height 33
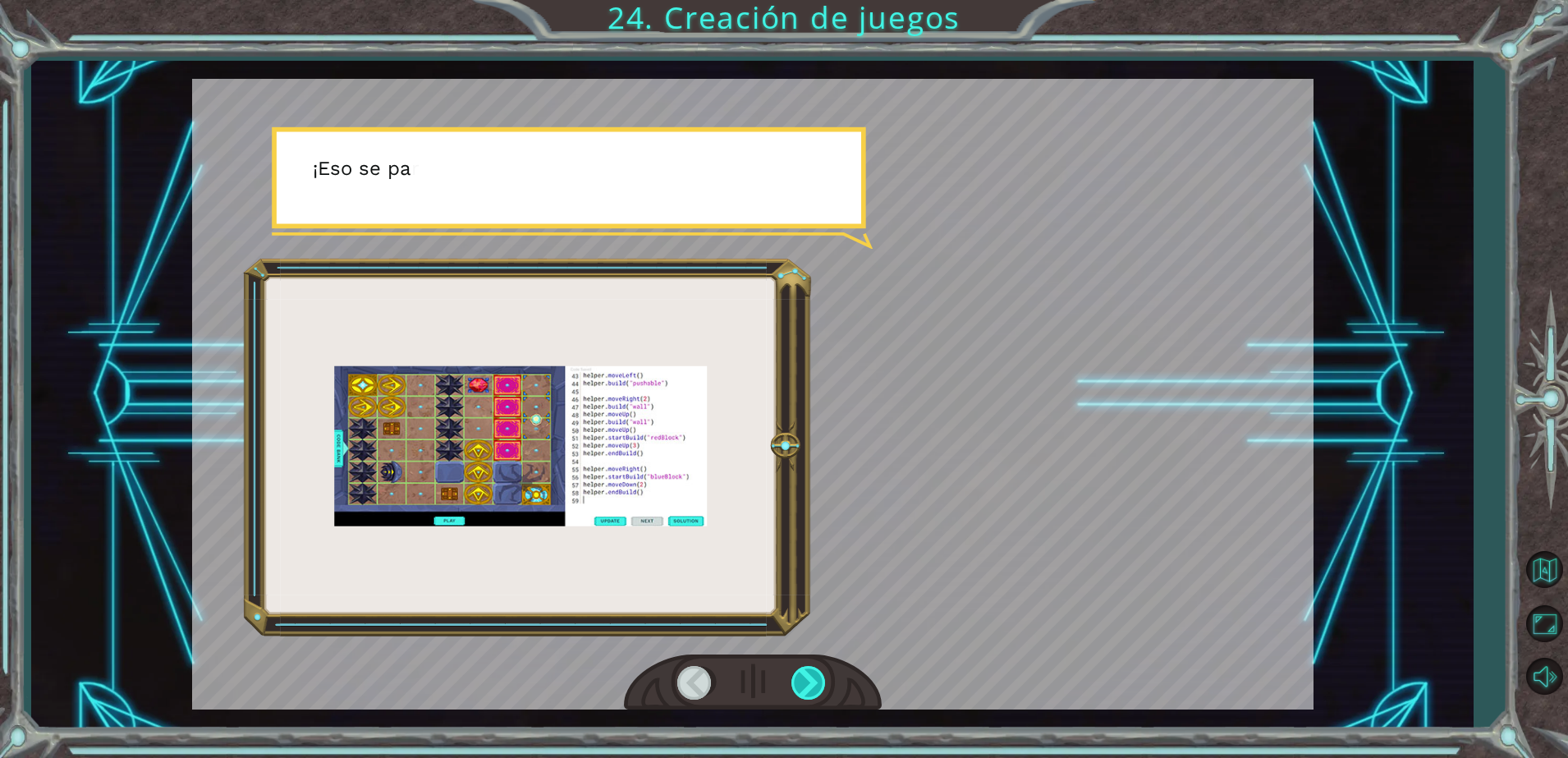
click at [819, 686] on div at bounding box center [810, 683] width 37 height 33
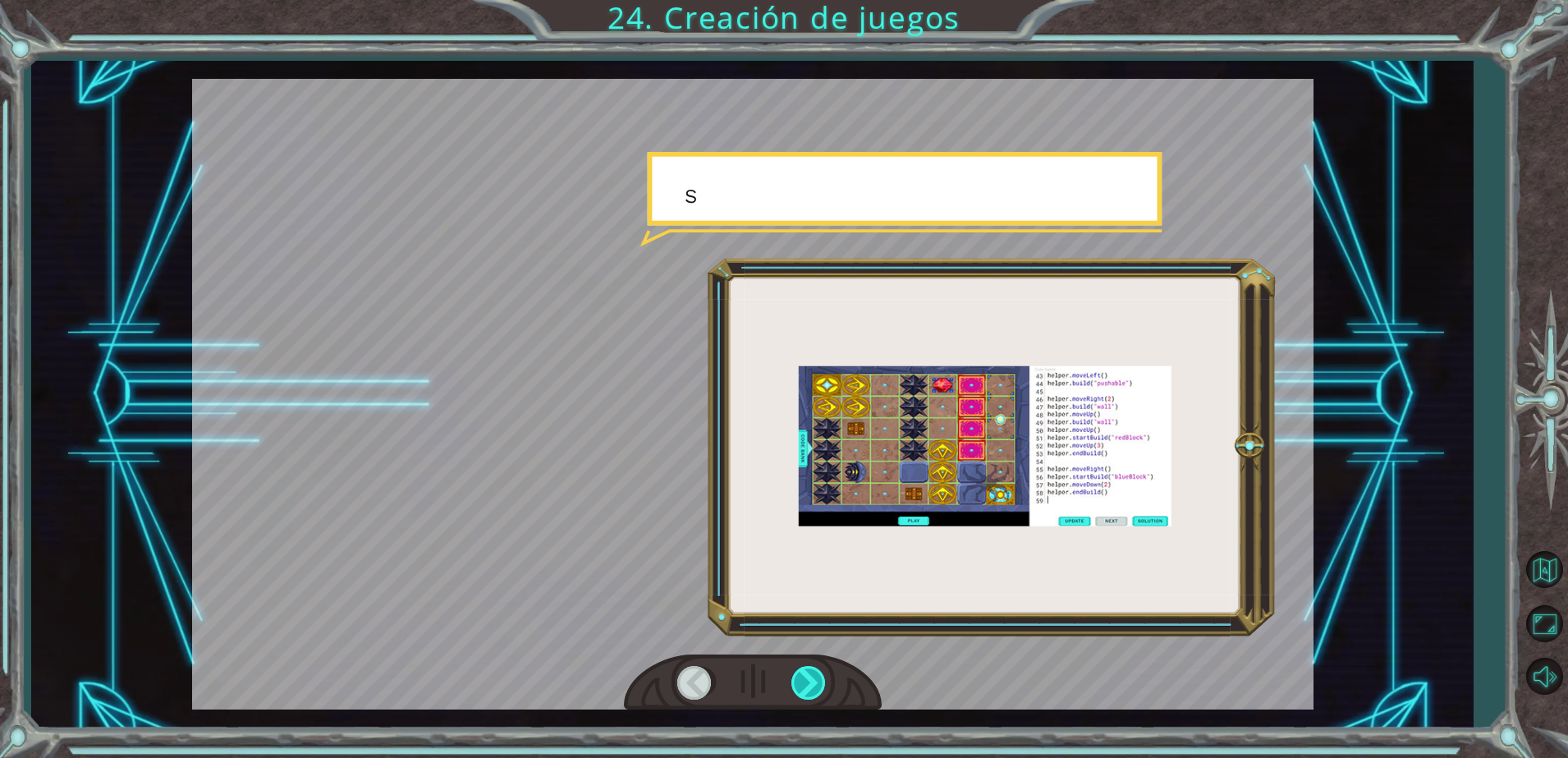
click at [819, 686] on div at bounding box center [810, 683] width 37 height 33
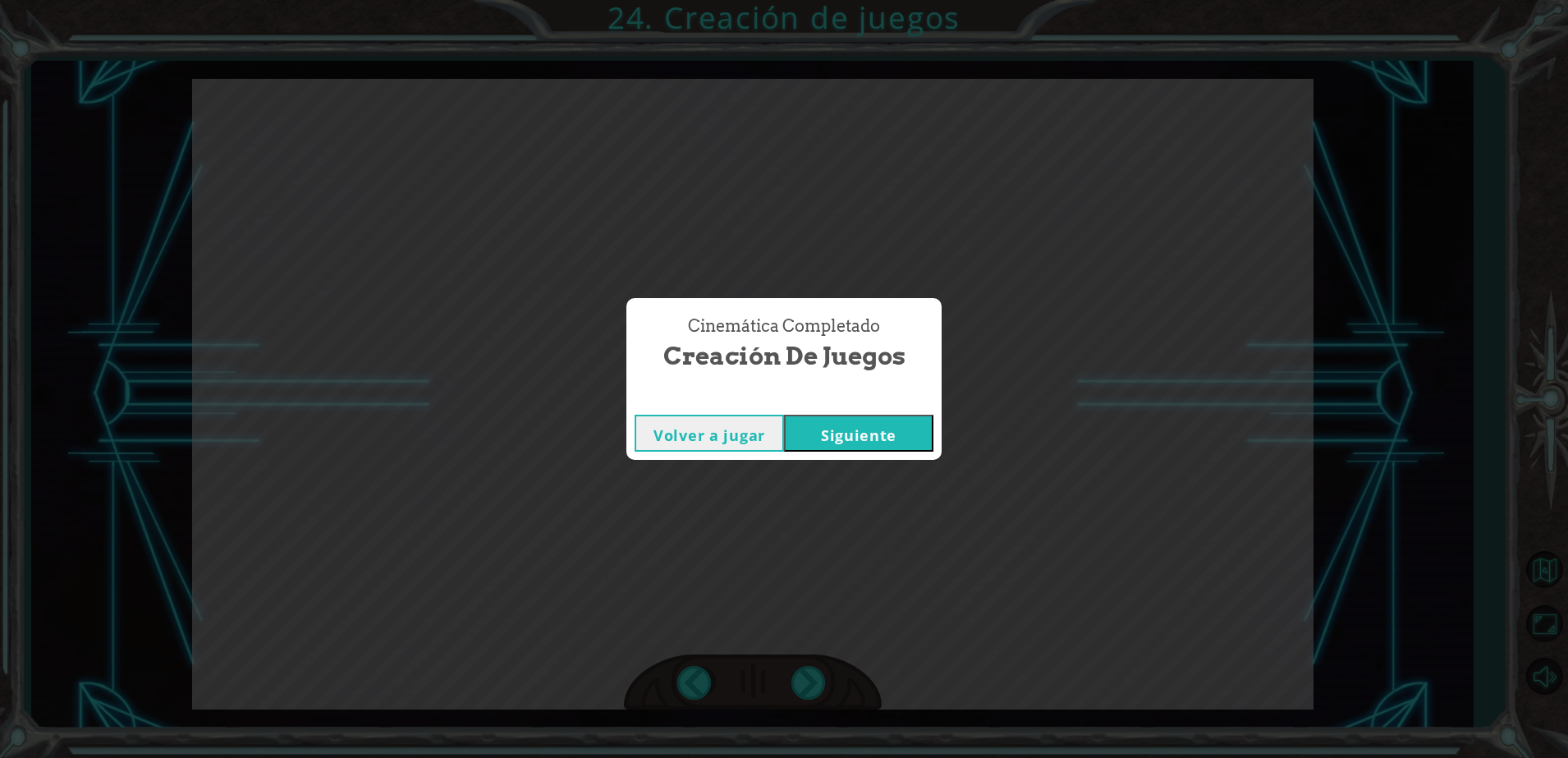
click at [911, 424] on button "Siguiente" at bounding box center [858, 433] width 150 height 37
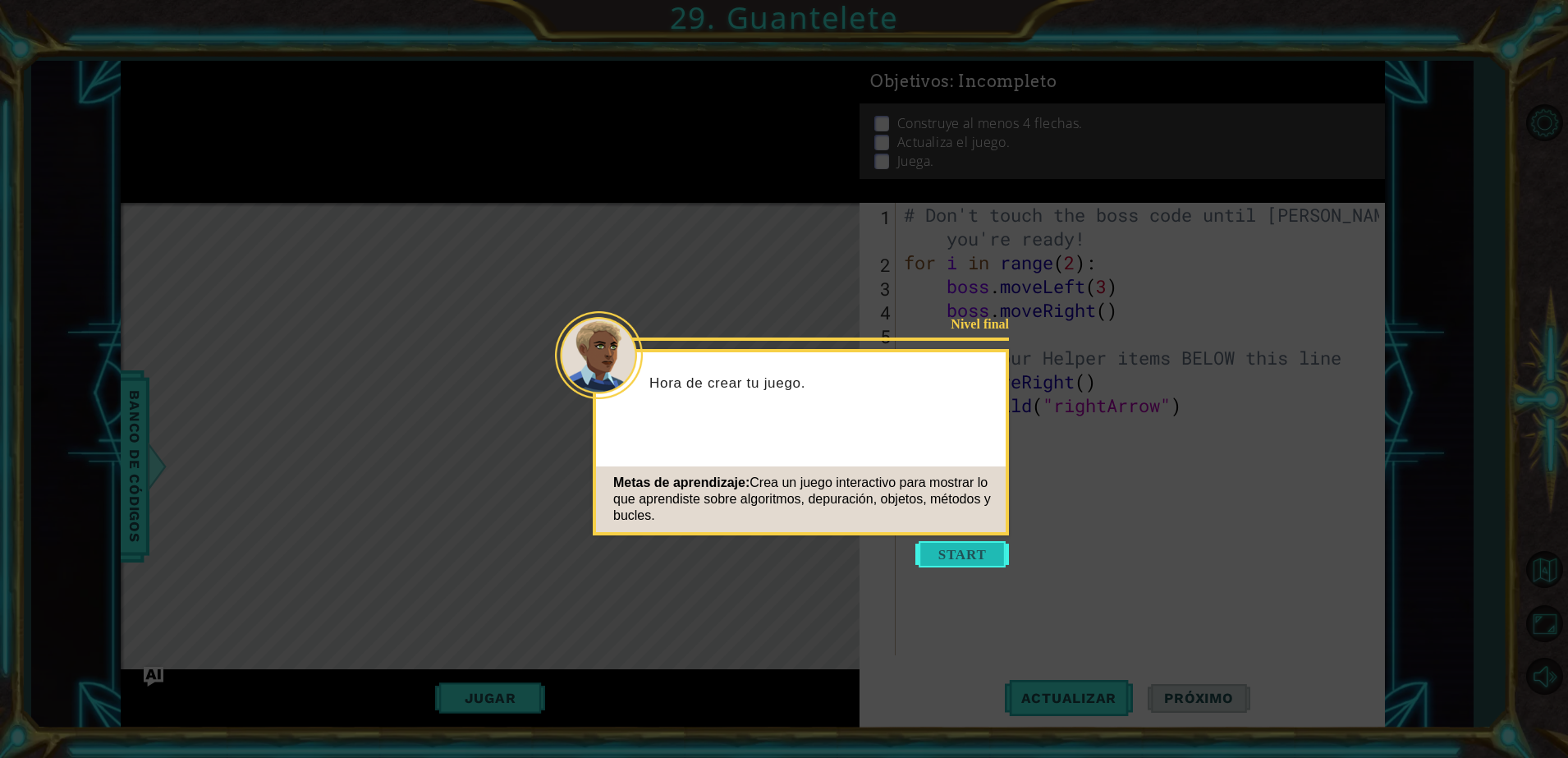
click at [989, 553] on button "Start" at bounding box center [963, 555] width 94 height 26
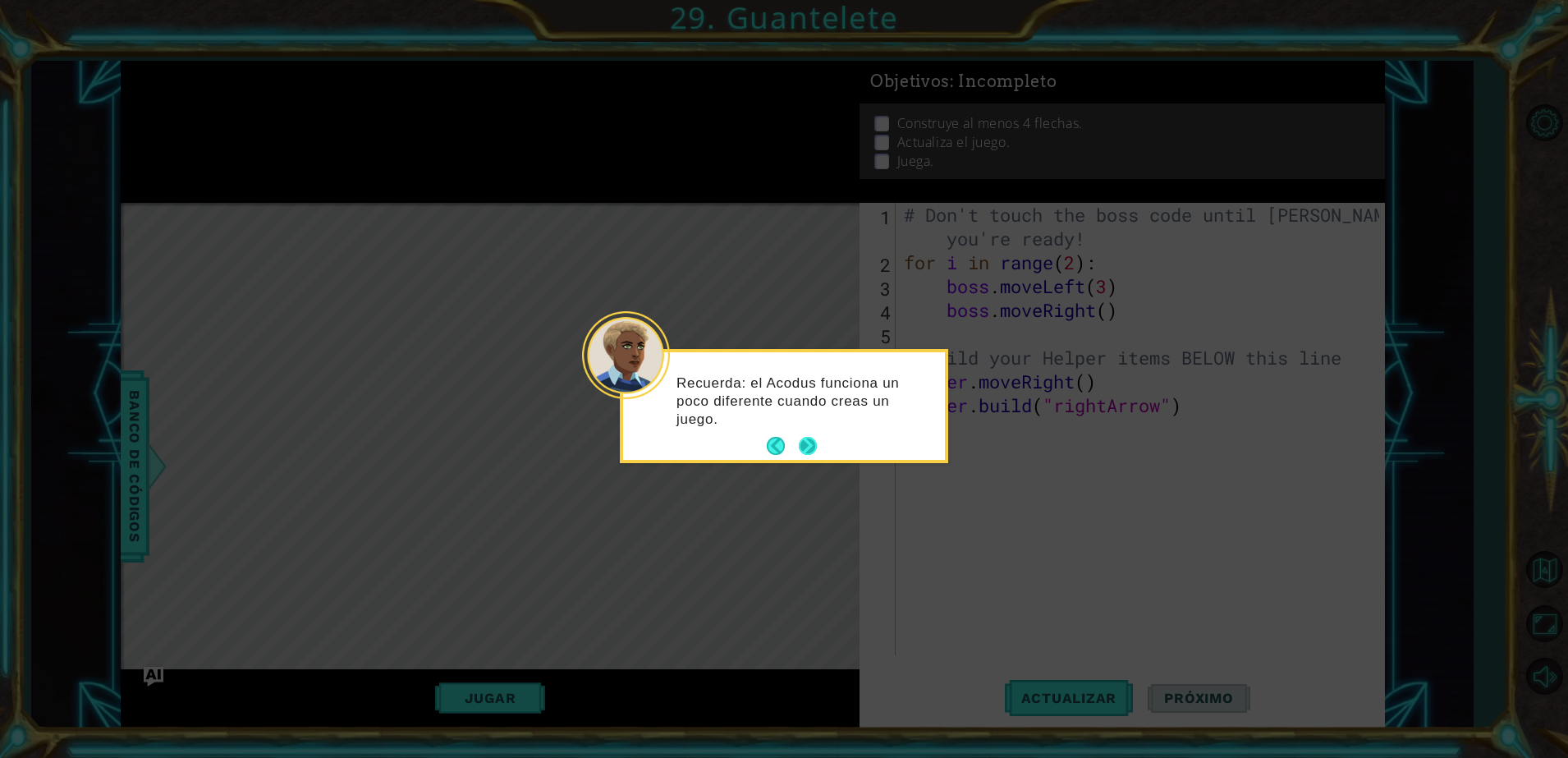
click at [812, 437] on button "Next" at bounding box center [807, 446] width 18 height 18
